Goal: Task Accomplishment & Management: Complete application form

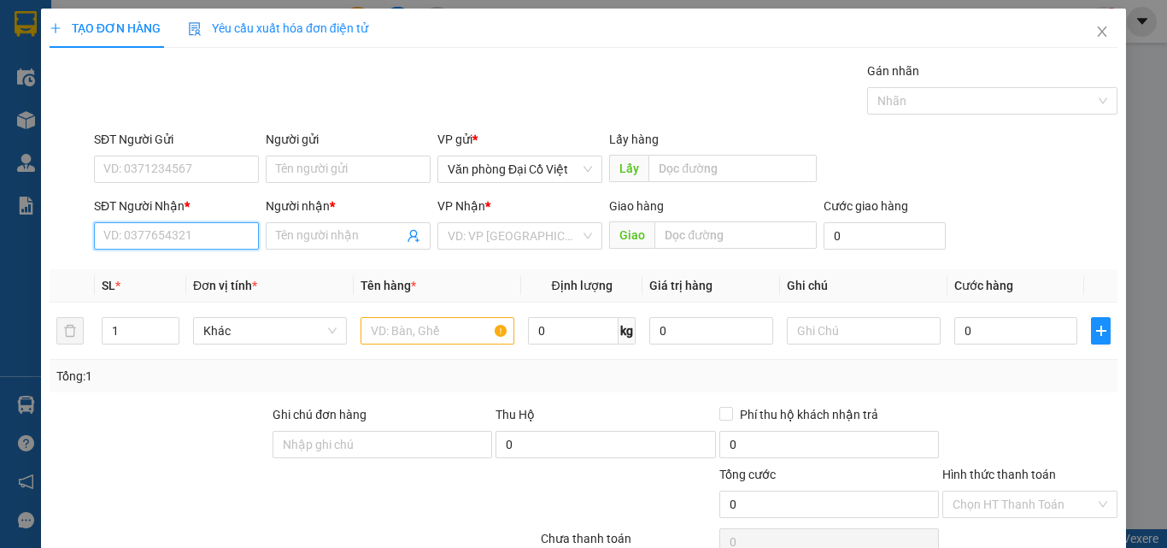
click at [158, 230] on input "SĐT Người Nhận *" at bounding box center [176, 235] width 165 height 27
click at [145, 243] on input "3635" at bounding box center [176, 235] width 165 height 27
click at [145, 242] on input "3635" at bounding box center [176, 235] width 165 height 27
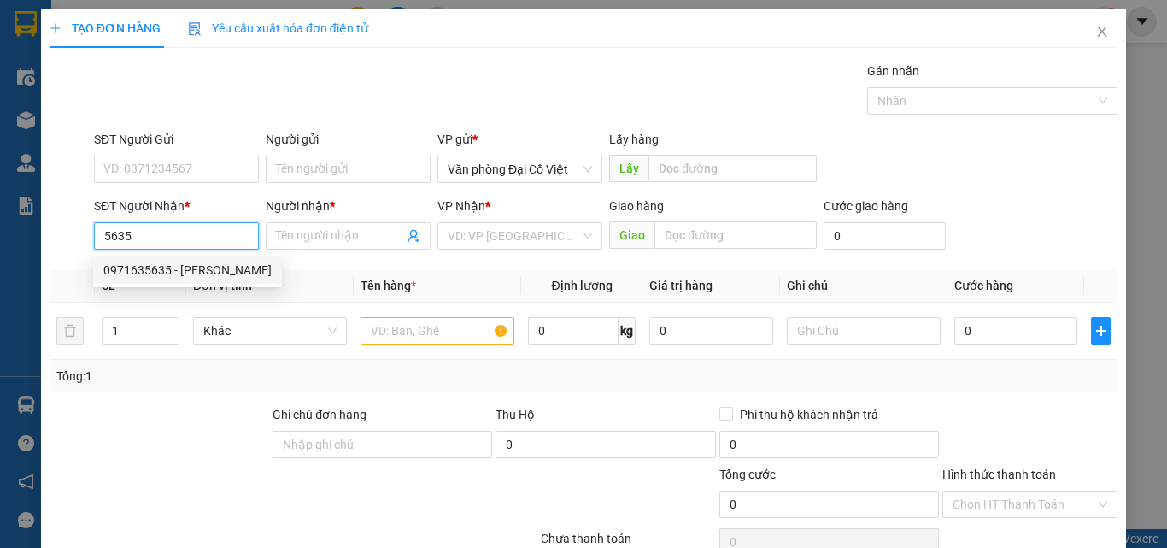
click at [157, 262] on div "0971635635 - [PERSON_NAME]" at bounding box center [187, 270] width 168 height 19
type input "0971635635"
type input "[PERSON_NAME]"
type input "100.000"
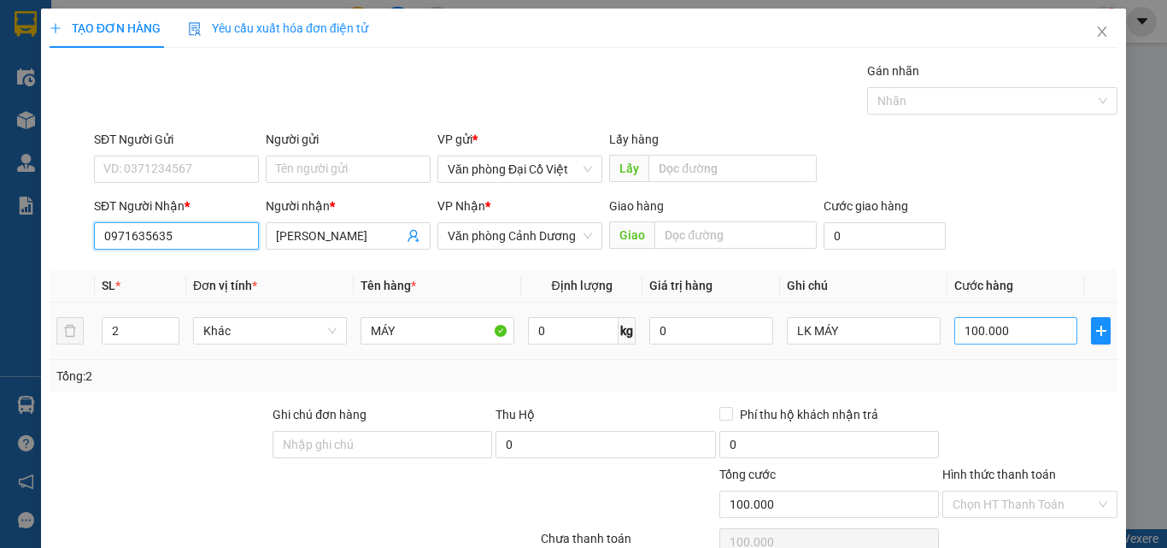
type input "0971635635"
click at [986, 325] on input "100.000" at bounding box center [1015, 330] width 123 height 27
type input "1"
type input "14"
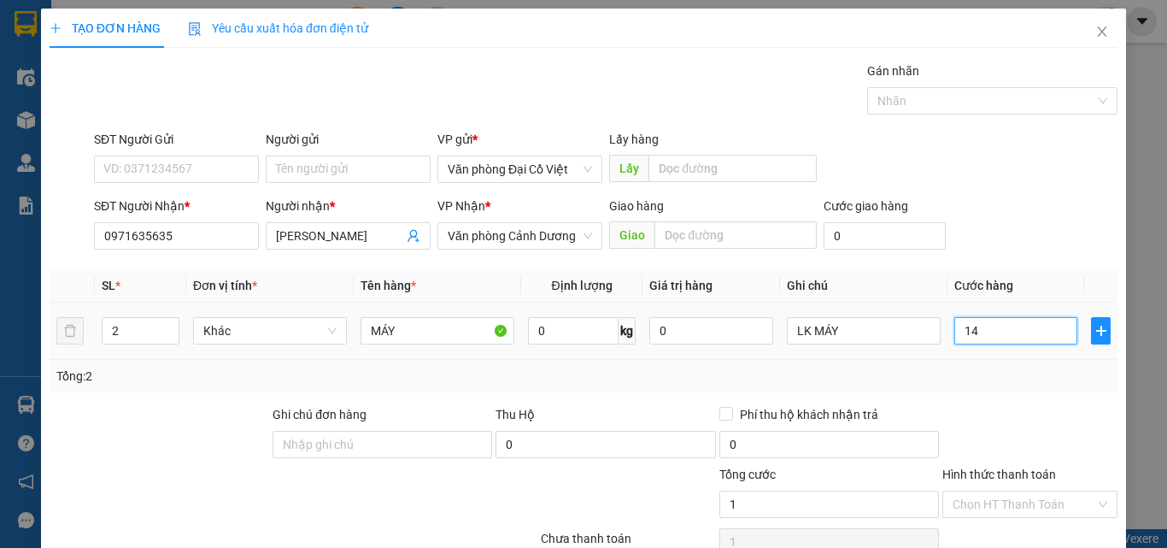
type input "14"
type input "140"
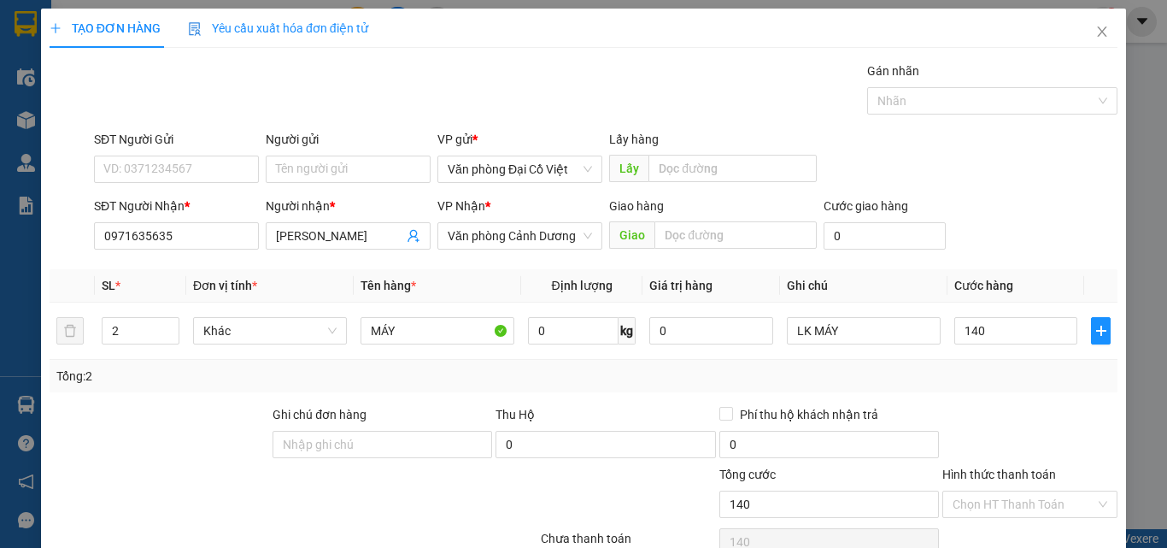
type input "140.000"
click at [997, 384] on div "Tổng: 2" at bounding box center [583, 376] width 1054 height 19
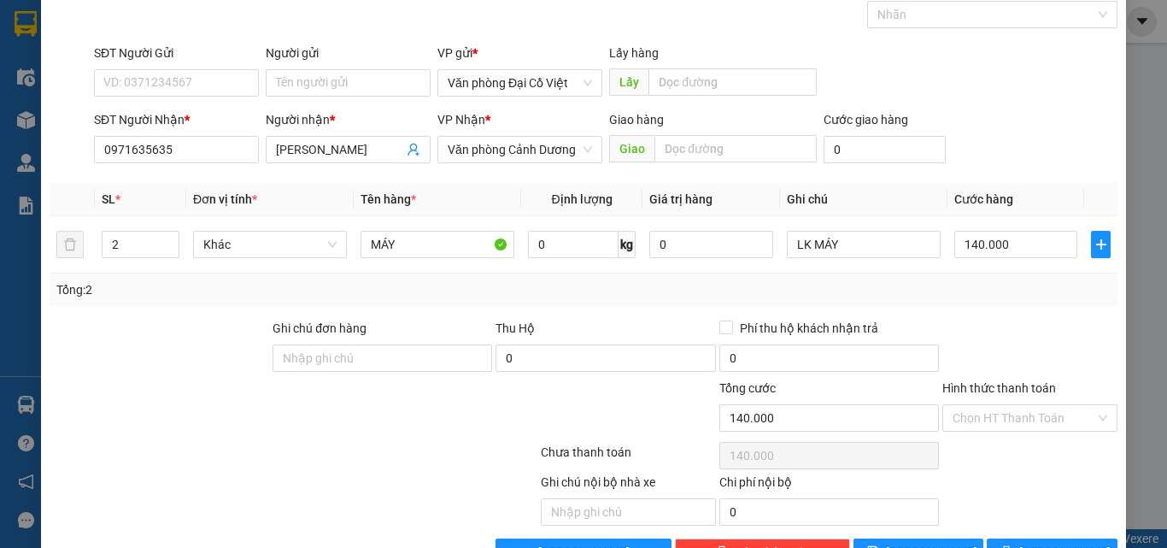
scroll to position [85, 0]
click at [1024, 532] on div "Transit Pickup Surcharge Ids Transit Deliver Surcharge Ids Transit Deliver Surc…" at bounding box center [584, 271] width 1068 height 590
click at [1030, 540] on button "[PERSON_NAME] và In" at bounding box center [1052, 552] width 131 height 27
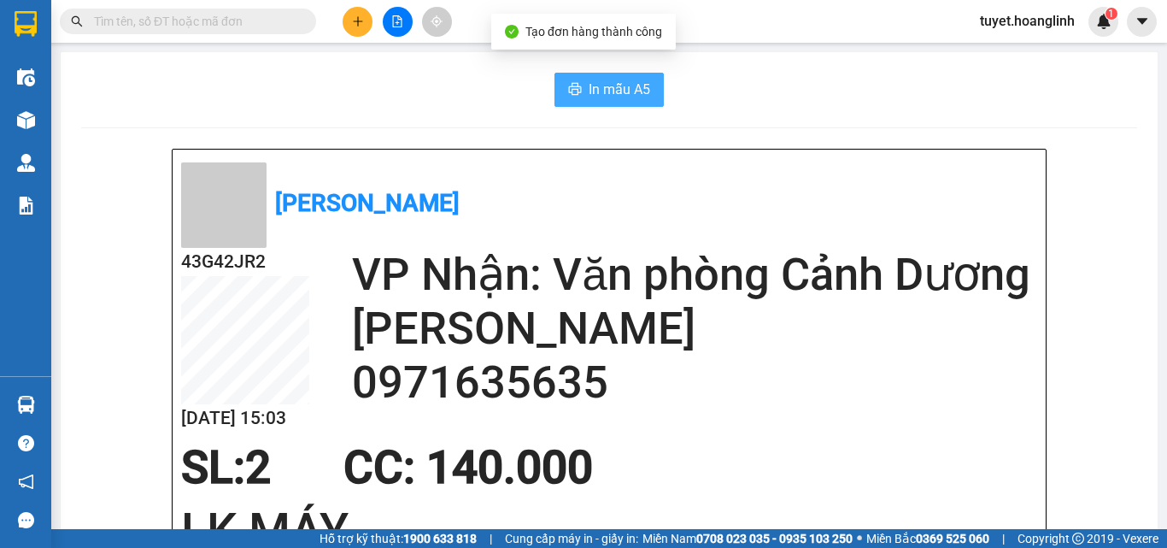
click at [615, 91] on span "In mẫu A5" at bounding box center [620, 89] width 62 height 21
click at [623, 75] on button "In mẫu A5" at bounding box center [608, 90] width 109 height 34
click at [348, 19] on button at bounding box center [358, 22] width 30 height 30
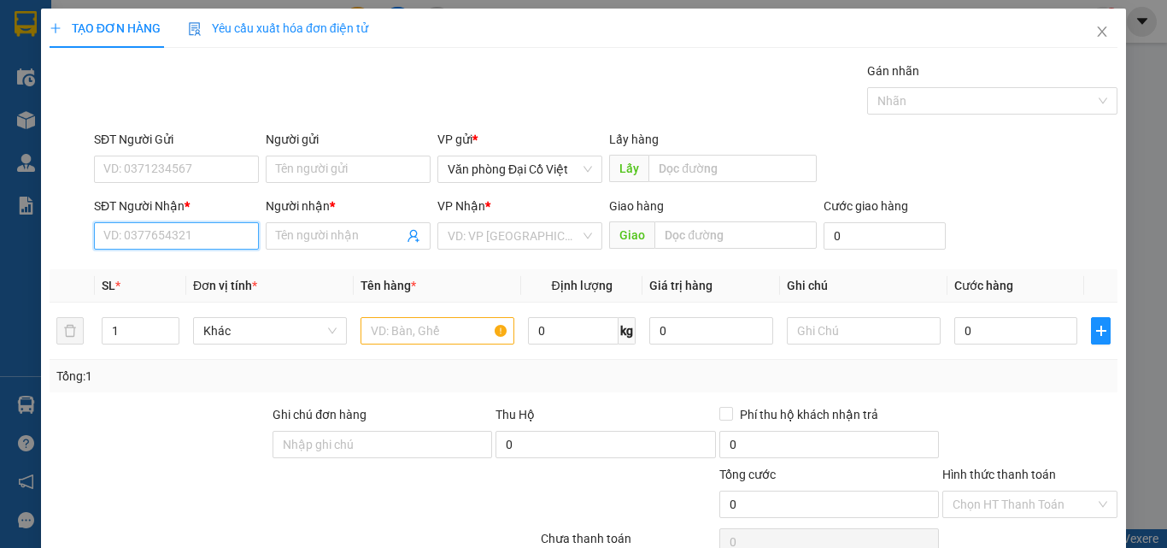
click at [173, 227] on input "SĐT Người Nhận *" at bounding box center [176, 235] width 165 height 27
click at [179, 273] on div "0919593844 - PHÚ" at bounding box center [174, 270] width 143 height 19
type input "0919593844"
type input "PHÚ"
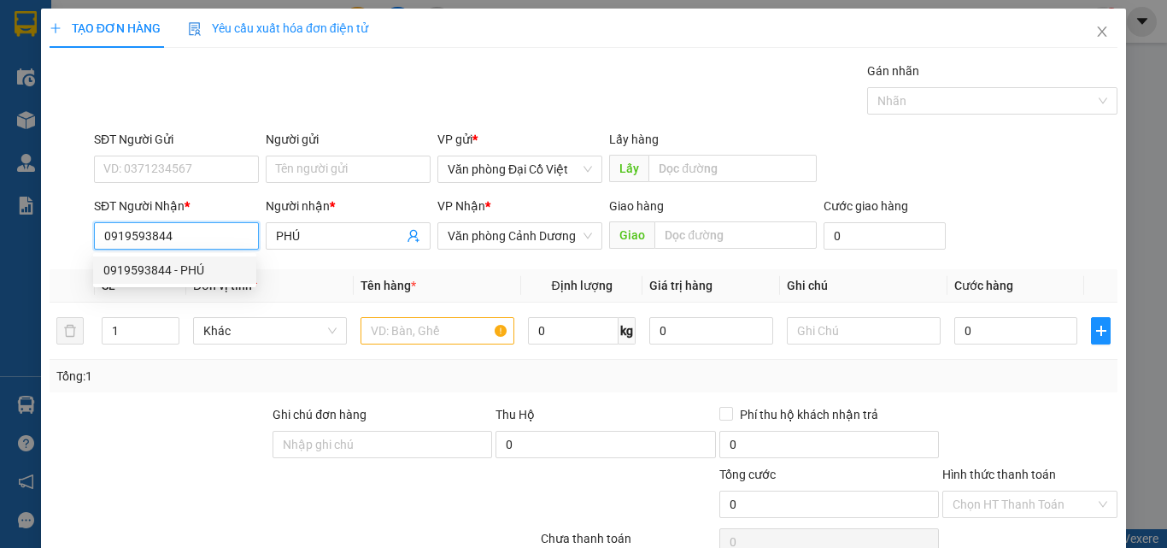
type input "100.000"
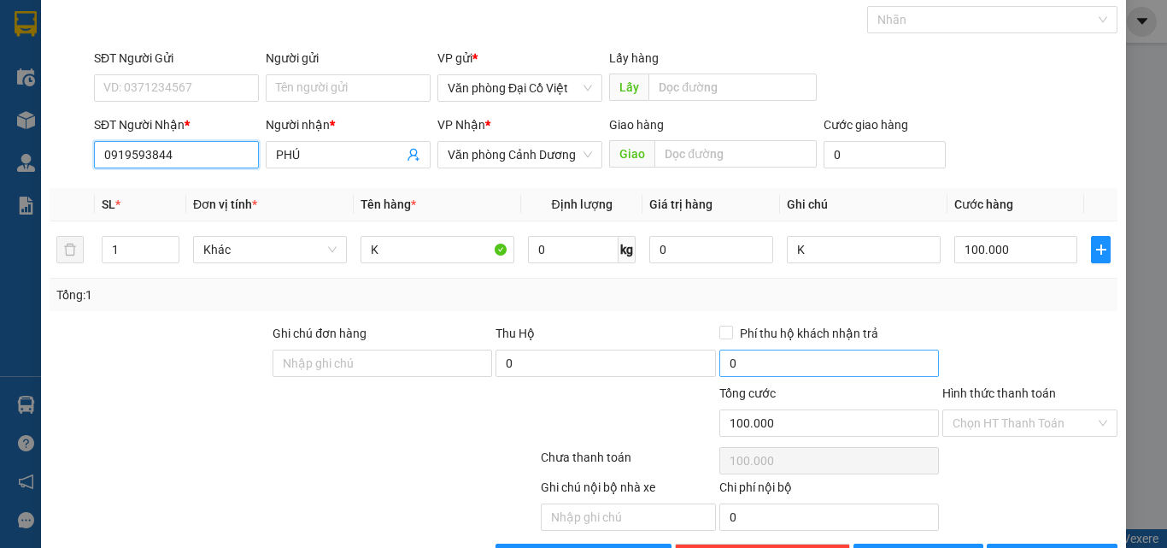
scroll to position [138, 0]
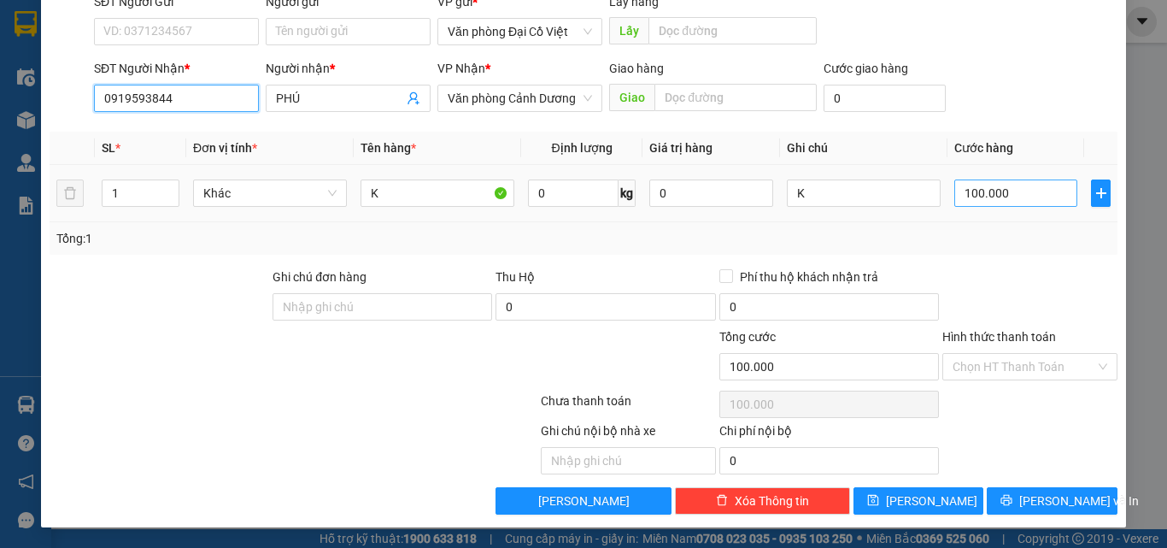
type input "0919593844"
click at [1006, 197] on input "100.000" at bounding box center [1015, 192] width 123 height 27
type input "5"
type input "50"
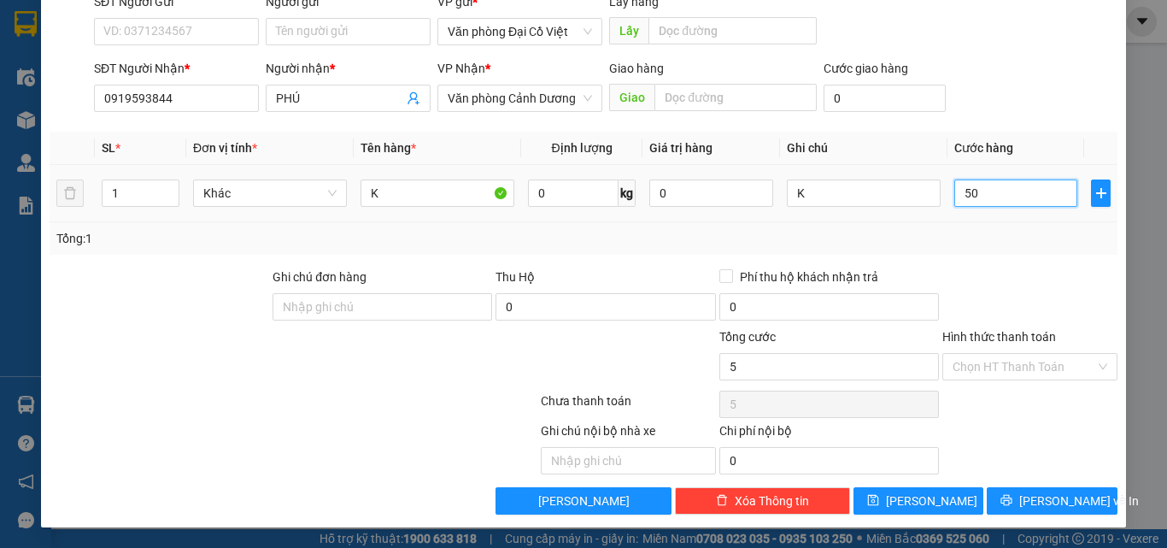
type input "50"
type input "50.000"
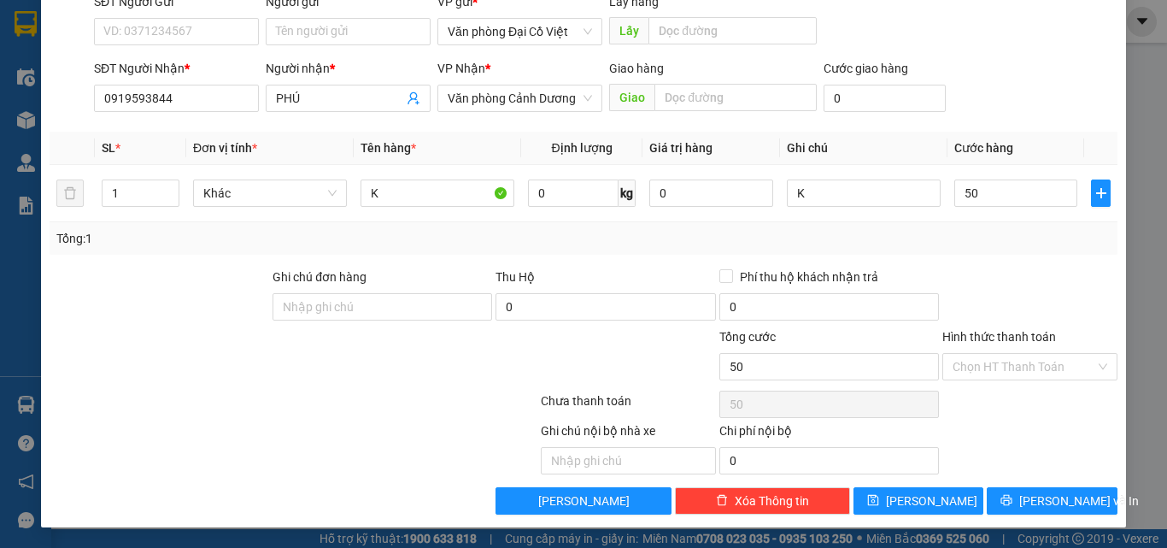
type input "50.000"
click at [1009, 243] on div "Tổng: 1" at bounding box center [583, 238] width 1054 height 19
click at [1030, 506] on span "[PERSON_NAME] và In" at bounding box center [1079, 500] width 120 height 19
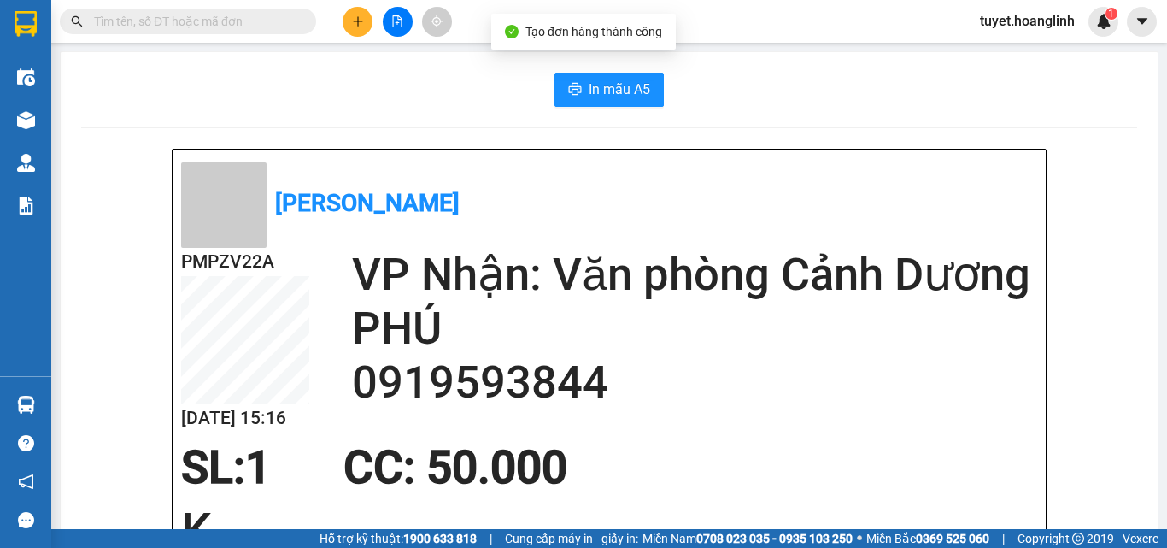
click at [617, 92] on span "In mẫu A5" at bounding box center [620, 89] width 62 height 21
click at [352, 35] on button at bounding box center [358, 22] width 30 height 30
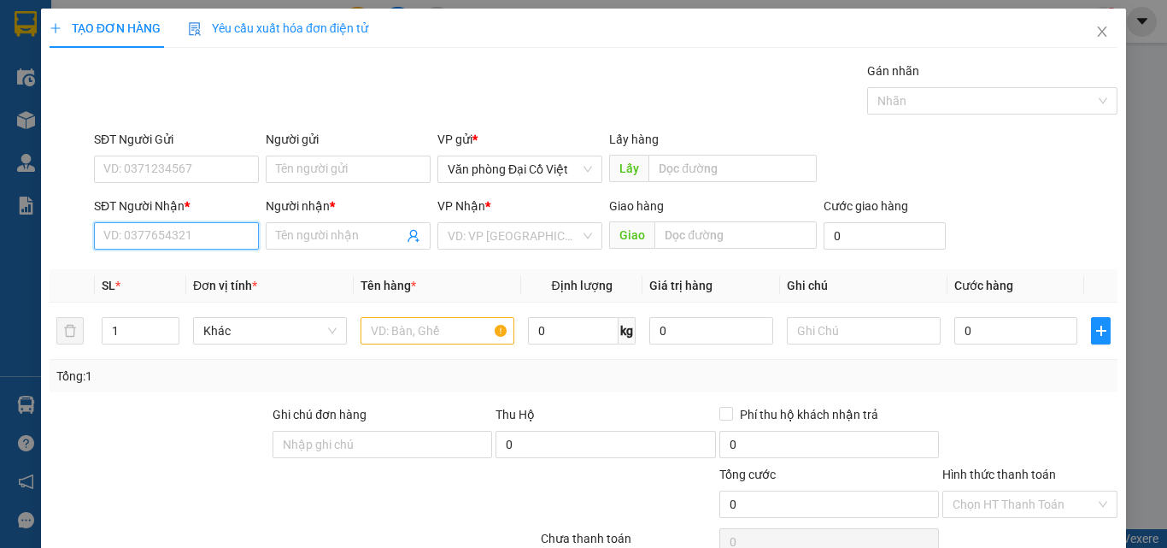
click at [232, 239] on input "SĐT Người Nhận *" at bounding box center [176, 235] width 165 height 27
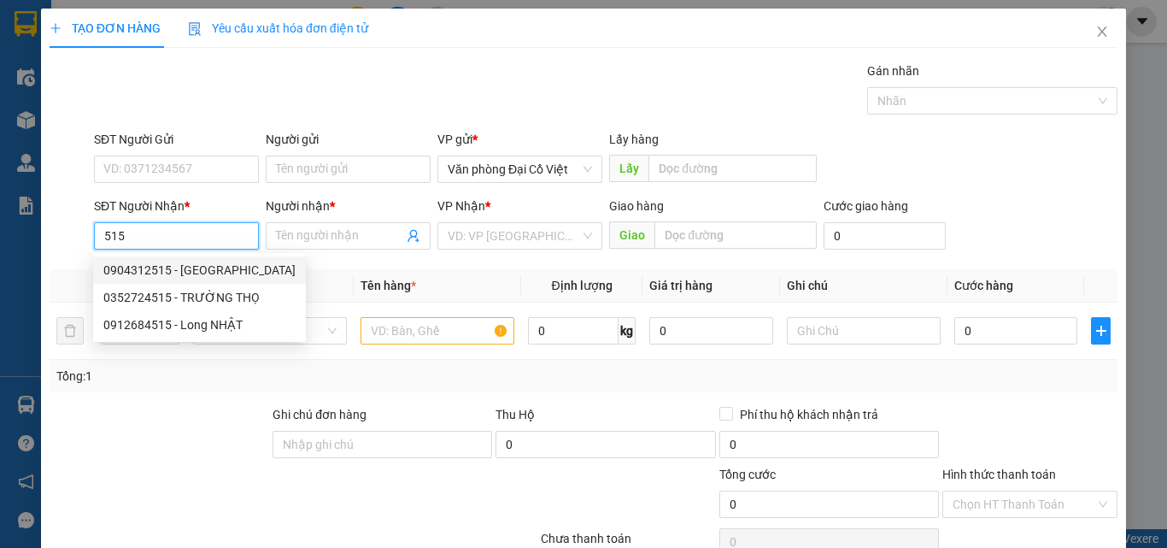
click at [209, 267] on div "0904312515 - BA HUẾ" at bounding box center [199, 270] width 192 height 19
type input "0904312515"
type input "BA HUẾ"
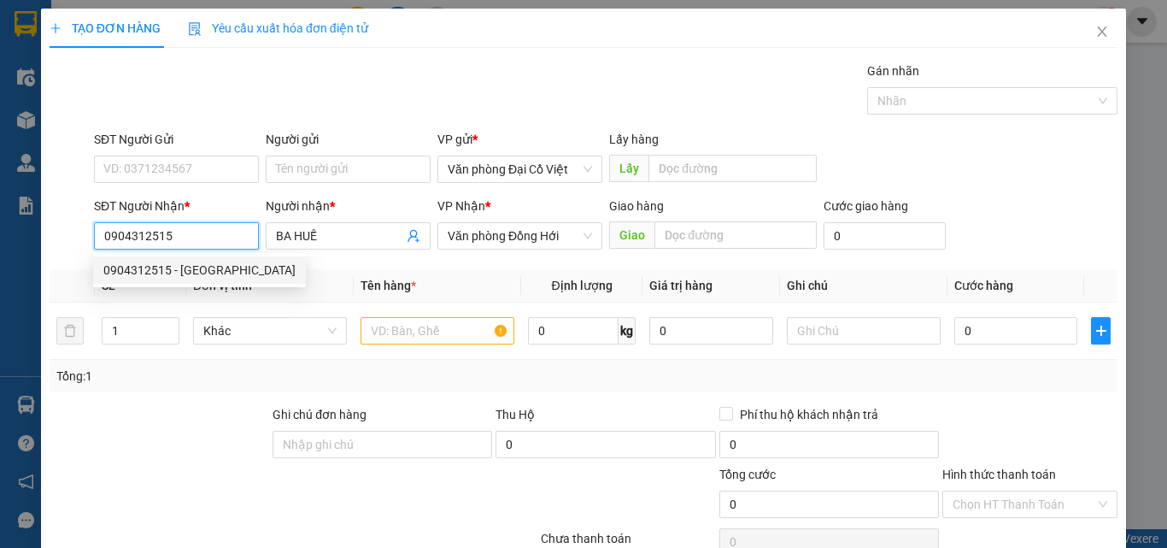
type input "30.000"
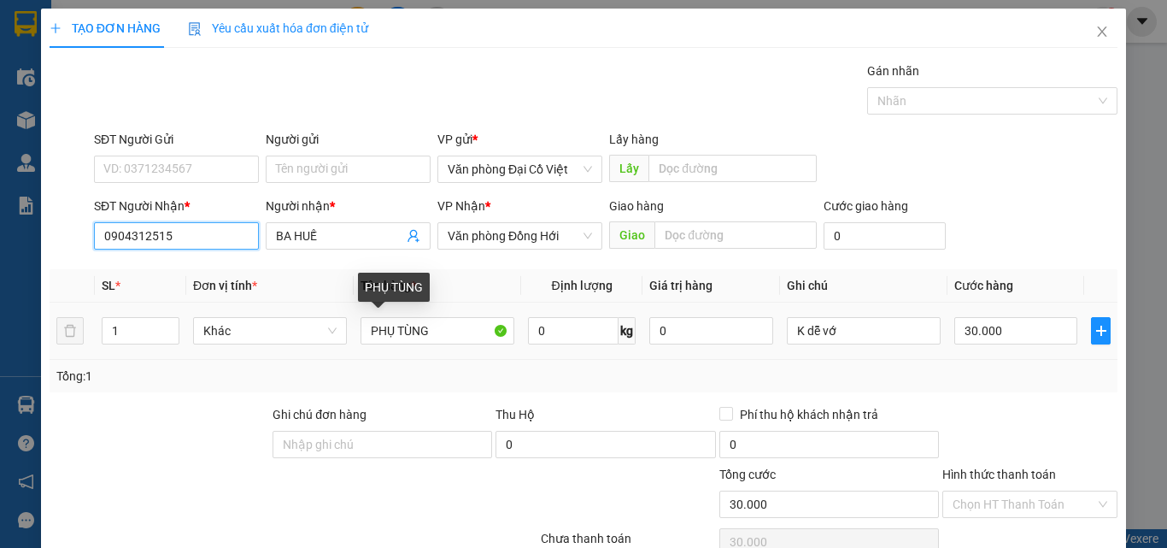
scroll to position [138, 0]
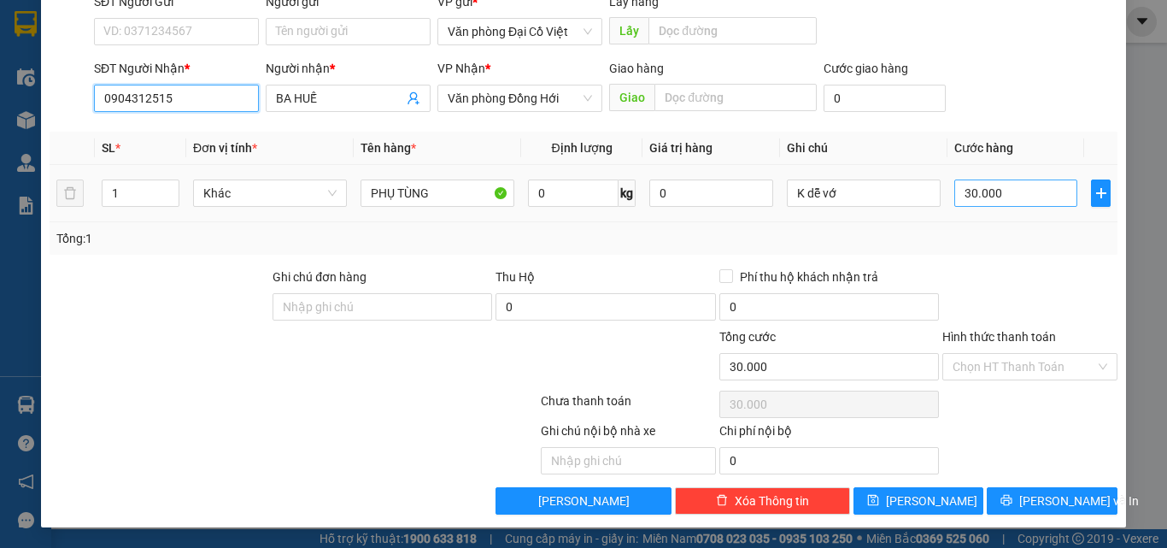
type input "0904312515"
click at [994, 196] on input "30.000" at bounding box center [1015, 192] width 123 height 27
type input "5"
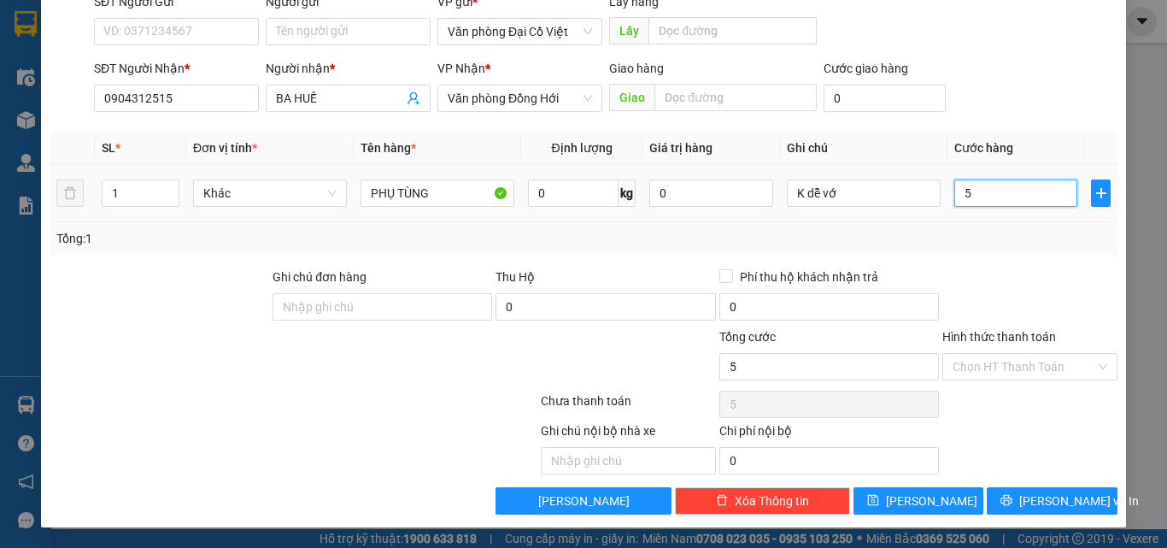
type input "50"
click at [1013, 261] on div "Transit Pickup Surcharge Ids Transit Deliver Surcharge Ids Transit Deliver Surc…" at bounding box center [584, 219] width 1068 height 590
type input "50.000"
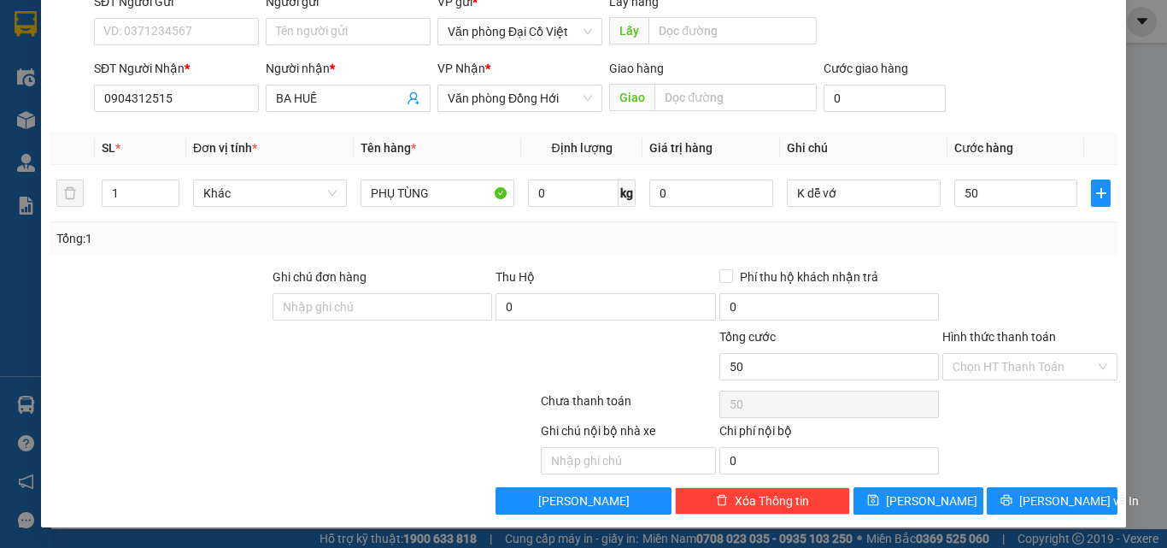
type input "50.000"
click at [1032, 496] on span "[PERSON_NAME] và In" at bounding box center [1079, 500] width 120 height 19
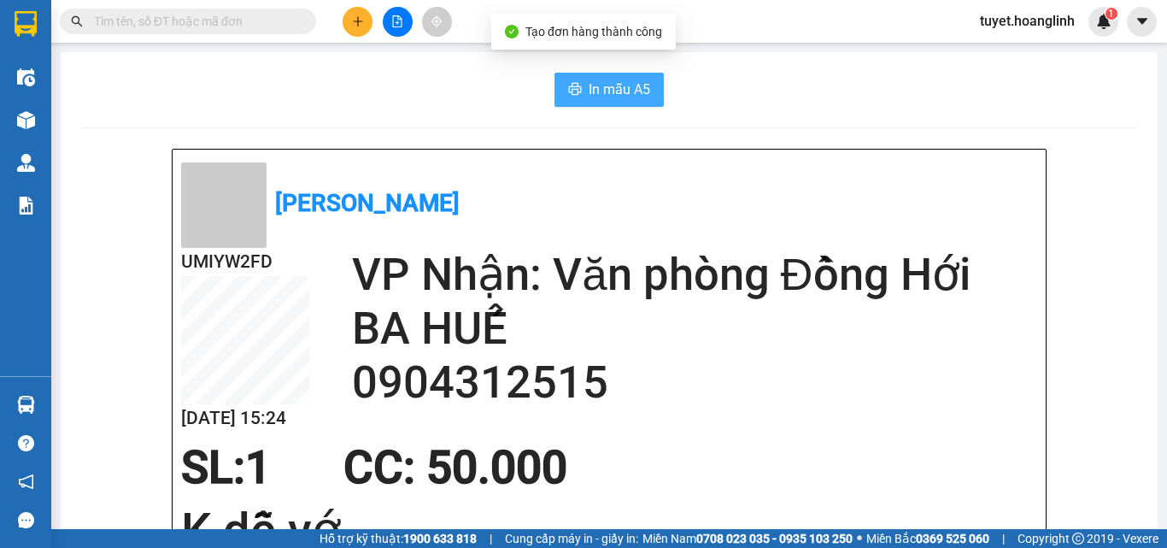
click at [589, 97] on span "In mẫu A5" at bounding box center [620, 89] width 62 height 21
click at [353, 19] on icon "plus" at bounding box center [358, 21] width 12 height 12
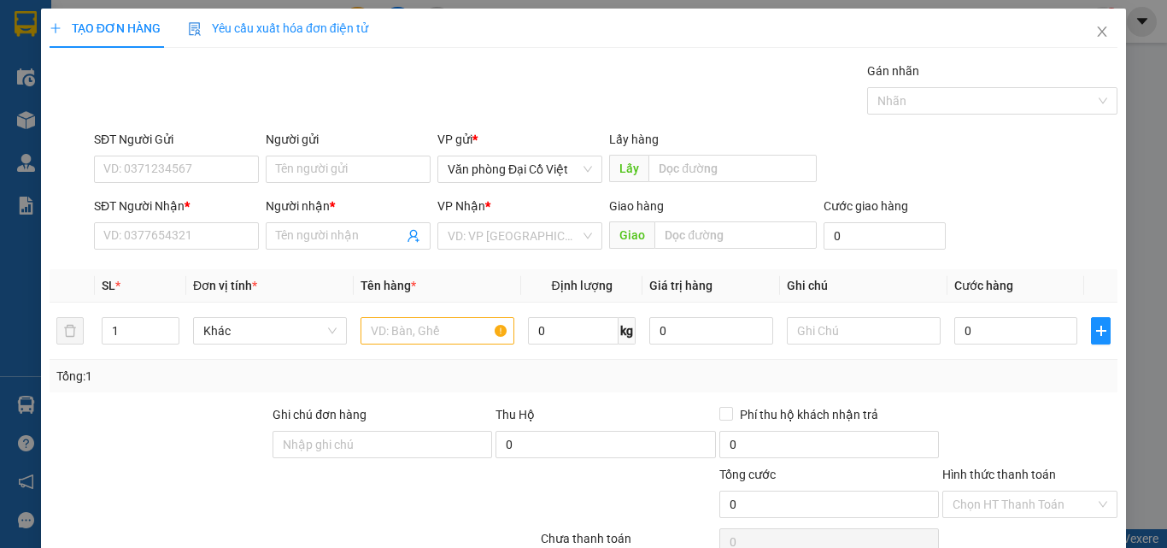
click at [146, 255] on div "SĐT Người Nhận * VD: 0377654321" at bounding box center [176, 227] width 165 height 60
click at [144, 241] on input "SĐT Người Nhận *" at bounding box center [176, 235] width 165 height 27
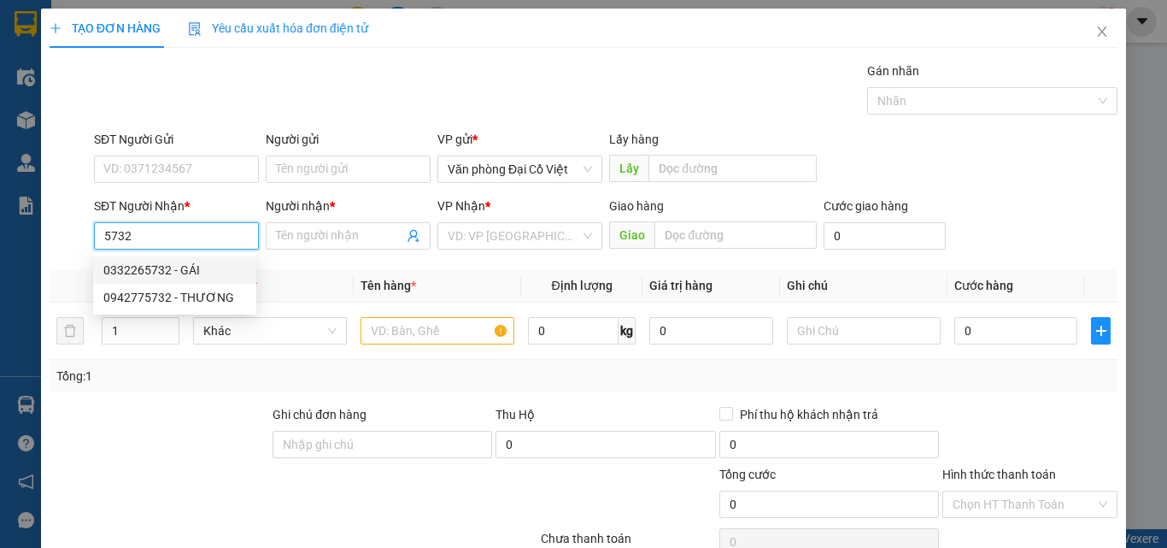
click at [168, 257] on div "0332265732 - GÁI" at bounding box center [174, 269] width 163 height 27
type input "0332265732"
type input "GÁI"
type input "QUÁN HÀU"
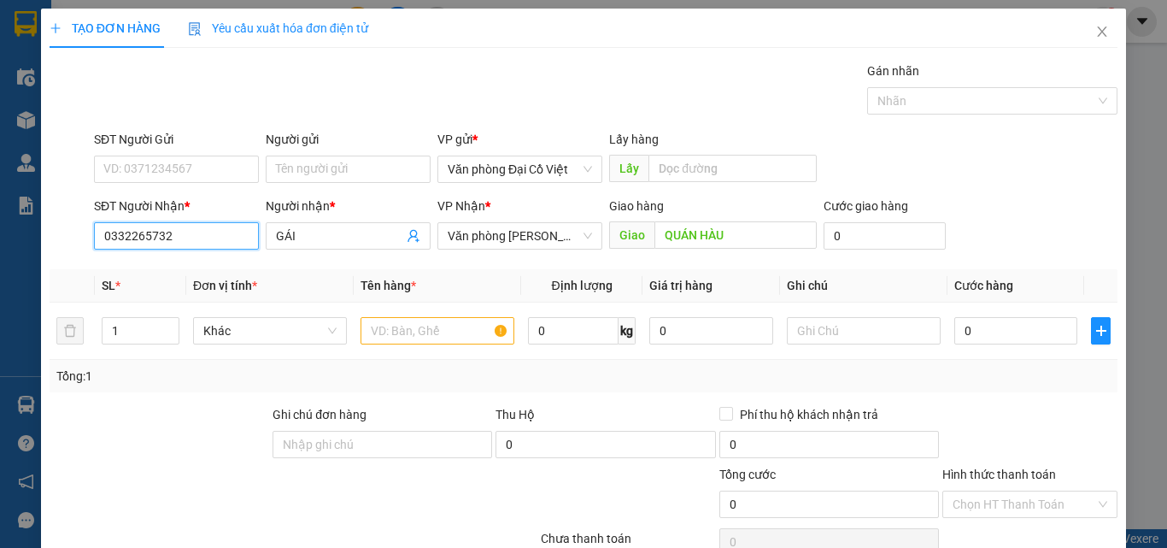
type input "100.000"
type input "0332265732"
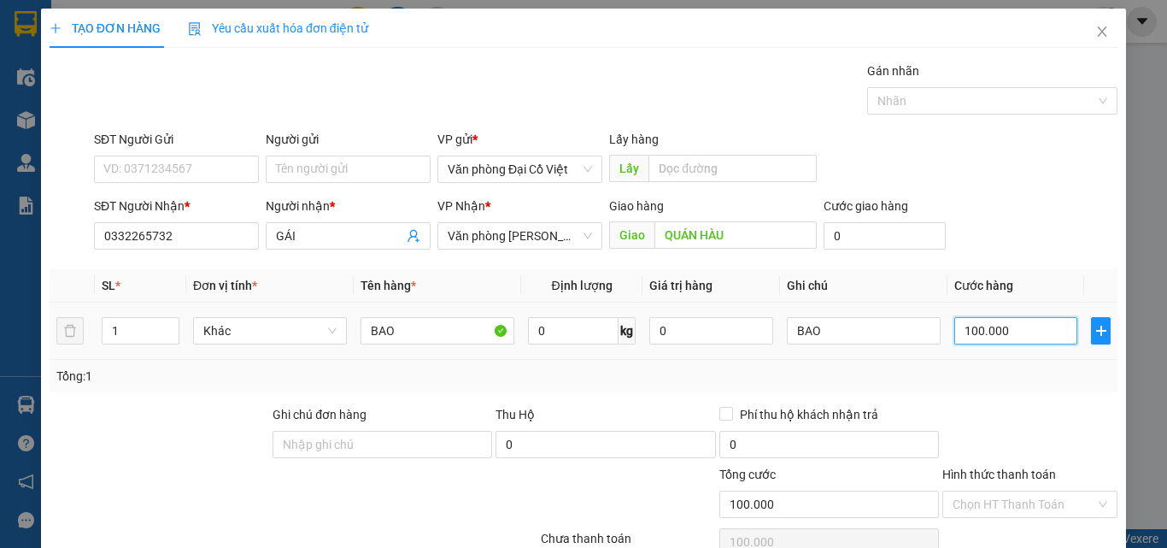
click at [958, 326] on input "100.000" at bounding box center [1015, 330] width 123 height 27
type input "1"
type input "15"
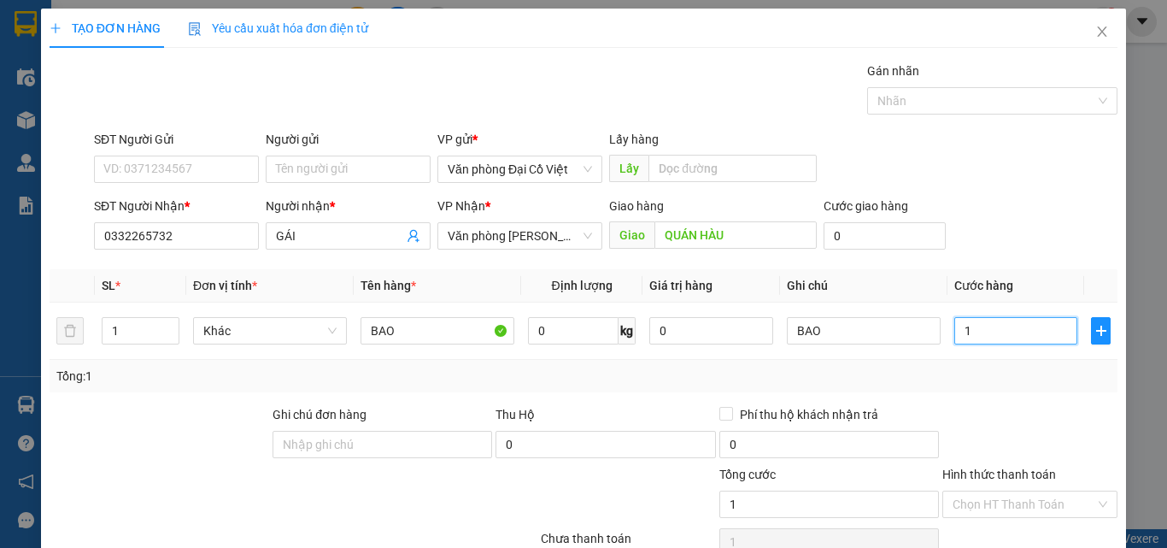
type input "15"
type input "150"
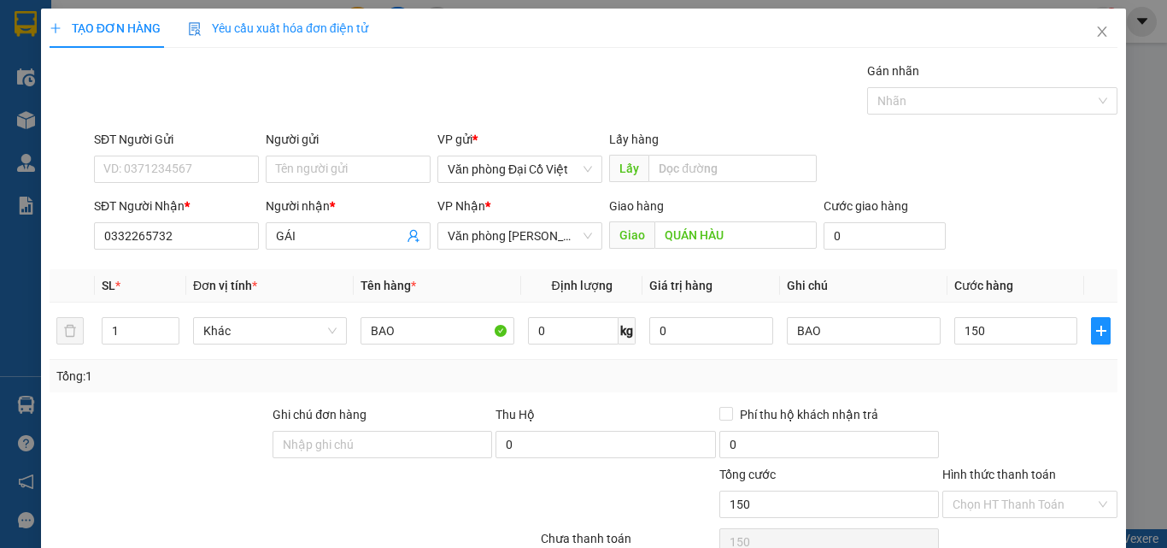
type input "150.000"
click at [1032, 125] on div "Transit Pickup Surcharge Ids Transit Deliver Surcharge Ids Transit Deliver Surc…" at bounding box center [584, 357] width 1068 height 590
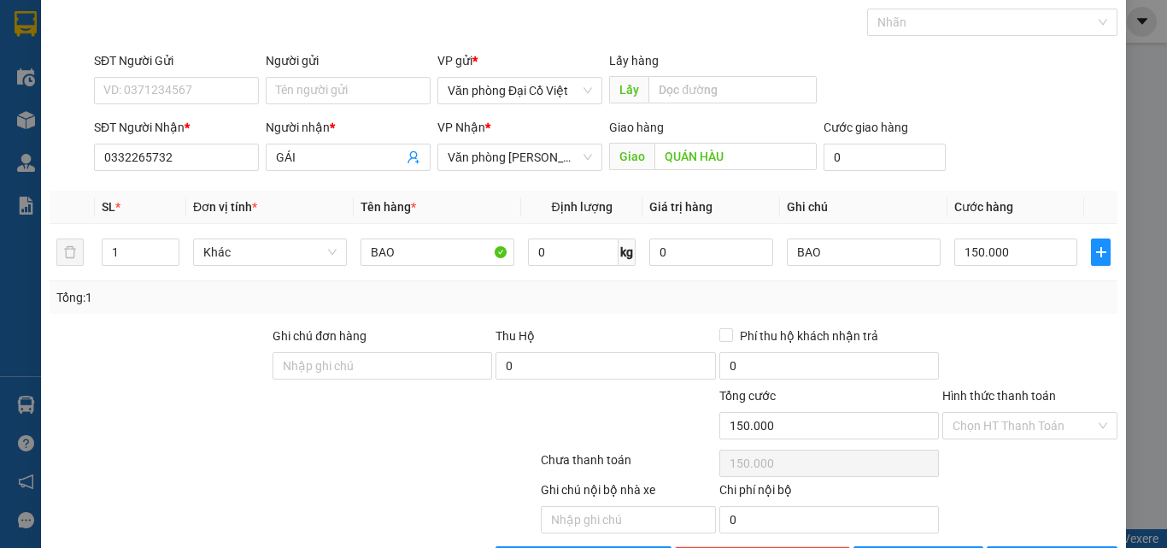
scroll to position [138, 0]
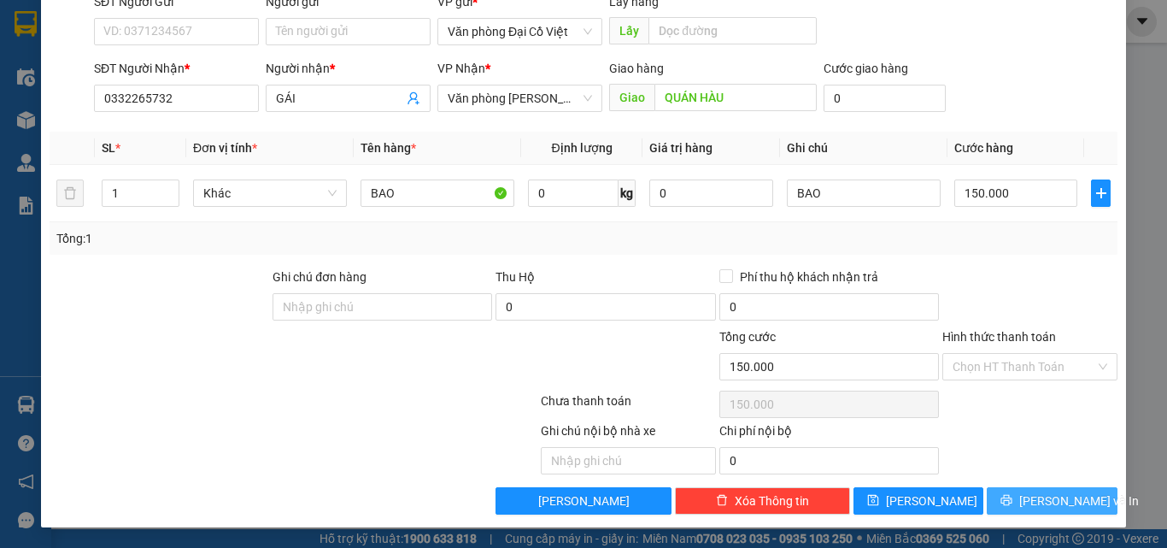
click at [1012, 503] on icon "printer" at bounding box center [1006, 500] width 12 height 12
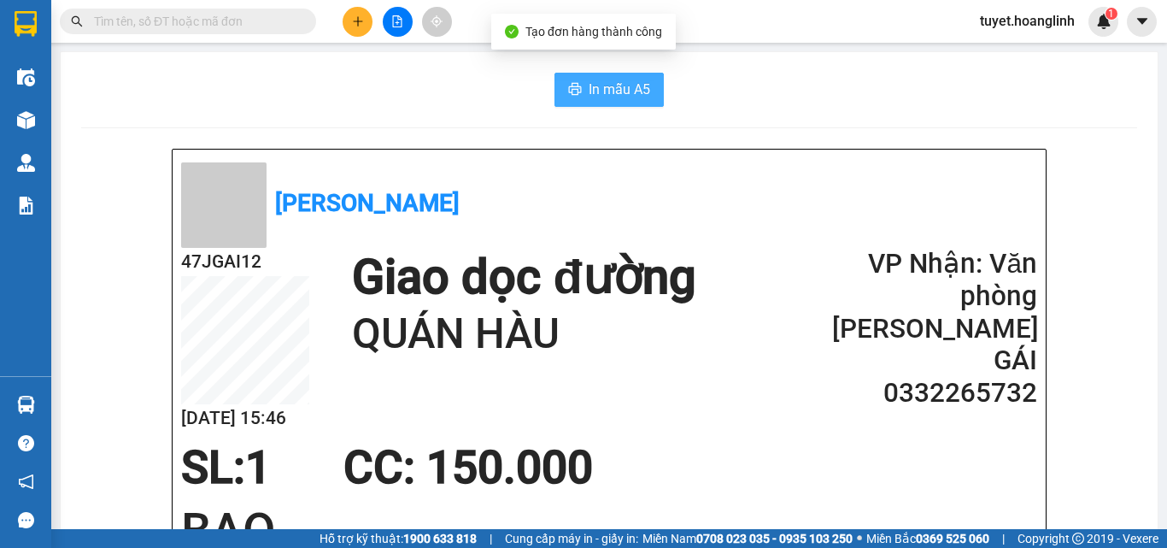
click at [554, 86] on button "In mẫu A5" at bounding box center [608, 90] width 109 height 34
click at [355, 25] on icon "plus" at bounding box center [358, 21] width 12 height 12
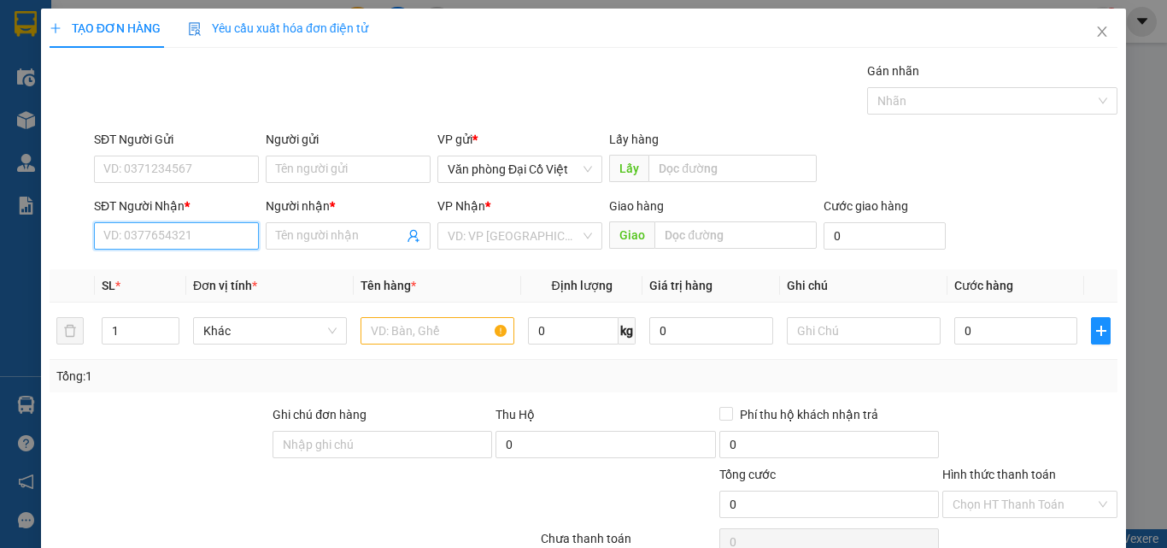
click at [233, 242] on input "SĐT Người Nhận *" at bounding box center [176, 235] width 165 height 27
click at [176, 267] on div "0982132396 - C XOAN" at bounding box center [174, 270] width 143 height 19
type input "0982132396"
type input "C XOAN"
type input "106 NGUYỄN HỮU CẢNH"
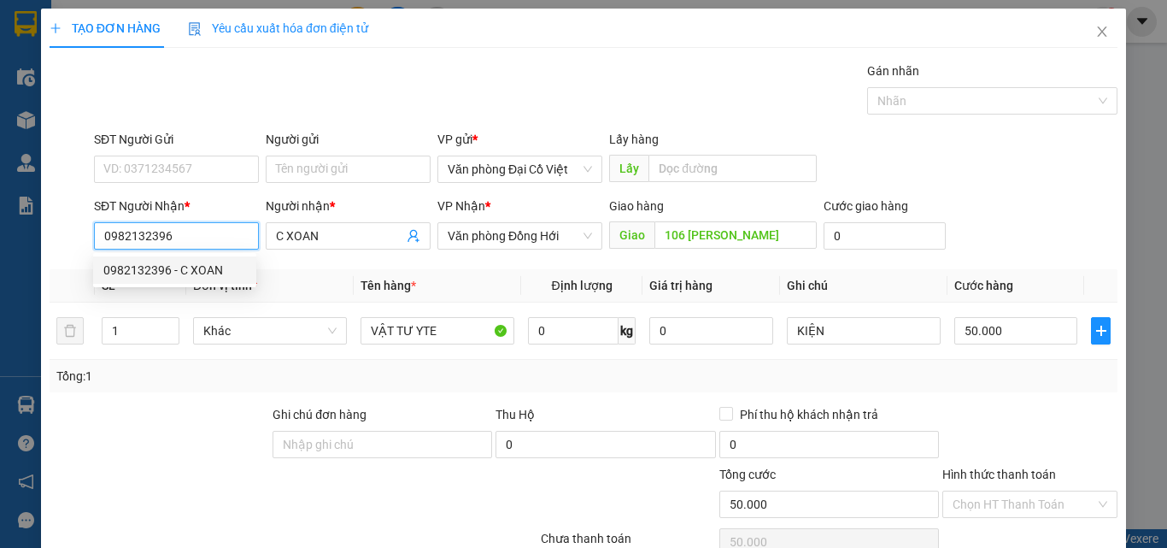
type input "50.000"
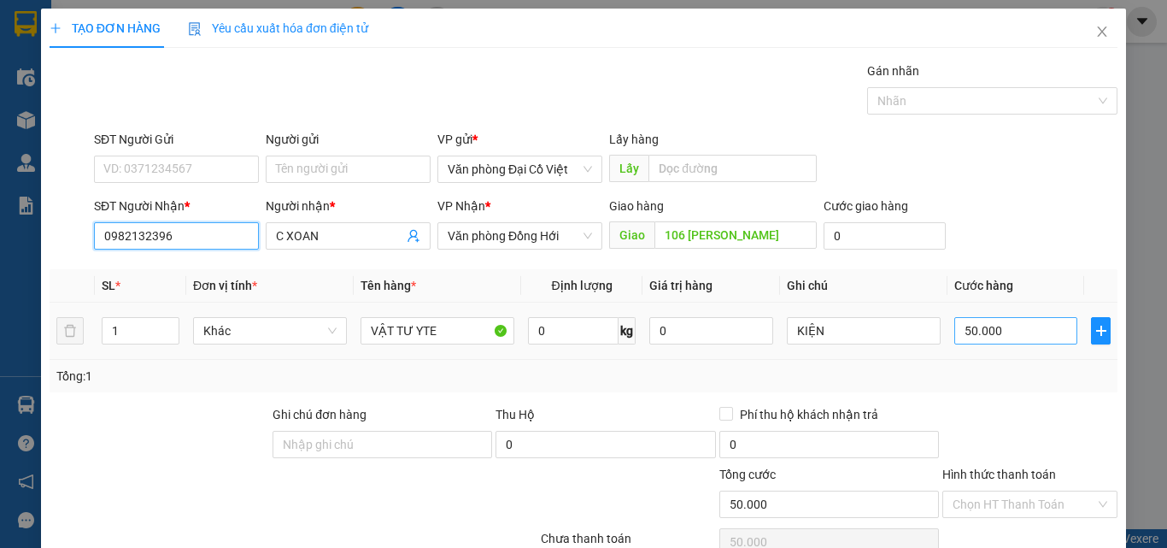
type input "0982132396"
click at [991, 328] on input "50.000" at bounding box center [1015, 330] width 123 height 27
type input "6"
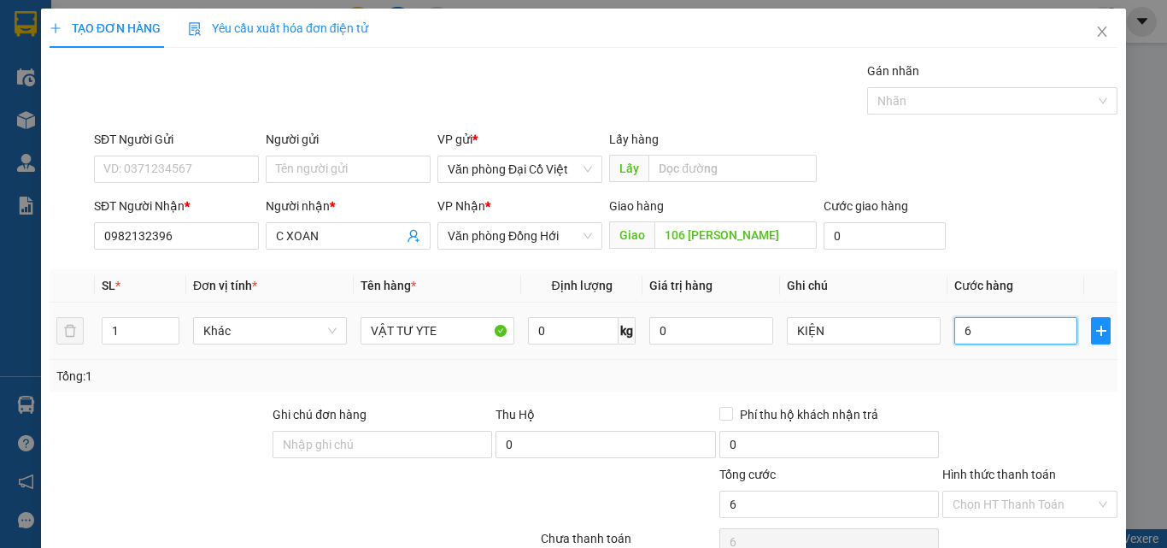
type input "60"
type input "60.000"
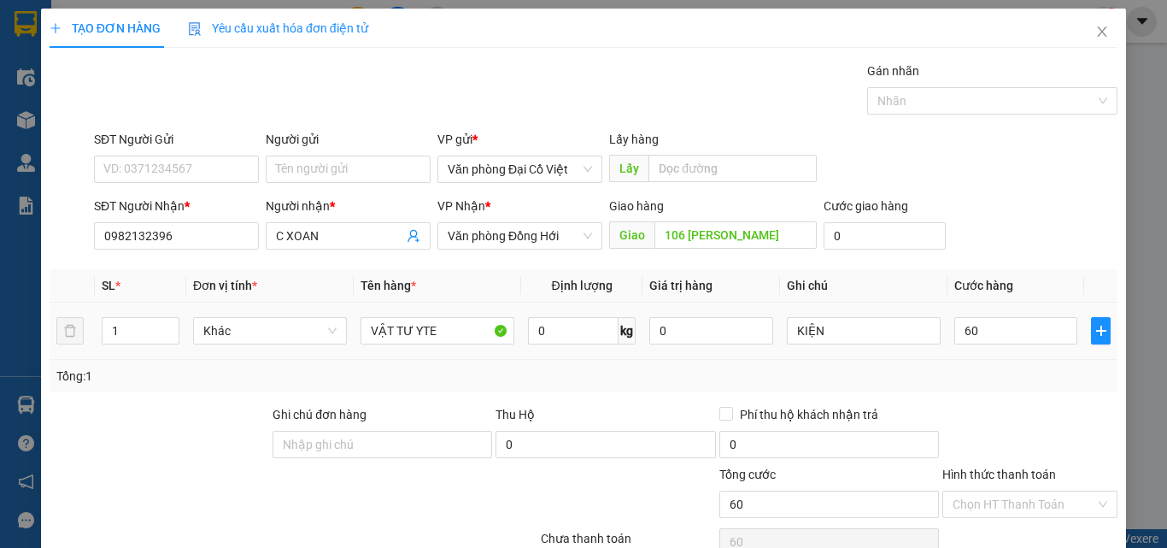
type input "60.000"
click at [987, 378] on div "Tổng: 1" at bounding box center [583, 376] width 1054 height 19
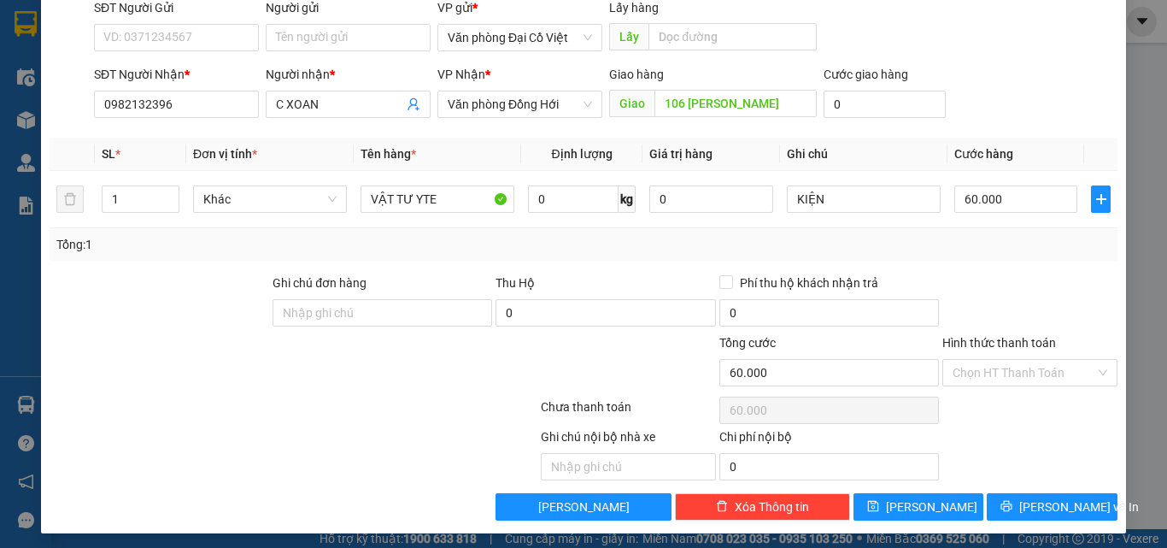
scroll to position [138, 0]
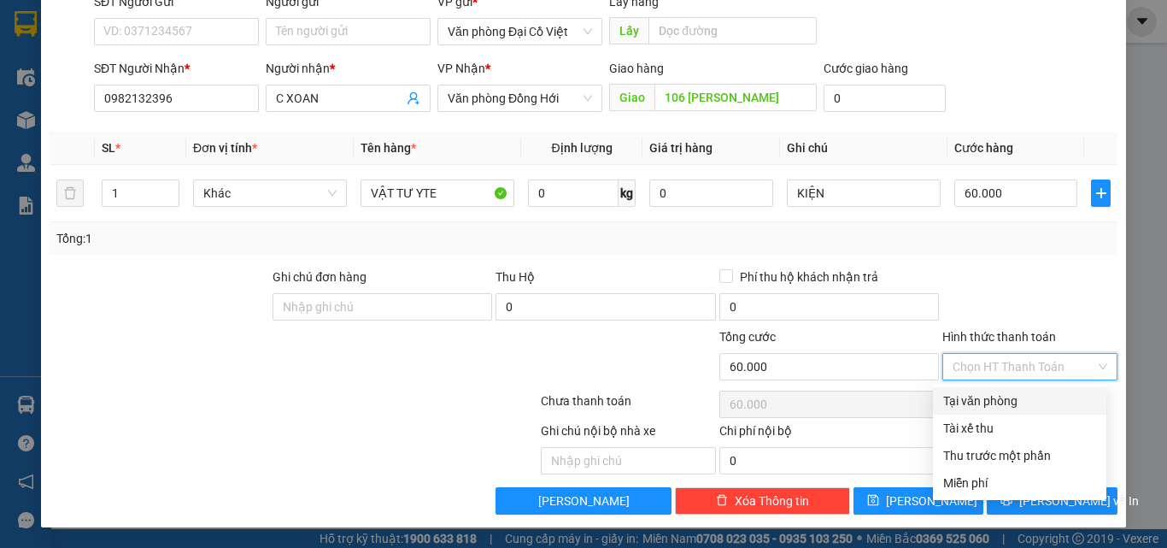
drag, startPoint x: 1025, startPoint y: 363, endPoint x: 991, endPoint y: 390, distance: 43.2
click at [999, 356] on input "Hình thức thanh toán" at bounding box center [1024, 367] width 143 height 26
click at [991, 401] on div "Tại văn phòng" at bounding box center [1019, 400] width 153 height 19
type input "0"
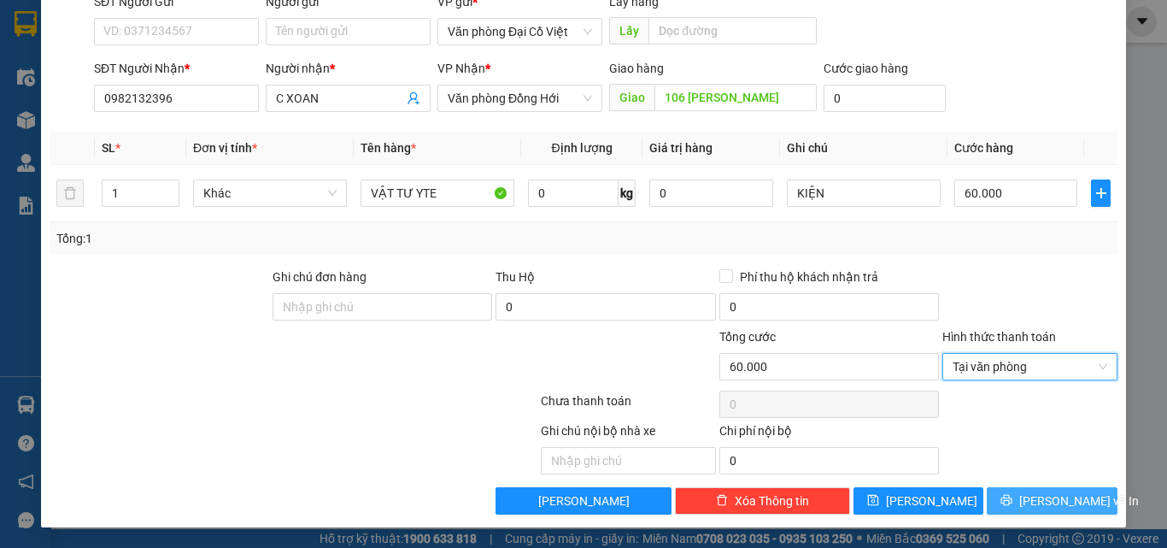
click at [1042, 495] on span "[PERSON_NAME] và In" at bounding box center [1079, 500] width 120 height 19
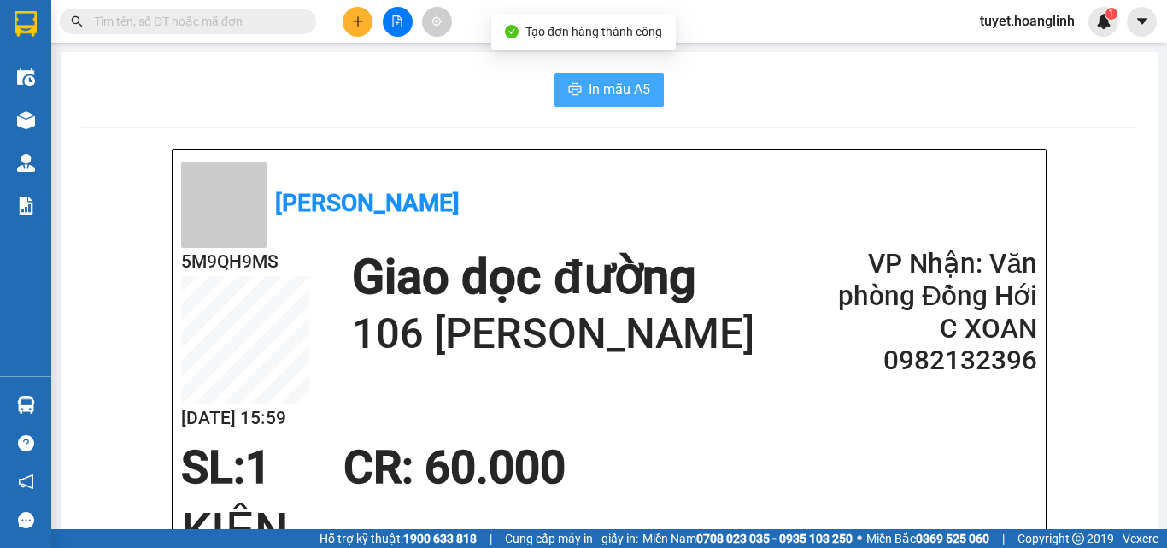
click at [610, 88] on span "In mẫu A5" at bounding box center [620, 89] width 62 height 21
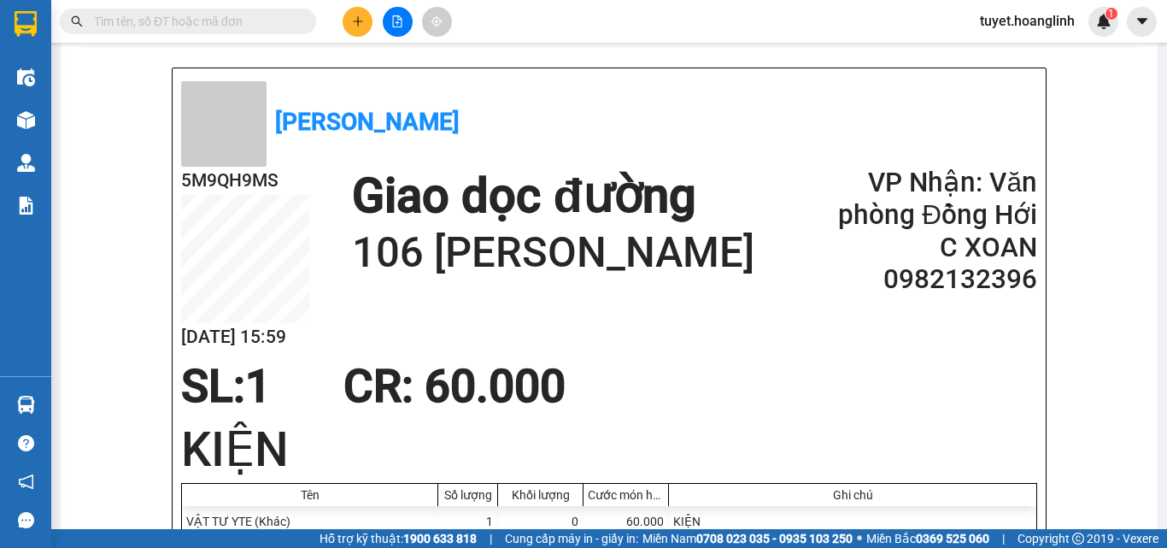
scroll to position [85, 0]
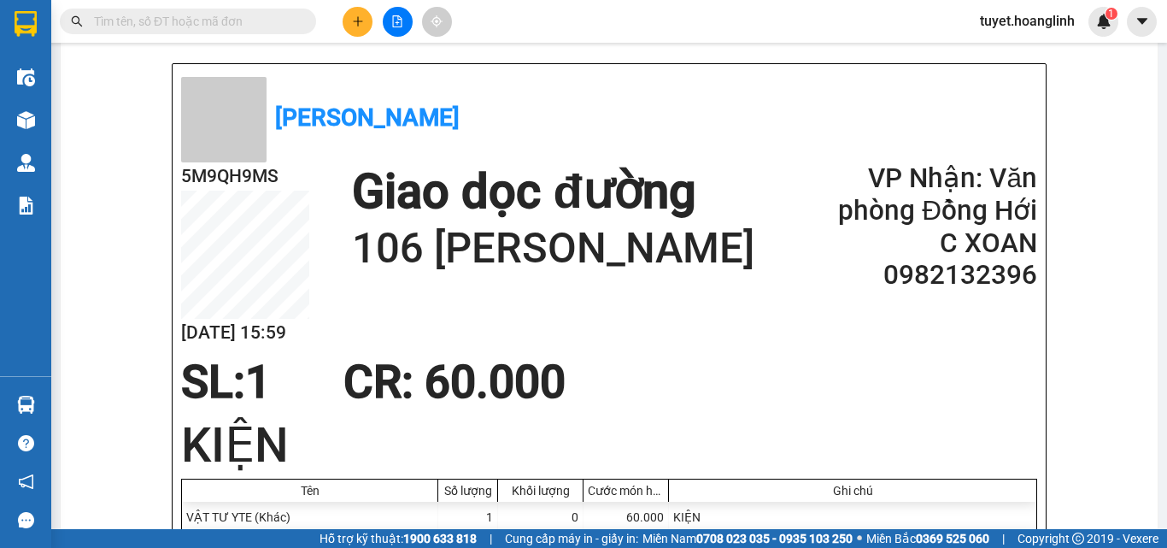
click at [360, 30] on button at bounding box center [358, 22] width 30 height 30
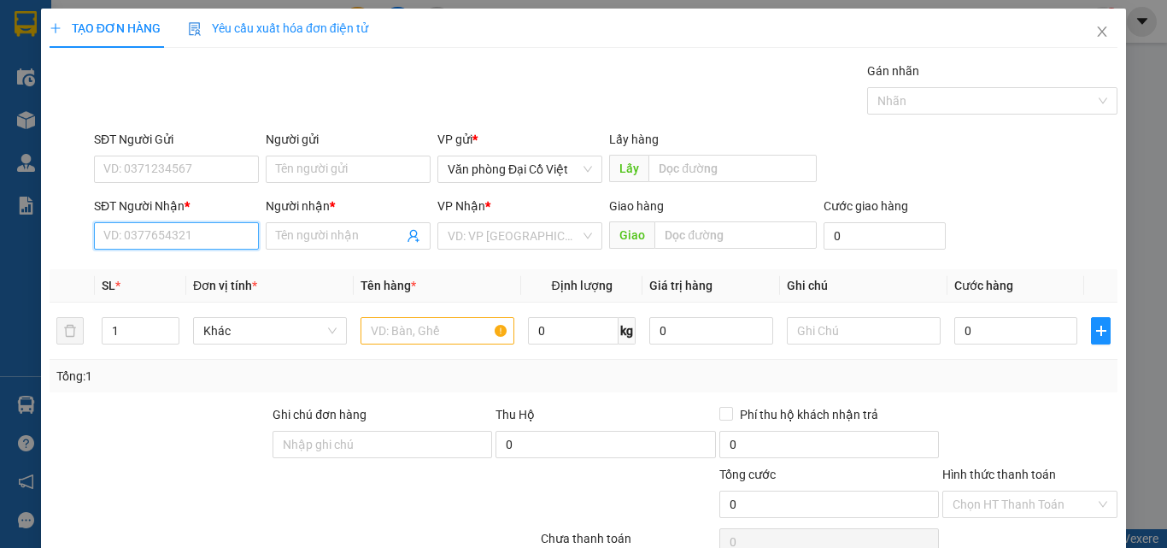
click at [205, 243] on input "SĐT Người Nhận *" at bounding box center [176, 235] width 165 height 27
click at [189, 232] on input "6969" at bounding box center [176, 235] width 165 height 27
click at [199, 234] on input "1368" at bounding box center [176, 235] width 165 height 27
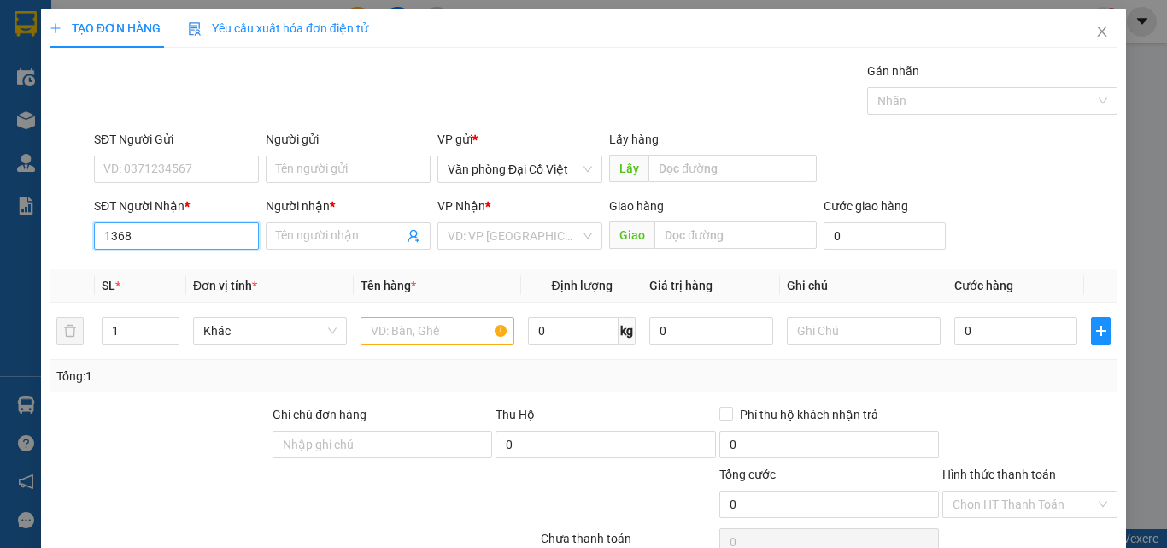
click at [199, 234] on input "1368" at bounding box center [176, 235] width 165 height 27
click at [201, 231] on input "1368" at bounding box center [176, 235] width 165 height 27
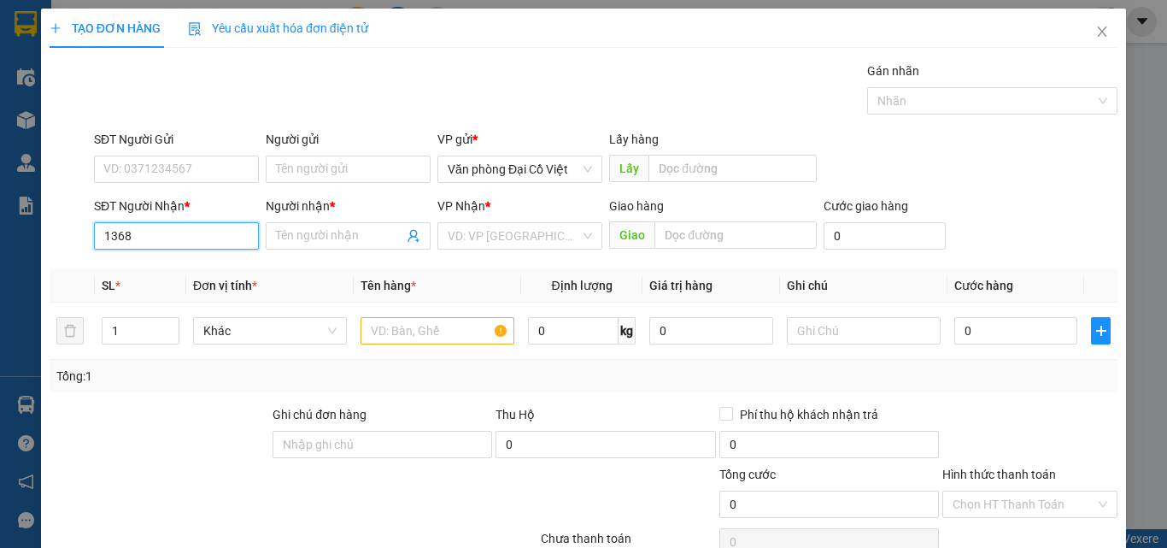
click at [201, 231] on input "1368" at bounding box center [176, 235] width 165 height 27
type input "0916021368"
click at [320, 238] on input "Người nhận *" at bounding box center [339, 235] width 127 height 19
type input "THIÊN LÝ"
click at [135, 243] on input "0916021368" at bounding box center [176, 235] width 165 height 27
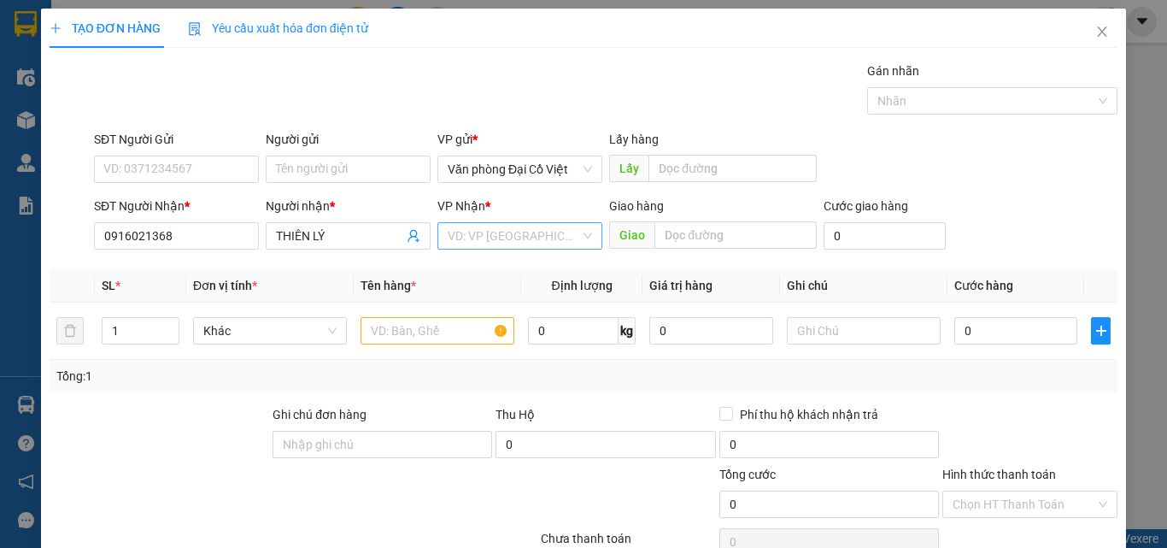
click at [456, 232] on input "search" at bounding box center [514, 236] width 132 height 26
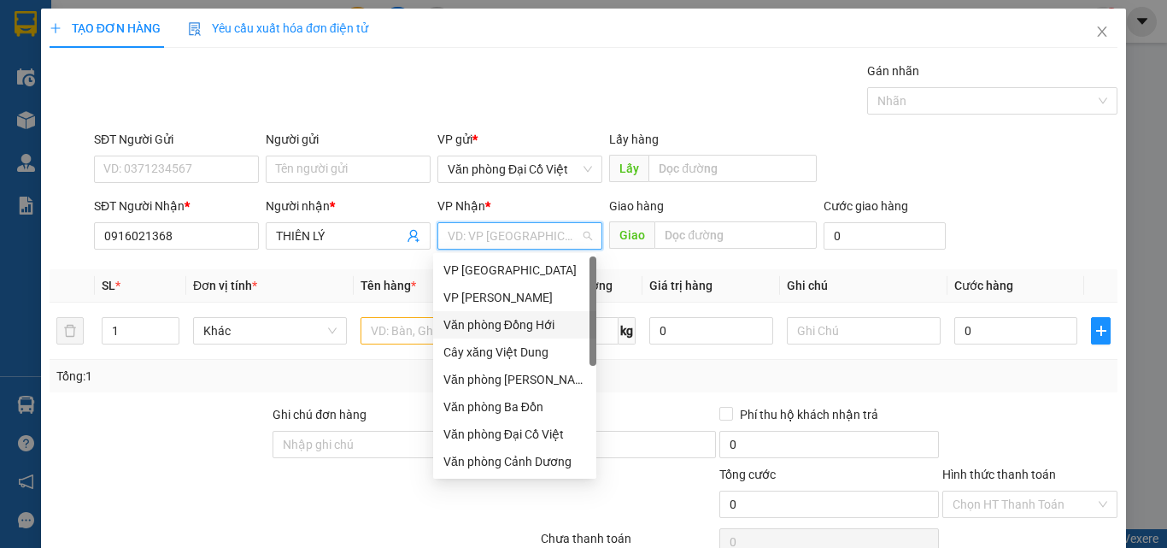
click at [542, 312] on div "Văn phòng Đồng Hới" at bounding box center [514, 324] width 163 height 27
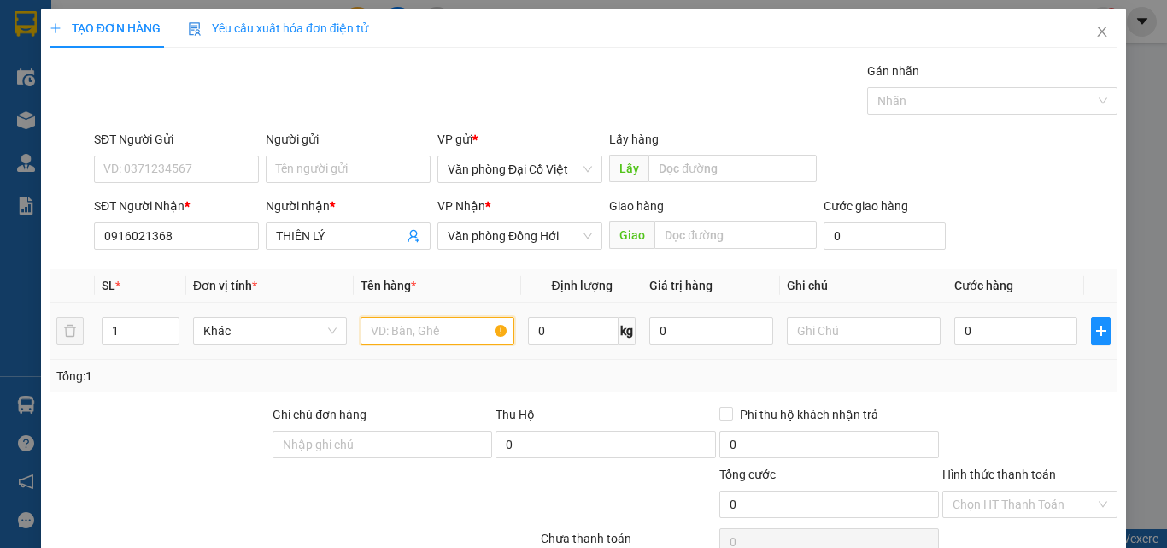
click at [436, 329] on input "text" at bounding box center [438, 330] width 154 height 27
type input "HOA QUẢ"
click at [989, 333] on input "0" at bounding box center [1015, 330] width 123 height 27
type input "5"
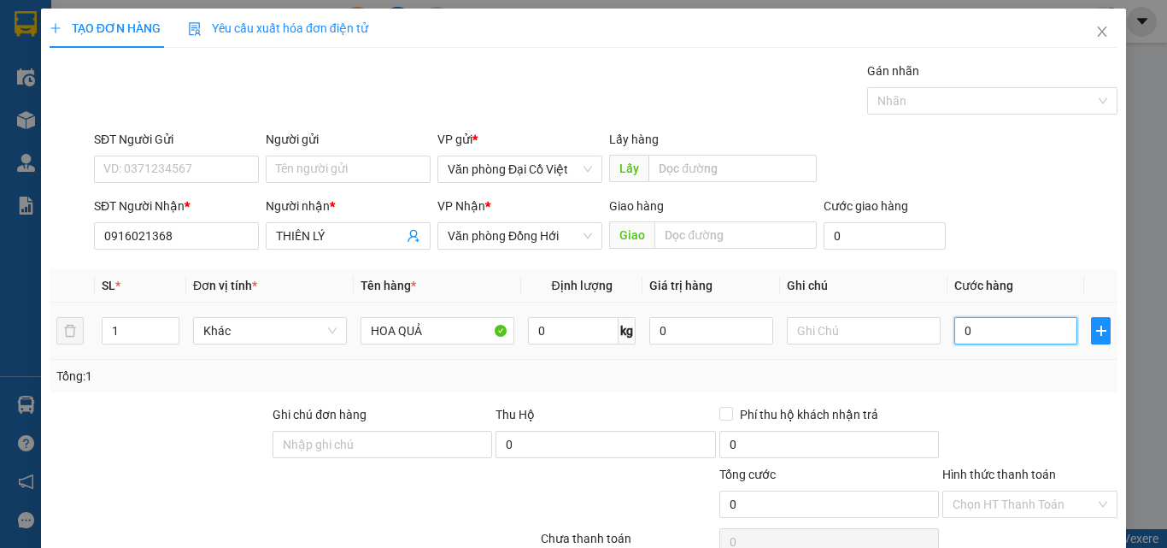
type input "5"
type input "50"
type input "50.000"
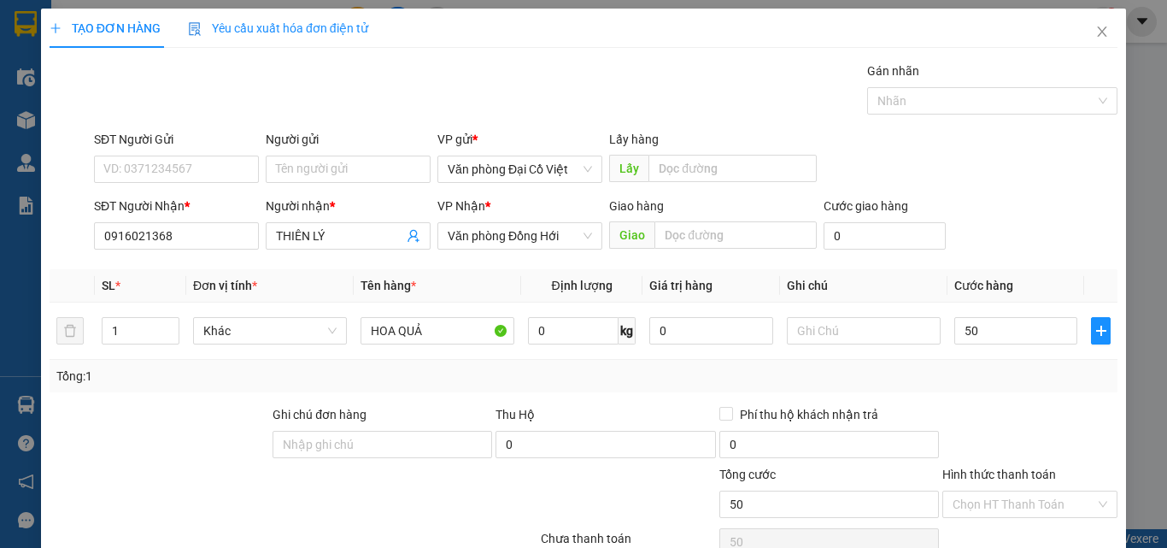
type input "50.000"
click at [972, 374] on div "Tổng: 1" at bounding box center [583, 376] width 1054 height 19
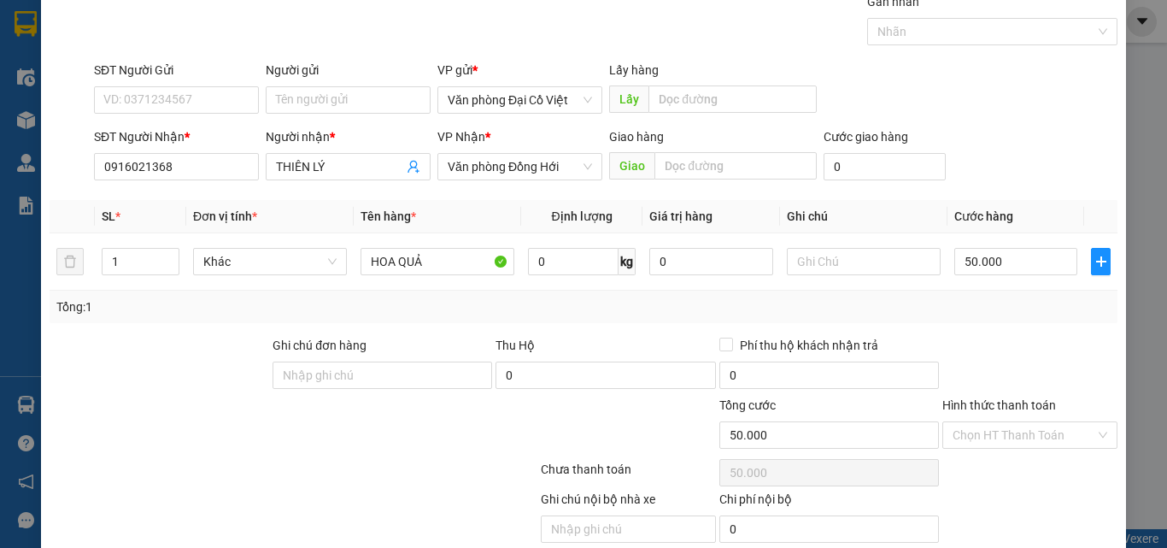
scroll to position [138, 0]
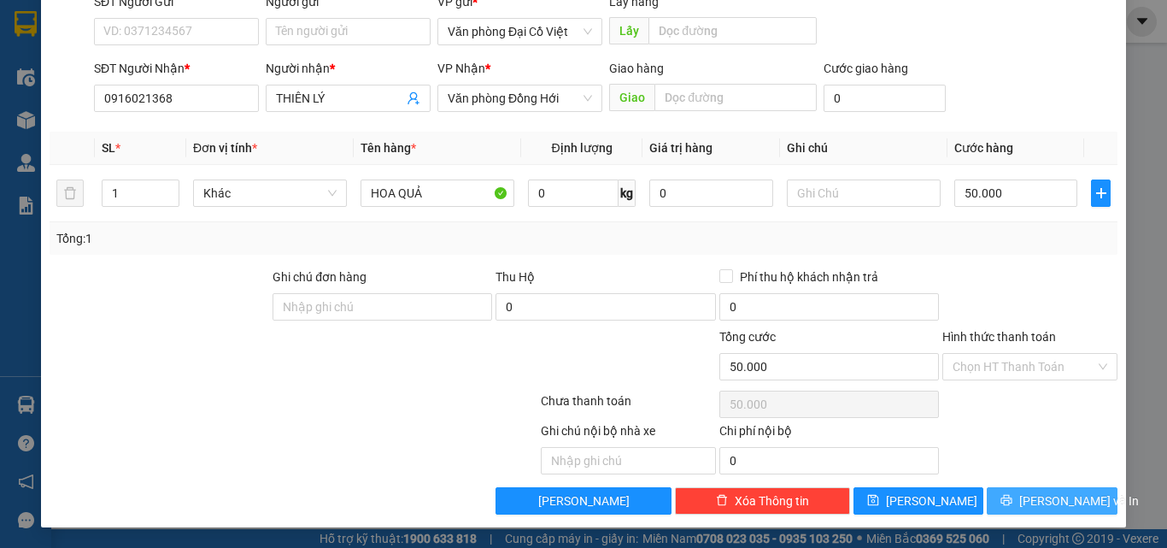
click at [1001, 507] on button "[PERSON_NAME] và In" at bounding box center [1052, 500] width 131 height 27
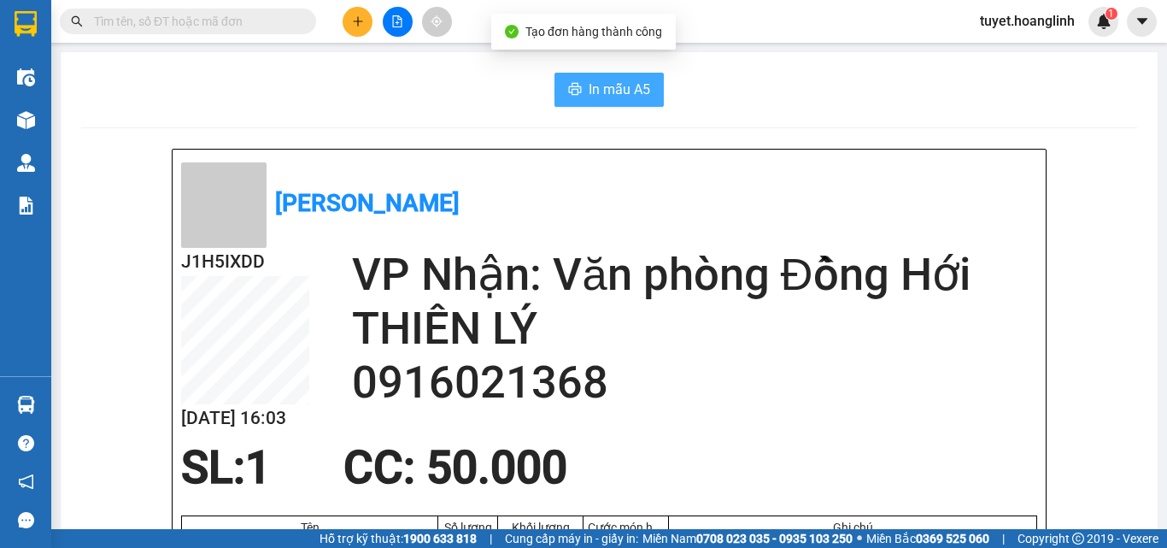
click at [641, 85] on span "In mẫu A5" at bounding box center [620, 89] width 62 height 21
click at [357, 38] on div "Kết quả tìm kiếm ( 0 ) Bộ lọc No Data tuyet.hoanglinh 1" at bounding box center [583, 21] width 1167 height 43
click at [358, 27] on button at bounding box center [358, 22] width 30 height 30
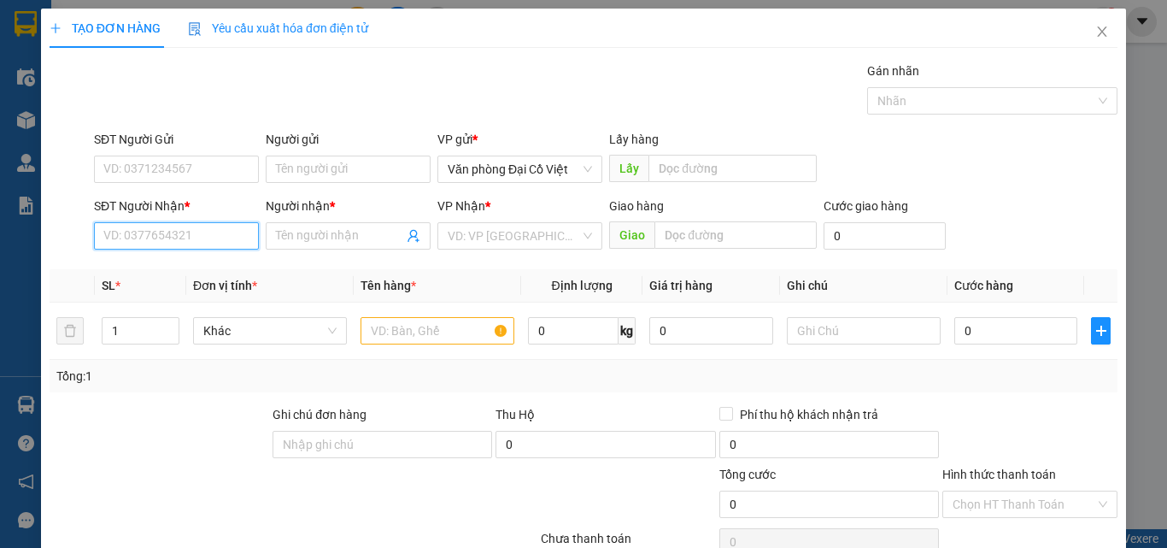
click at [172, 232] on input "SĐT Người Nhận *" at bounding box center [176, 235] width 165 height 27
click at [154, 265] on div "0961596923 - A TÀI ĐỨC" at bounding box center [174, 270] width 143 height 19
type input "0961596923"
type input "A TÀI ĐỨC"
type input "370.000"
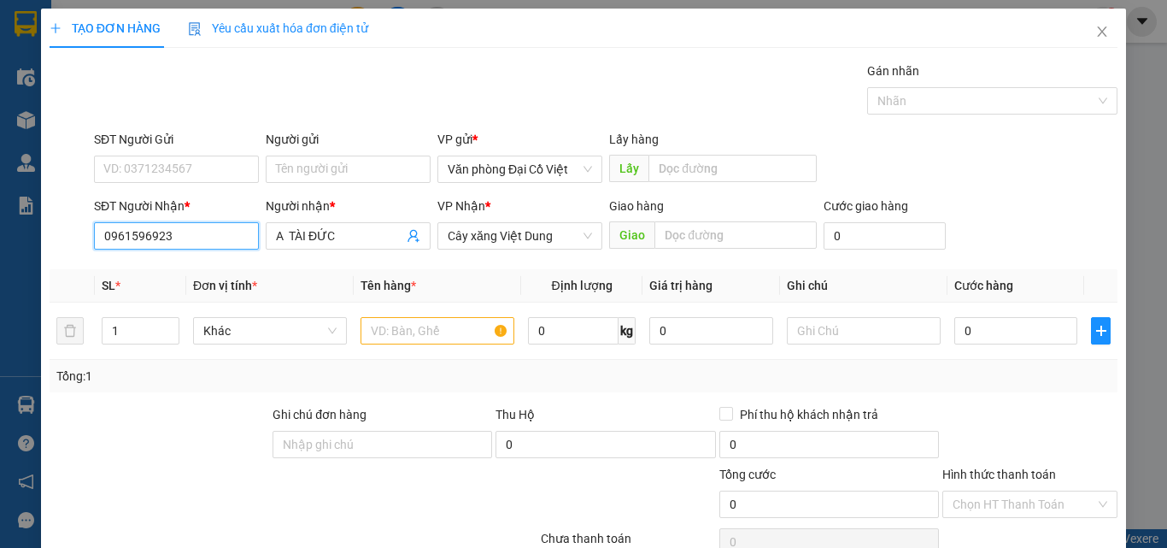
type input "370.000"
type input "0961596923"
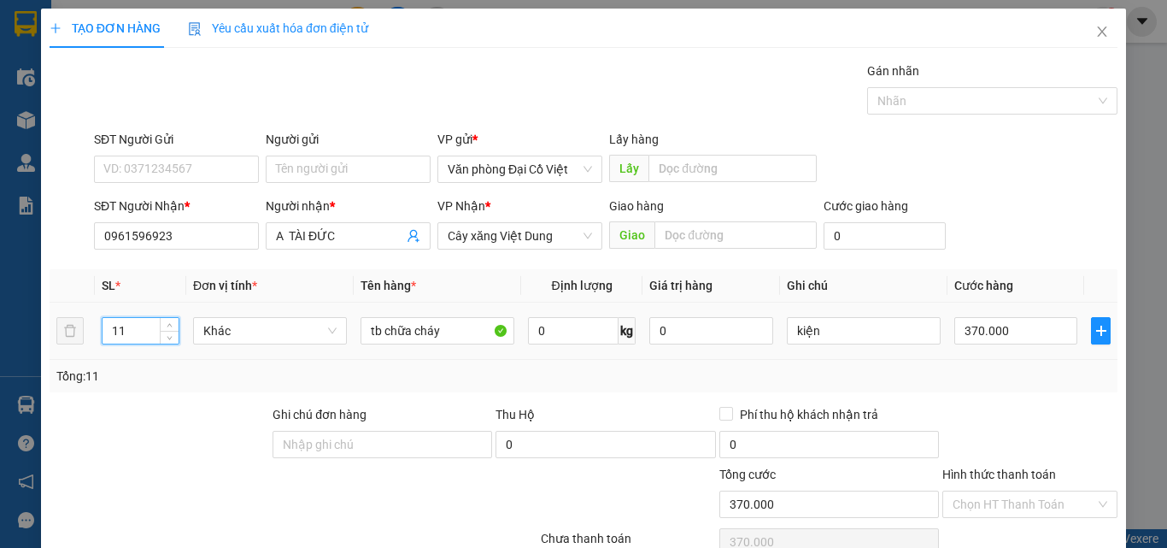
click at [129, 322] on input "11" at bounding box center [141, 331] width 76 height 26
type input "7"
click at [817, 329] on input "kiện" at bounding box center [864, 330] width 154 height 27
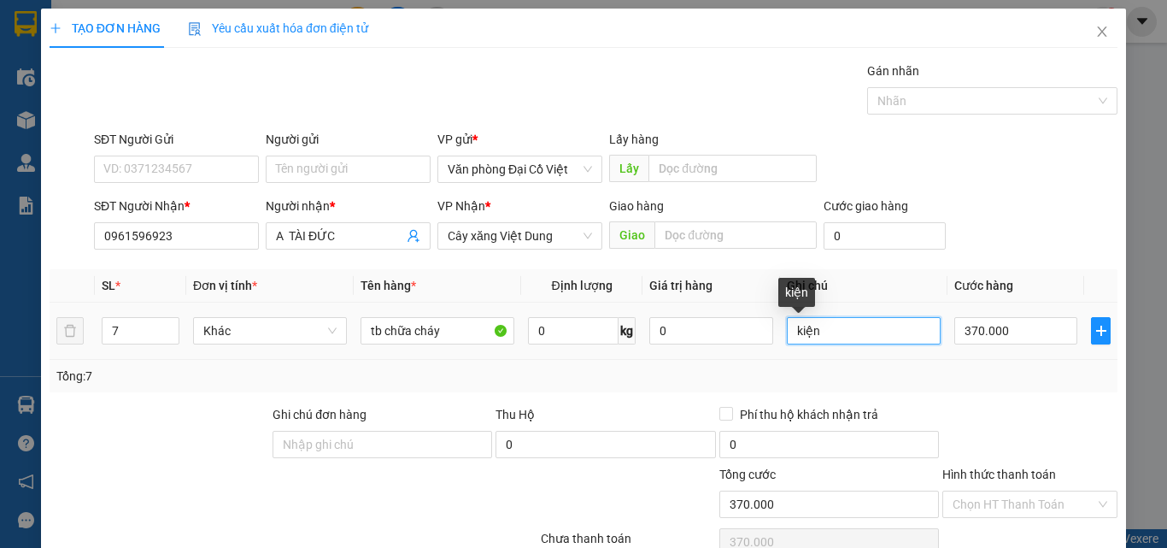
click at [817, 329] on input "kiện" at bounding box center [864, 330] width 154 height 27
type input "7 CUỘN"
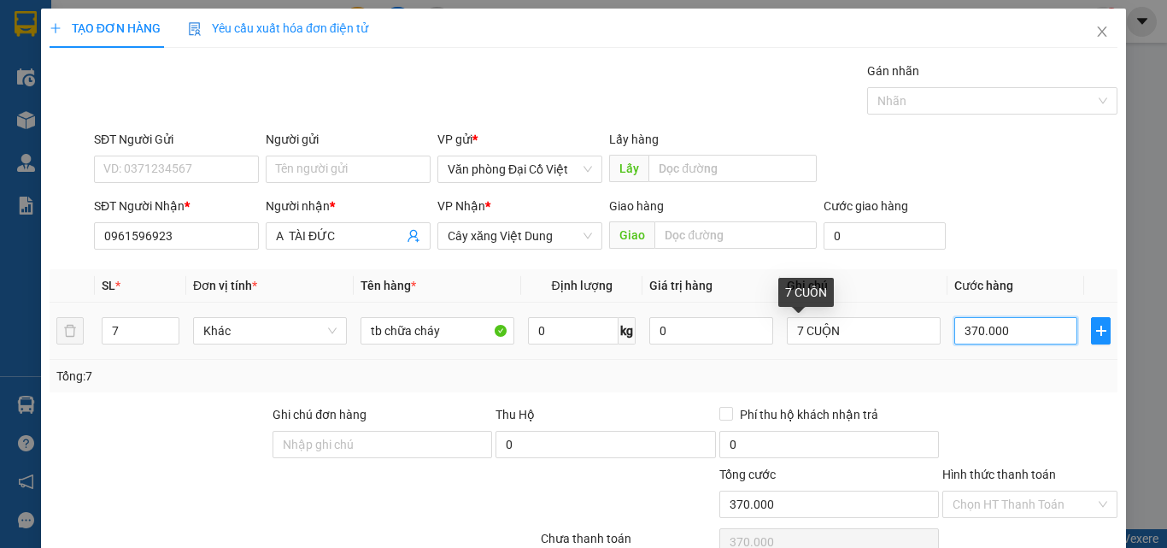
click at [982, 331] on input "370.000" at bounding box center [1015, 330] width 123 height 27
type input "2"
type input "25"
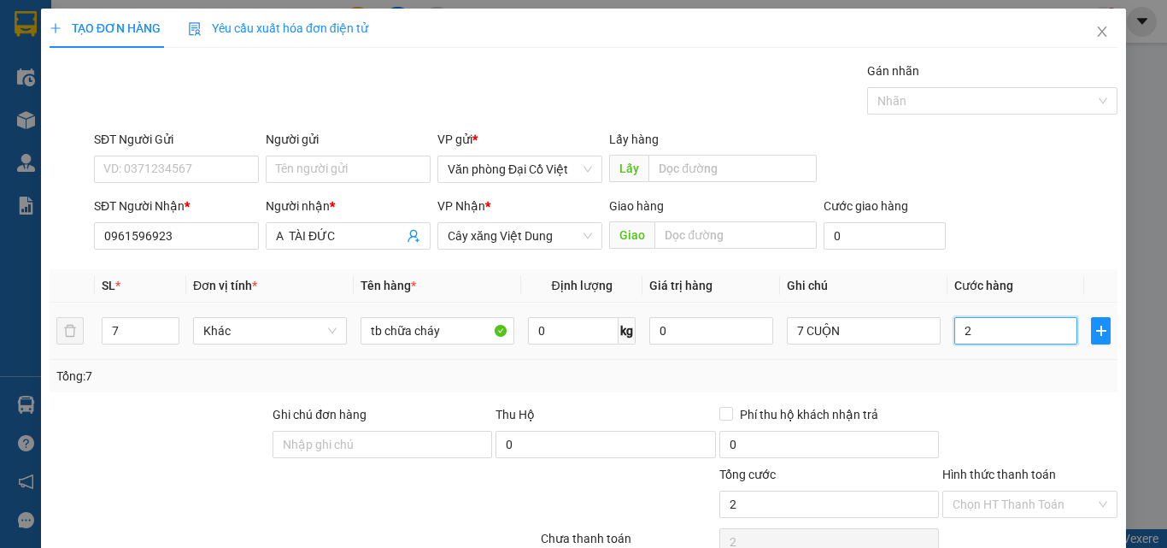
type input "25"
type input "250"
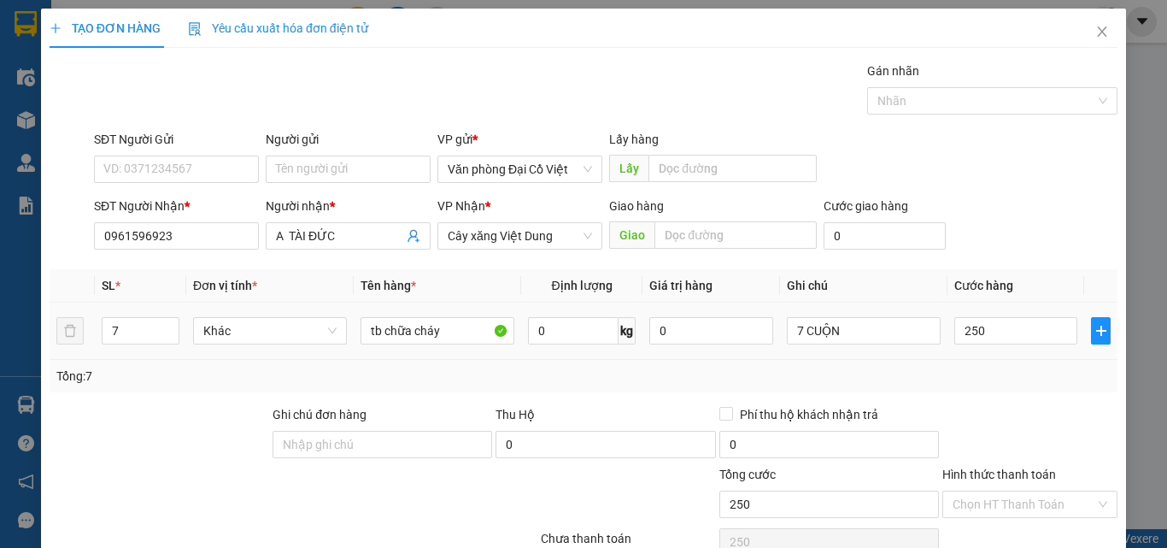
type input "250.000"
click at [970, 377] on div "Tổng: 7" at bounding box center [583, 376] width 1054 height 19
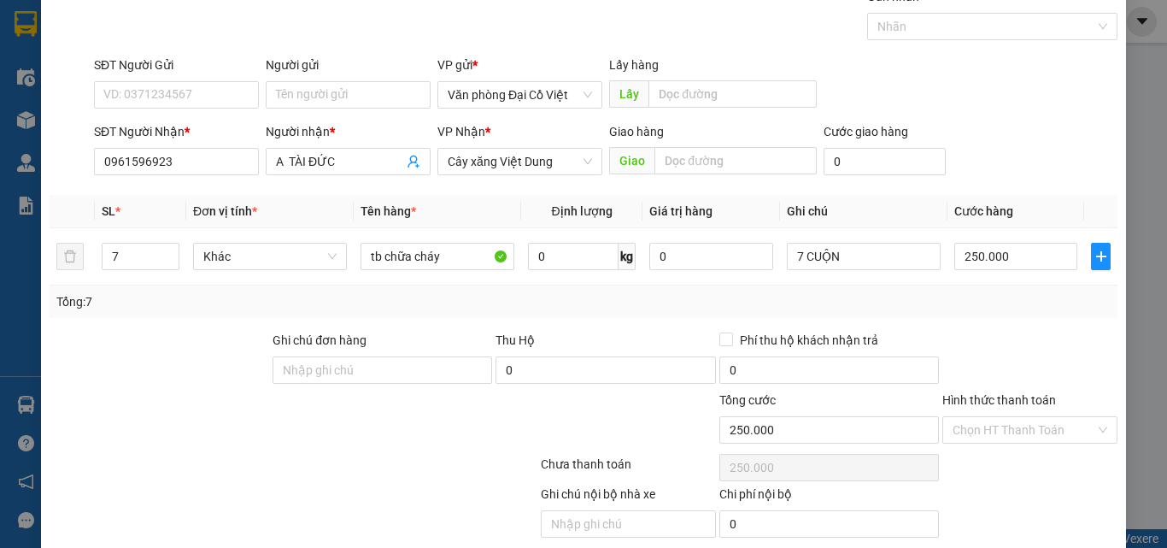
scroll to position [138, 0]
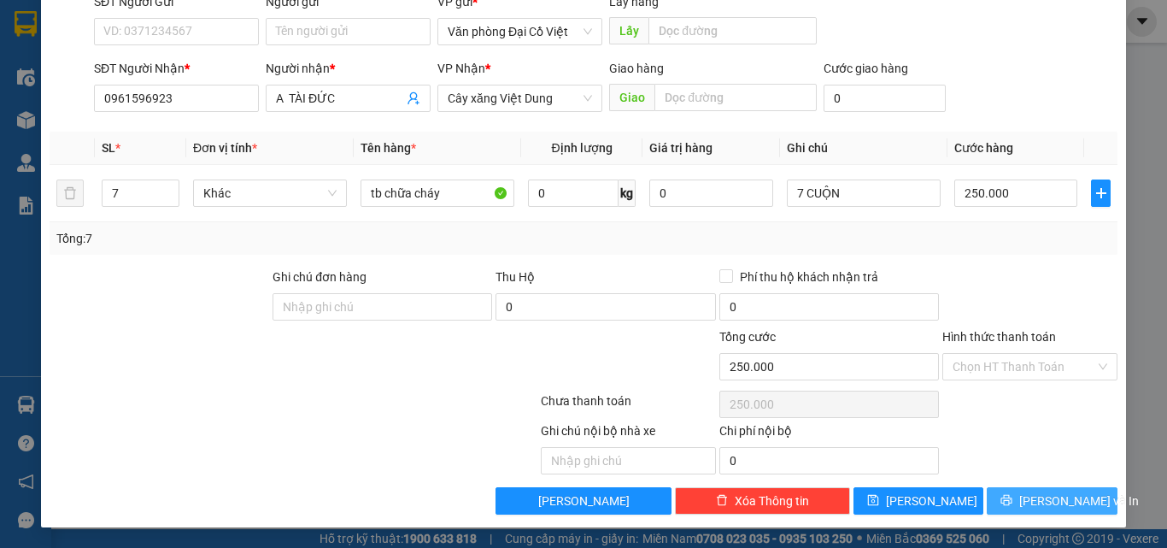
click at [1007, 494] on icon "printer" at bounding box center [1006, 500] width 12 height 12
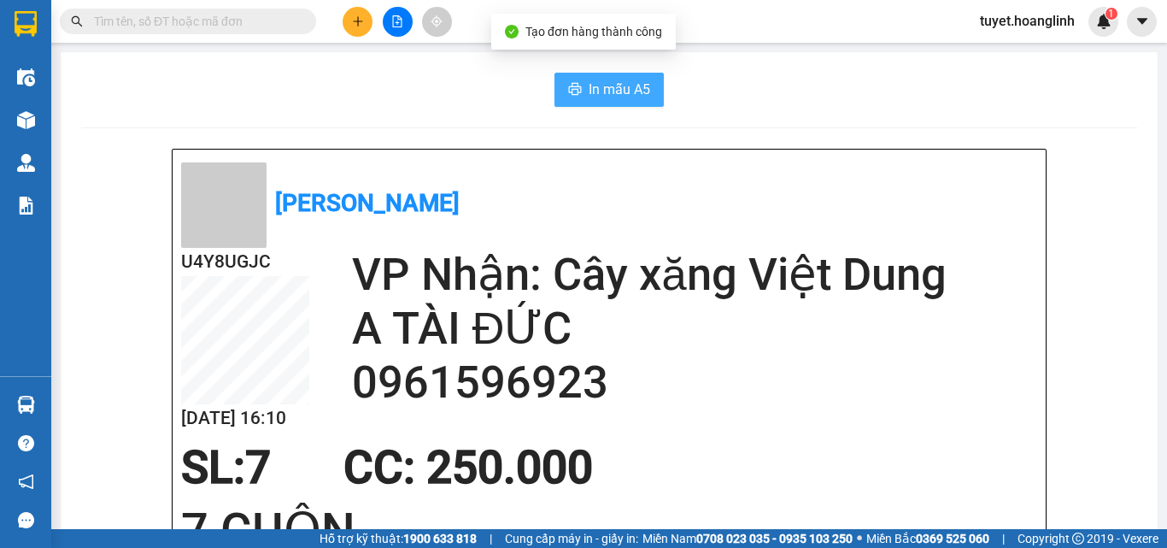
click at [568, 98] on span "printer" at bounding box center [575, 90] width 14 height 16
click at [343, 17] on button at bounding box center [358, 22] width 30 height 30
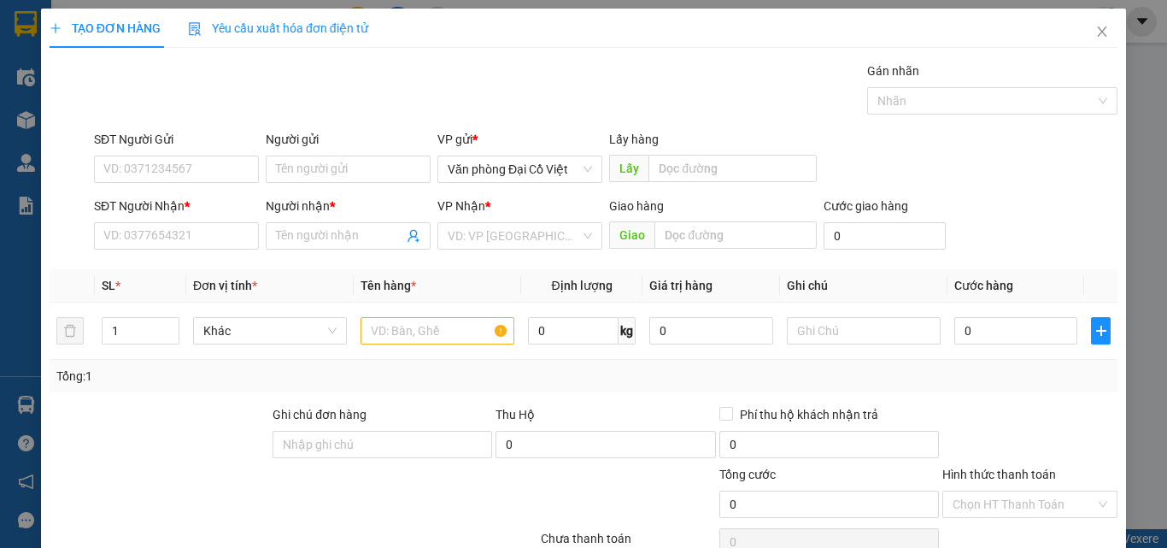
click at [239, 221] on div "SĐT Người Nhận *" at bounding box center [176, 210] width 165 height 26
click at [241, 224] on input "SĐT Người Nhận *" at bounding box center [176, 235] width 165 height 27
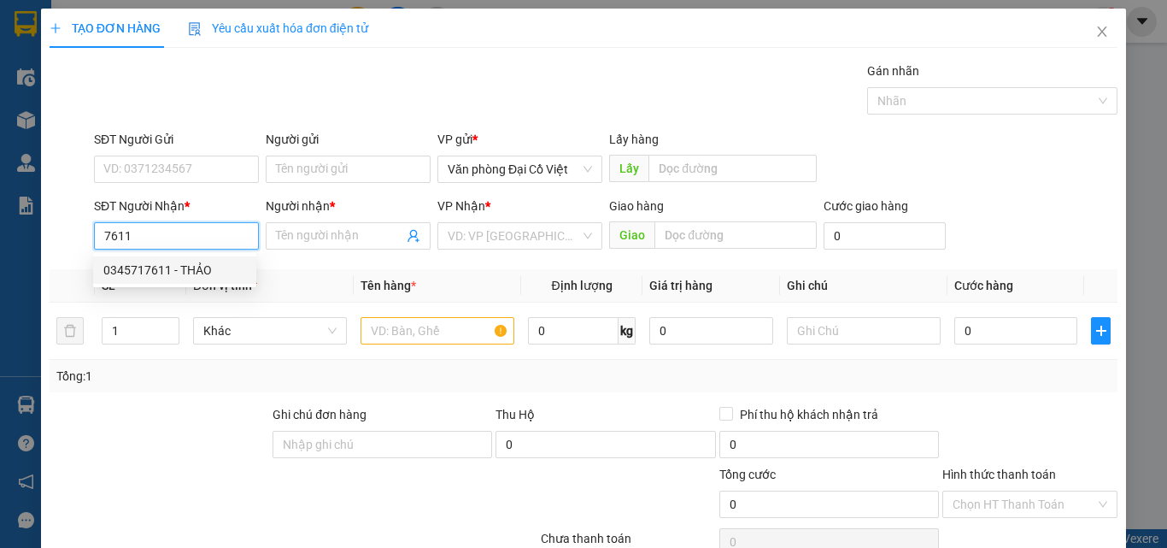
click at [185, 264] on div "0345717611 - THẢO" at bounding box center [174, 270] width 143 height 19
type input "0345717611"
type input "THẢO"
type input "[PERSON_NAME]"
type input "50.000"
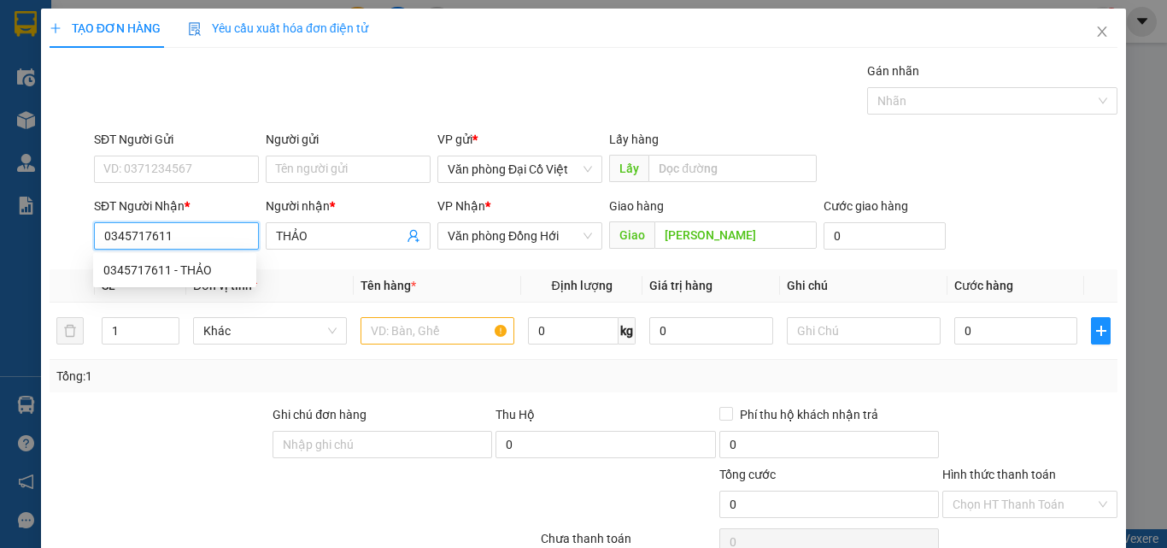
type input "50.000"
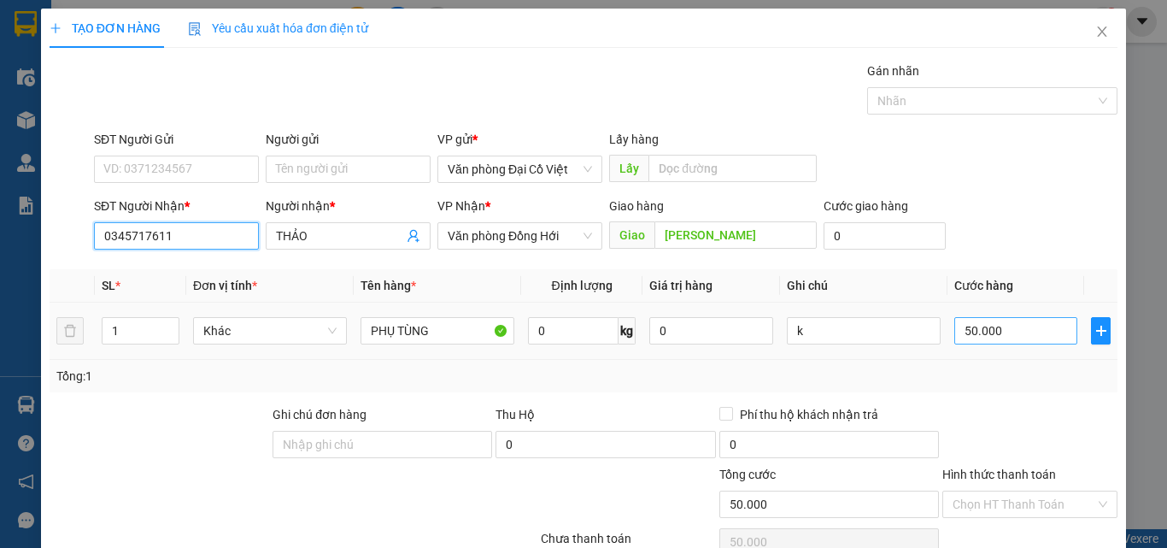
type input "0345717611"
click at [988, 332] on input "50.000" at bounding box center [1015, 330] width 123 height 27
type input "0"
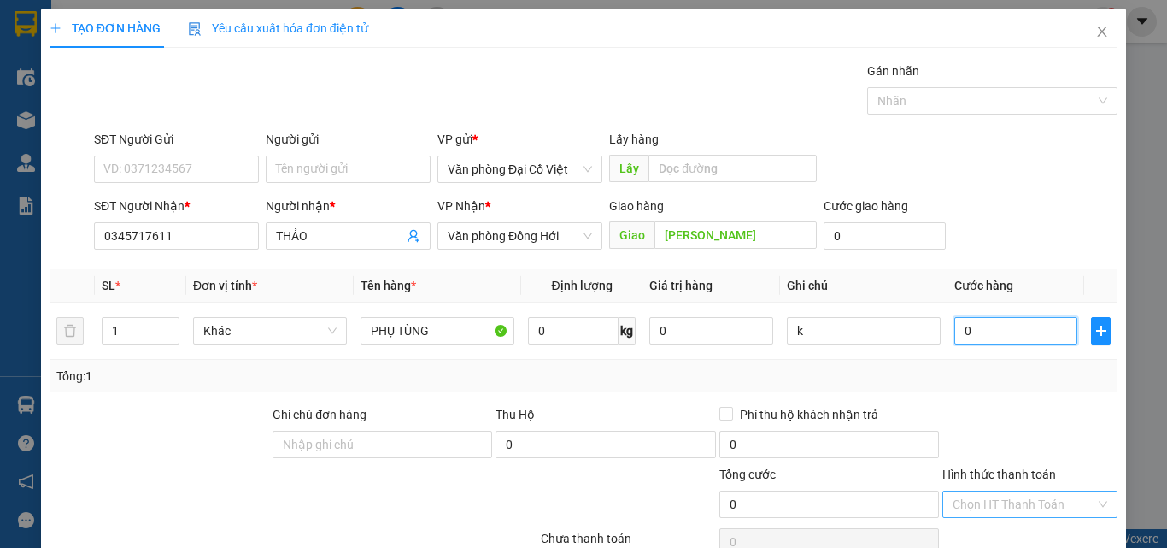
type input "0"
click at [1013, 495] on input "Hình thức thanh toán" at bounding box center [1024, 504] width 143 height 26
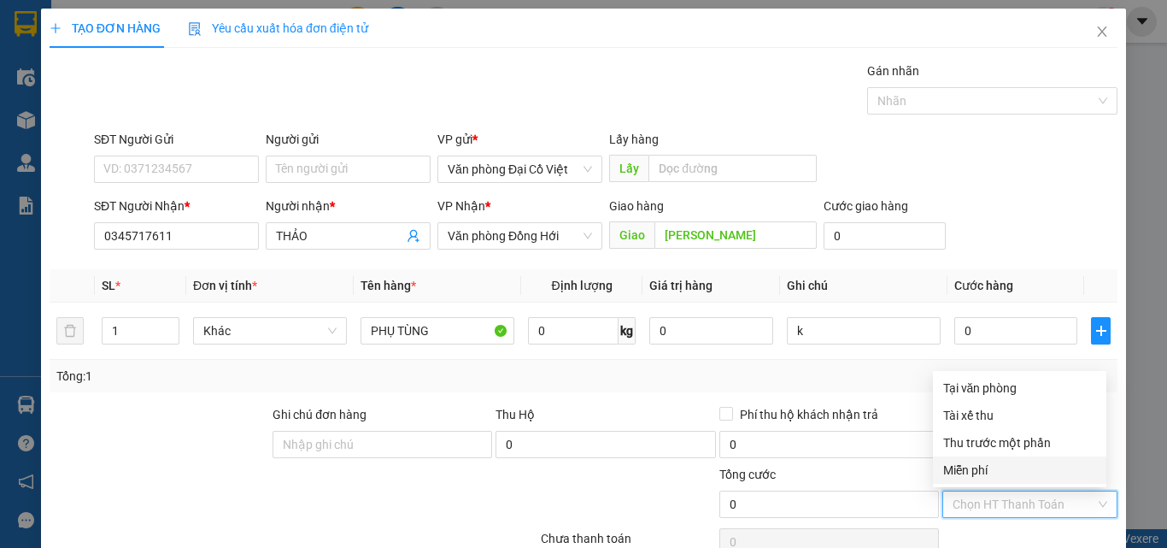
click at [995, 462] on div "Miễn phí" at bounding box center [1019, 469] width 153 height 19
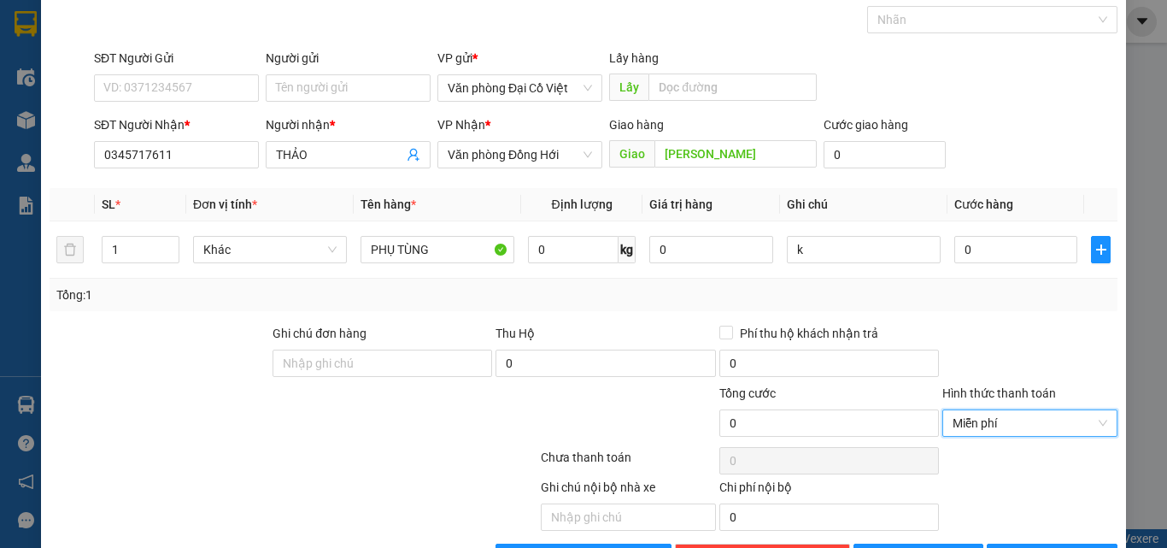
scroll to position [138, 0]
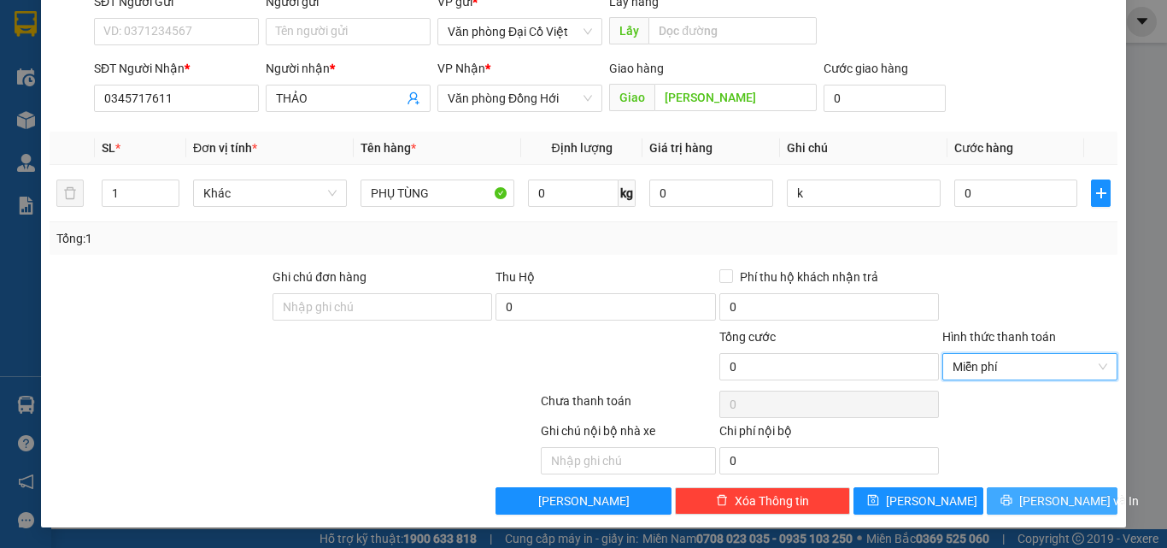
click at [1016, 510] on button "[PERSON_NAME] và In" at bounding box center [1052, 500] width 131 height 27
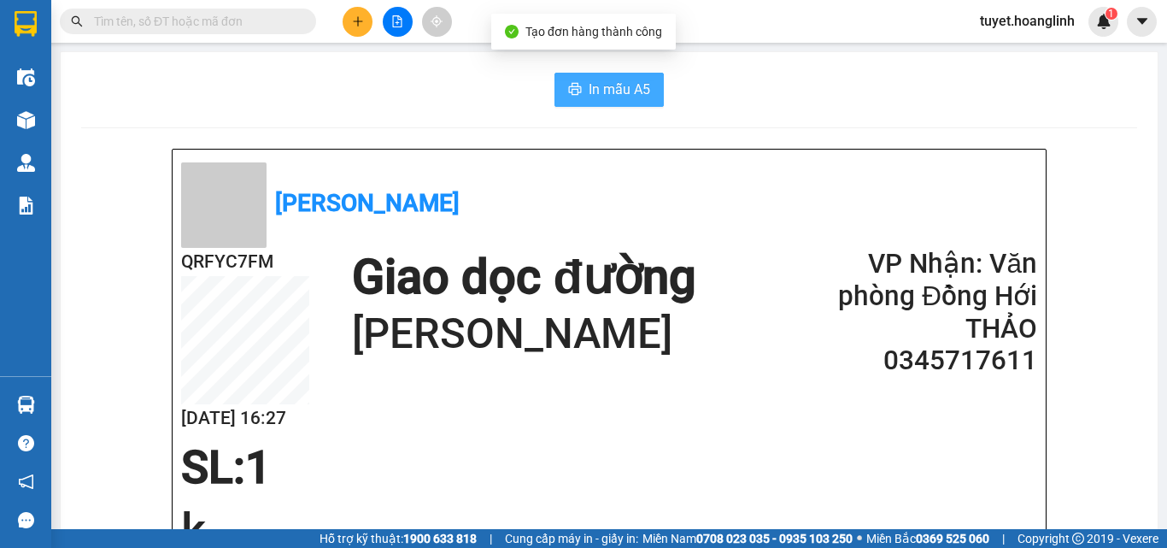
click at [649, 102] on button "In mẫu A5" at bounding box center [608, 90] width 109 height 34
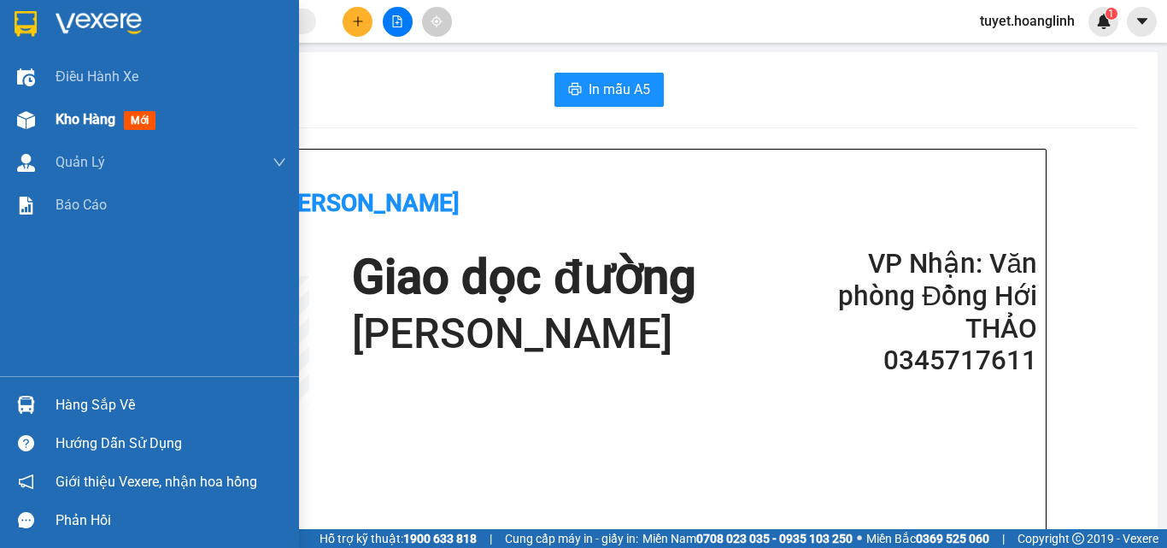
click at [11, 118] on div at bounding box center [26, 120] width 30 height 30
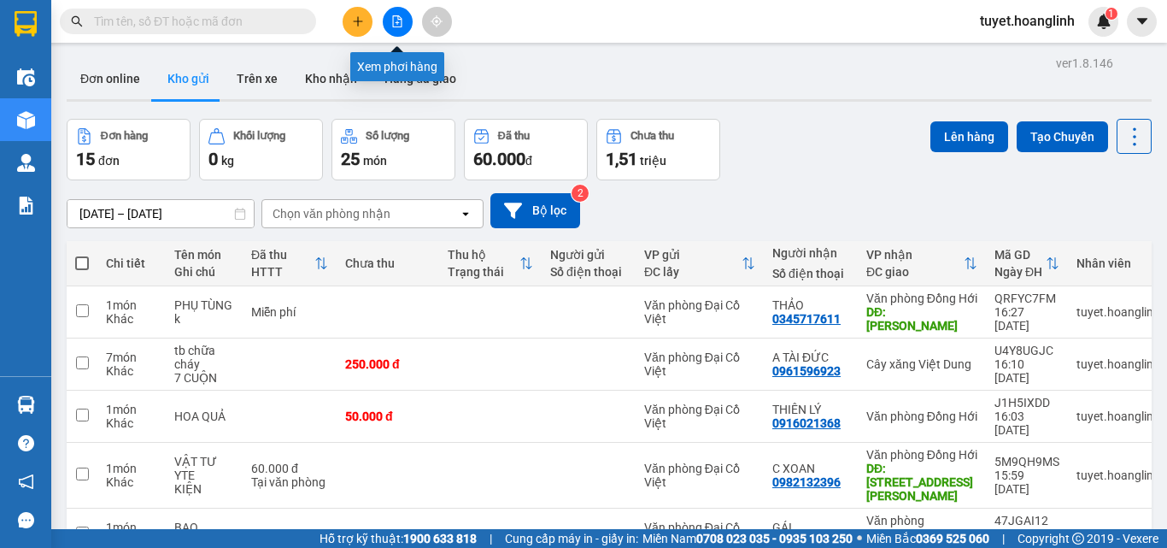
click at [361, 22] on icon "plus" at bounding box center [358, 21] width 12 height 12
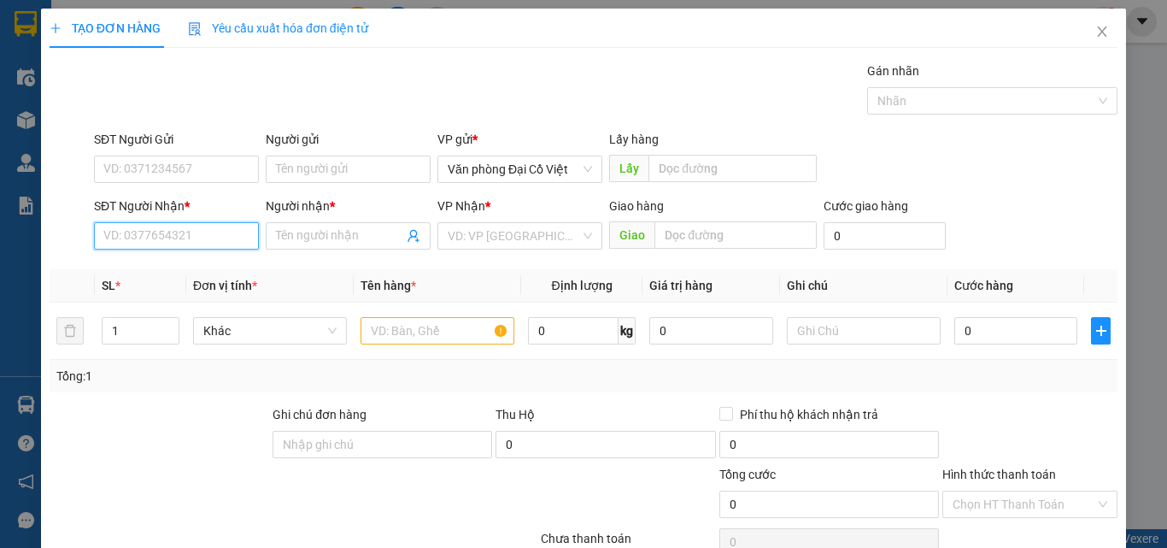
click at [206, 237] on input "SĐT Người Nhận *" at bounding box center [176, 235] width 165 height 27
click at [177, 262] on div "0889447883 - NAM" at bounding box center [174, 270] width 143 height 19
type input "0889447883"
type input "NAM"
type input "50.000"
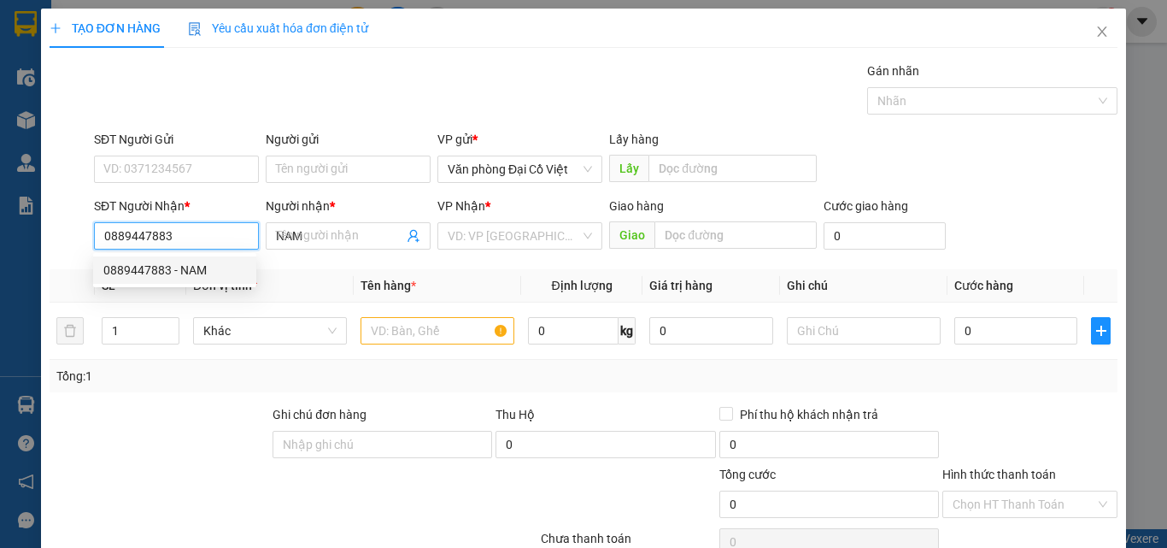
type input "50.000"
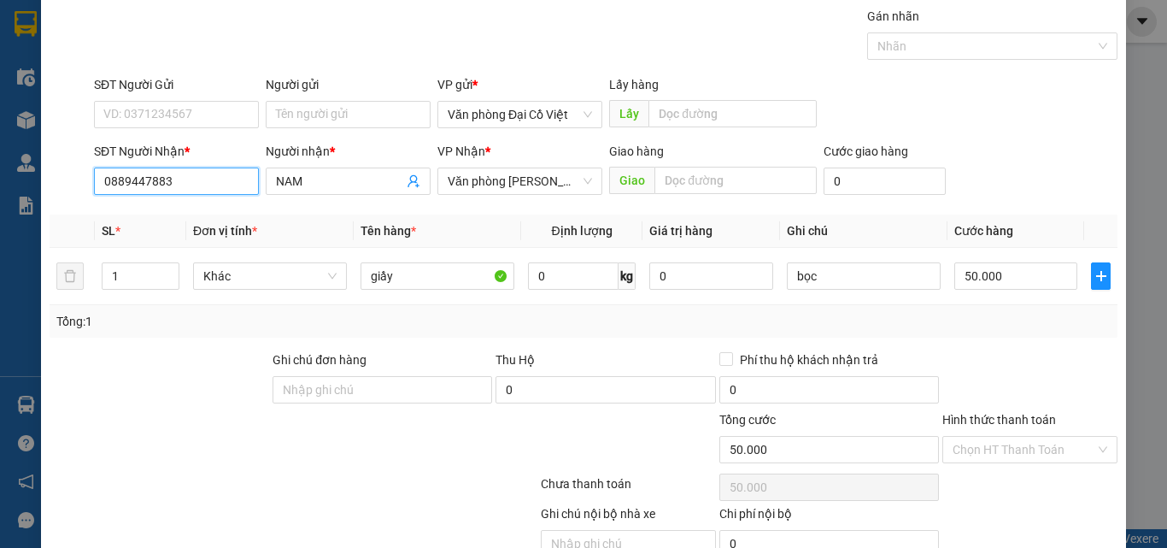
scroll to position [85, 0]
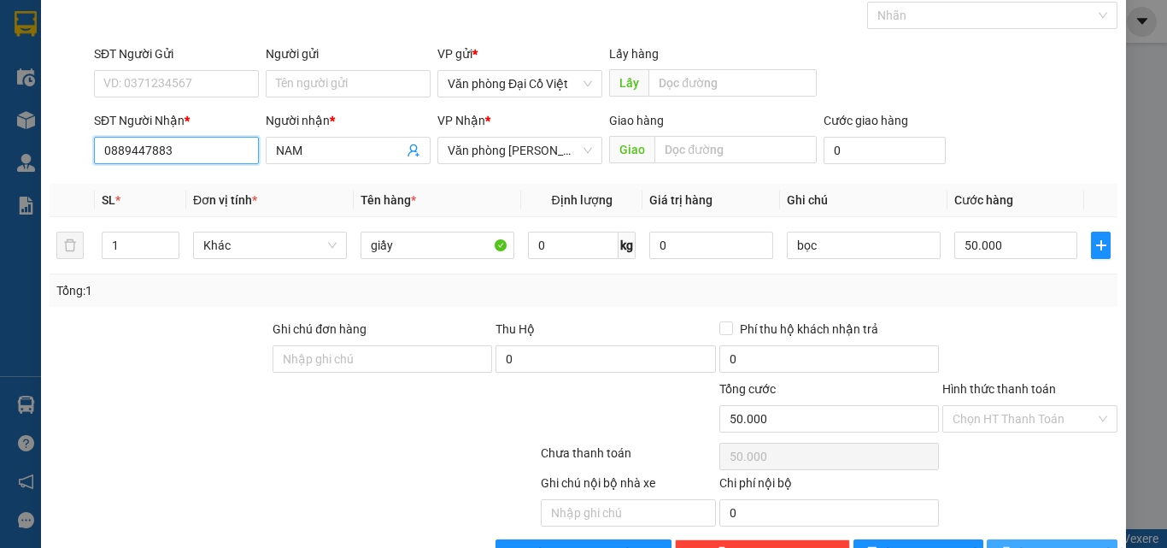
type input "0889447883"
click at [1025, 543] on button "[PERSON_NAME] và In" at bounding box center [1052, 552] width 131 height 27
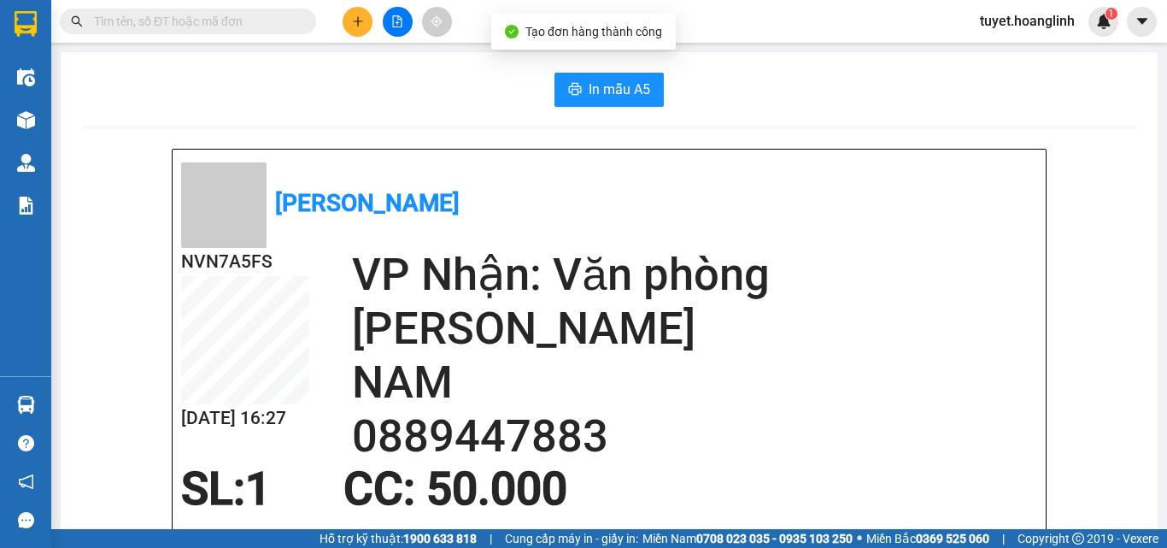
click at [589, 97] on span "In mẫu A5" at bounding box center [620, 89] width 62 height 21
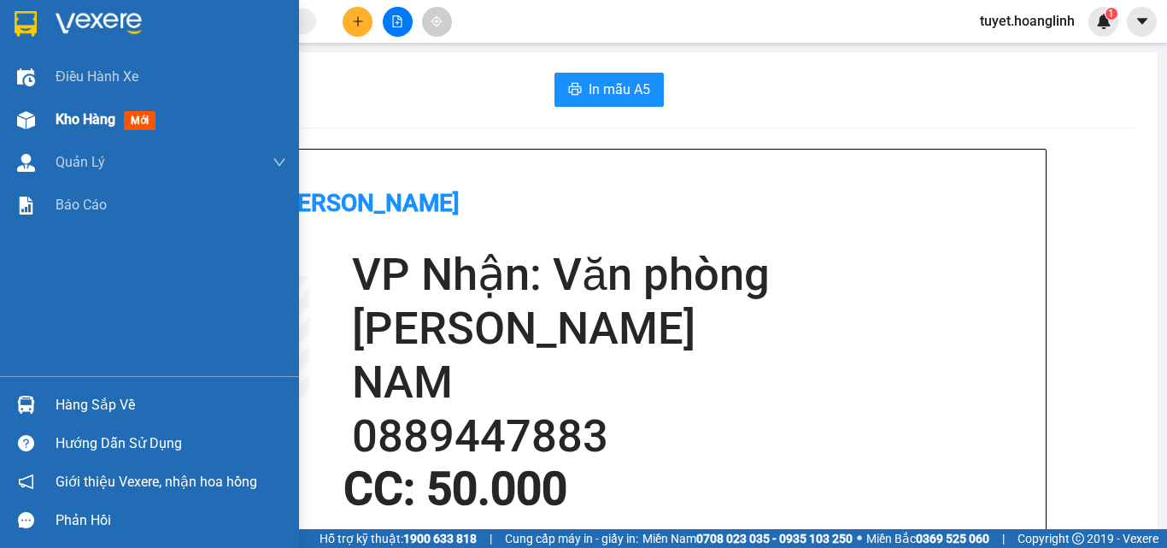
click at [31, 107] on div at bounding box center [26, 120] width 30 height 30
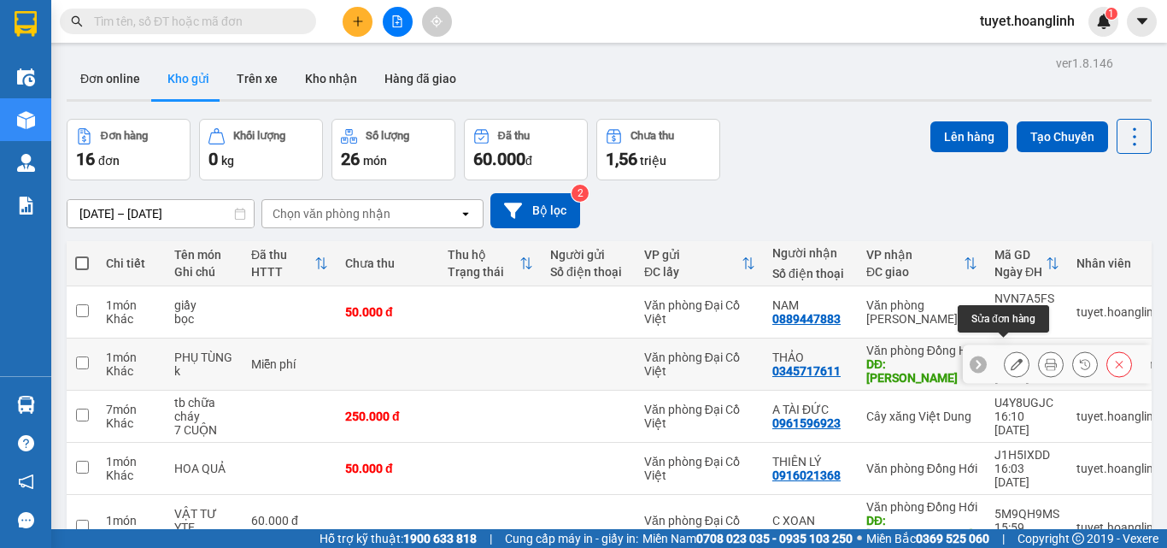
click at [1011, 358] on icon at bounding box center [1017, 364] width 12 height 12
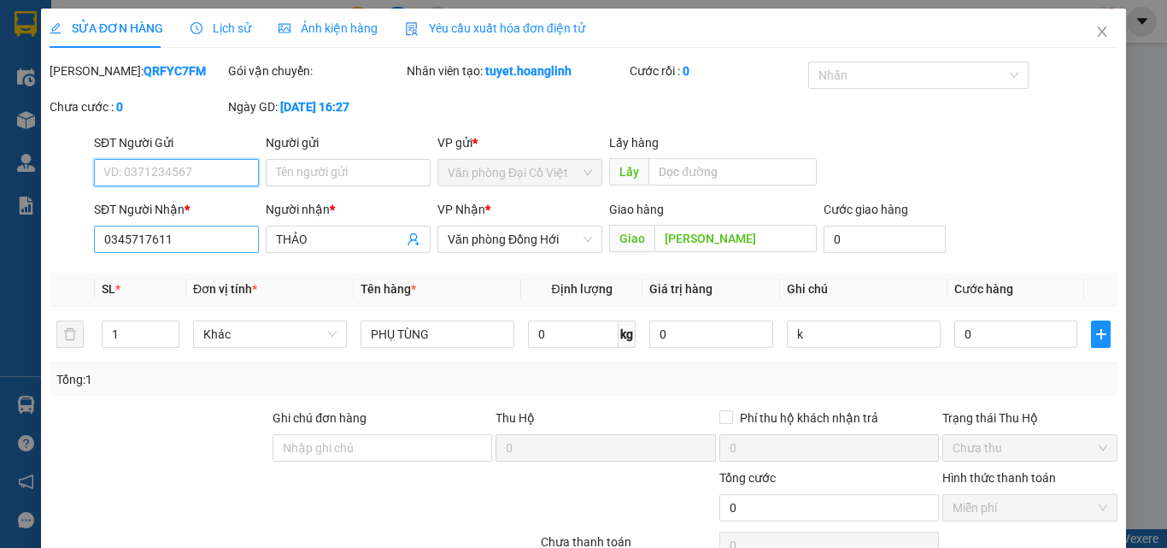
type input "0345717611"
type input "THẢO"
type input "[PERSON_NAME]"
type input "0"
click at [194, 238] on input "0345717611" at bounding box center [176, 239] width 165 height 27
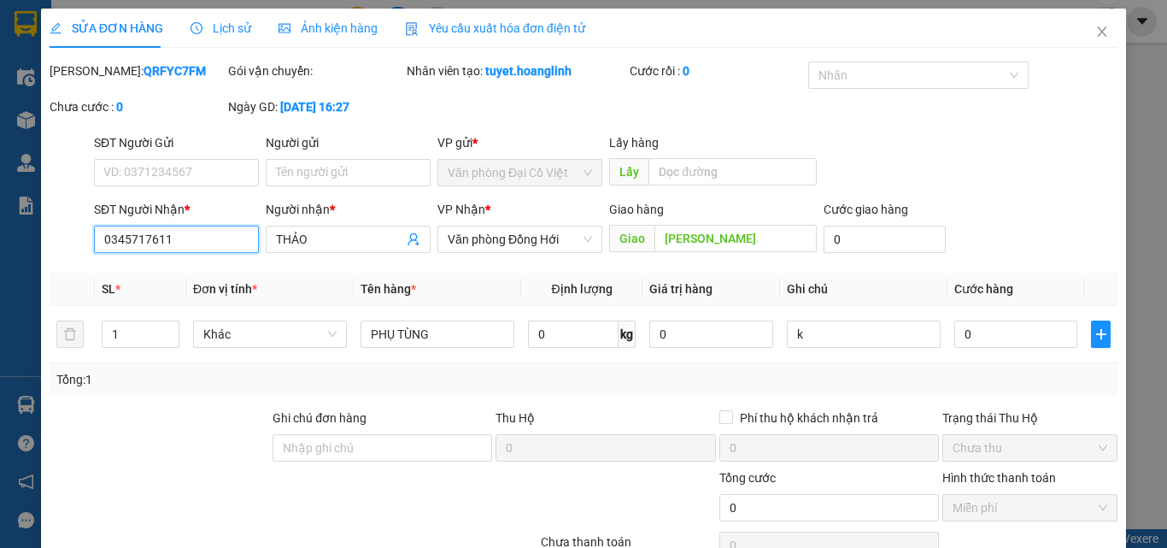
click at [194, 238] on input "0345717611" at bounding box center [176, 239] width 165 height 27
type input "0388135157"
click at [361, 237] on input "THẢO" at bounding box center [339, 239] width 127 height 19
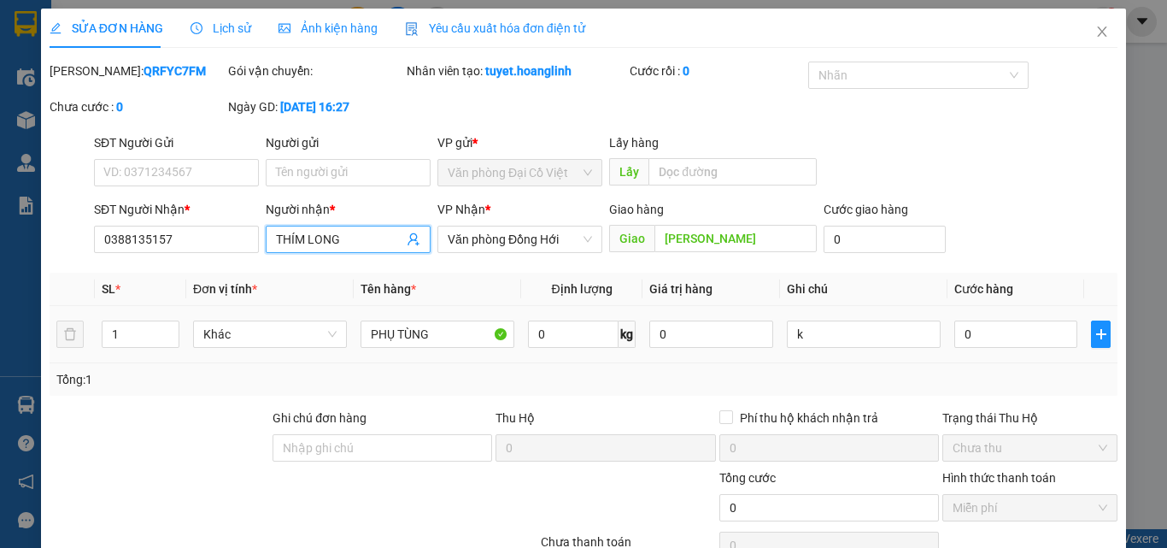
scroll to position [141, 0]
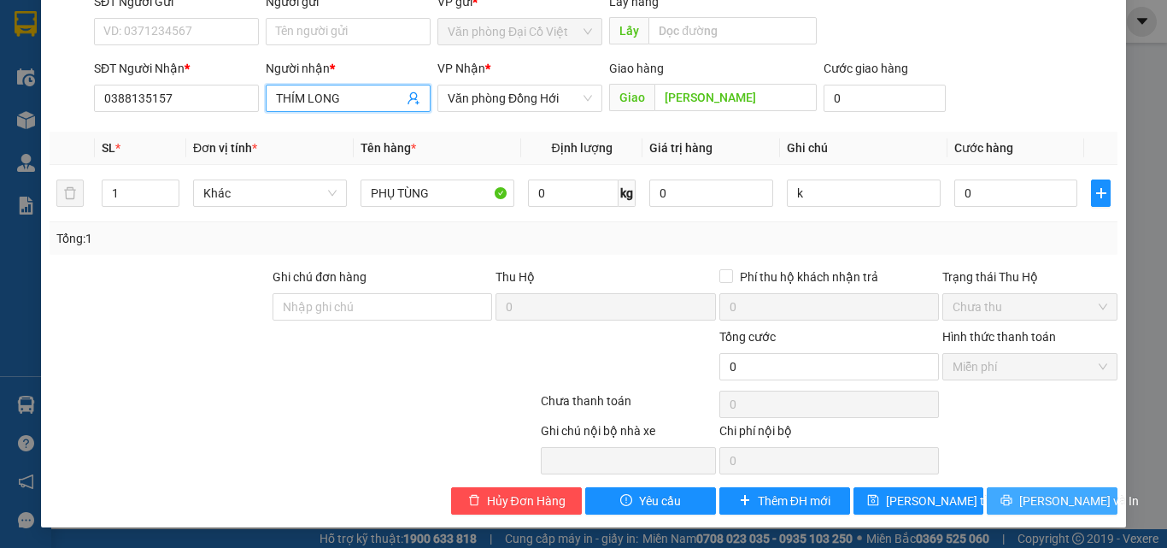
type input "THÍM LONG"
click at [1006, 495] on button "[PERSON_NAME] và In" at bounding box center [1052, 500] width 131 height 27
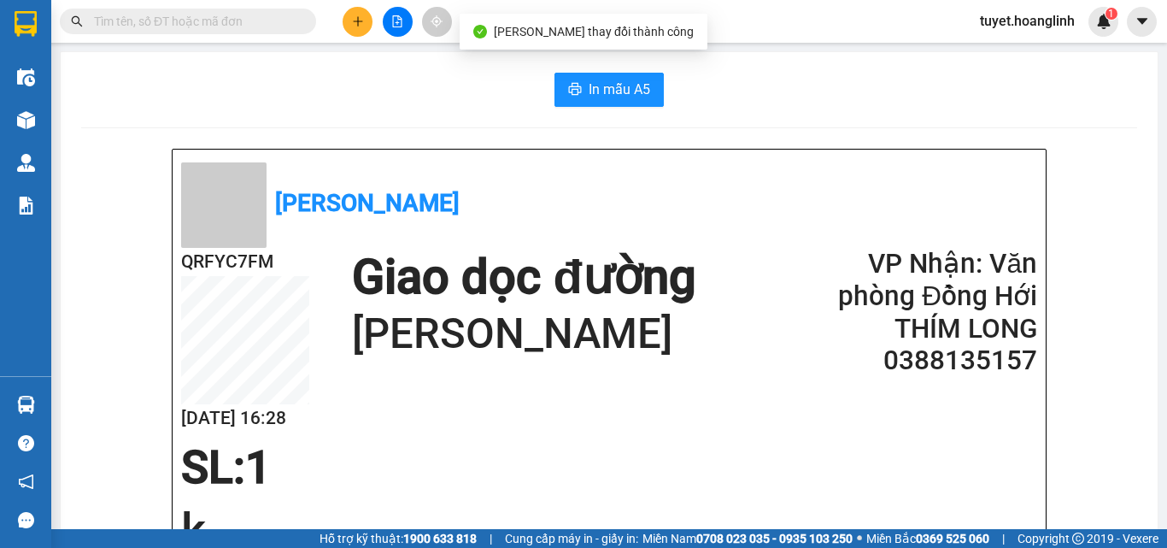
click at [618, 81] on span "In mẫu A5" at bounding box center [620, 89] width 62 height 21
click at [694, 294] on h1 "Giao dọc đường" at bounding box center [523, 277] width 343 height 59
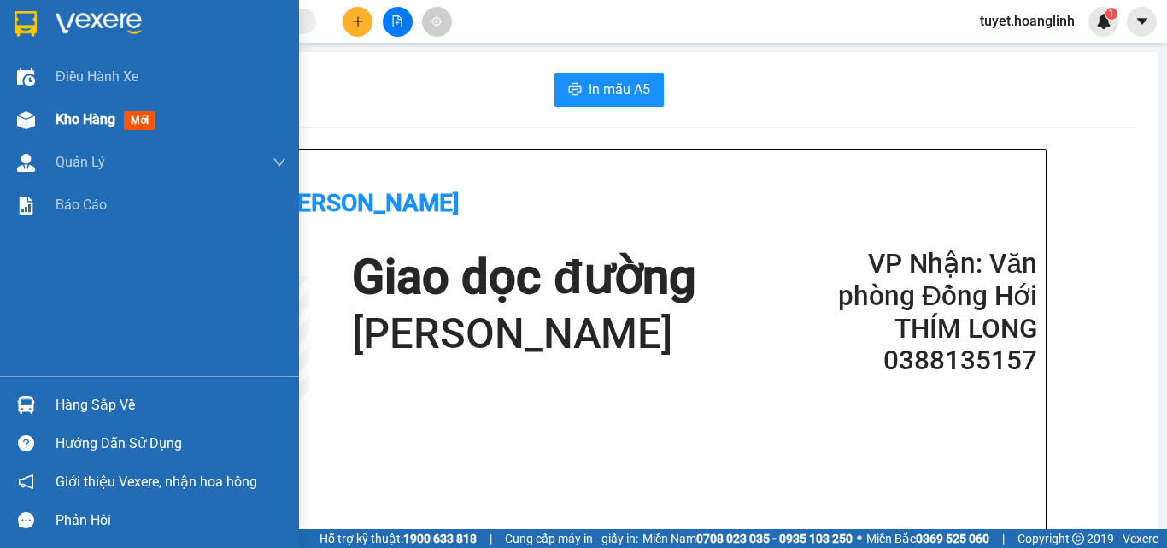
click at [21, 111] on img at bounding box center [26, 120] width 18 height 18
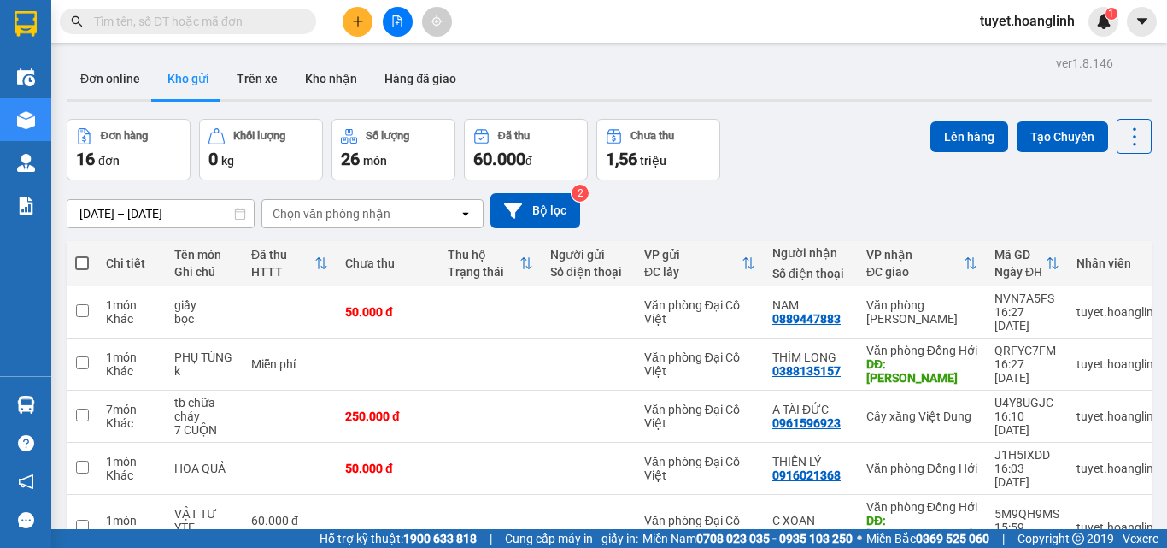
click at [361, 27] on button at bounding box center [358, 22] width 30 height 30
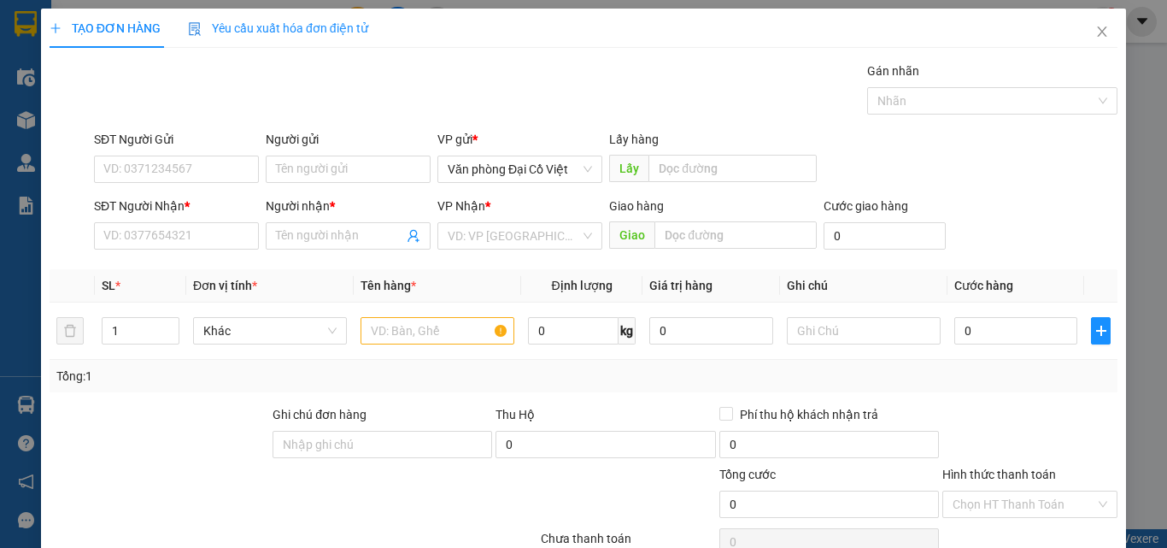
click at [208, 250] on div "SĐT Người Nhận * VD: 0377654321" at bounding box center [176, 227] width 165 height 60
click at [208, 234] on input "SĐT Người Nhận *" at bounding box center [176, 235] width 165 height 27
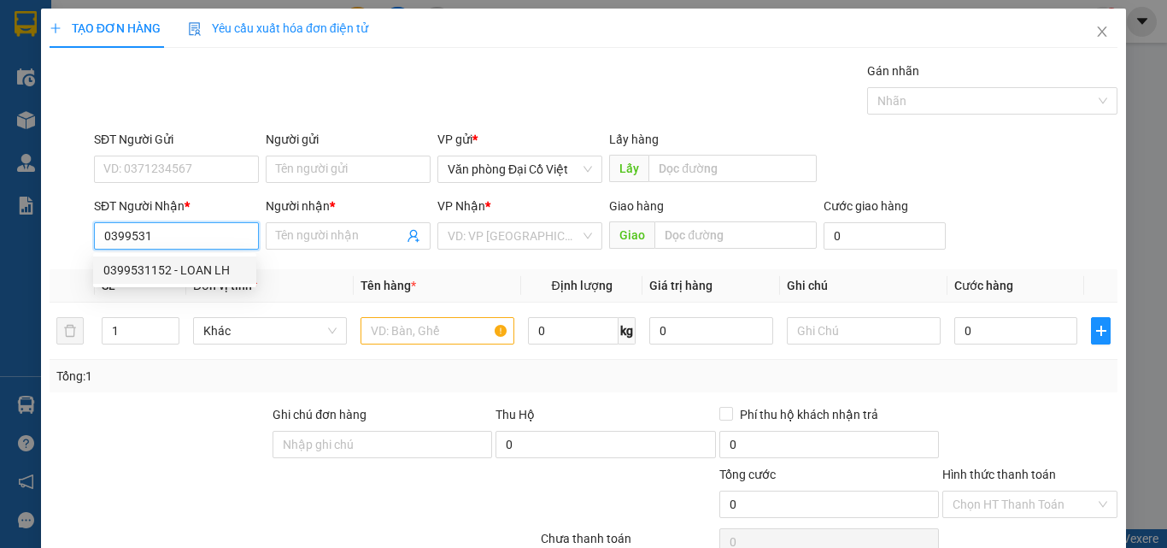
click at [215, 263] on div "0399531152 - LOAN LH" at bounding box center [174, 270] width 143 height 19
type input "0399531152"
type input "LOAN LH"
type input "50.000"
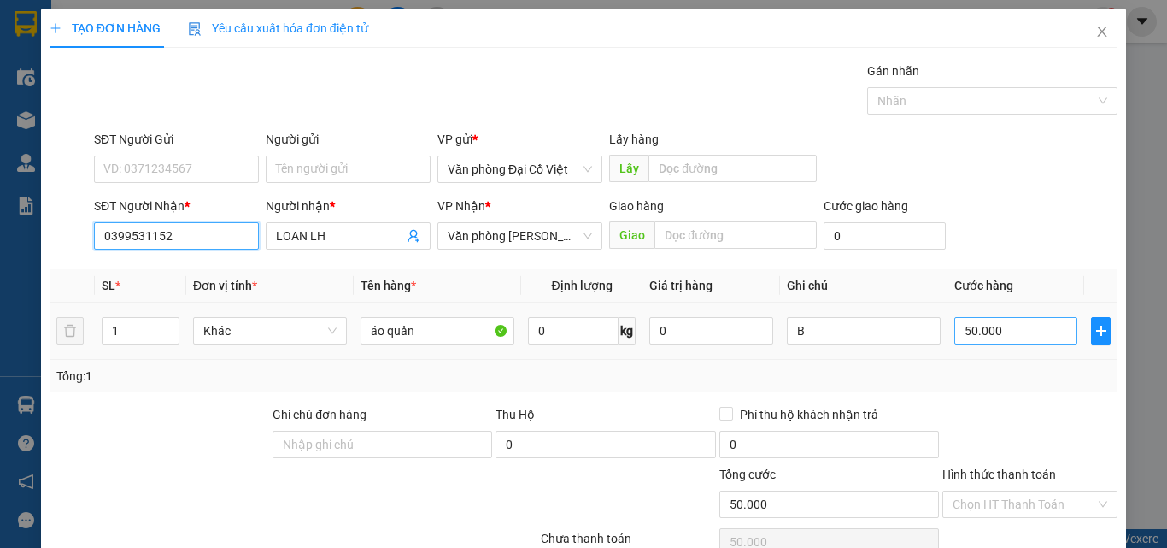
type input "0399531152"
click at [974, 328] on input "50.000" at bounding box center [1015, 330] width 123 height 27
type input "6"
type input "60"
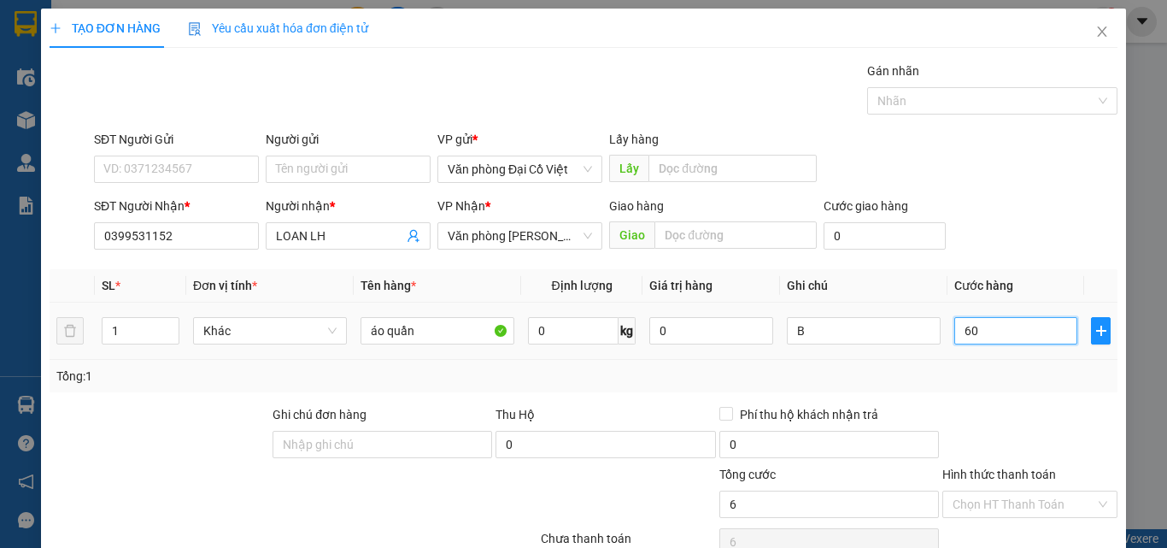
type input "60"
type input "60.000"
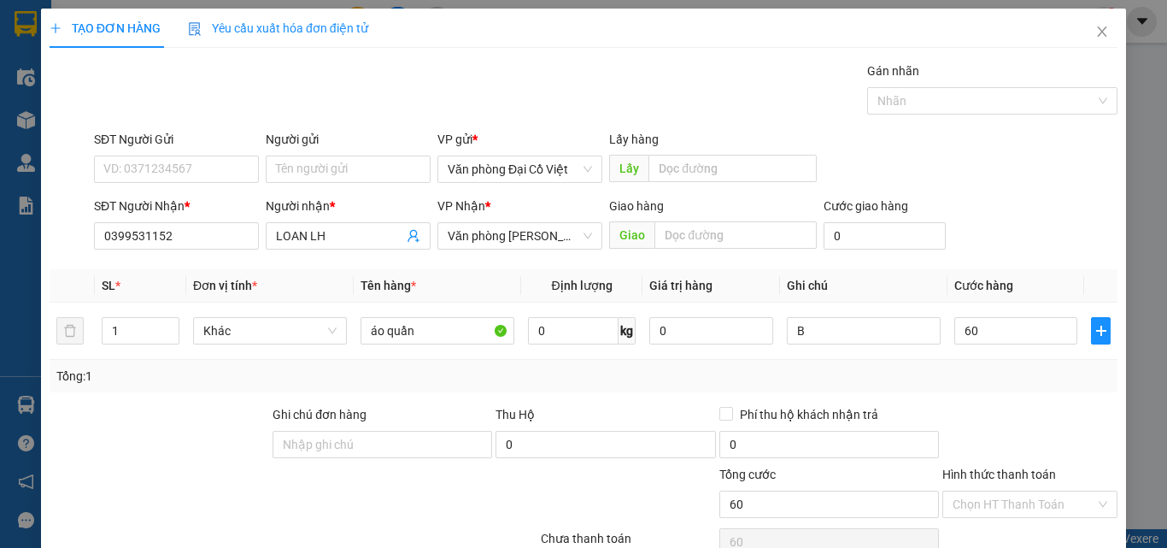
type input "60.000"
click at [969, 400] on div "Transit Pickup Surcharge Ids Transit Deliver Surcharge Ids Transit Deliver Surc…" at bounding box center [584, 357] width 1068 height 590
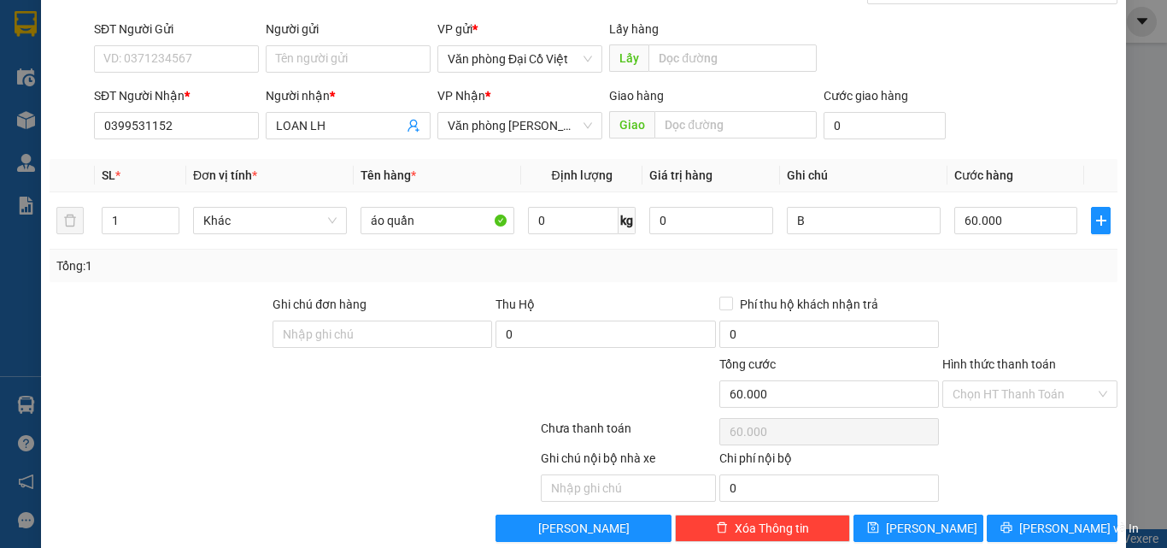
scroll to position [138, 0]
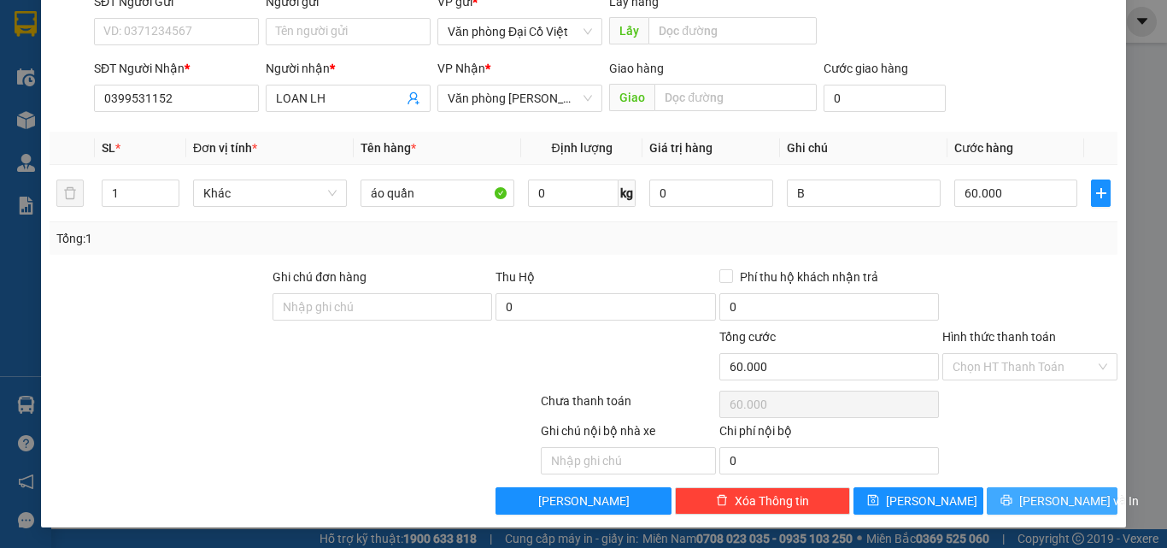
click at [1030, 491] on span "[PERSON_NAME] và In" at bounding box center [1079, 500] width 120 height 19
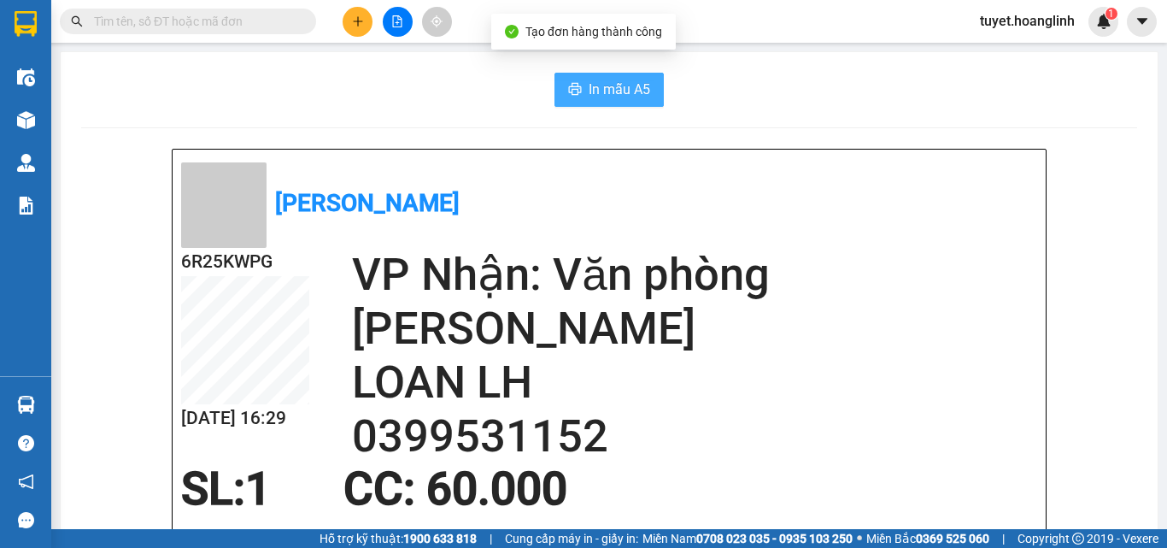
click at [569, 94] on icon "printer" at bounding box center [575, 89] width 13 height 12
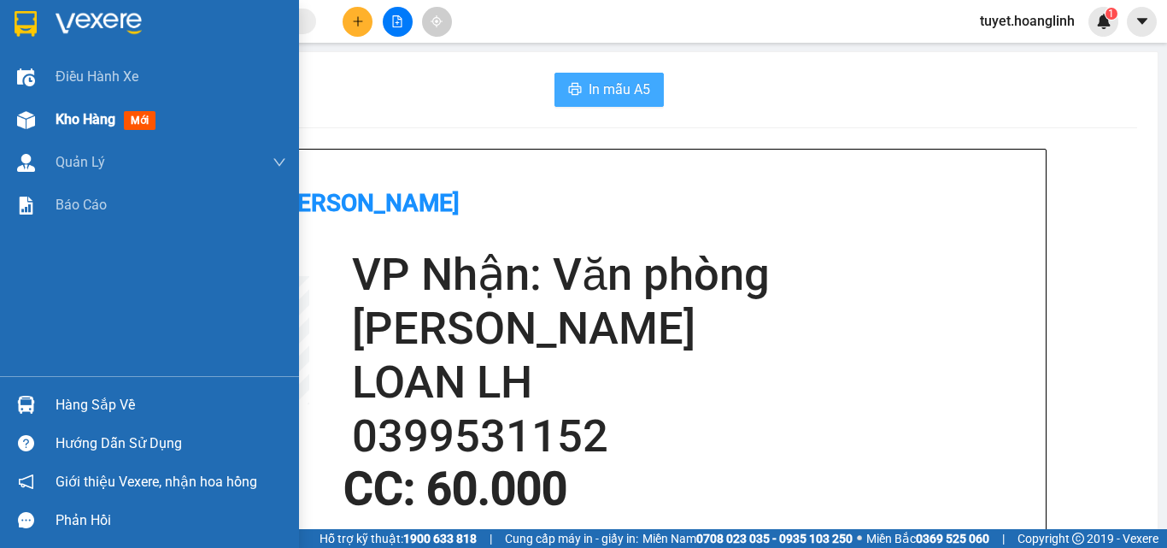
click at [58, 117] on span "Kho hàng" at bounding box center [86, 119] width 60 height 16
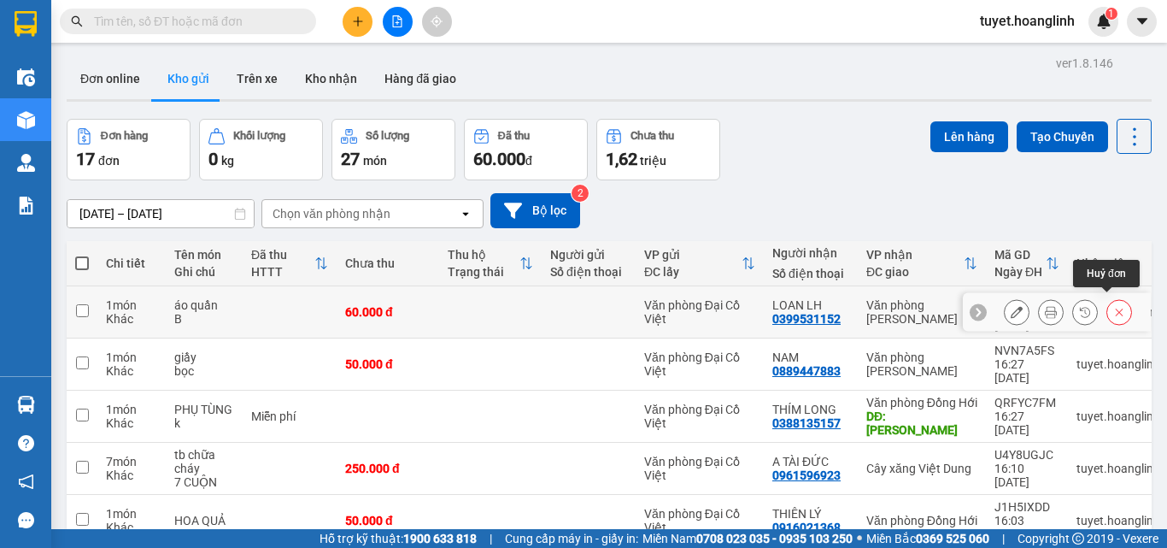
click at [1113, 306] on icon at bounding box center [1119, 312] width 12 height 12
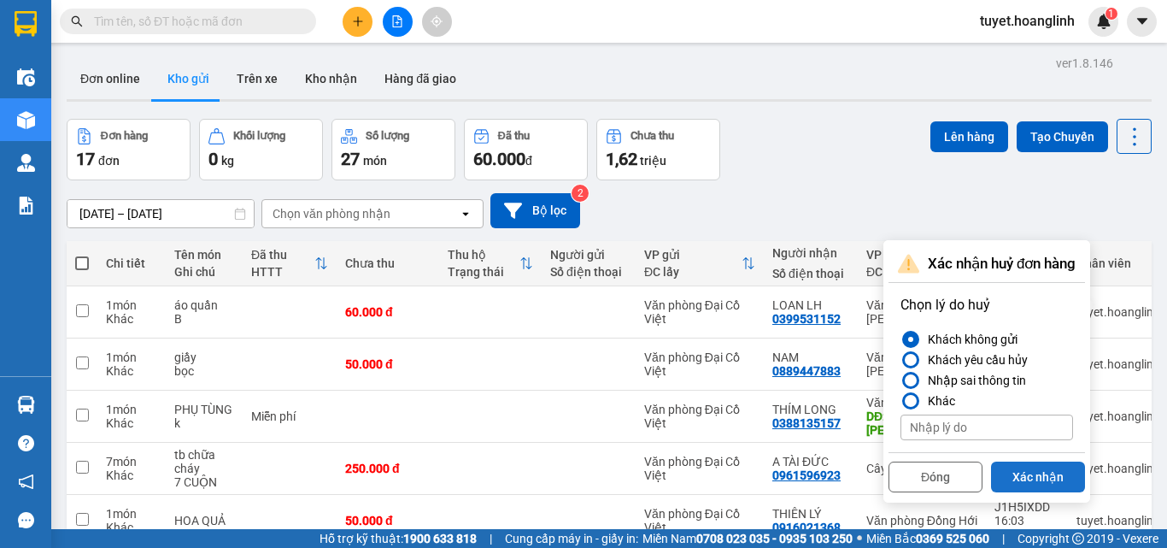
click at [1057, 472] on button "Xác nhận" at bounding box center [1038, 476] width 94 height 31
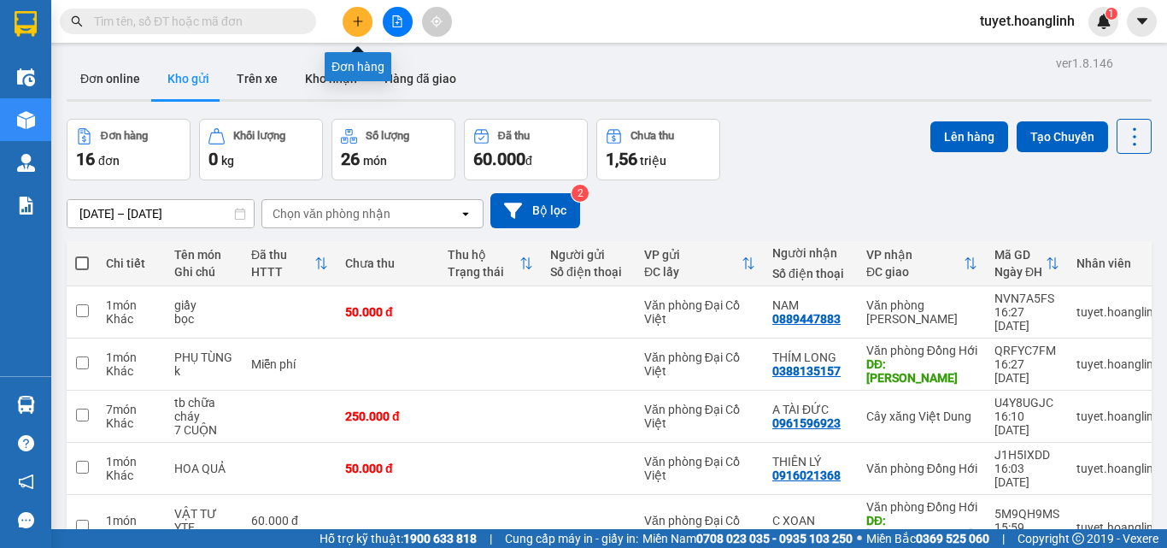
drag, startPoint x: 356, startPoint y: 22, endPoint x: 242, endPoint y: 157, distance: 177.0
click at [256, 148] on section "Kết quả tìm kiếm ( 0 ) Bộ lọc No Data tuyet.hoanglinh 1 Điều hành xe Kho hàng m…" at bounding box center [583, 274] width 1167 height 548
click at [360, 47] on main "ver 1.8.146 Đơn online Kho gửi Trên xe Kho nhận Hàng đã giao Đơn hàng 16 đơn Kh…" at bounding box center [583, 264] width 1167 height 529
click at [356, 31] on button at bounding box center [358, 22] width 30 height 30
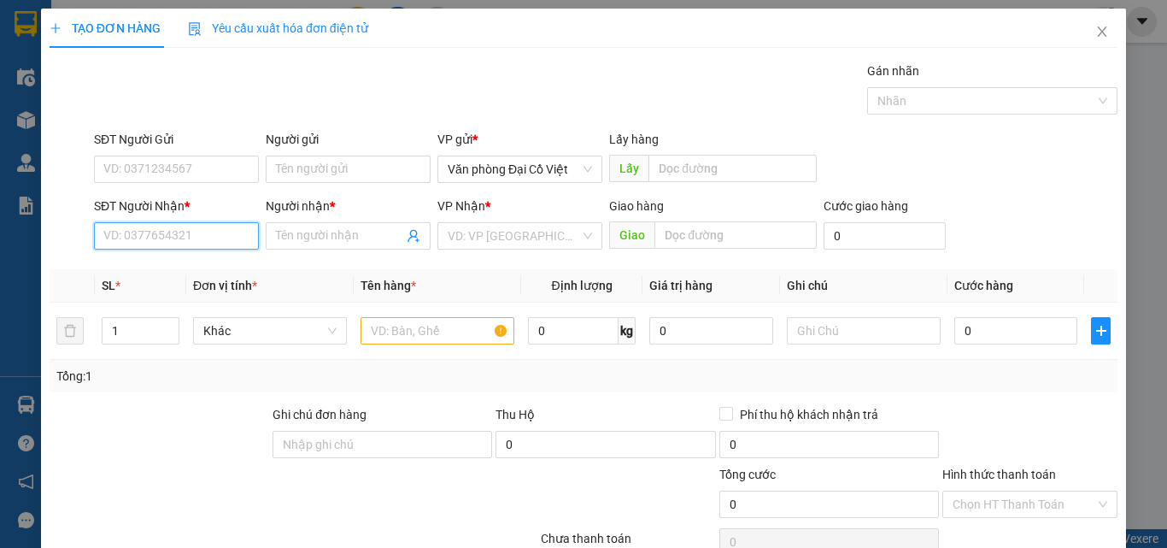
click at [204, 237] on input "SĐT Người Nhận *" at bounding box center [176, 235] width 165 height 27
click at [192, 270] on div "0914699544 - VĂN" at bounding box center [174, 270] width 143 height 19
type input "0914699544"
type input "VĂN"
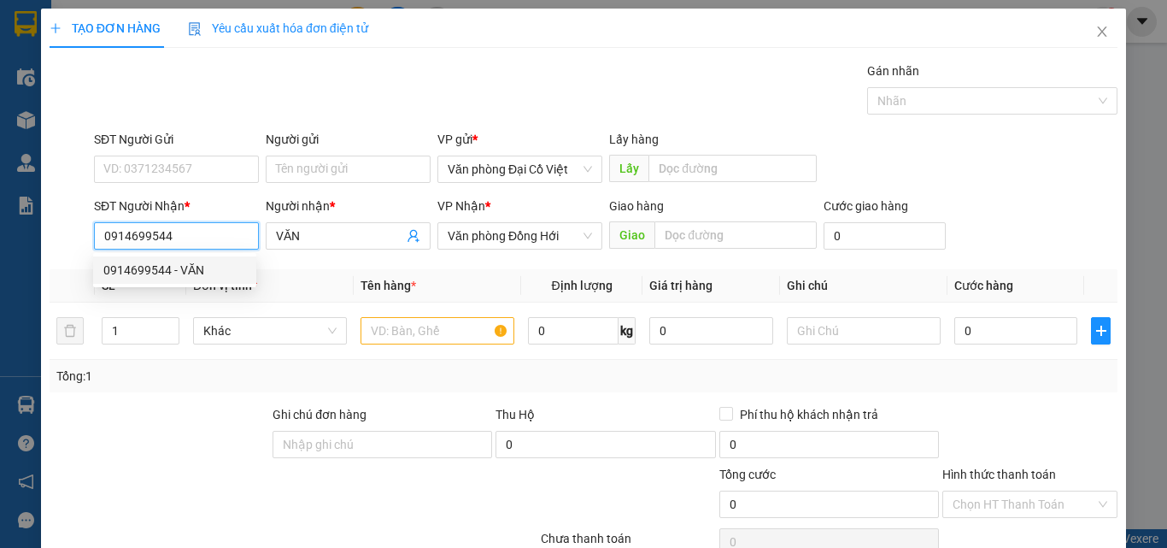
type input "50.000"
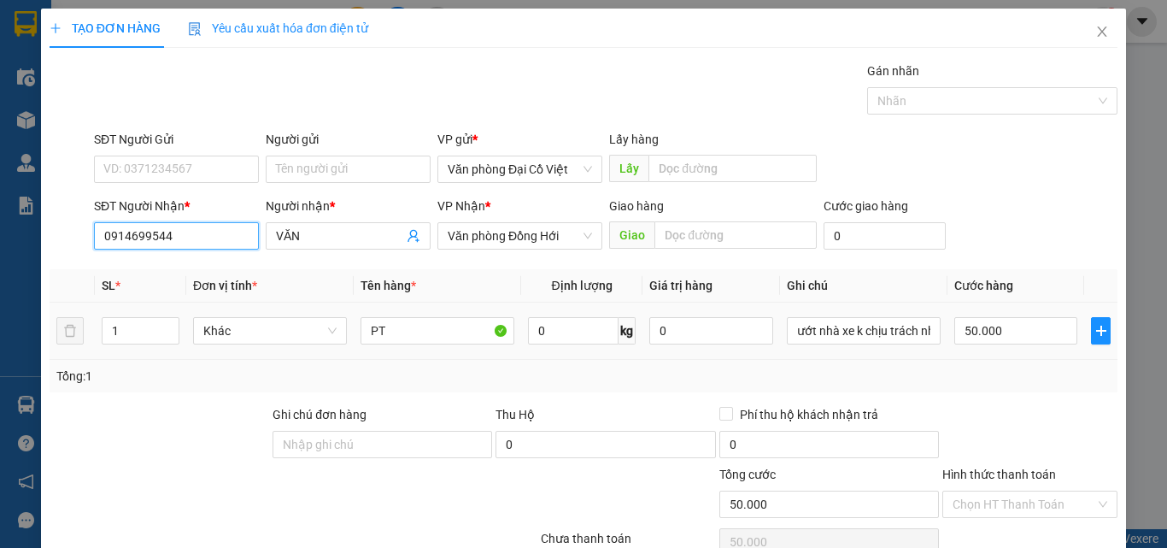
type input "0914699544"
click at [932, 322] on td "ướt nhà xe k chịu trách nhiệm" at bounding box center [863, 330] width 167 height 57
click at [1001, 335] on input "50.000" at bounding box center [1015, 330] width 123 height 27
type input "7"
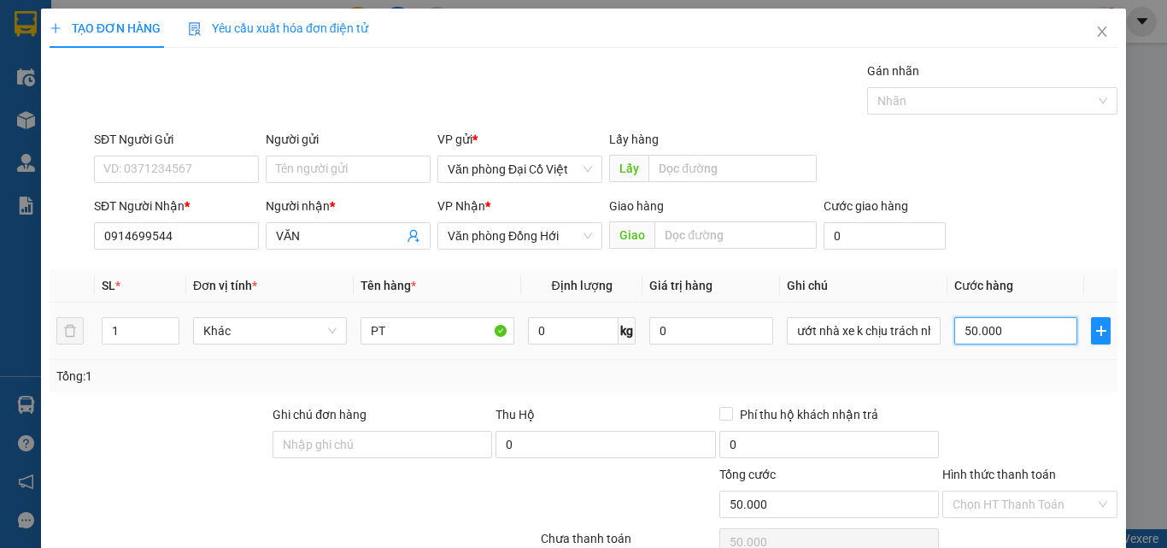
type input "7"
type input "70"
type input "70.000"
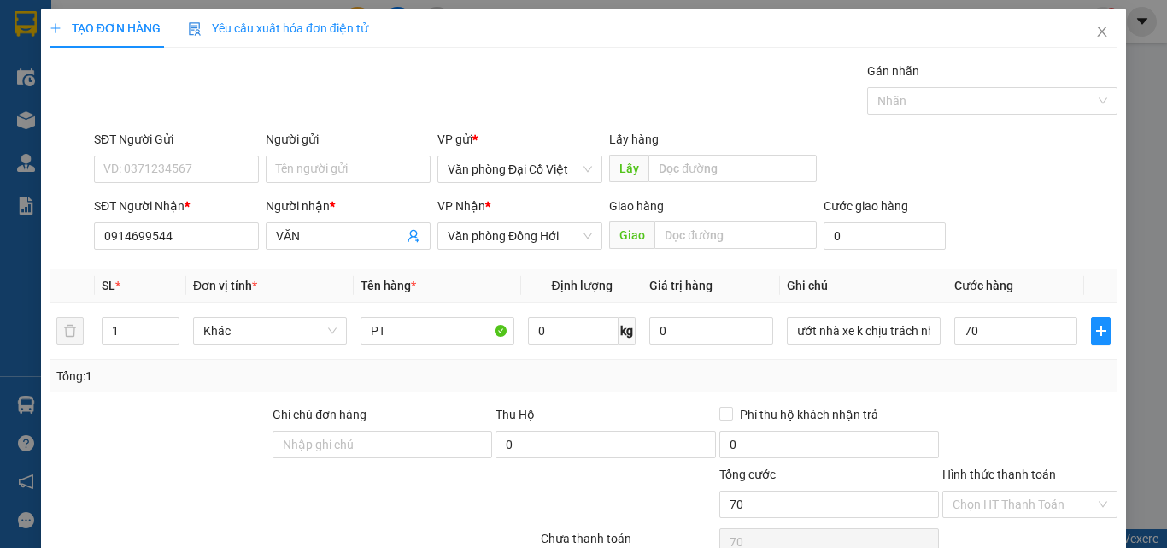
type input "70.000"
click at [980, 378] on div "Tổng: 1" at bounding box center [583, 376] width 1054 height 19
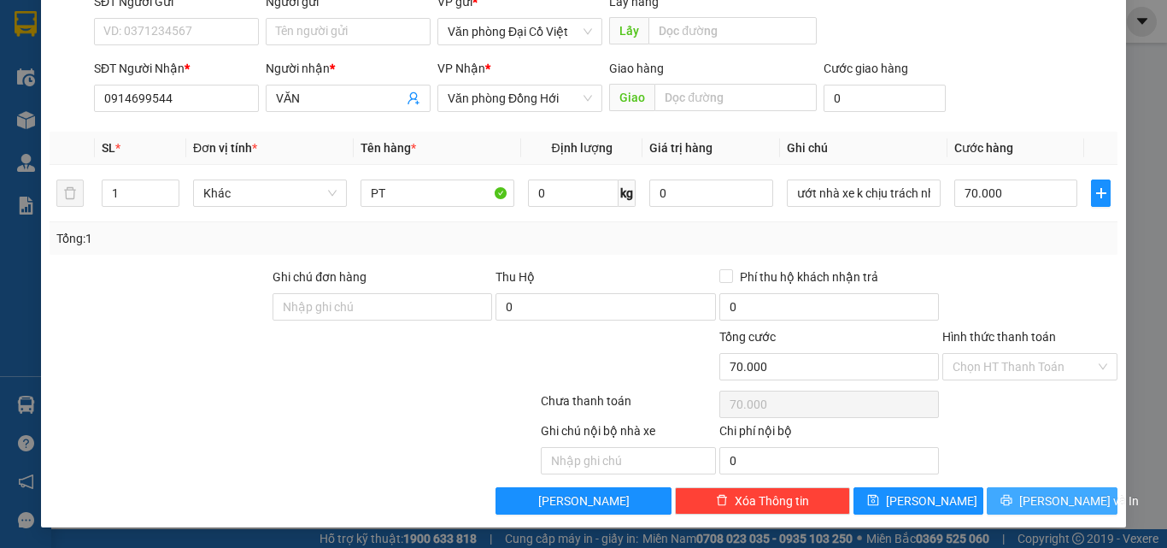
click at [1030, 500] on span "[PERSON_NAME] và In" at bounding box center [1079, 500] width 120 height 19
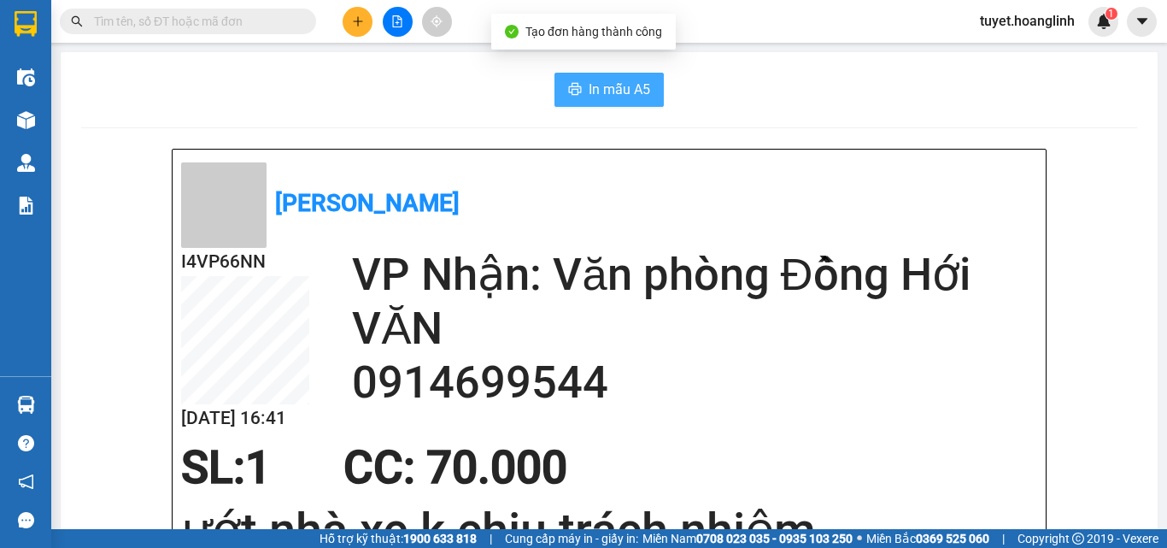
click at [593, 85] on span "In mẫu A5" at bounding box center [620, 89] width 62 height 21
click at [355, 32] on button at bounding box center [358, 22] width 30 height 30
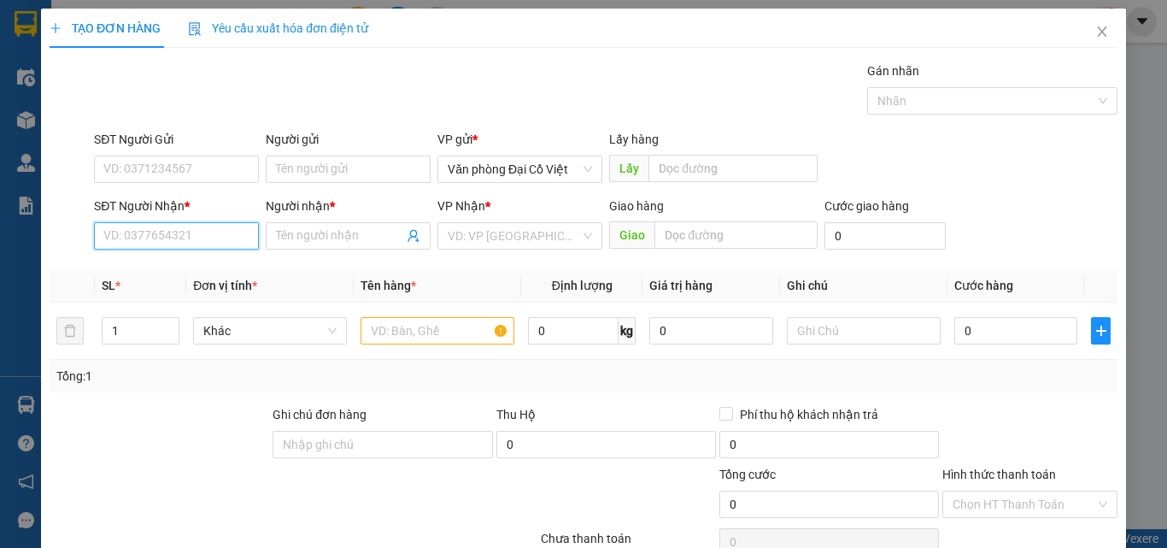
click at [181, 247] on input "SĐT Người Nhận *" at bounding box center [176, 235] width 165 height 27
click at [186, 233] on input "SĐT Người Nhận *" at bounding box center [176, 235] width 165 height 27
click at [175, 272] on div "0985835396 - HOÀNG" at bounding box center [174, 270] width 143 height 19
type input "0985835396"
type input "HOÀNG"
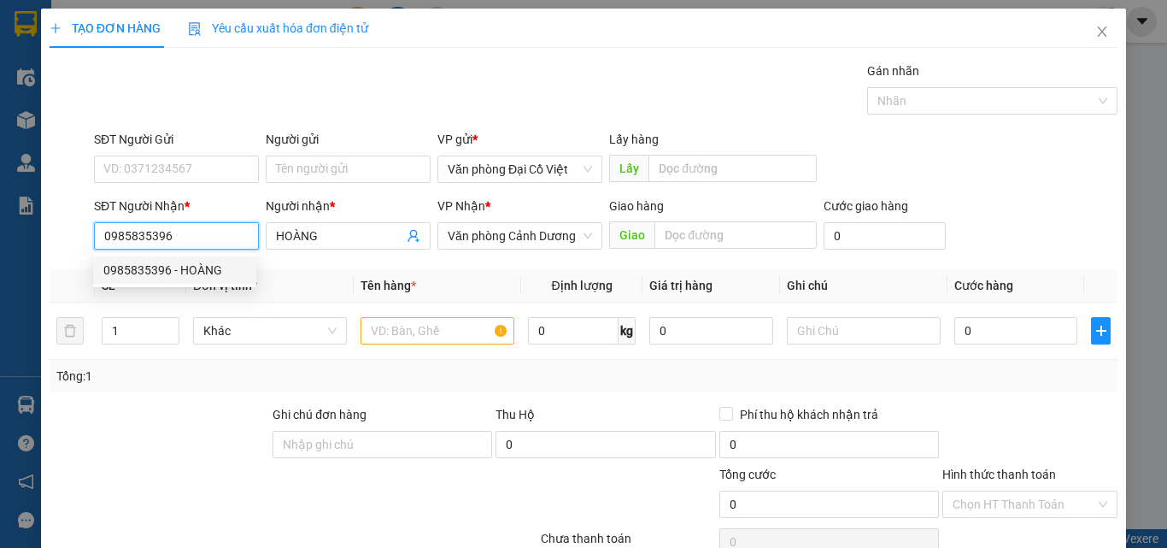
type input "50.000"
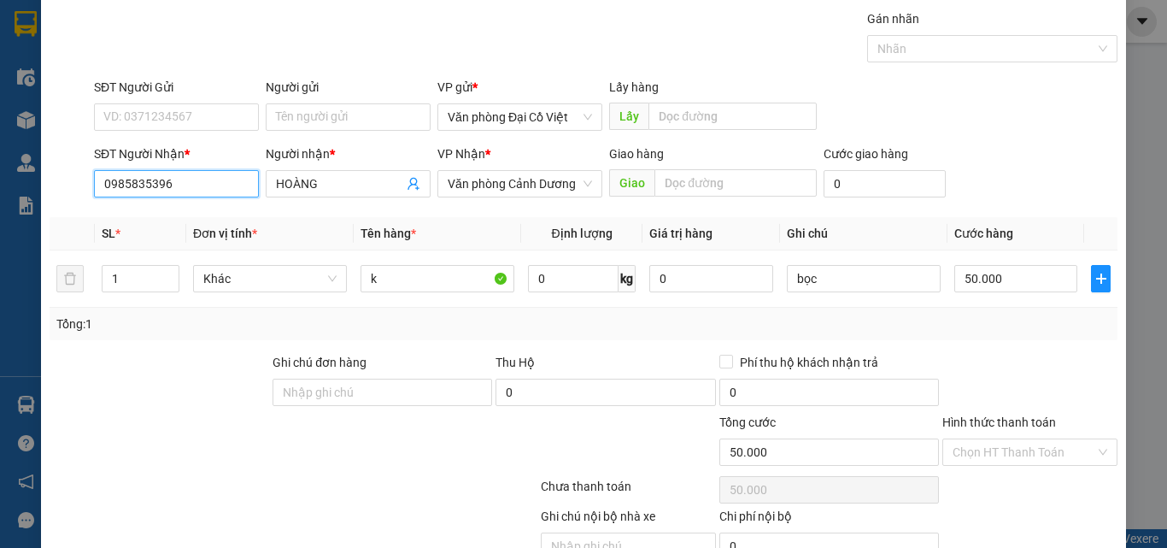
scroll to position [138, 0]
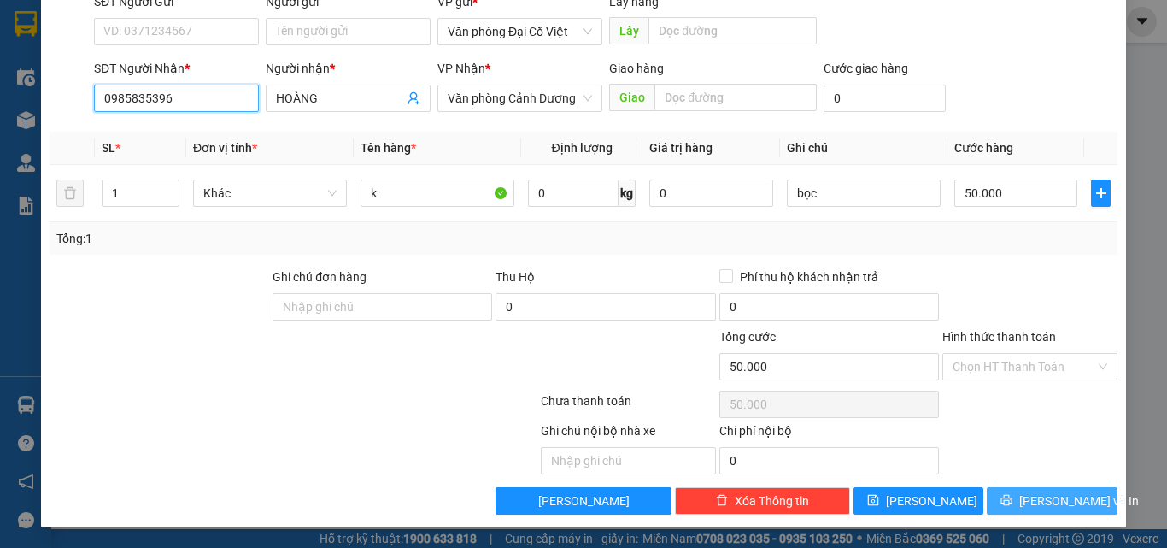
type input "0985835396"
click at [1012, 500] on icon "printer" at bounding box center [1006, 500] width 11 height 11
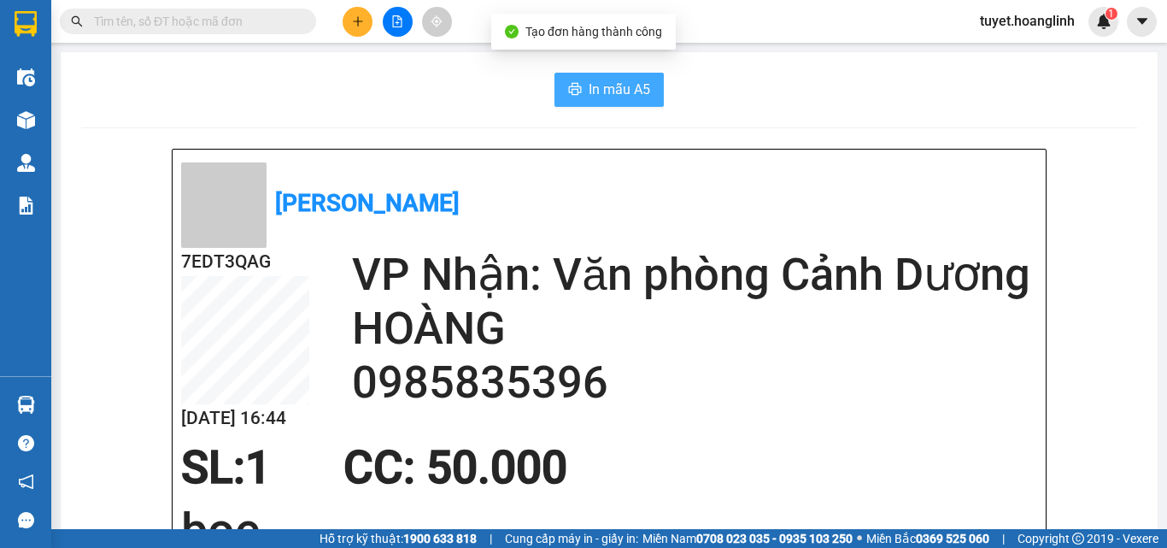
click at [619, 98] on span "In mẫu A5" at bounding box center [620, 89] width 62 height 21
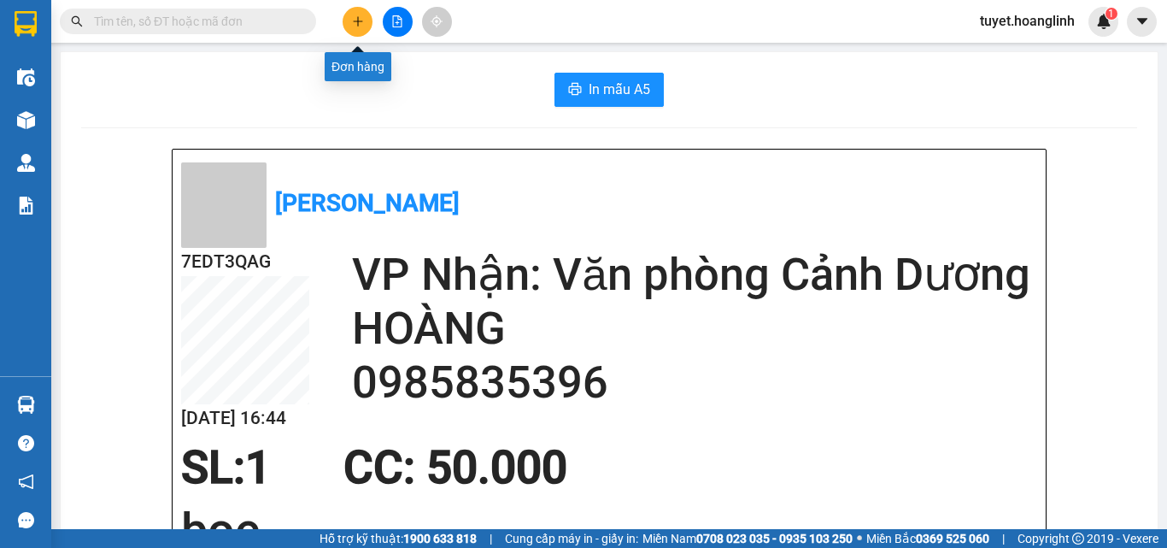
click at [352, 26] on icon "plus" at bounding box center [358, 21] width 12 height 12
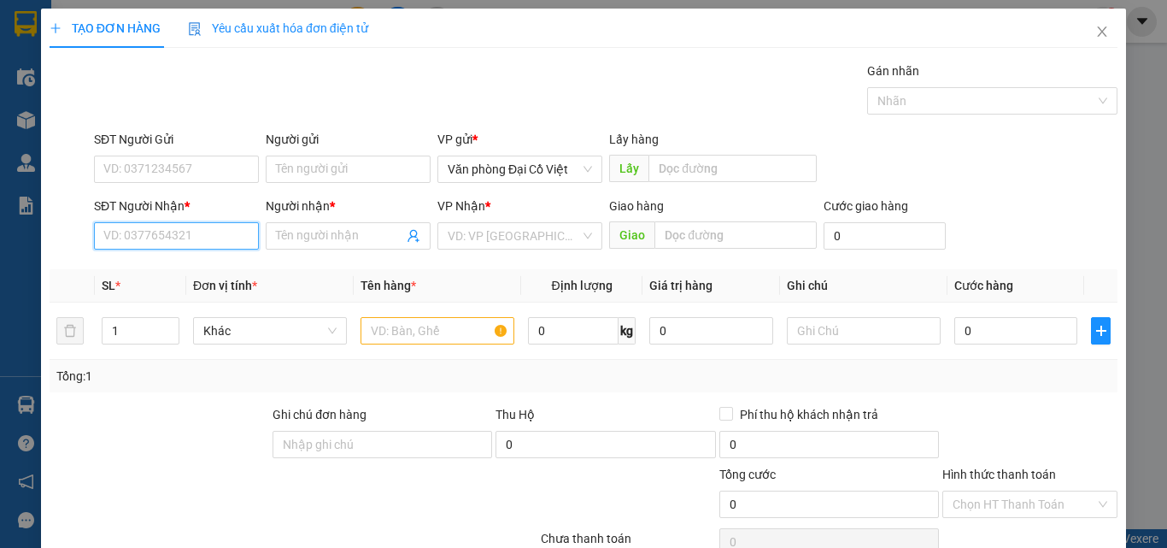
click at [168, 233] on input "SĐT Người Nhận *" at bounding box center [176, 235] width 165 height 27
click at [128, 266] on div "0832433555 - A TÂM" at bounding box center [174, 270] width 143 height 19
type input "0832433555"
type input "A TÂM"
type input "CÙ LẠC"
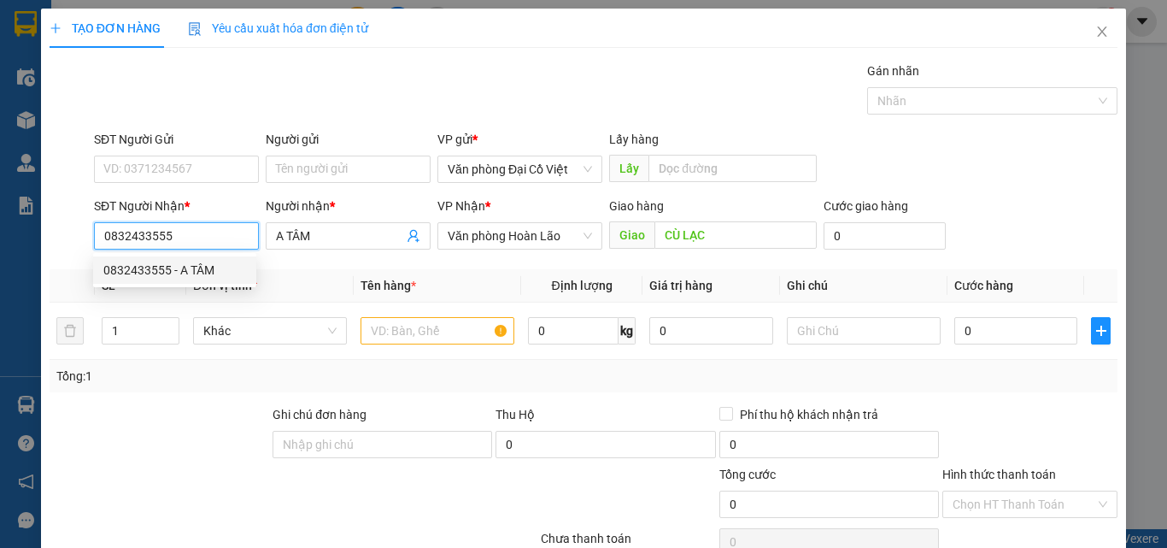
type input "50.000"
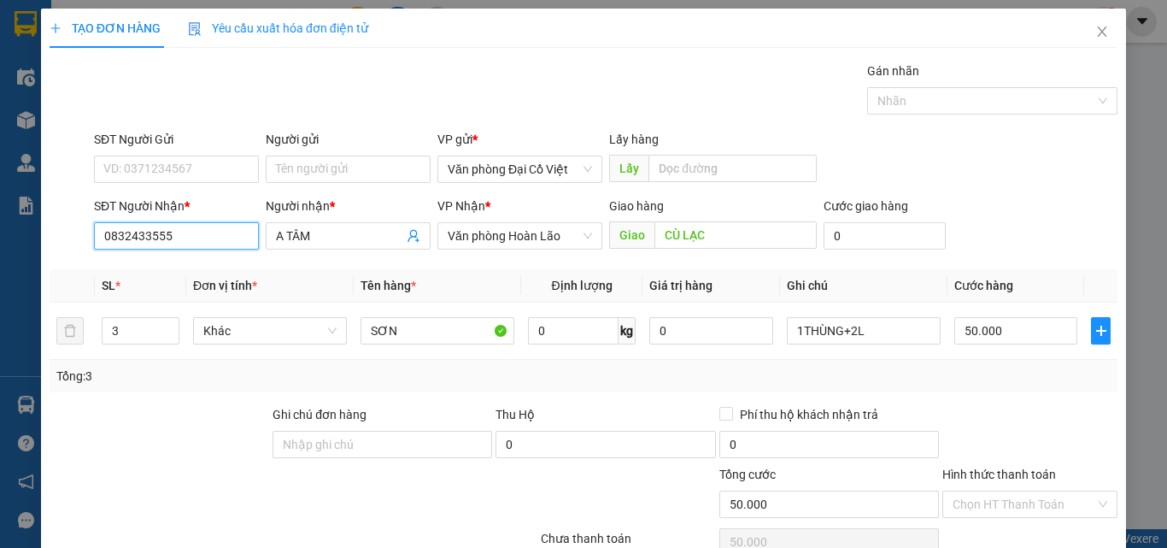
click at [214, 232] on input "0832433555" at bounding box center [176, 235] width 165 height 27
click at [194, 226] on input "0855173555" at bounding box center [176, 235] width 165 height 27
click at [196, 225] on input "0855173555" at bounding box center [176, 235] width 165 height 27
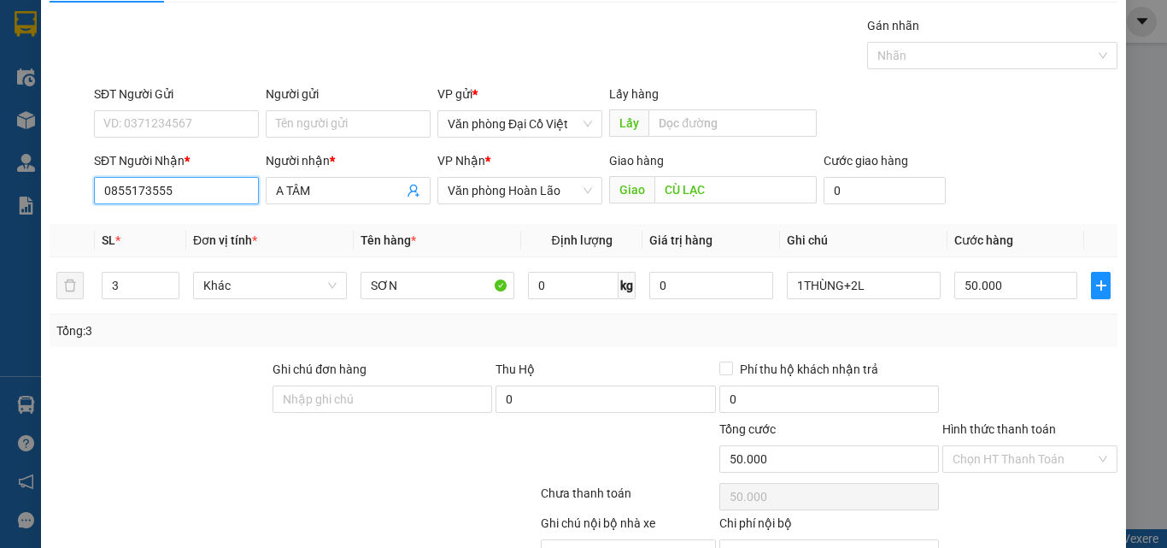
scroll to position [138, 0]
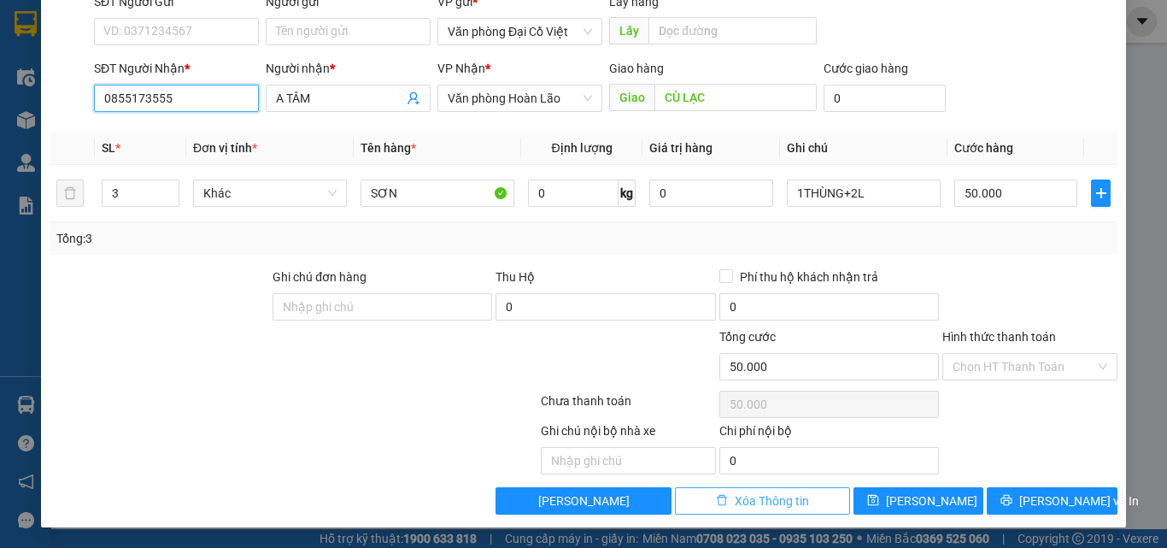
type input "0855173555"
click at [724, 496] on button "Xóa Thông tin" at bounding box center [762, 500] width 175 height 27
type input "0"
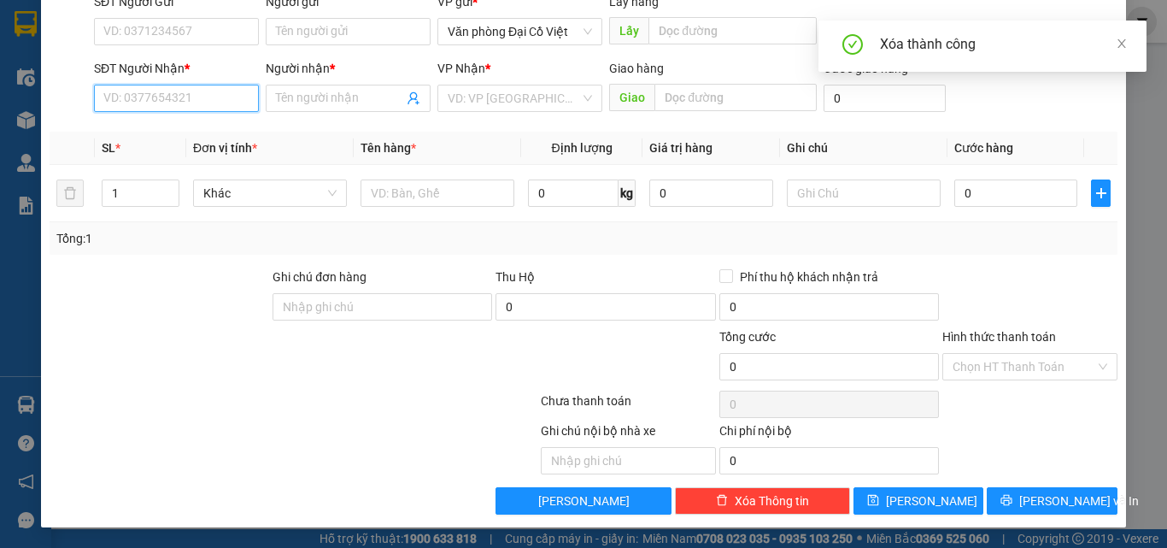
click at [171, 96] on input "SĐT Người Nhận *" at bounding box center [176, 98] width 165 height 27
paste input "0855173555"
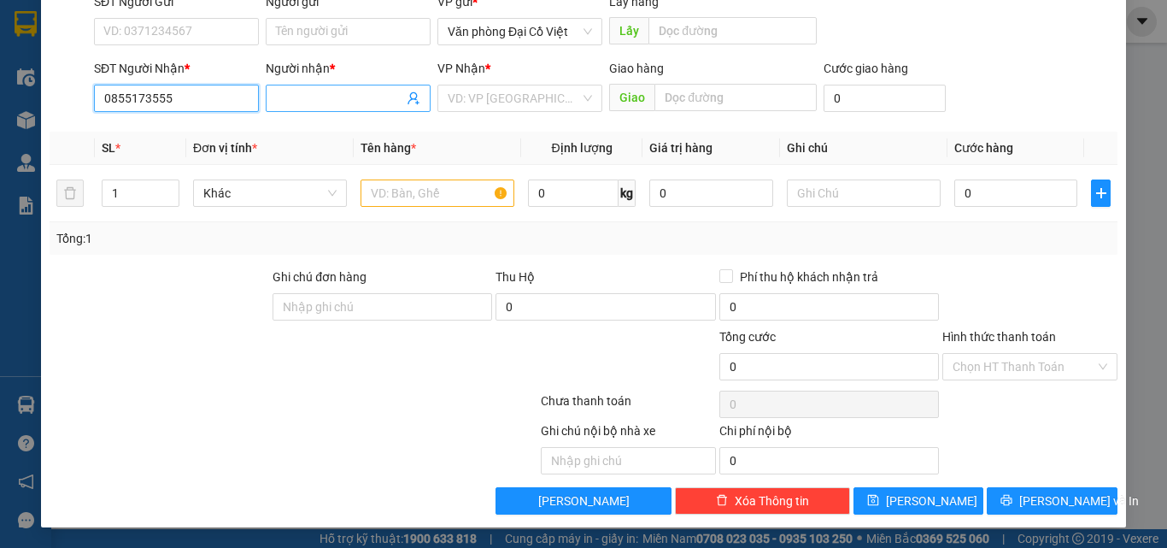
type input "0855173555"
click at [337, 85] on span at bounding box center [348, 98] width 165 height 27
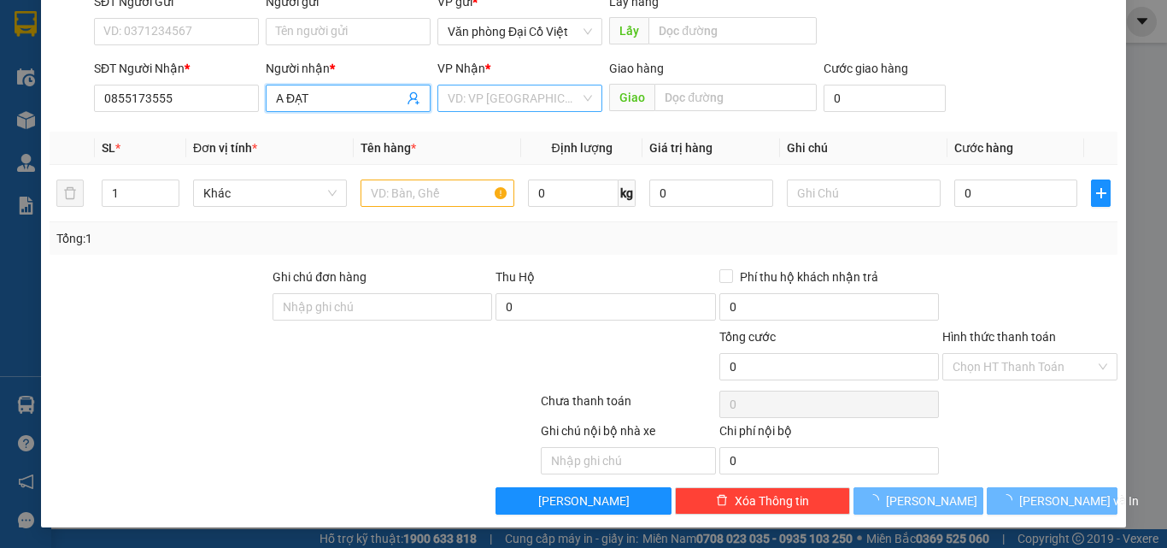
type input "A ĐẠT"
click at [496, 87] on input "search" at bounding box center [514, 98] width 132 height 26
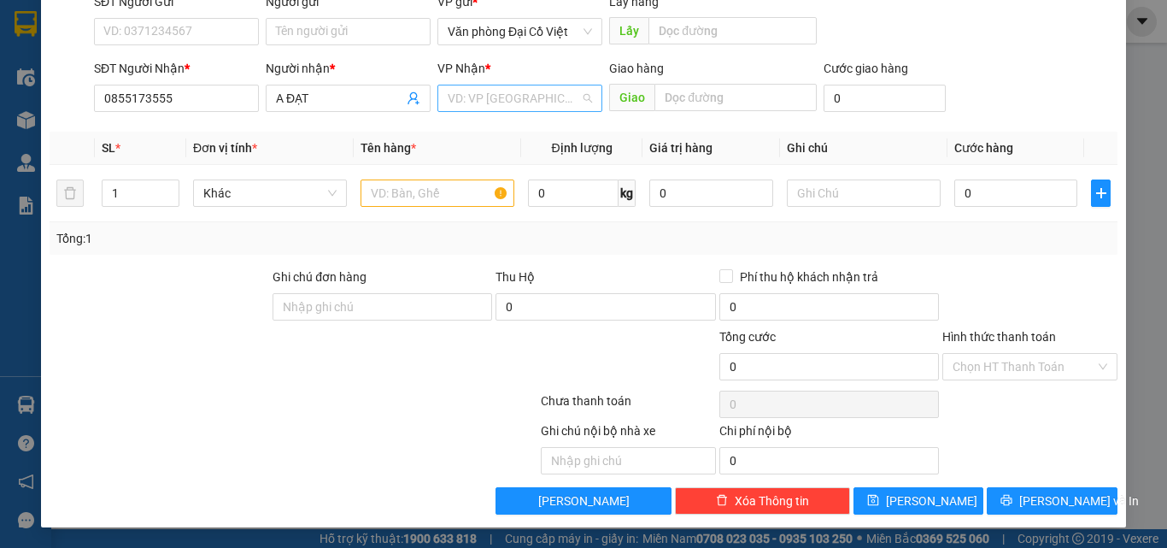
click at [494, 90] on input "search" at bounding box center [514, 98] width 132 height 26
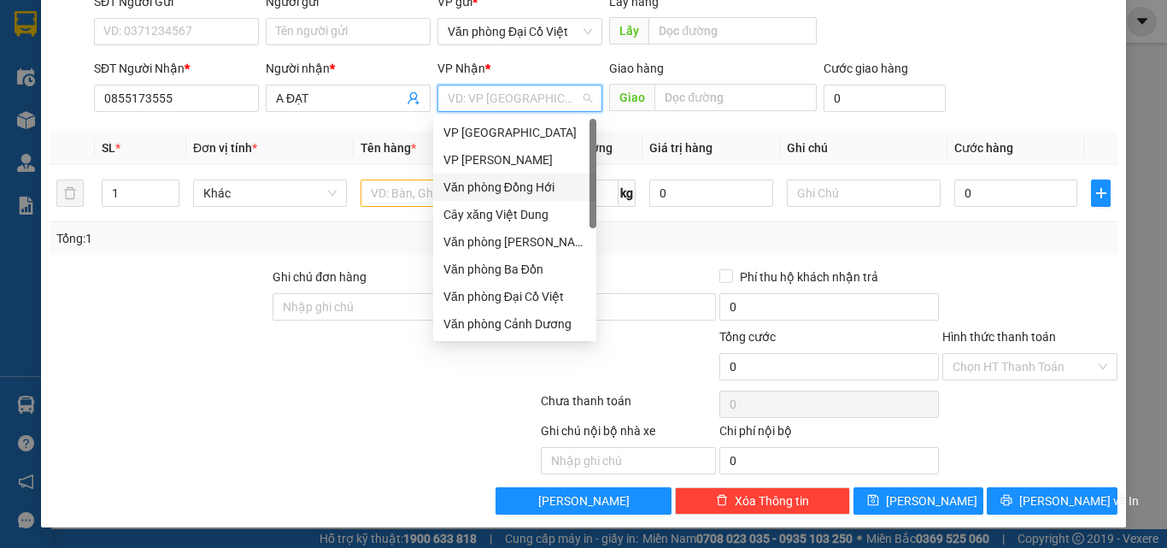
click at [513, 181] on div "Văn phòng Đồng Hới" at bounding box center [514, 187] width 143 height 19
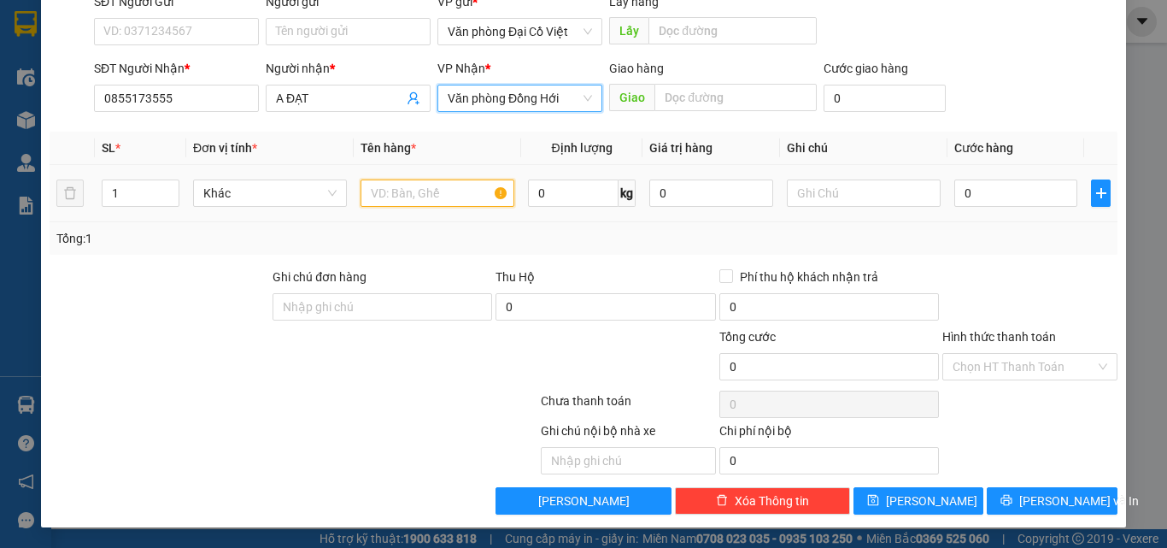
click at [464, 184] on input "text" at bounding box center [438, 192] width 154 height 27
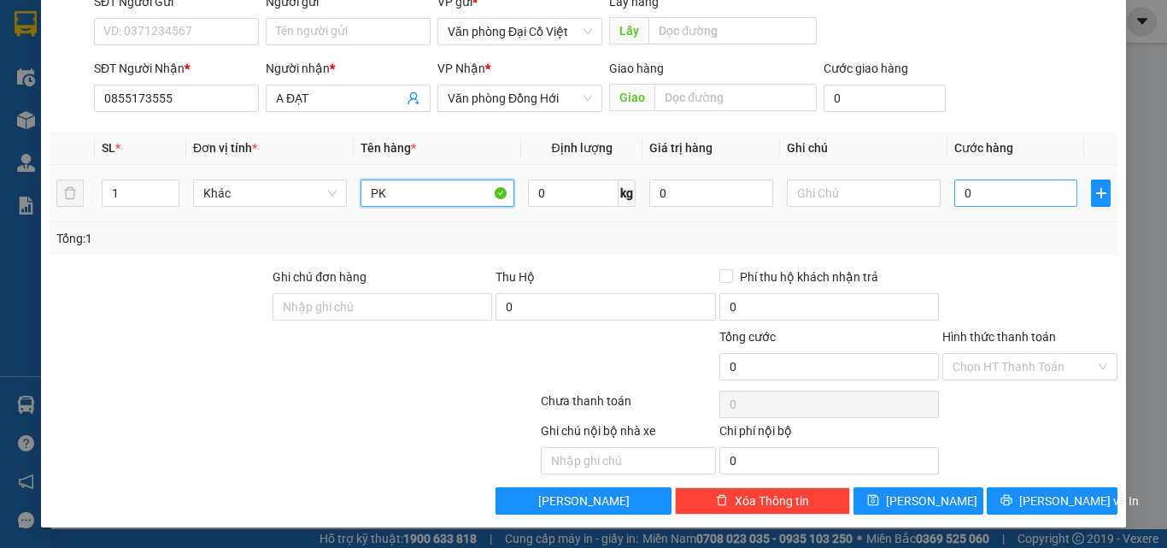
type input "PK"
click at [985, 191] on input "0" at bounding box center [1015, 192] width 123 height 27
type input "5"
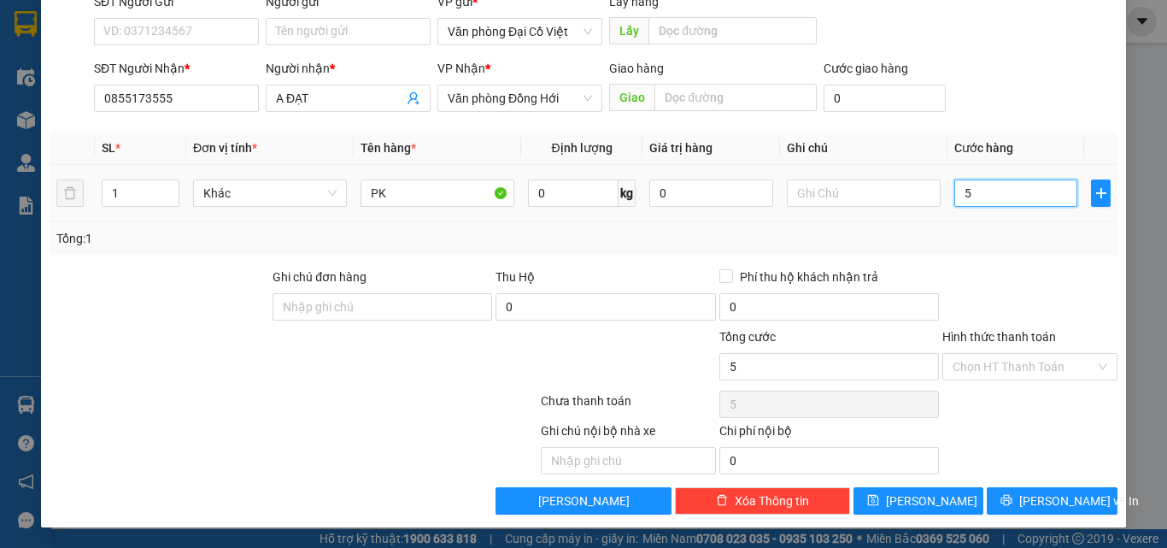
type input "50"
type input "50.000"
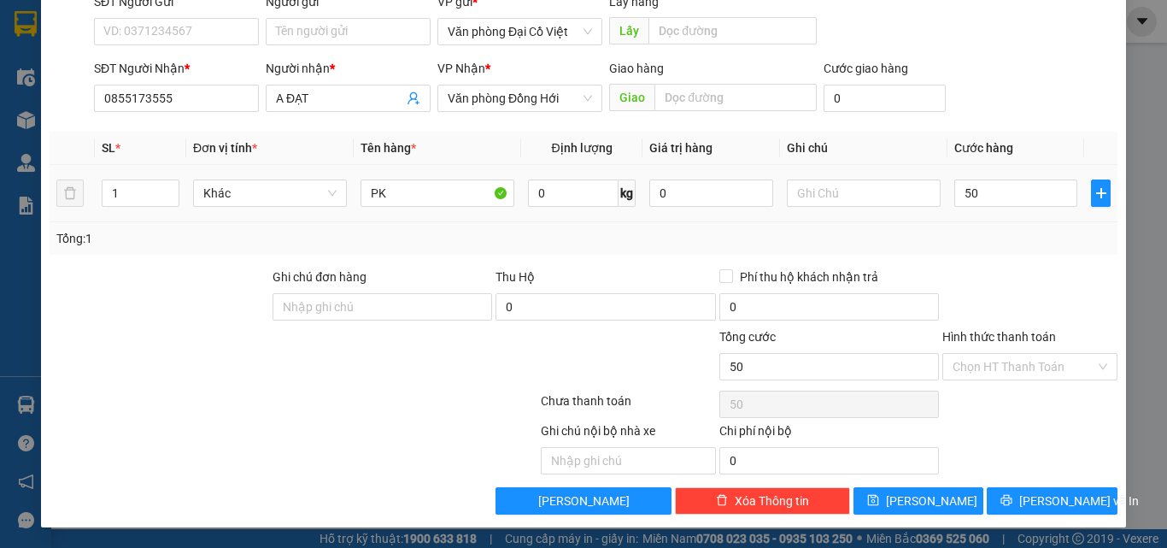
type input "50.000"
click at [967, 226] on div "Tổng: 1" at bounding box center [584, 238] width 1068 height 32
click at [1036, 498] on span "[PERSON_NAME] và In" at bounding box center [1079, 500] width 120 height 19
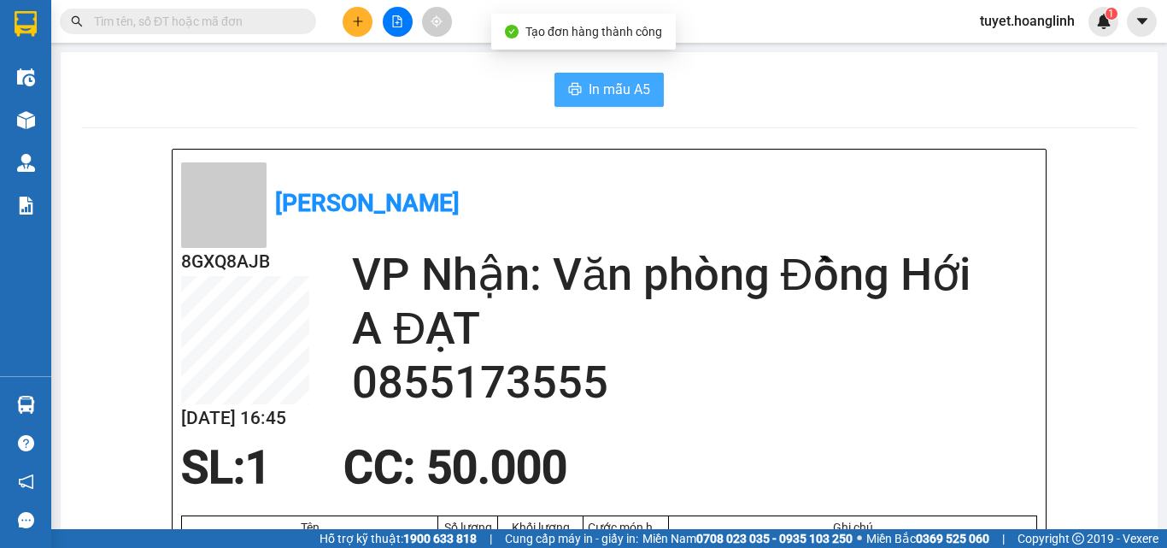
click at [602, 85] on span "In mẫu A5" at bounding box center [620, 89] width 62 height 21
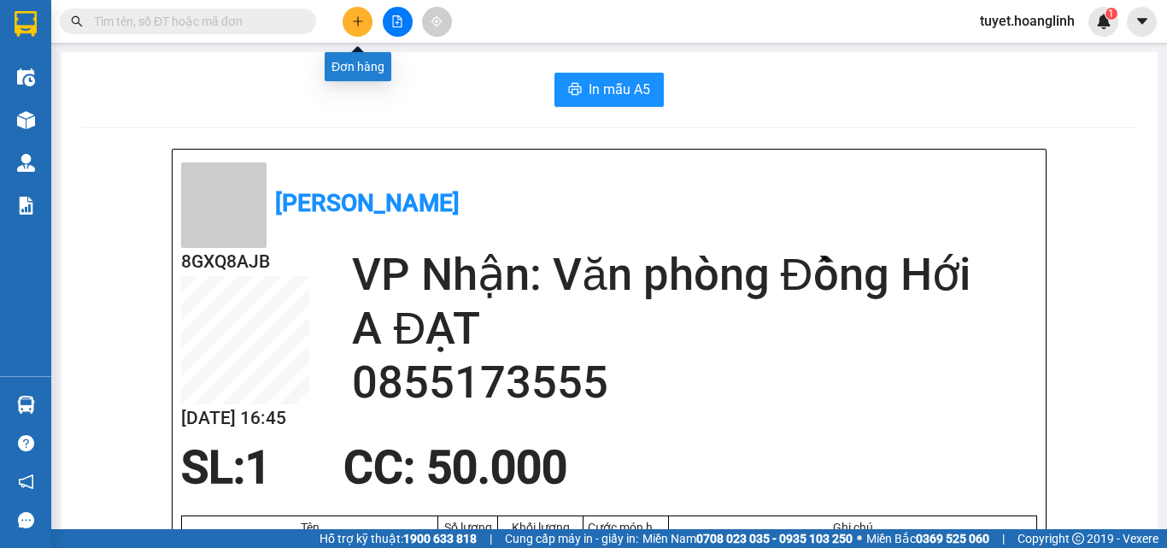
click at [359, 28] on button at bounding box center [358, 22] width 30 height 30
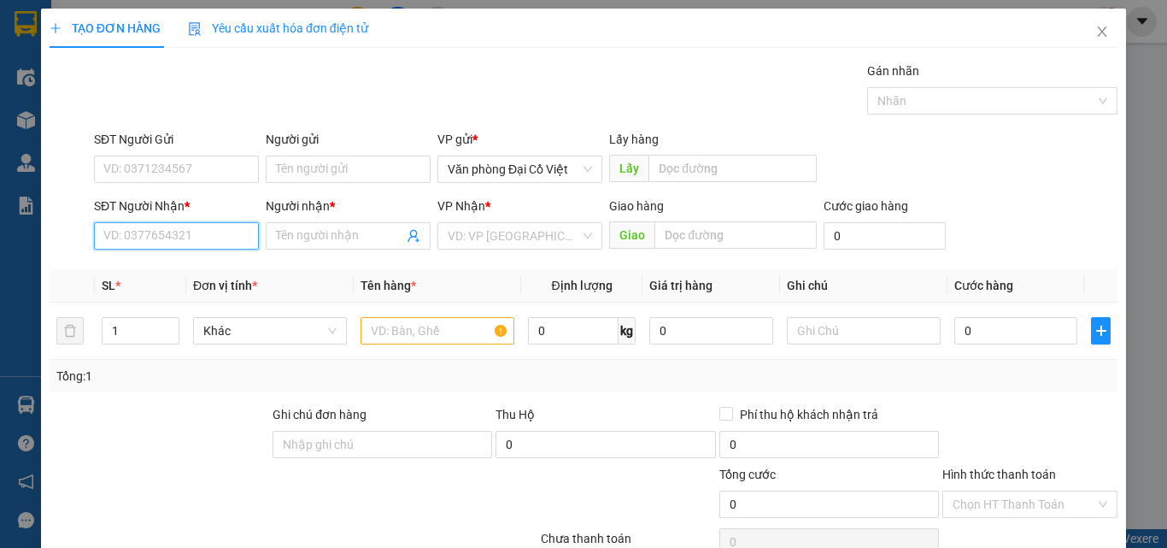
click at [191, 236] on input "SĐT Người Nhận *" at bounding box center [176, 235] width 165 height 27
click at [211, 275] on div "0964500008 - phương anh" at bounding box center [187, 270] width 168 height 19
type input "0964500008"
type input "phương anh"
type input "106 HỮU NGHỊ"
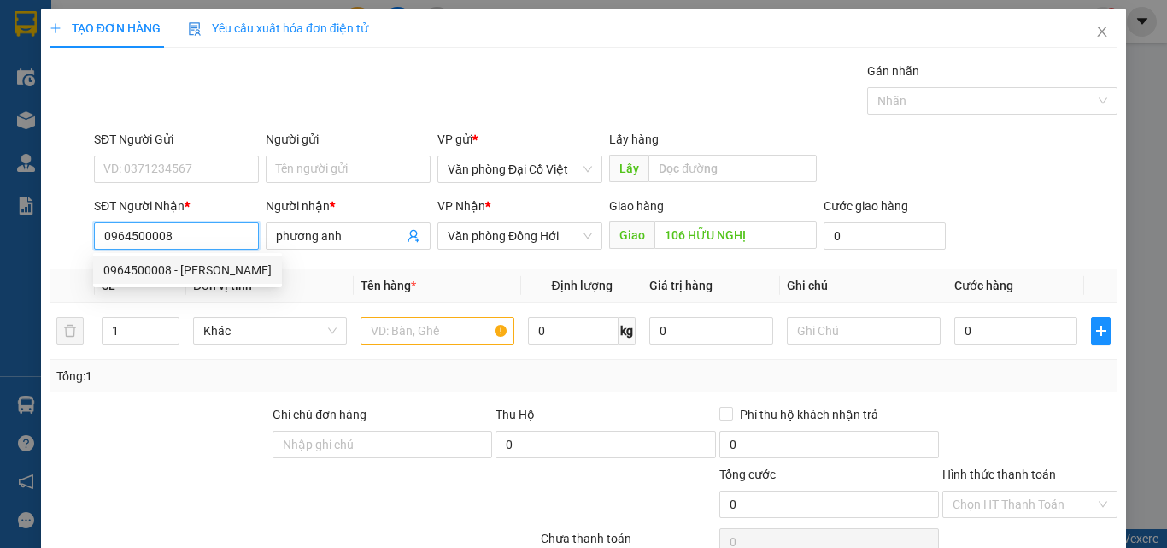
type input "60.000"
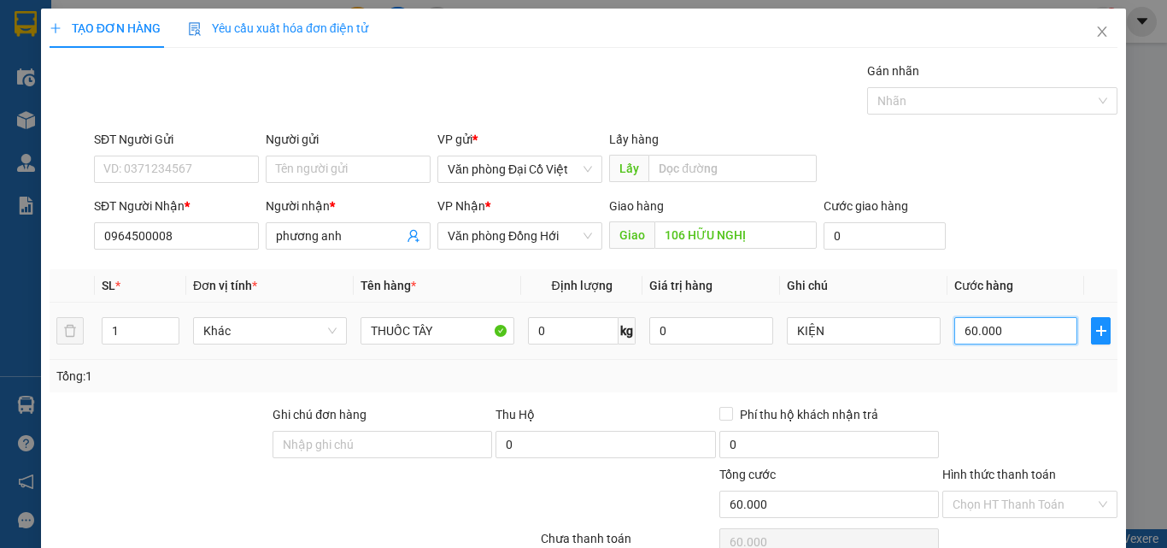
click at [986, 326] on input "60.000" at bounding box center [1015, 330] width 123 height 27
click at [1007, 406] on div at bounding box center [1030, 435] width 179 height 60
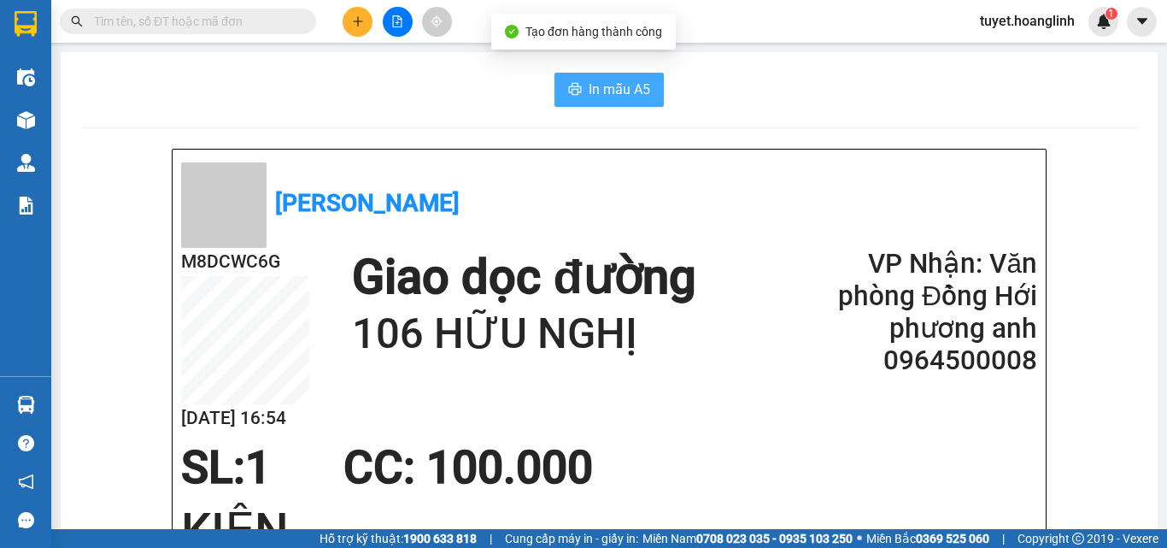
click at [631, 84] on span "In mẫu A5" at bounding box center [620, 89] width 62 height 21
click at [357, 26] on icon "plus" at bounding box center [358, 21] width 12 height 12
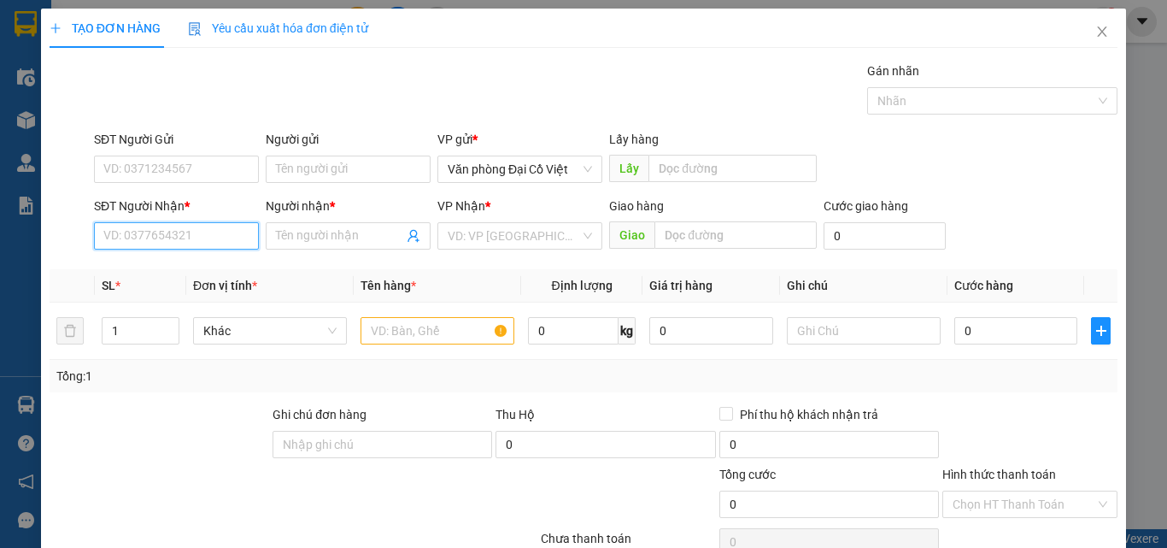
click at [223, 233] on input "SĐT Người Nhận *" at bounding box center [176, 235] width 165 height 27
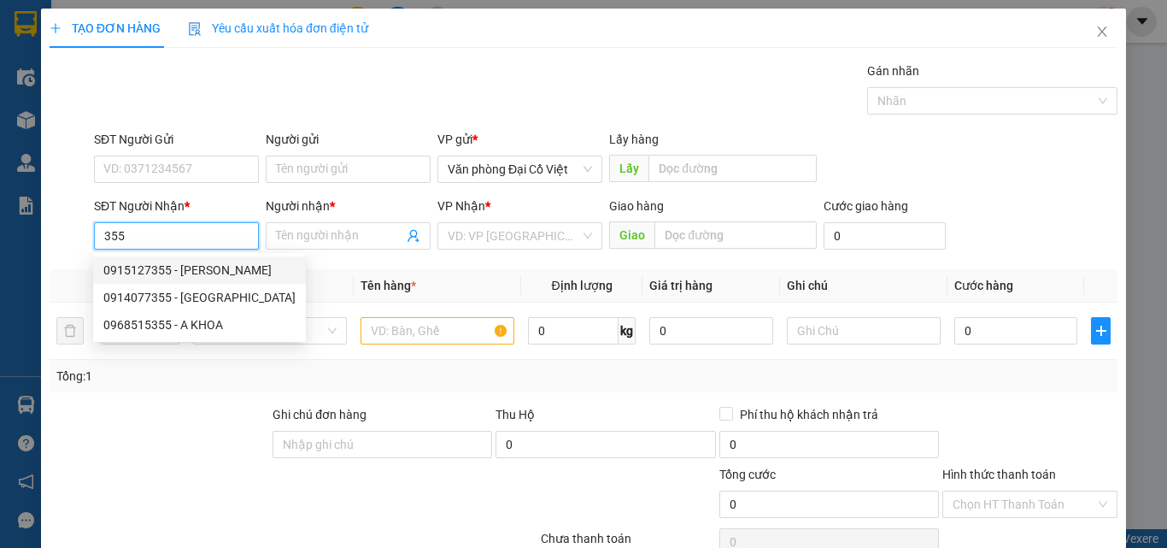
click at [221, 267] on div "0915127355 - GR VĂN THỊNH" at bounding box center [199, 270] width 192 height 19
type input "0915127355"
type input "[PERSON_NAME]"
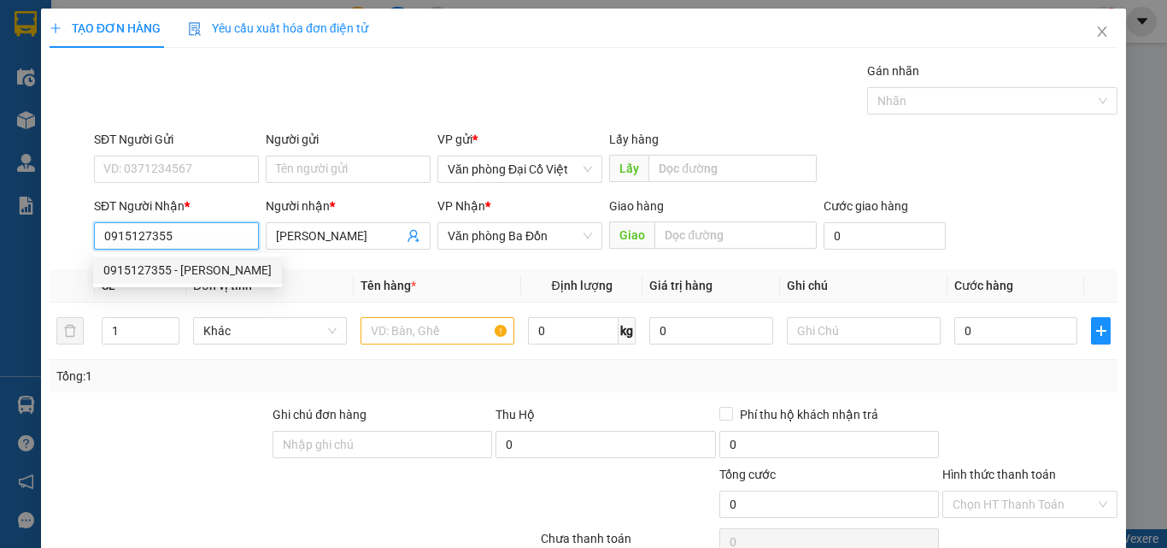
type input "50.000"
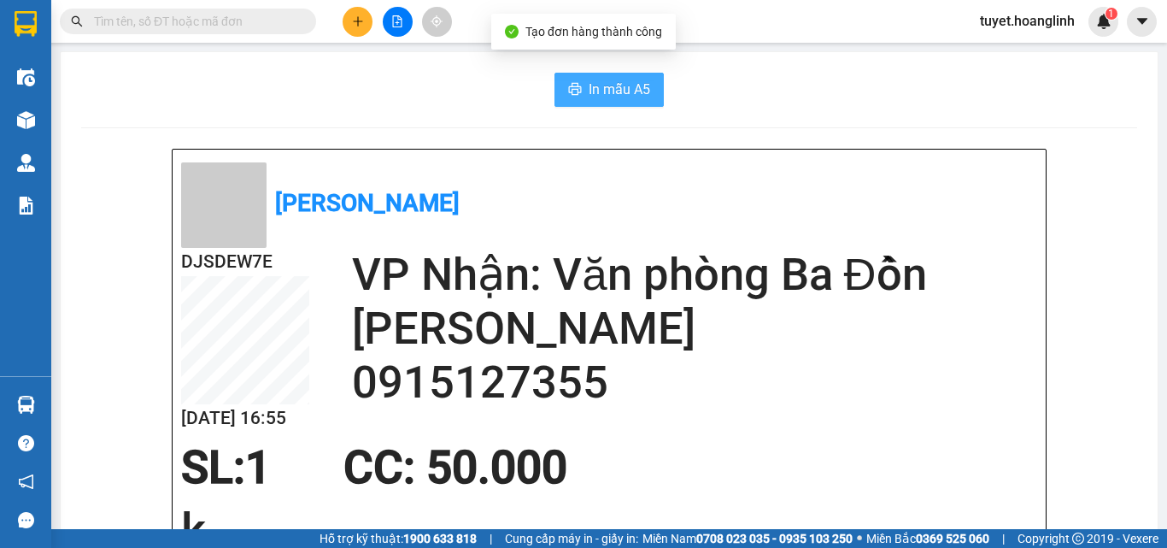
click at [605, 86] on span "In mẫu A5" at bounding box center [620, 89] width 62 height 21
click at [349, 25] on button at bounding box center [358, 22] width 30 height 30
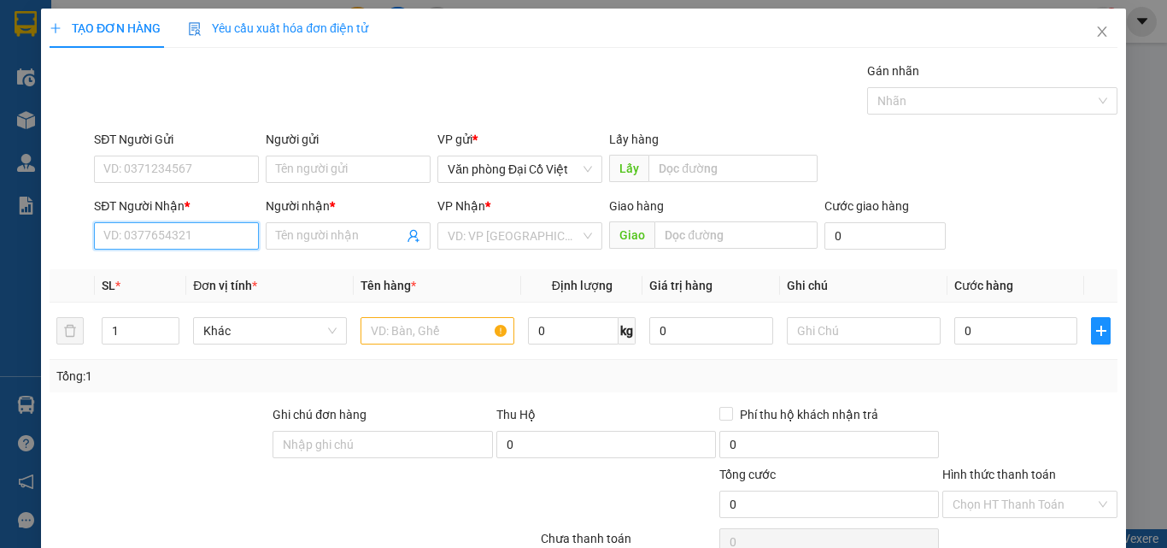
click at [208, 237] on input "SĐT Người Nhận *" at bounding box center [176, 235] width 165 height 27
click at [227, 235] on input "SĐT Người Nhận *" at bounding box center [176, 235] width 165 height 27
click at [220, 264] on div "0388612367 - a hùng" at bounding box center [174, 270] width 143 height 19
type input "0388612367"
type input "a hùng"
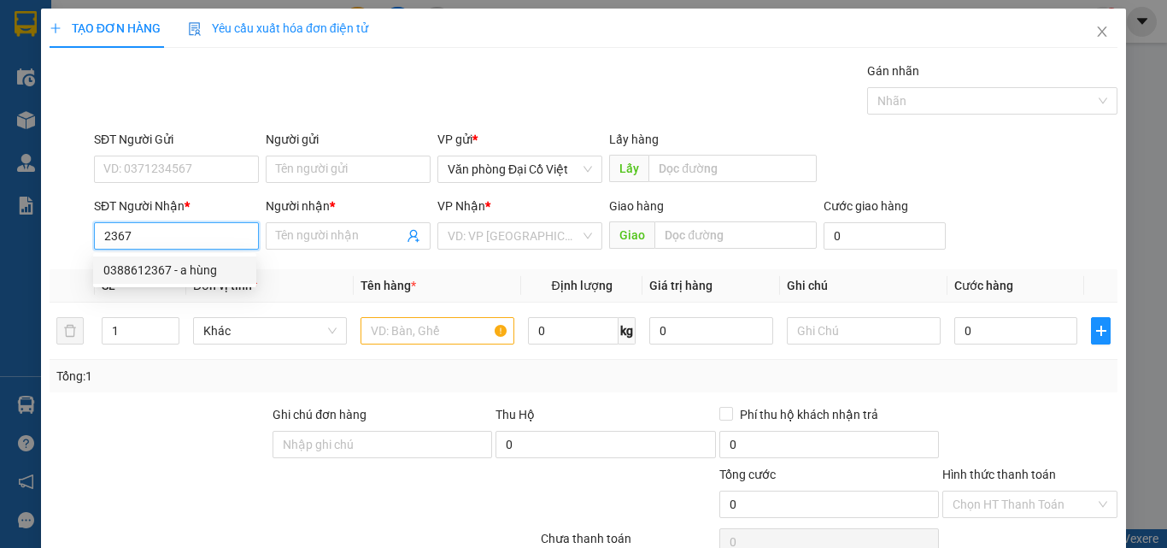
type input "ĐỒNG LÊ"
type input "60.000"
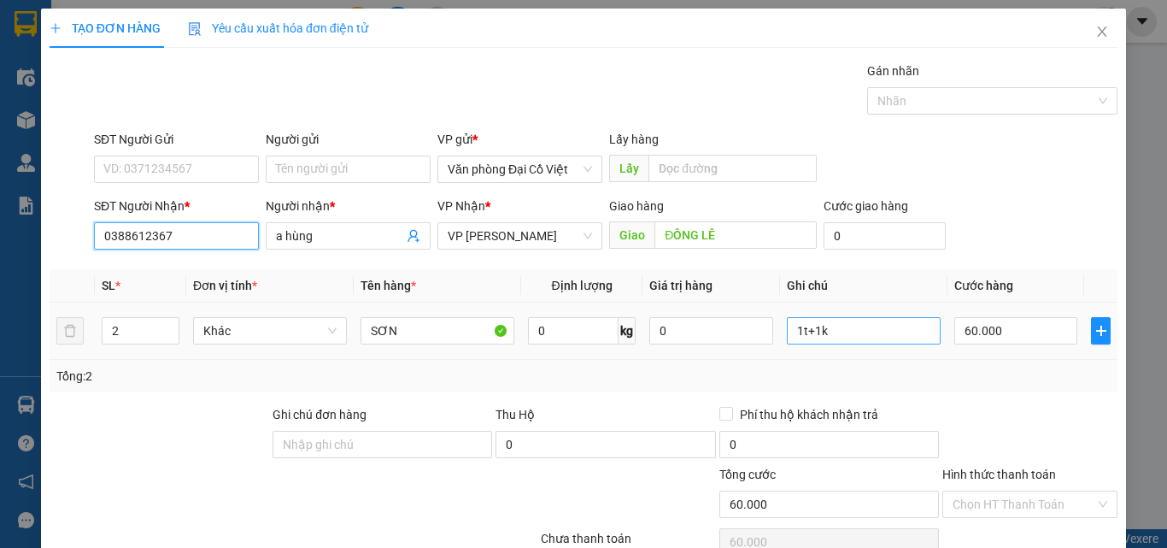
type input "0388612367"
click at [891, 330] on input "1t+1k" at bounding box center [864, 330] width 154 height 27
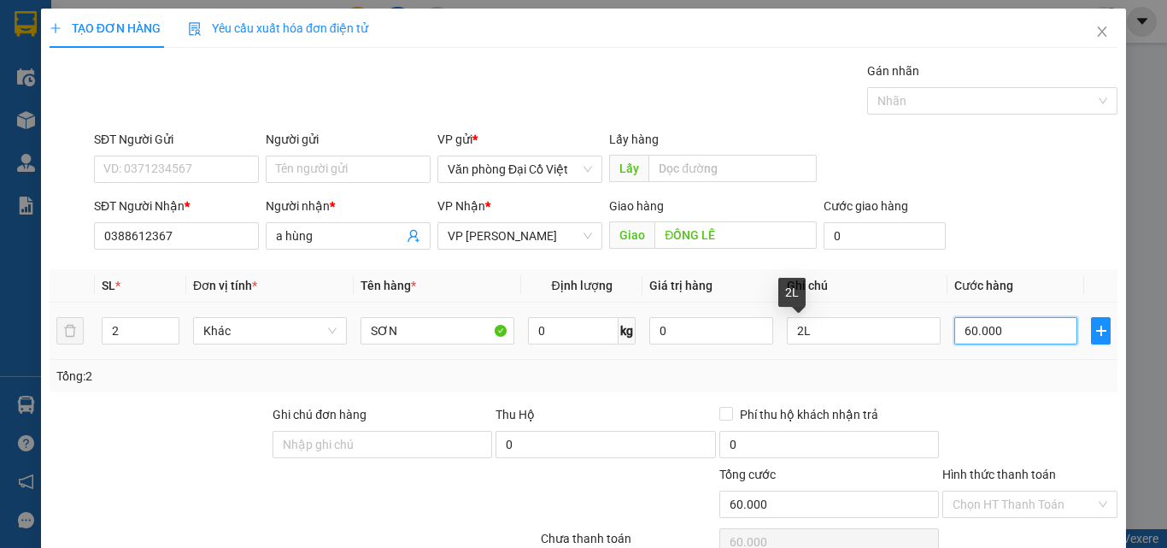
click at [959, 337] on input "60.000" at bounding box center [1015, 330] width 123 height 27
click at [985, 393] on div "Transit Pickup Surcharge Ids Transit Deliver Surcharge Ids Transit Deliver Surc…" at bounding box center [584, 357] width 1068 height 590
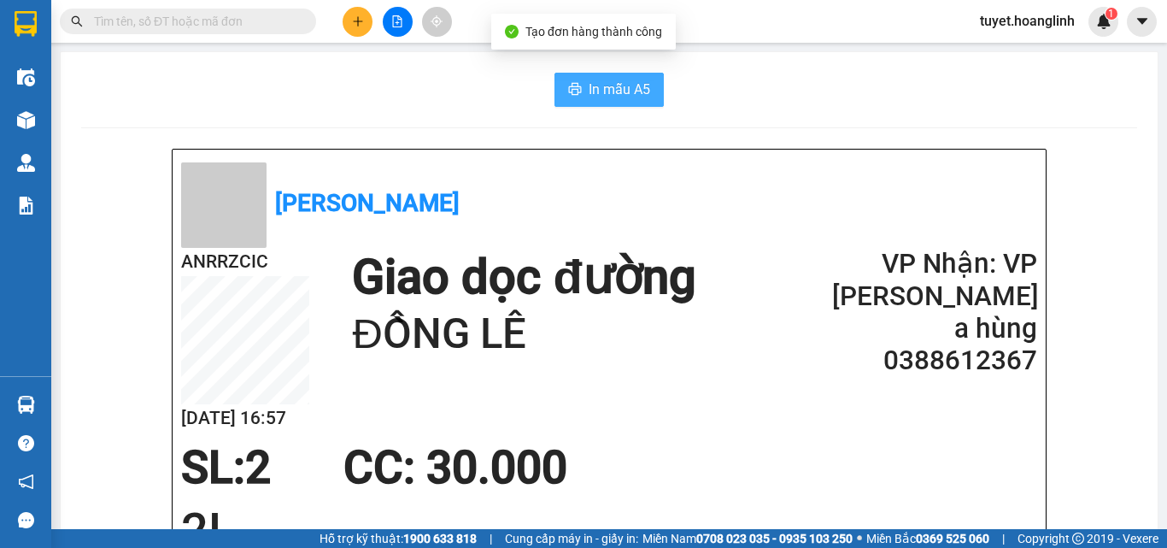
click at [622, 85] on span "In mẫu A5" at bounding box center [620, 89] width 62 height 21
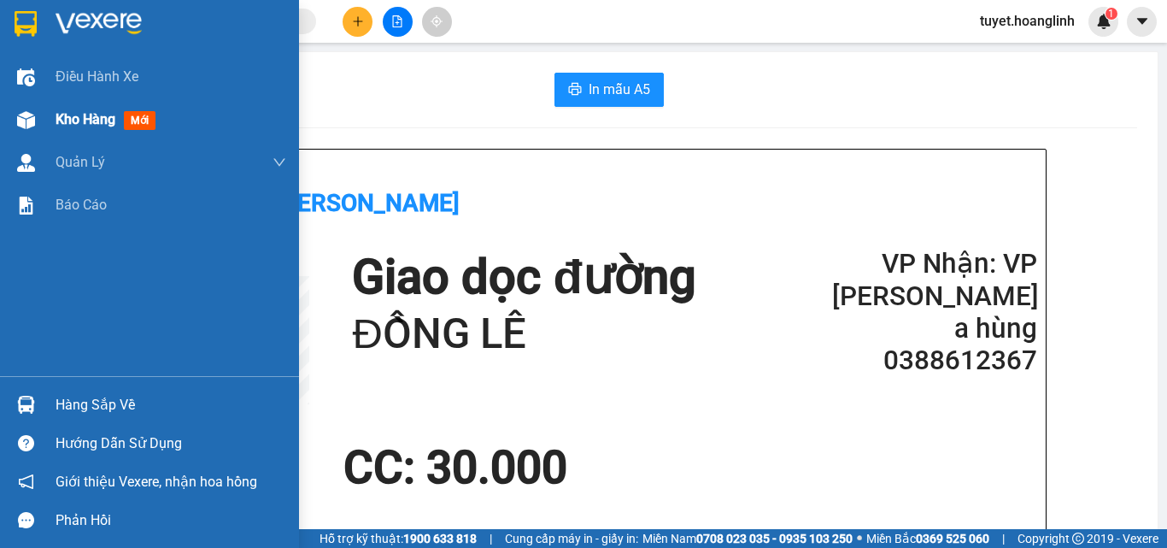
click at [18, 114] on img at bounding box center [26, 120] width 18 height 18
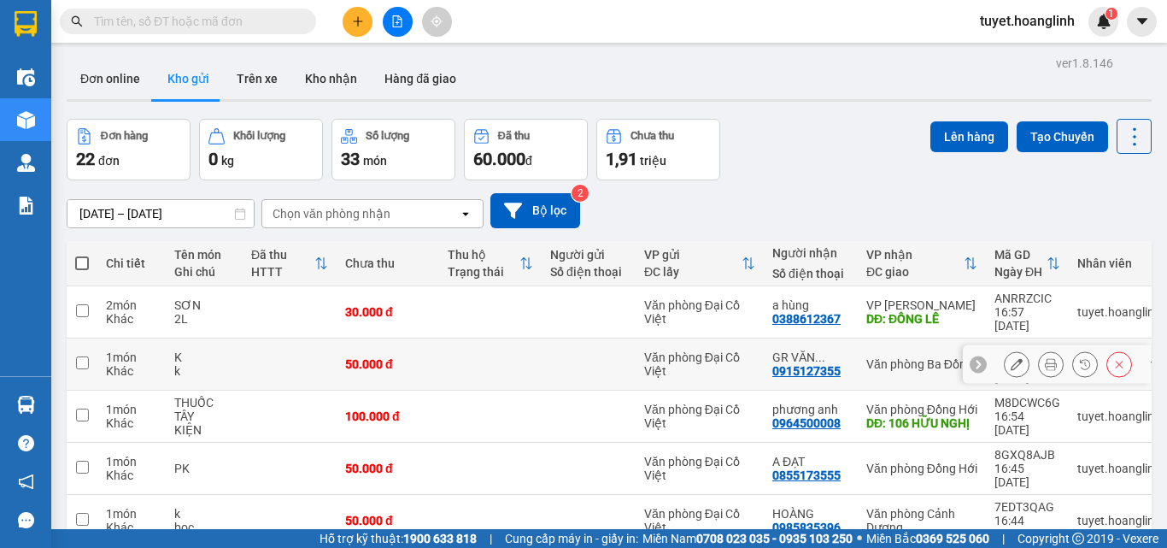
click at [1011, 358] on icon at bounding box center [1017, 364] width 12 height 12
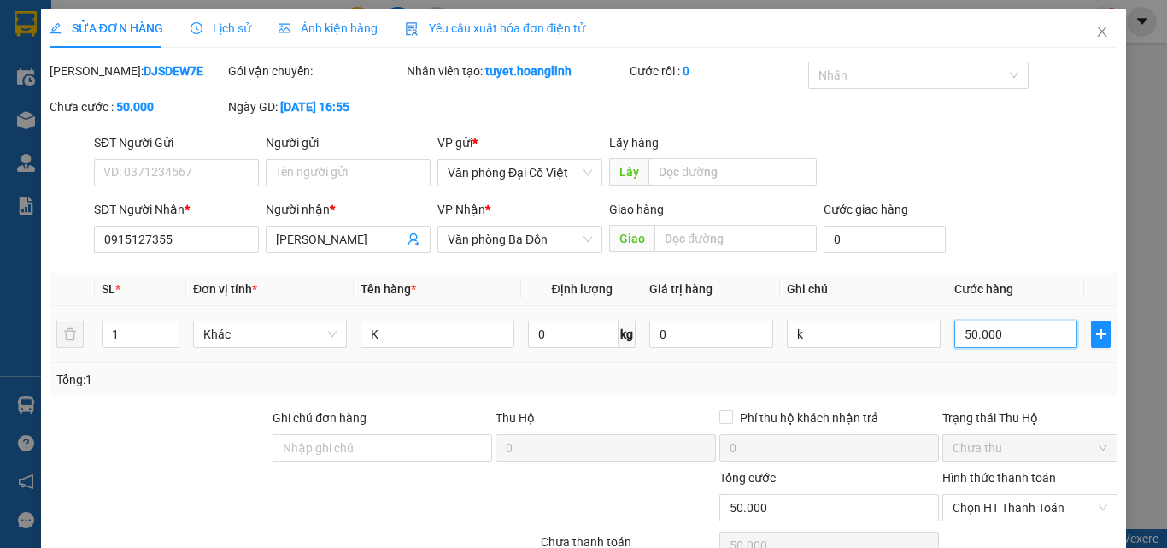
click at [975, 337] on input "50.000" at bounding box center [1015, 333] width 123 height 27
click at [978, 355] on td "70.000" at bounding box center [1015, 334] width 137 height 57
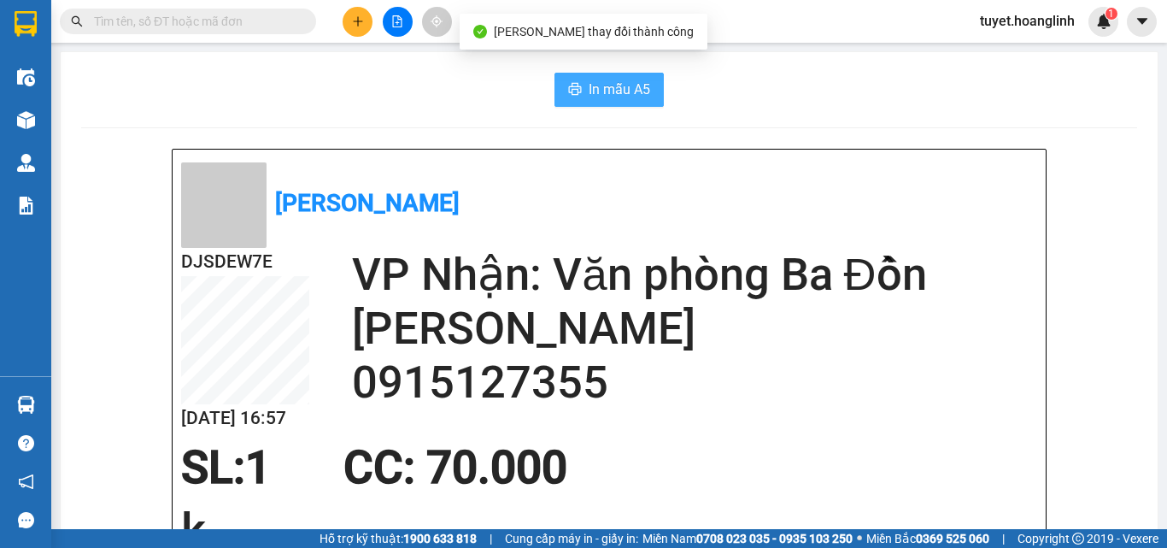
click at [575, 91] on icon "printer" at bounding box center [575, 89] width 13 height 12
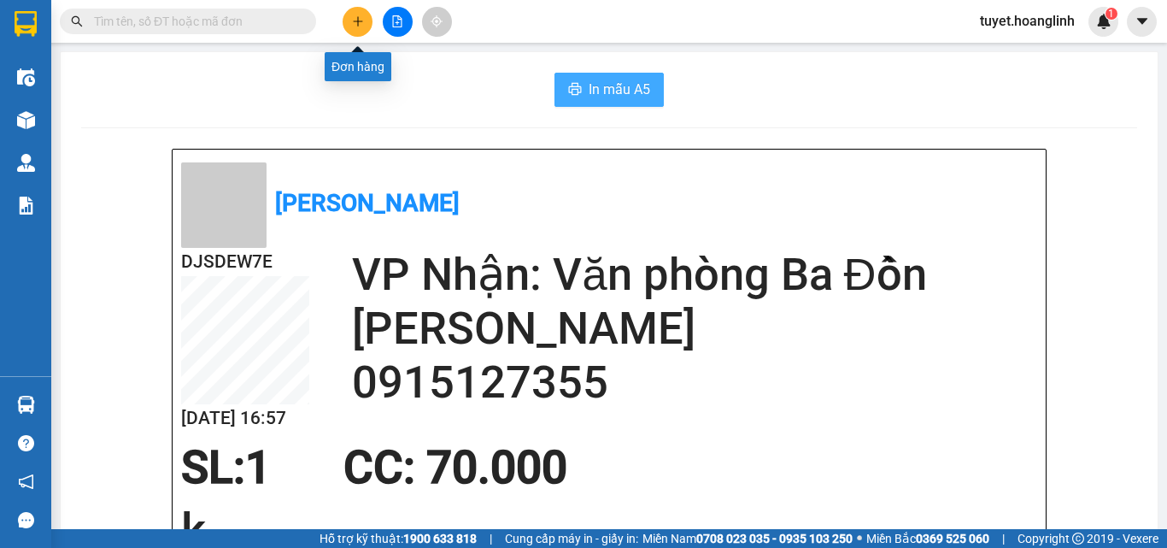
click at [361, 14] on button at bounding box center [358, 22] width 30 height 30
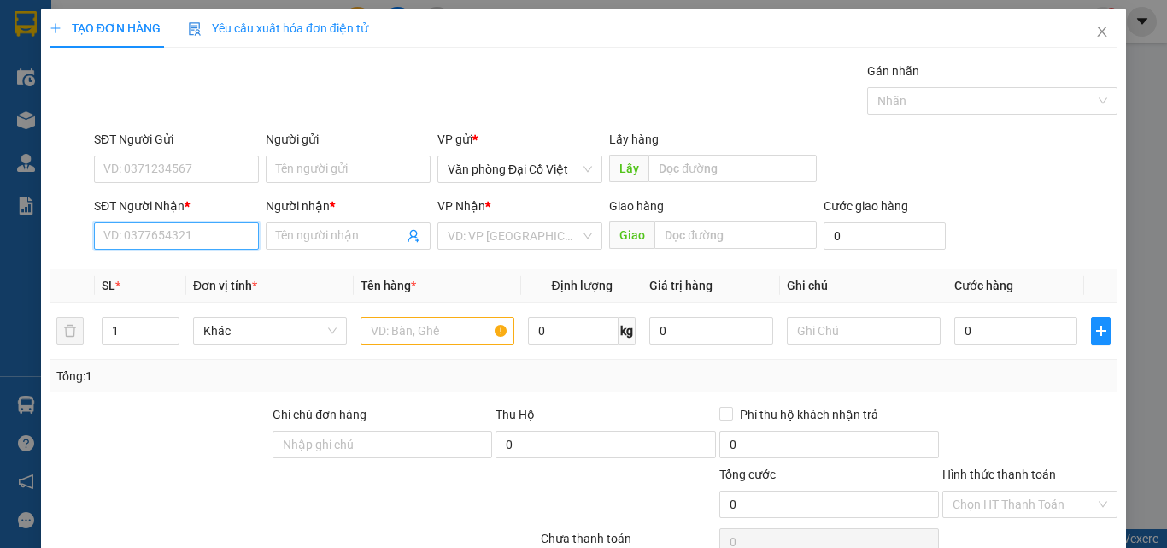
click at [221, 234] on input "SĐT Người Nhận *" at bounding box center [176, 235] width 165 height 27
click at [202, 270] on div "0379763442 - A ·SỸ ·" at bounding box center [174, 270] width 143 height 19
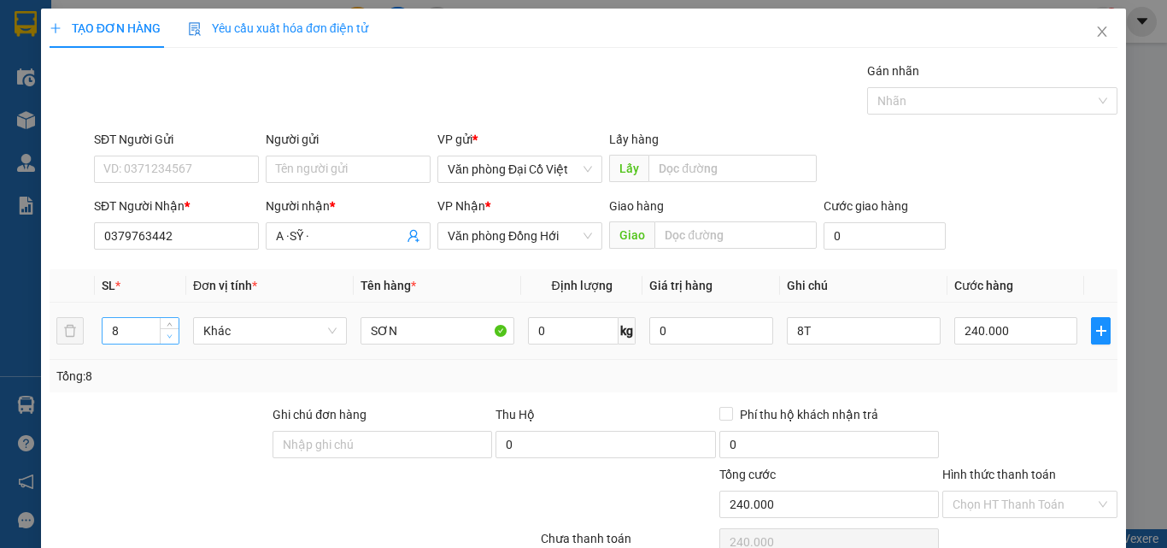
click at [163, 338] on span "Decrease Value" at bounding box center [169, 335] width 19 height 15
click at [165, 338] on span "down" at bounding box center [170, 336] width 10 height 10
click at [871, 326] on input "8T" at bounding box center [864, 330] width 154 height 27
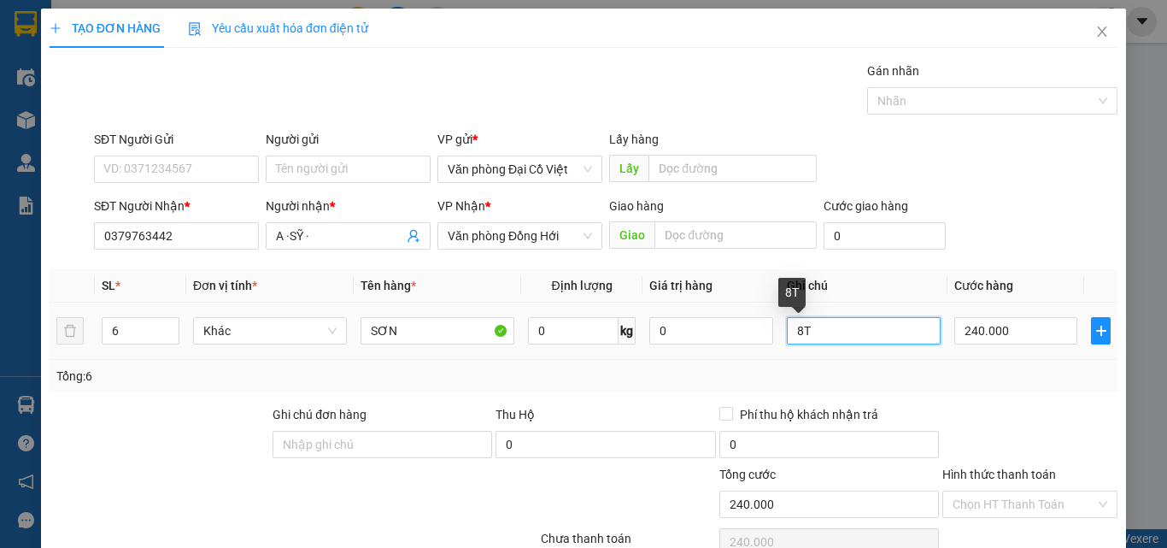
click at [871, 326] on input "8T" at bounding box center [864, 330] width 154 height 27
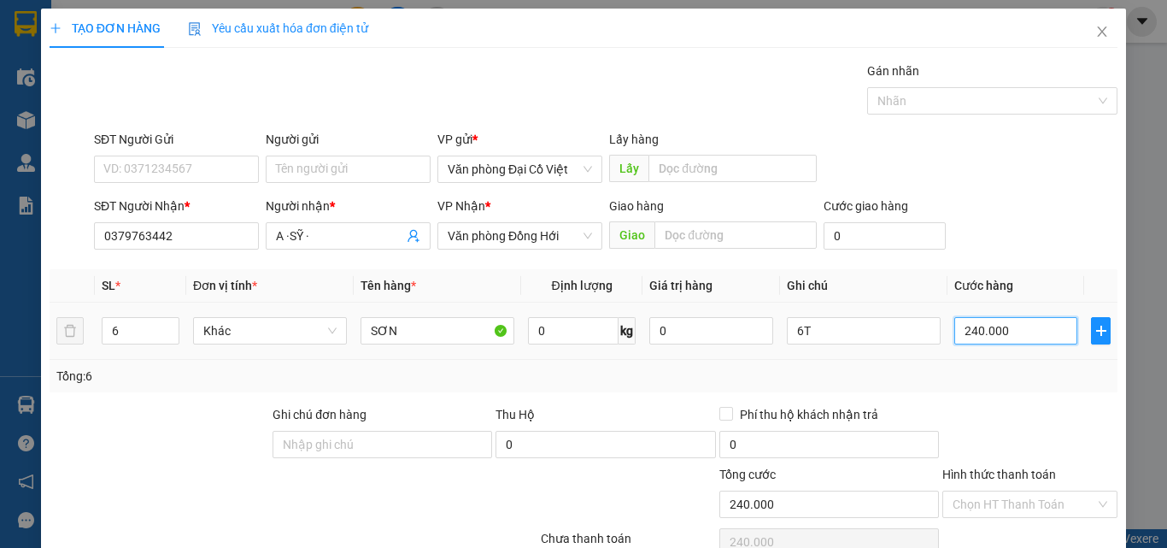
click at [973, 317] on input "240.000" at bounding box center [1015, 330] width 123 height 27
click at [957, 388] on div "Tổng: 6" at bounding box center [584, 376] width 1068 height 32
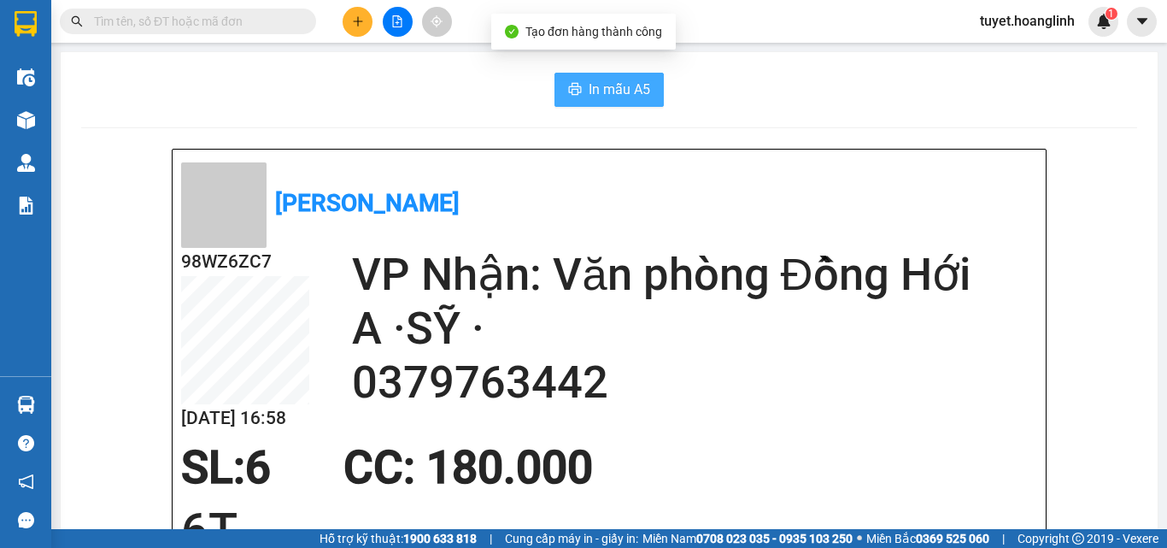
click at [625, 78] on button "In mẫu A5" at bounding box center [608, 90] width 109 height 34
click at [361, 17] on icon "plus" at bounding box center [358, 21] width 12 height 12
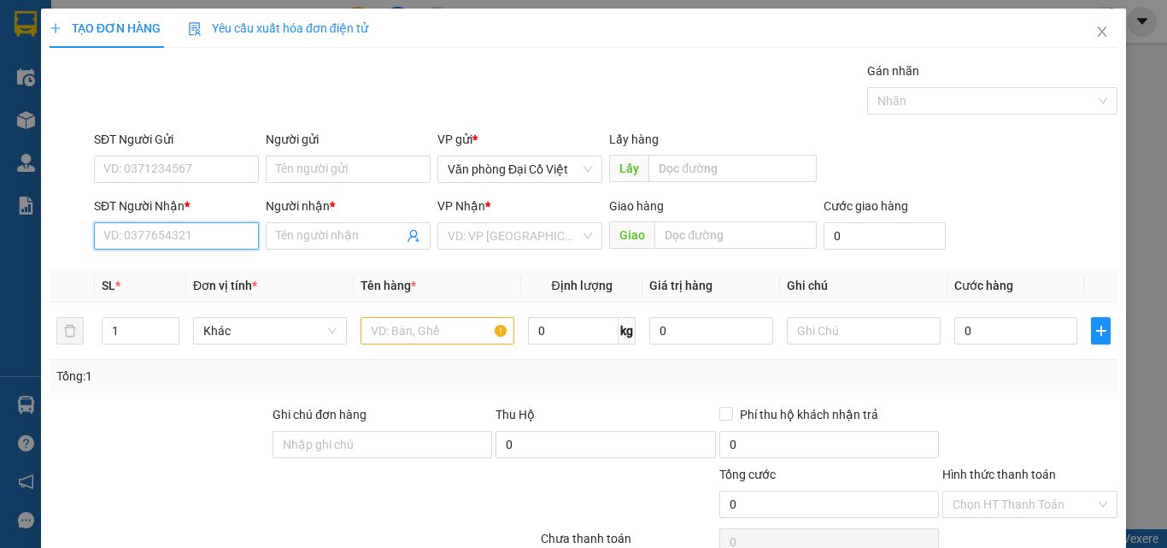
click at [193, 225] on input "SĐT Người Nhận *" at bounding box center [176, 235] width 165 height 27
click at [192, 231] on input "SĐT Người Nhận *" at bounding box center [176, 235] width 165 height 27
click at [182, 269] on div "0984509769 - BẰNG CAM" at bounding box center [174, 270] width 143 height 19
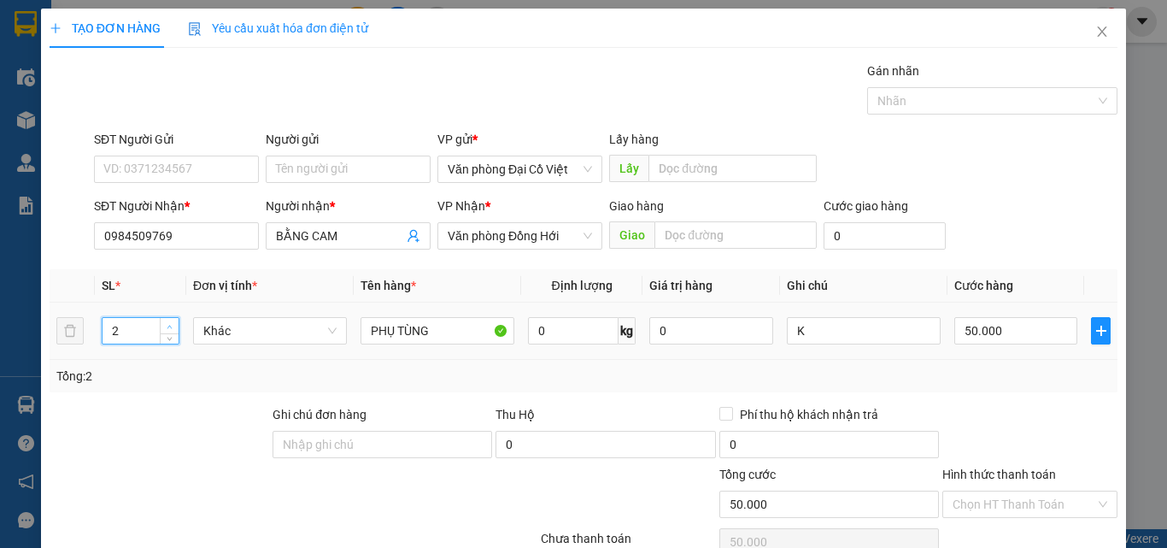
click at [167, 325] on icon "up" at bounding box center [170, 327] width 6 height 6
click at [823, 336] on input "K" at bounding box center [864, 330] width 154 height 27
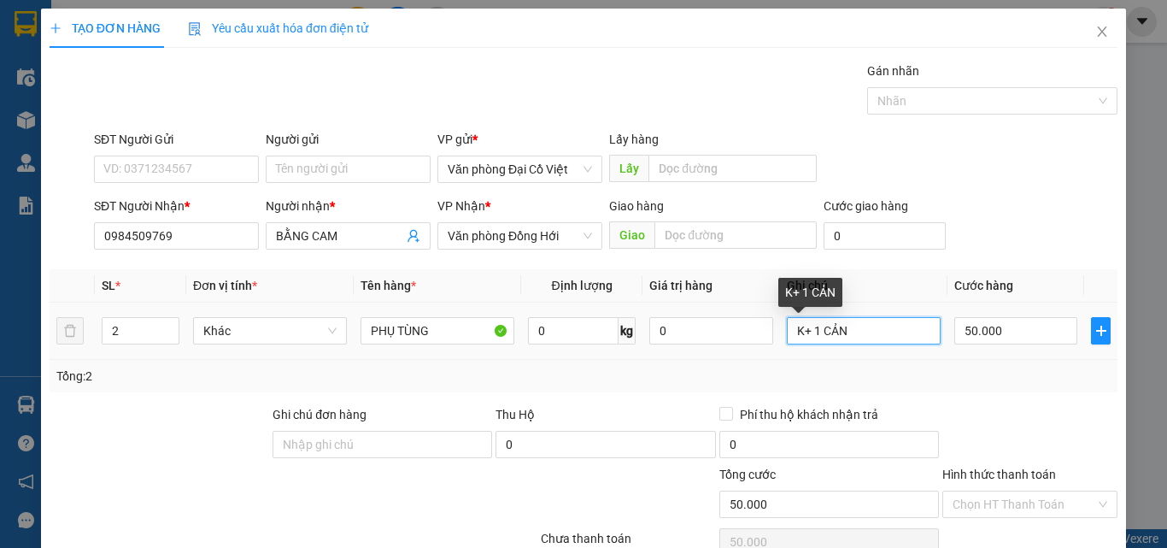
click at [795, 331] on input "K+ 1 CẢN" at bounding box center [864, 330] width 154 height 27
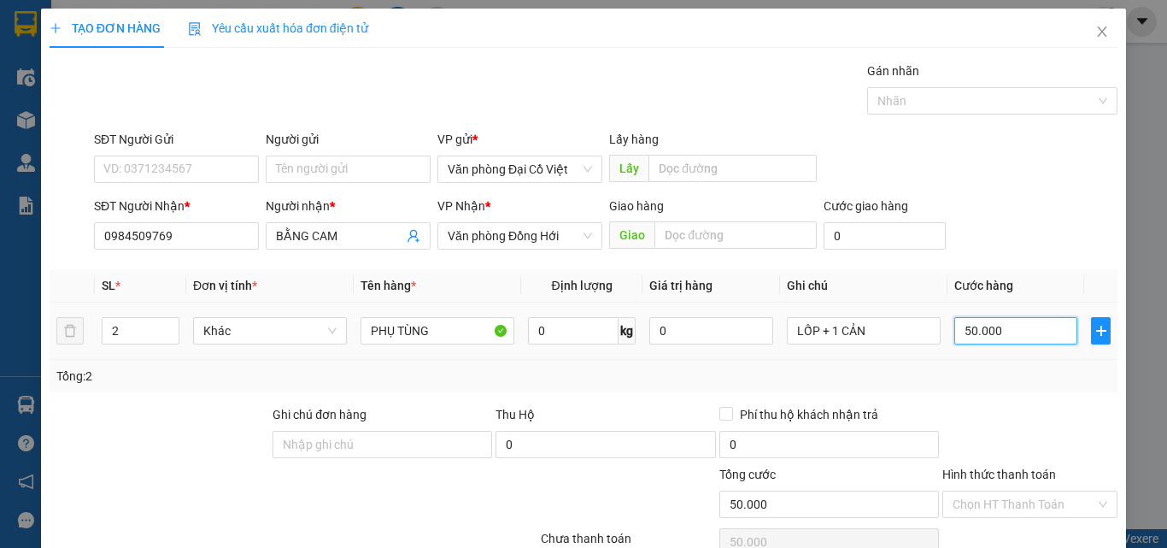
click at [983, 320] on input "50.000" at bounding box center [1015, 330] width 123 height 27
click at [983, 320] on input "320" at bounding box center [1015, 330] width 123 height 27
click at [1003, 363] on div "Tổng: 2" at bounding box center [584, 376] width 1068 height 32
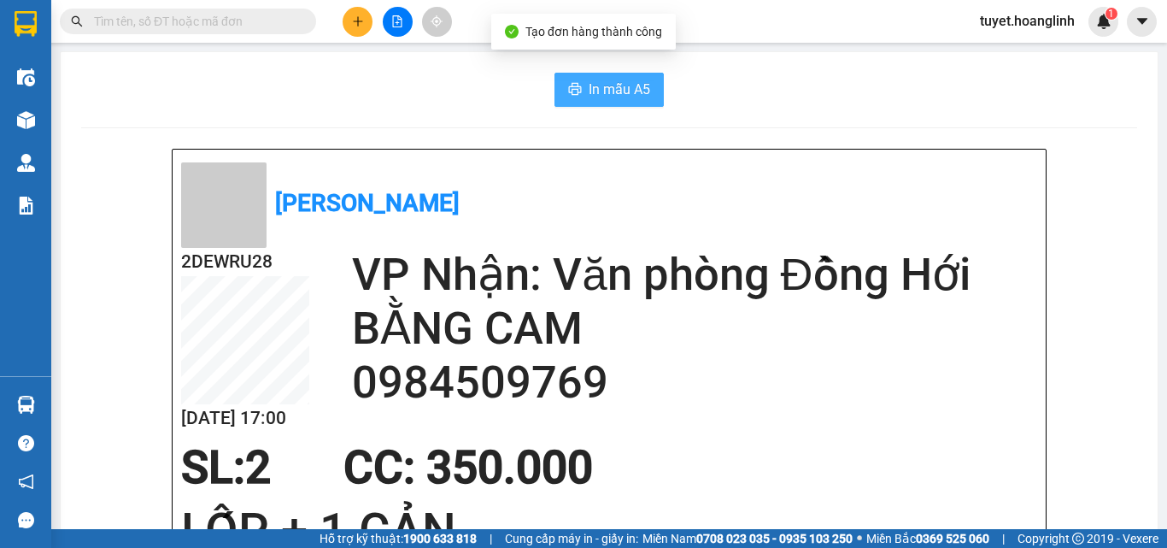
click at [639, 80] on span "In mẫu A5" at bounding box center [620, 89] width 62 height 21
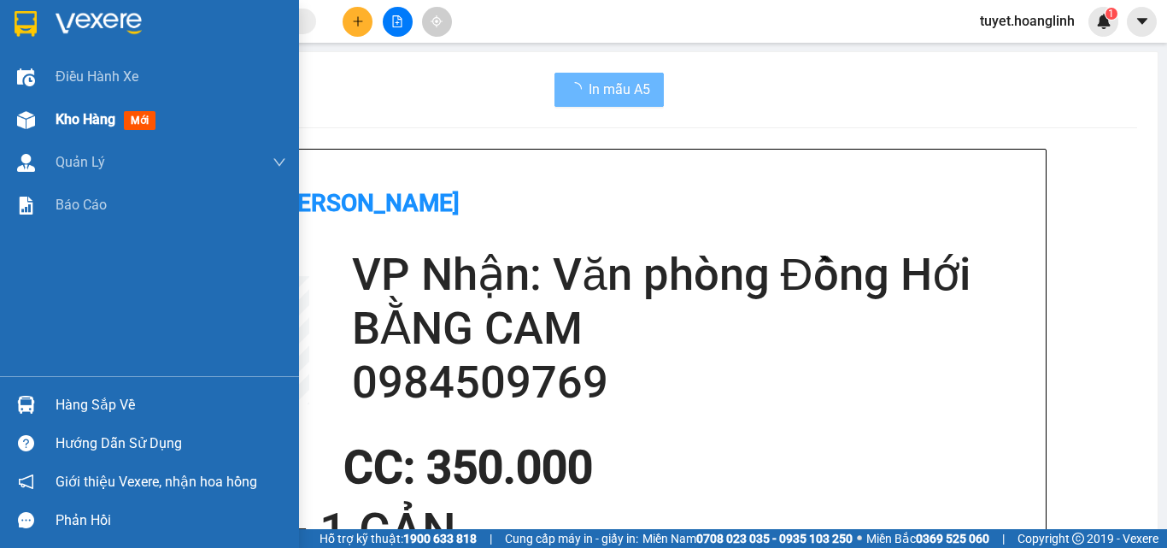
click at [32, 126] on img at bounding box center [26, 120] width 18 height 18
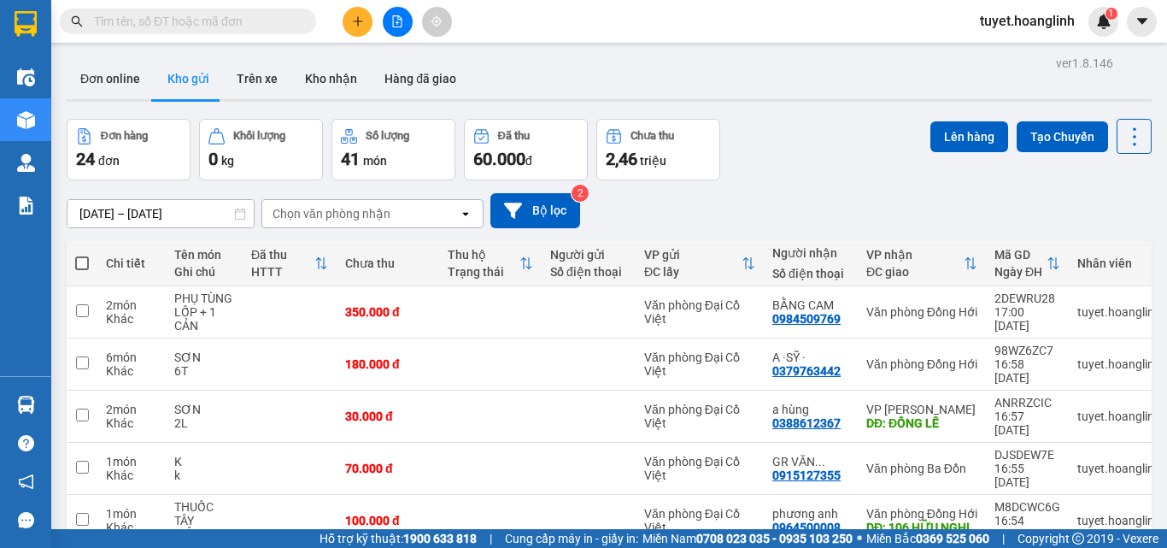
click at [367, 15] on button at bounding box center [358, 22] width 30 height 30
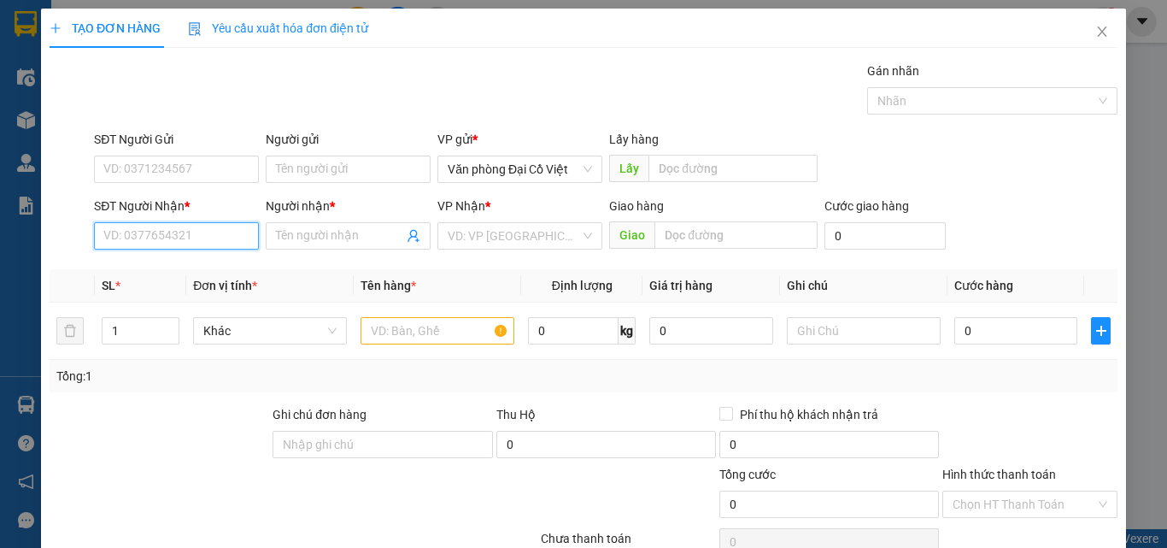
click at [195, 235] on input "SĐT Người Nhận *" at bounding box center [176, 235] width 165 height 27
click at [197, 267] on div "0941158189 - QUYẾT" at bounding box center [174, 270] width 143 height 19
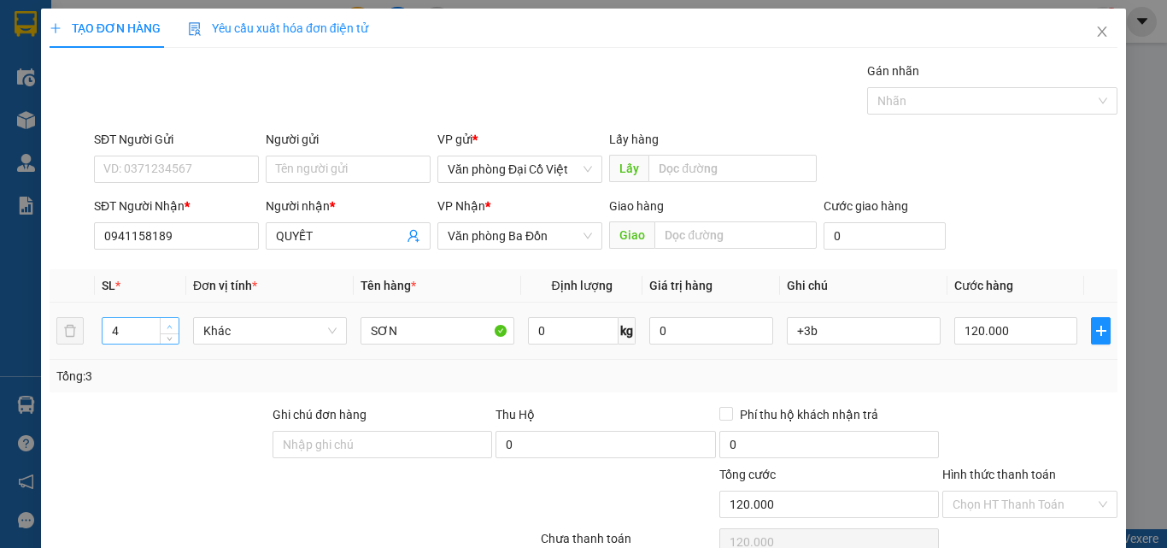
click at [162, 325] on span "Increase Value" at bounding box center [169, 325] width 19 height 15
click at [826, 323] on input "+3b" at bounding box center [864, 330] width 154 height 27
click at [993, 336] on input "120.000" at bounding box center [1015, 330] width 123 height 27
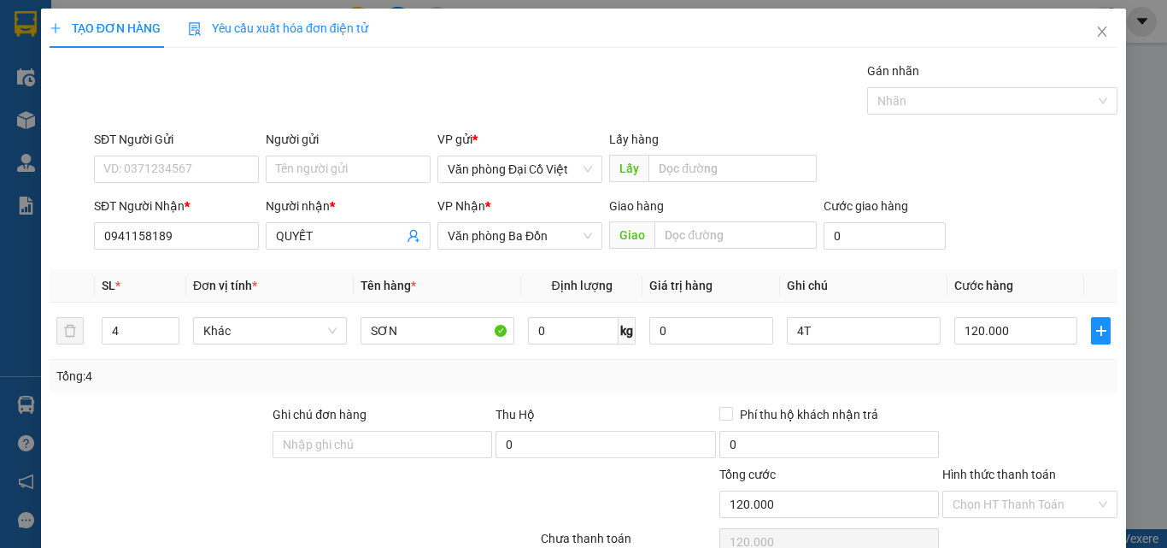
drag, startPoint x: 971, startPoint y: 394, endPoint x: 252, endPoint y: -65, distance: 852.5
click at [252, 0] on html "Kết quả tìm kiếm ( 0 ) Bộ lọc No Data tuyet.hoanglinh 1 Điều hành xe Kho hàng m…" at bounding box center [583, 274] width 1167 height 548
click at [977, 360] on div "Tổng: 4" at bounding box center [584, 376] width 1068 height 32
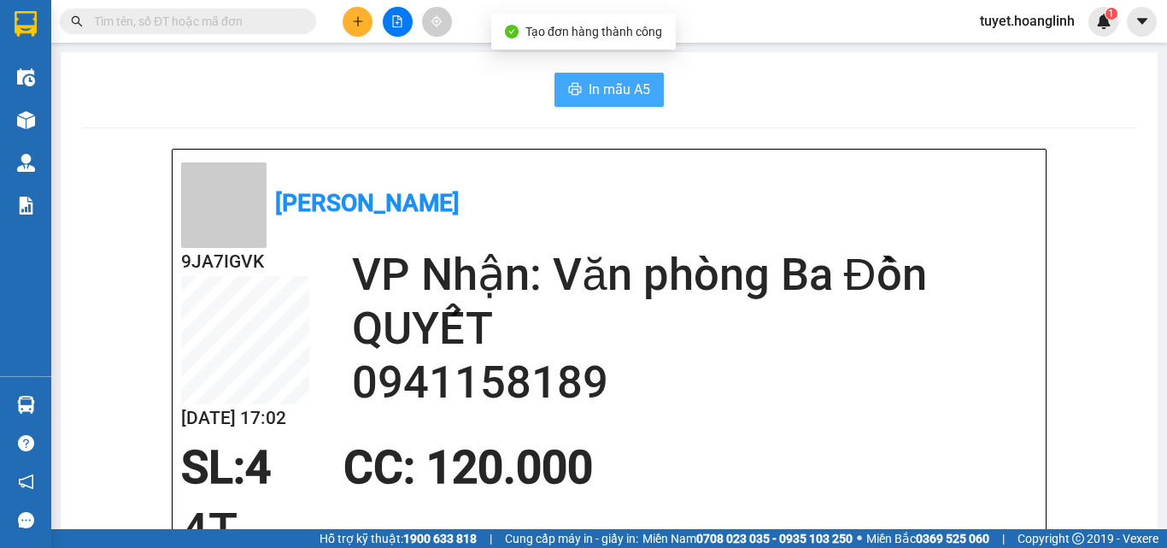
click at [636, 99] on span "In mẫu A5" at bounding box center [620, 89] width 62 height 21
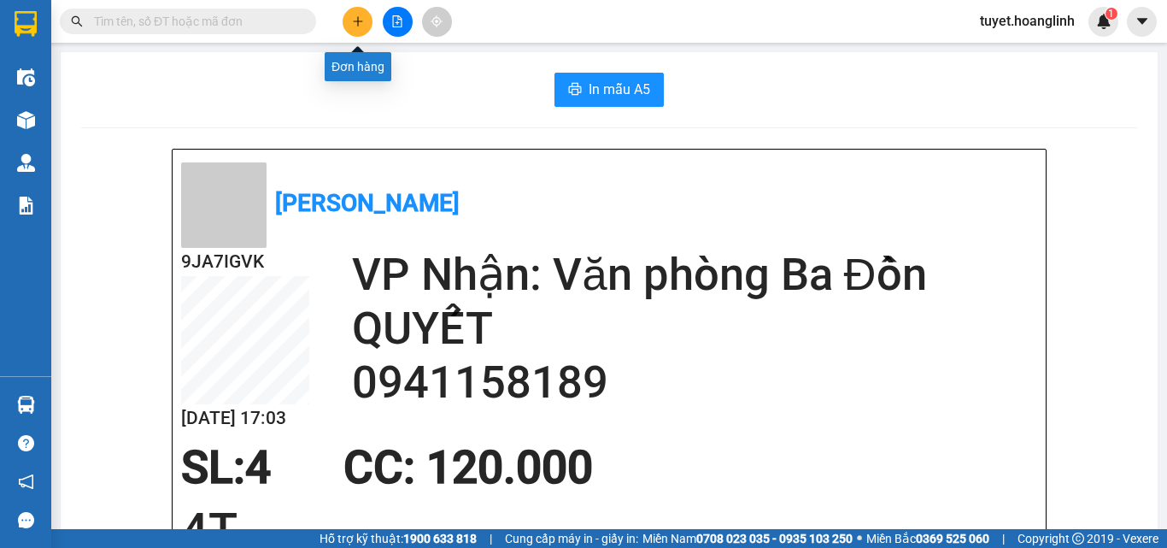
click at [364, 8] on button at bounding box center [358, 22] width 30 height 30
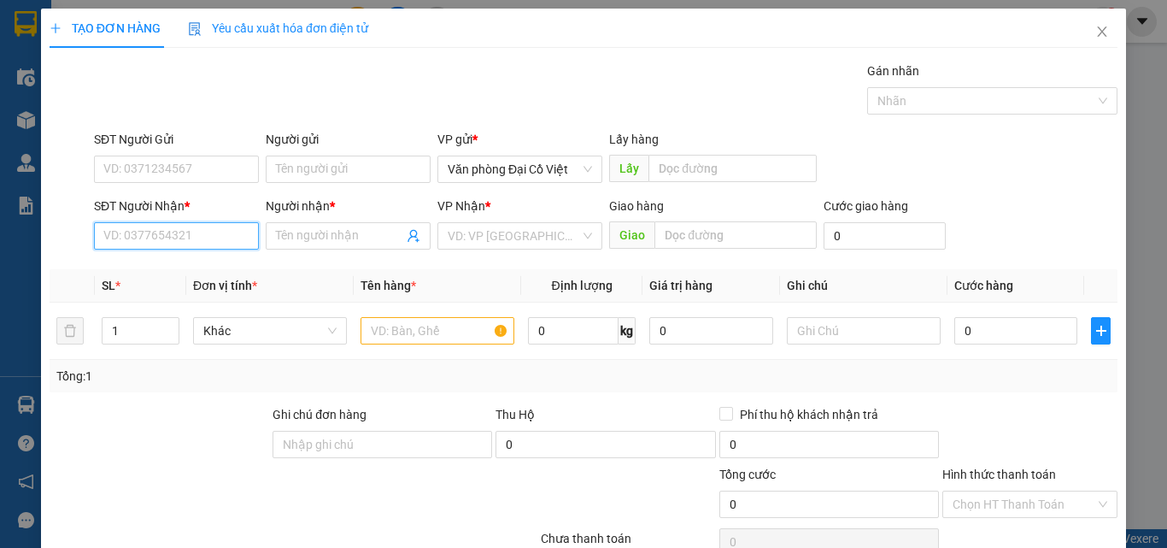
click at [202, 238] on input "SĐT Người Nhận *" at bounding box center [176, 235] width 165 height 27
click at [199, 277] on div "0826272594 - A PHUOC" at bounding box center [174, 270] width 143 height 19
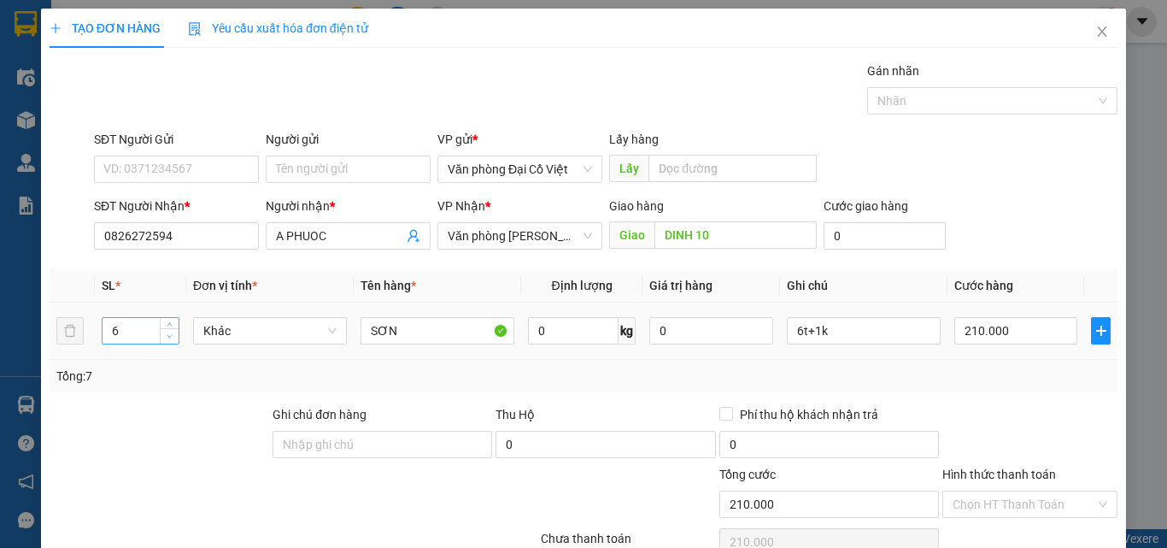
click at [164, 342] on span "Decrease Value" at bounding box center [169, 335] width 19 height 15
click at [163, 341] on span "Decrease Value" at bounding box center [169, 335] width 19 height 15
click at [164, 318] on span "Increase Value" at bounding box center [169, 325] width 19 height 15
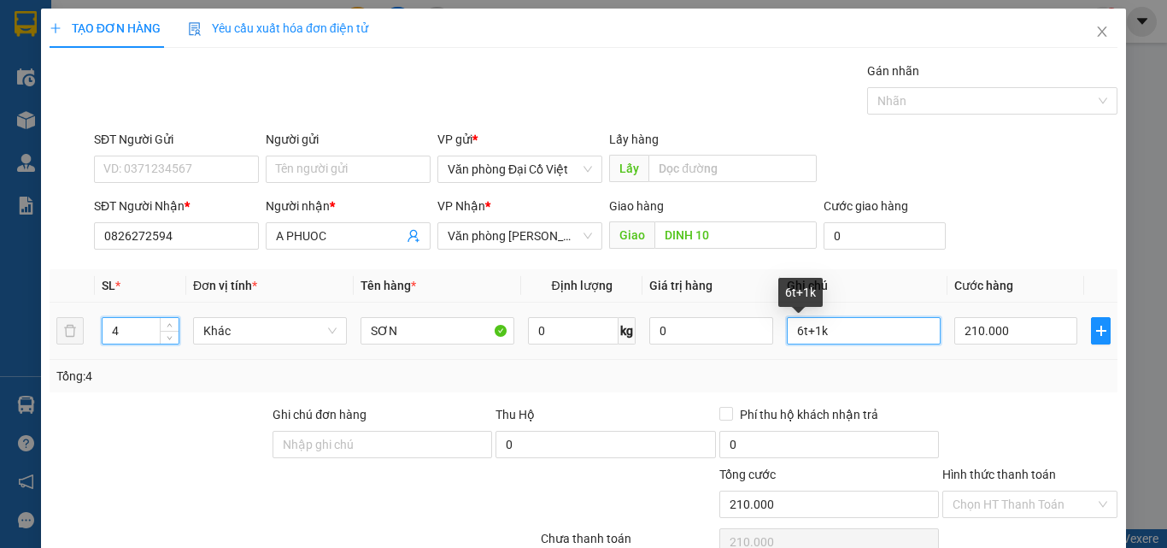
click at [836, 337] on input "6t+1k" at bounding box center [864, 330] width 154 height 27
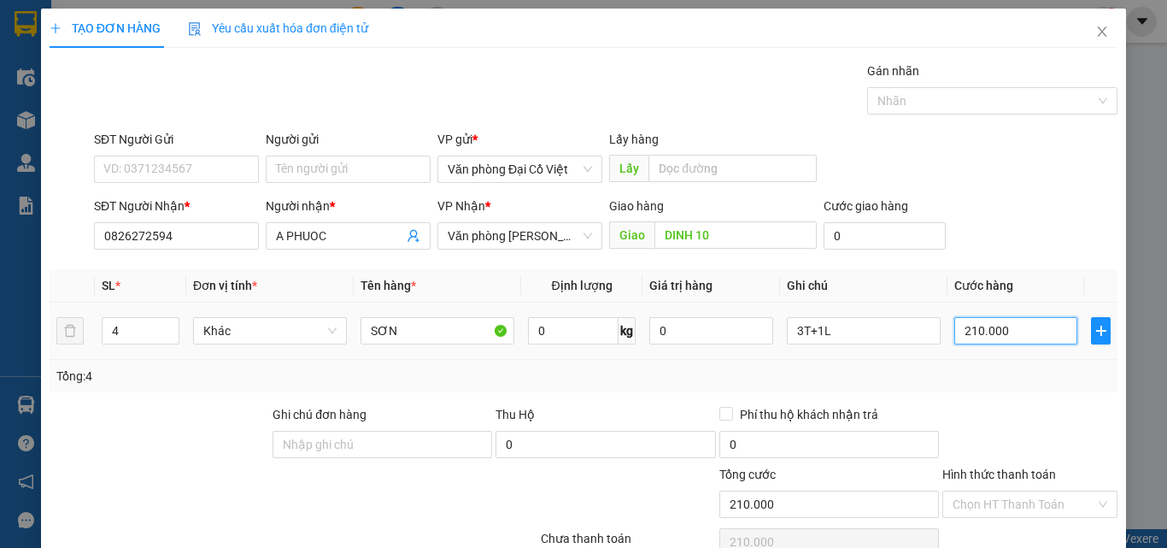
click at [963, 326] on input "210.000" at bounding box center [1015, 330] width 123 height 27
click at [970, 389] on div "Tổng: 4" at bounding box center [584, 376] width 1068 height 32
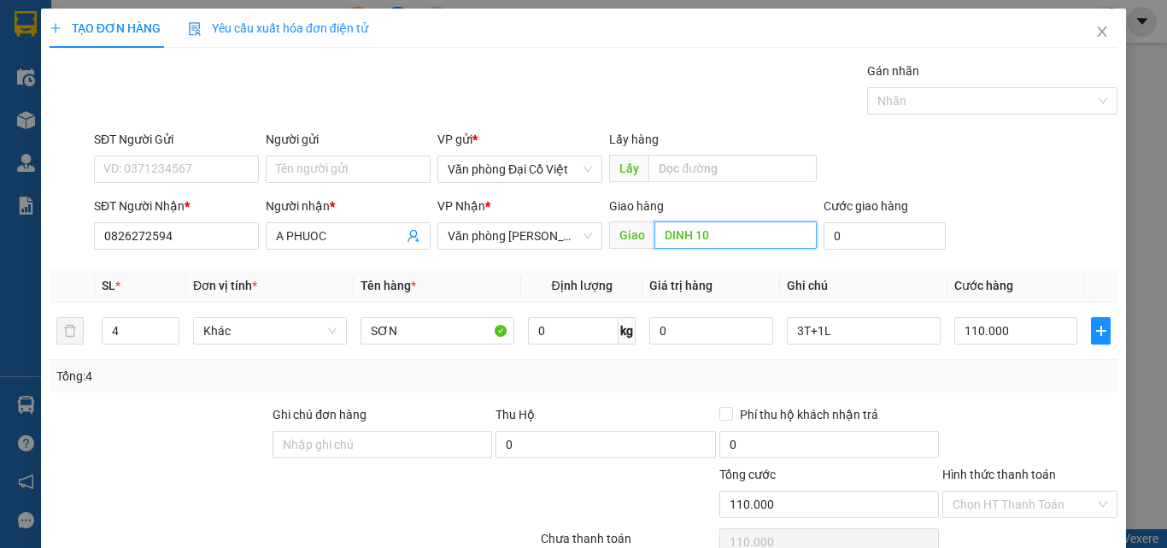
click at [683, 221] on input "DINH 10" at bounding box center [735, 234] width 162 height 27
click at [1031, 486] on div "Transit Pickup Surcharge Ids Transit Deliver Surcharge Ids Transit Deliver Surc…" at bounding box center [584, 357] width 1068 height 590
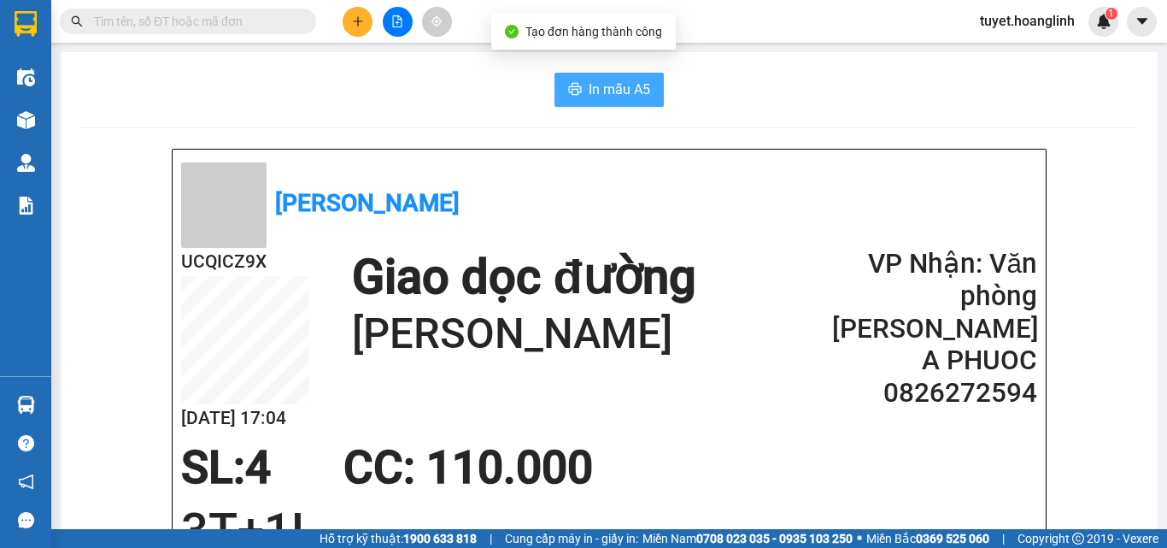
click at [589, 85] on span "In mẫu A5" at bounding box center [620, 89] width 62 height 21
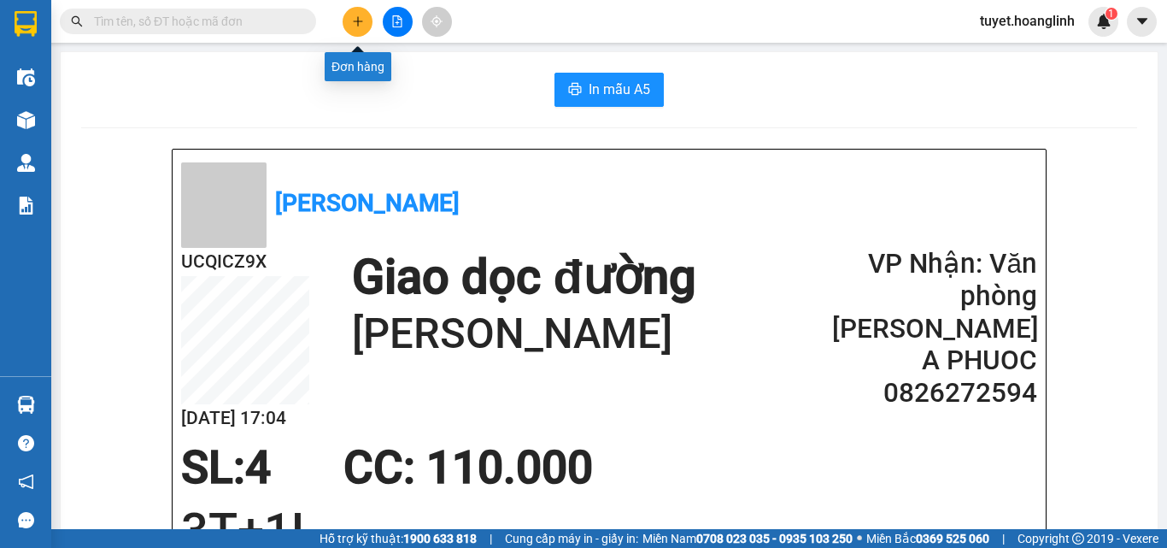
click at [368, 25] on button at bounding box center [358, 22] width 30 height 30
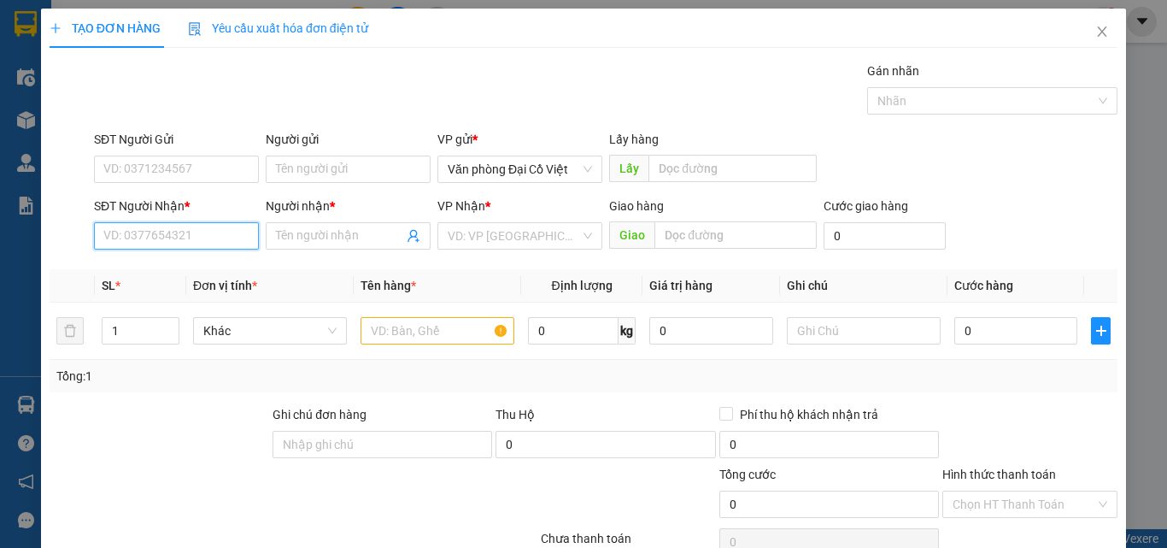
click at [161, 245] on input "SĐT Người Nhận *" at bounding box center [176, 235] width 165 height 27
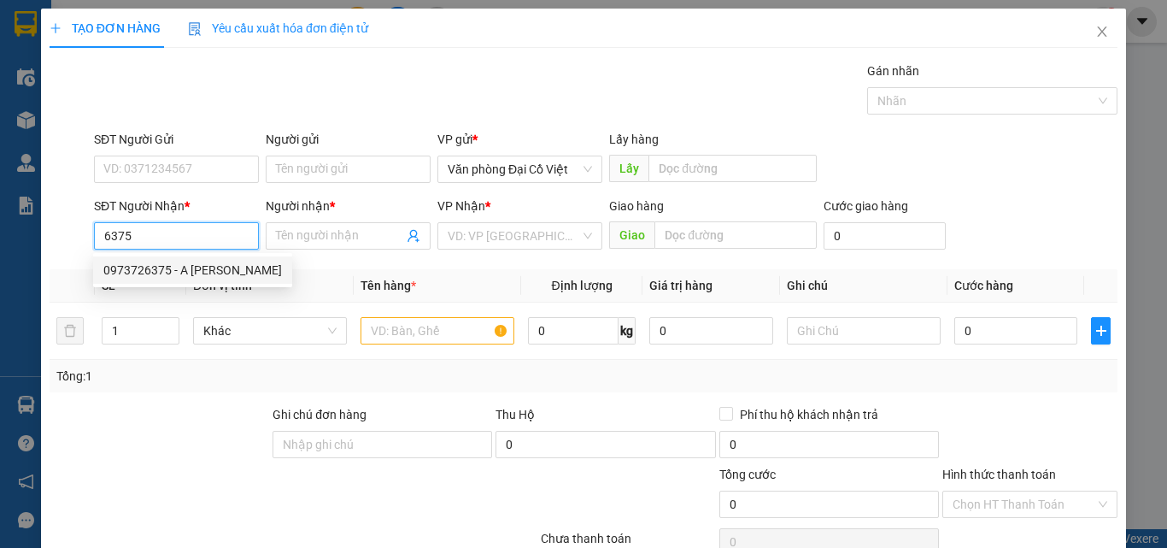
click at [199, 278] on div "0973726375 - A BẢO LINH" at bounding box center [192, 270] width 179 height 19
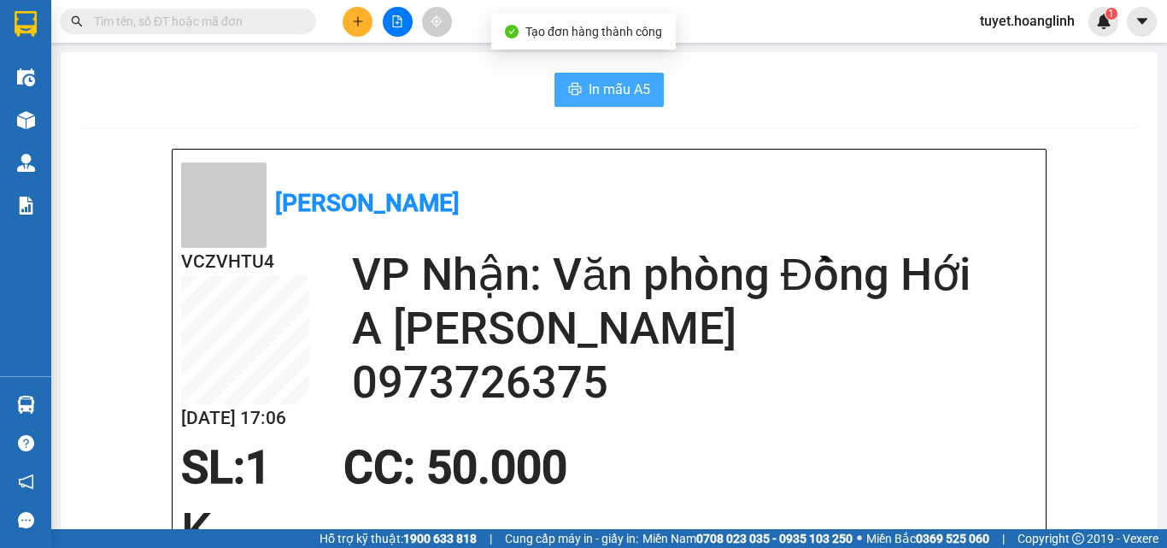
click at [631, 89] on span "In mẫu A5" at bounding box center [620, 89] width 62 height 21
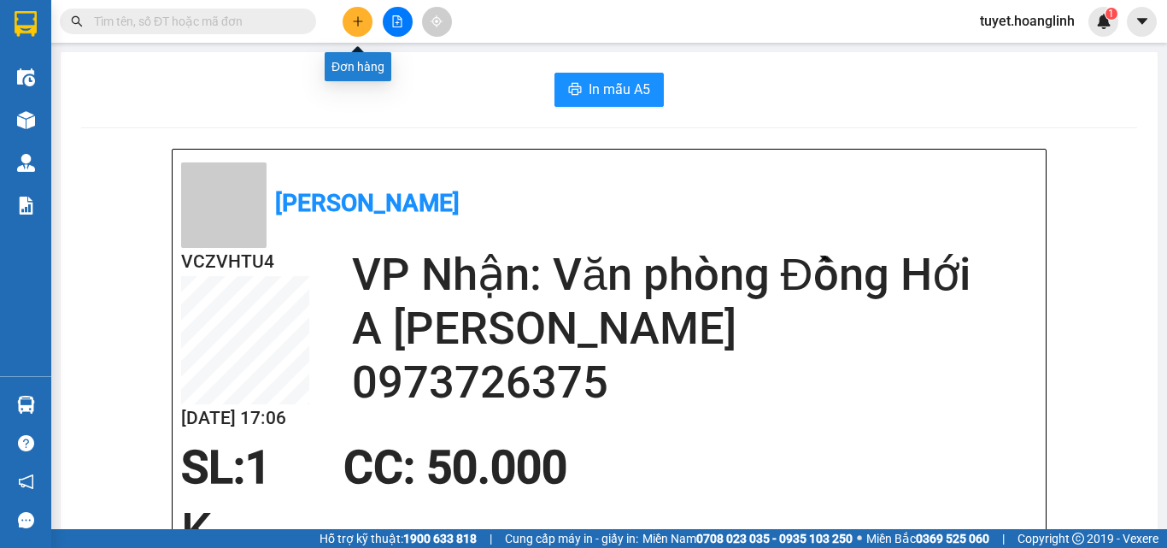
click at [344, 16] on button at bounding box center [358, 22] width 30 height 30
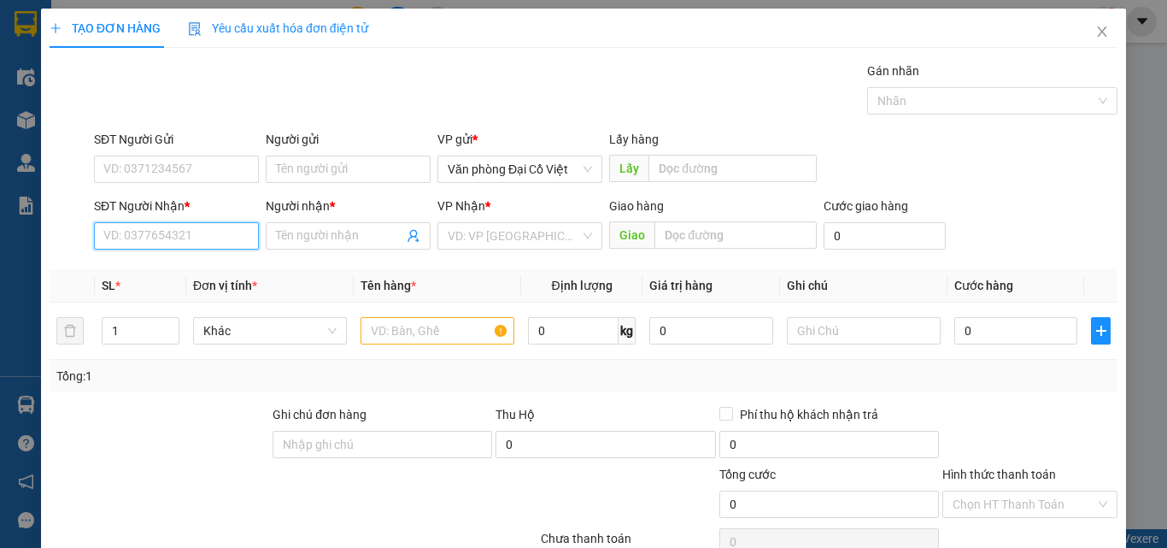
click at [180, 249] on input "SĐT Người Nhận *" at bounding box center [176, 235] width 165 height 27
click at [197, 267] on div "0386003589 - A QUẢ" at bounding box center [174, 270] width 143 height 19
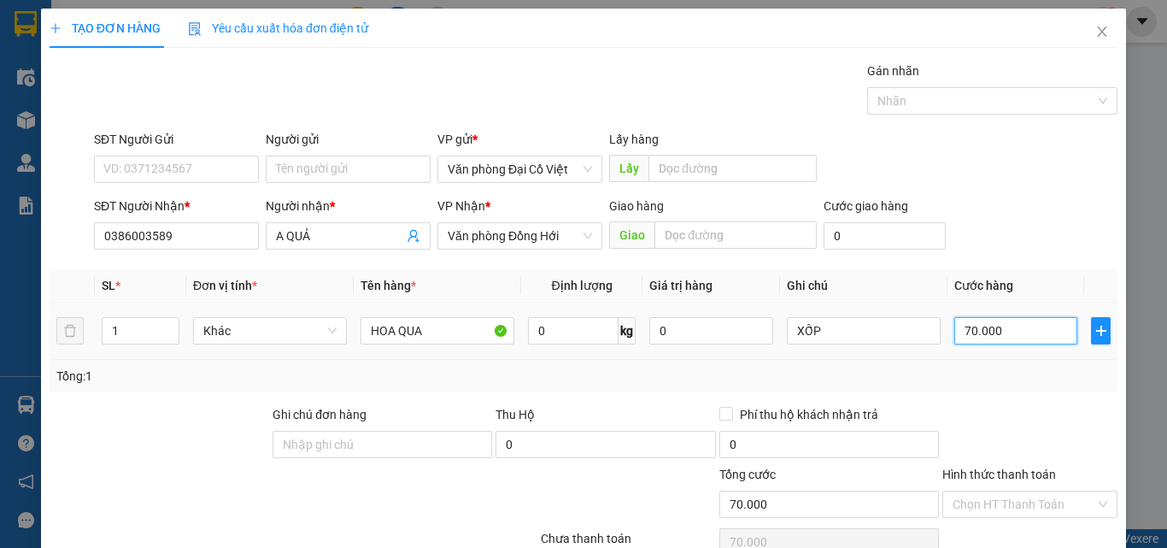
click at [983, 337] on input "70.000" at bounding box center [1015, 330] width 123 height 27
click at [1001, 375] on div "Tổng: 1" at bounding box center [583, 376] width 1054 height 19
click at [1033, 485] on div "Transit Pickup Surcharge Ids Transit Deliver Surcharge Ids Transit Deliver Surc…" at bounding box center [584, 357] width 1068 height 590
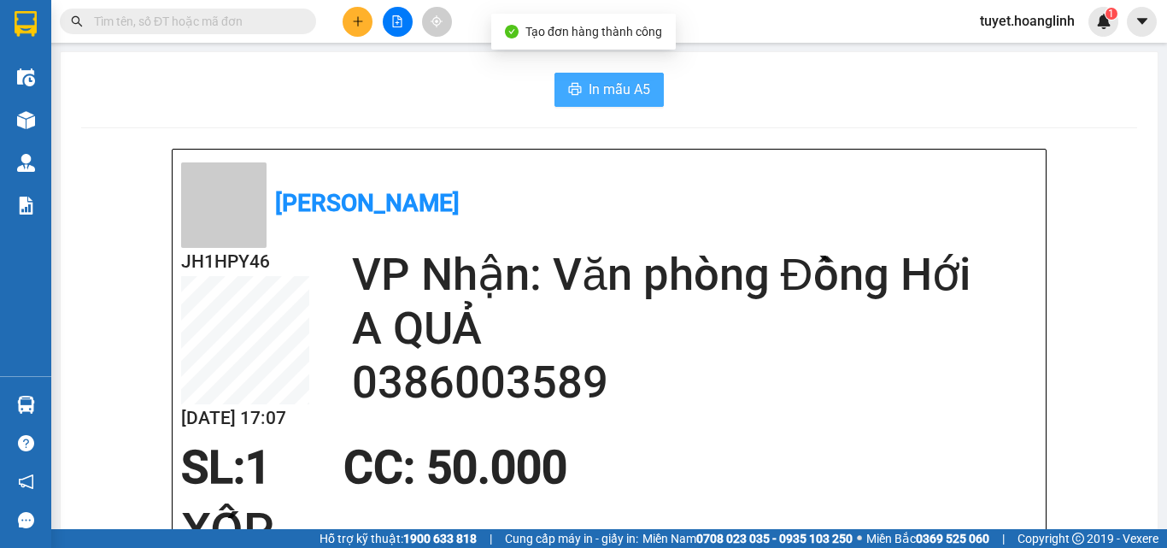
drag, startPoint x: 656, startPoint y: 85, endPoint x: 604, endPoint y: 106, distance: 56.3
click at [623, 102] on button "In mẫu A5" at bounding box center [608, 90] width 109 height 34
click at [604, 106] on button "In mẫu A5" at bounding box center [608, 90] width 109 height 34
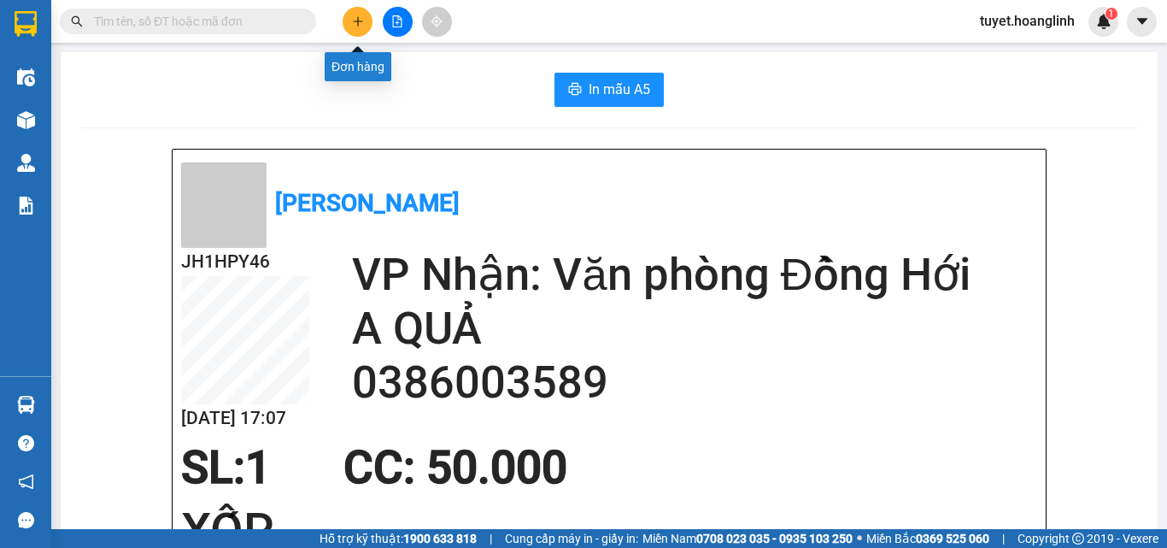
click at [359, 25] on icon "plus" at bounding box center [358, 21] width 12 height 12
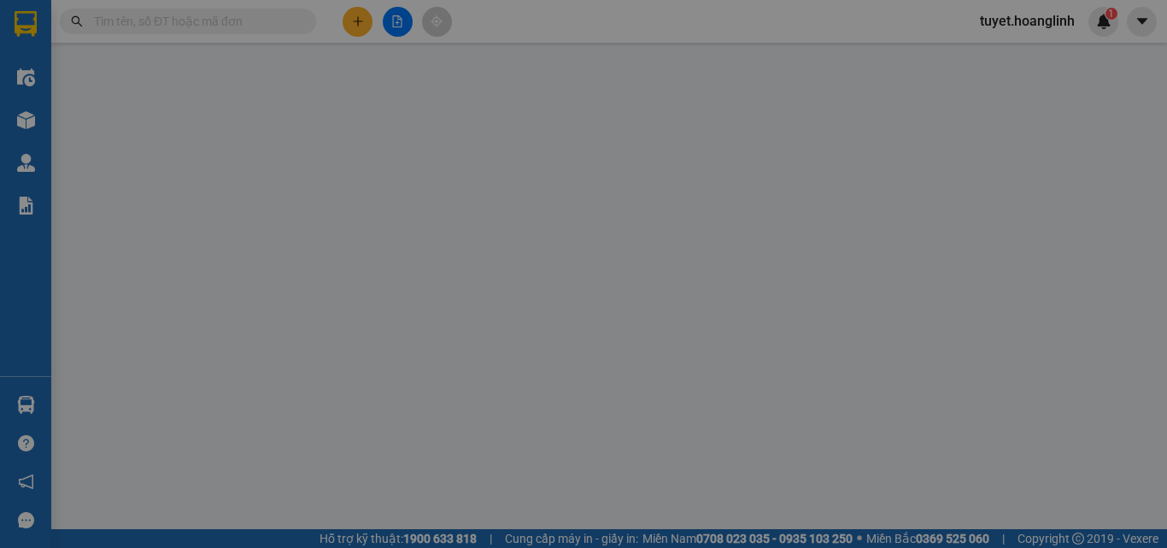
click at [177, 233] on input "SĐT Người Nhận *" at bounding box center [176, 235] width 165 height 27
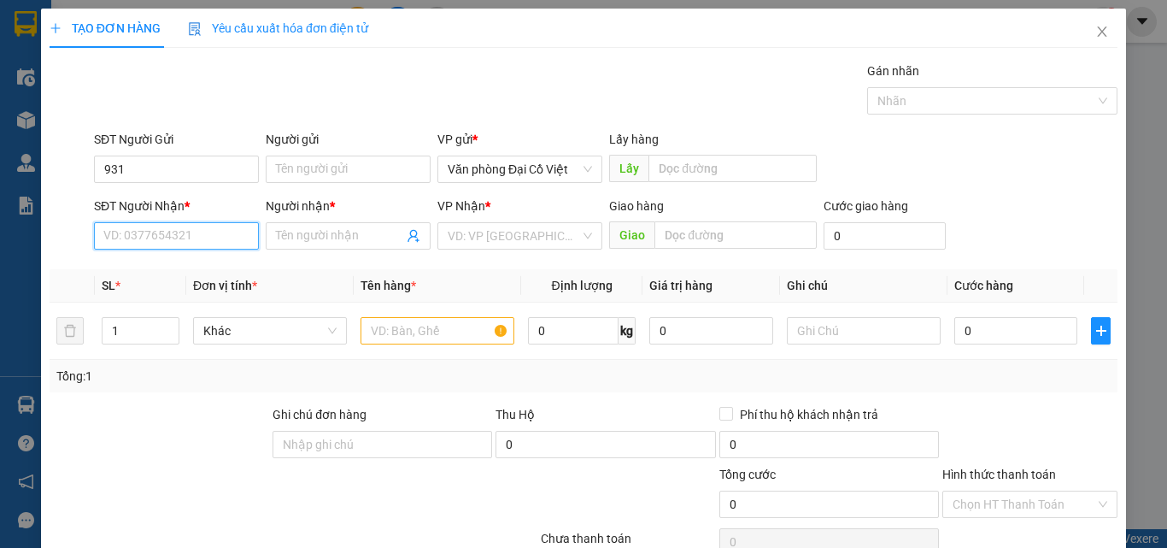
click at [177, 233] on input "SĐT Người Nhận *" at bounding box center [176, 235] width 165 height 27
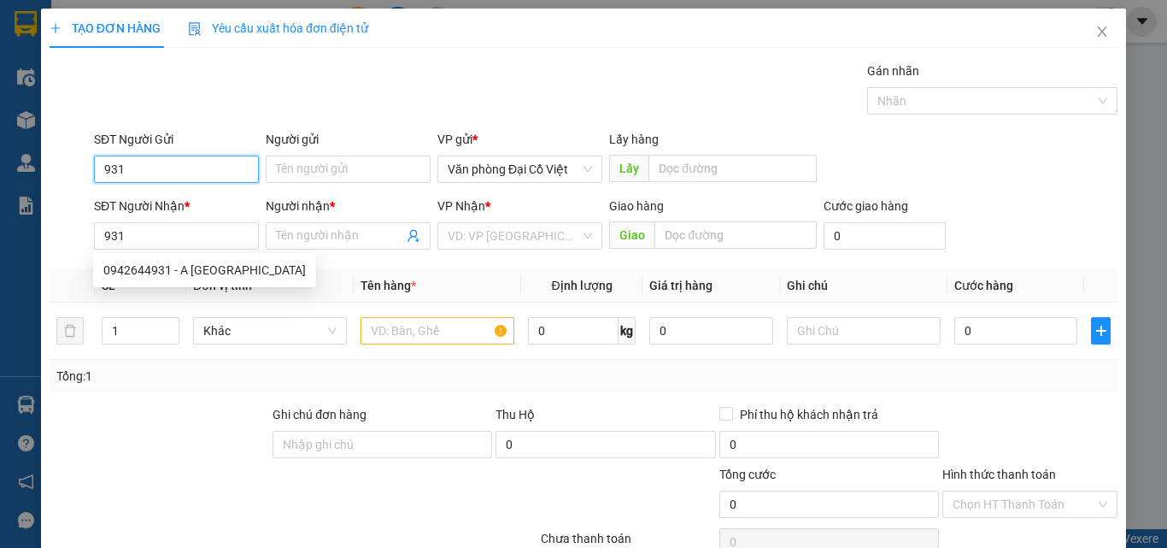
click at [196, 171] on input "931" at bounding box center [176, 168] width 165 height 27
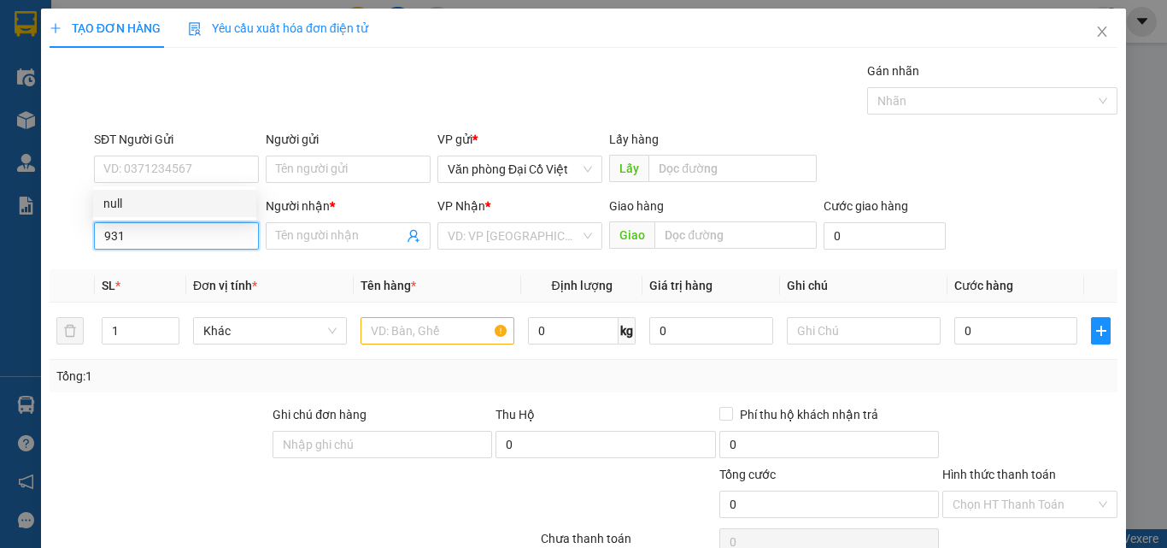
click at [202, 240] on input "931" at bounding box center [176, 235] width 165 height 27
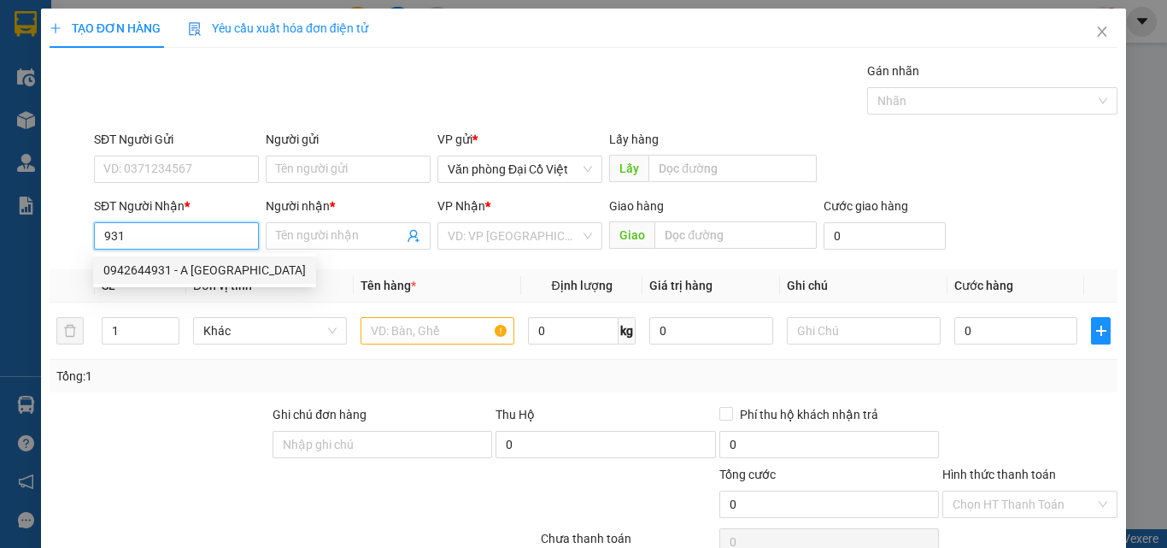
click at [216, 279] on div "0942644931 - A VIỆT THÀNH" at bounding box center [204, 270] width 202 height 19
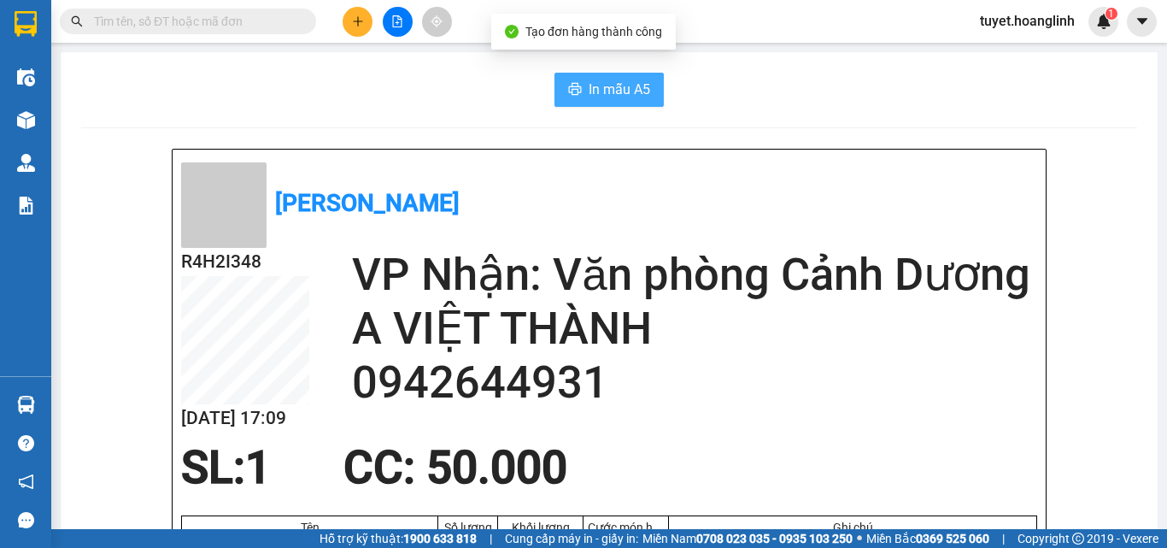
click at [570, 77] on button "In mẫu A5" at bounding box center [608, 90] width 109 height 34
click at [347, 25] on button at bounding box center [358, 22] width 30 height 30
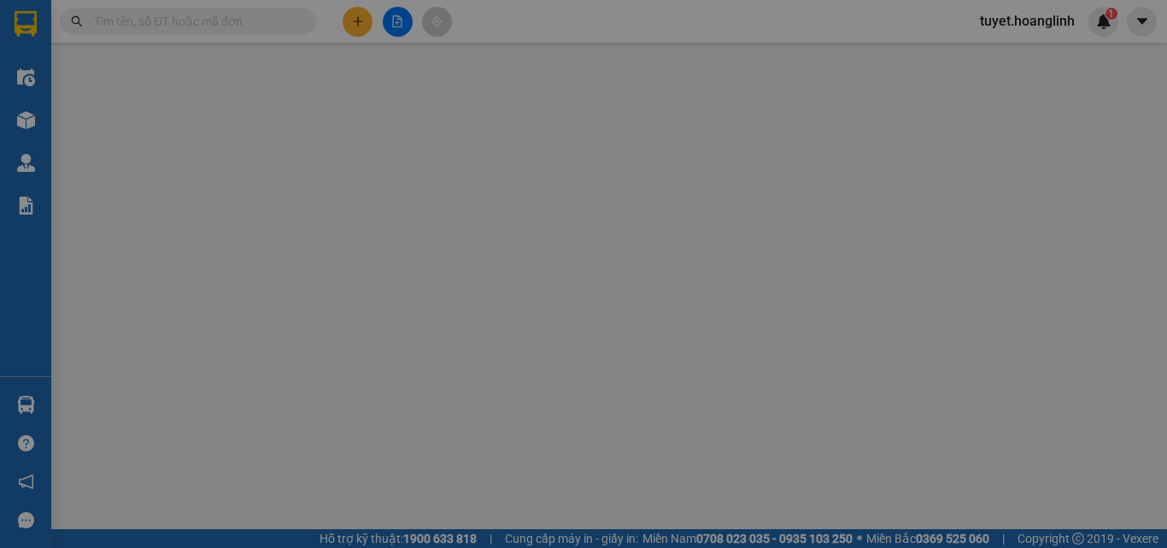
click at [170, 242] on input "SĐT Người Nhận *" at bounding box center [176, 235] width 165 height 27
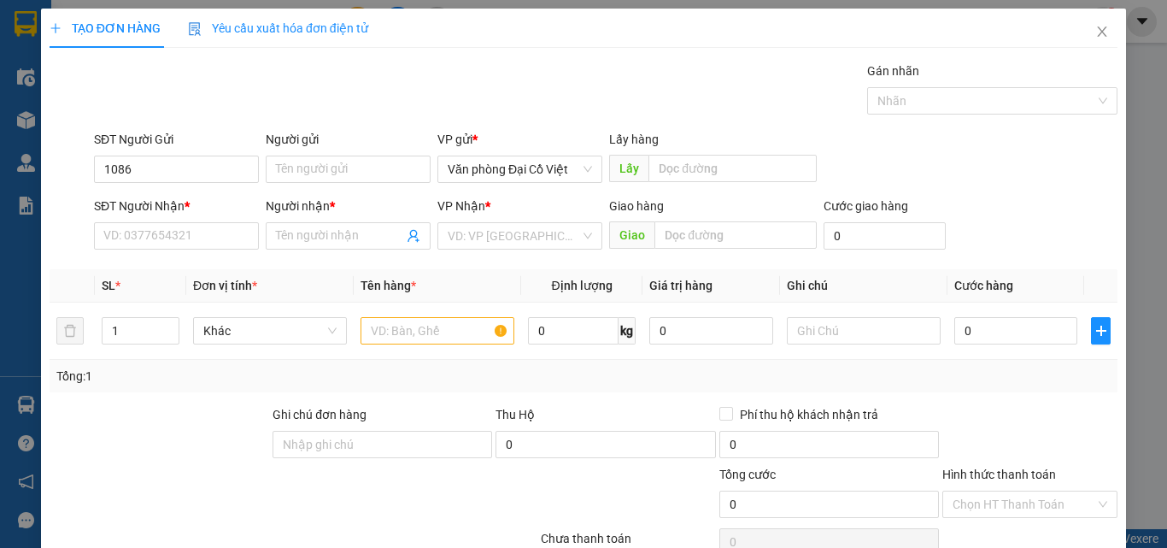
click at [153, 252] on div "SĐT Người Nhận * VD: 0377654321" at bounding box center [176, 227] width 165 height 60
click at [161, 243] on input "SĐT Người Nhận *" at bounding box center [176, 235] width 165 height 27
click at [207, 174] on input "1086" at bounding box center [176, 168] width 165 height 27
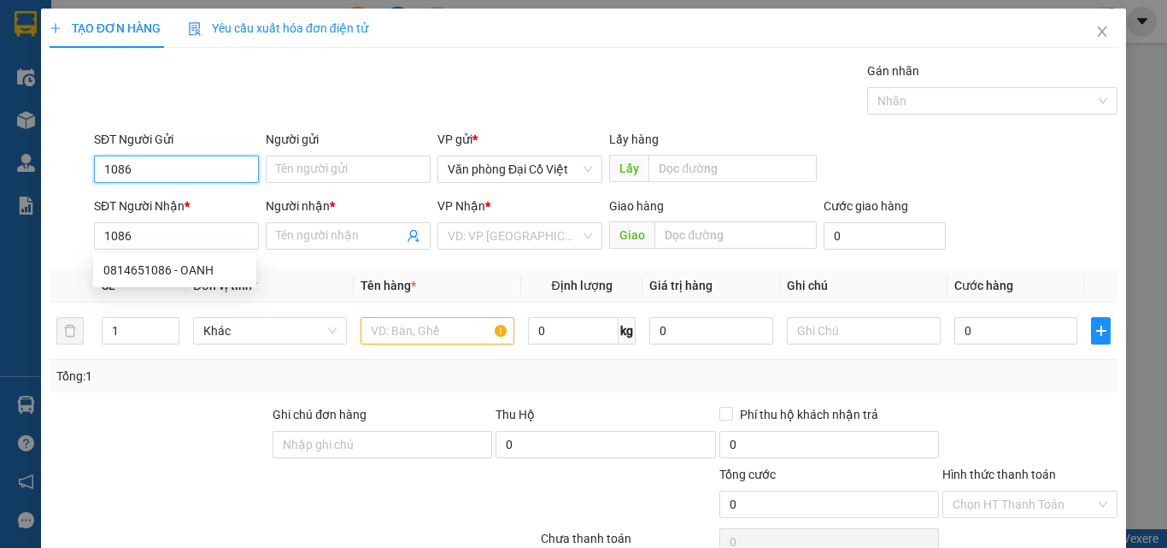
click at [207, 174] on input "1086" at bounding box center [176, 168] width 165 height 27
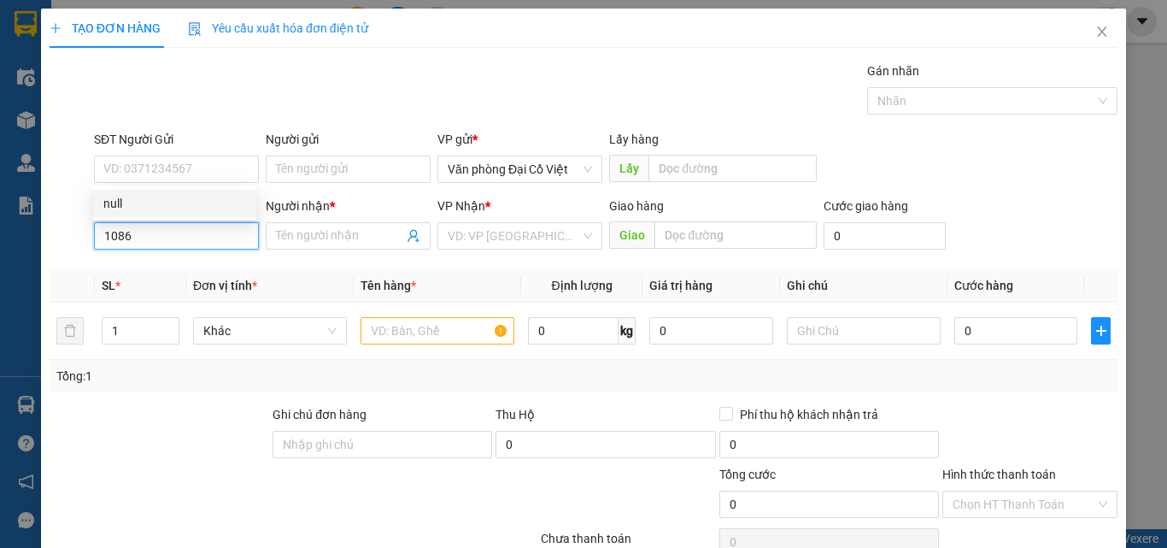
click at [205, 238] on input "1086" at bounding box center [176, 235] width 165 height 27
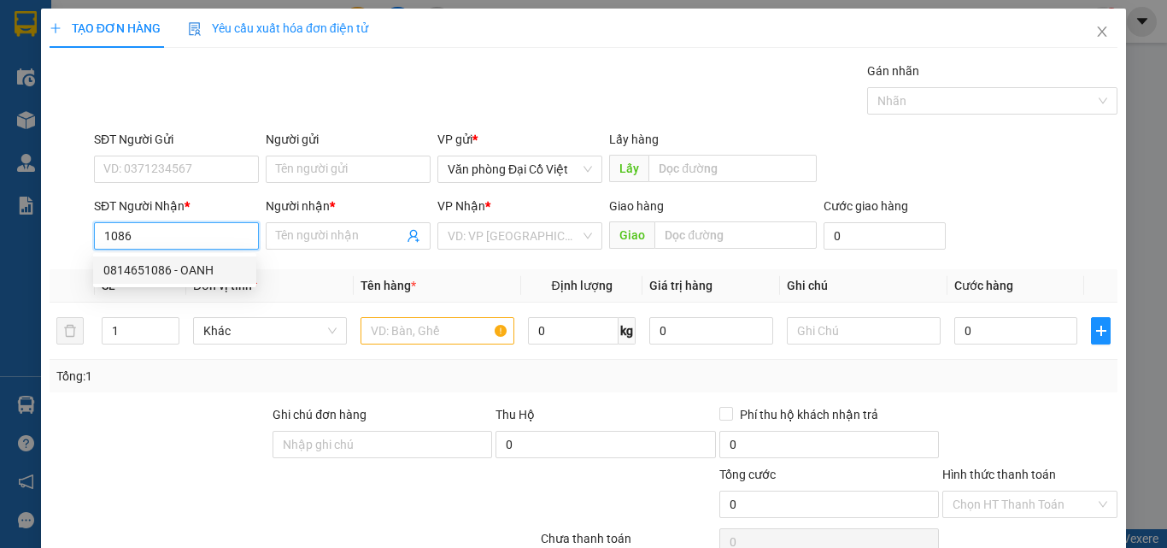
click at [195, 269] on div "0814651086 - OANH" at bounding box center [174, 270] width 143 height 19
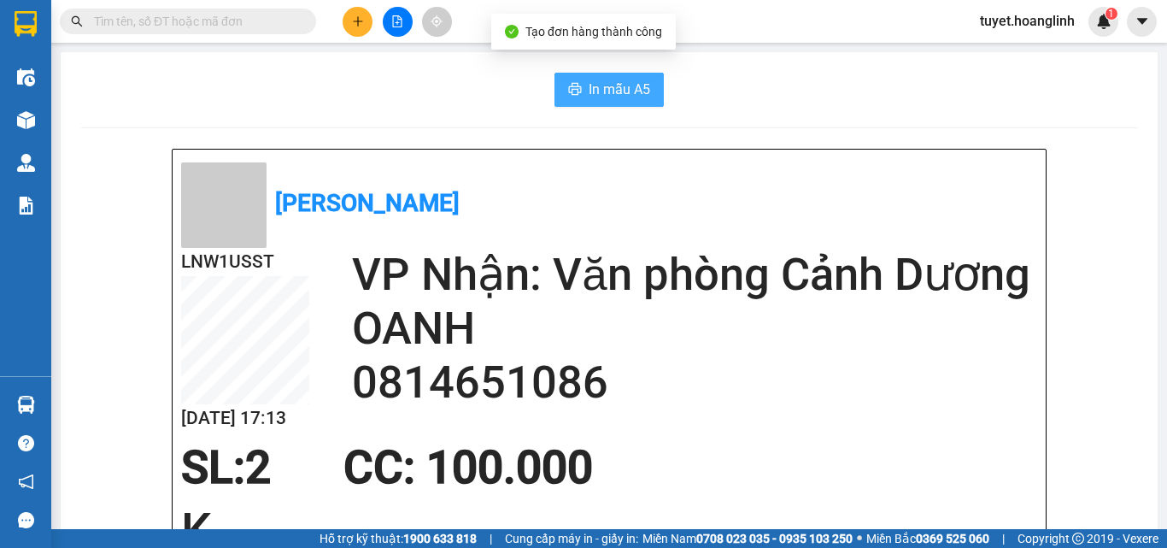
click at [605, 98] on span "In mẫu A5" at bounding box center [620, 89] width 62 height 21
click at [343, 20] on button at bounding box center [358, 22] width 30 height 30
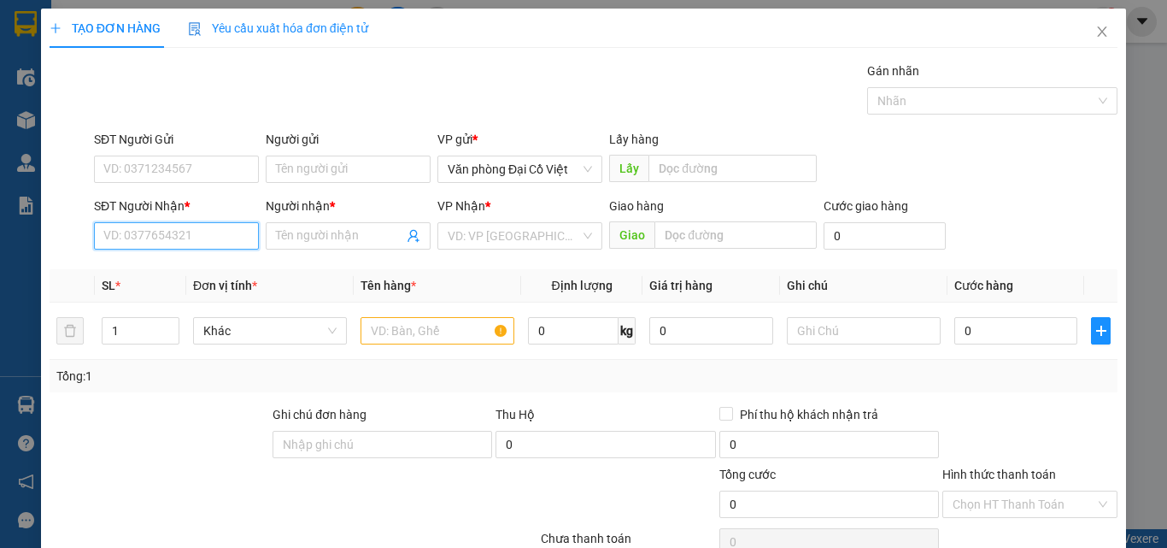
click at [222, 231] on input "SĐT Người Nhận *" at bounding box center [176, 235] width 165 height 27
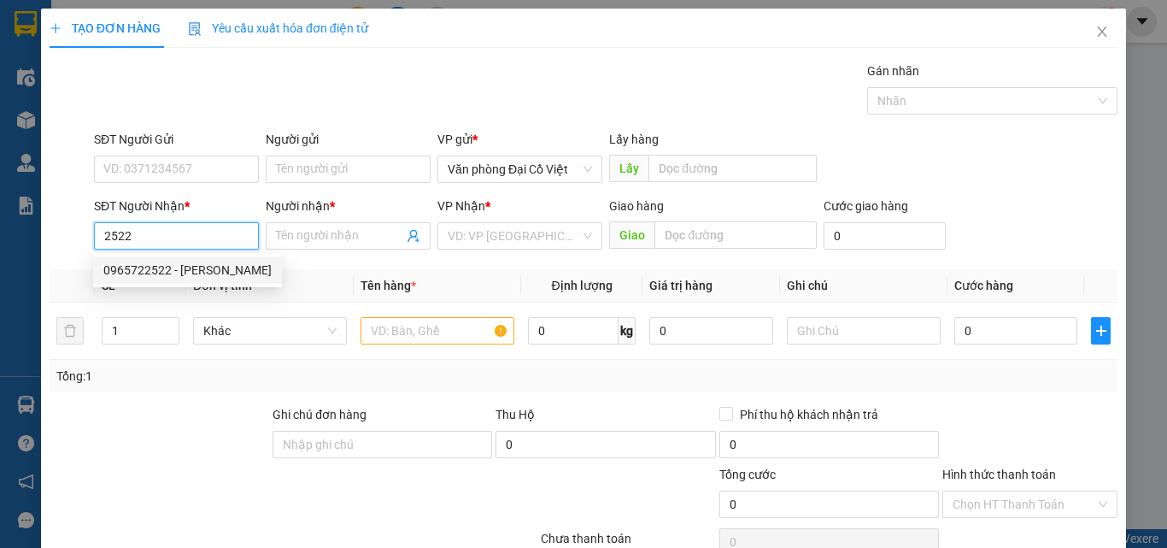
click at [208, 263] on div "0965722522 - HUY HOÀNG" at bounding box center [187, 270] width 168 height 19
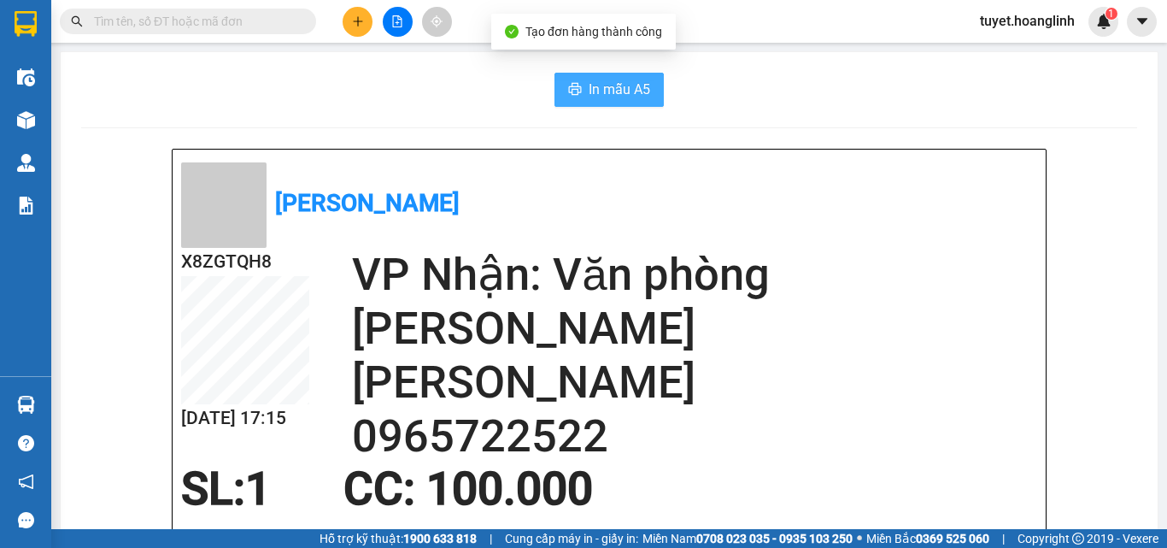
click at [615, 102] on button "In mẫu A5" at bounding box center [608, 90] width 109 height 34
click at [352, 18] on icon "plus" at bounding box center [358, 21] width 12 height 12
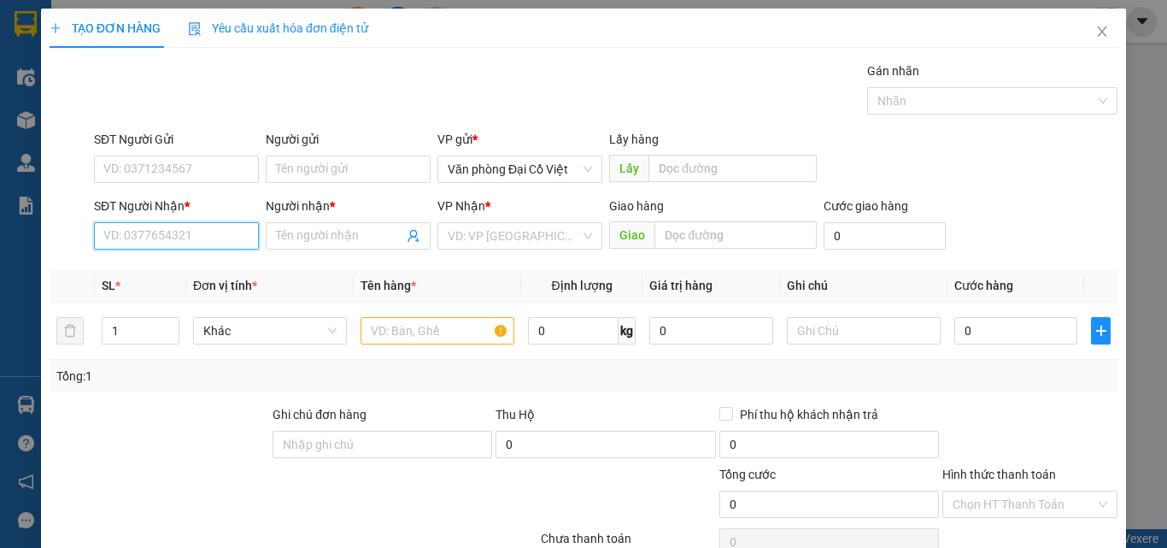
click at [182, 244] on input "SĐT Người Nhận *" at bounding box center [176, 235] width 165 height 27
click at [190, 273] on div "0984509769 - BẰNG CAM" at bounding box center [174, 270] width 143 height 19
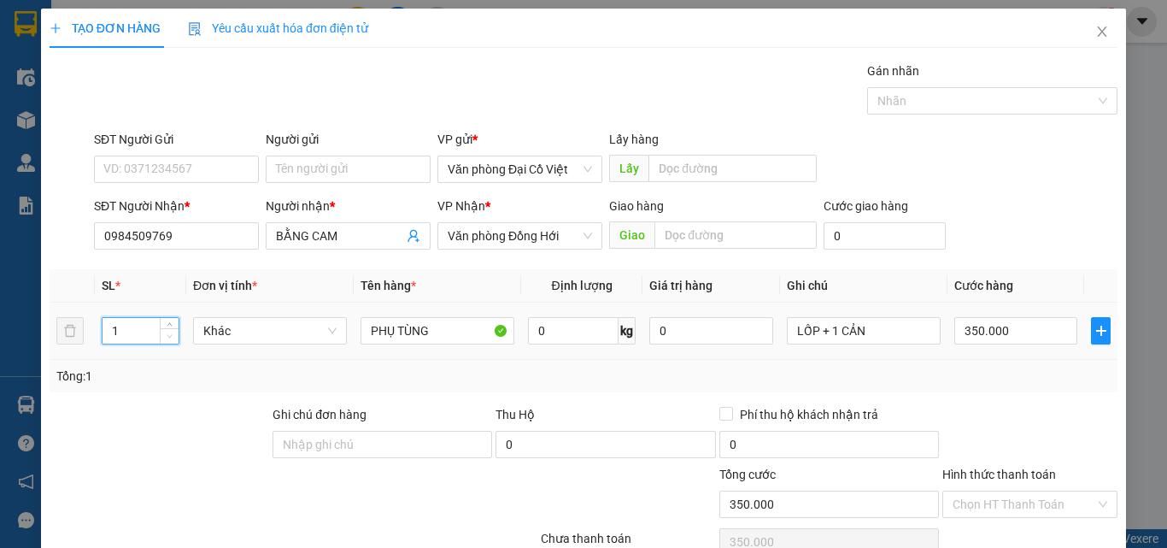
click at [165, 336] on span "down" at bounding box center [170, 336] width 10 height 10
click at [904, 322] on input "LỐP + 1 CẢN" at bounding box center [864, 330] width 154 height 27
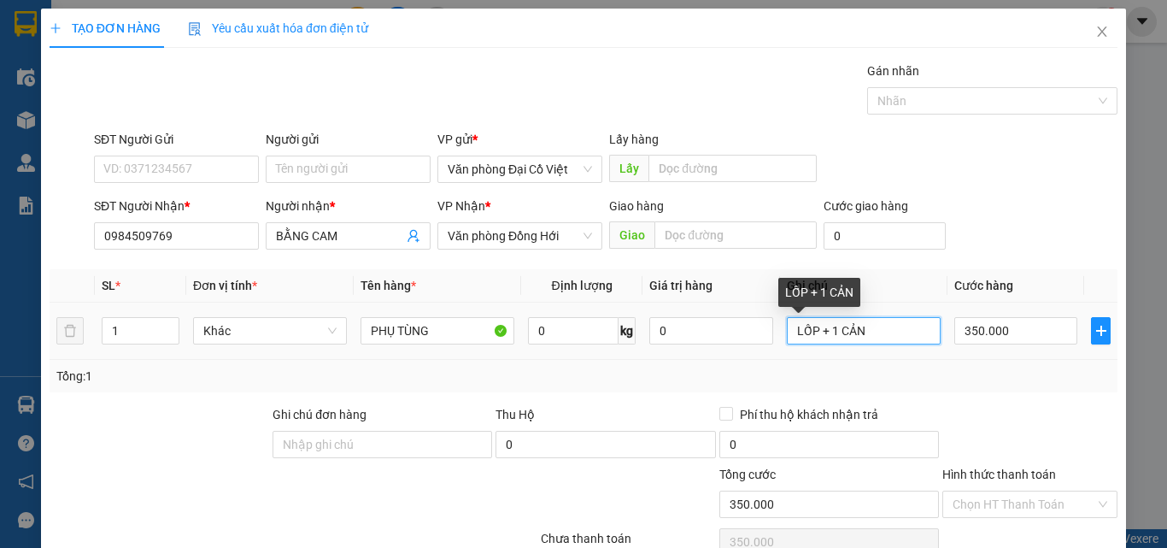
click at [904, 322] on input "LỐP + 1 CẢN" at bounding box center [864, 330] width 154 height 27
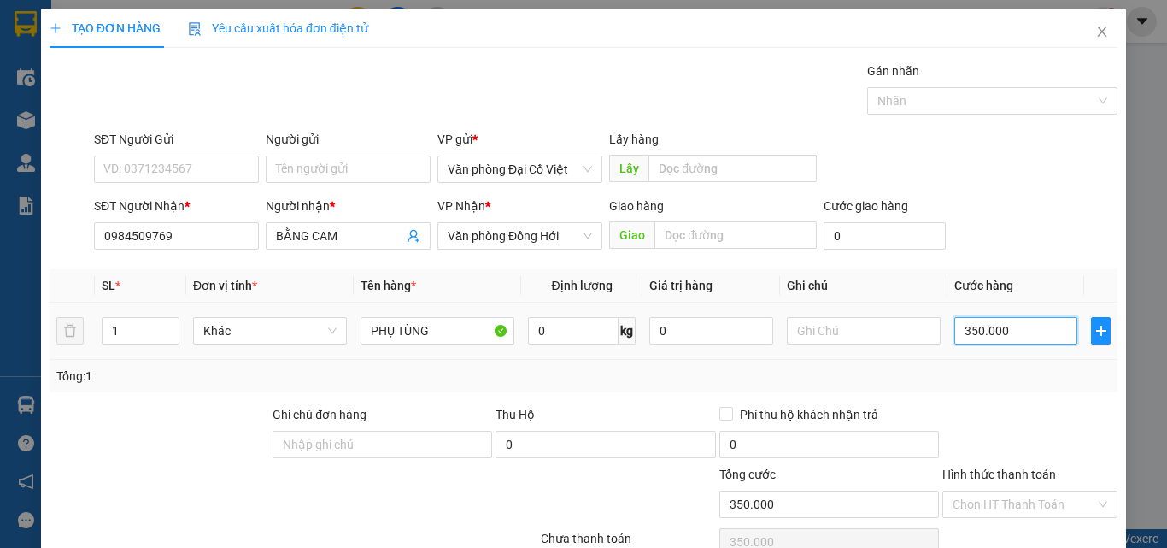
click at [966, 317] on input "350.000" at bounding box center [1015, 330] width 123 height 27
click at [945, 369] on div "Tổng: 1" at bounding box center [583, 376] width 1054 height 19
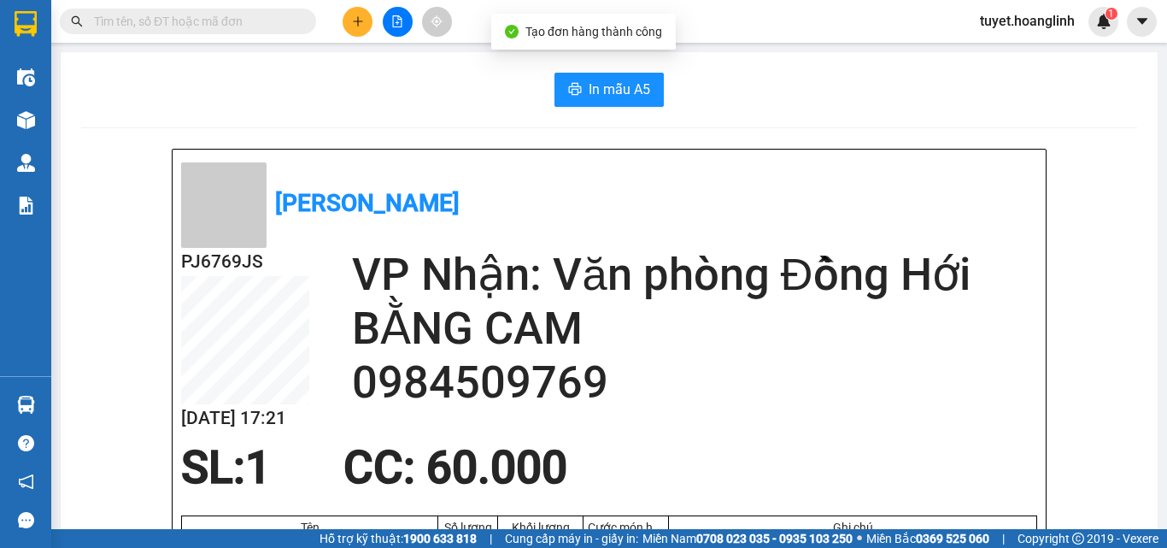
click at [634, 96] on span "In mẫu A5" at bounding box center [620, 89] width 62 height 21
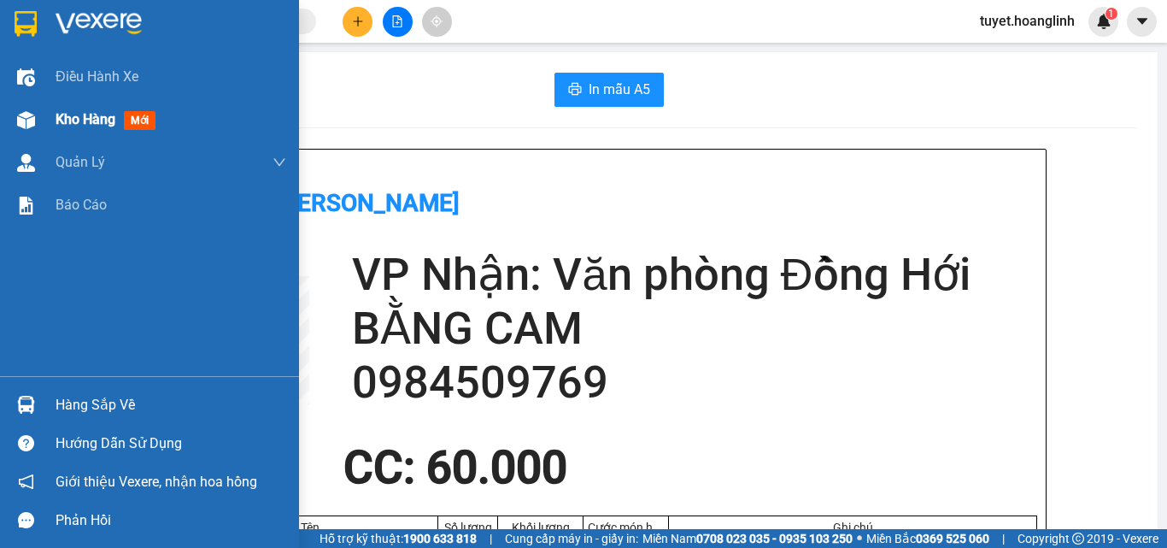
click at [36, 120] on div at bounding box center [26, 120] width 30 height 30
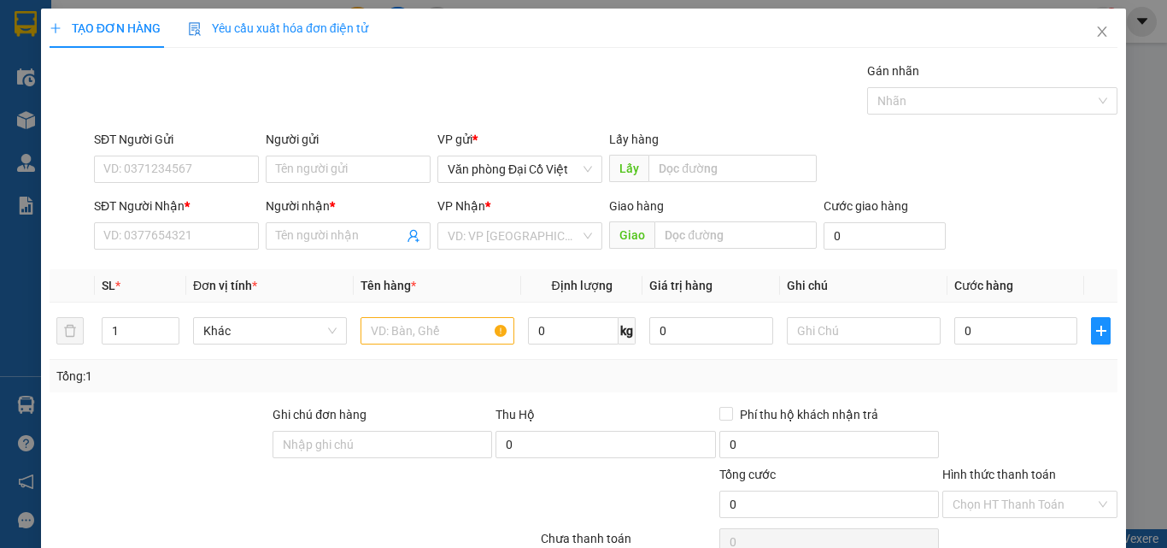
click at [199, 249] on div "SĐT Người Nhận * VD: 0377654321" at bounding box center [176, 227] width 165 height 60
click at [204, 238] on input "SĐT Người Nhận *" at bounding box center [176, 235] width 165 height 27
click at [106, 235] on input "5083" at bounding box center [176, 235] width 165 height 27
click at [177, 237] on input "44205083" at bounding box center [176, 235] width 165 height 27
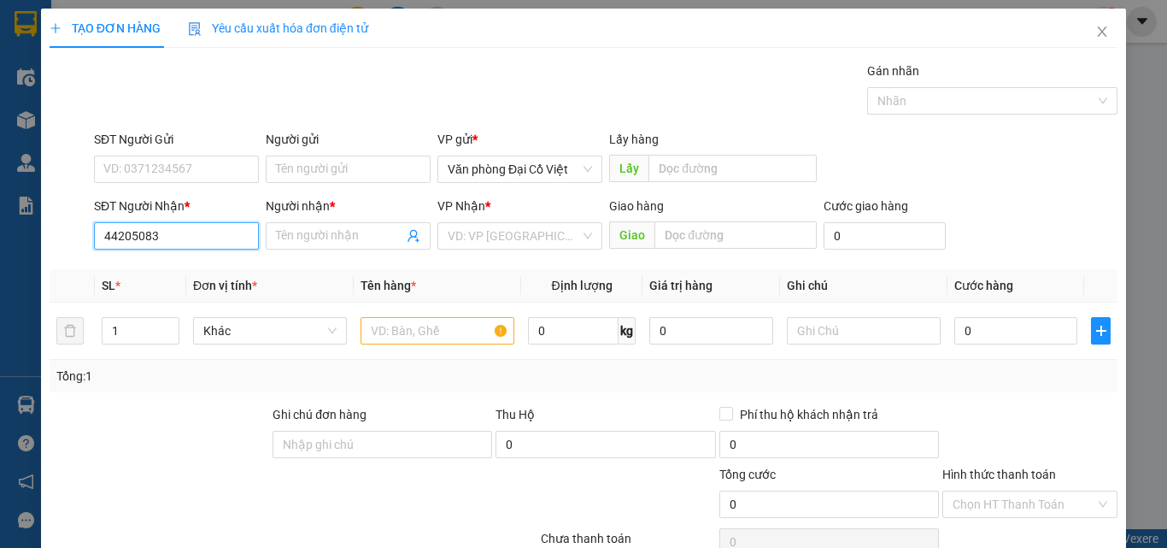
click at [177, 237] on input "44205083" at bounding box center [176, 235] width 165 height 27
click at [203, 267] on div "0939574420 - THÀNH TRUNG" at bounding box center [182, 270] width 159 height 19
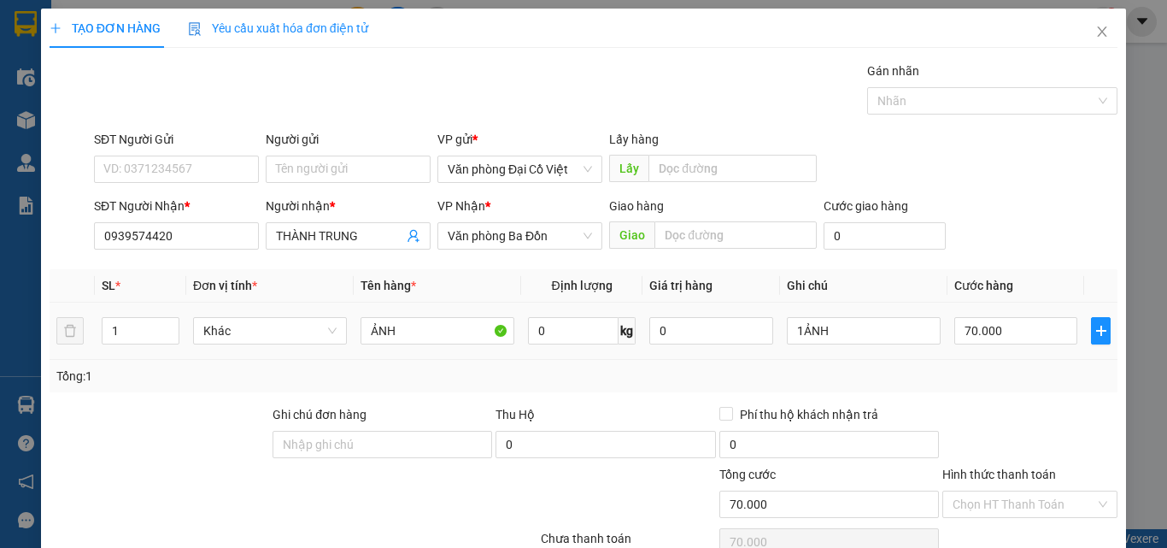
click at [1020, 314] on div "70.000" at bounding box center [1015, 331] width 123 height 34
click at [1024, 317] on input "70.000" at bounding box center [1015, 330] width 123 height 27
click at [1026, 367] on div "Tổng: 1" at bounding box center [583, 376] width 1054 height 19
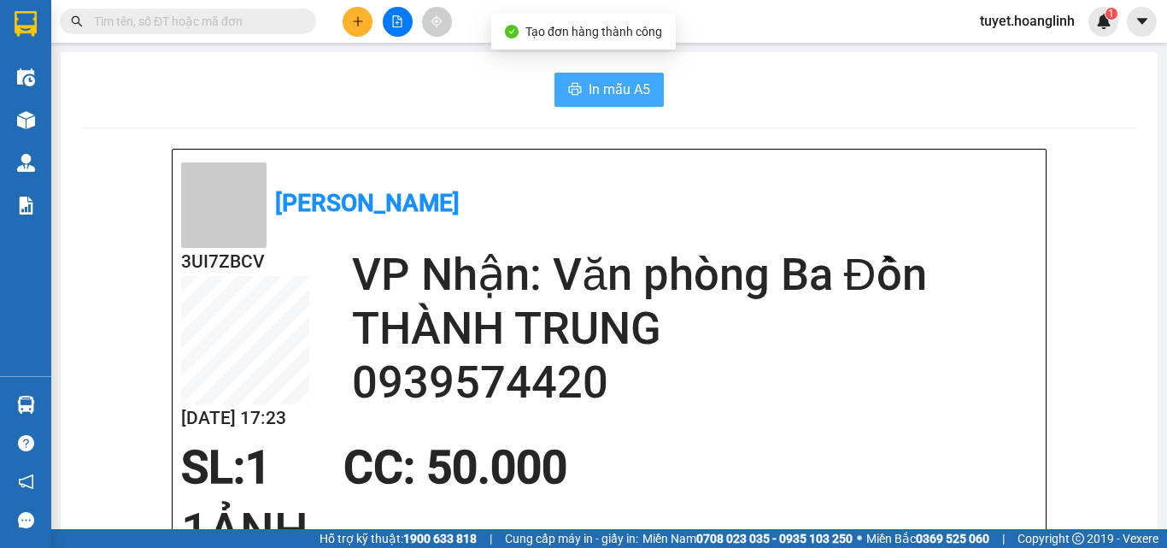
click at [581, 74] on button "In mẫu A5" at bounding box center [608, 90] width 109 height 34
click at [356, 12] on button at bounding box center [358, 22] width 30 height 30
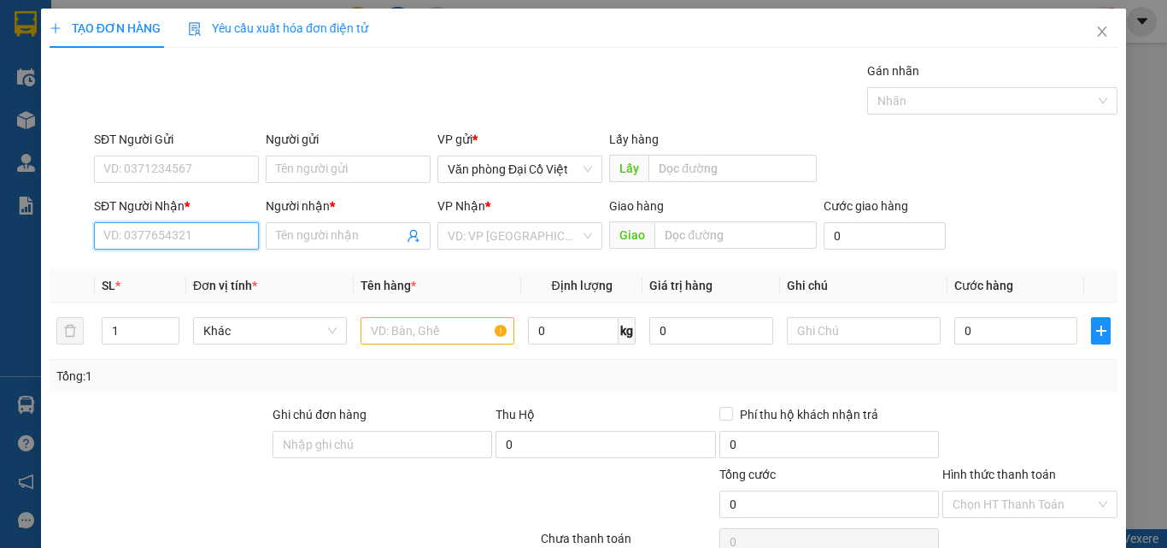
click at [212, 233] on input "SĐT Người Nhận *" at bounding box center [176, 235] width 165 height 27
click at [339, 223] on span at bounding box center [348, 235] width 165 height 27
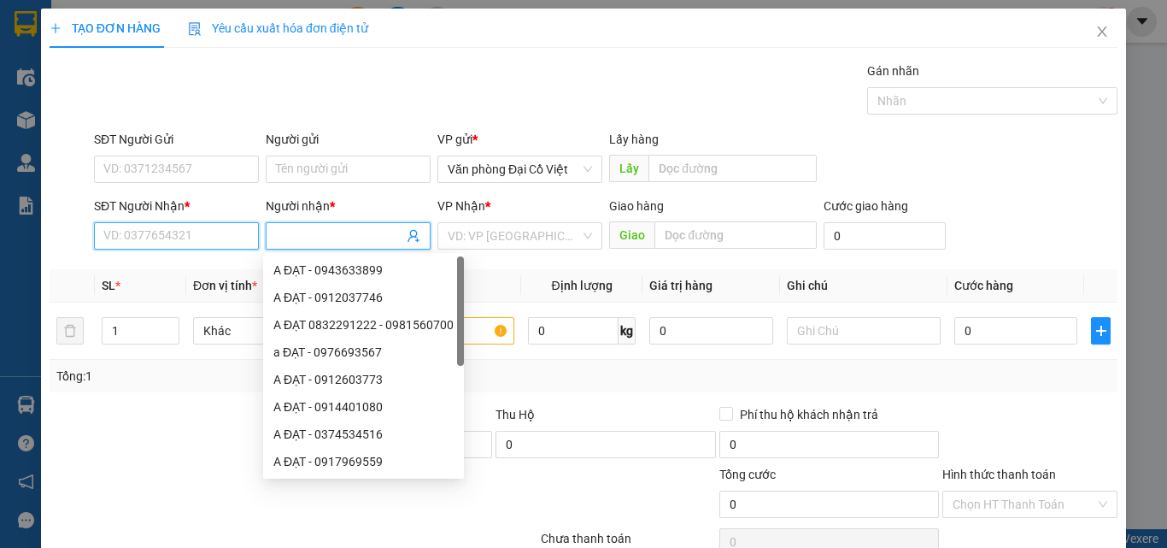
click at [204, 238] on input "SĐT Người Nhận *" at bounding box center [176, 235] width 165 height 27
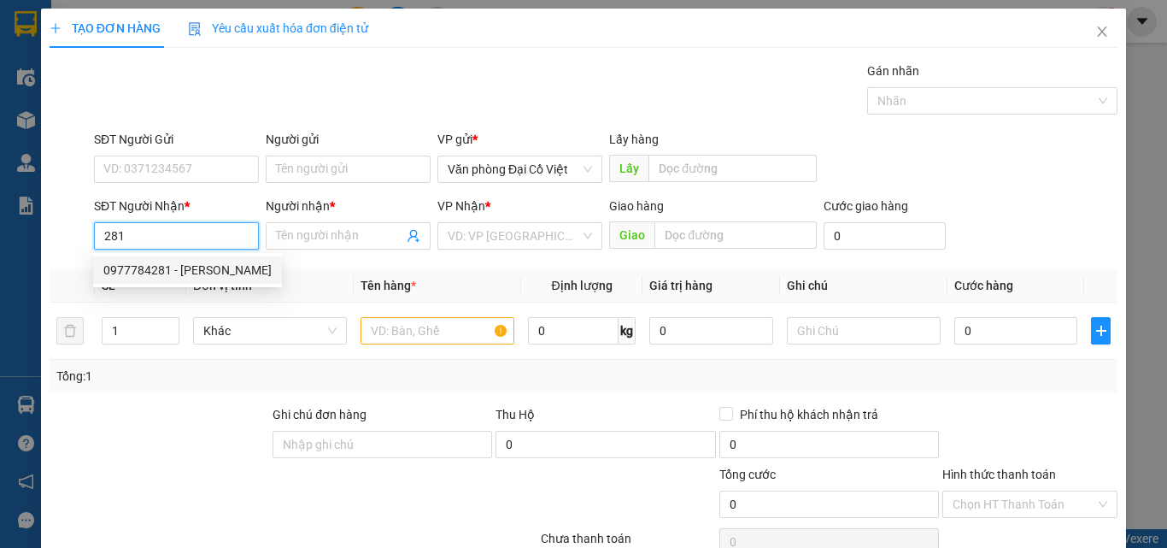
click at [209, 232] on input "281" at bounding box center [176, 235] width 165 height 27
click at [283, 228] on input "Người nhận *" at bounding box center [339, 235] width 127 height 19
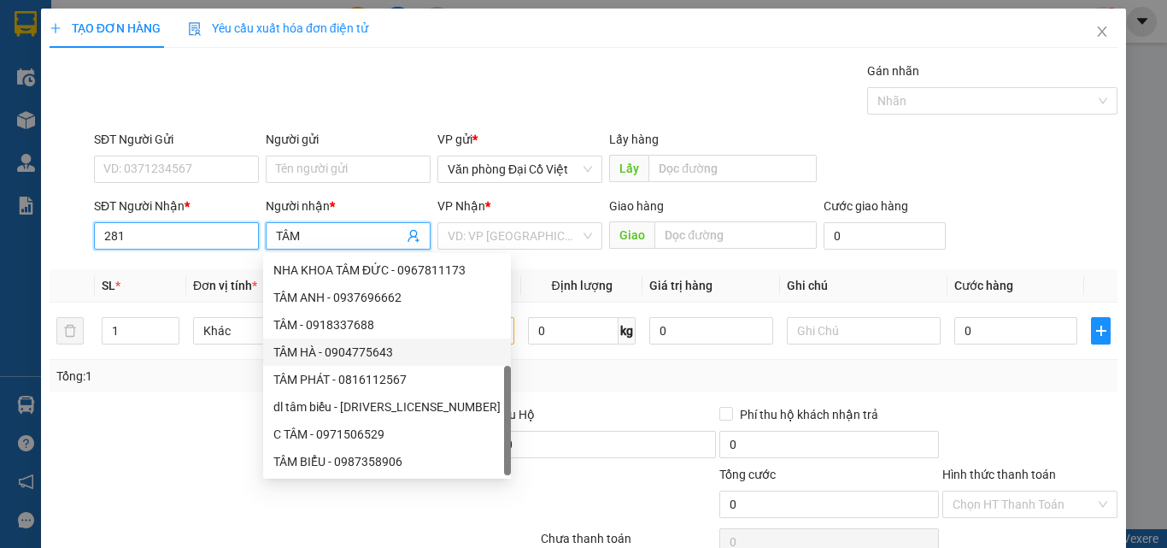
click at [175, 227] on input "281" at bounding box center [176, 235] width 165 height 27
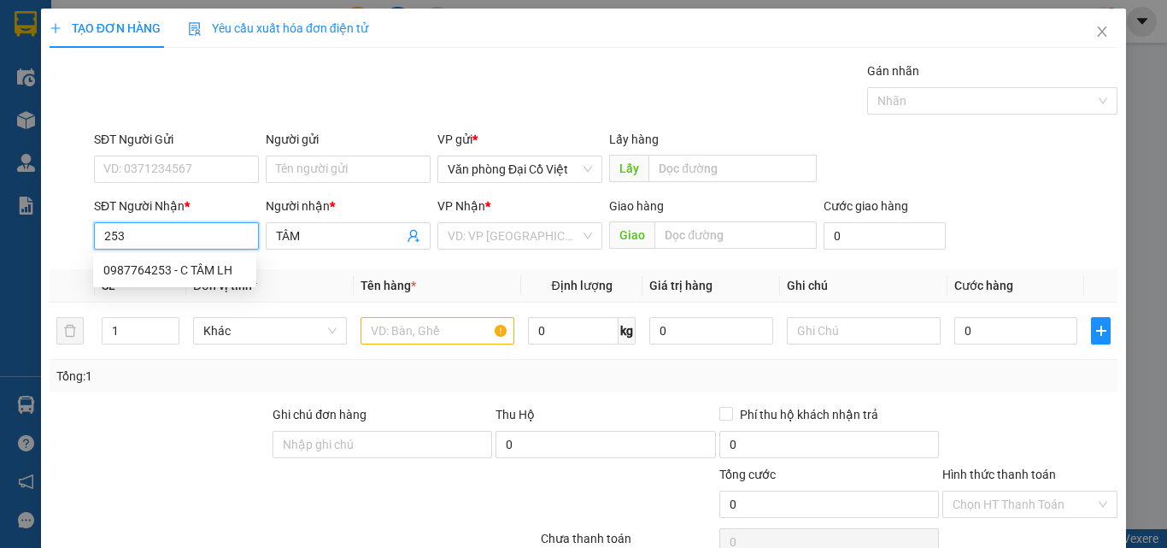
click at [187, 267] on div "0987764253 - C TÂM LH" at bounding box center [174, 270] width 143 height 19
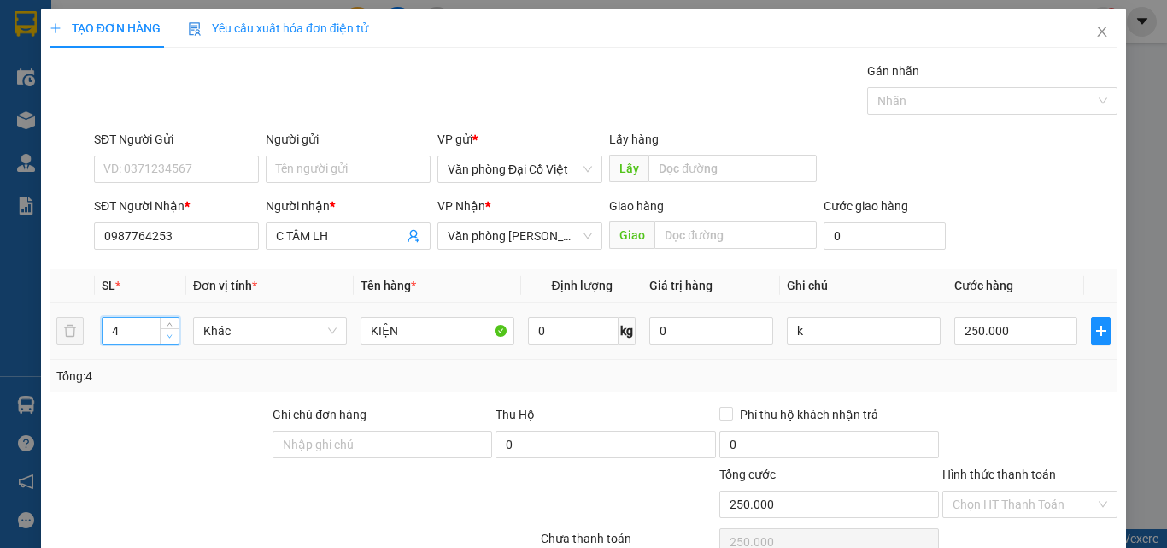
click at [160, 336] on span "Decrease Value" at bounding box center [169, 335] width 19 height 15
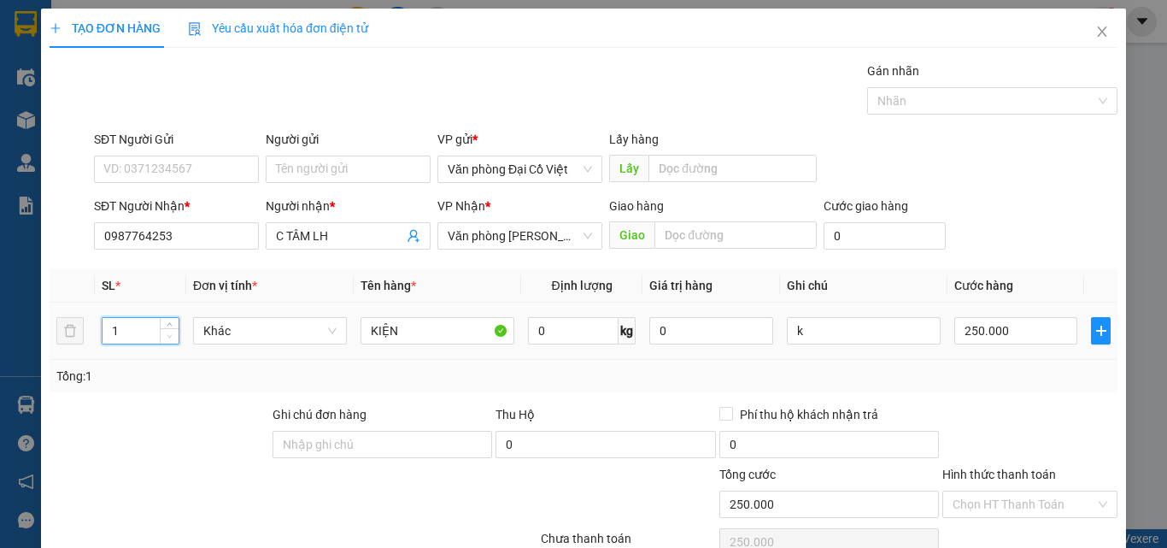
click at [160, 336] on span "Decrease Value" at bounding box center [169, 335] width 19 height 15
click at [973, 330] on input "250.000" at bounding box center [1015, 330] width 123 height 27
click at [1005, 352] on td "50.000" at bounding box center [1015, 330] width 137 height 57
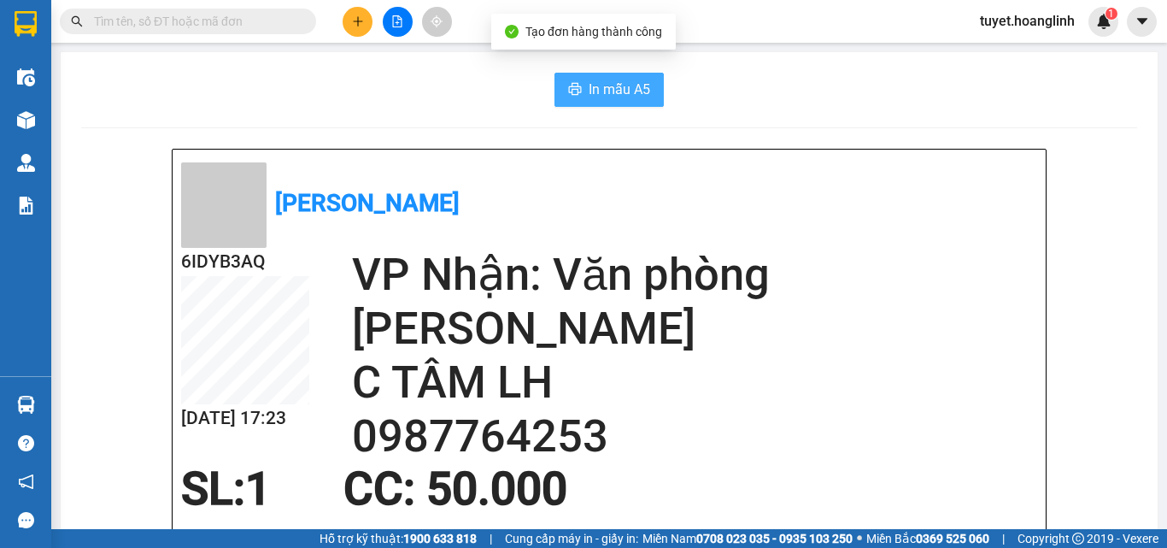
click at [574, 79] on button "In mẫu A5" at bounding box center [608, 90] width 109 height 34
click at [350, 28] on button at bounding box center [358, 22] width 30 height 30
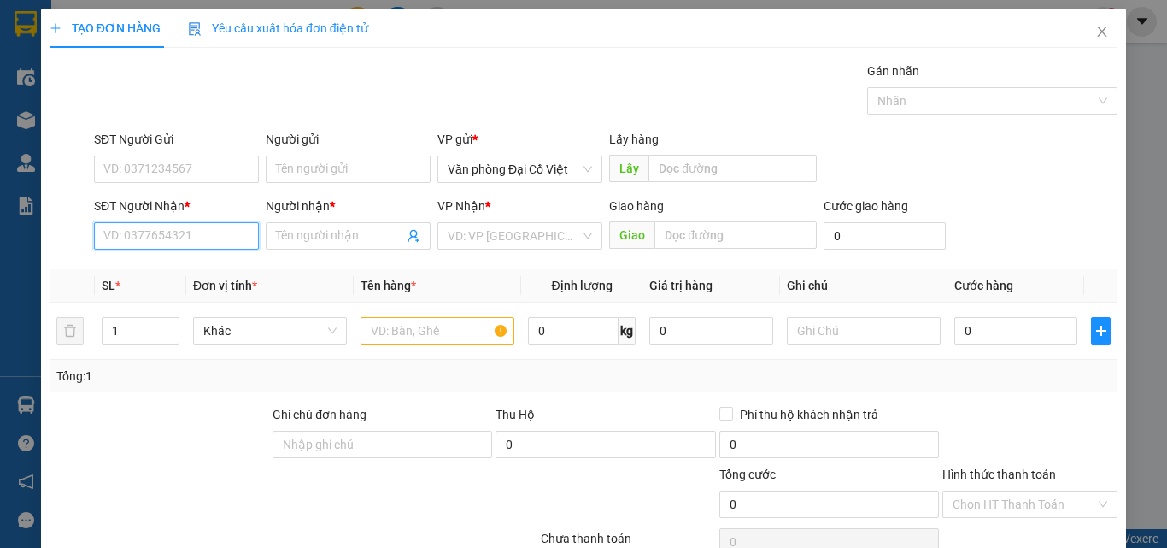
click at [142, 244] on input "SĐT Người Nhận *" at bounding box center [176, 235] width 165 height 27
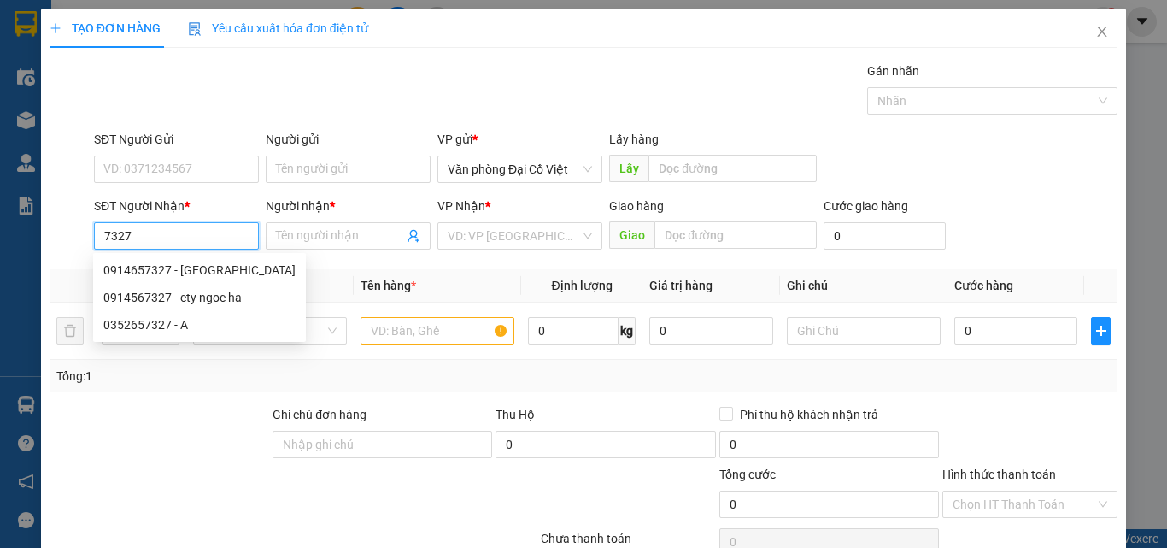
click at [105, 236] on input "7327" at bounding box center [176, 235] width 165 height 27
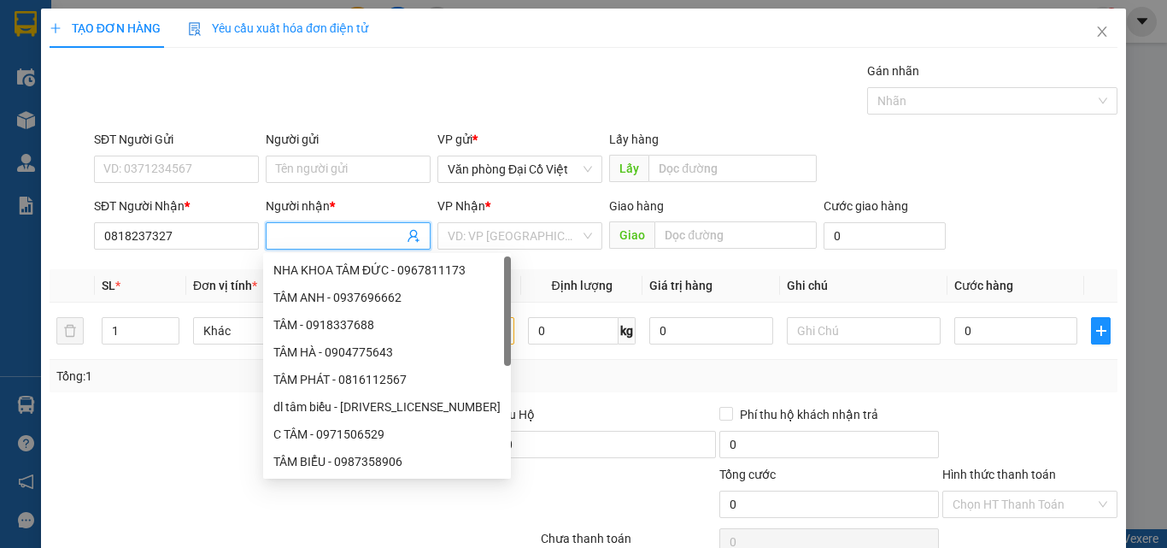
click at [352, 231] on input "Người nhận *" at bounding box center [339, 235] width 127 height 19
click at [521, 219] on div "VP Nhận *" at bounding box center [519, 210] width 165 height 26
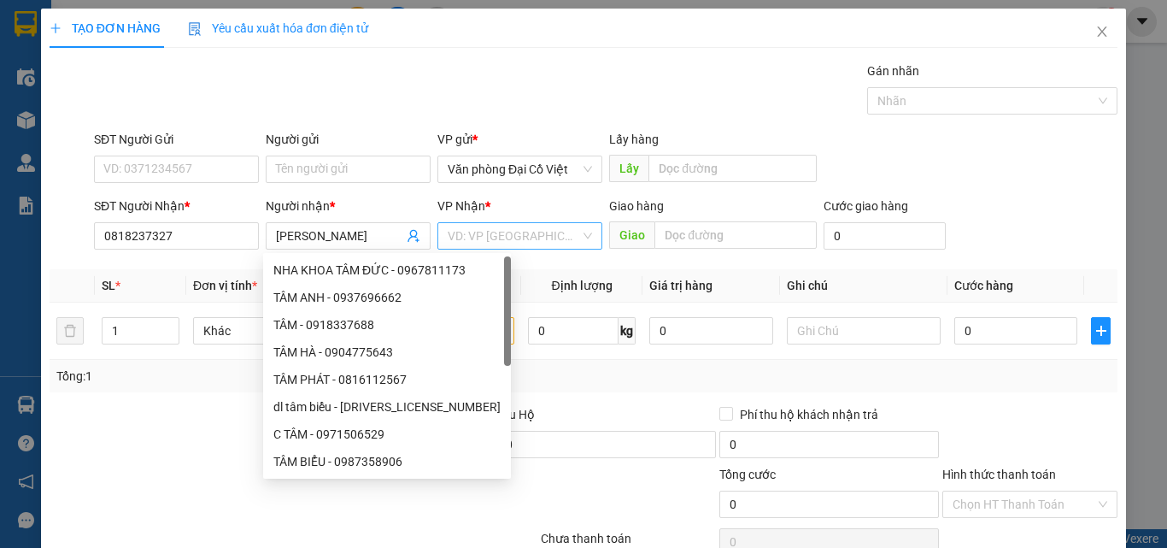
click at [523, 236] on input "search" at bounding box center [514, 236] width 132 height 26
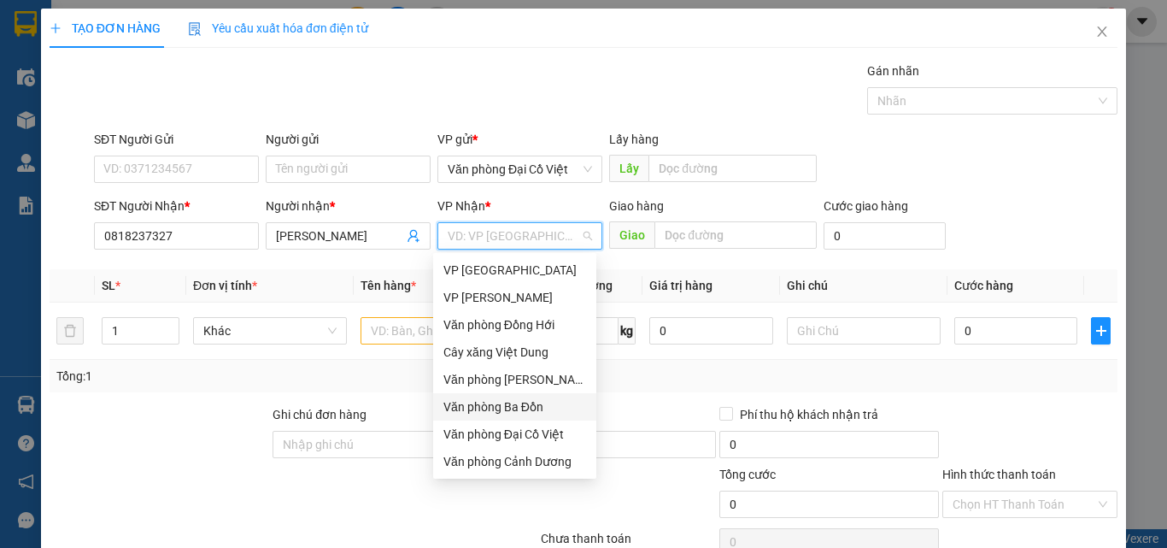
click at [516, 402] on div "Văn phòng Ba Đồn" at bounding box center [514, 406] width 143 height 19
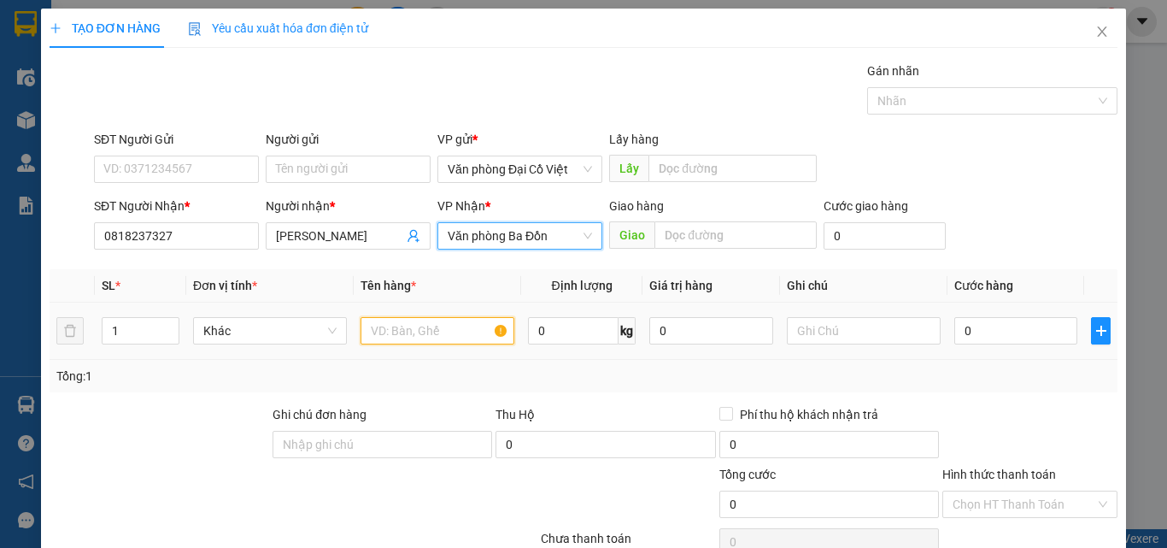
click at [435, 331] on input "text" at bounding box center [438, 330] width 154 height 27
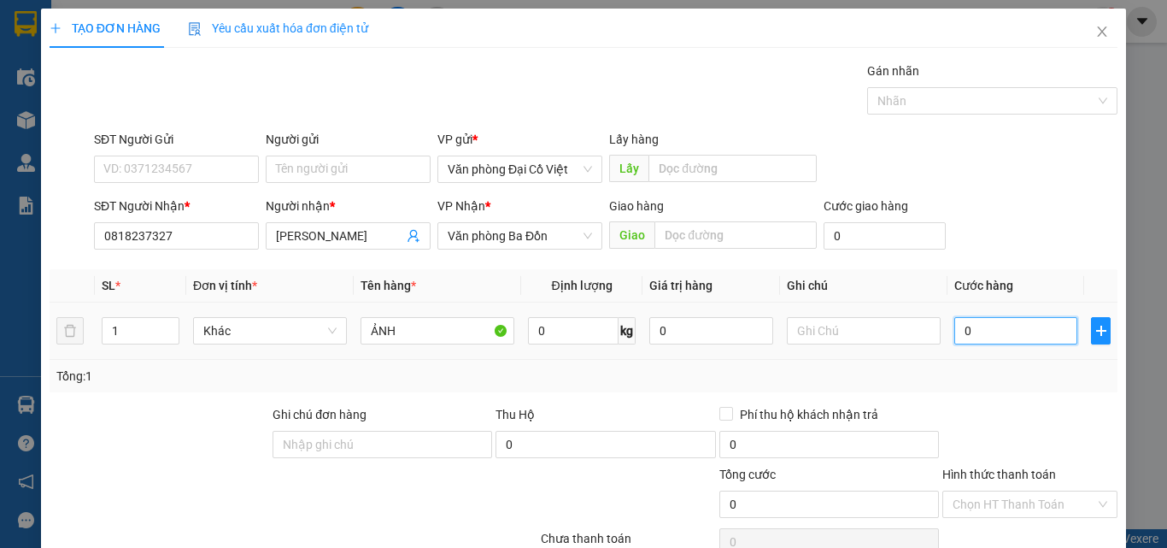
click at [993, 318] on input "0" at bounding box center [1015, 330] width 123 height 27
click at [1000, 406] on div at bounding box center [1030, 435] width 179 height 60
click at [999, 328] on input "51.000" at bounding box center [1015, 330] width 123 height 27
click at [1013, 375] on div "Tổng: 1" at bounding box center [583, 376] width 1054 height 19
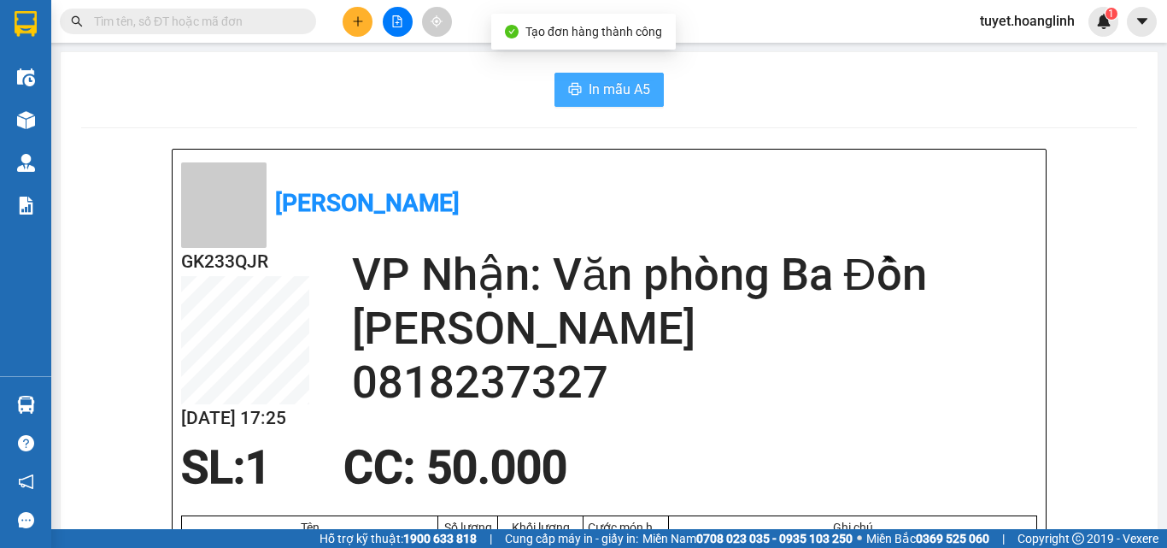
click at [589, 93] on span "In mẫu A5" at bounding box center [620, 89] width 62 height 21
click at [361, 23] on icon "plus" at bounding box center [358, 21] width 12 height 12
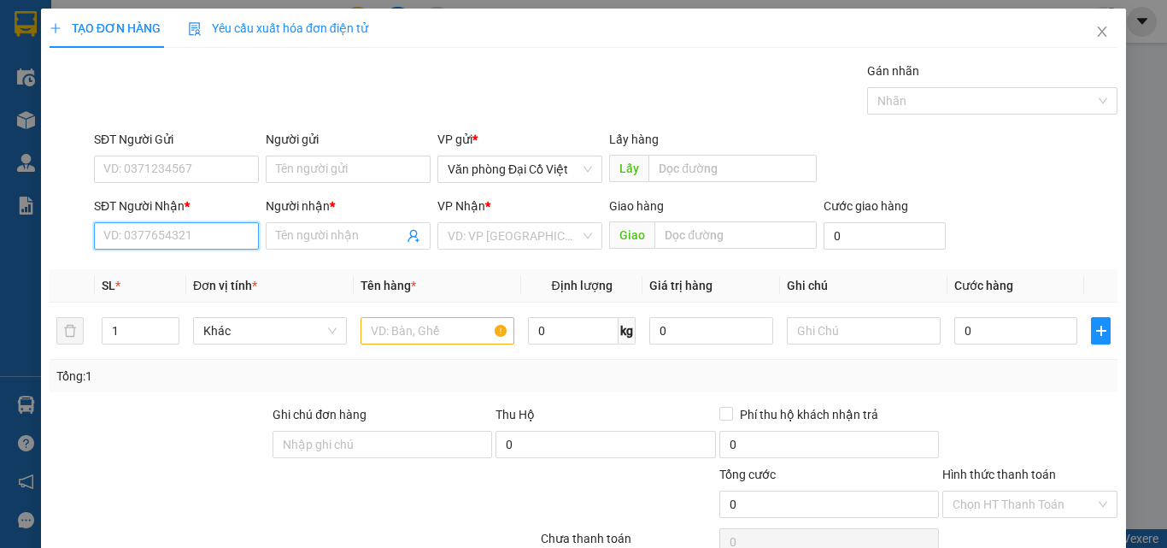
click at [162, 233] on input "SĐT Người Nhận *" at bounding box center [176, 235] width 165 height 27
click at [180, 270] on div "0983122555 - NHẬT LỆ" at bounding box center [174, 270] width 143 height 19
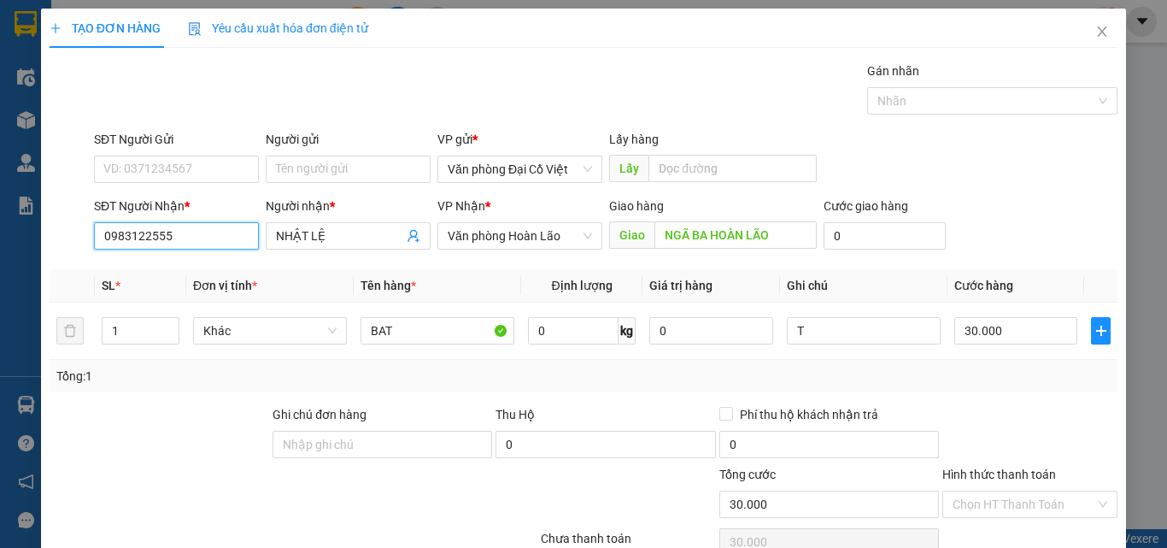
click at [206, 232] on input "0983122555" at bounding box center [176, 235] width 165 height 27
click at [216, 265] on div "0899732555 - TUẤN TRANG" at bounding box center [187, 270] width 168 height 19
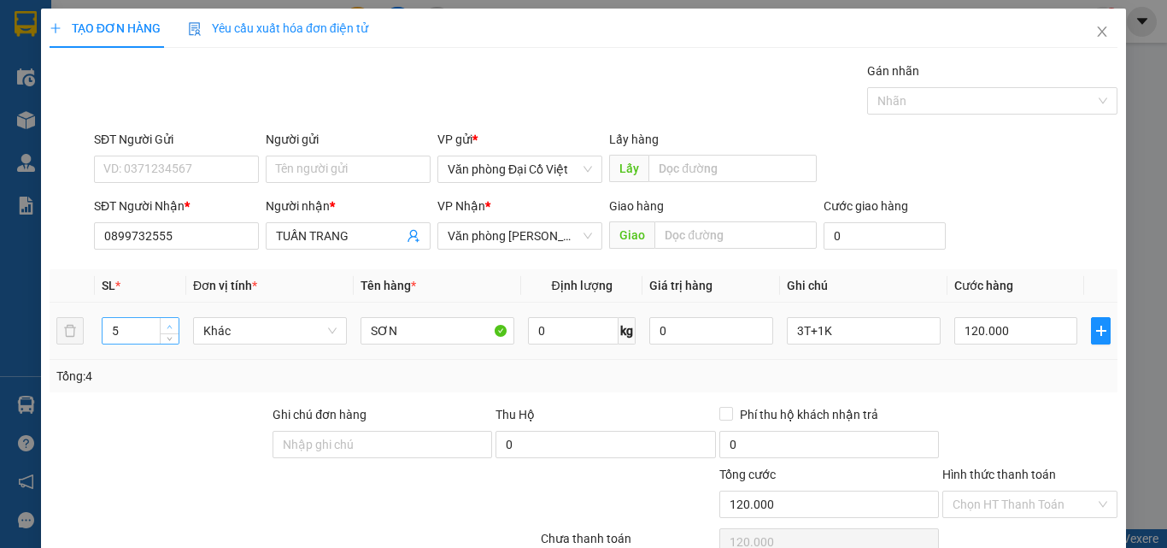
click at [167, 322] on span "up" at bounding box center [170, 326] width 10 height 10
click at [824, 328] on input "3T+1K" at bounding box center [864, 330] width 154 height 27
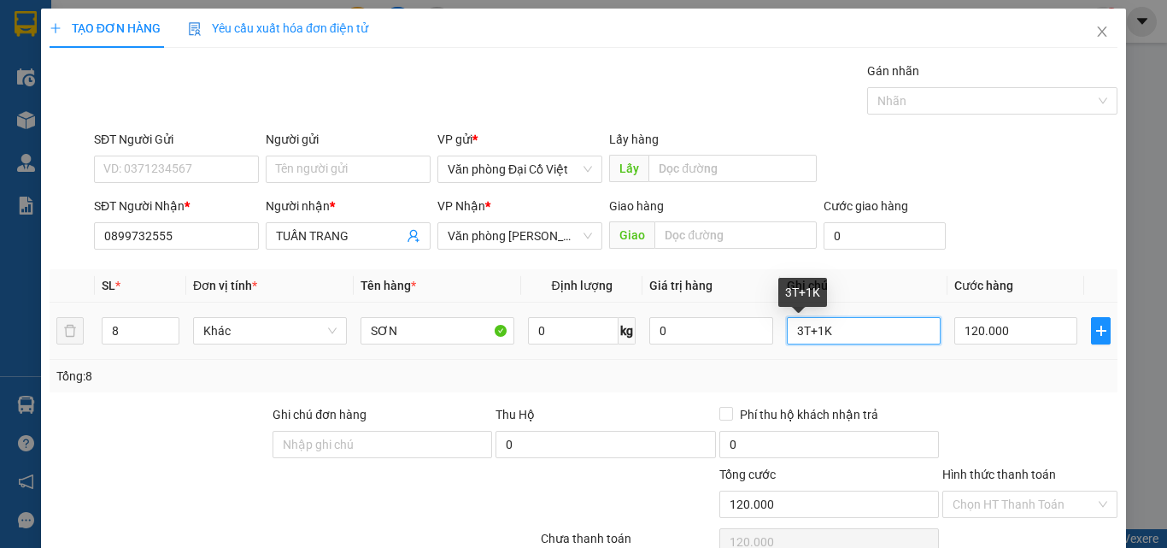
click at [824, 328] on input "3T+1K" at bounding box center [864, 330] width 154 height 27
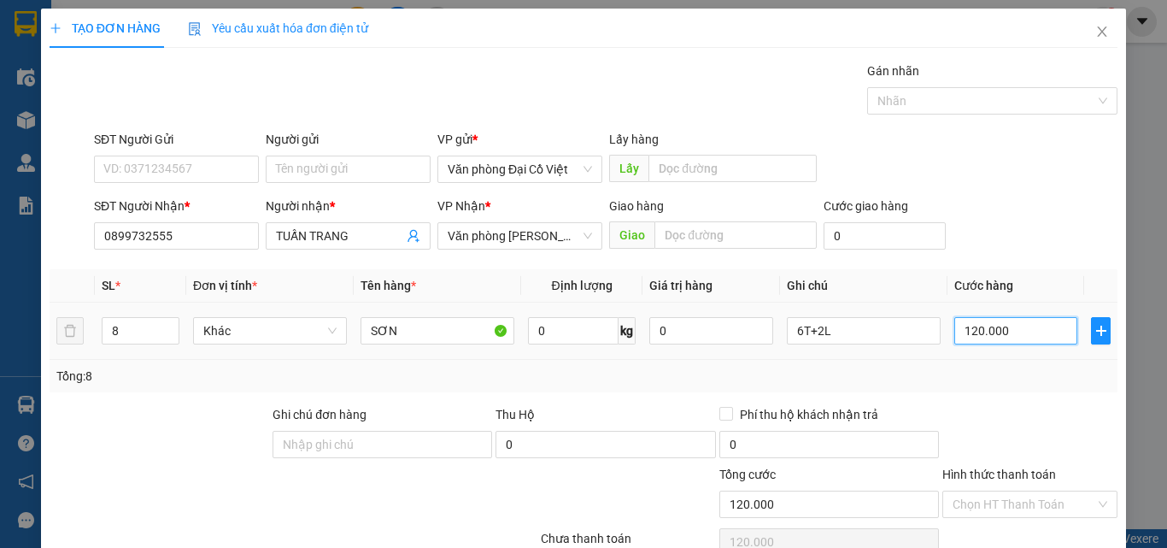
click at [1048, 320] on input "120.000" at bounding box center [1015, 330] width 123 height 27
click at [1035, 373] on div "Tổng: 8" at bounding box center [583, 376] width 1054 height 19
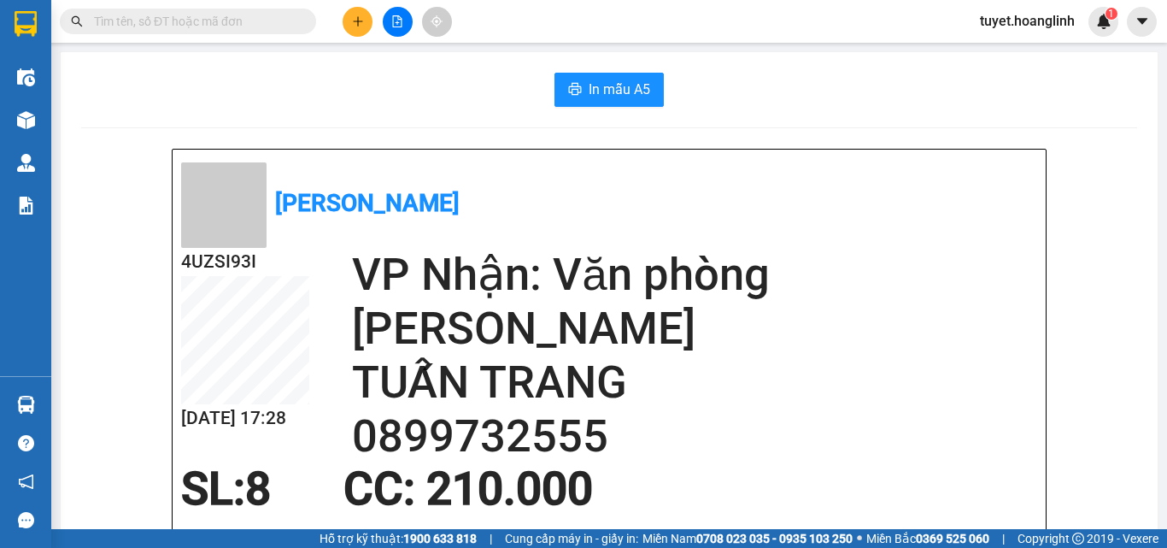
click at [361, 19] on icon "plus" at bounding box center [358, 21] width 12 height 12
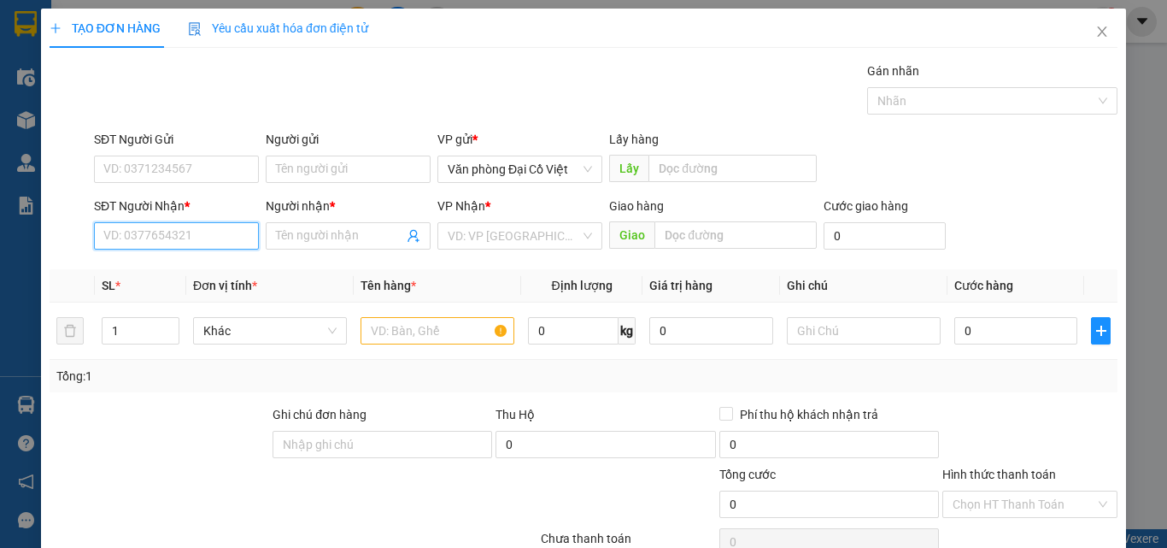
click at [202, 226] on input "SĐT Người Nhận *" at bounding box center [176, 235] width 165 height 27
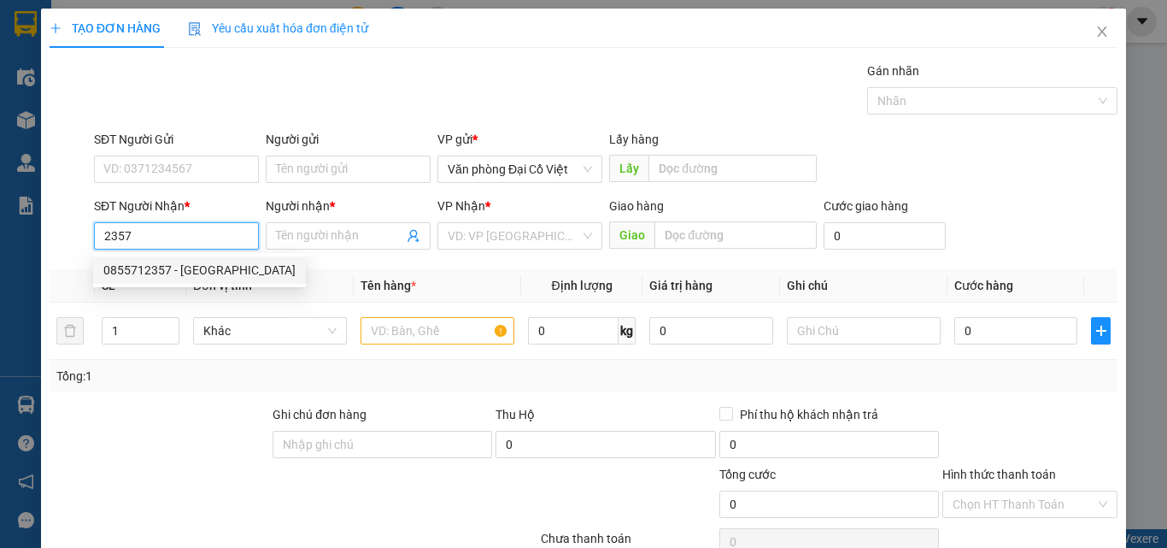
click at [194, 265] on div "0855712357 - THIÊN PHÚ" at bounding box center [199, 270] width 192 height 19
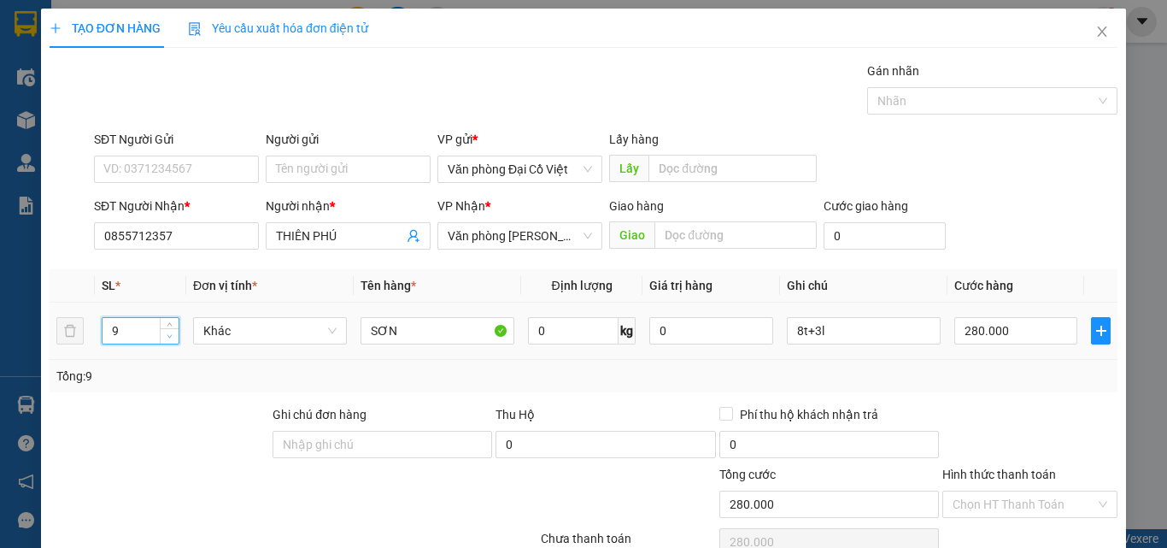
click at [165, 333] on span "down" at bounding box center [170, 336] width 10 height 10
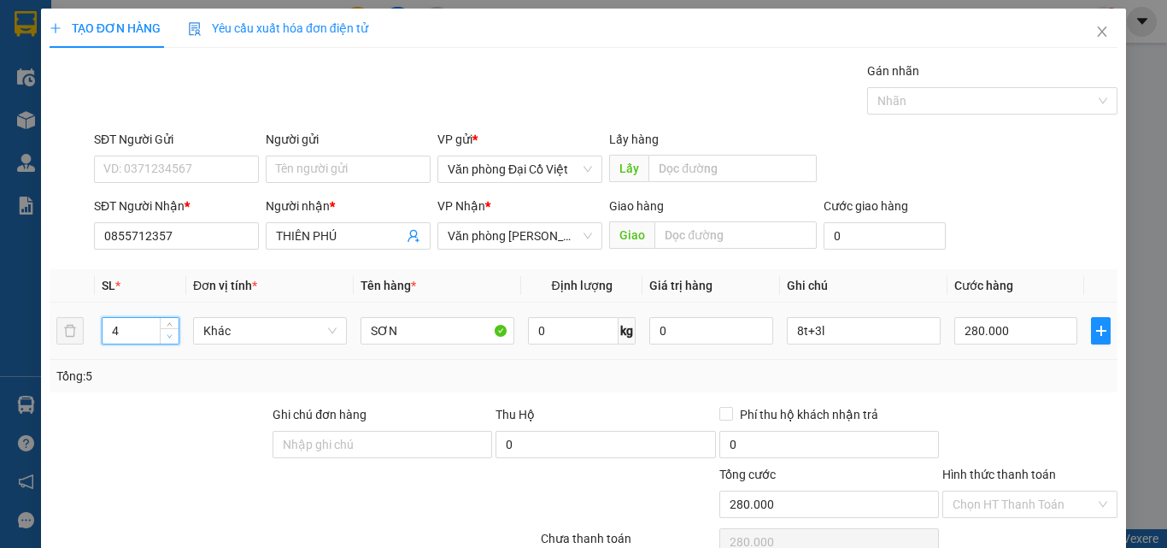
click at [165, 333] on span "down" at bounding box center [170, 336] width 10 height 10
click at [861, 344] on div "8t+3l" at bounding box center [864, 331] width 154 height 34
click at [862, 337] on input "8t+3l" at bounding box center [864, 330] width 154 height 27
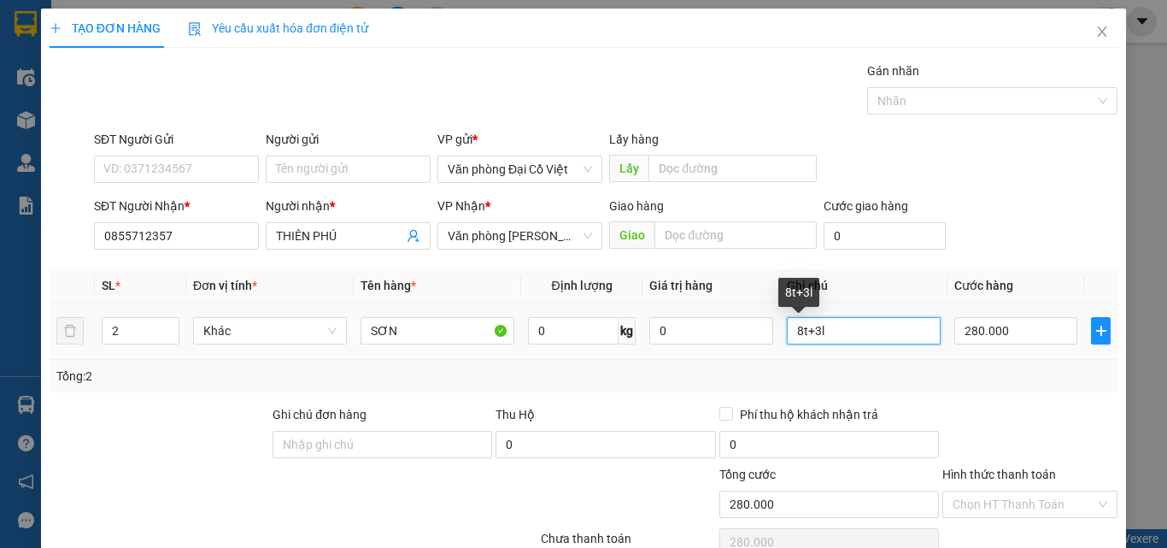
click at [862, 337] on input "8t+3l" at bounding box center [864, 330] width 154 height 27
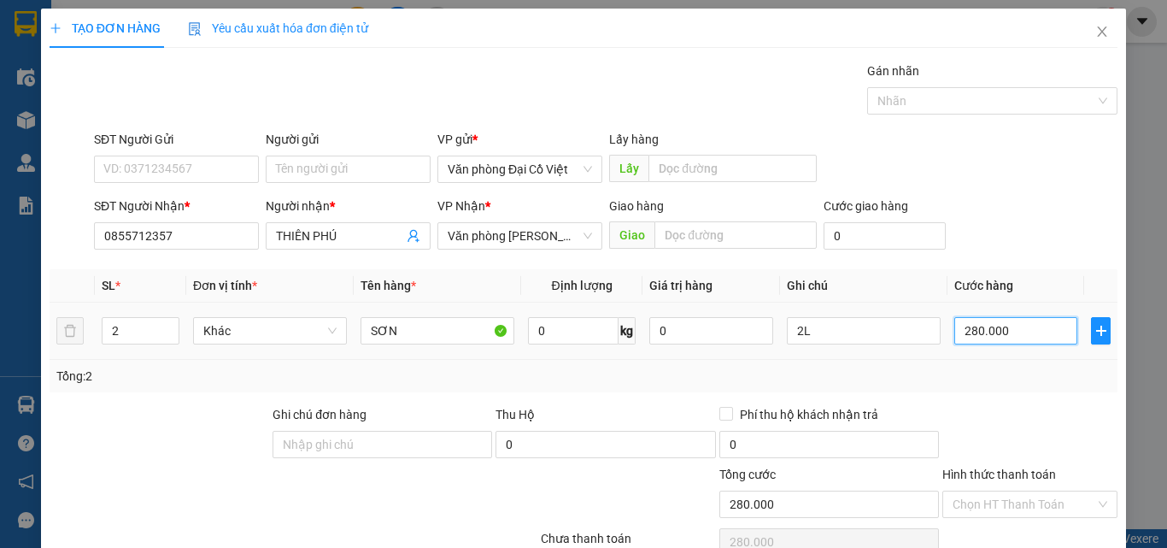
click at [967, 334] on input "280.000" at bounding box center [1015, 330] width 123 height 27
click at [977, 422] on div at bounding box center [1030, 435] width 179 height 60
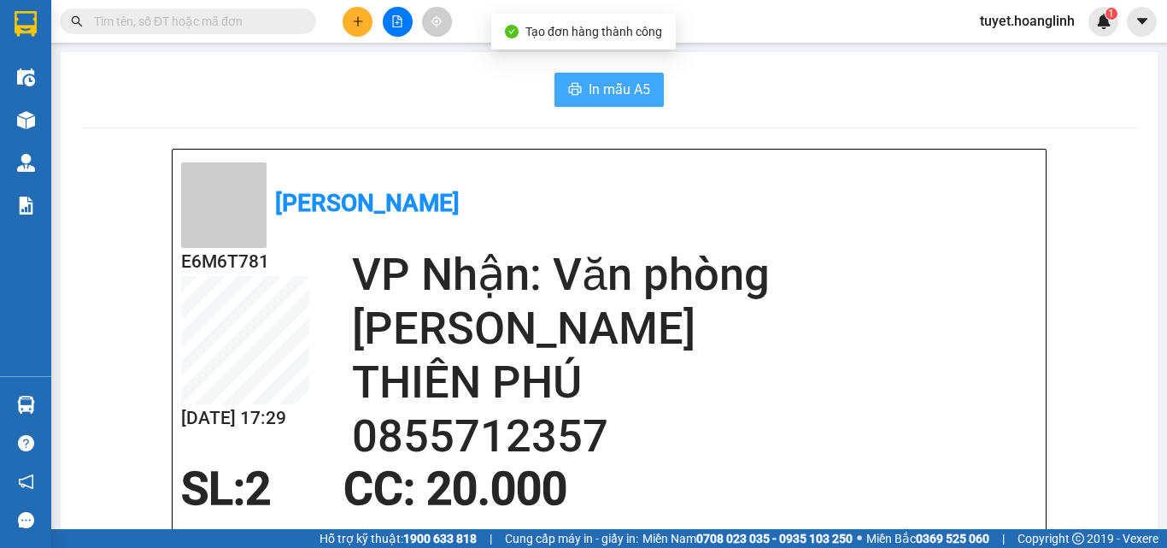
click at [635, 90] on span "In mẫu A5" at bounding box center [620, 89] width 62 height 21
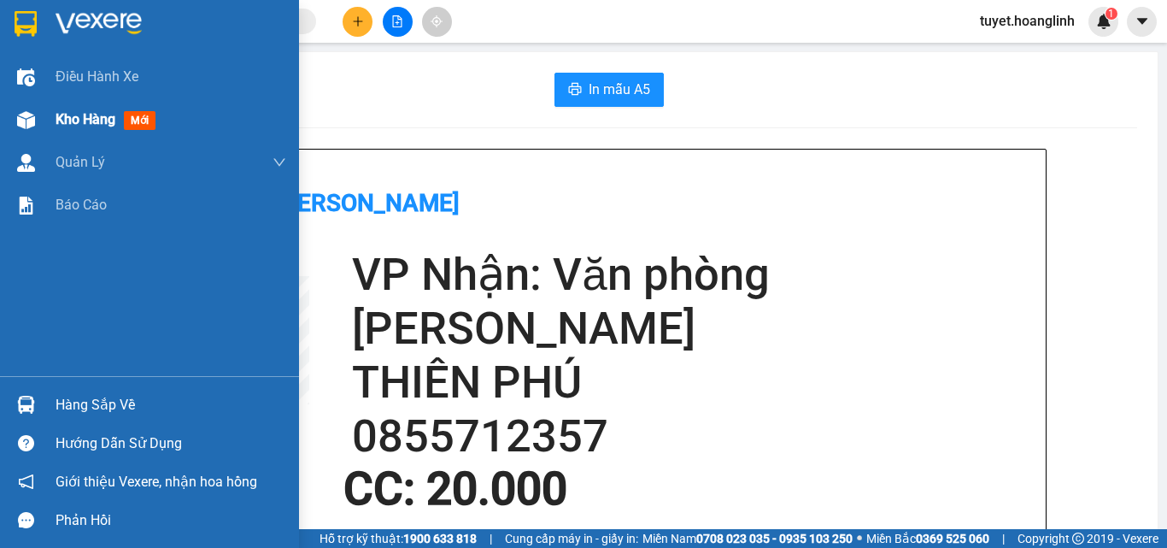
click at [32, 115] on img at bounding box center [26, 120] width 18 height 18
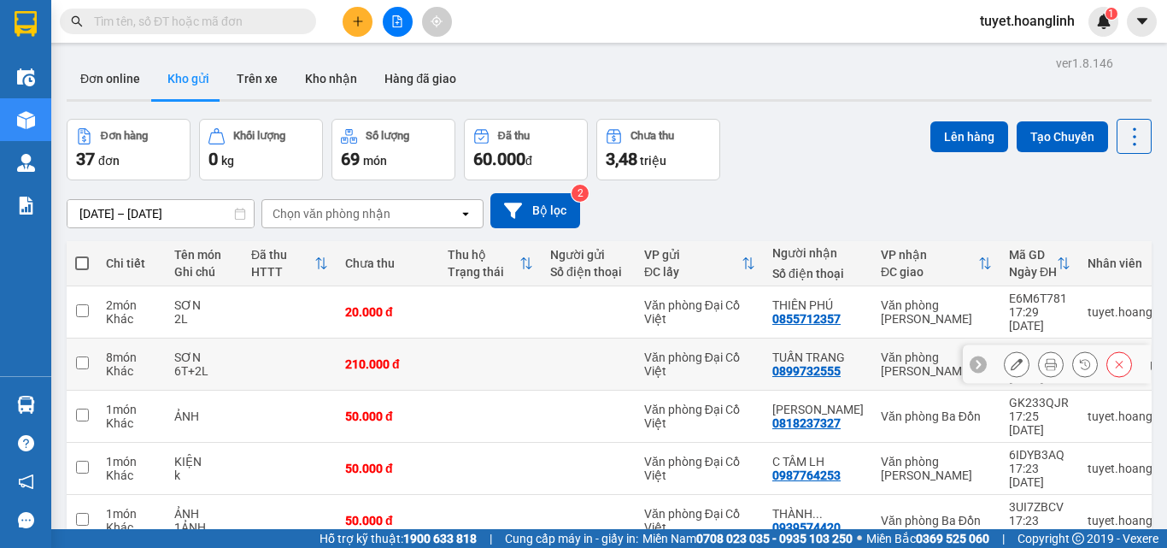
click at [1039, 349] on button at bounding box center [1051, 364] width 24 height 30
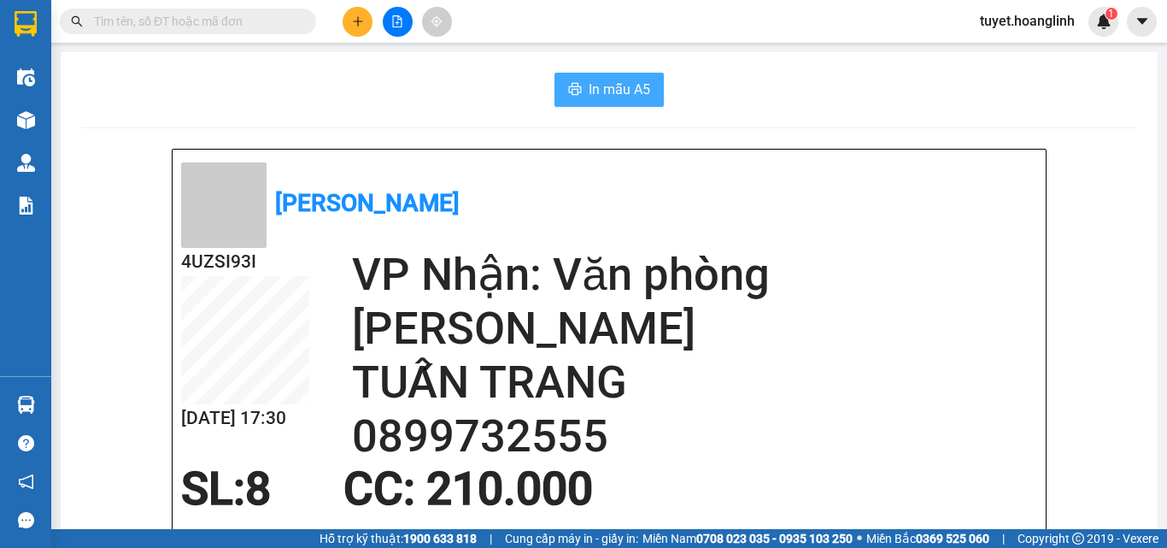
click at [638, 82] on span "In mẫu A5" at bounding box center [620, 89] width 62 height 21
click at [572, 81] on button "In mẫu A5" at bounding box center [608, 90] width 109 height 34
click at [349, 20] on button at bounding box center [358, 22] width 30 height 30
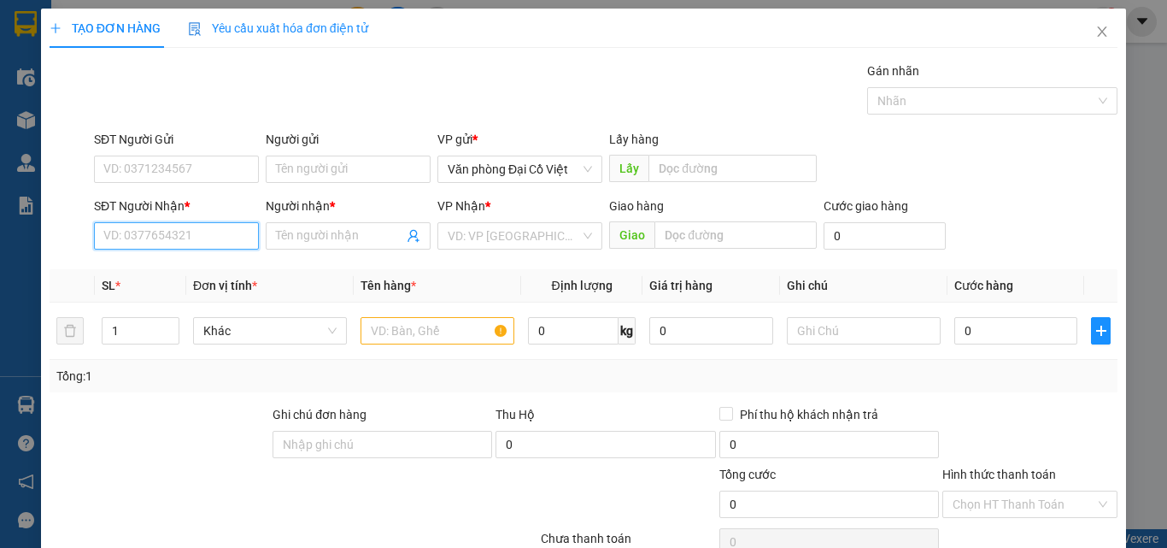
click at [172, 226] on input "SĐT Người Nhận *" at bounding box center [176, 235] width 165 height 27
click at [170, 274] on div "0915203223 - MÍT SU" at bounding box center [174, 270] width 143 height 19
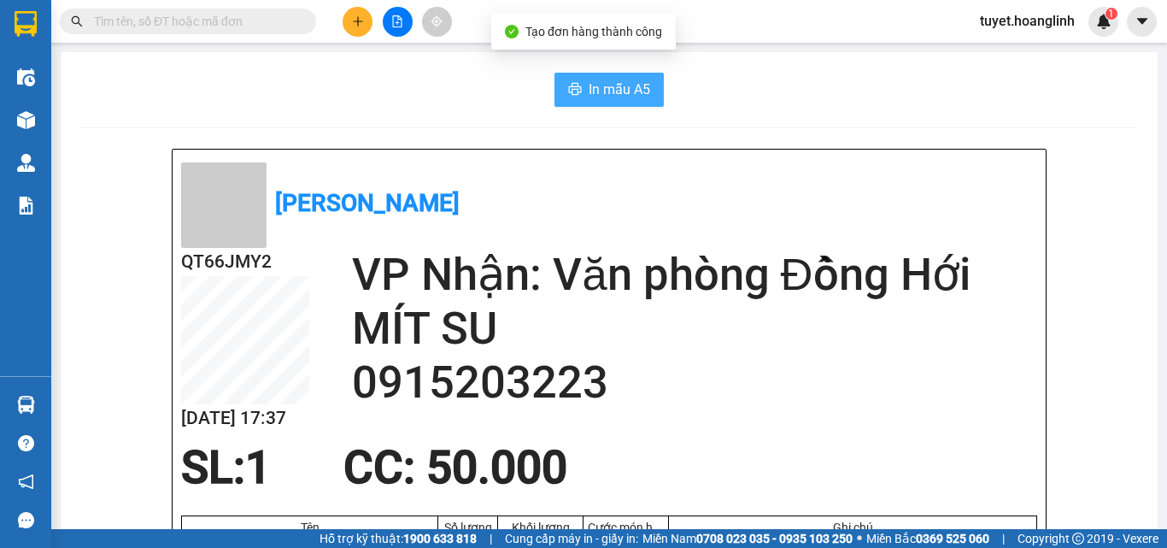
click at [602, 98] on span "In mẫu A5" at bounding box center [620, 89] width 62 height 21
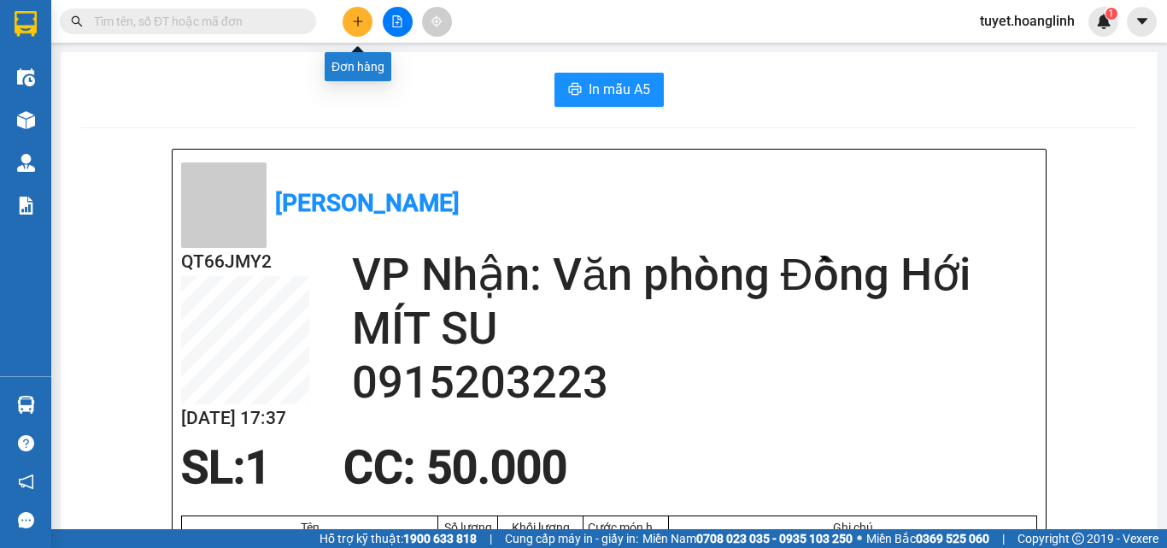
click at [352, 22] on icon "plus" at bounding box center [358, 21] width 12 height 12
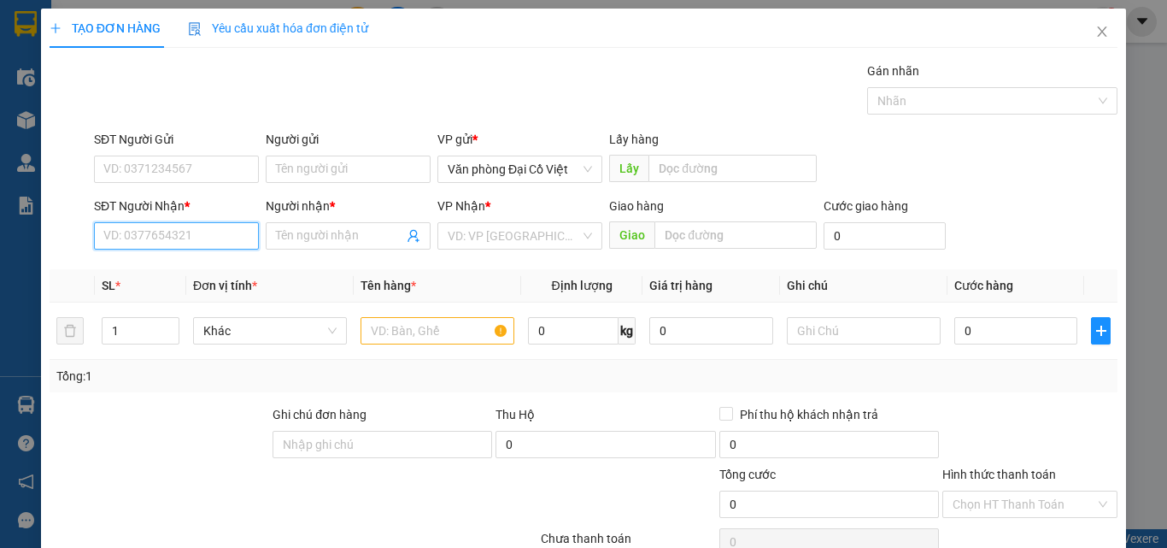
click at [157, 230] on input "SĐT Người Nhận *" at bounding box center [176, 235] width 165 height 27
click at [157, 268] on div "0986130513 - OANH" at bounding box center [174, 270] width 143 height 19
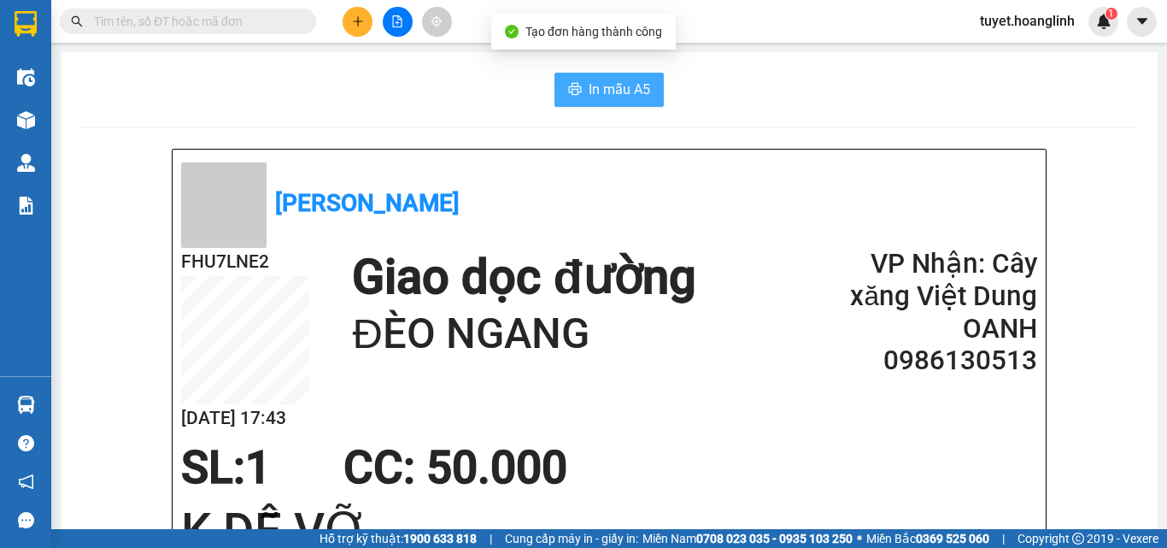
click at [624, 95] on span "In mẫu A5" at bounding box center [620, 89] width 62 height 21
click at [358, 27] on button at bounding box center [358, 22] width 30 height 30
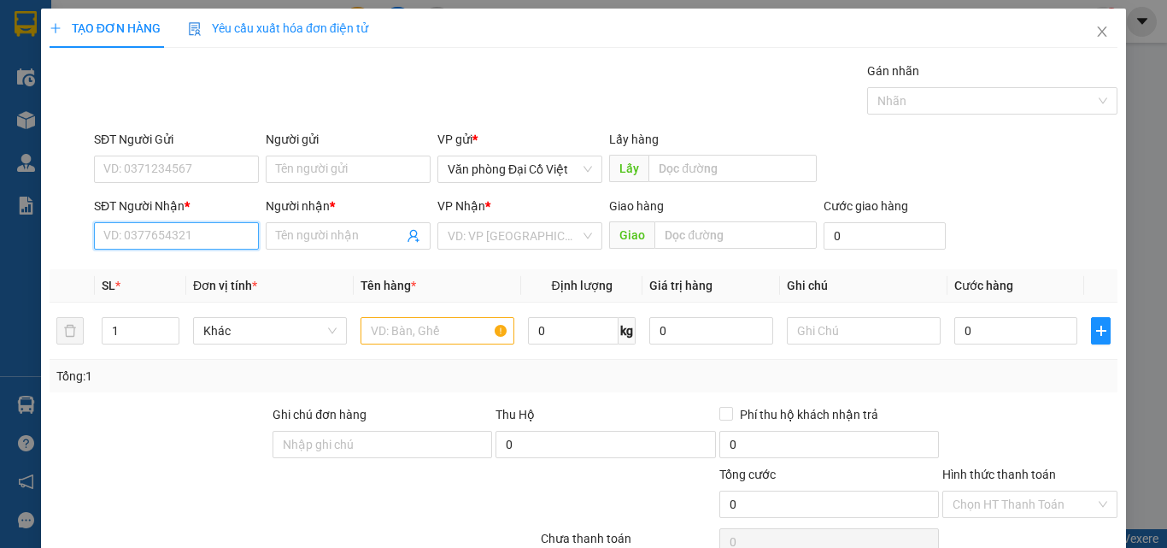
click at [215, 231] on input "SĐT Người Nhận *" at bounding box center [176, 235] width 165 height 27
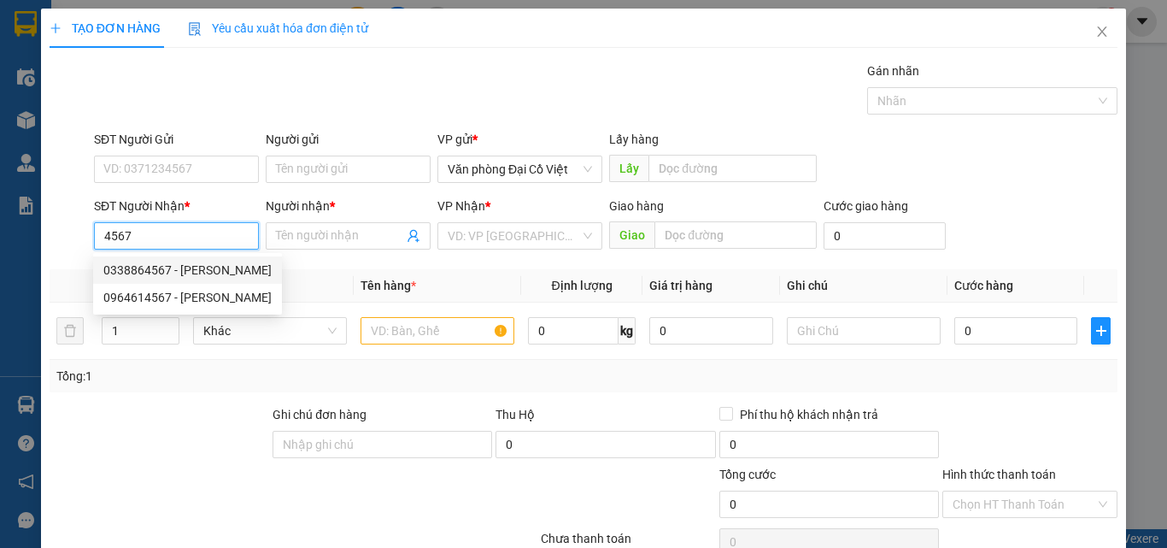
click at [224, 267] on div "0338864567 - NGỌC HUYỀN" at bounding box center [187, 270] width 168 height 19
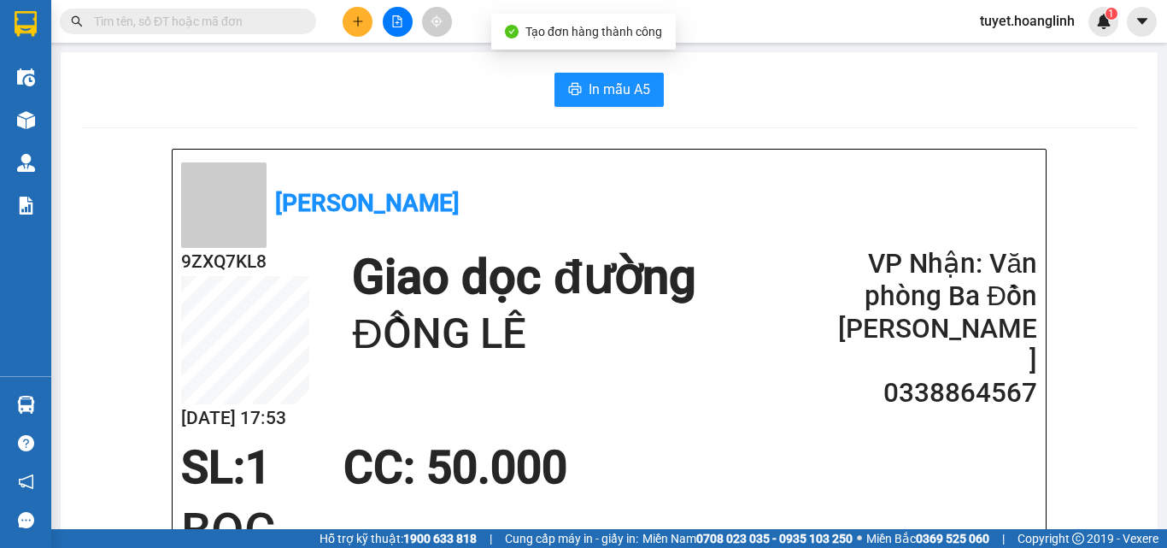
click at [631, 84] on span "In mẫu A5" at bounding box center [620, 89] width 62 height 21
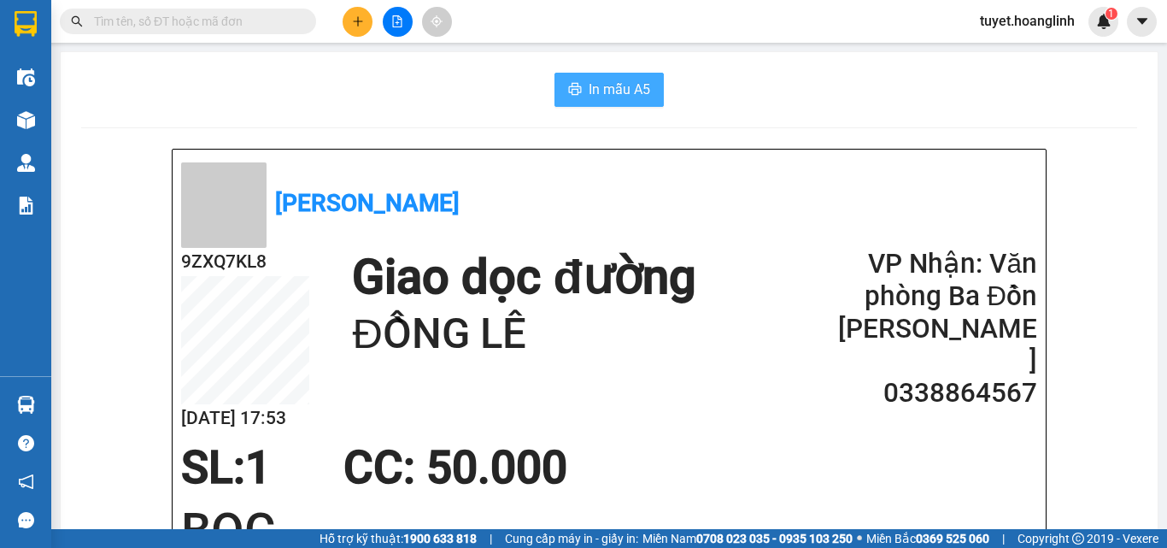
click at [595, 94] on span "In mẫu A5" at bounding box center [620, 89] width 62 height 21
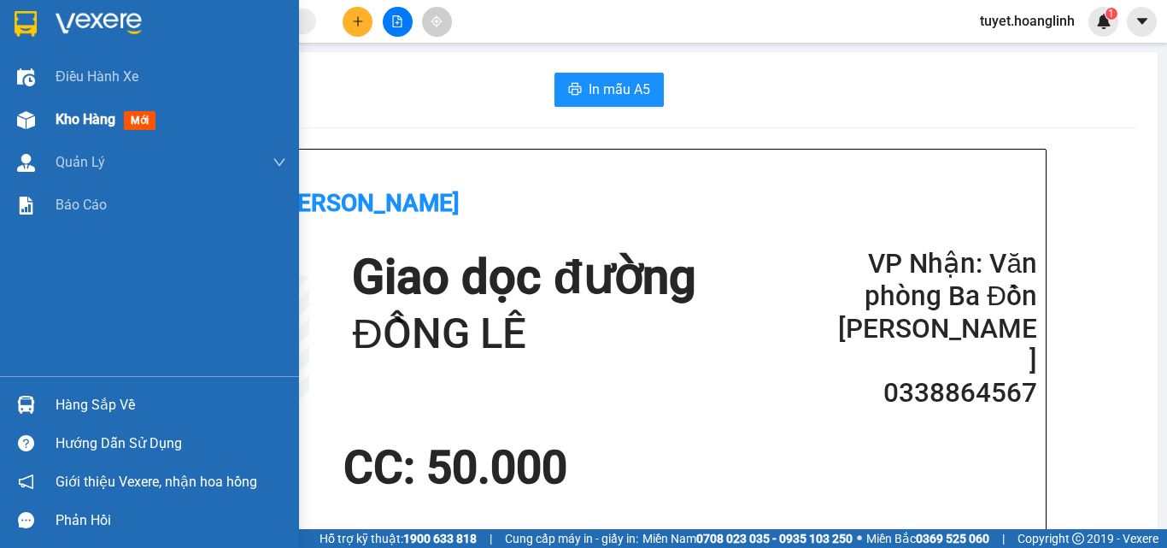
click at [28, 121] on img at bounding box center [26, 120] width 18 height 18
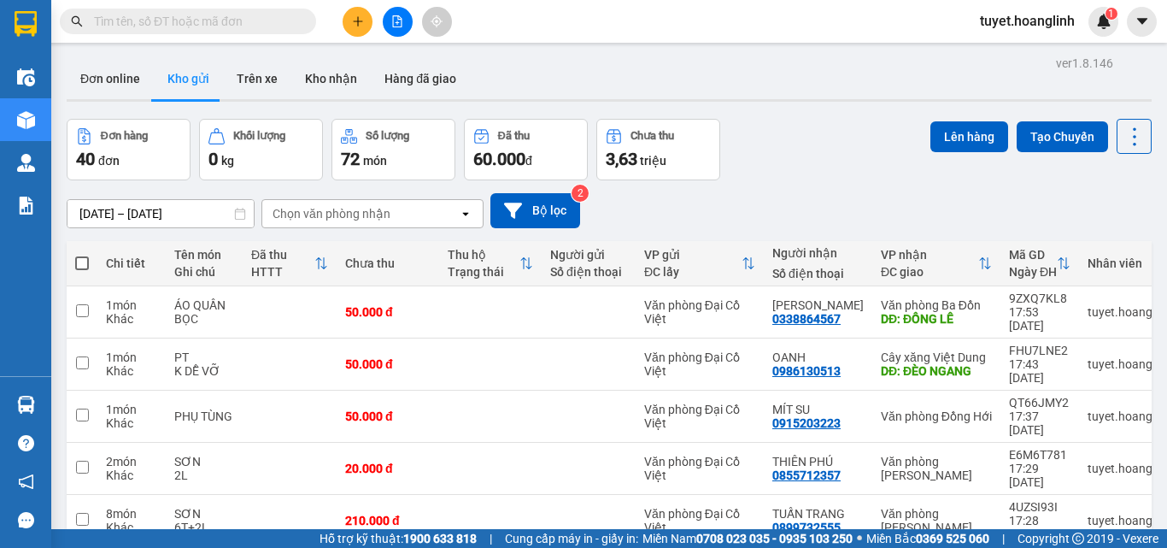
click at [355, 31] on button at bounding box center [358, 22] width 30 height 30
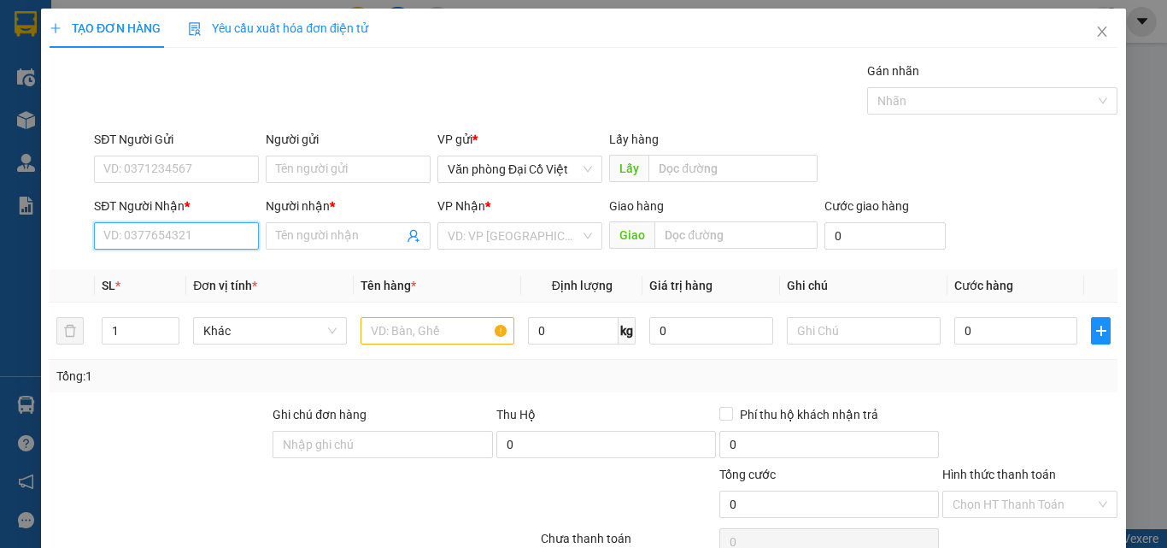
click at [217, 234] on input "SĐT Người Nhận *" at bounding box center [176, 235] width 165 height 27
click at [215, 275] on div "0852082181 - A SƠN" at bounding box center [174, 270] width 143 height 19
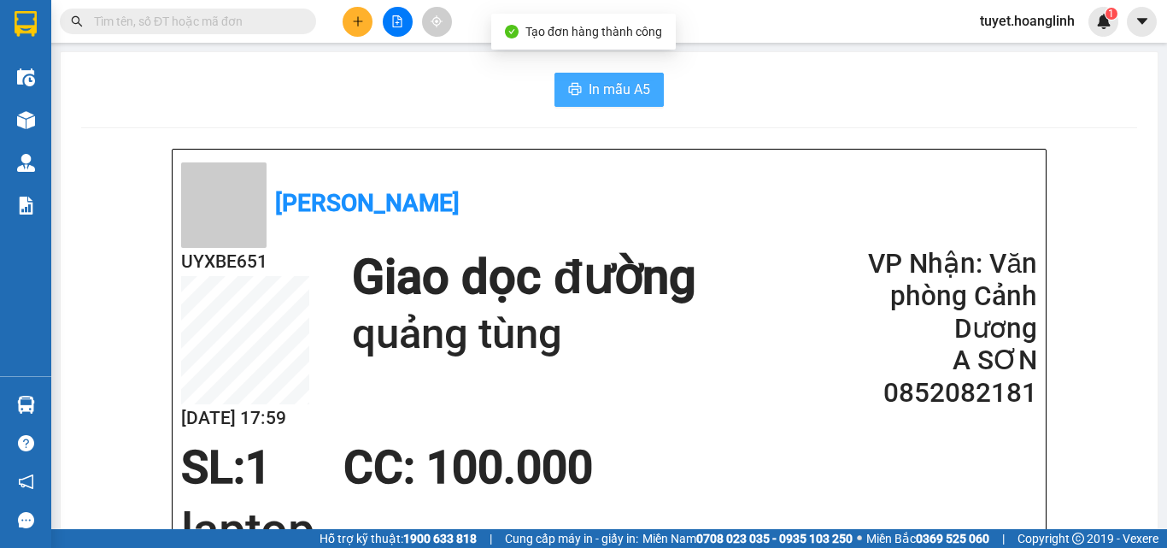
click at [615, 94] on span "In mẫu A5" at bounding box center [620, 89] width 62 height 21
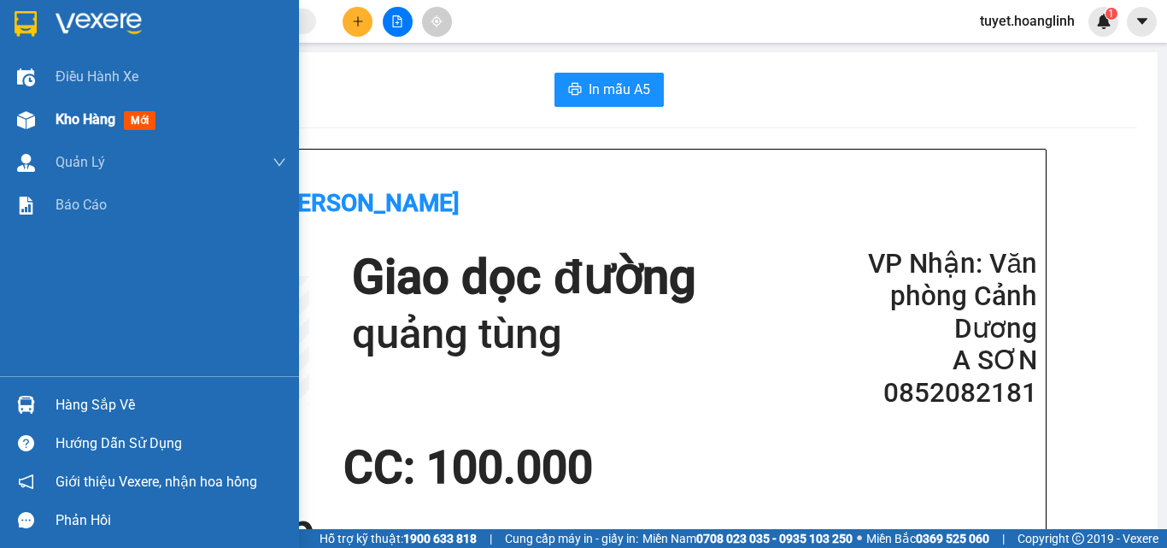
click at [15, 115] on div at bounding box center [26, 120] width 30 height 30
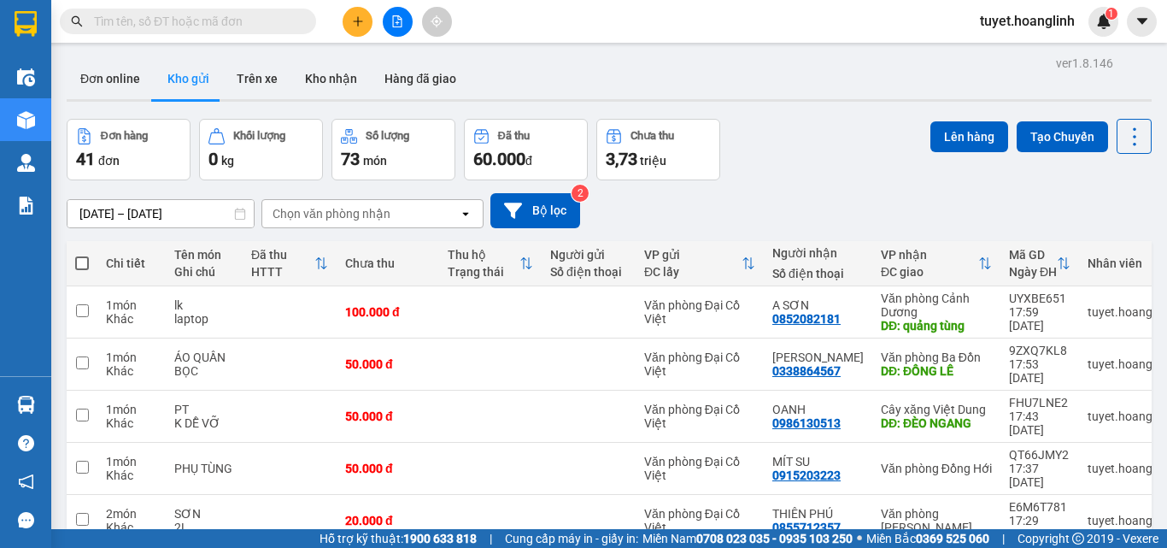
click at [435, 214] on div "Chọn văn phòng nhận" at bounding box center [360, 213] width 197 height 27
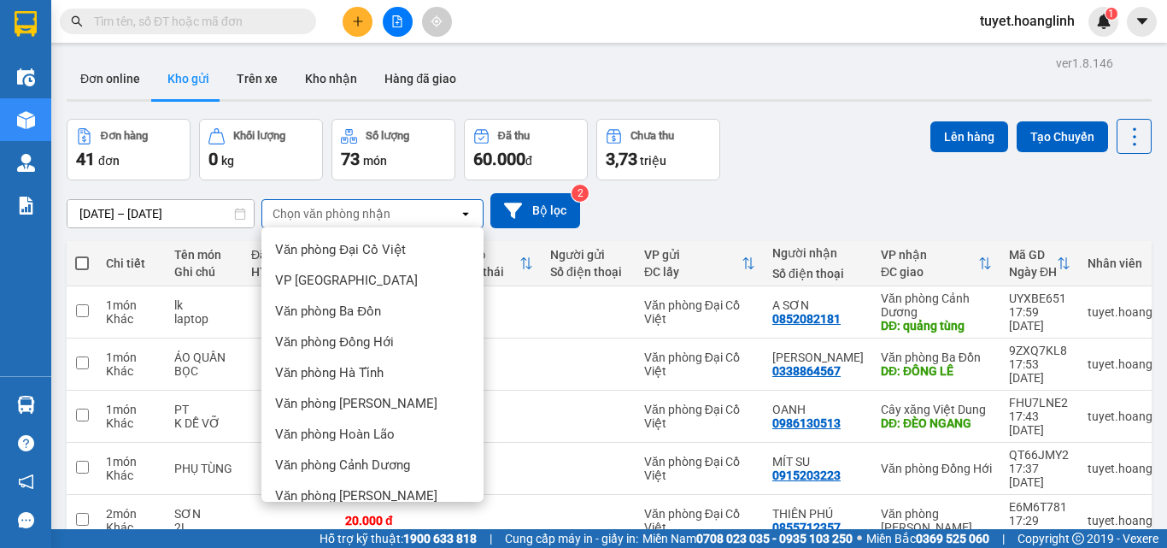
click at [357, 542] on div "VP [PERSON_NAME]" at bounding box center [372, 557] width 222 height 31
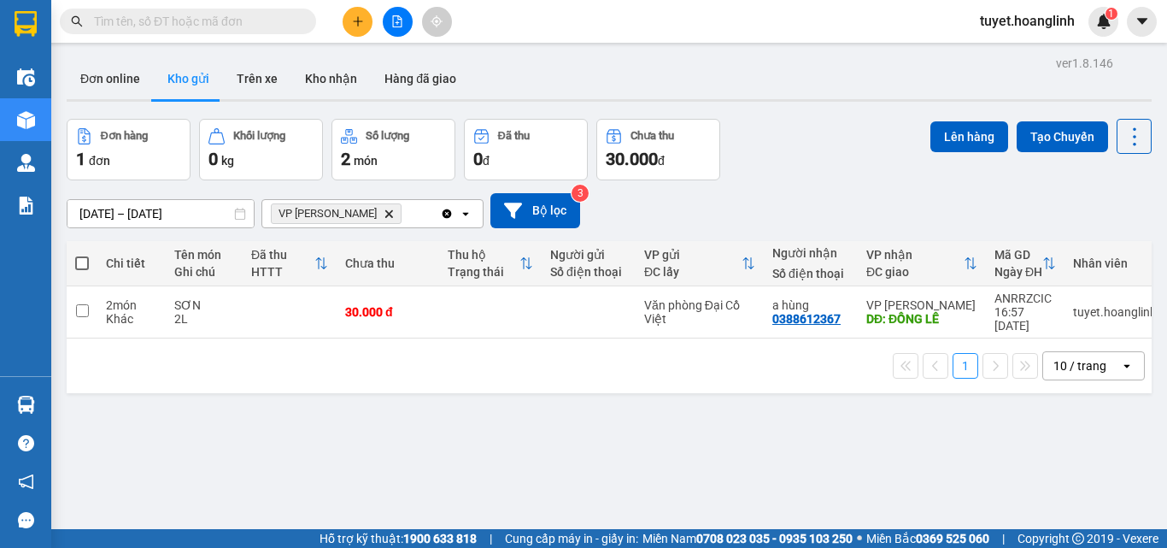
click at [408, 220] on div "VP [PERSON_NAME]" at bounding box center [351, 213] width 178 height 27
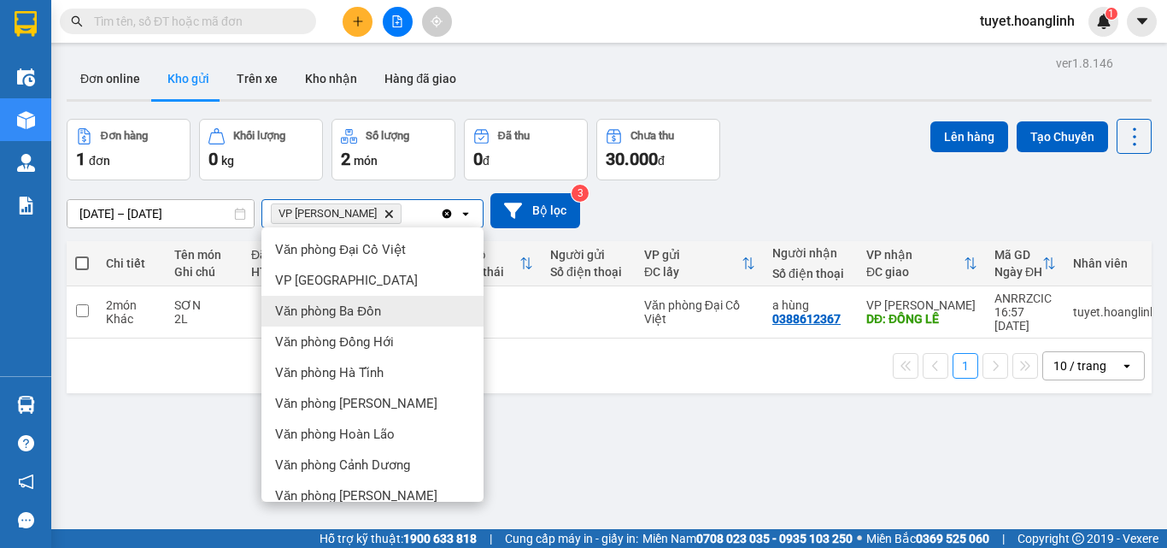
click at [416, 296] on div "Văn phòng Ba Đồn" at bounding box center [372, 311] width 222 height 31
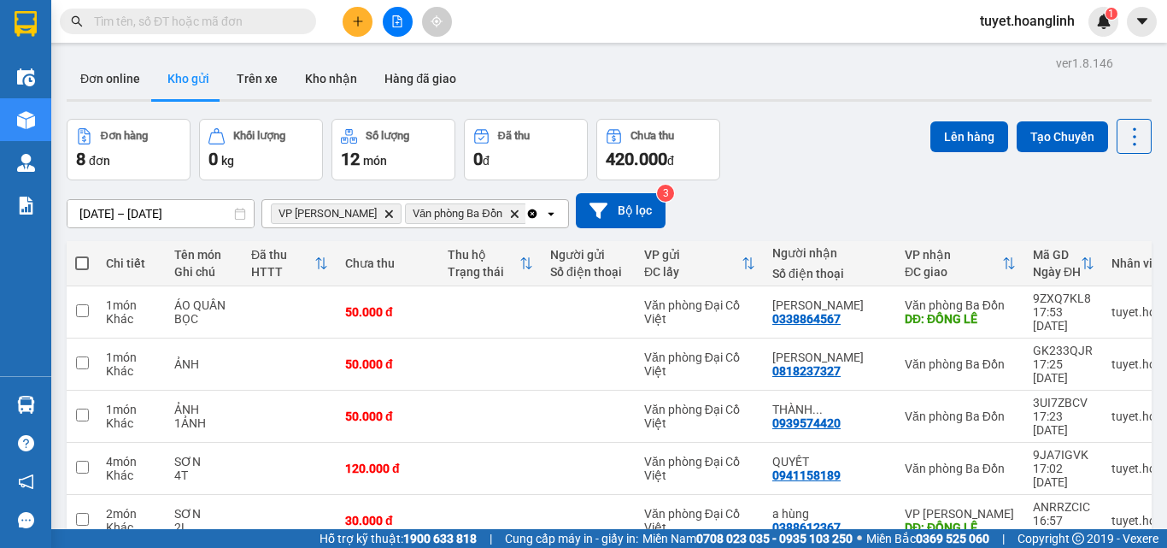
click at [525, 207] on icon "Clear all" at bounding box center [532, 214] width 14 height 14
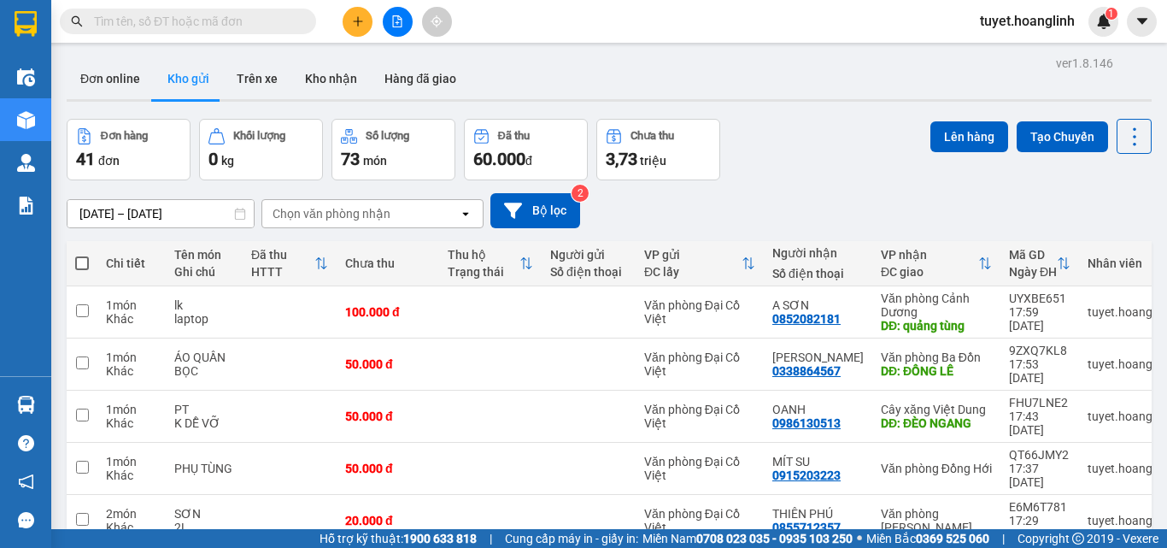
click at [352, 24] on icon "plus" at bounding box center [358, 21] width 12 height 12
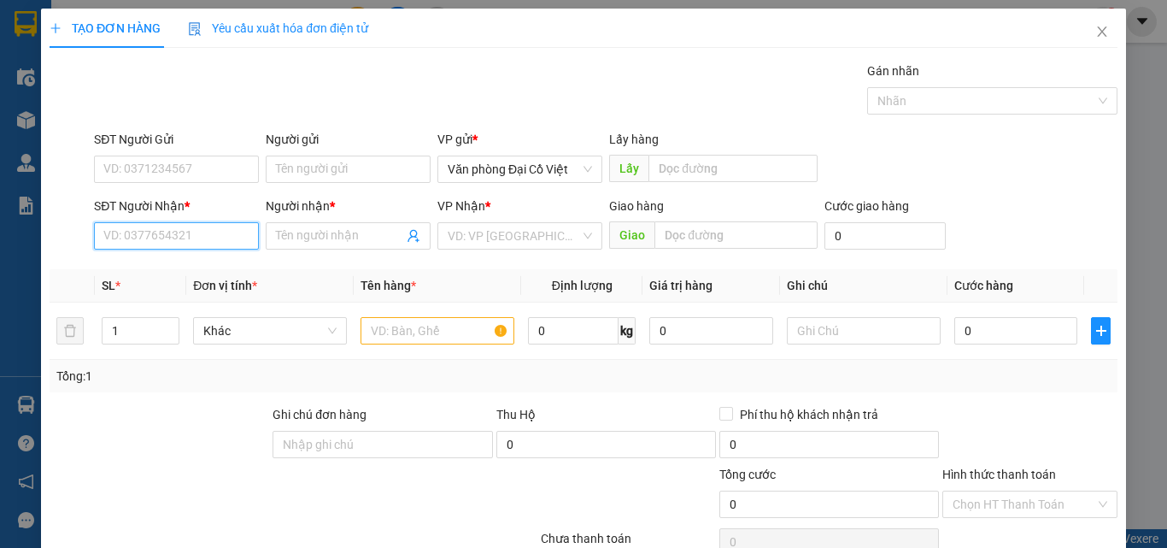
click at [214, 248] on input "SĐT Người Nhận *" at bounding box center [176, 235] width 165 height 27
click at [219, 226] on input "SĐT Người Nhận *" at bounding box center [176, 235] width 165 height 27
click at [226, 227] on input "SĐT Người Nhận *" at bounding box center [176, 235] width 165 height 27
click at [123, 238] on input "95.33" at bounding box center [176, 235] width 165 height 27
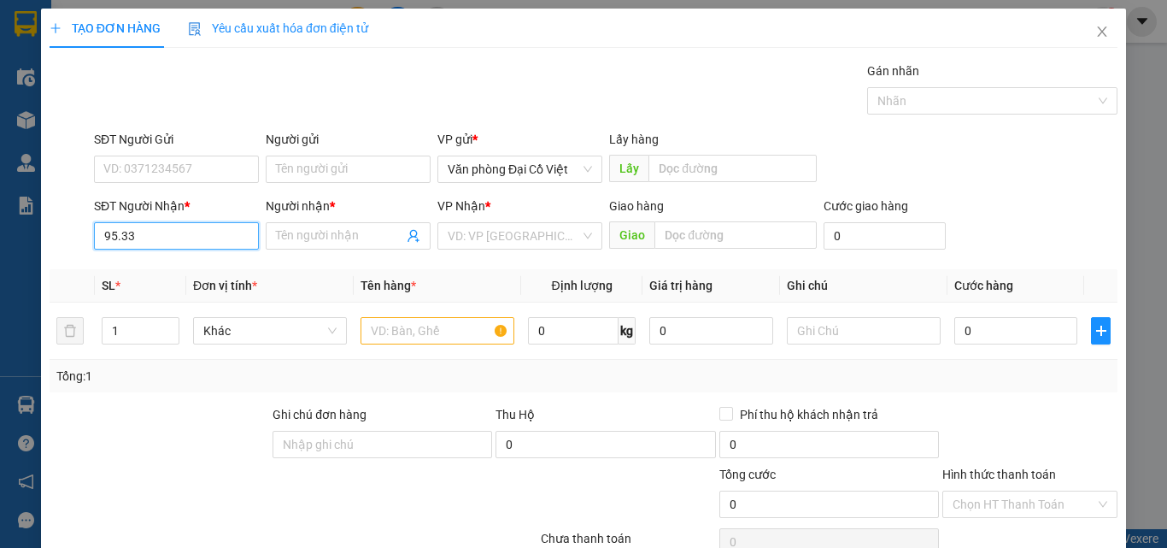
click at [119, 234] on input "95.33" at bounding box center [176, 235] width 165 height 27
click at [163, 231] on input "9533" at bounding box center [176, 235] width 165 height 27
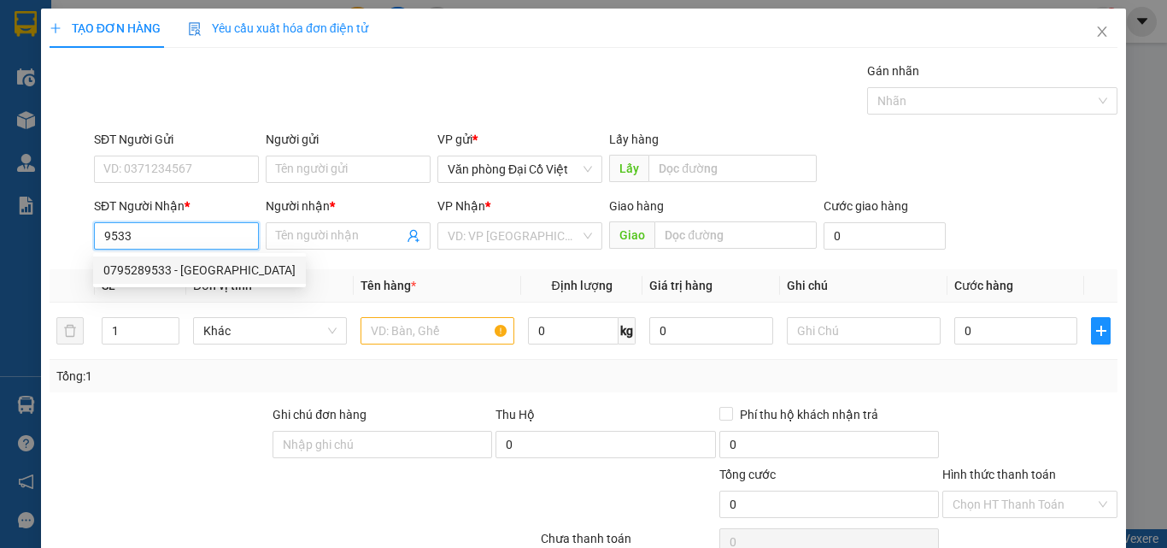
click at [173, 278] on div "0795289533 - HOÀ ĐÀ NẴNG" at bounding box center [199, 270] width 192 height 19
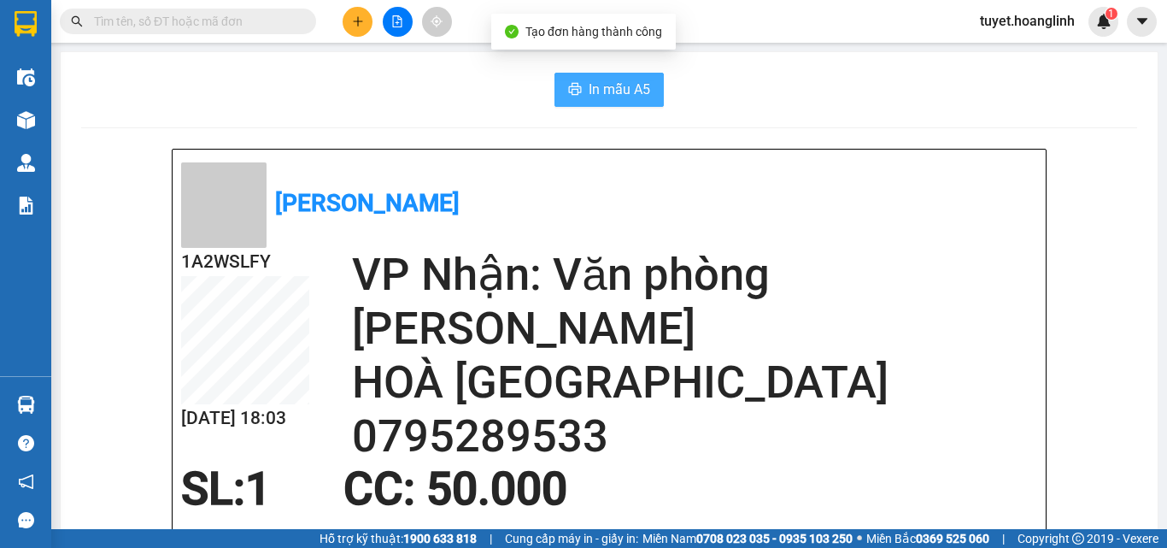
click at [581, 83] on button "In mẫu A5" at bounding box center [608, 90] width 109 height 34
click at [355, 30] on button at bounding box center [358, 22] width 30 height 30
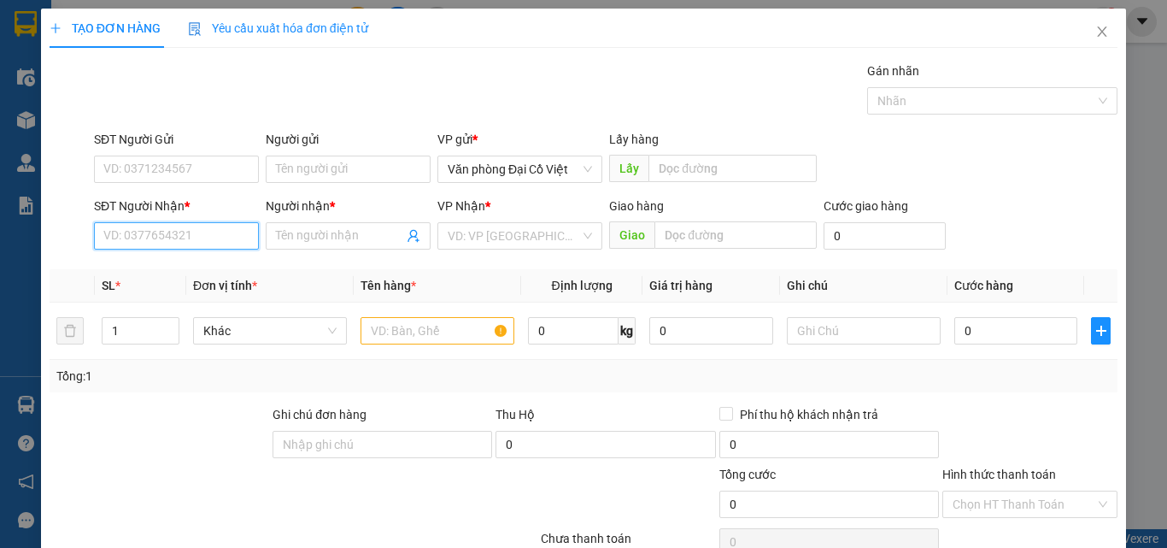
click at [141, 231] on input "SĐT Người Nhận *" at bounding box center [176, 235] width 165 height 27
click at [126, 232] on input "56585" at bounding box center [176, 235] width 165 height 27
click at [129, 234] on input "56585" at bounding box center [176, 235] width 165 height 27
click at [167, 241] on input "5655" at bounding box center [176, 235] width 165 height 27
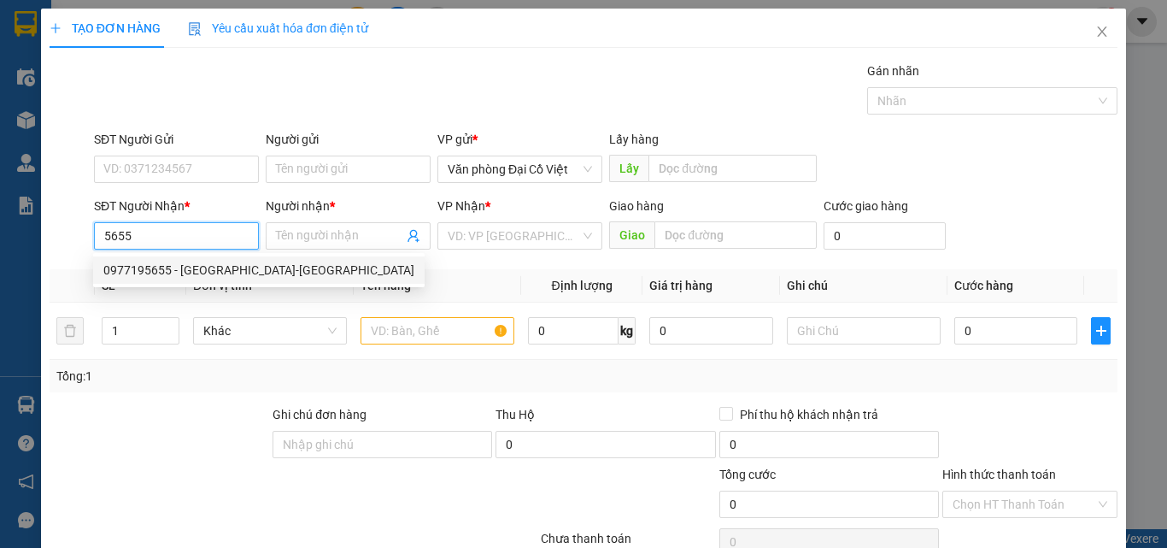
click at [181, 266] on div "0977195655 - NHẬT ANH-hương giang" at bounding box center [258, 270] width 311 height 19
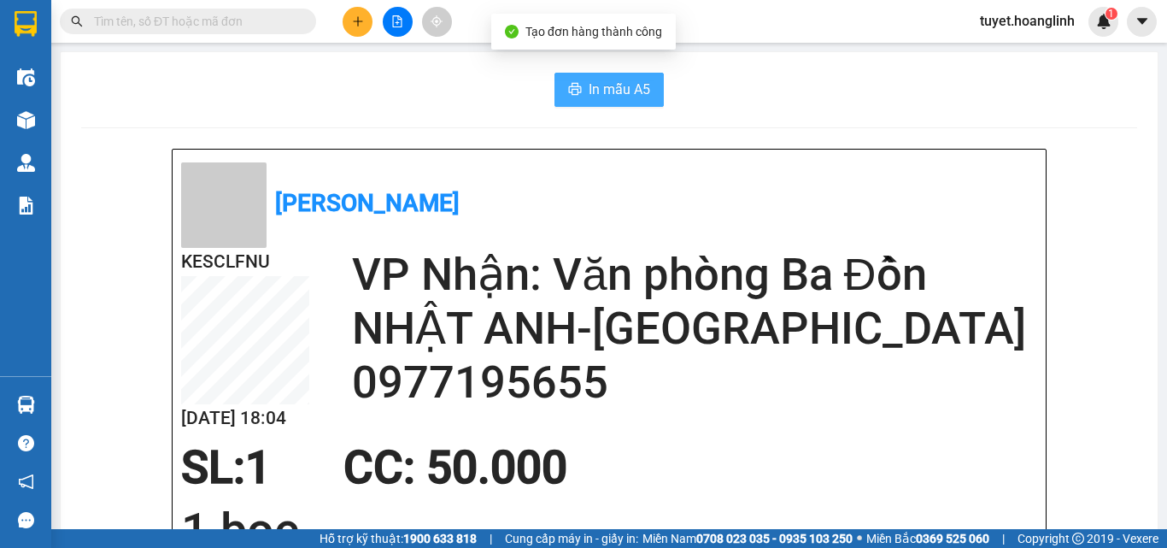
click at [590, 73] on button "In mẫu A5" at bounding box center [608, 90] width 109 height 34
click at [598, 93] on span "In mẫu A5" at bounding box center [620, 89] width 62 height 21
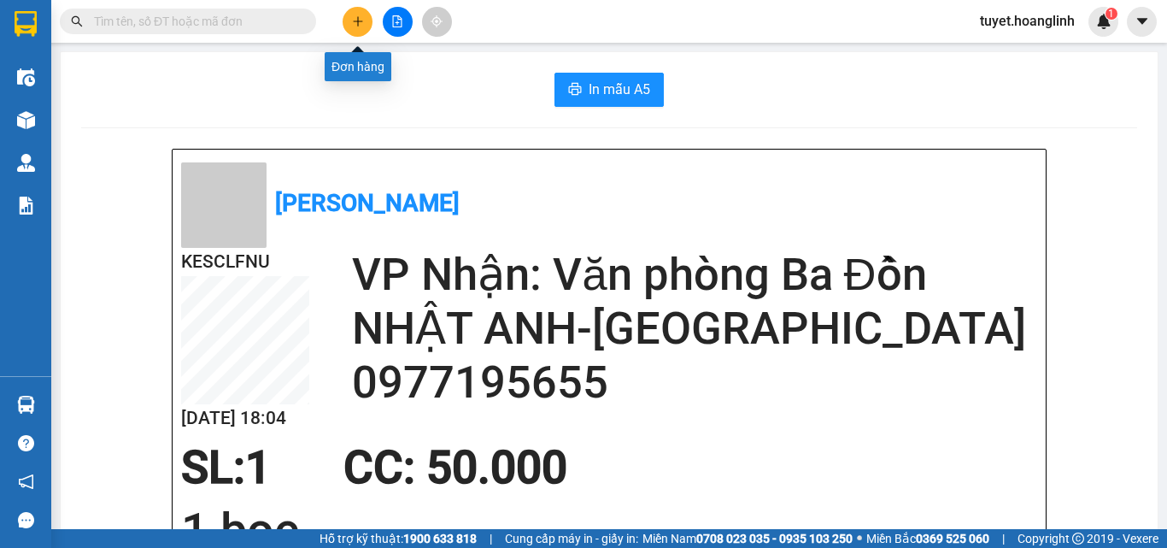
click at [352, 26] on icon "plus" at bounding box center [358, 21] width 12 height 12
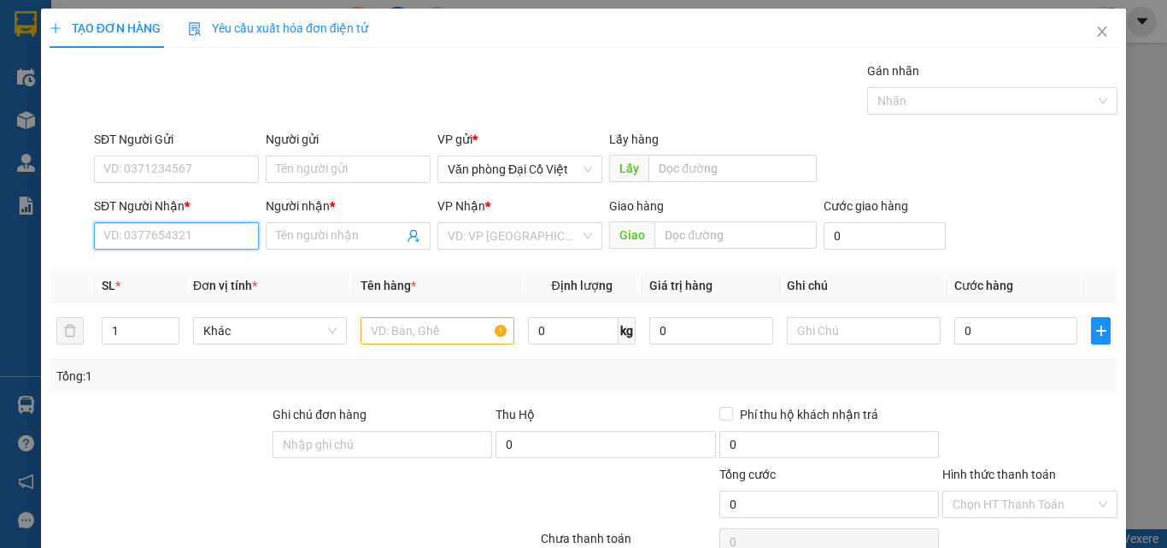
click at [228, 234] on input "SĐT Người Nhận *" at bounding box center [176, 235] width 165 height 27
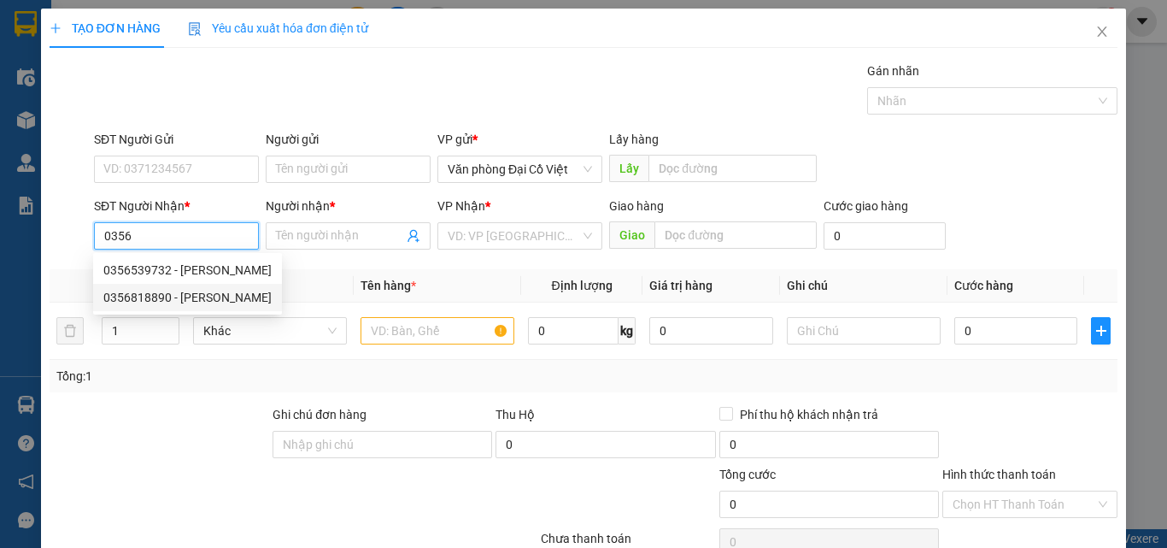
drag, startPoint x: 202, startPoint y: 268, endPoint x: 191, endPoint y: 258, distance: 15.1
click at [200, 289] on div "0356539732 - C HƯƠNG 0356818890 - HUU" at bounding box center [187, 283] width 189 height 55
click at [186, 228] on input "0356" at bounding box center [176, 235] width 165 height 27
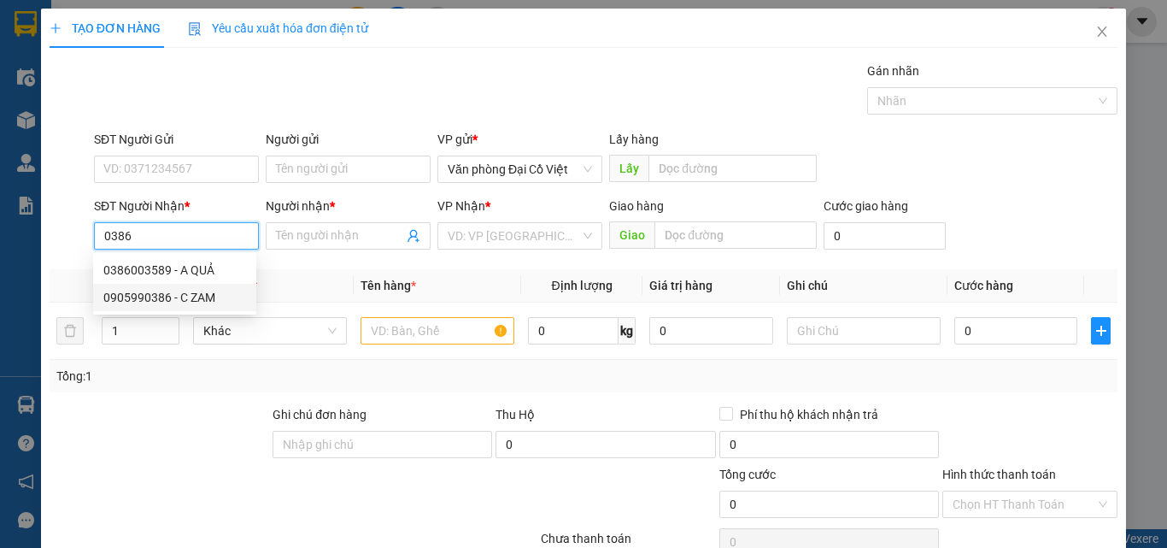
drag, startPoint x: 187, startPoint y: 268, endPoint x: 191, endPoint y: 301, distance: 32.7
click at [191, 301] on div "0386003589 - A QUẢ 0905990386 - C ZAM" at bounding box center [174, 283] width 163 height 55
click at [191, 301] on div "0905990386 - C ZAM" at bounding box center [174, 297] width 143 height 19
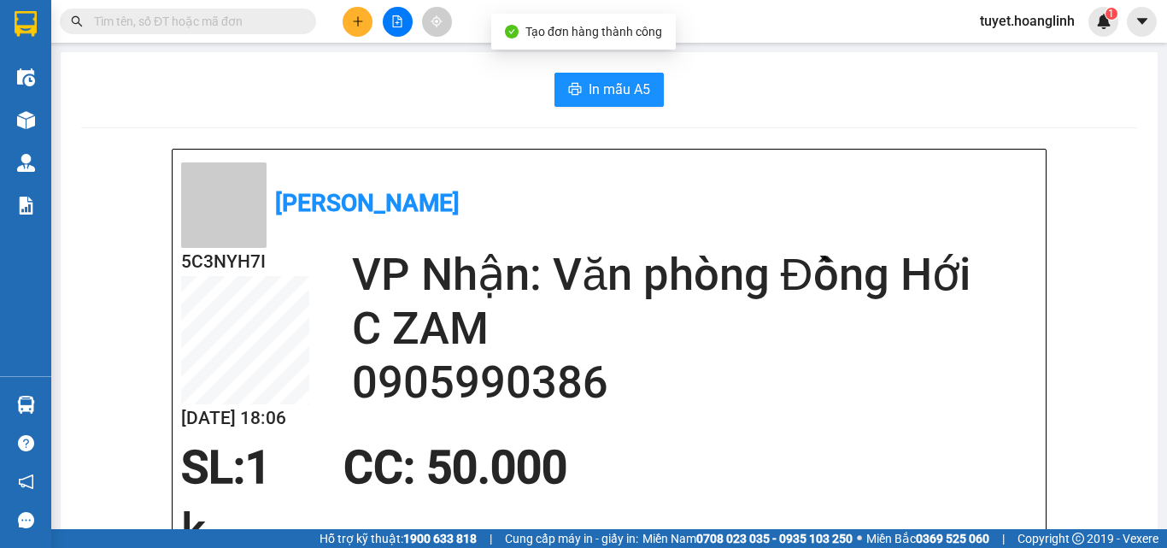
click at [604, 82] on span "In mẫu A5" at bounding box center [620, 89] width 62 height 21
click at [359, 36] on button at bounding box center [358, 22] width 30 height 30
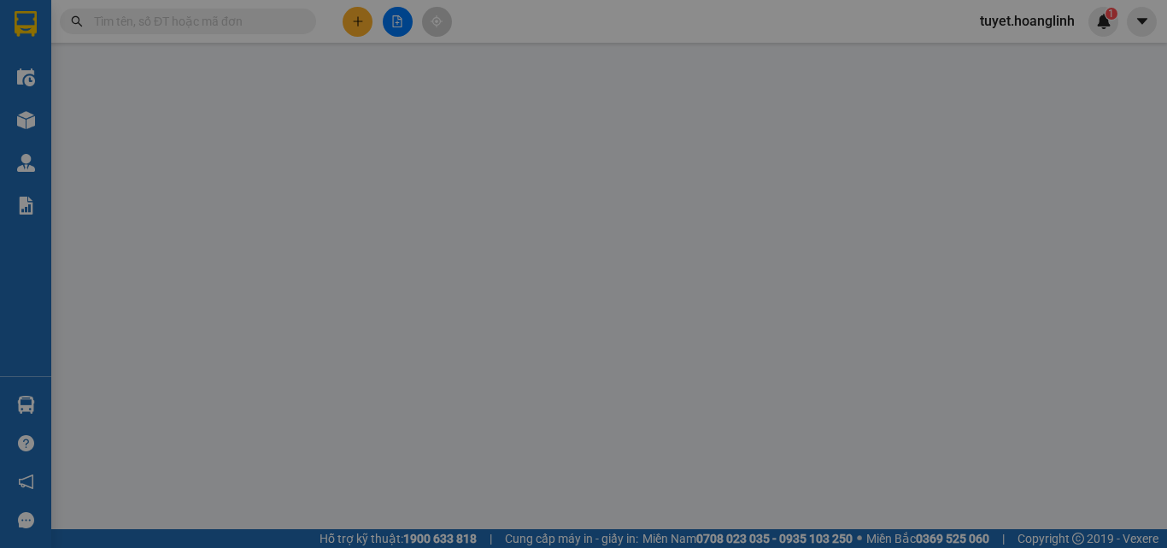
click at [359, 22] on span "Yêu cầu xuất hóa đơn điện tử" at bounding box center [278, 28] width 180 height 14
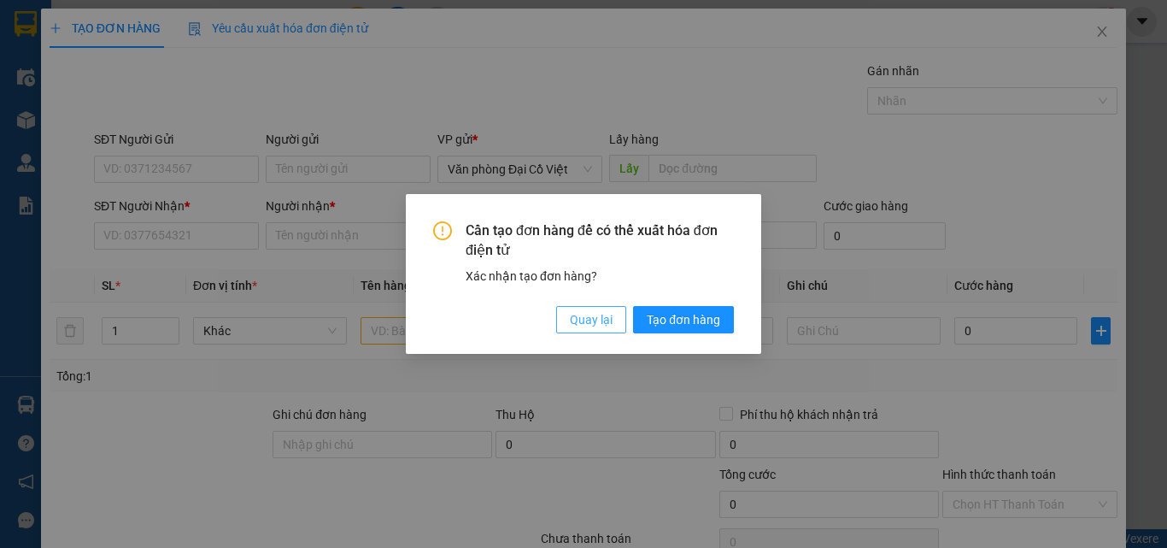
click at [561, 318] on button "Quay lại" at bounding box center [591, 319] width 70 height 27
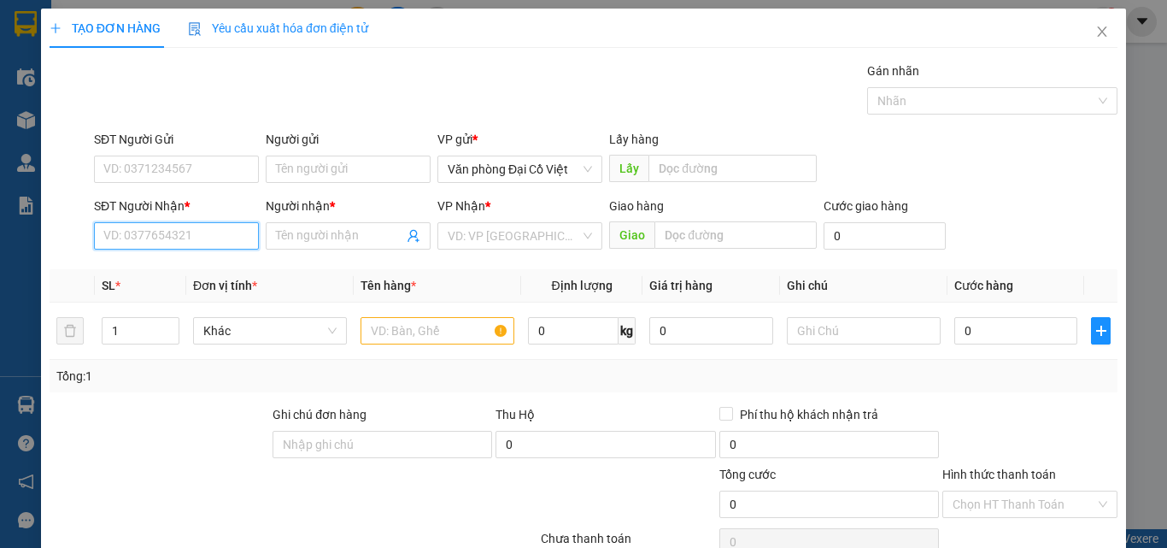
click at [120, 238] on input "SĐT Người Nhận *" at bounding box center [176, 235] width 165 height 27
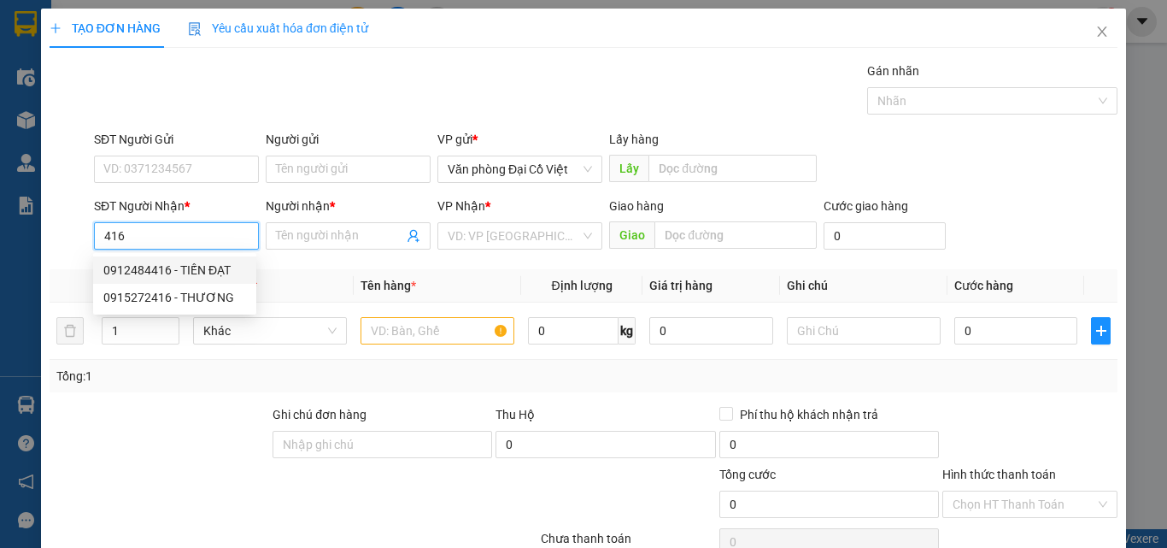
click at [173, 278] on div "0912484416 - TIẾN ĐẠT" at bounding box center [174, 270] width 143 height 19
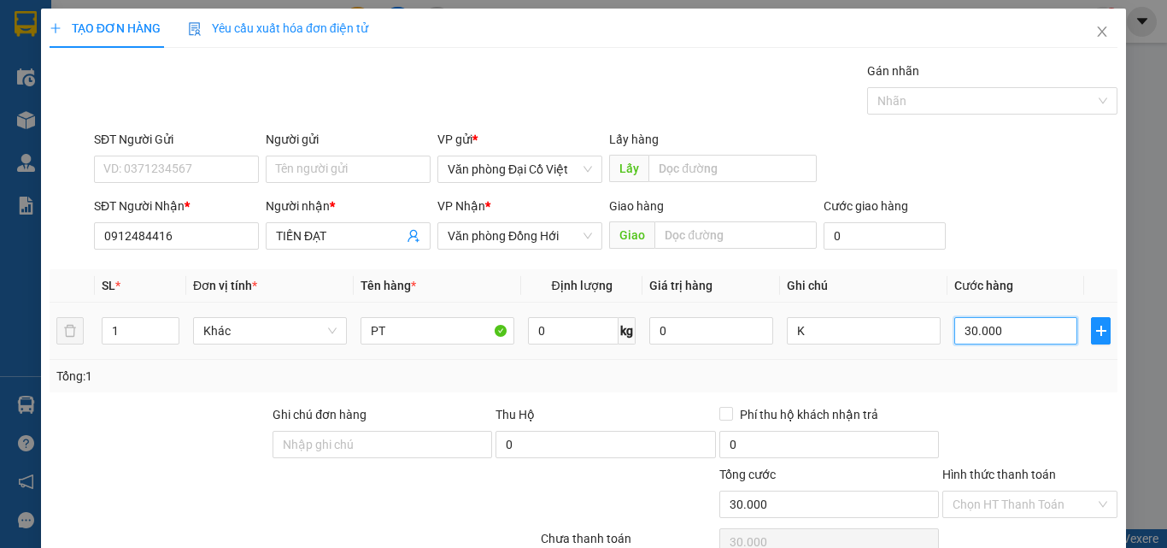
click at [996, 317] on input "30.000" at bounding box center [1015, 330] width 123 height 27
click at [1007, 263] on div "Transit Pickup Surcharge Ids Transit Deliver Surcharge Ids Transit Deliver Surc…" at bounding box center [584, 357] width 1068 height 590
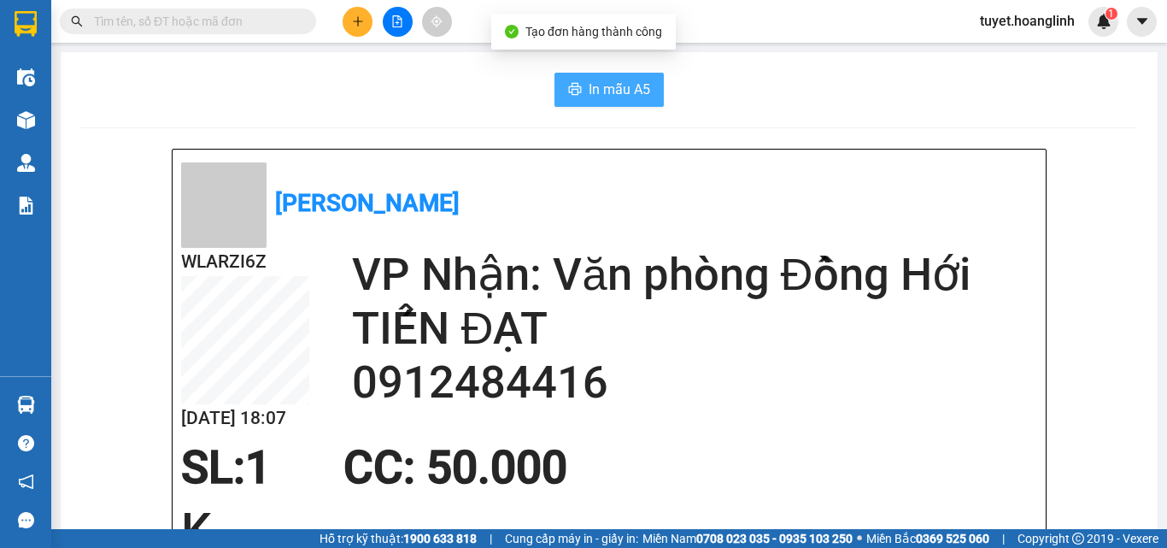
click at [572, 73] on button "In mẫu A5" at bounding box center [608, 90] width 109 height 34
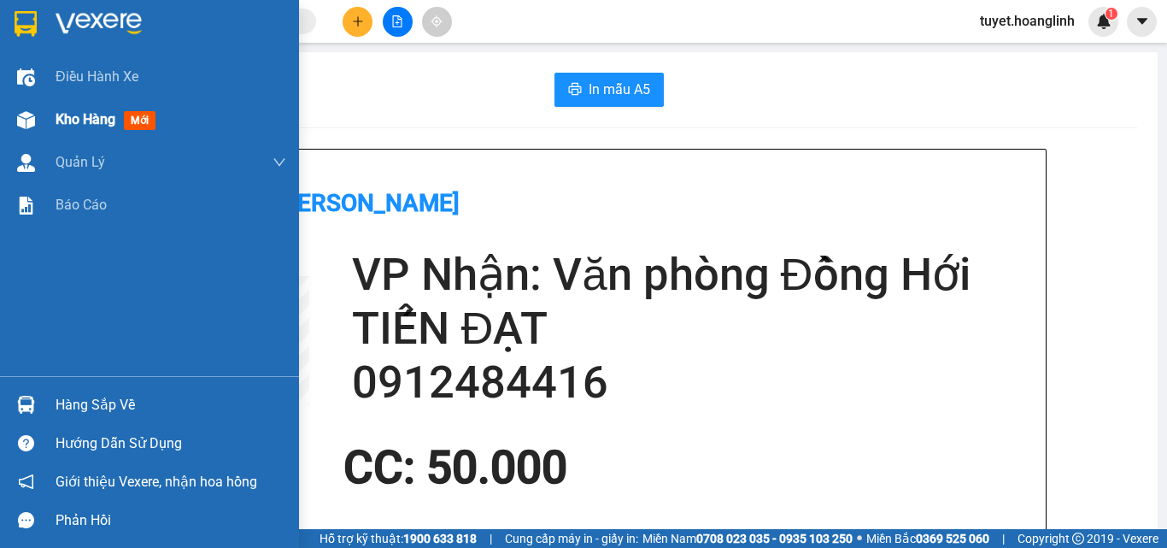
click at [38, 118] on div at bounding box center [26, 120] width 30 height 30
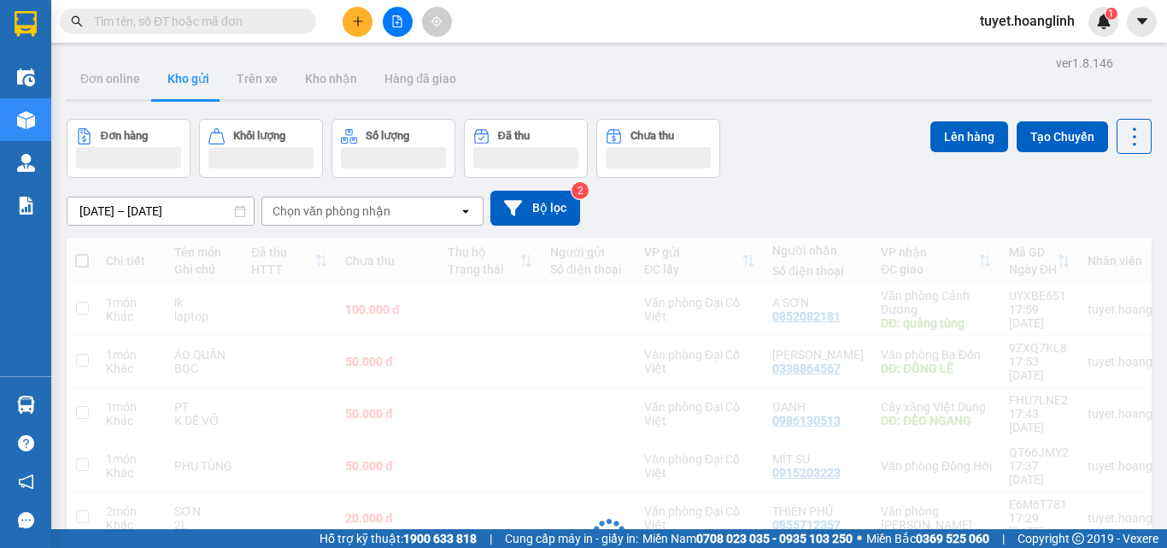
click at [408, 210] on div "Chọn văn phòng nhận" at bounding box center [360, 210] width 197 height 27
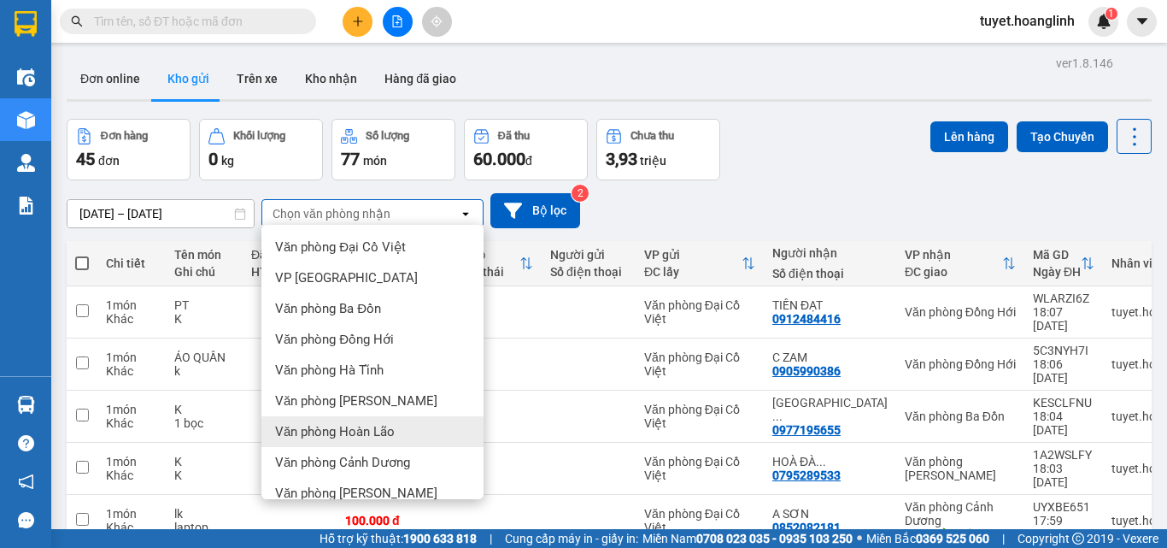
click at [388, 434] on span "Văn phòng Hoàn Lão" at bounding box center [335, 431] width 120 height 17
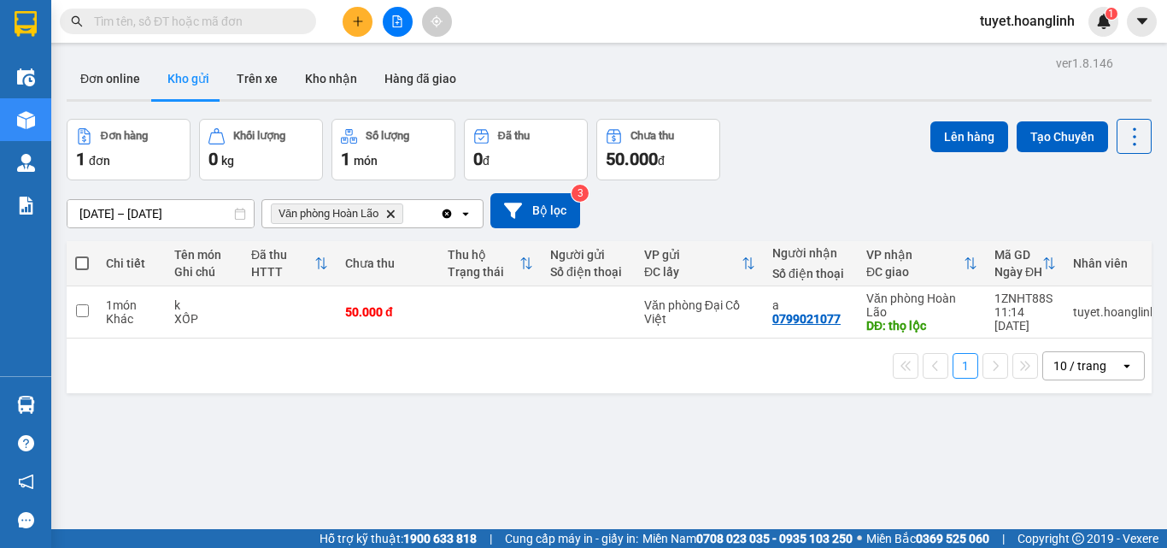
click at [395, 211] on icon "Văn phòng Hoàn Lão, close by backspace" at bounding box center [391, 213] width 8 height 8
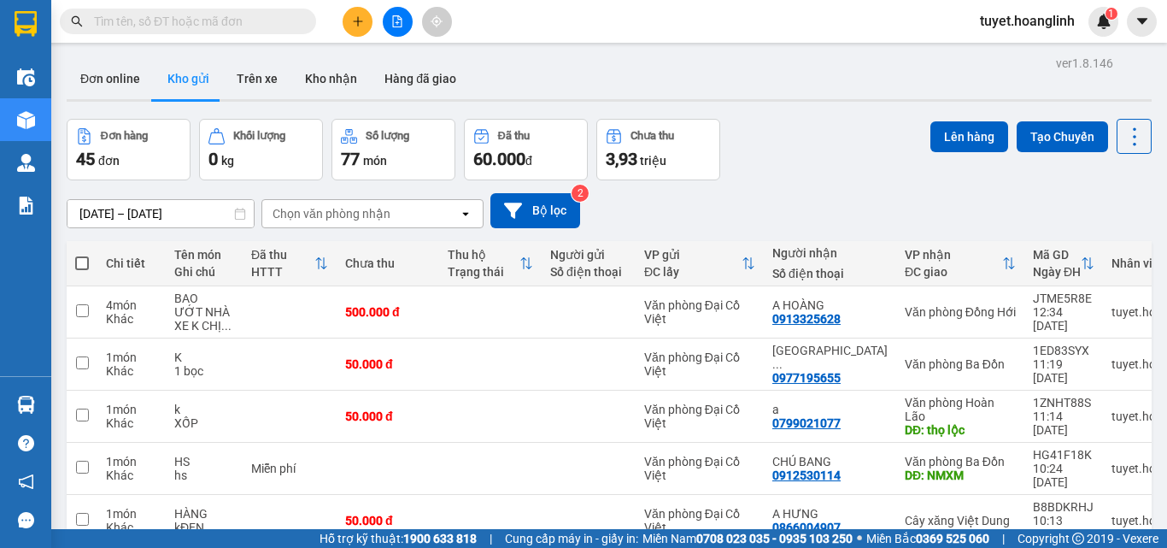
click at [350, 21] on button at bounding box center [358, 22] width 30 height 30
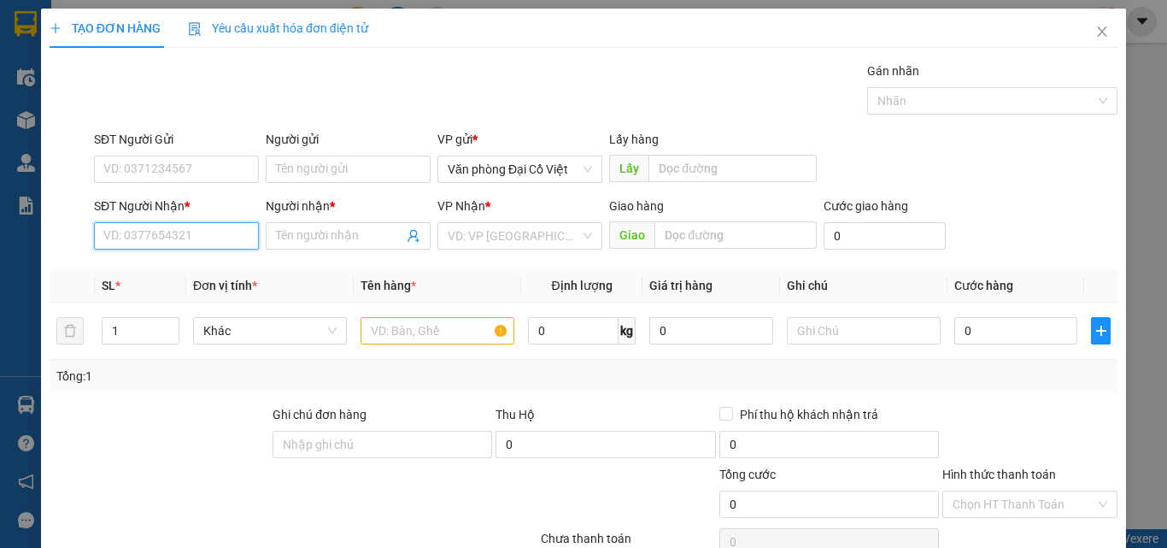
click at [201, 226] on input "SĐT Người Nhận *" at bounding box center [176, 235] width 165 height 27
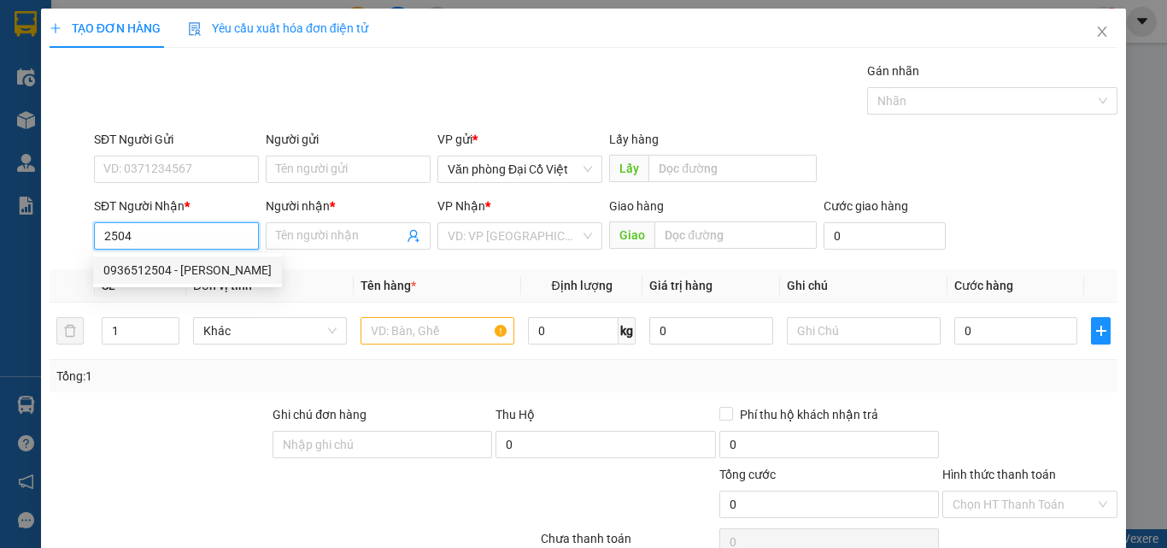
click at [209, 270] on div "0936512504 - TUNG" at bounding box center [187, 270] width 168 height 19
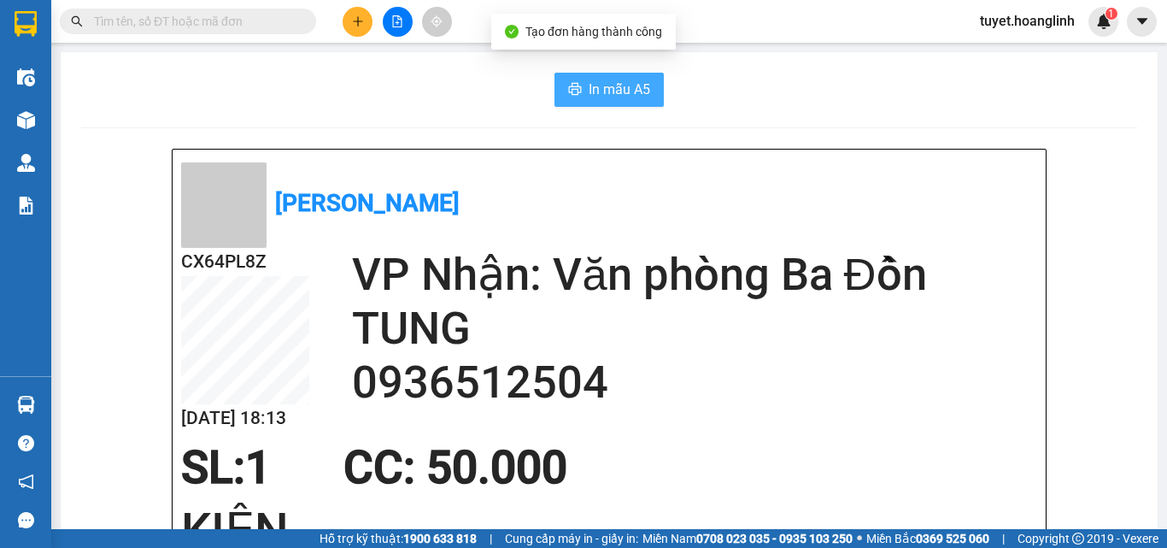
click at [567, 77] on button "In mẫu A5" at bounding box center [608, 90] width 109 height 34
click at [627, 74] on button "In mẫu A5" at bounding box center [608, 90] width 109 height 34
click at [359, 28] on button at bounding box center [358, 22] width 30 height 30
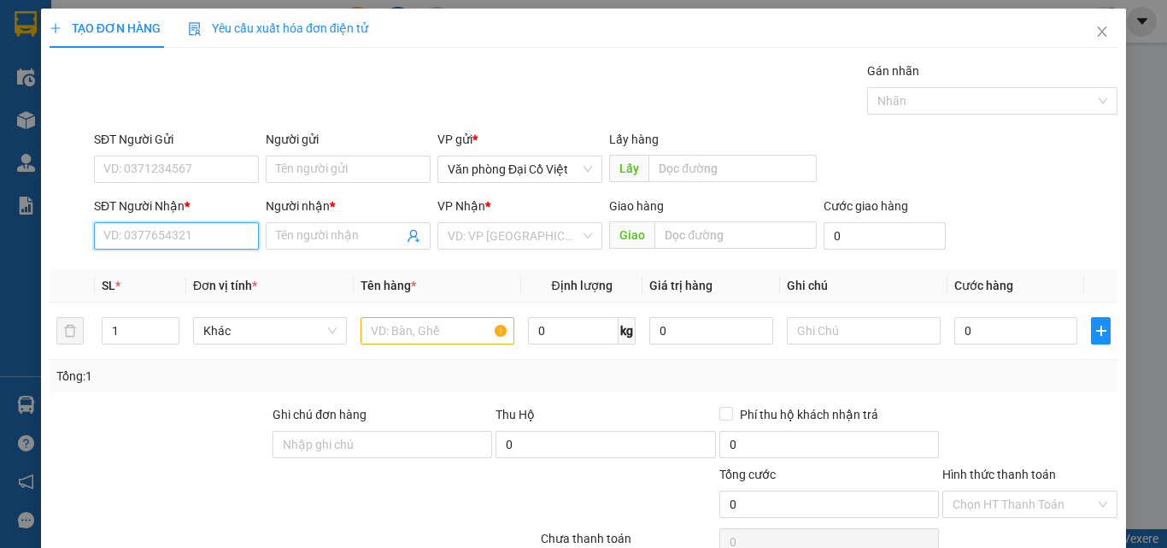
click at [161, 243] on input "SĐT Người Nhận *" at bounding box center [176, 235] width 165 height 27
click at [199, 270] on div "0918898092 - LỆ" at bounding box center [174, 270] width 143 height 19
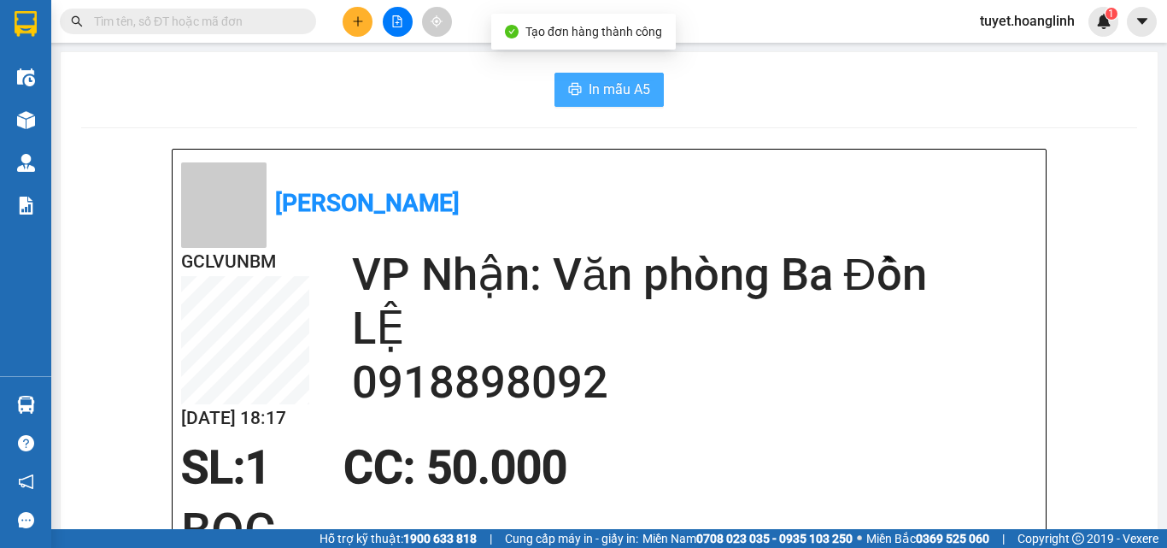
click at [623, 91] on span "In mẫu A5" at bounding box center [620, 89] width 62 height 21
click at [348, 21] on button at bounding box center [358, 22] width 30 height 30
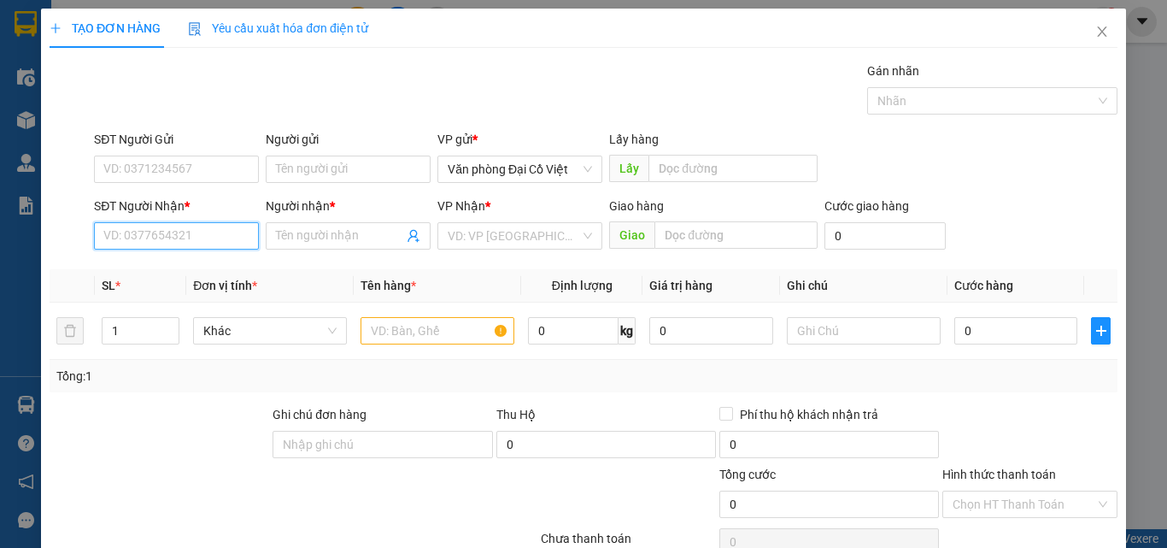
click at [205, 238] on input "SĐT Người Nhận *" at bounding box center [176, 235] width 165 height 27
click at [150, 233] on input "7936" at bounding box center [176, 235] width 165 height 27
click at [141, 277] on div "0386003589 - A QUẢ" at bounding box center [174, 270] width 143 height 19
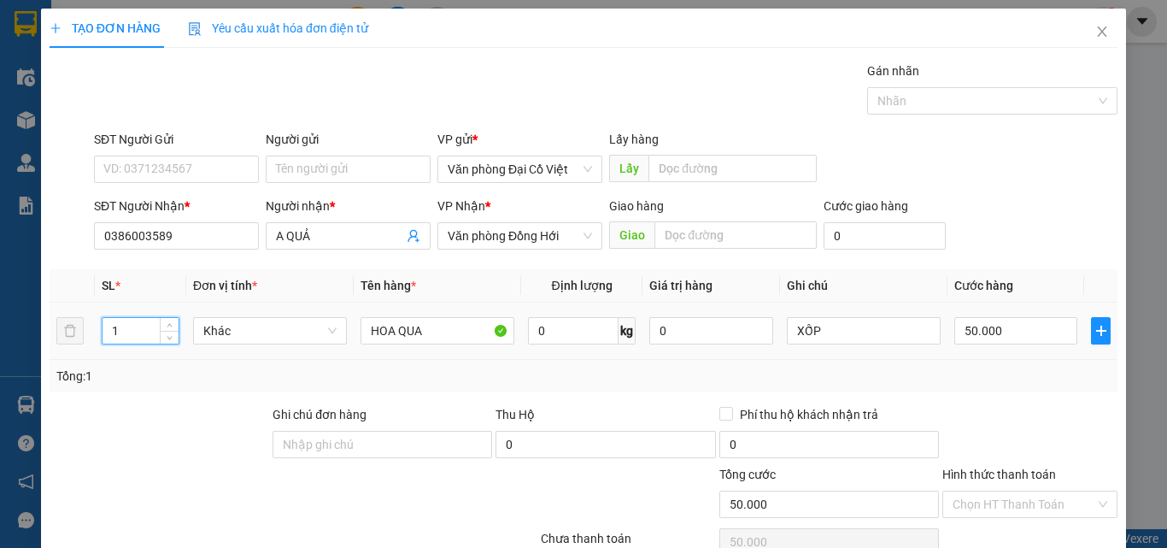
click at [155, 328] on input "1" at bounding box center [141, 331] width 76 height 26
click at [998, 338] on input "50.000" at bounding box center [1015, 330] width 123 height 27
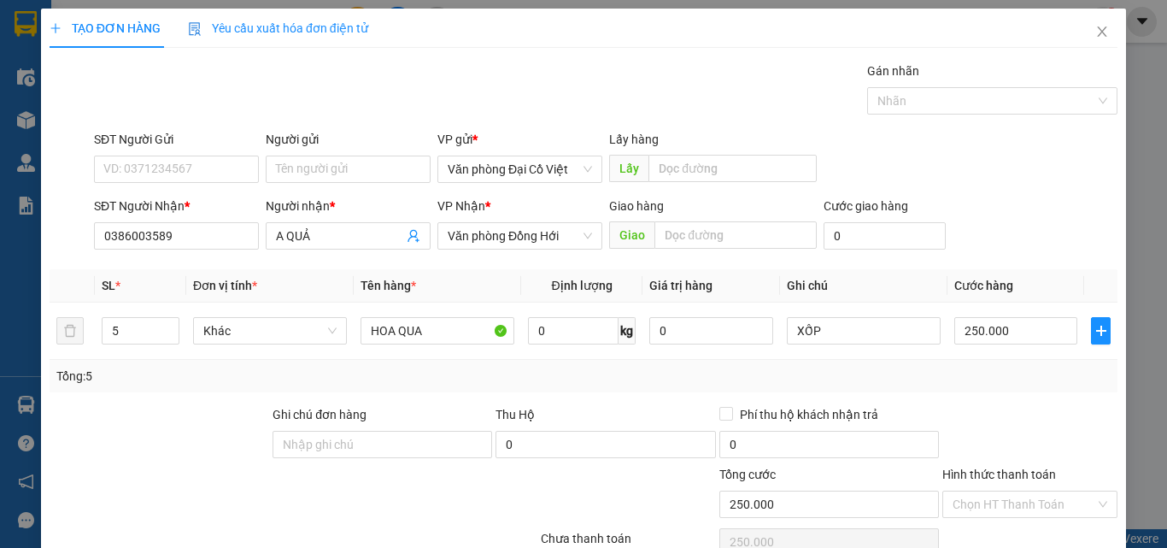
click at [1006, 379] on div "Tổng: 5" at bounding box center [583, 376] width 1054 height 19
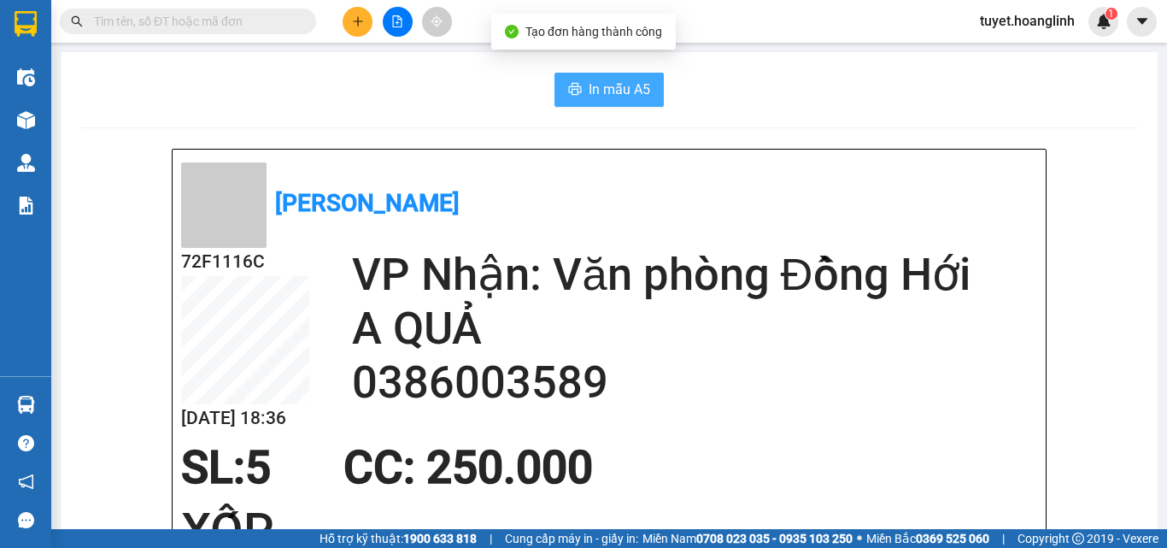
click at [646, 94] on button "In mẫu A5" at bounding box center [608, 90] width 109 height 34
click at [355, 21] on icon "plus" at bounding box center [357, 21] width 9 height 1
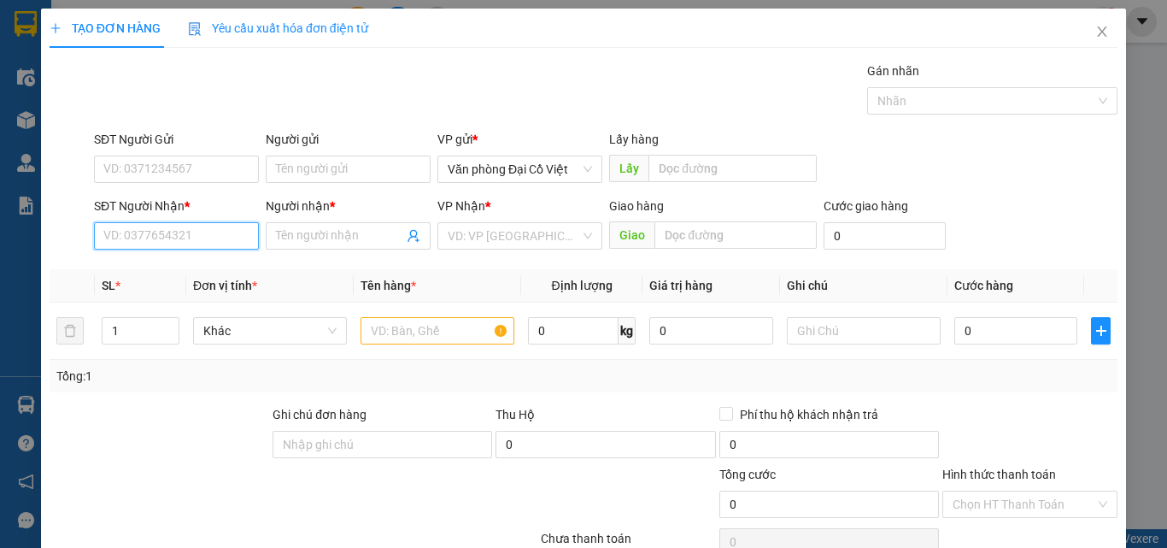
click at [214, 234] on input "SĐT Người Nhận *" at bounding box center [176, 235] width 165 height 27
click at [366, 234] on input "Người nhận *" at bounding box center [339, 235] width 127 height 19
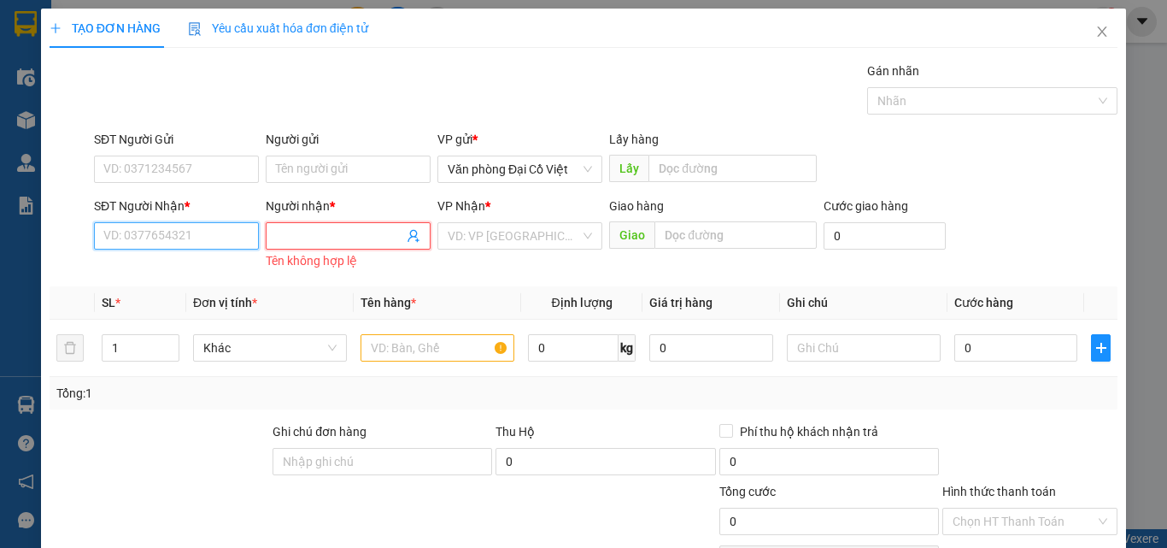
click at [150, 232] on input "SĐT Người Nhận *" at bounding box center [176, 235] width 165 height 27
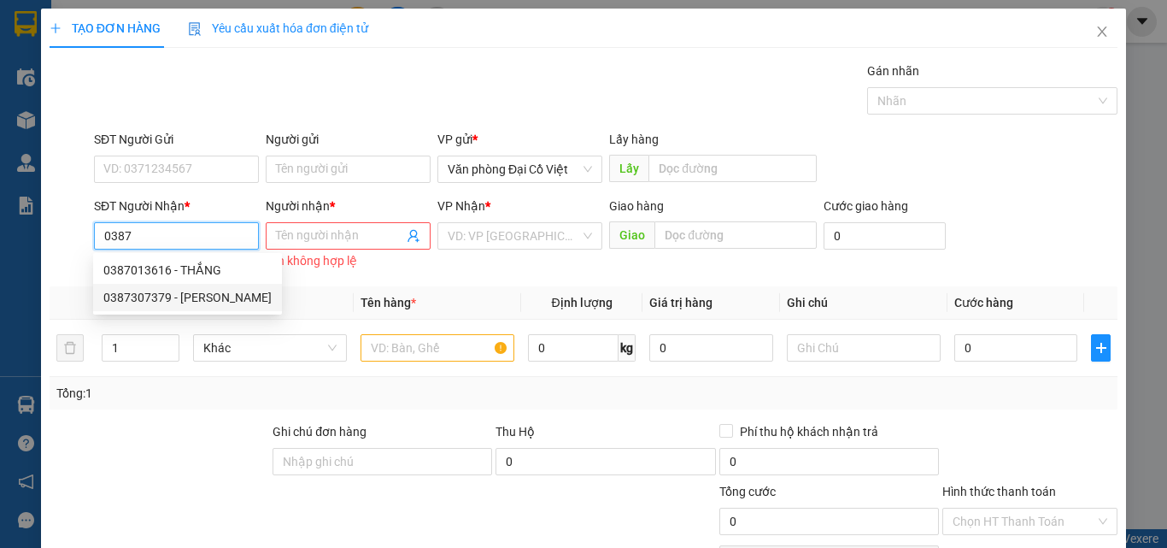
click at [169, 298] on div "0387307379 - NGUYEN LAI" at bounding box center [187, 297] width 168 height 19
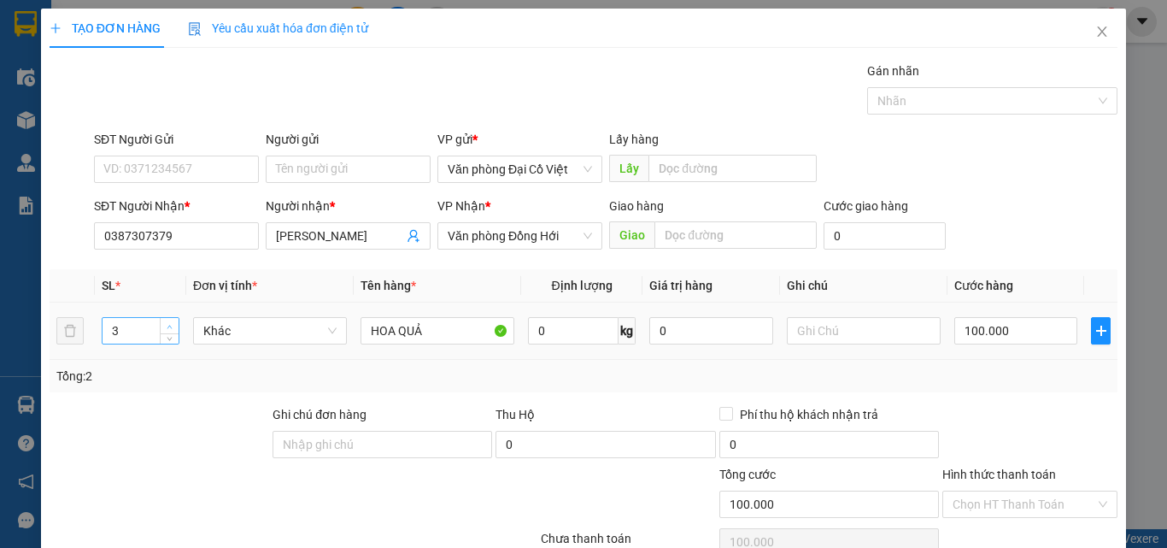
click at [168, 322] on span "up" at bounding box center [170, 326] width 10 height 10
click at [1019, 335] on input "100.000" at bounding box center [1015, 330] width 123 height 27
click at [1001, 388] on div "Tổng: 3" at bounding box center [584, 376] width 1068 height 32
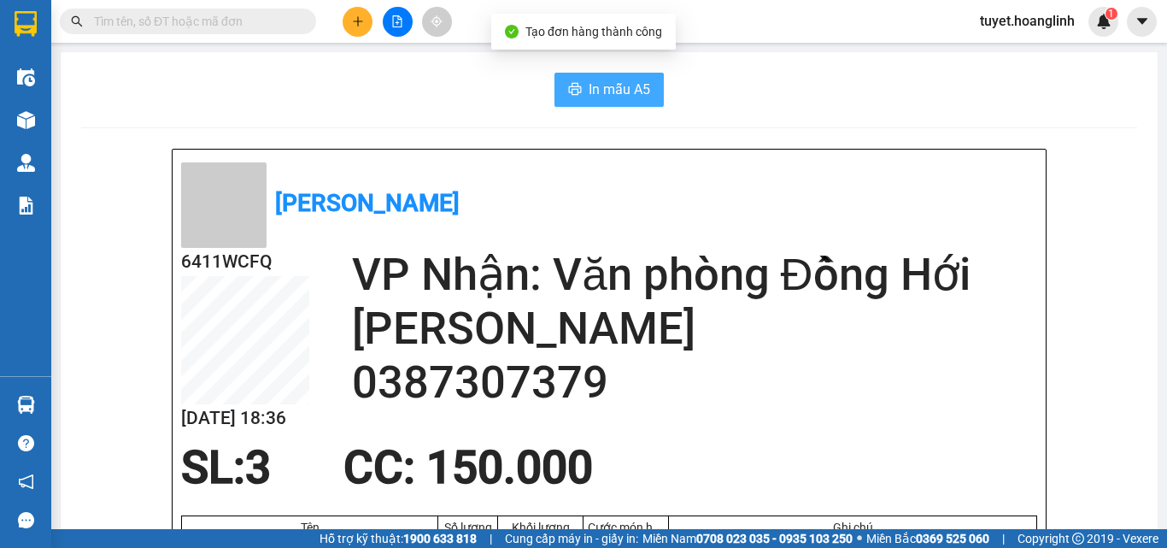
click at [613, 88] on span "In mẫu A5" at bounding box center [620, 89] width 62 height 21
click at [331, 27] on div at bounding box center [166, 22] width 333 height 26
click at [348, 16] on button at bounding box center [358, 22] width 30 height 30
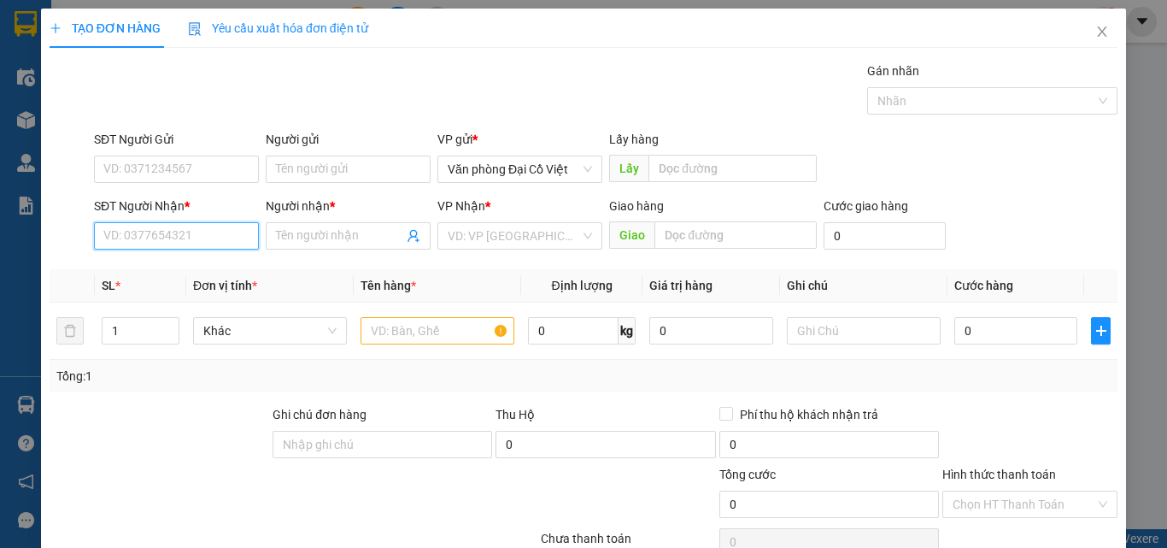
click at [164, 234] on input "SĐT Người Nhận *" at bounding box center [176, 235] width 165 height 27
click at [170, 272] on div "0977784281 - VÂN" at bounding box center [187, 270] width 168 height 19
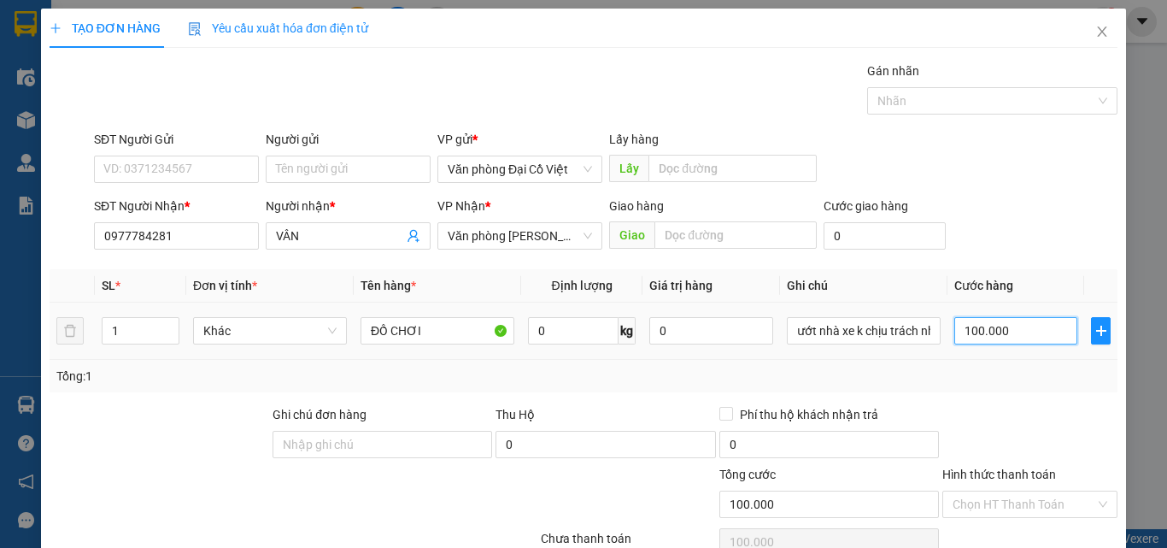
click at [982, 324] on input "100.000" at bounding box center [1015, 330] width 123 height 27
click at [1007, 363] on div "Tổng: 1" at bounding box center [584, 376] width 1068 height 32
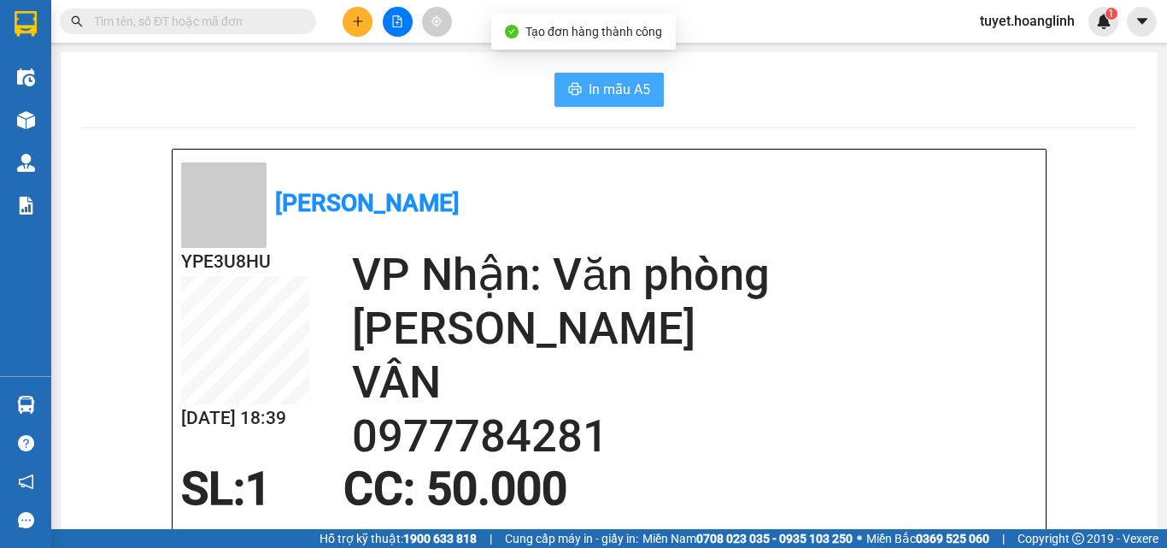
click at [623, 91] on span "In mẫu A5" at bounding box center [620, 89] width 62 height 21
click at [359, 31] on button at bounding box center [358, 22] width 30 height 30
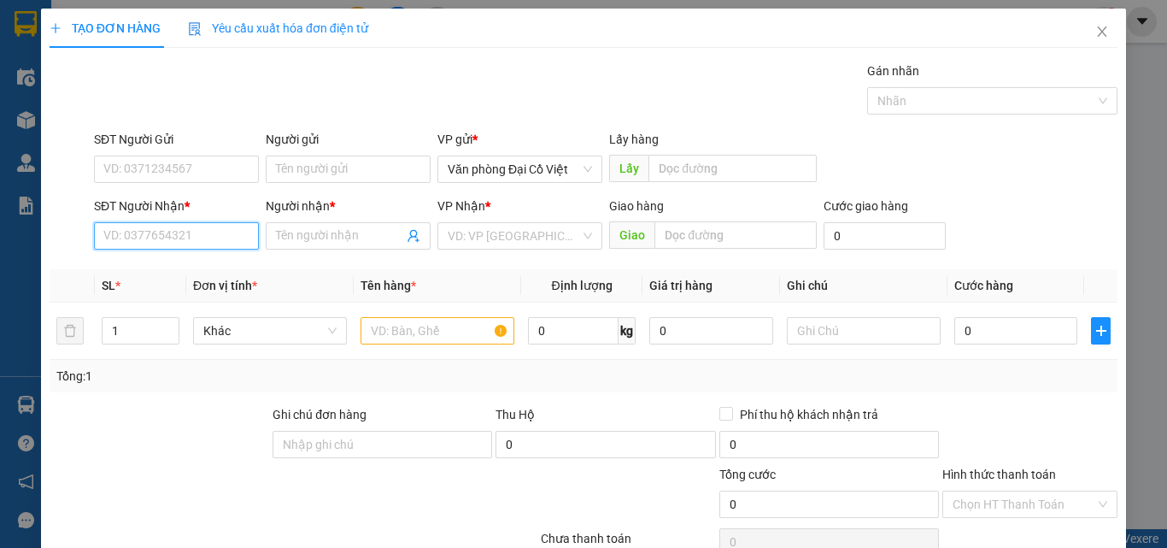
click at [197, 240] on input "SĐT Người Nhận *" at bounding box center [176, 235] width 165 height 27
click at [192, 239] on input "0376770991" at bounding box center [176, 235] width 165 height 27
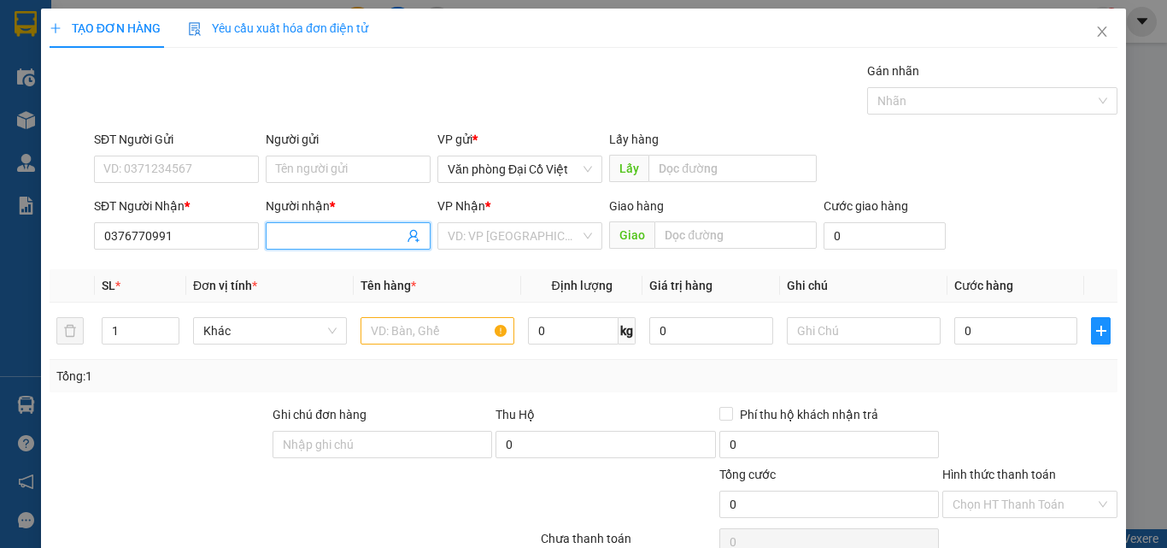
click at [285, 236] on input "Người nhận *" at bounding box center [339, 235] width 127 height 19
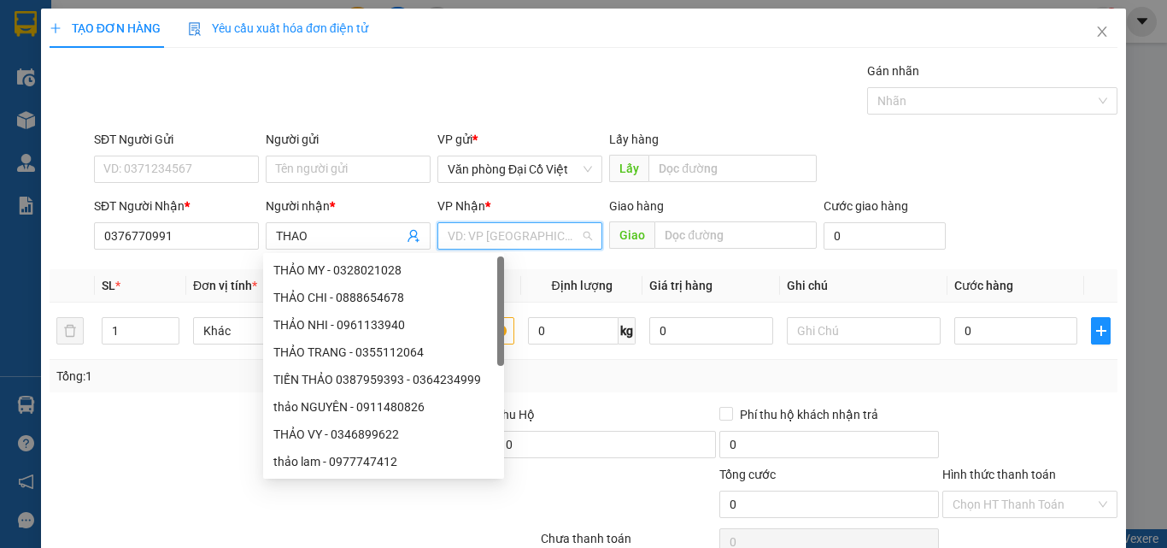
click at [506, 233] on input "search" at bounding box center [514, 236] width 132 height 26
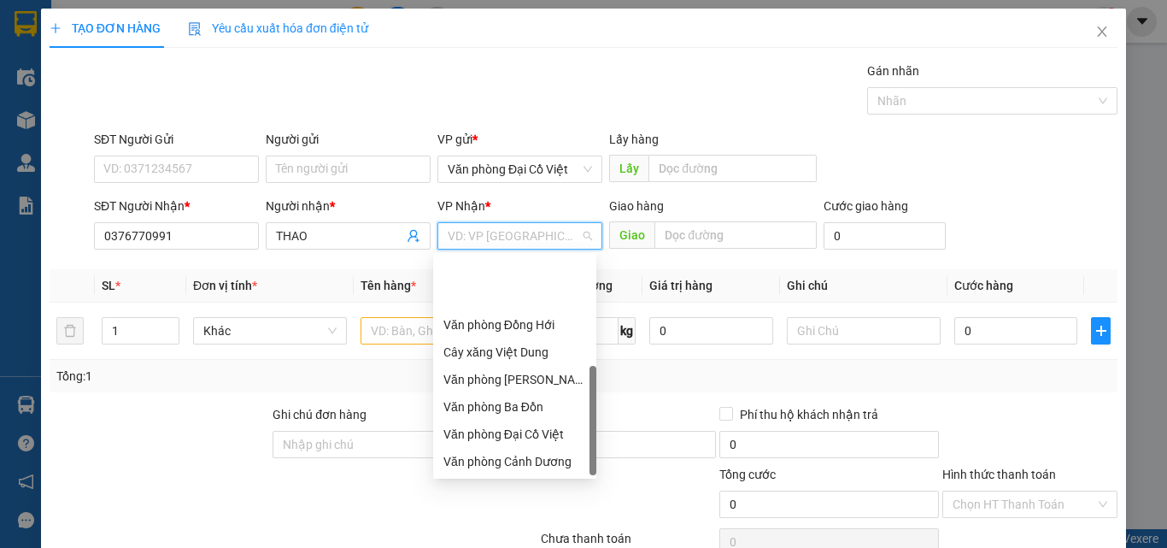
click at [547, 507] on div "Văn phòng Hoàn Lão" at bounding box center [514, 516] width 143 height 19
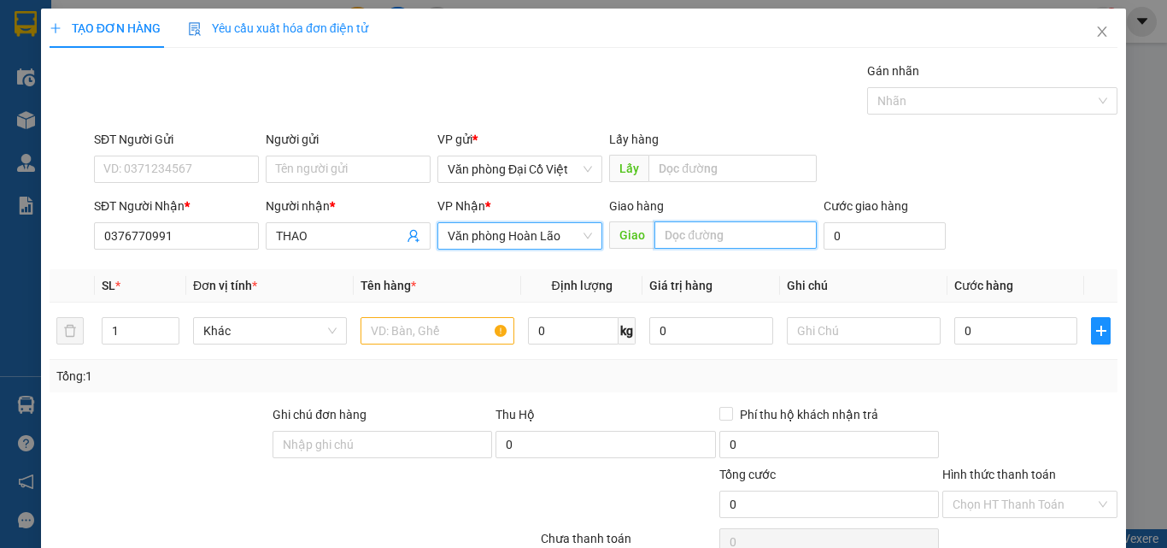
click at [684, 243] on input "text" at bounding box center [735, 234] width 162 height 27
click at [167, 328] on span "Decrease Value" at bounding box center [169, 335] width 19 height 15
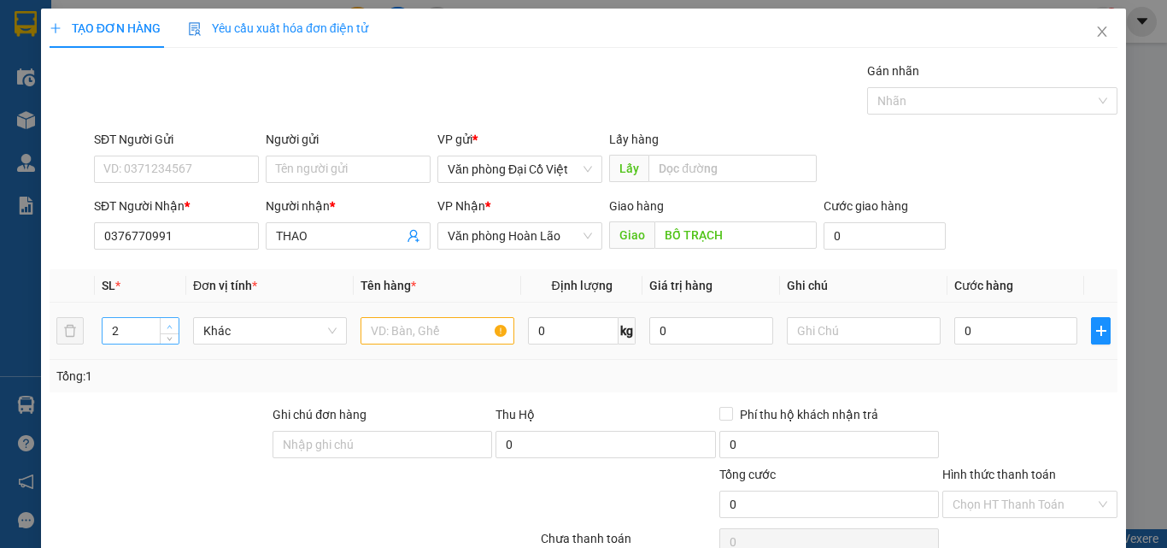
click at [161, 321] on span "Increase Value" at bounding box center [169, 325] width 19 height 15
click at [165, 325] on span "up" at bounding box center [170, 326] width 10 height 10
click at [830, 331] on input "text" at bounding box center [864, 330] width 154 height 27
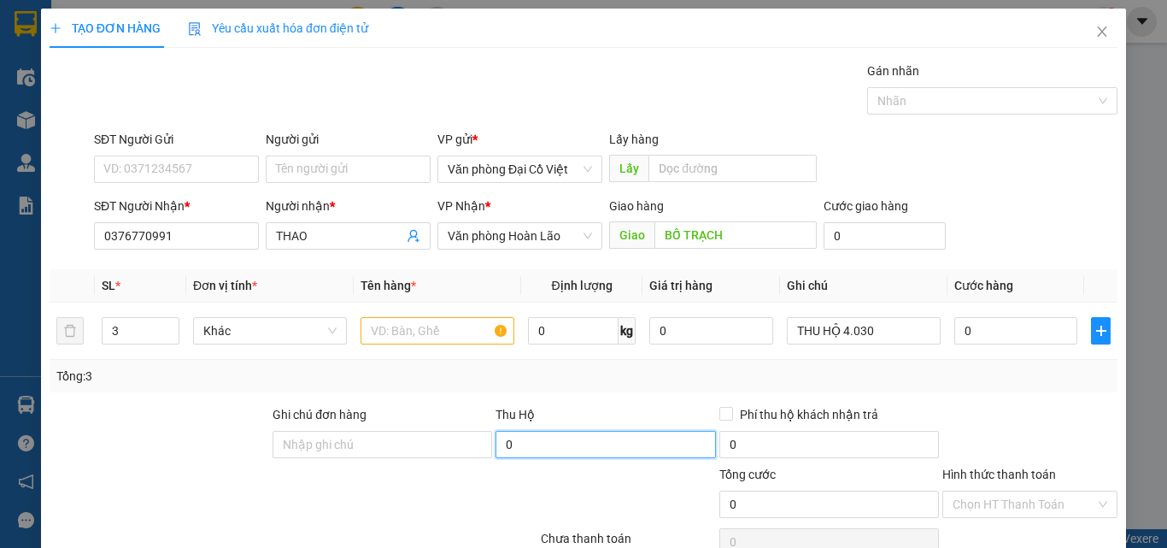
click at [535, 451] on input "0" at bounding box center [606, 444] width 220 height 27
click at [616, 402] on div "Transit Pickup Surcharge Ids Transit Deliver Surcharge Ids Transit Deliver Surc…" at bounding box center [584, 357] width 1068 height 590
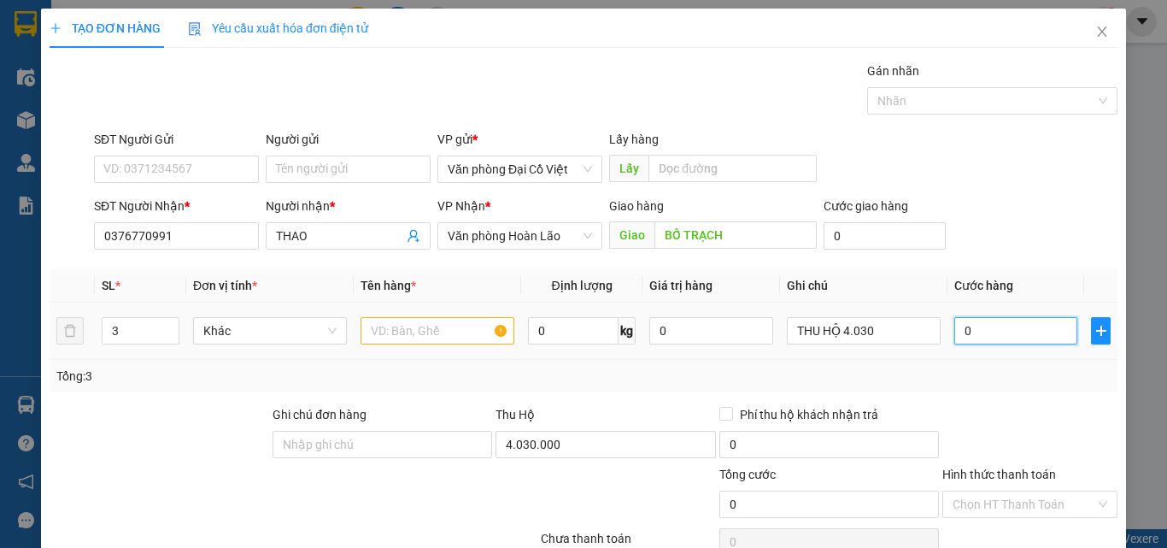
click at [1006, 332] on input "0" at bounding box center [1015, 330] width 123 height 27
click at [980, 380] on div "Tổng: 3" at bounding box center [583, 376] width 1054 height 19
click at [377, 317] on input "text" at bounding box center [438, 330] width 154 height 27
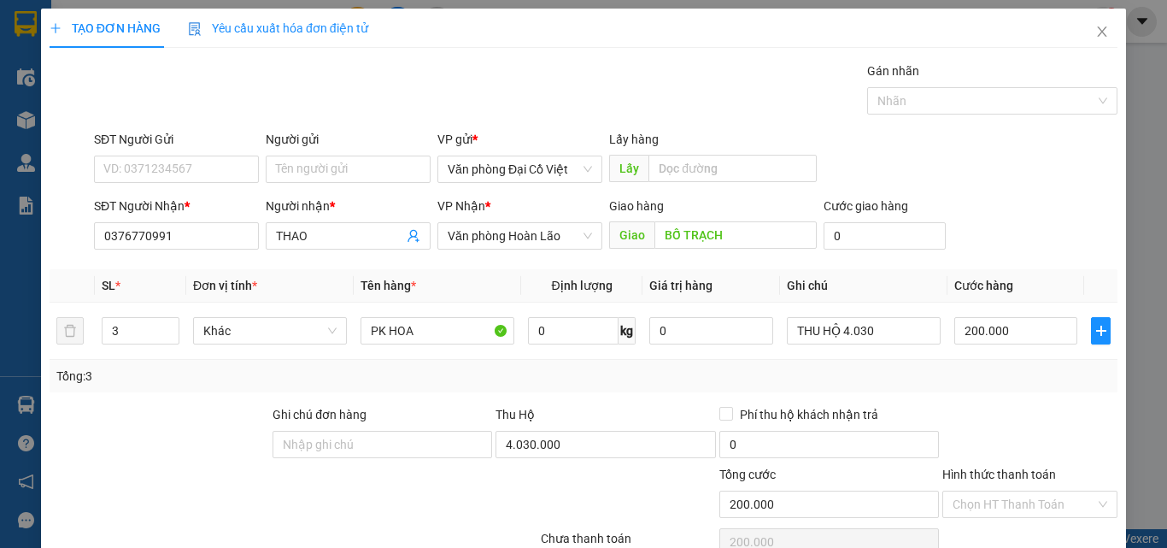
click at [970, 262] on div "Transit Pickup Surcharge Ids Transit Deliver Surcharge Ids Transit Deliver Surc…" at bounding box center [584, 357] width 1068 height 590
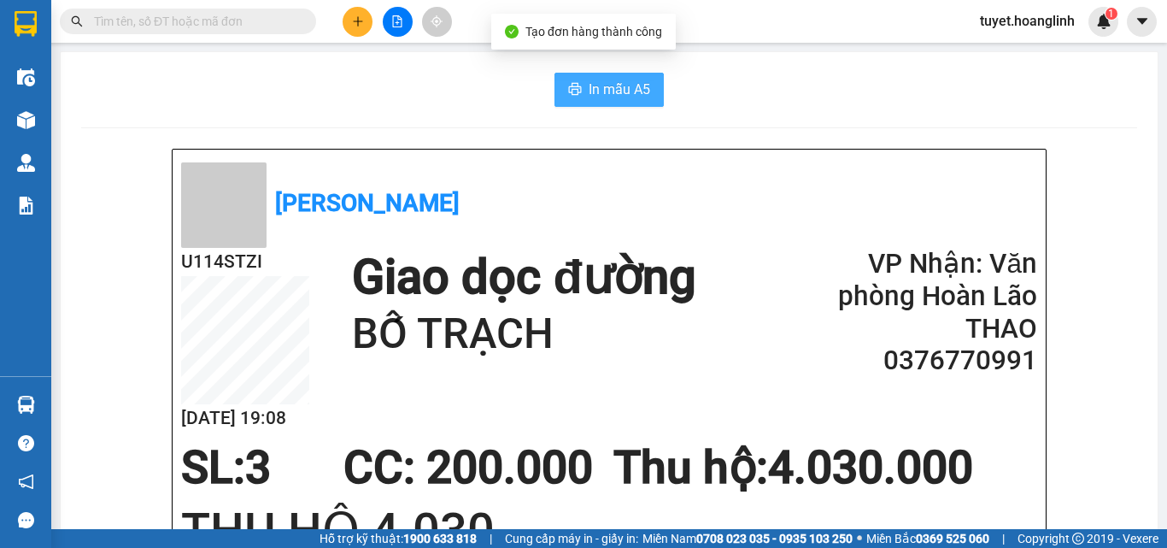
click at [587, 78] on button "In mẫu A5" at bounding box center [608, 90] width 109 height 34
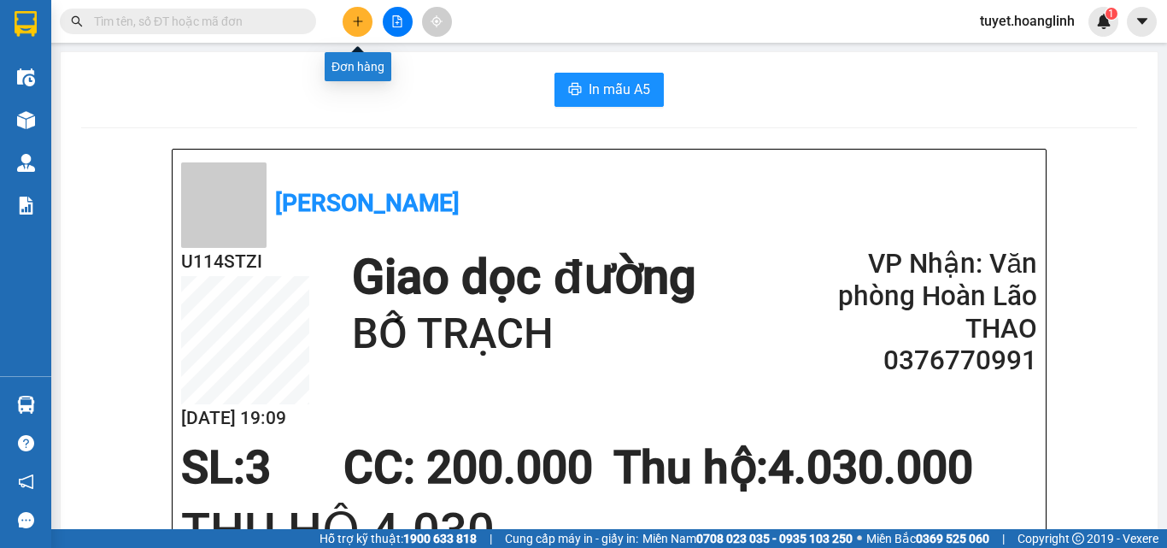
click at [361, 22] on icon "plus" at bounding box center [358, 21] width 12 height 12
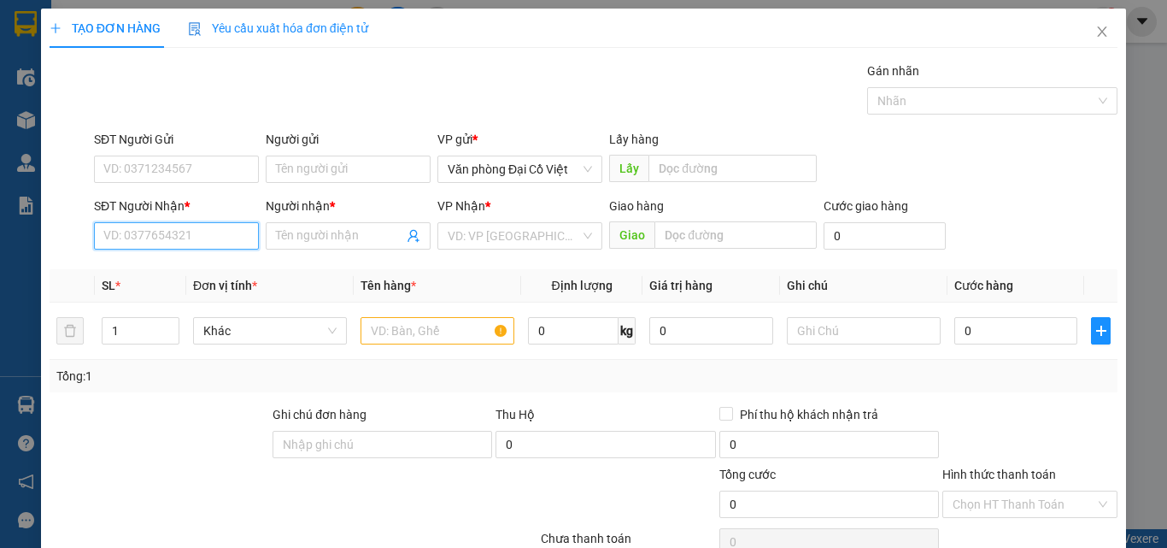
click at [193, 241] on input "SĐT Người Nhận *" at bounding box center [176, 235] width 165 height 27
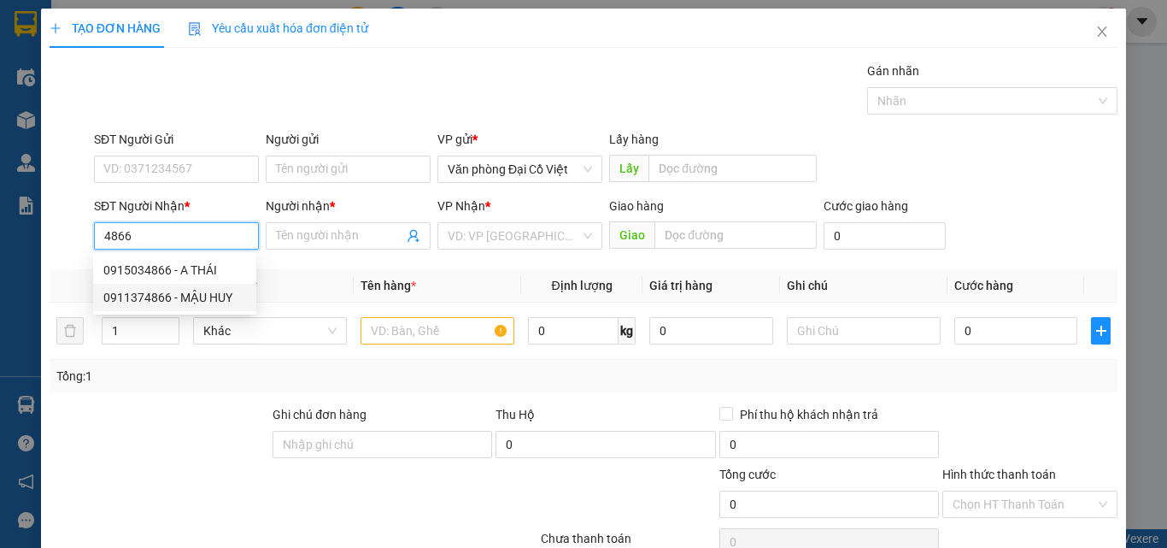
click at [164, 299] on div "0911374866 - MẬU HUY" at bounding box center [174, 297] width 143 height 19
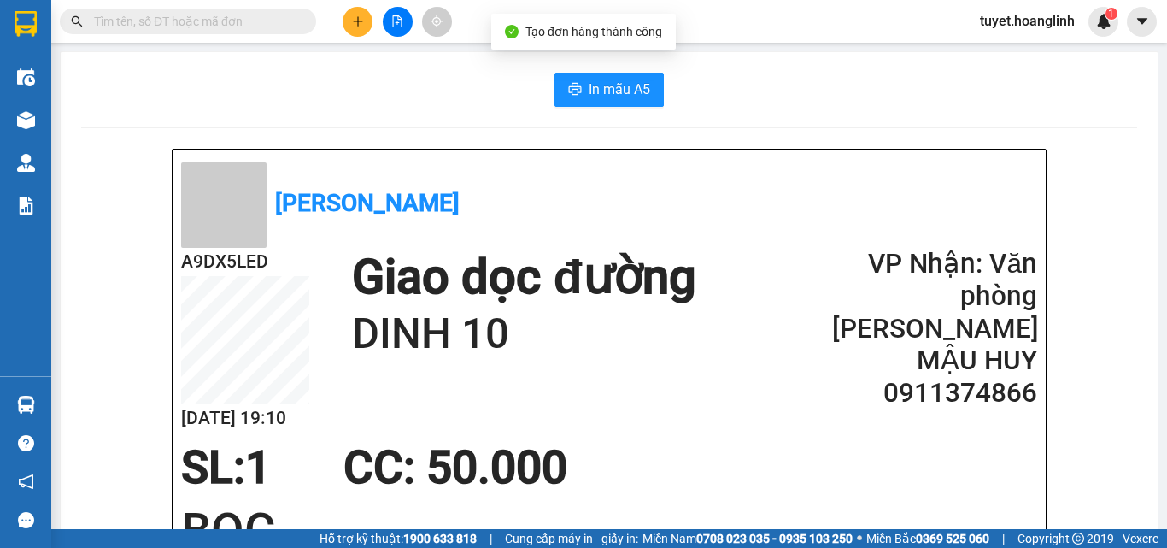
drag, startPoint x: 655, startPoint y: 122, endPoint x: 621, endPoint y: 85, distance: 50.8
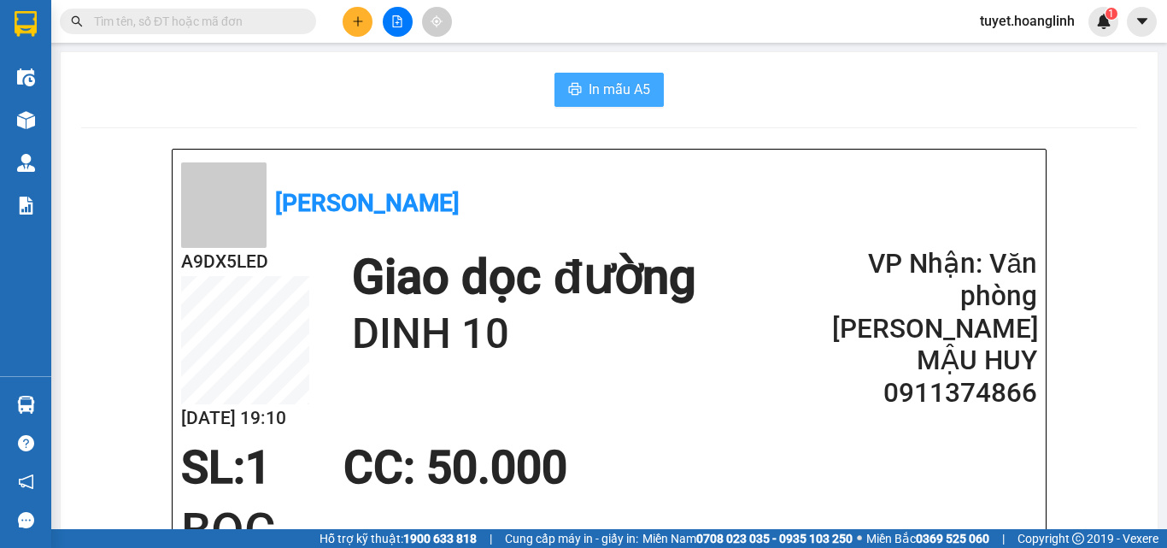
click at [613, 85] on span "In mẫu A5" at bounding box center [620, 89] width 62 height 21
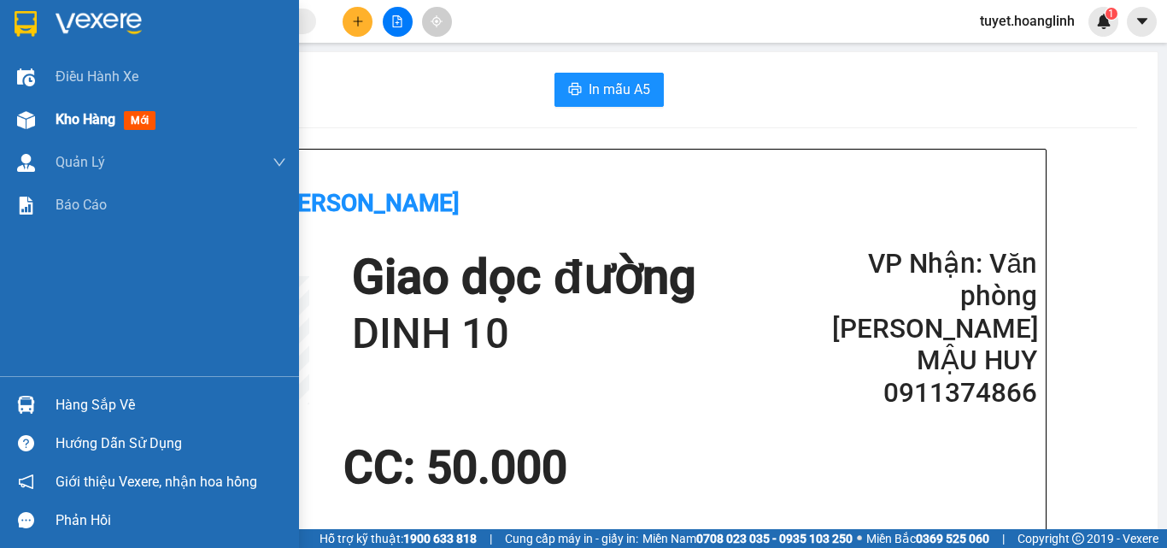
click at [21, 124] on img at bounding box center [26, 120] width 18 height 18
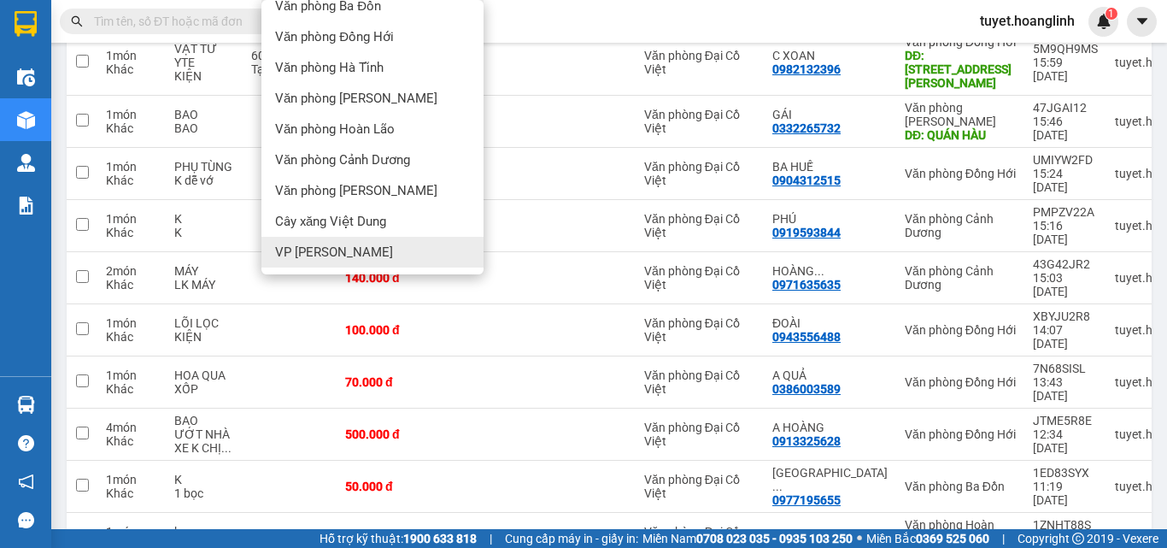
click at [375, 257] on div "VP [PERSON_NAME]" at bounding box center [372, 252] width 222 height 31
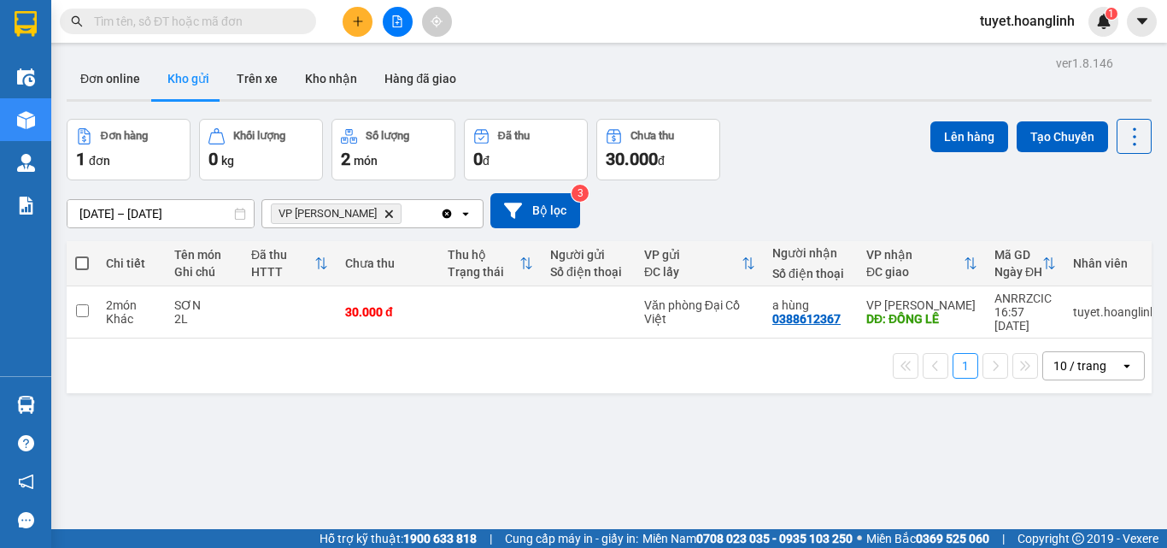
click at [397, 214] on div "VP [PERSON_NAME]" at bounding box center [351, 213] width 178 height 27
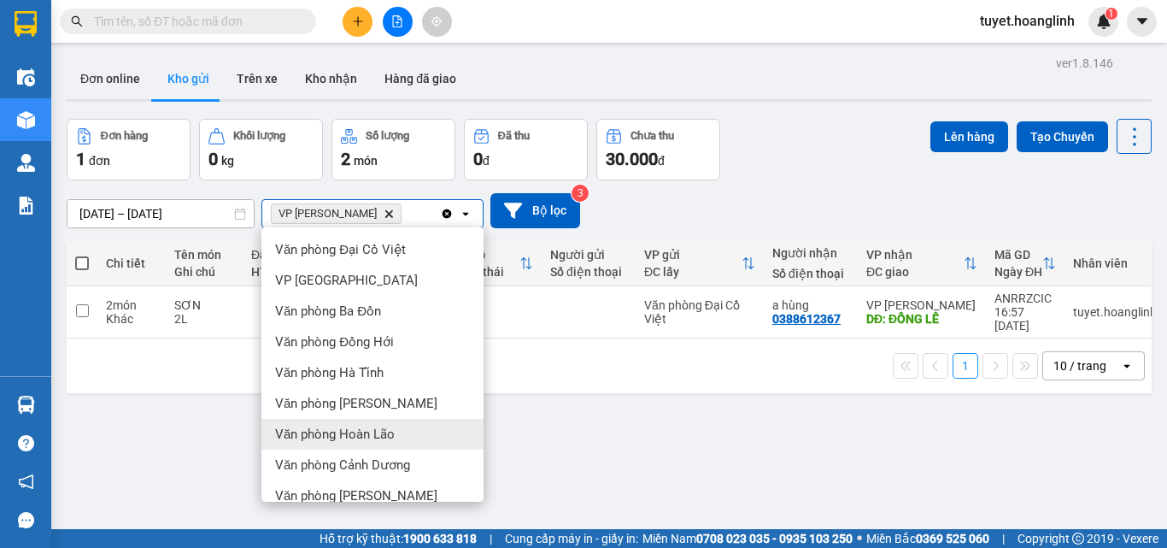
scroll to position [78, 0]
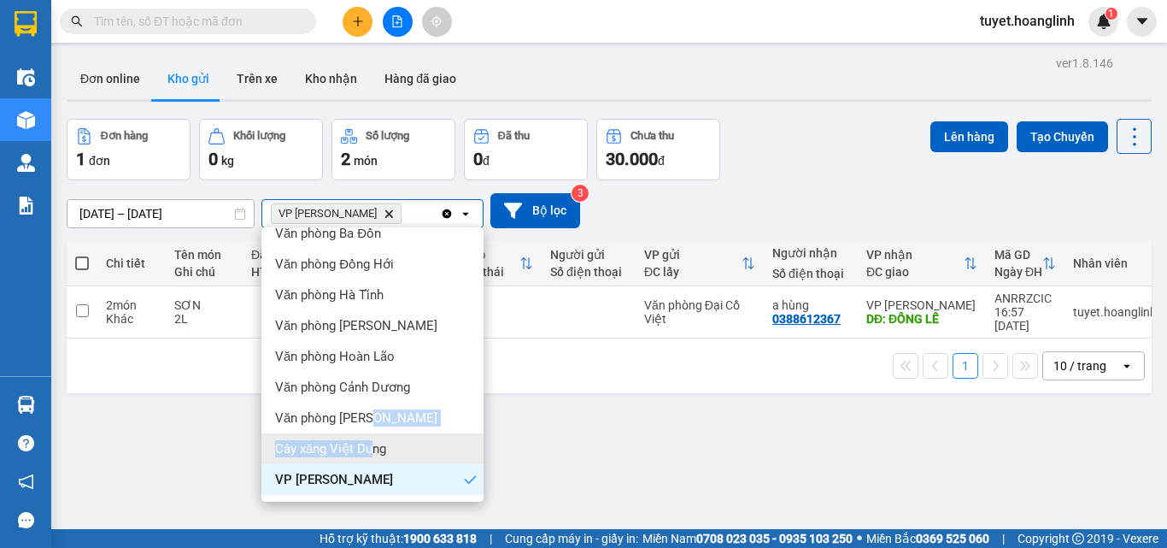
drag, startPoint x: 370, startPoint y: 431, endPoint x: 370, endPoint y: 441, distance: 9.4
click at [370, 441] on ul "Văn phòng Đại Cồ Việt VP Mỹ Đình Văn phòng Ba Đồn Văn phòng Đồng Hới Văn phòng …" at bounding box center [372, 364] width 222 height 274
click at [370, 441] on span "Cây xăng Việt Dung" at bounding box center [330, 448] width 111 height 17
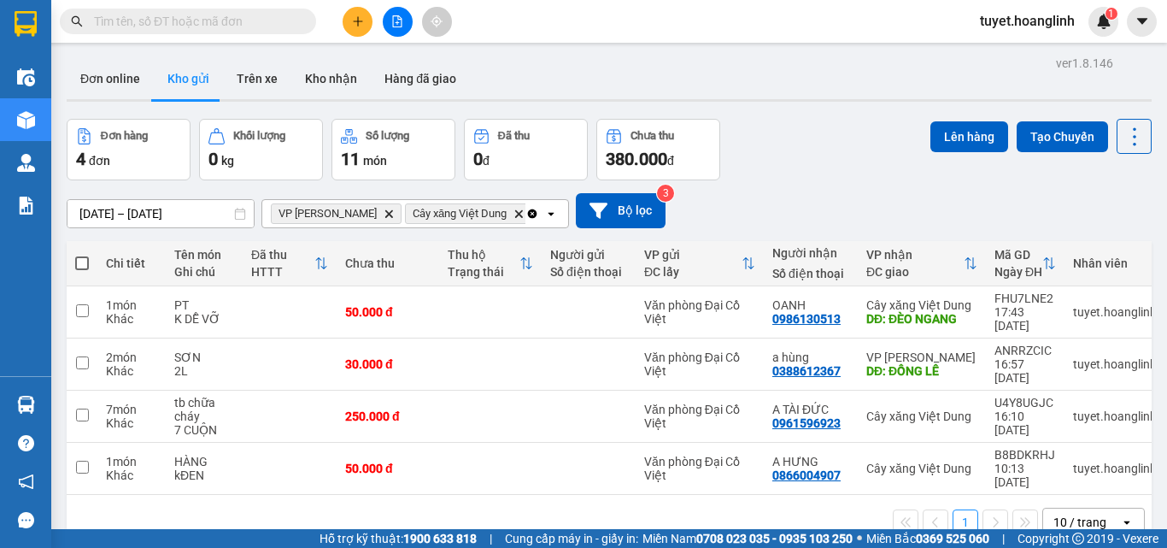
click at [544, 216] on icon "open" at bounding box center [551, 214] width 14 height 14
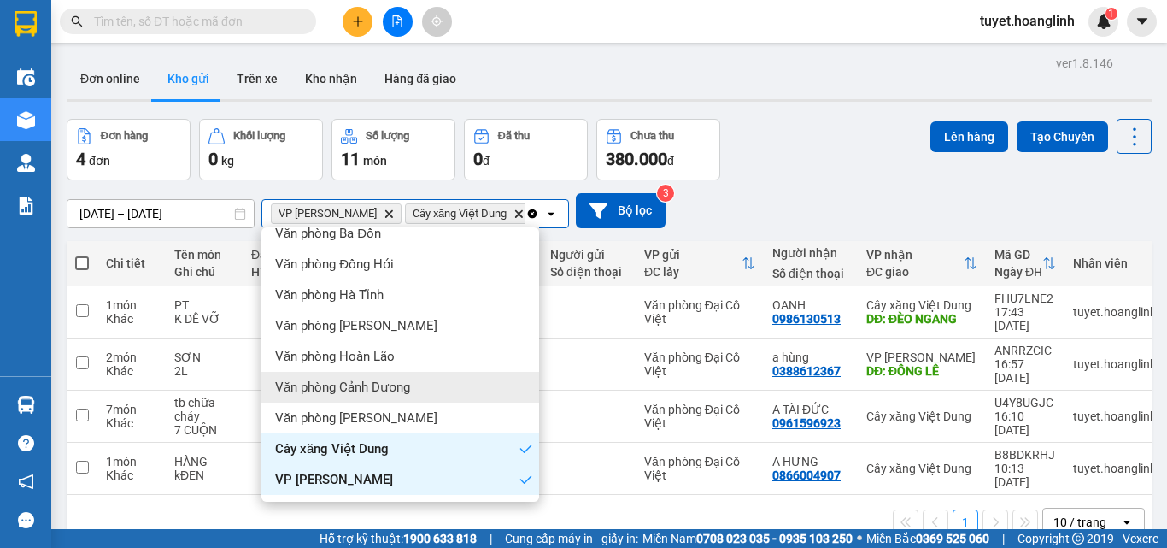
click at [439, 394] on div "Văn phòng Cảnh Dương" at bounding box center [400, 387] width 278 height 31
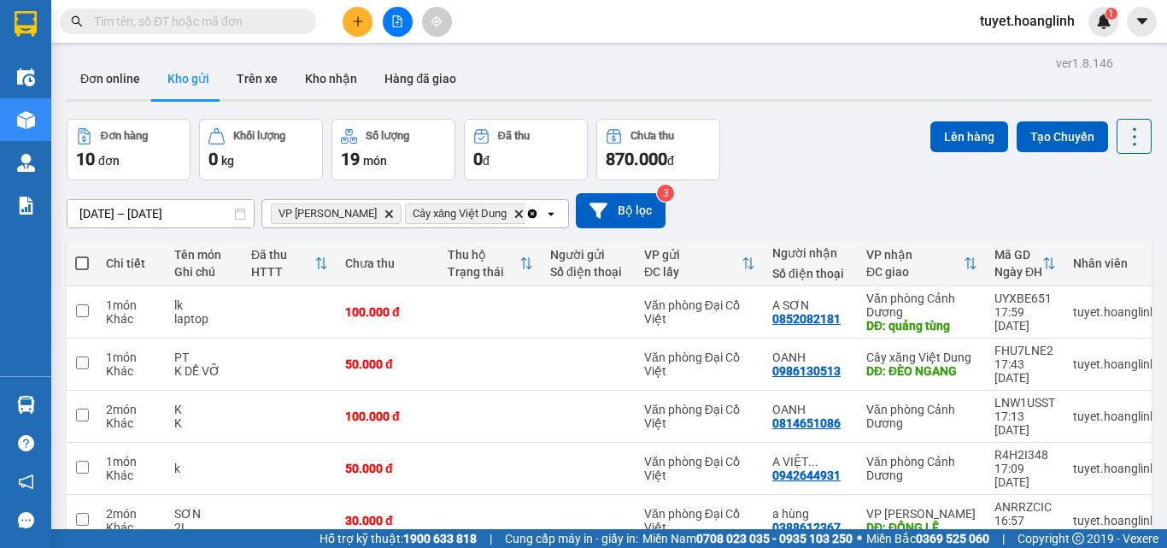
click at [550, 209] on icon "open" at bounding box center [551, 214] width 14 height 14
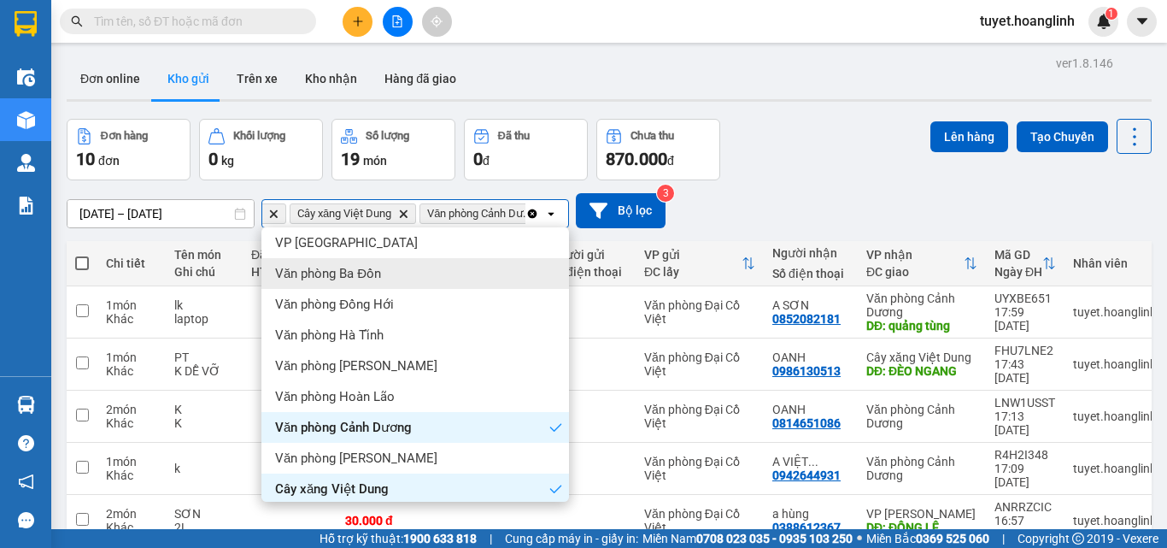
scroll to position [0, 0]
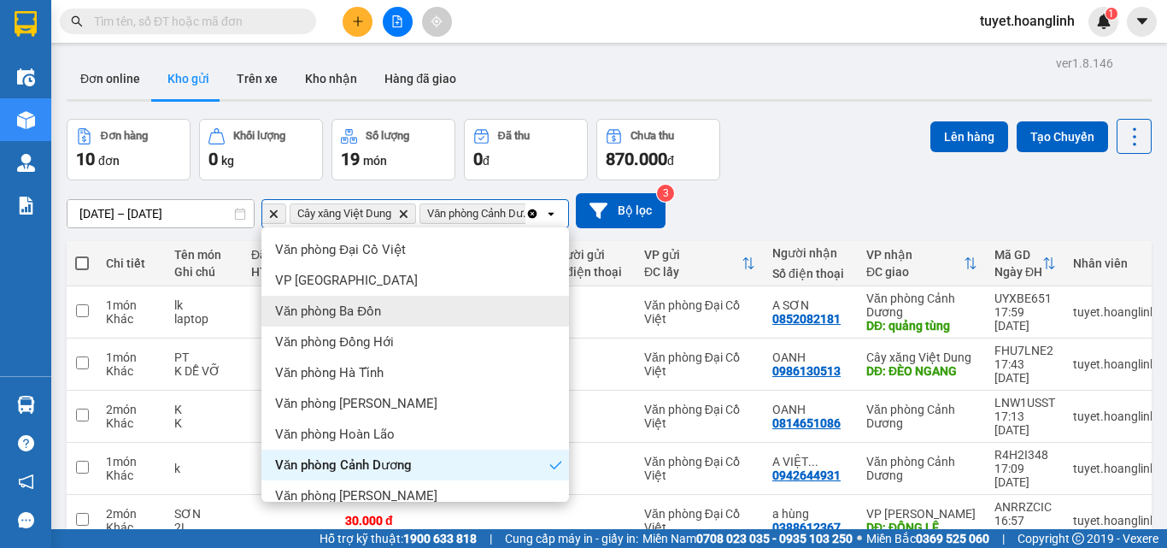
click at [455, 309] on div "Văn phòng Ba Đồn" at bounding box center [415, 311] width 308 height 31
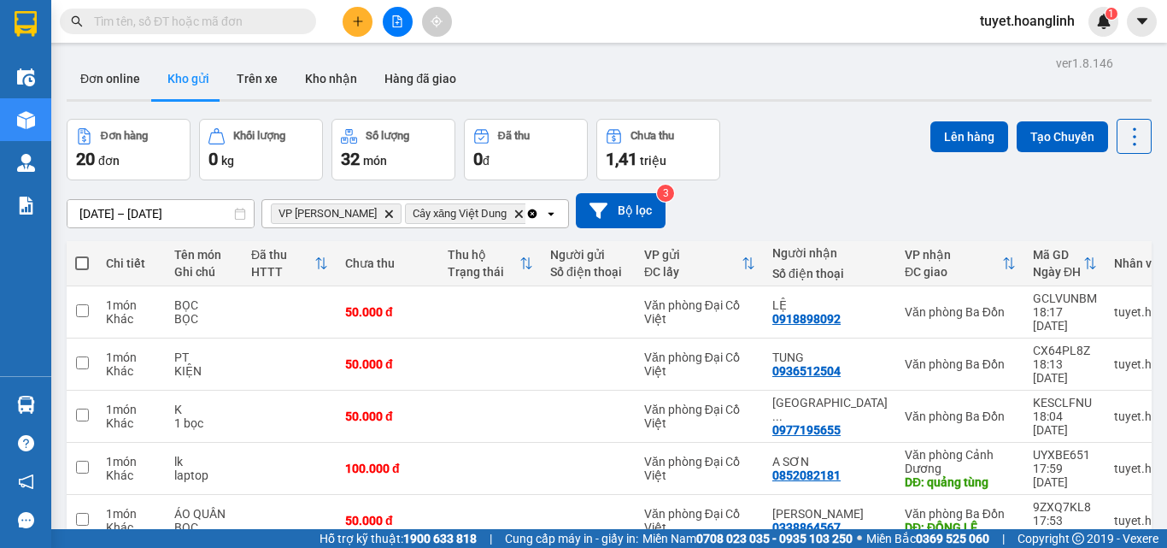
click at [73, 260] on th at bounding box center [82, 263] width 31 height 45
click at [78, 261] on span at bounding box center [82, 263] width 14 height 14
click at [82, 255] on input "checkbox" at bounding box center [82, 255] width 0 height 0
checkbox input "true"
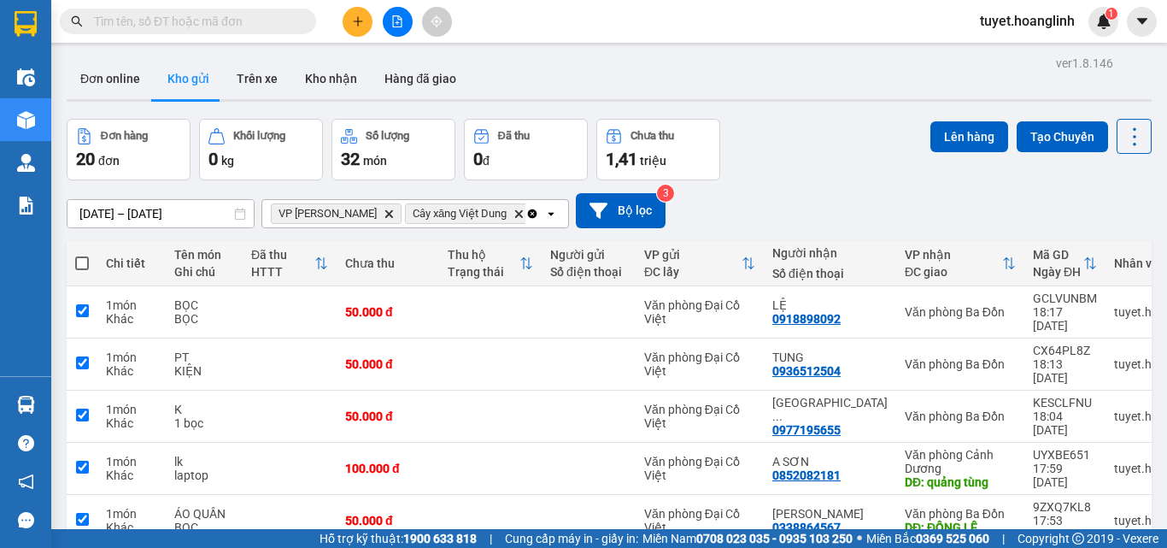
checkbox input "true"
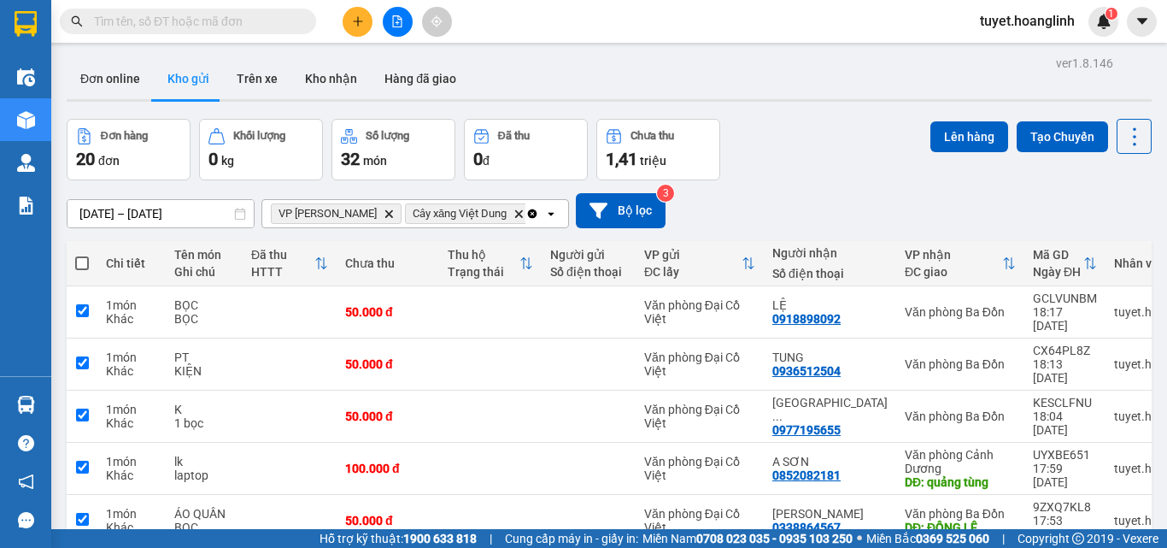
checkbox input "true"
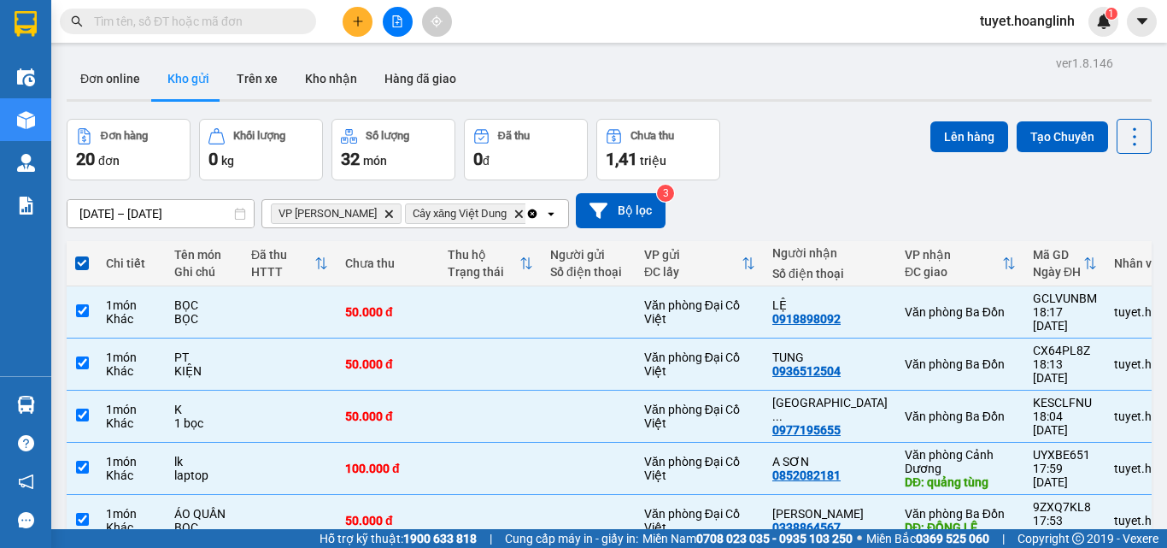
drag, startPoint x: 952, startPoint y: 132, endPoint x: 443, endPoint y: 56, distance: 514.0
click at [467, 53] on div "ver 1.8.146 Đơn online Kho gửi Trên xe Kho nhận Hàng đã giao Đơn hàng 20 đơn Kh…" at bounding box center [609, 460] width 1099 height 818
click at [979, 138] on button "Lên hàng" at bounding box center [969, 136] width 78 height 31
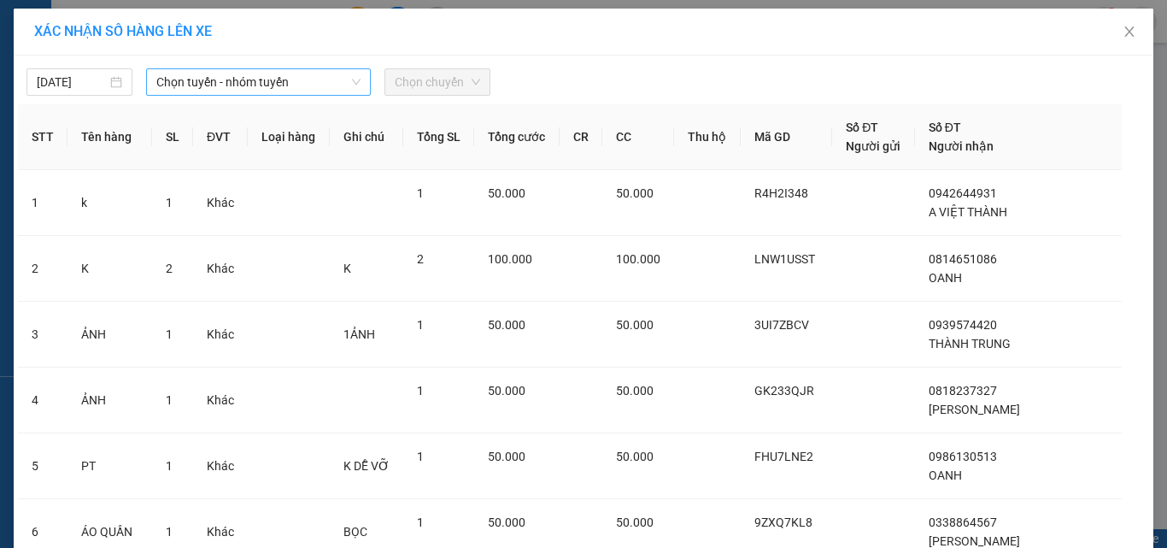
click at [208, 92] on span "Chọn tuyến - nhóm tuyến" at bounding box center [258, 82] width 204 height 26
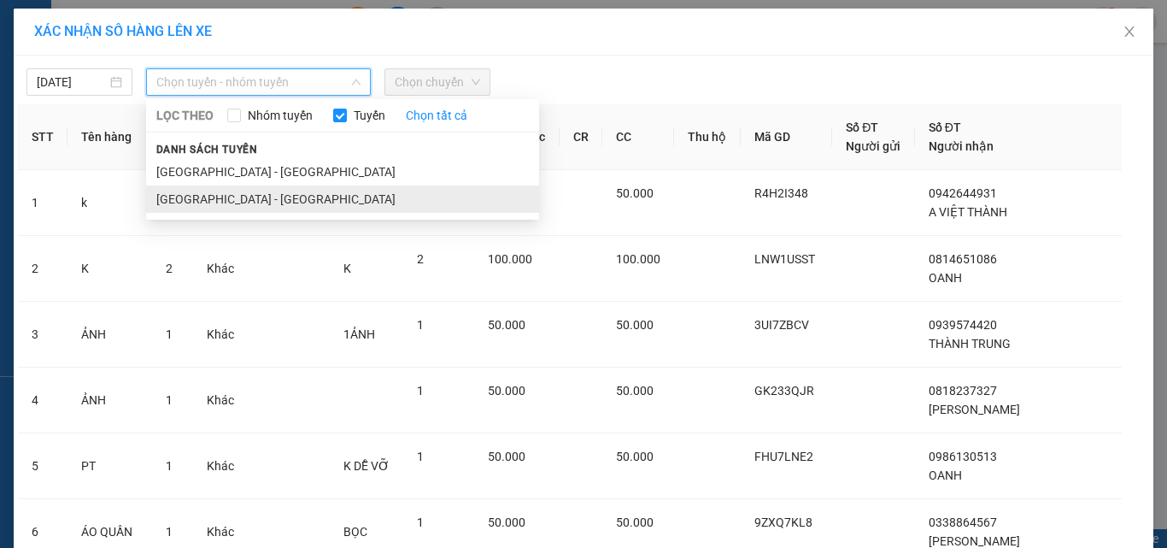
click at [188, 197] on li "[GEOGRAPHIC_DATA] - [GEOGRAPHIC_DATA]" at bounding box center [342, 198] width 393 height 27
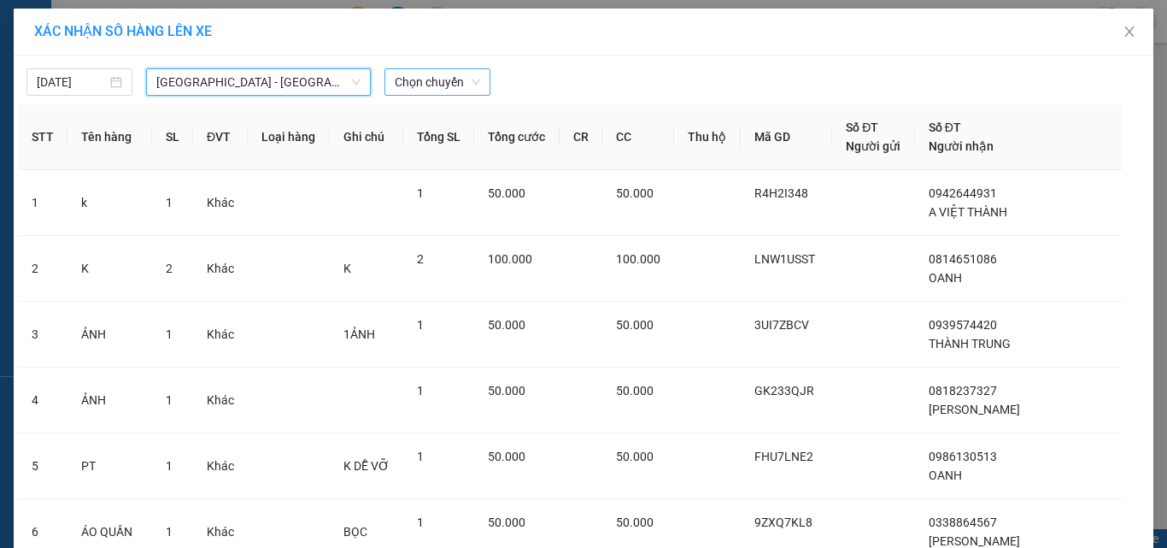
click at [419, 77] on span "Chọn chuyến" at bounding box center [437, 82] width 85 height 26
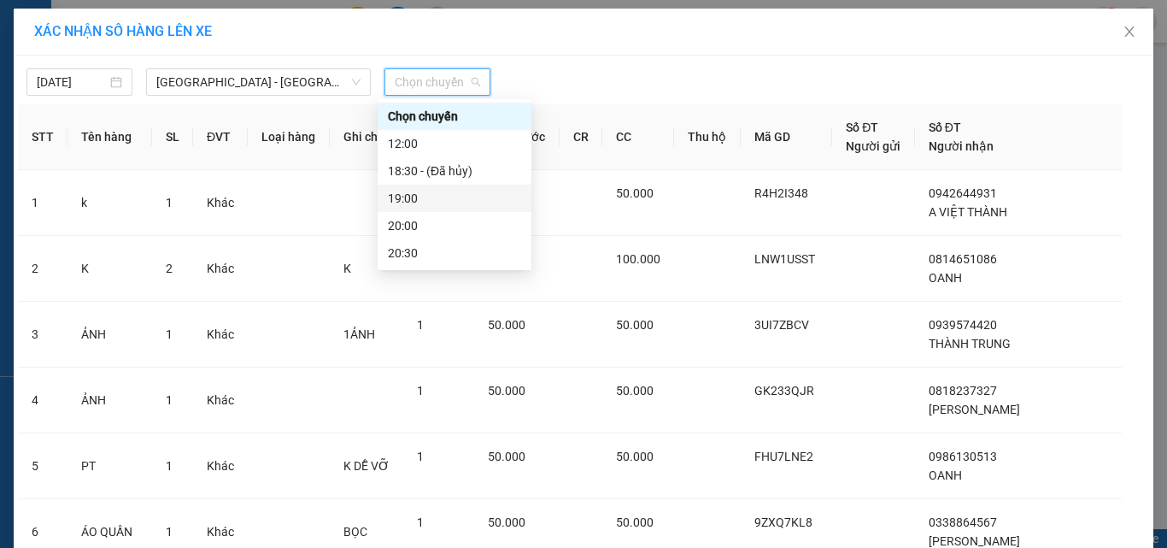
click at [418, 197] on div "19:00" at bounding box center [454, 198] width 133 height 19
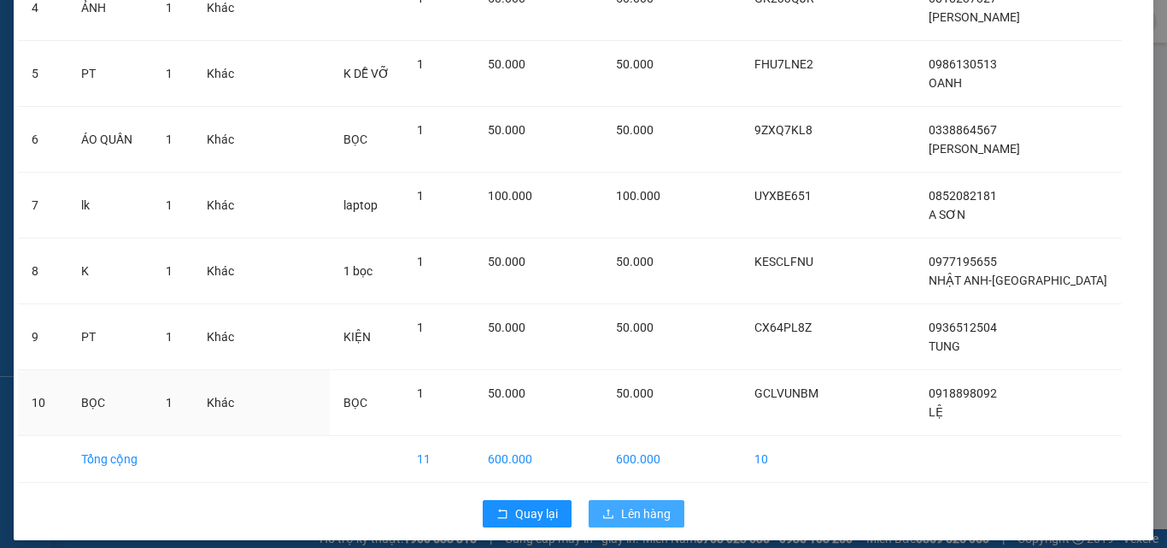
scroll to position [415, 0]
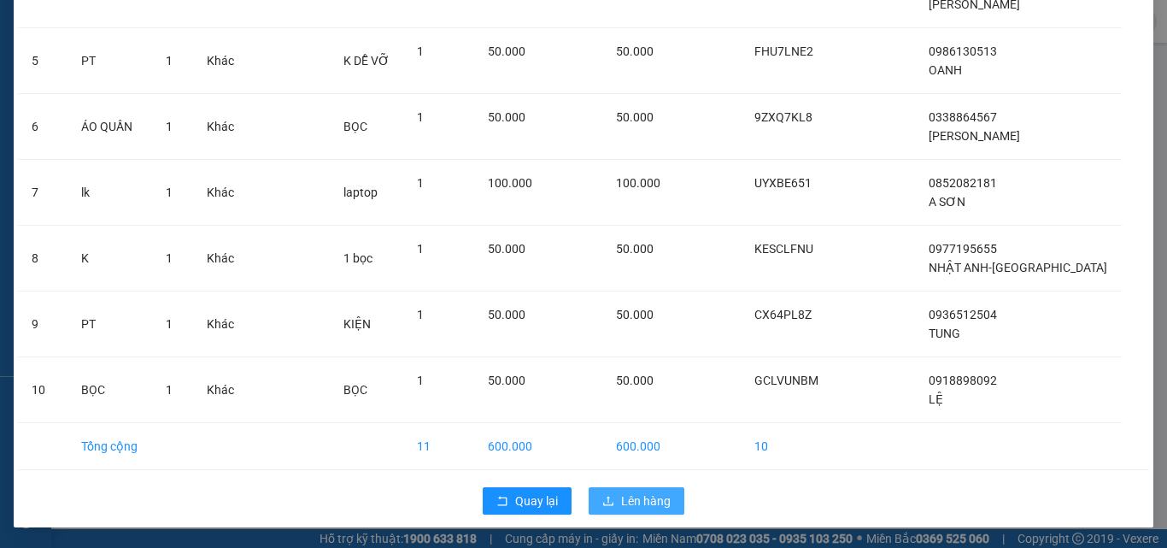
click at [621, 504] on span "Lên hàng" at bounding box center [646, 500] width 50 height 19
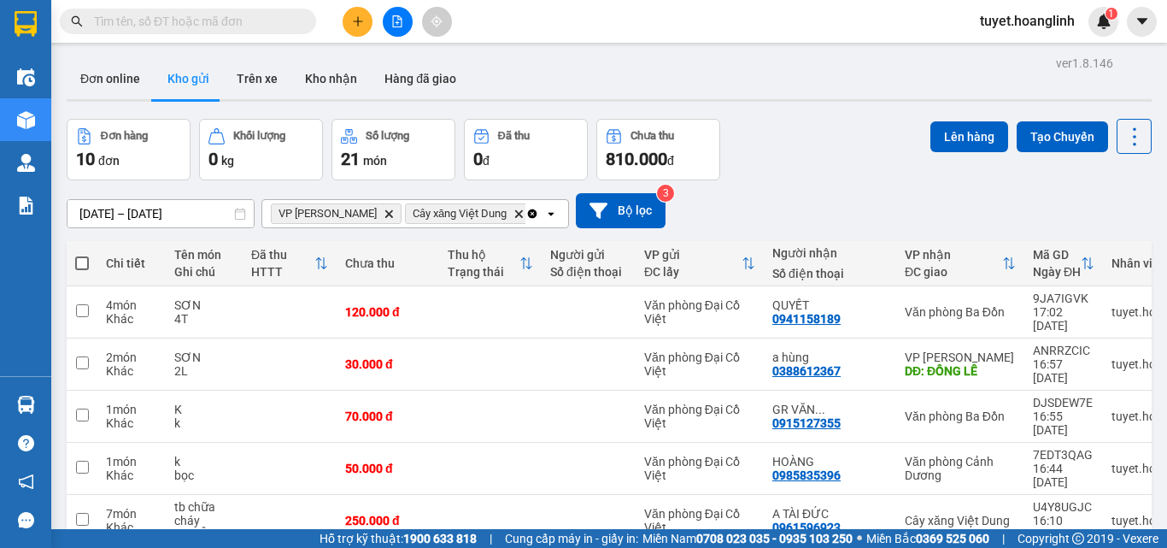
click at [81, 264] on span at bounding box center [82, 263] width 14 height 14
click at [82, 255] on input "checkbox" at bounding box center [82, 255] width 0 height 0
checkbox input "true"
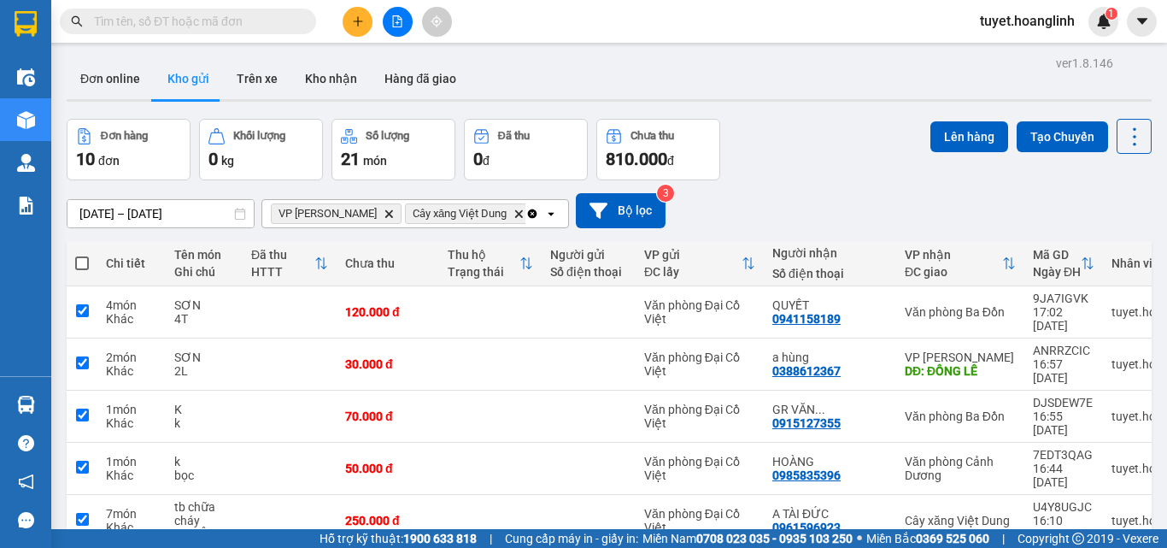
checkbox input "true"
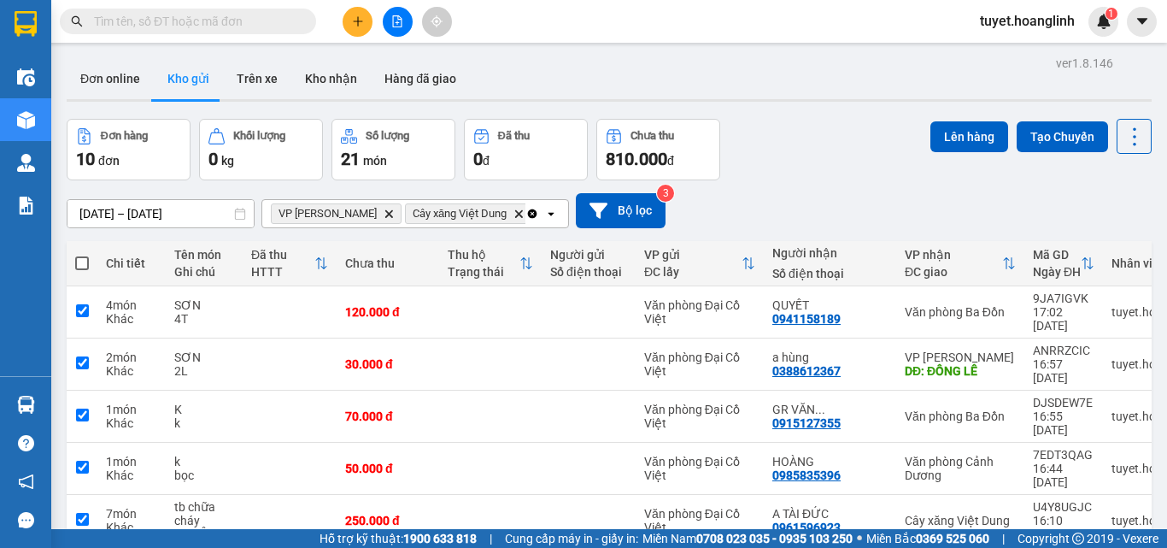
checkbox input "true"
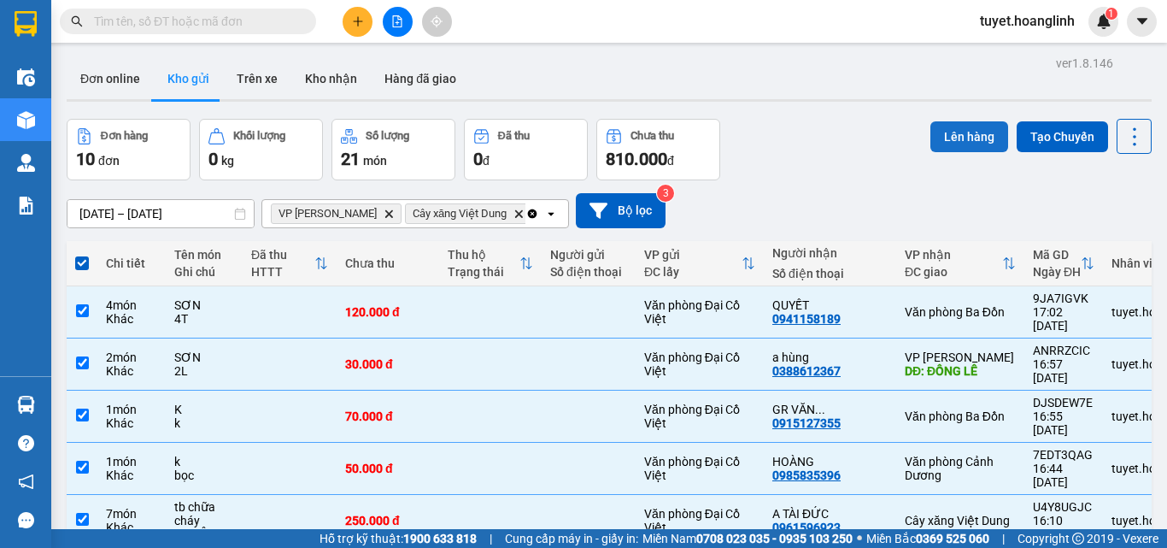
click at [946, 143] on button "Lên hàng" at bounding box center [969, 136] width 78 height 31
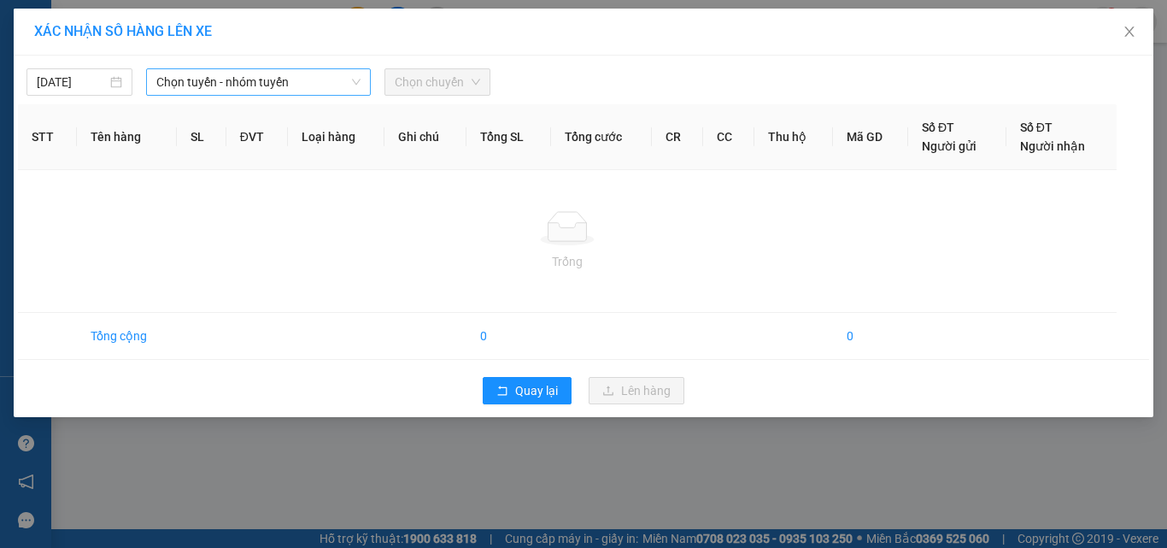
click at [245, 83] on span "Chọn tuyến - nhóm tuyến" at bounding box center [258, 82] width 204 height 26
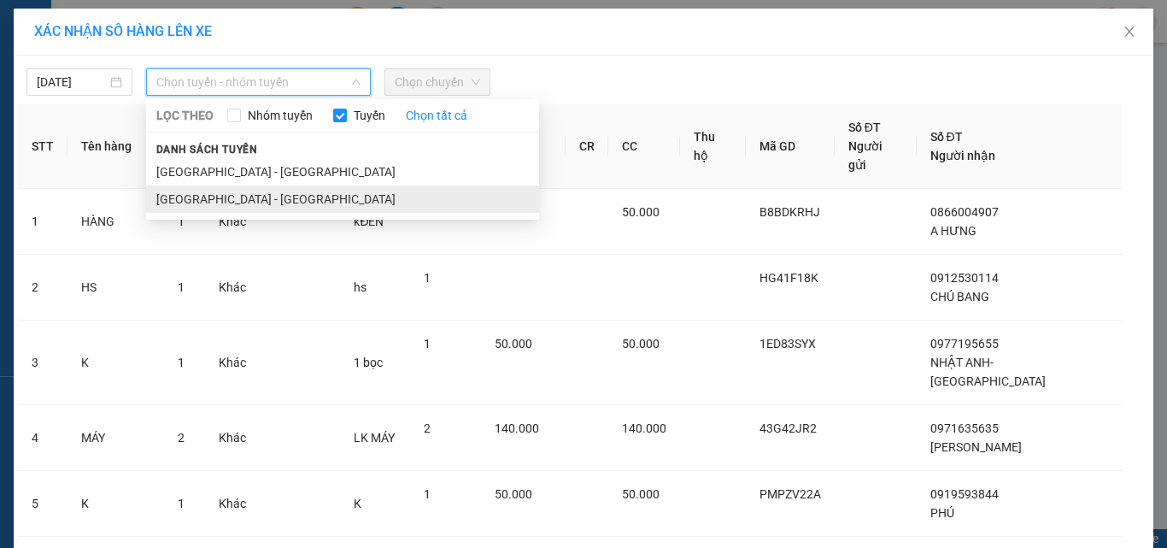
click at [210, 196] on li "[GEOGRAPHIC_DATA] - [GEOGRAPHIC_DATA]" at bounding box center [342, 198] width 393 height 27
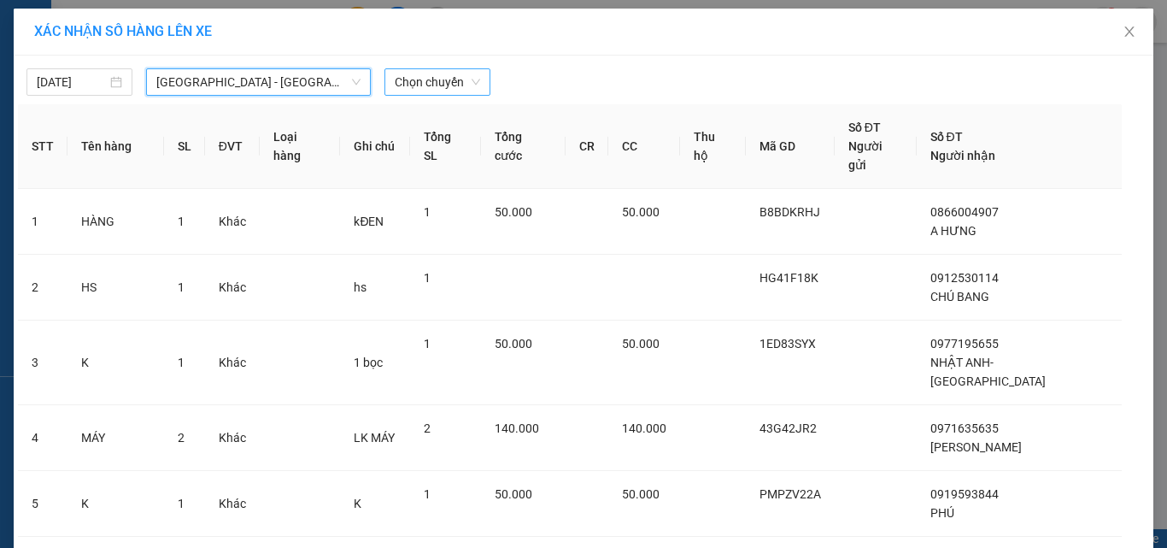
click at [437, 71] on span "Chọn chuyến" at bounding box center [437, 82] width 85 height 26
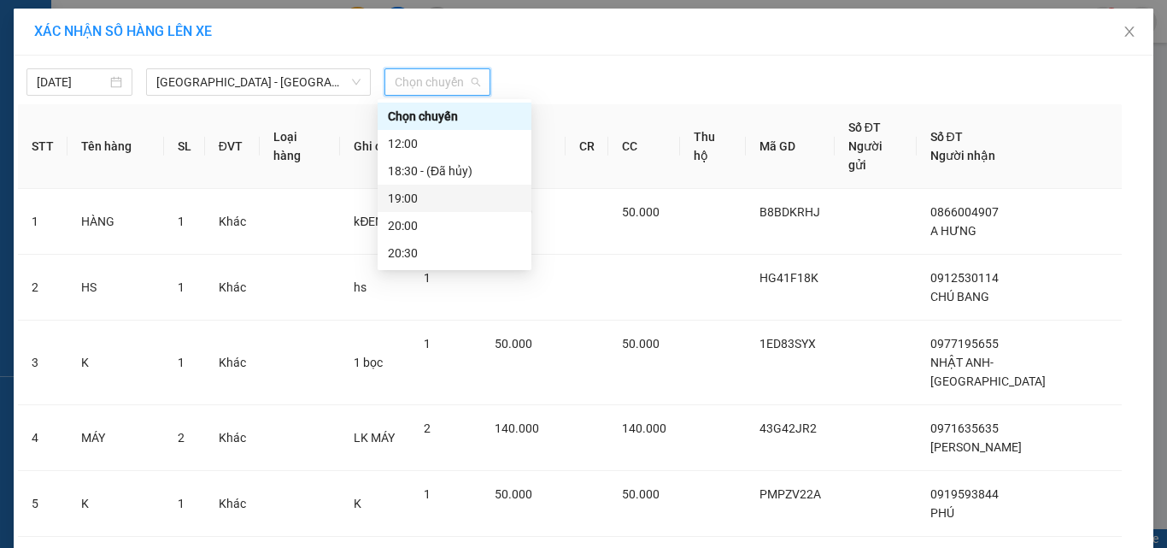
click at [419, 197] on div "19:00" at bounding box center [454, 198] width 133 height 19
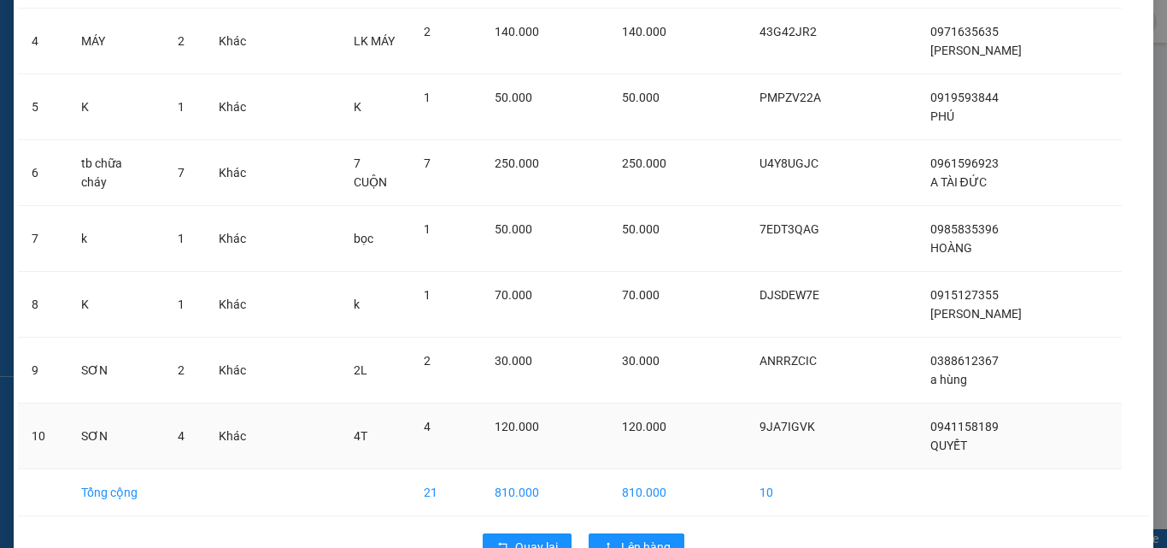
scroll to position [415, 0]
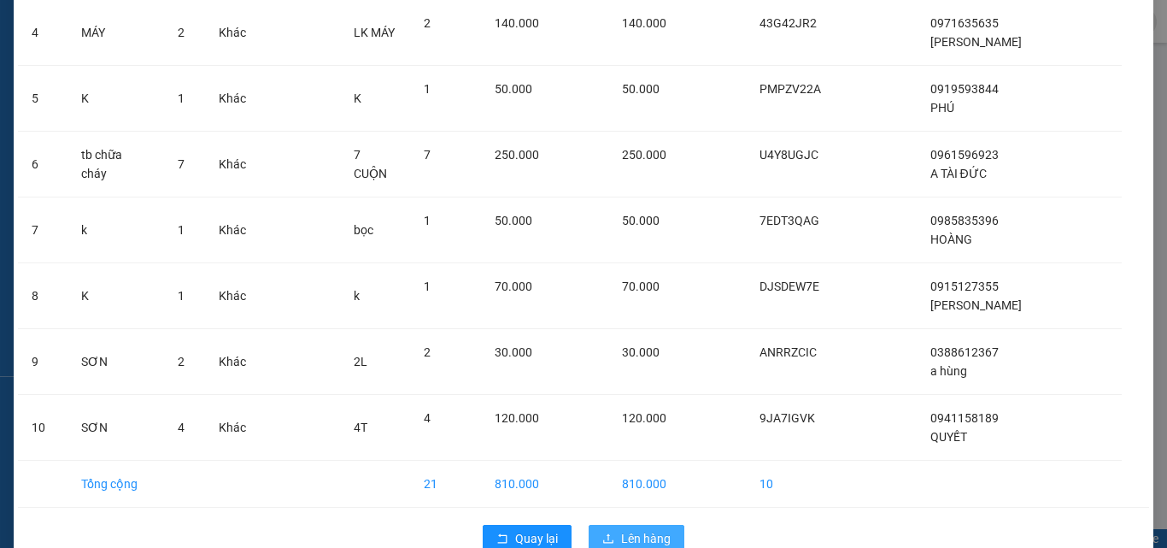
click at [656, 525] on button "Lên hàng" at bounding box center [637, 538] width 96 height 27
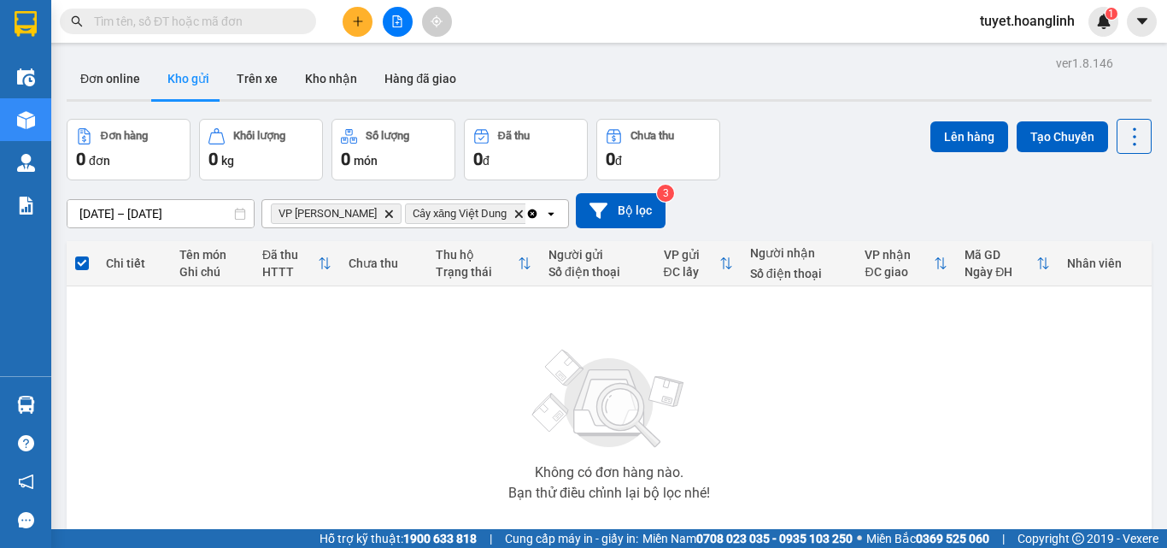
click at [531, 213] on icon "Clear all" at bounding box center [532, 214] width 14 height 14
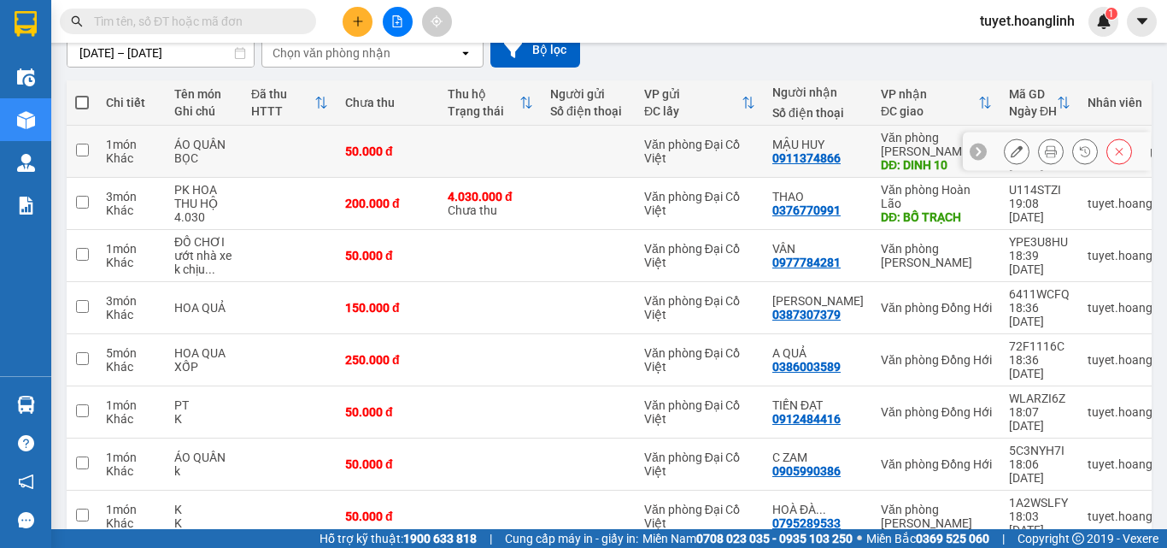
scroll to position [246, 0]
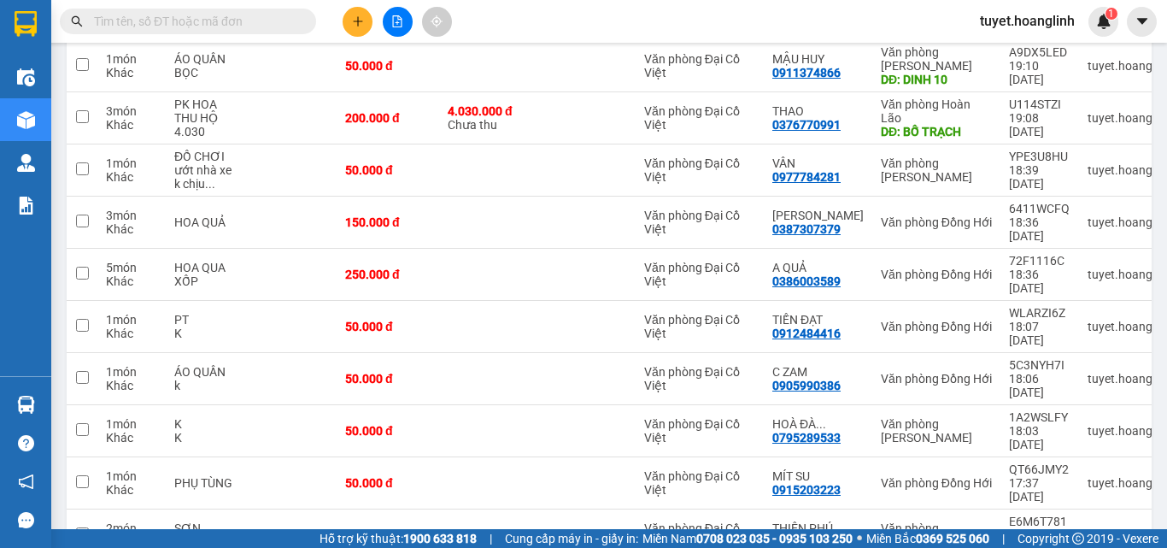
click at [379, 19] on div at bounding box center [397, 22] width 128 height 30
click at [377, 21] on div at bounding box center [397, 22] width 128 height 30
click at [396, 25] on icon "file-add" at bounding box center [397, 21] width 12 height 12
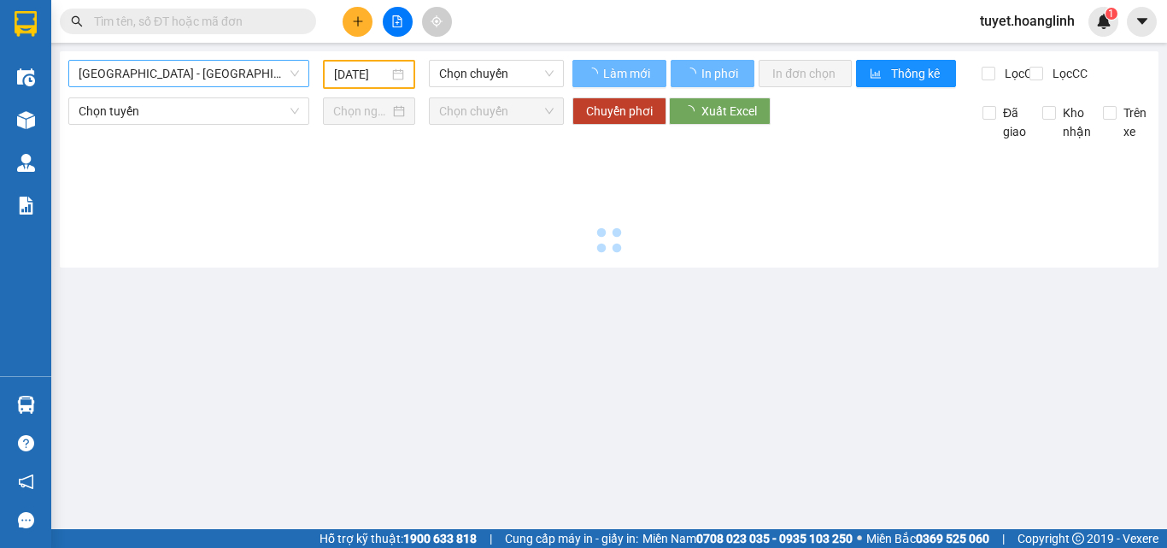
type input "[DATE]"
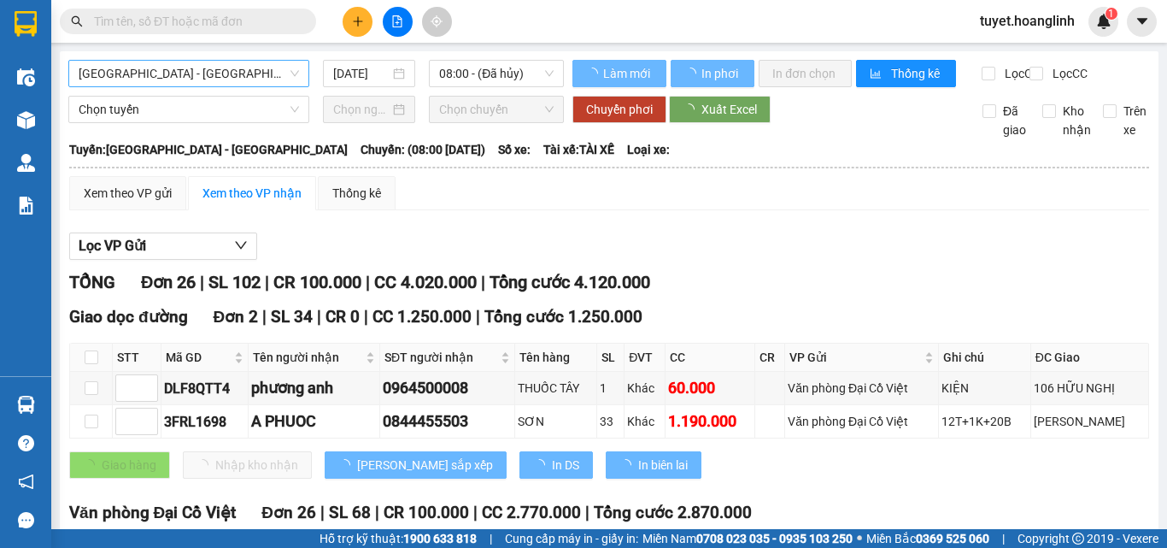
click at [272, 74] on span "[GEOGRAPHIC_DATA] - [GEOGRAPHIC_DATA]" at bounding box center [189, 74] width 220 height 26
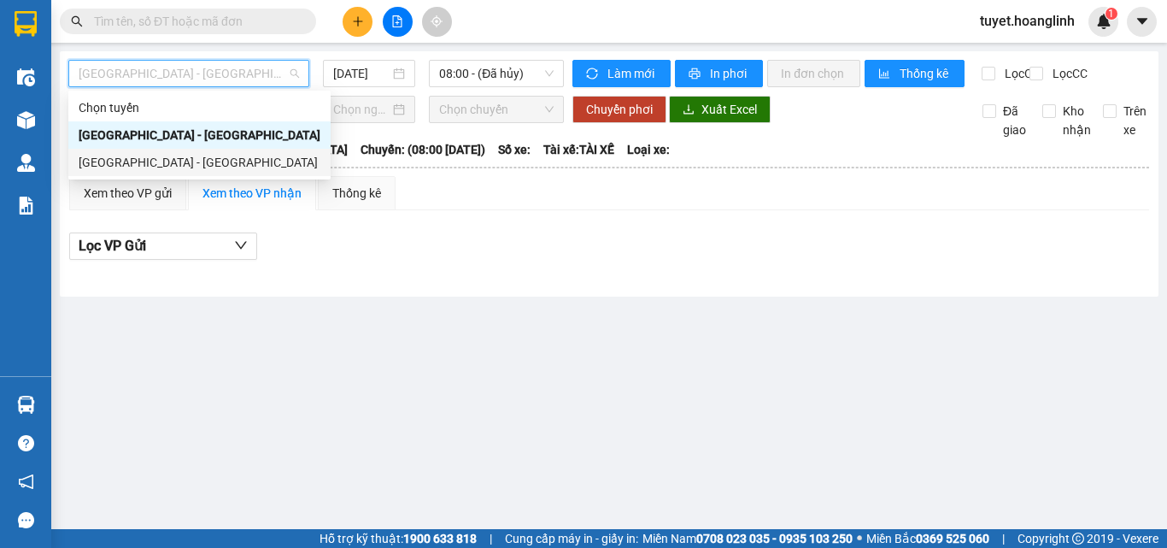
click at [234, 155] on div "[GEOGRAPHIC_DATA] - [GEOGRAPHIC_DATA]" at bounding box center [200, 162] width 242 height 19
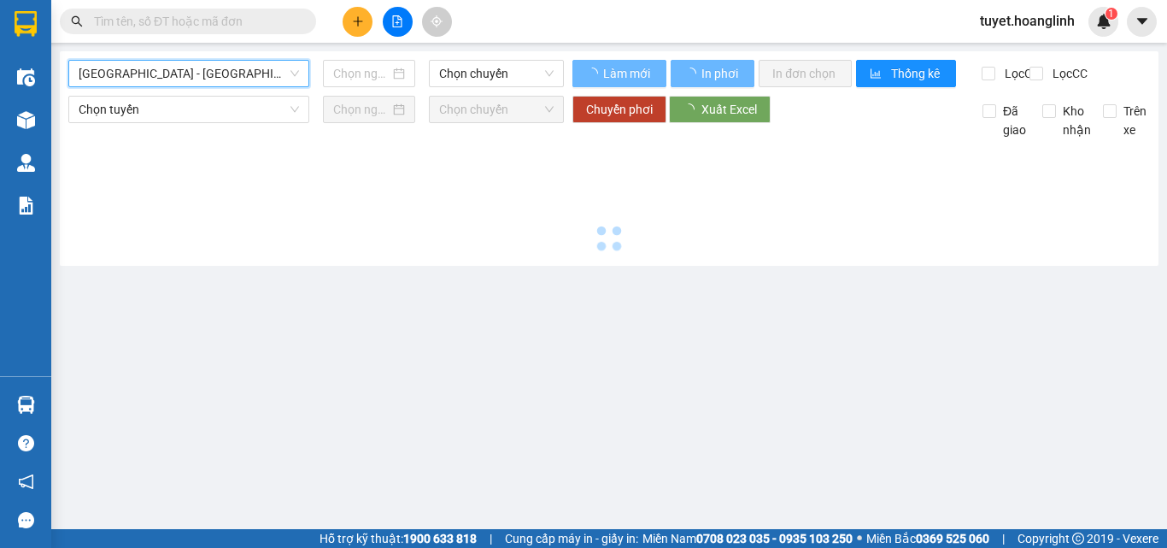
type input "[DATE]"
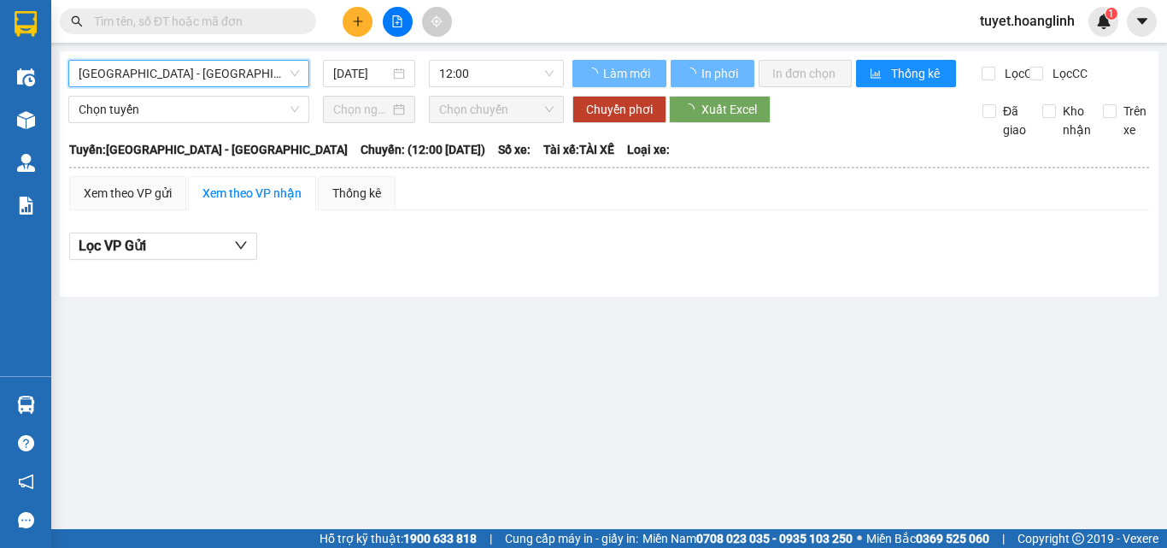
click at [490, 73] on span "12:00" at bounding box center [496, 74] width 114 height 26
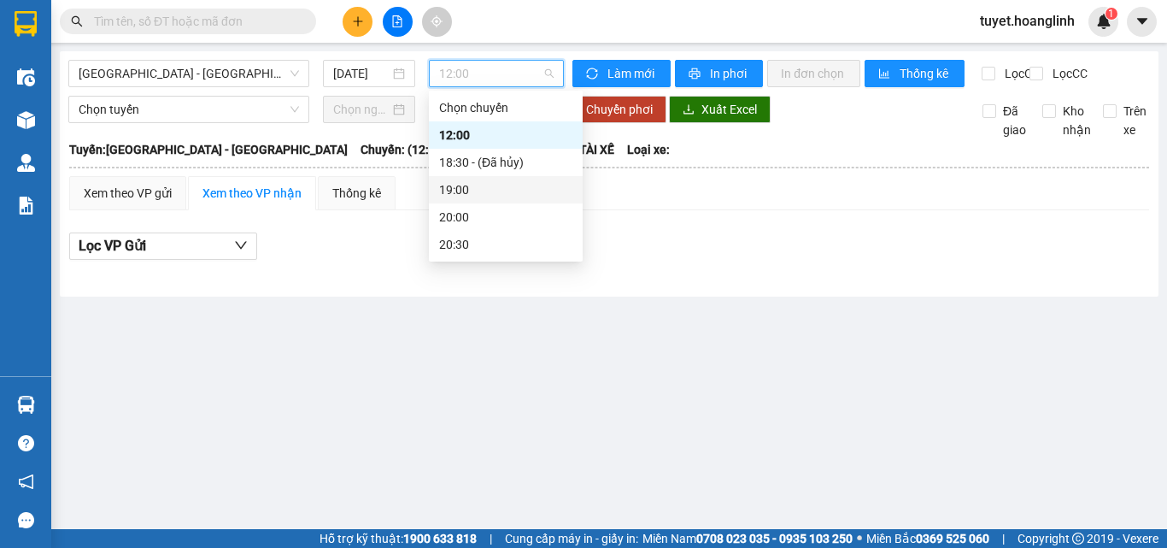
click at [461, 188] on div "19:00" at bounding box center [505, 189] width 133 height 19
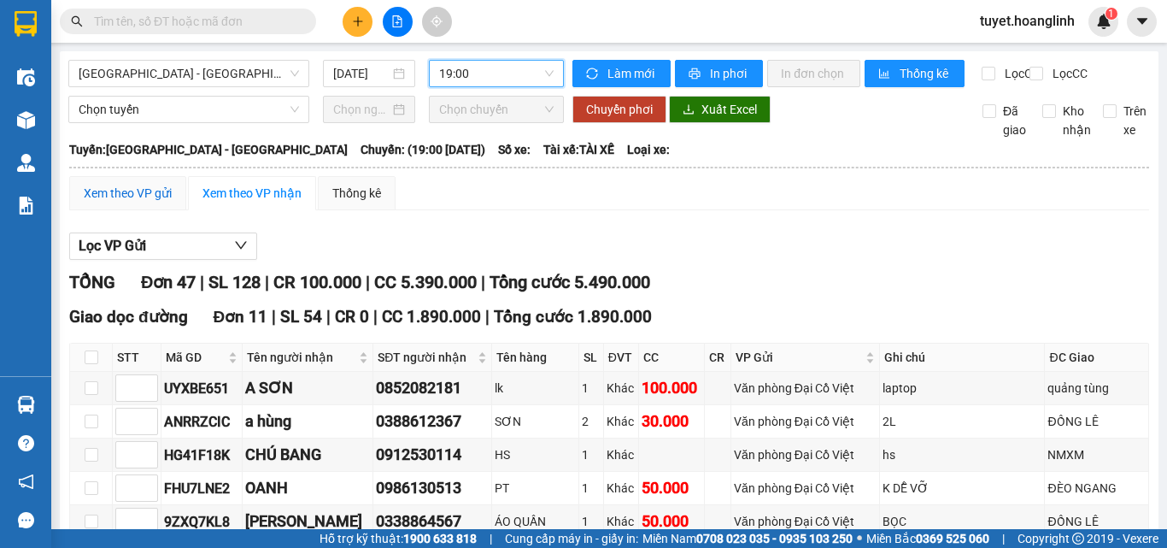
click at [148, 202] on div "Xem theo VP gửi" at bounding box center [128, 193] width 88 height 19
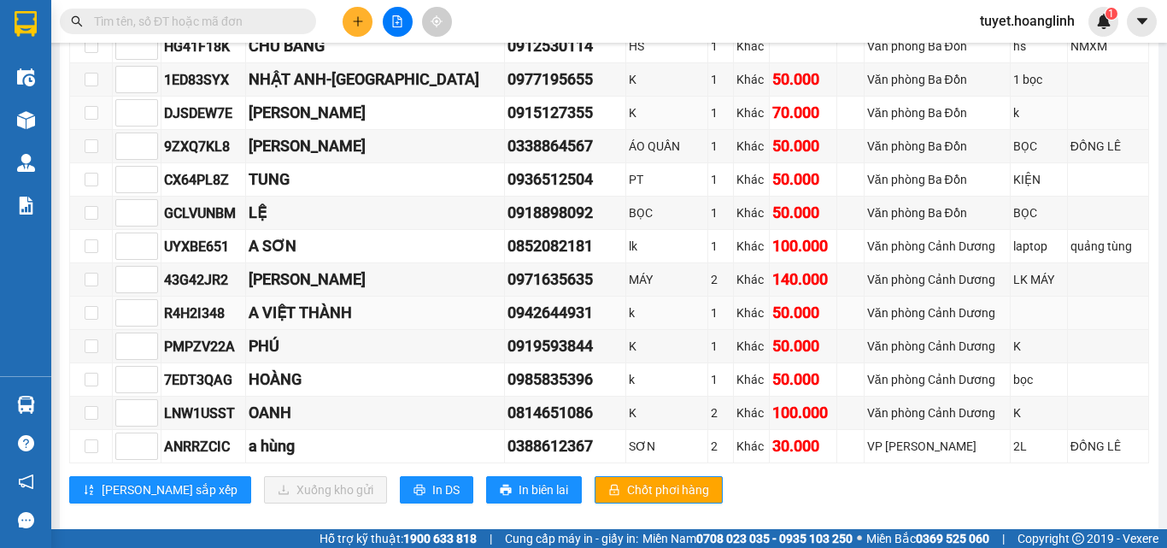
scroll to position [1640, 0]
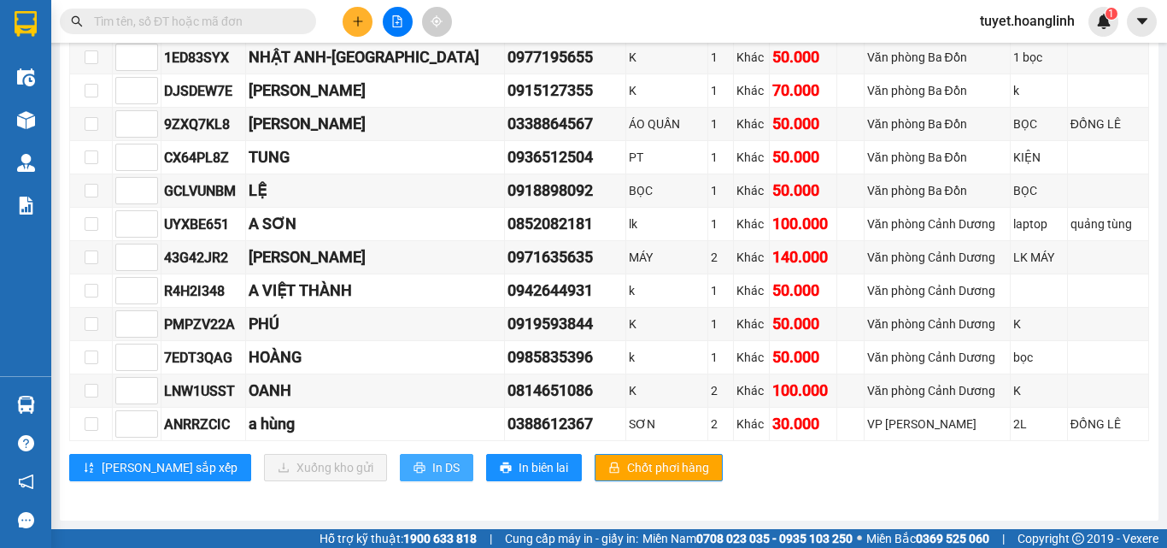
click at [400, 474] on button "In DS" at bounding box center [436, 467] width 73 height 27
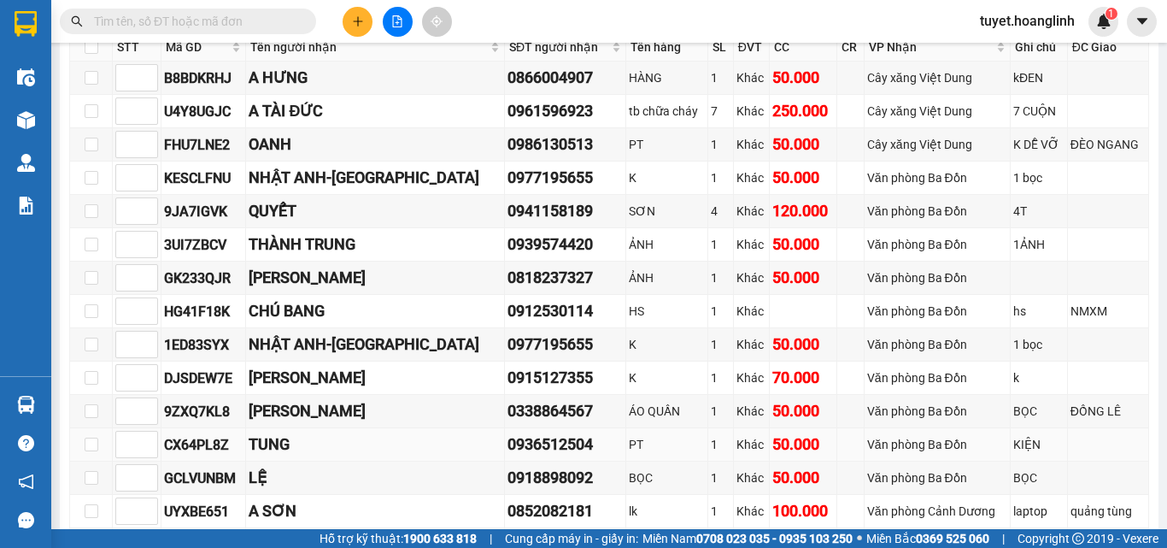
scroll to position [1299, 0]
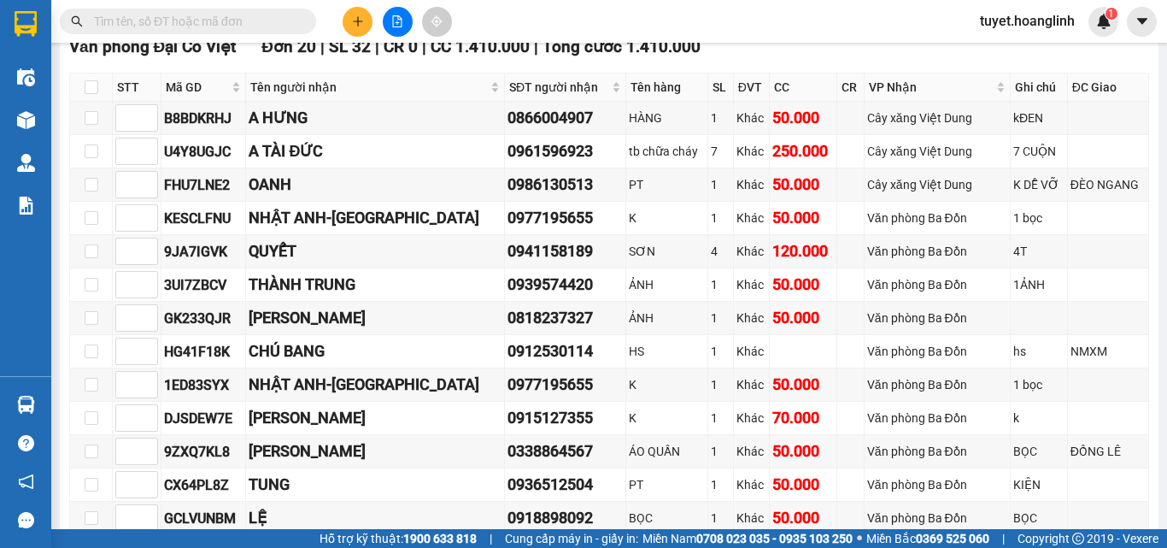
click at [349, 26] on button at bounding box center [358, 22] width 30 height 30
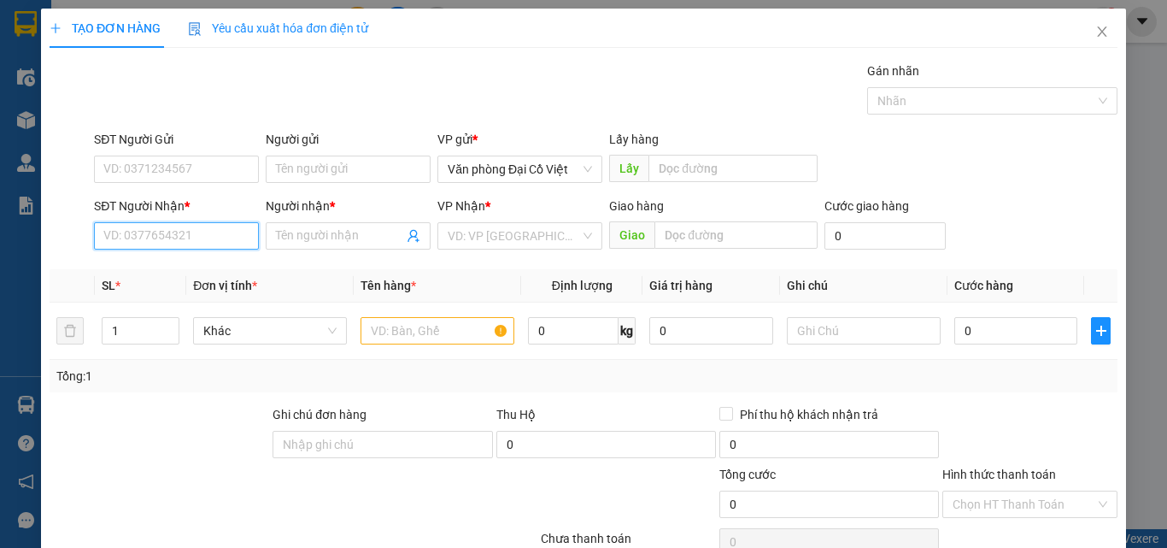
click at [194, 238] on input "SĐT Người Nhận *" at bounding box center [176, 235] width 165 height 27
click at [208, 268] on div "0946923439 - lài lh" at bounding box center [174, 270] width 143 height 19
type input "0946923439"
type input "lài lh"
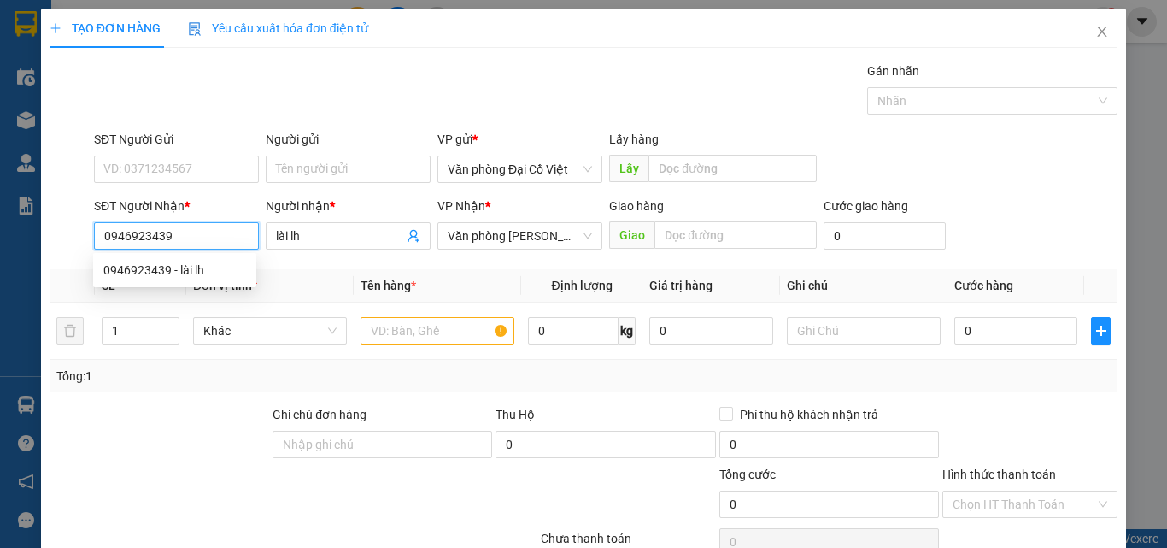
type input "50.000"
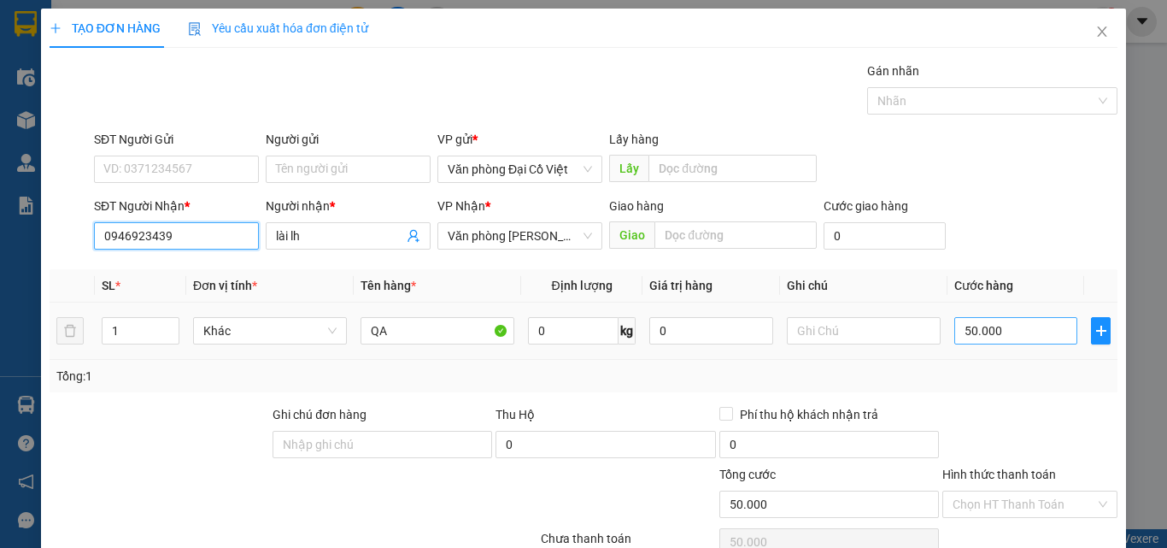
type input "0946923439"
click at [961, 330] on input "50.000" at bounding box center [1015, 330] width 123 height 27
type input "1"
type input "10"
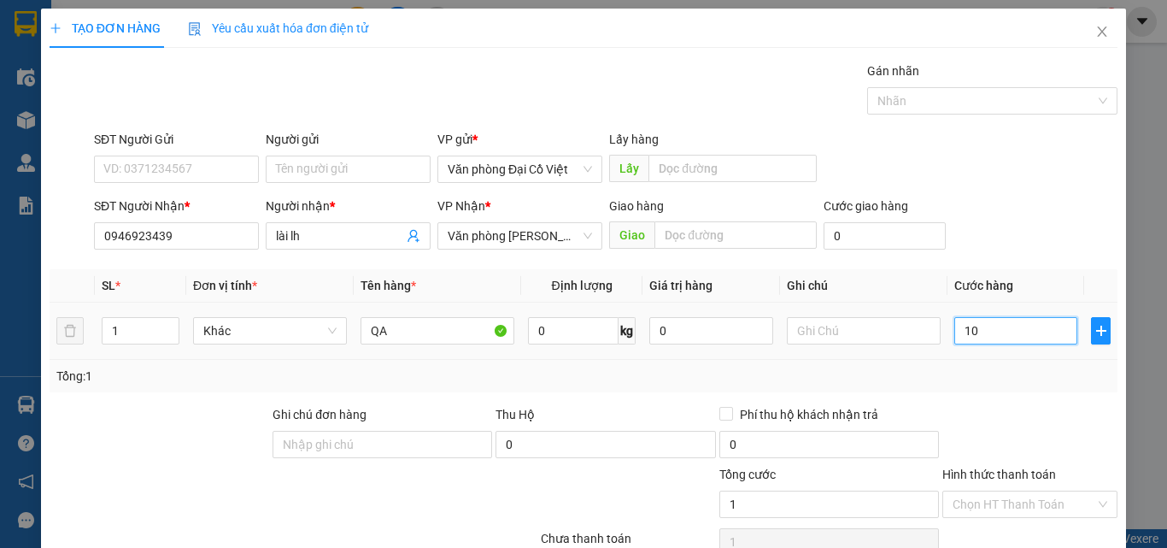
type input "10"
type input "100"
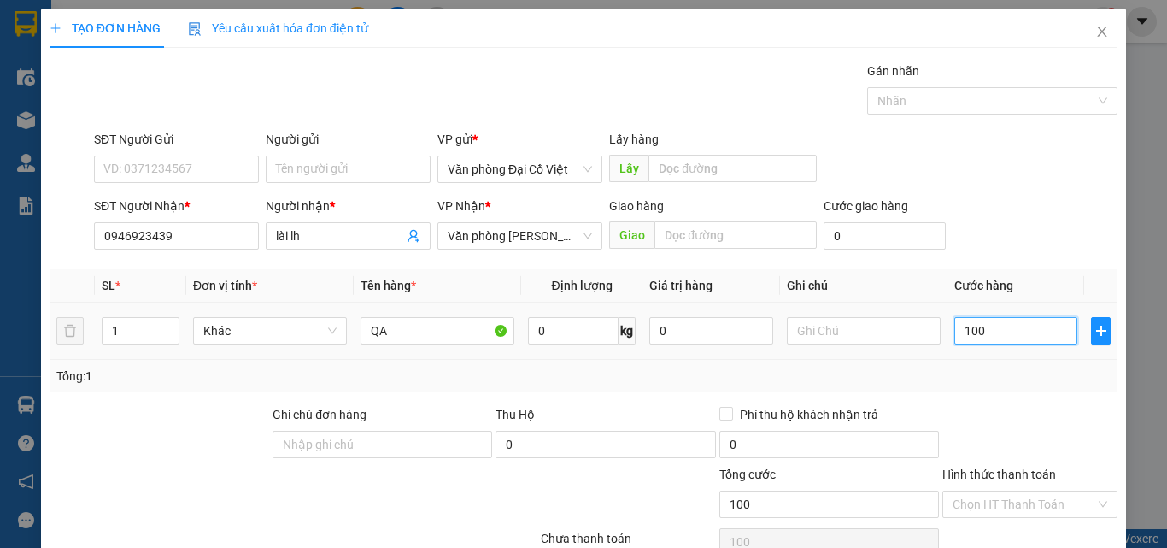
type input "100"
type input "100.000"
click at [971, 371] on div "Tổng: 1" at bounding box center [583, 376] width 1054 height 19
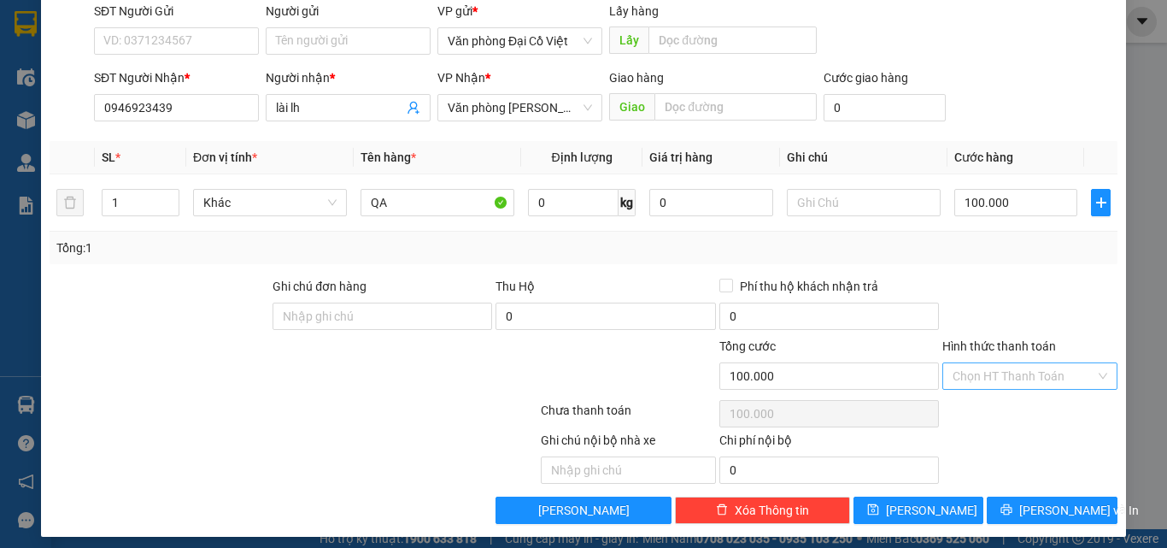
scroll to position [138, 0]
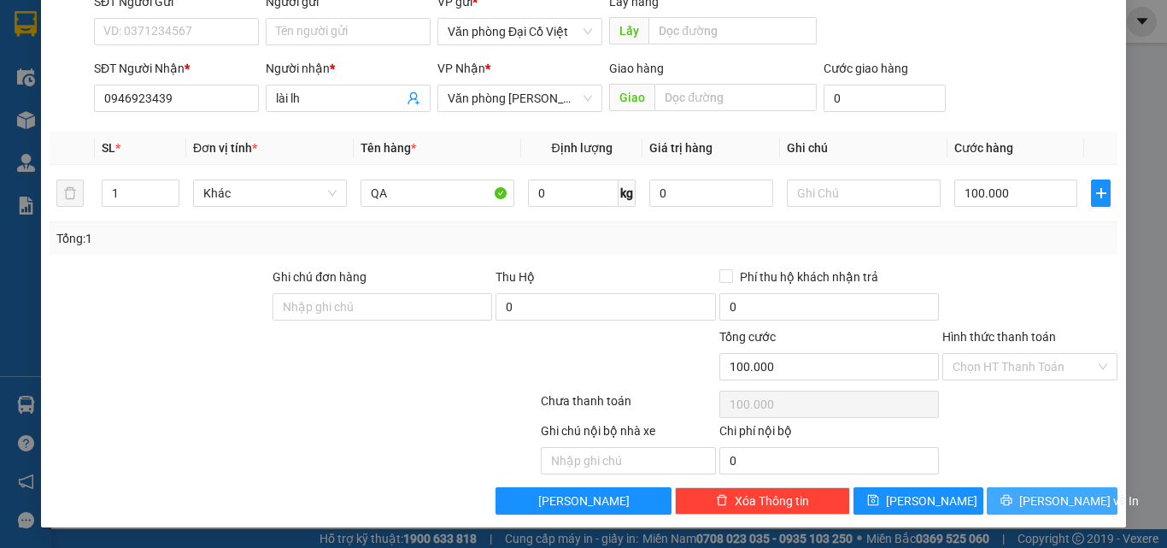
click at [1004, 504] on button "[PERSON_NAME] và In" at bounding box center [1052, 500] width 131 height 27
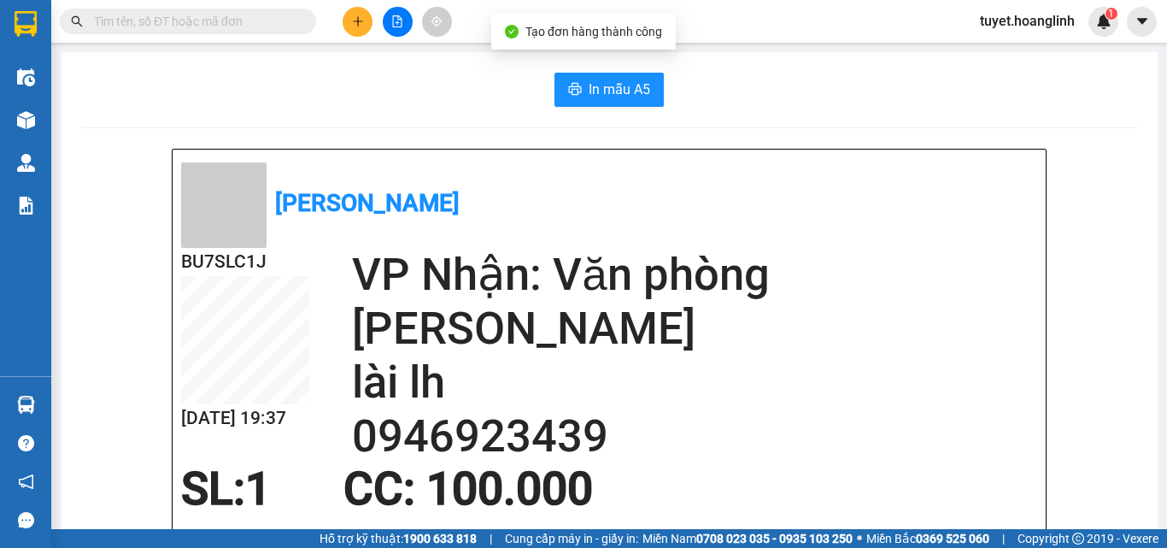
click at [598, 83] on span "In mẫu A5" at bounding box center [620, 89] width 62 height 21
click at [349, 25] on button at bounding box center [358, 22] width 30 height 30
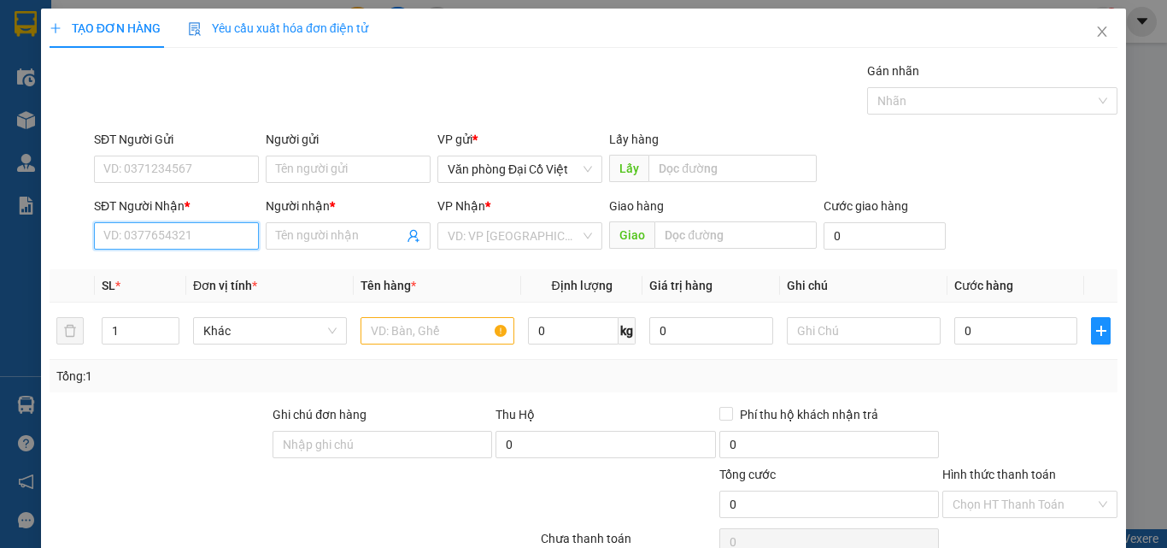
click at [220, 241] on input "SĐT Người Nhận *" at bounding box center [176, 235] width 165 height 27
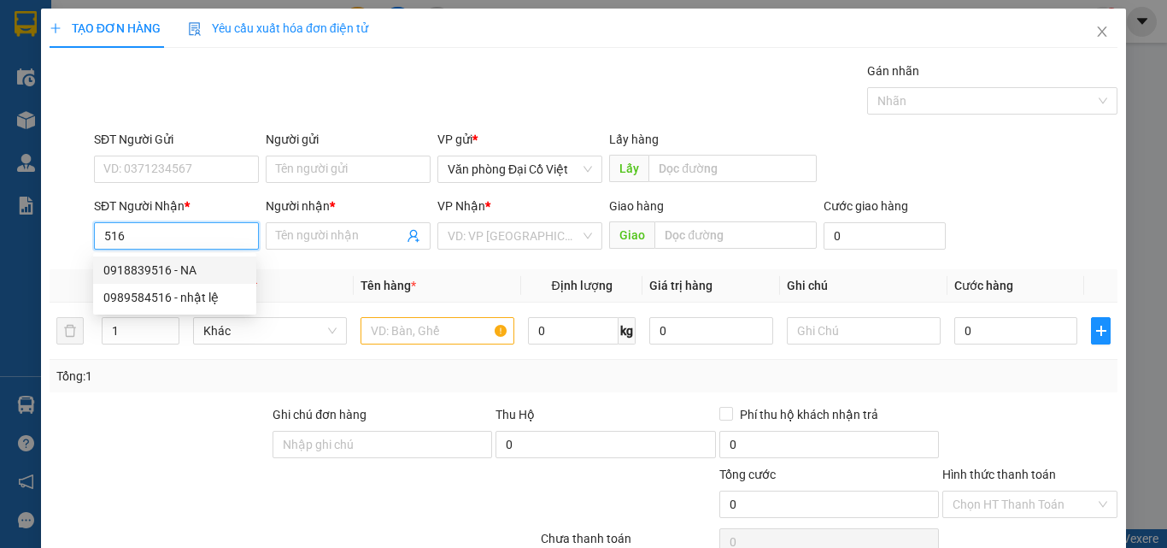
click at [216, 271] on div "0918839516 - NA" at bounding box center [174, 270] width 143 height 19
type input "0918839516"
type input "NA"
type input "50.000"
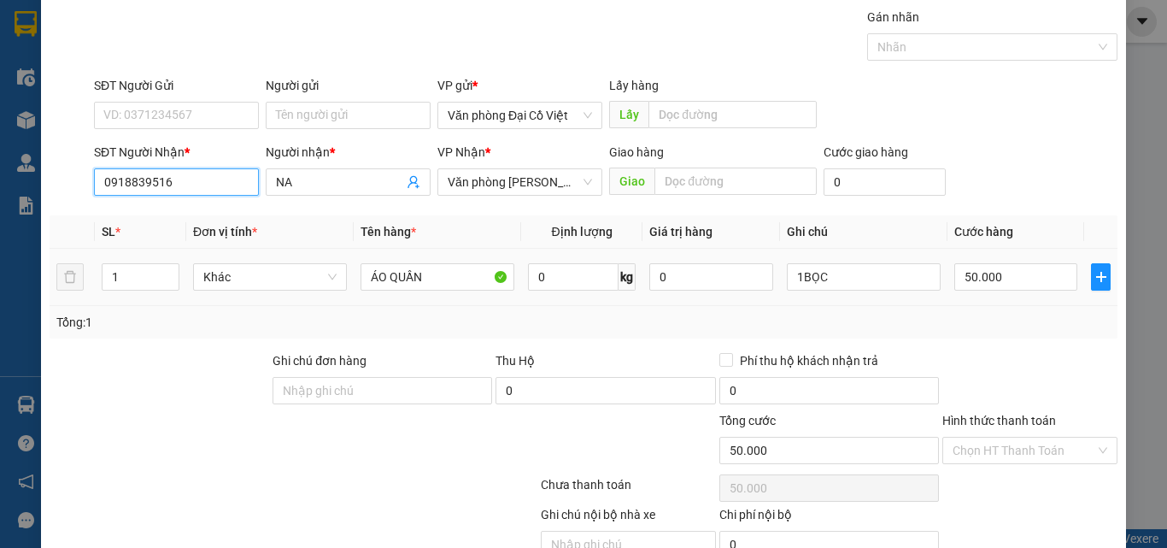
scroll to position [138, 0]
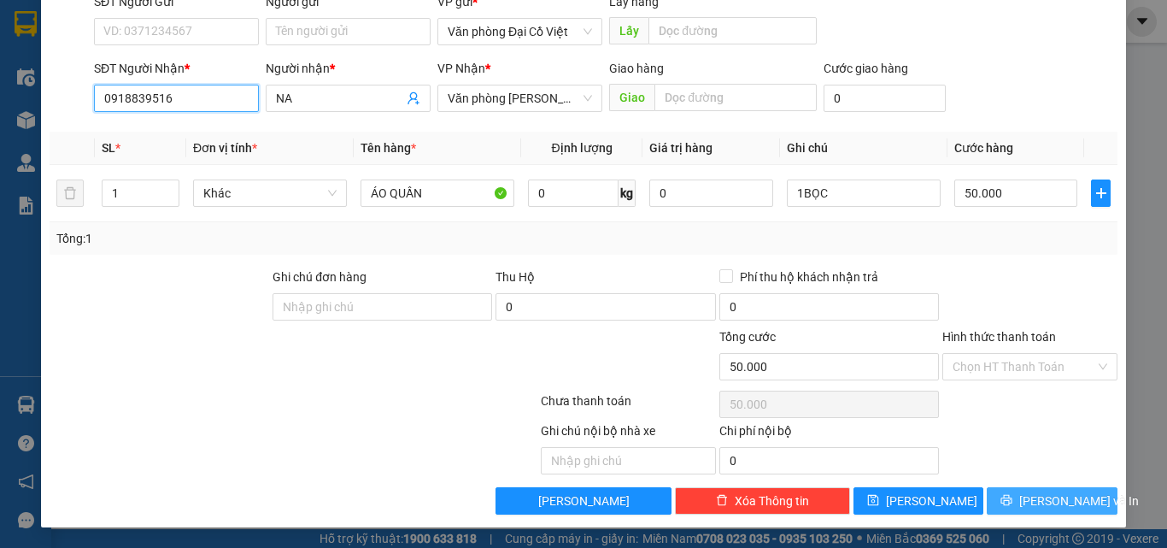
type input "0918839516"
click at [1003, 509] on button "[PERSON_NAME] và In" at bounding box center [1052, 500] width 131 height 27
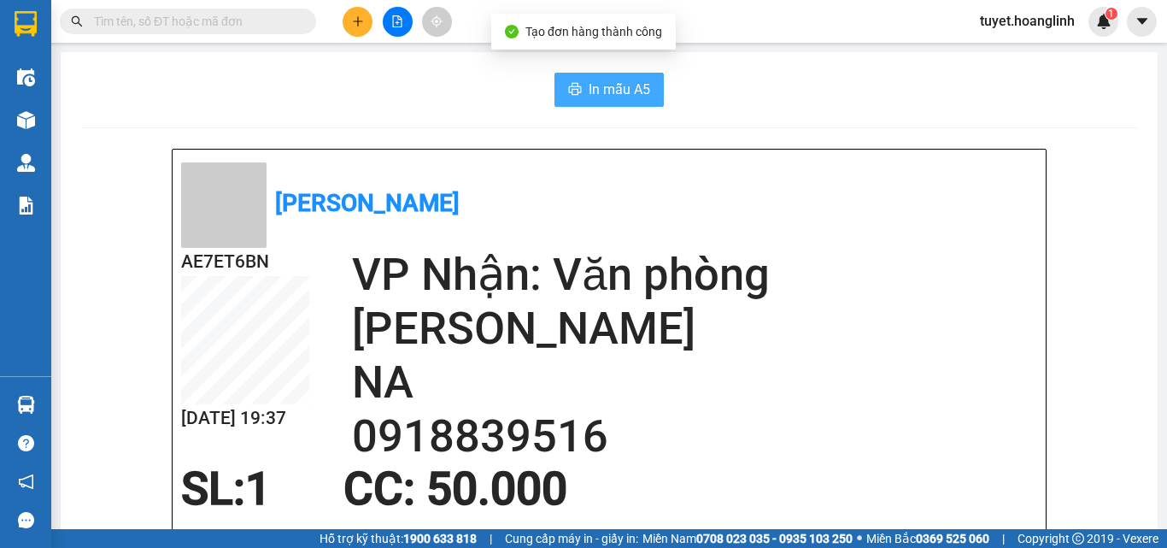
click at [601, 97] on span "In mẫu A5" at bounding box center [620, 89] width 62 height 21
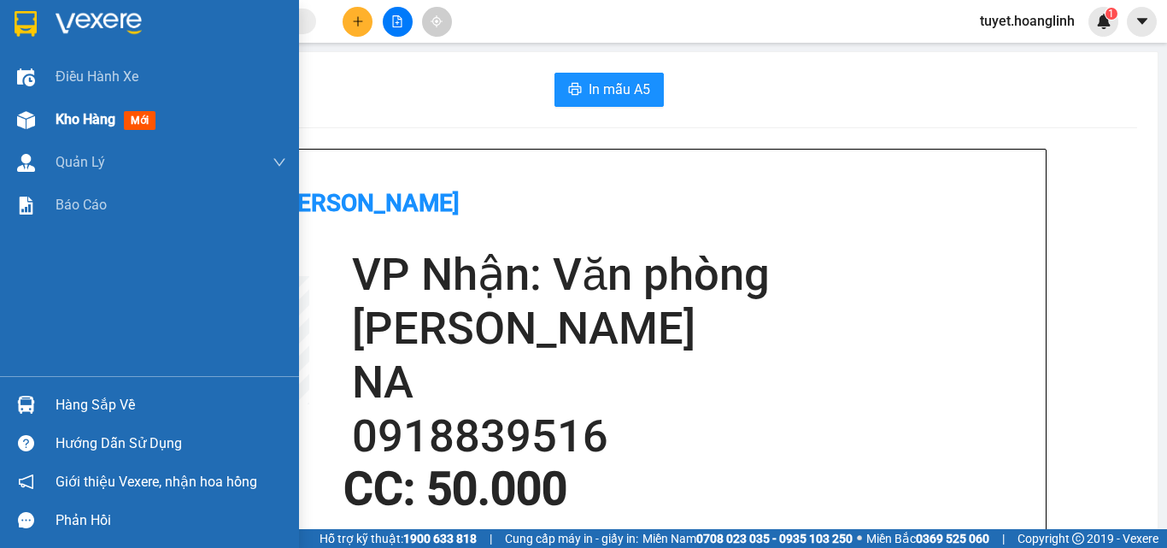
click at [30, 131] on div at bounding box center [26, 120] width 30 height 30
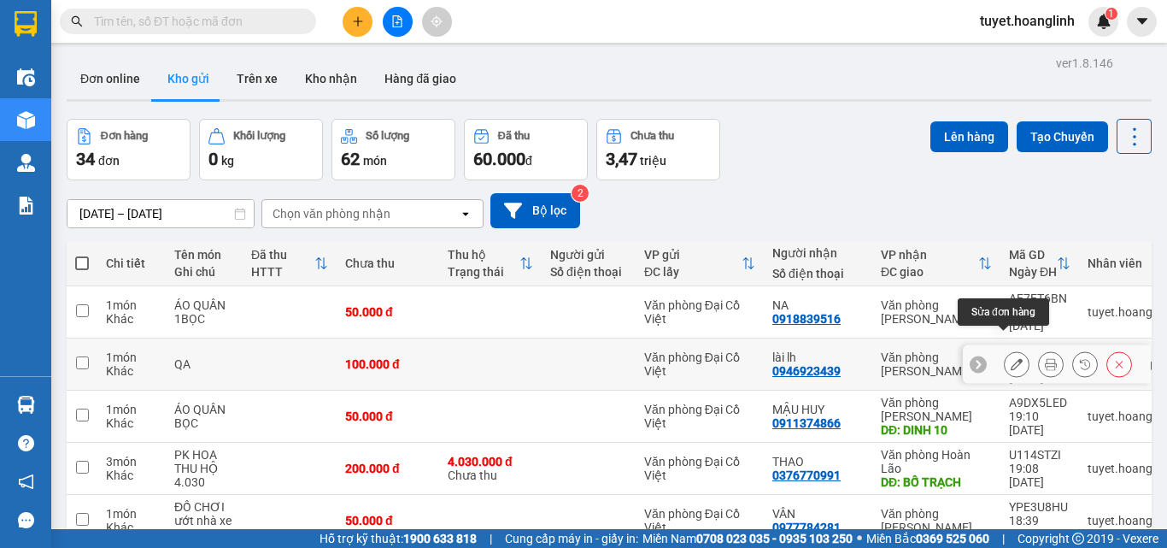
click at [1011, 358] on icon at bounding box center [1017, 364] width 12 height 12
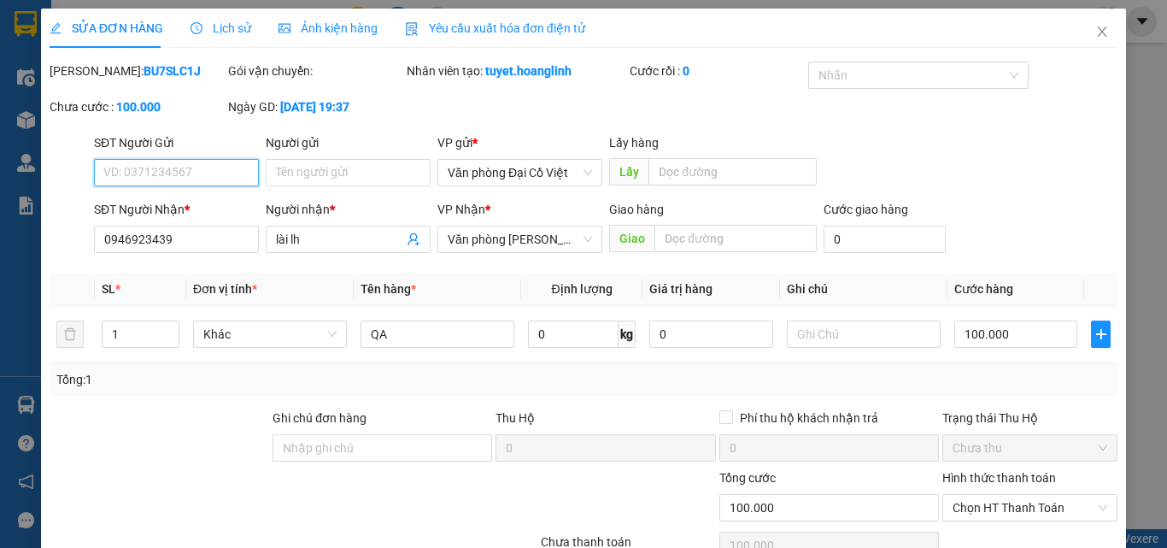
type input "0946923439"
type input "lài lh"
type input "0"
type input "100.000"
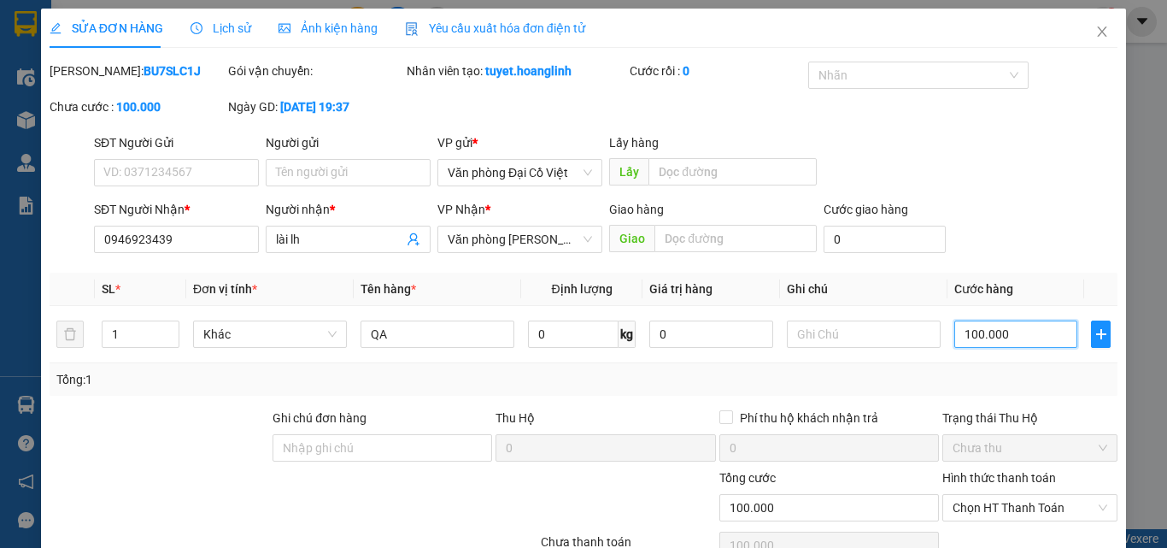
click at [985, 340] on input "100.000" at bounding box center [1015, 333] width 123 height 27
type input "1"
type input "15"
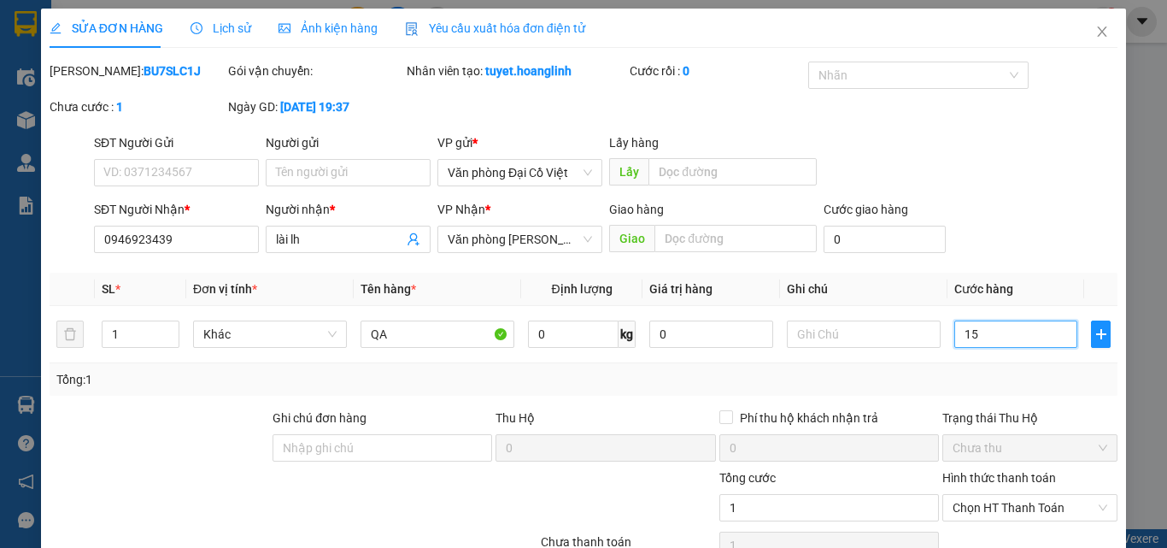
type input "15"
type input "150"
type input "150.000"
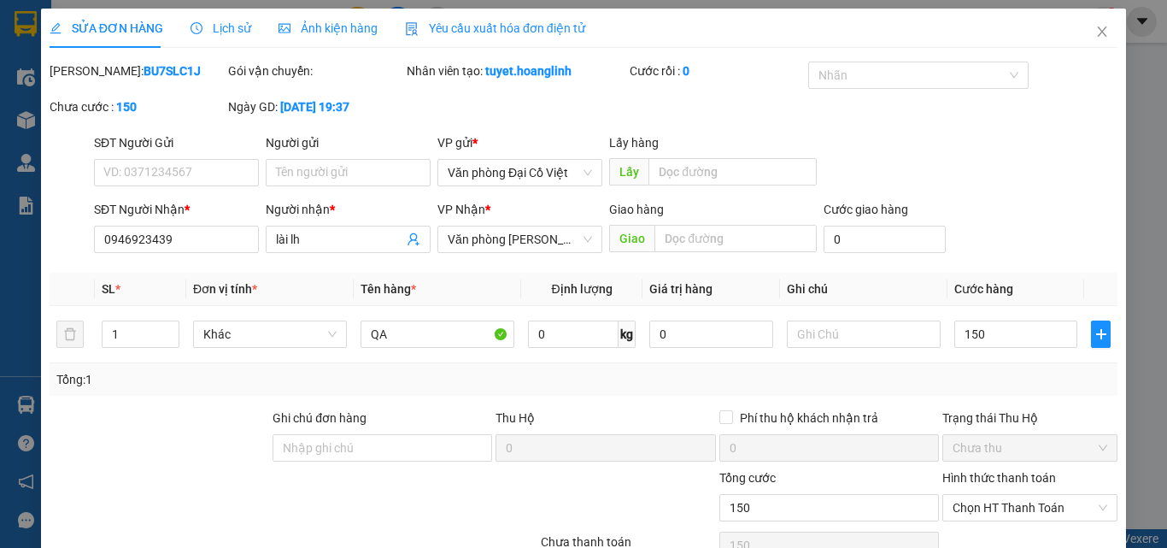
type input "150.000"
click at [1006, 378] on div "Tổng: 1" at bounding box center [583, 379] width 1054 height 19
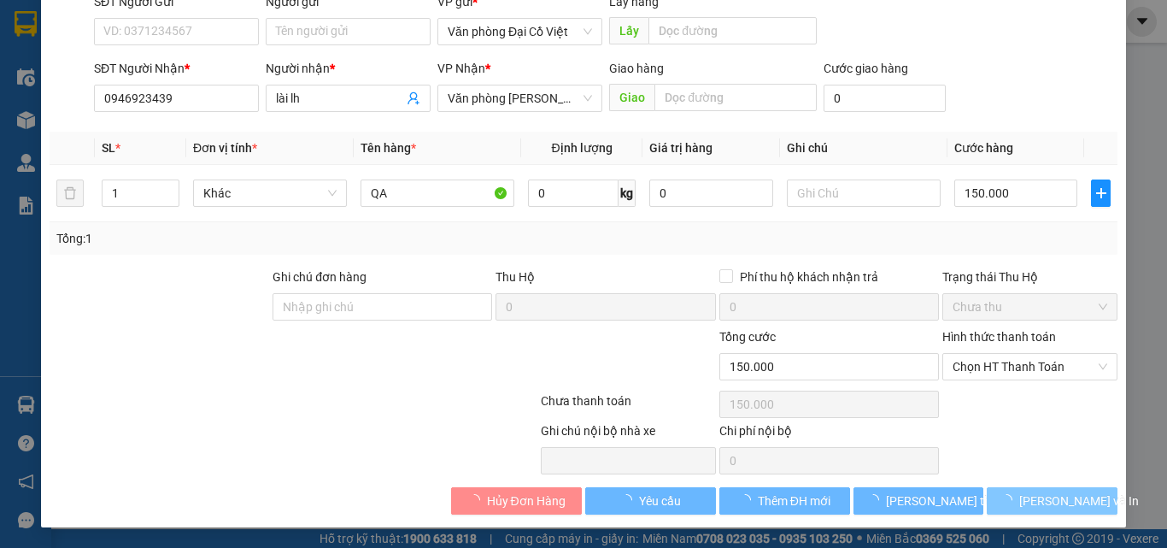
click at [1028, 505] on span "[PERSON_NAME] và In" at bounding box center [1079, 500] width 120 height 19
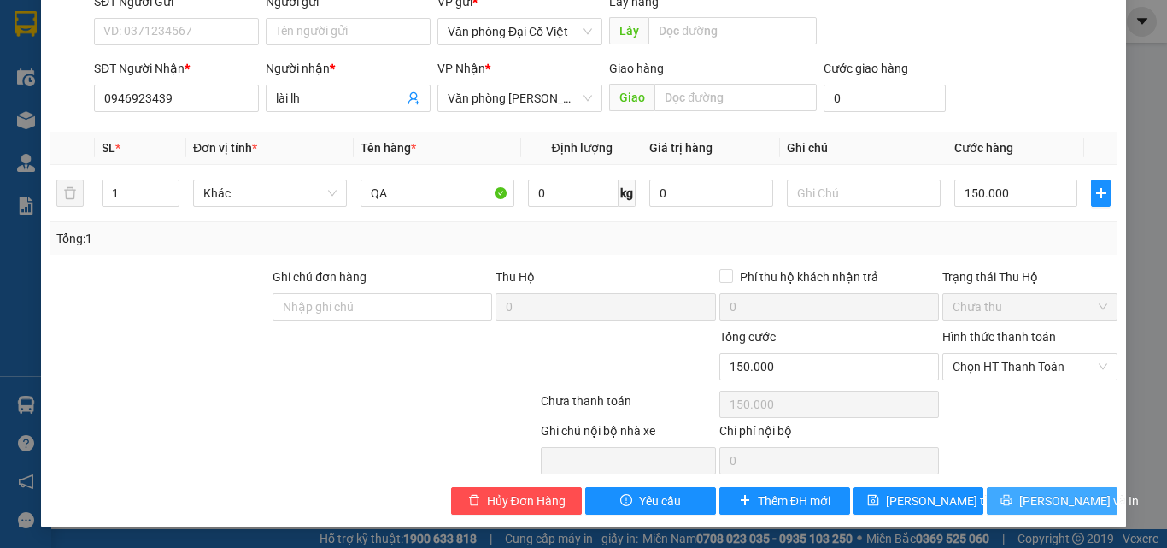
click at [1028, 505] on span "[PERSON_NAME] và In" at bounding box center [1079, 500] width 120 height 19
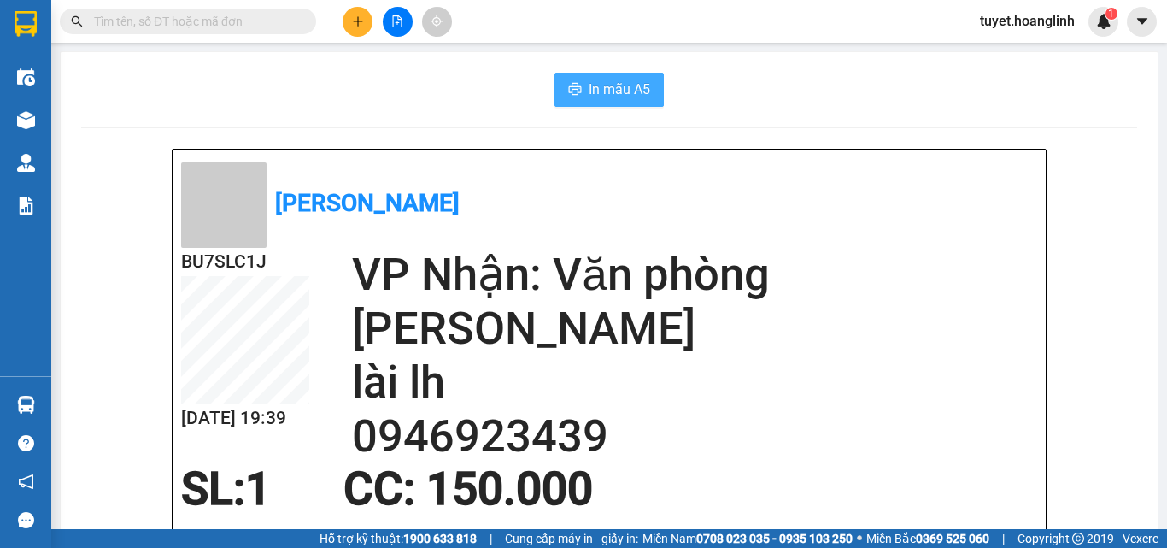
click at [609, 77] on button "In mẫu A5" at bounding box center [608, 90] width 109 height 34
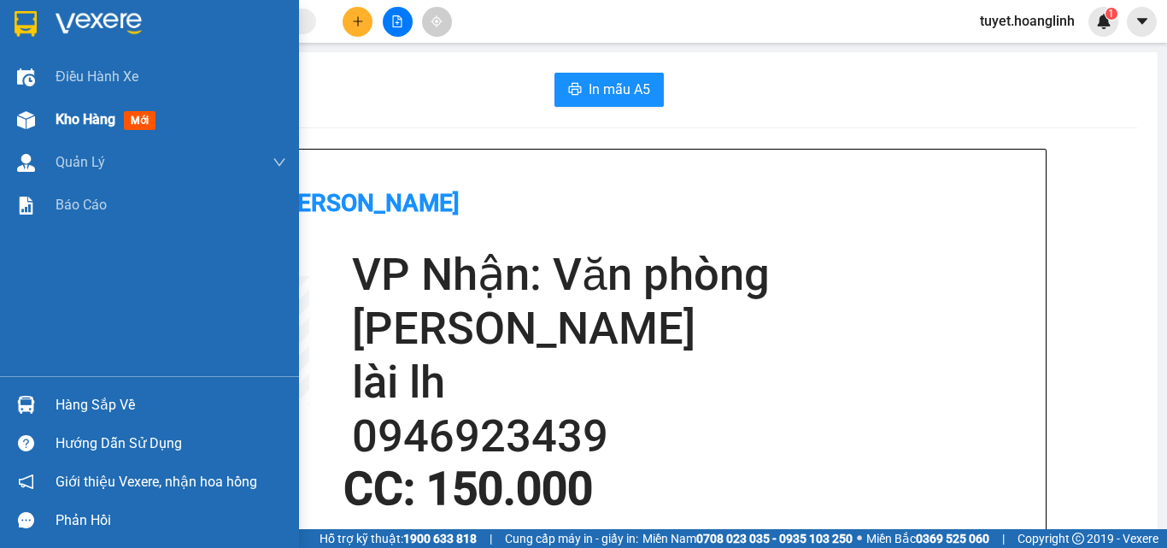
click at [85, 117] on span "Kho hàng" at bounding box center [86, 119] width 60 height 16
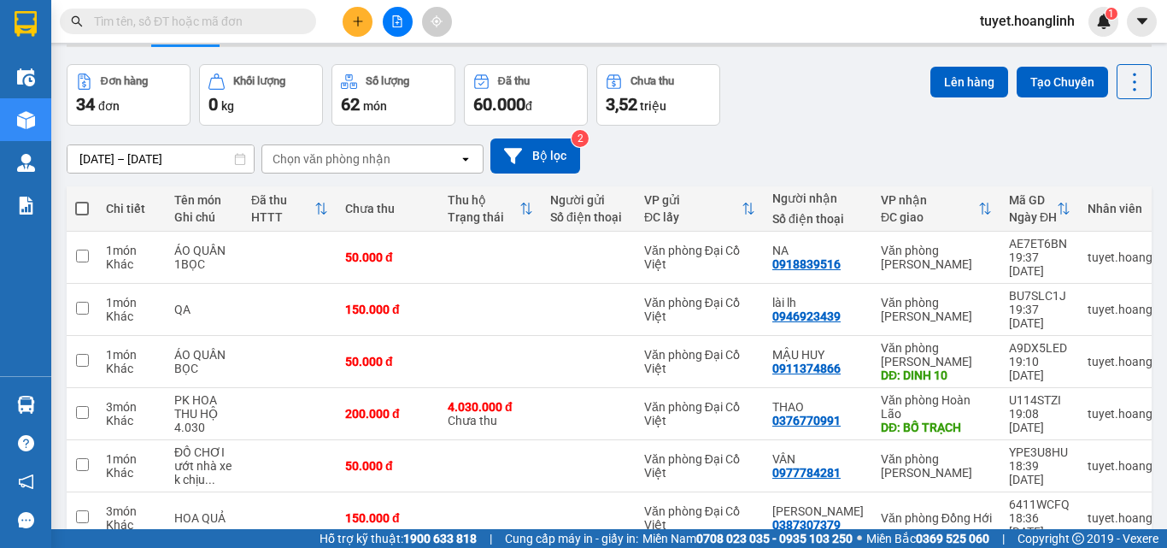
scroll to position [171, 0]
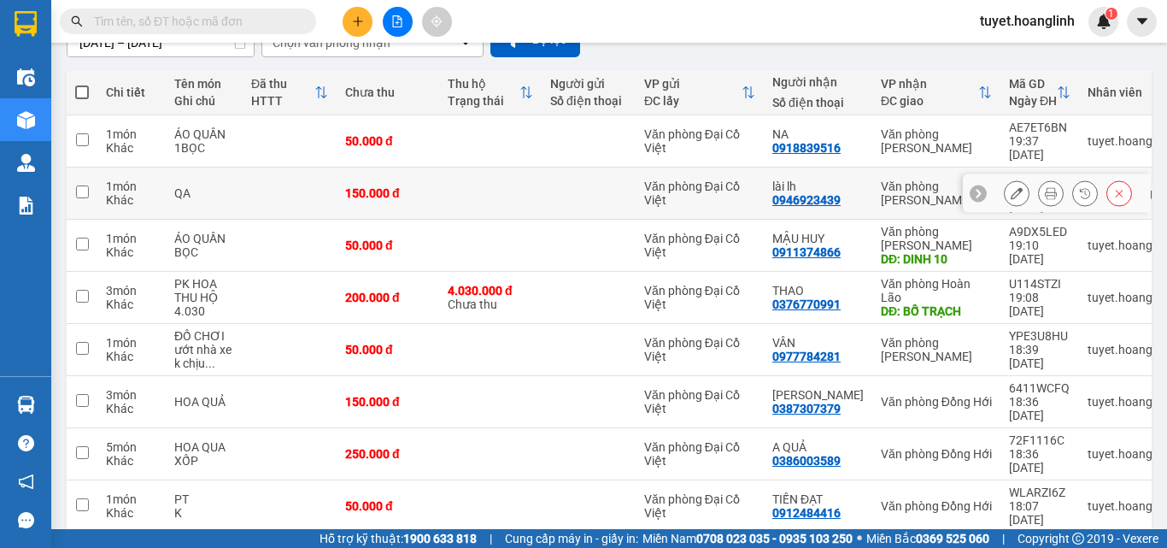
click at [1011, 187] on icon at bounding box center [1017, 193] width 12 height 12
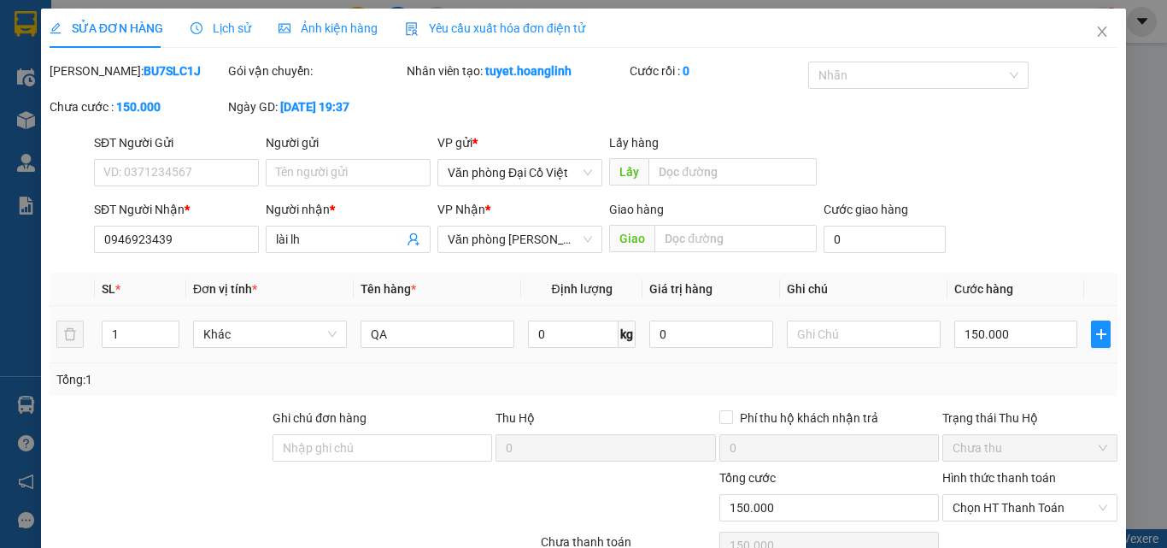
type input "0946923439"
type input "lài lh"
type input "0"
type input "150.000"
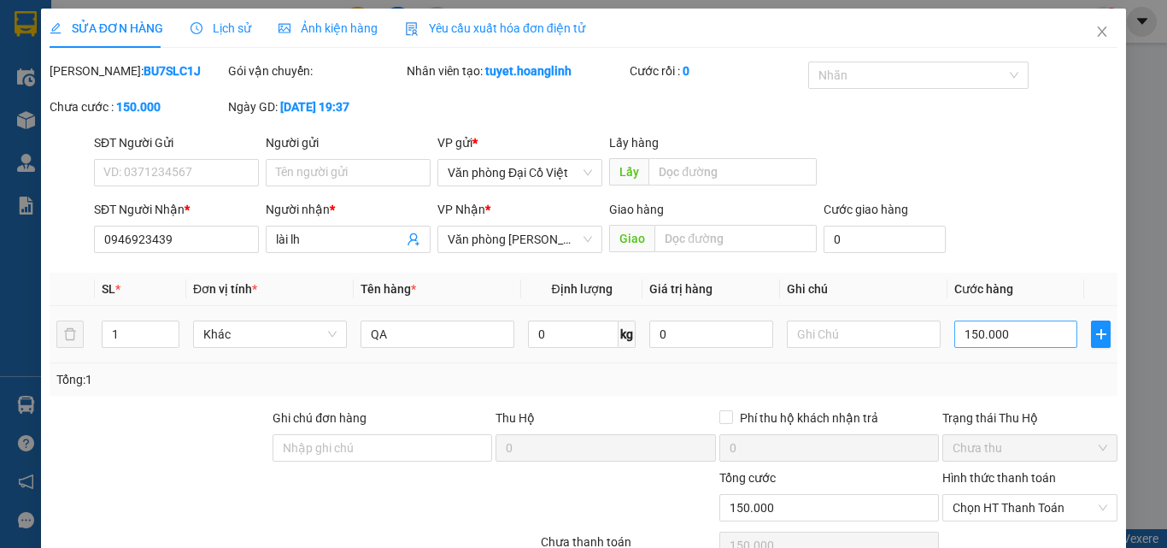
click at [980, 332] on input "150.000" at bounding box center [1015, 333] width 123 height 27
click at [982, 331] on input "150.000" at bounding box center [1015, 333] width 123 height 27
type input "2"
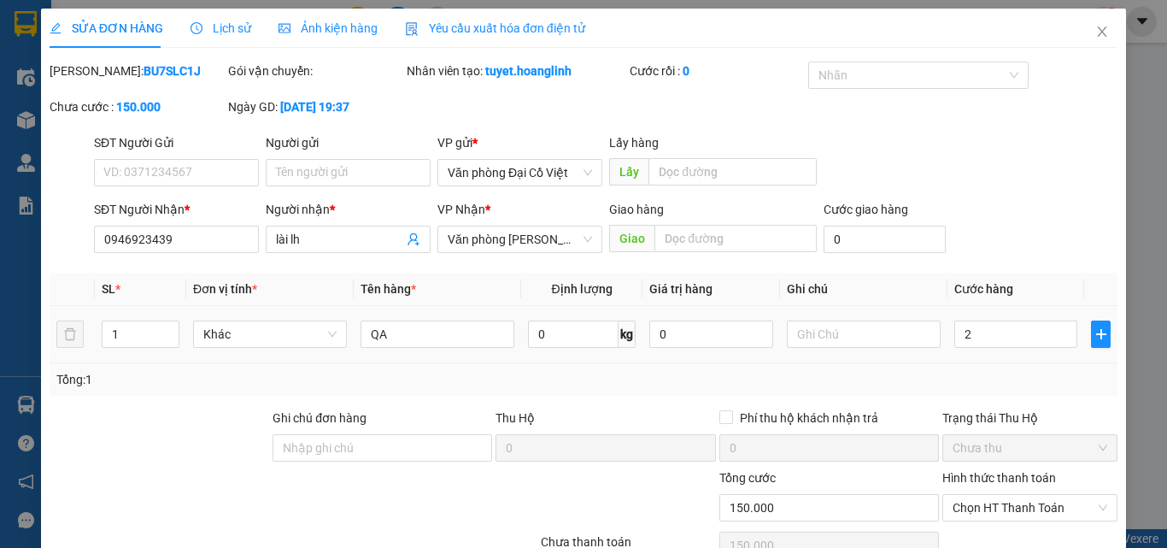
type input "2"
type input "0"
type input "01"
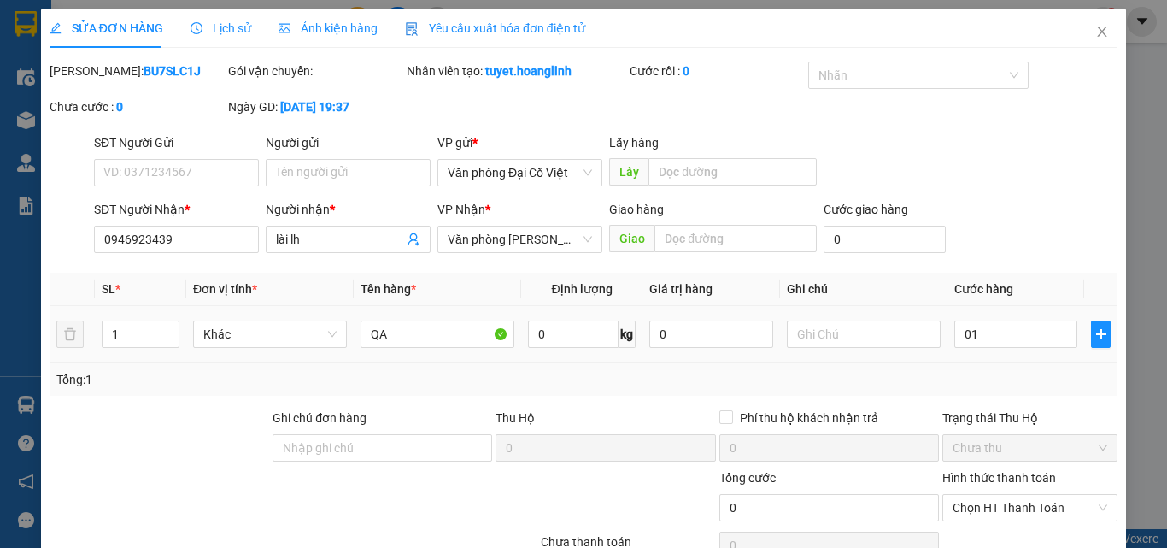
type input "1"
type input "12"
type input "0.120"
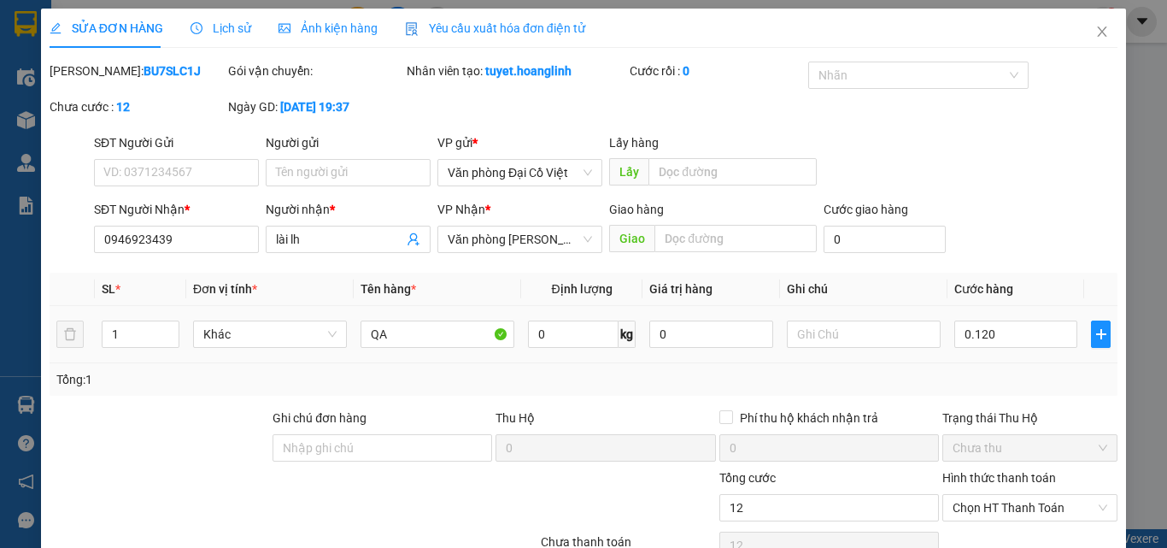
type input "120"
type input "0.120"
type input "120.000"
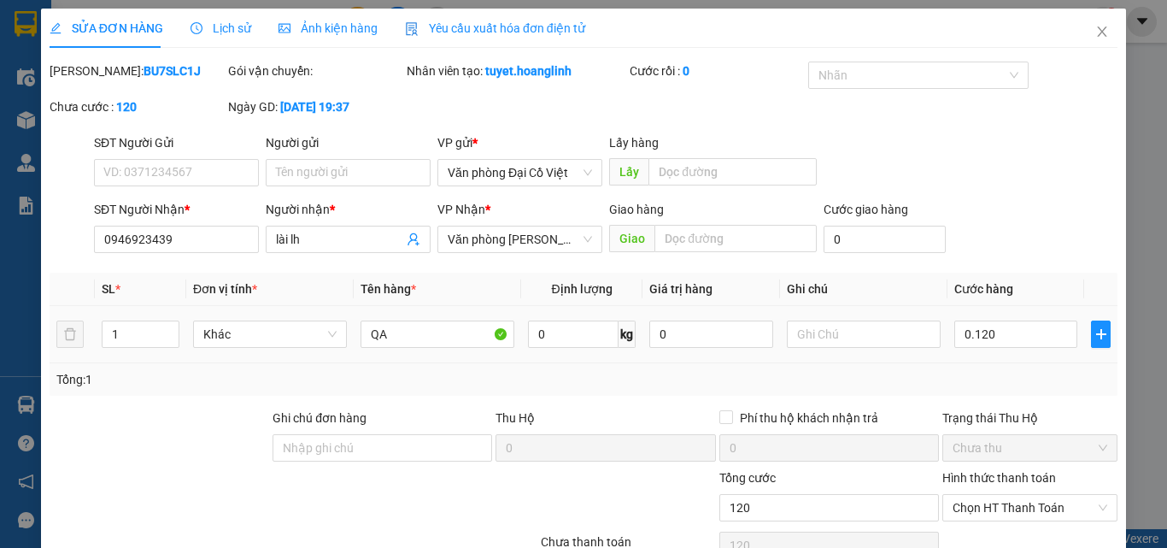
type input "120.000"
click at [1002, 372] on div "Tổng: 1" at bounding box center [583, 379] width 1054 height 19
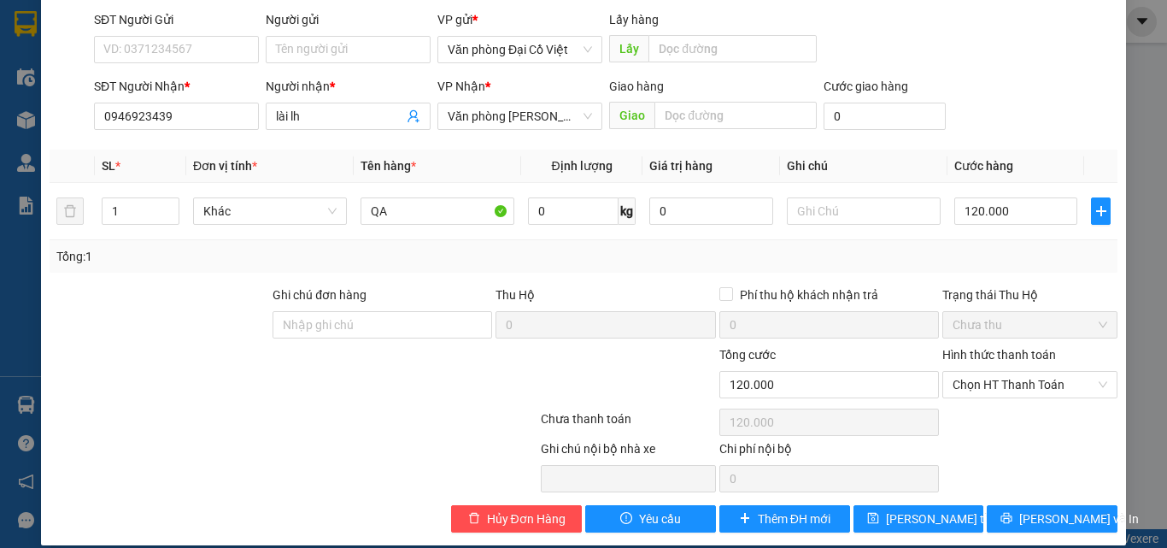
scroll to position [141, 0]
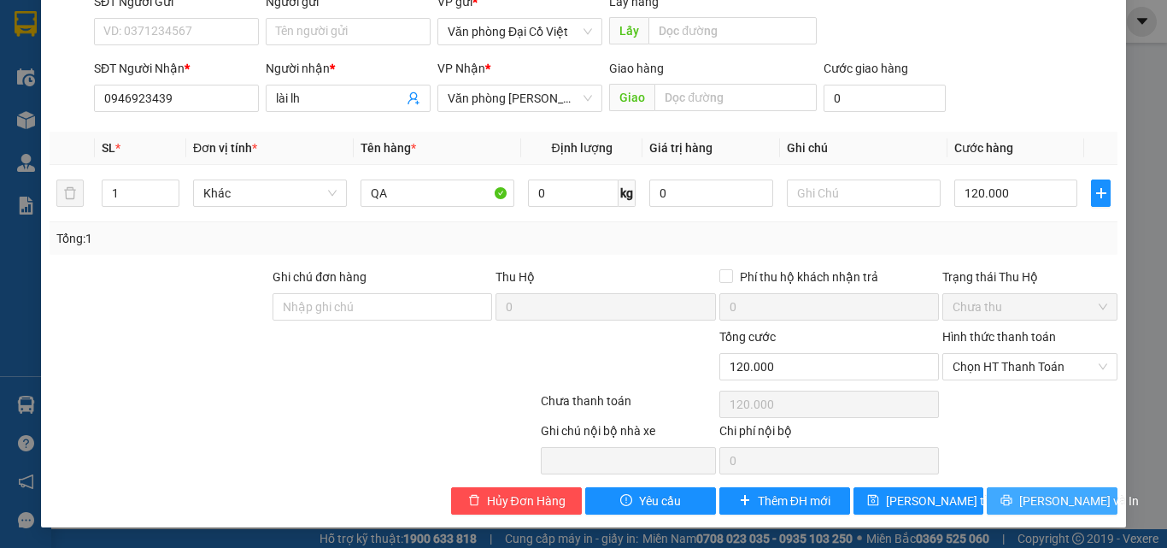
click at [1039, 496] on span "[PERSON_NAME] và In" at bounding box center [1079, 500] width 120 height 19
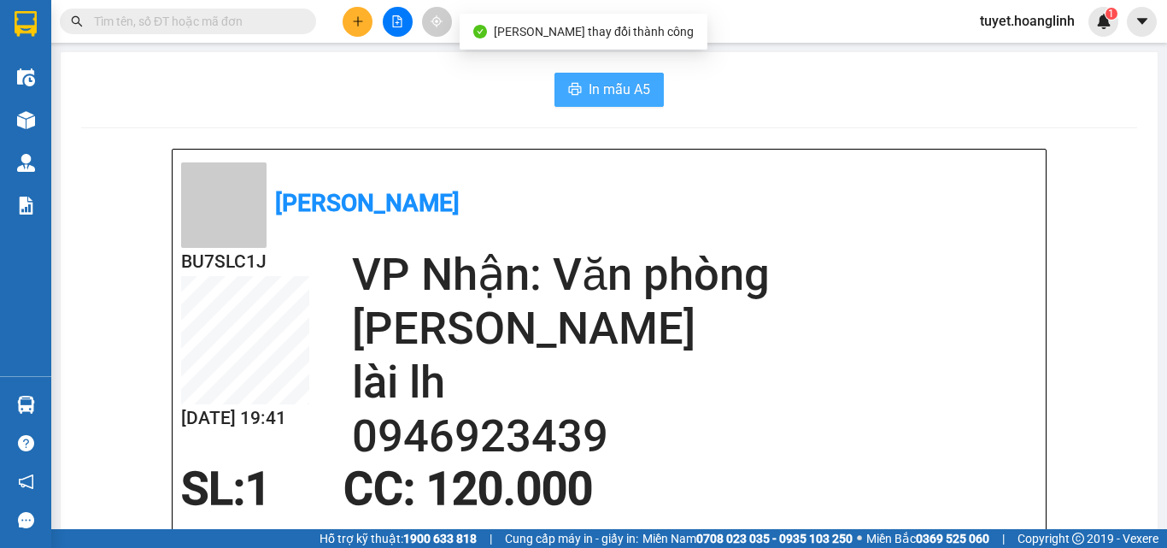
click at [590, 95] on span "In mẫu A5" at bounding box center [620, 89] width 62 height 21
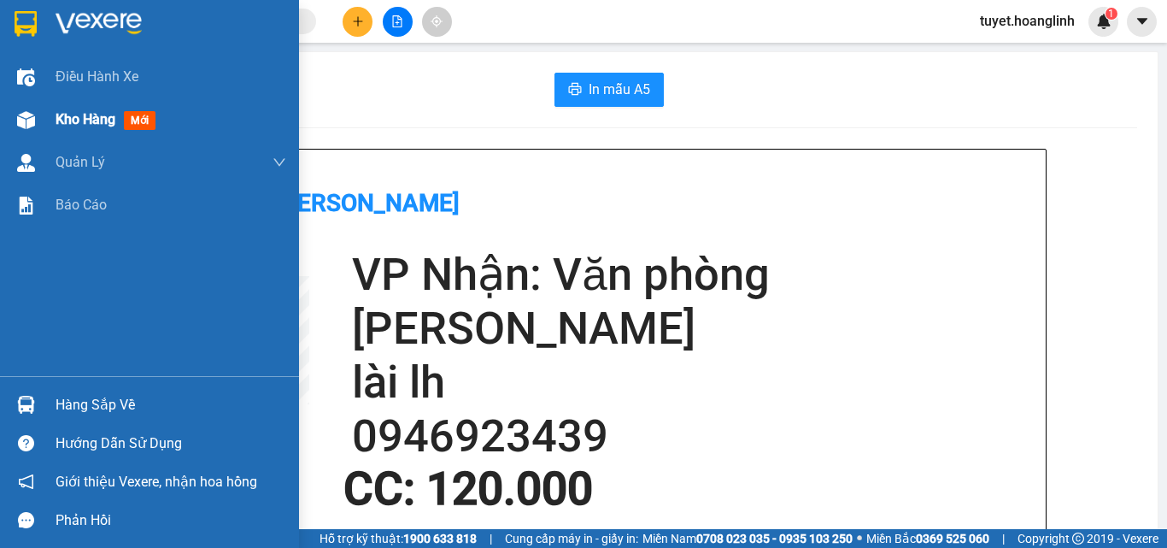
click at [20, 126] on img at bounding box center [26, 120] width 18 height 18
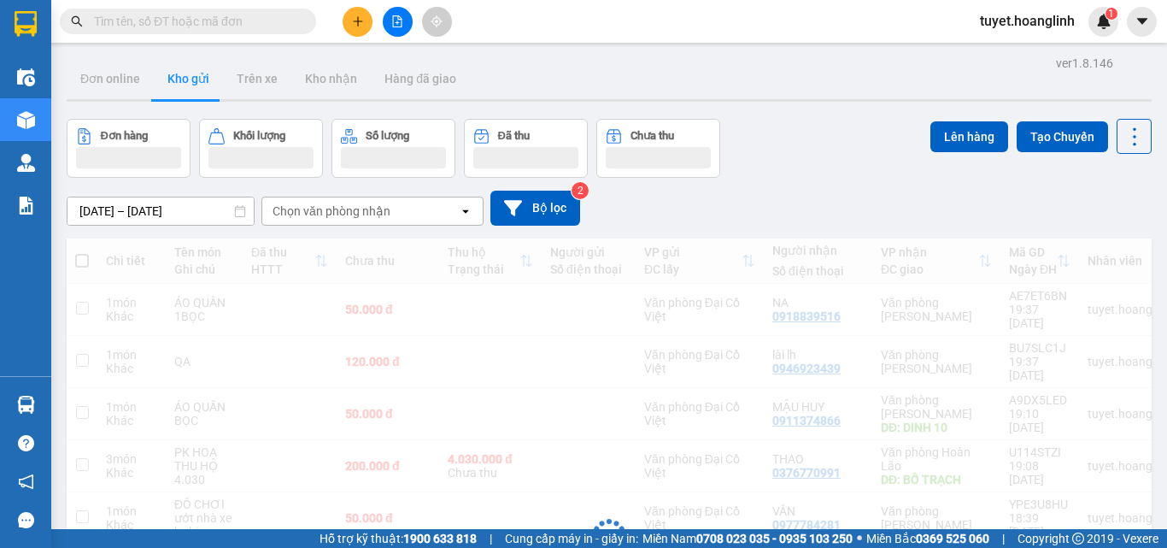
click at [453, 216] on div "Chọn văn phòng nhận" at bounding box center [360, 210] width 197 height 27
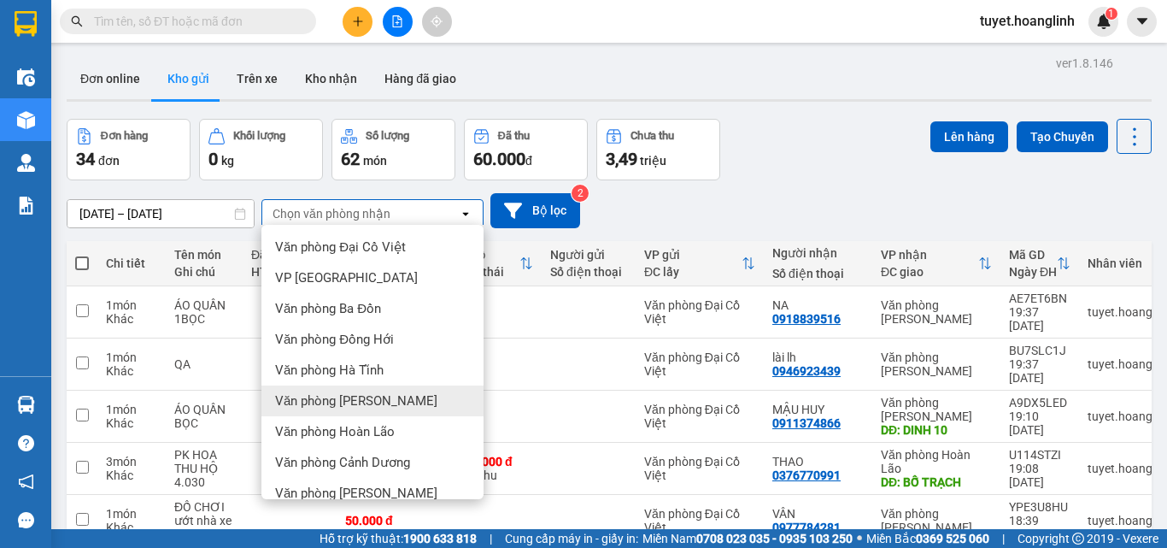
click at [377, 401] on span "Văn phòng [PERSON_NAME]" at bounding box center [356, 400] width 162 height 17
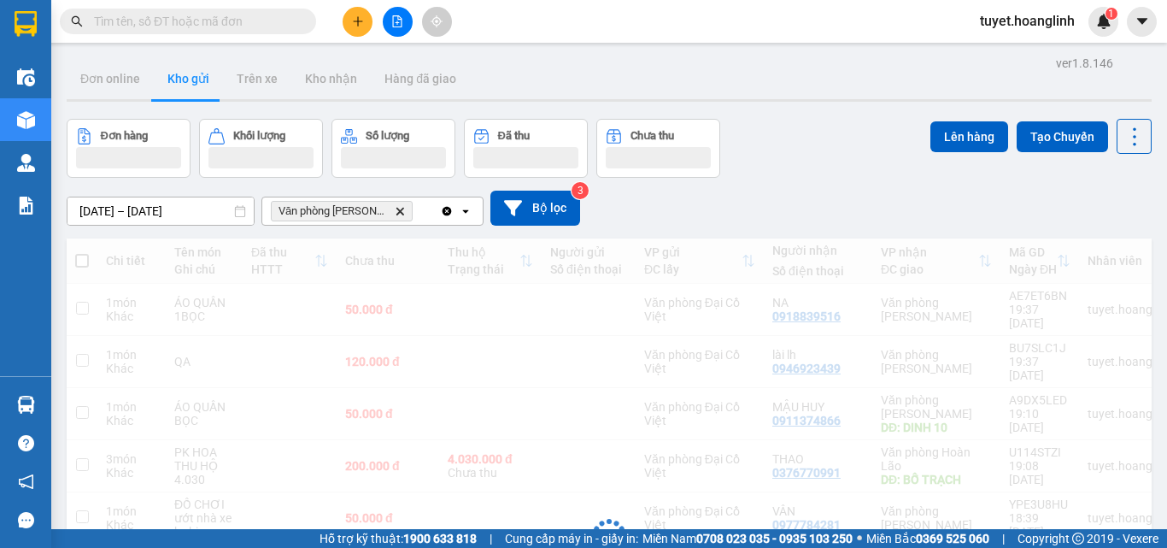
click at [408, 213] on div "Văn phòng [PERSON_NAME]" at bounding box center [351, 210] width 178 height 27
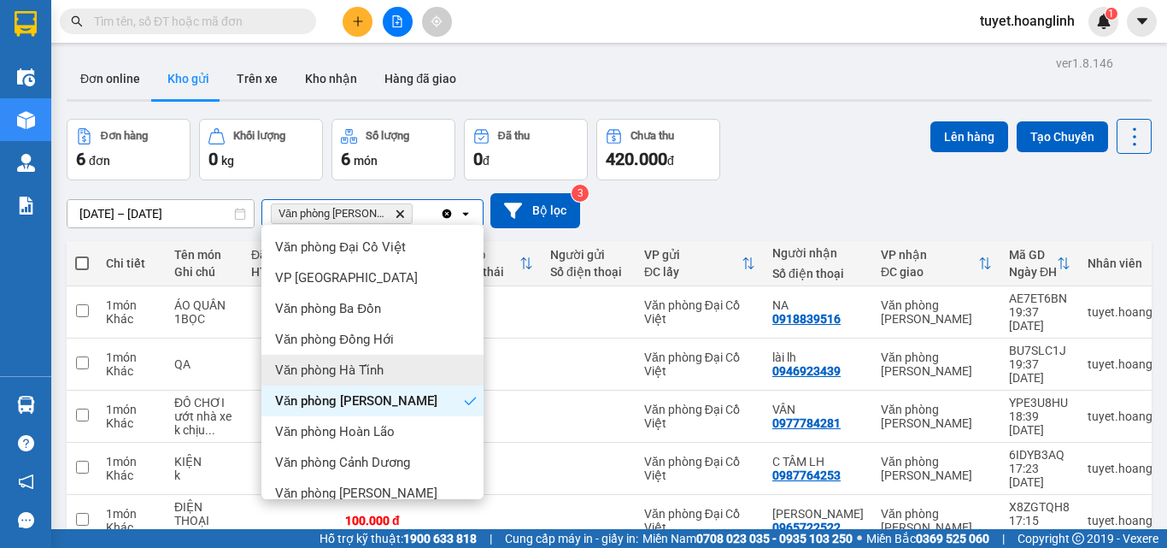
scroll to position [78, 0]
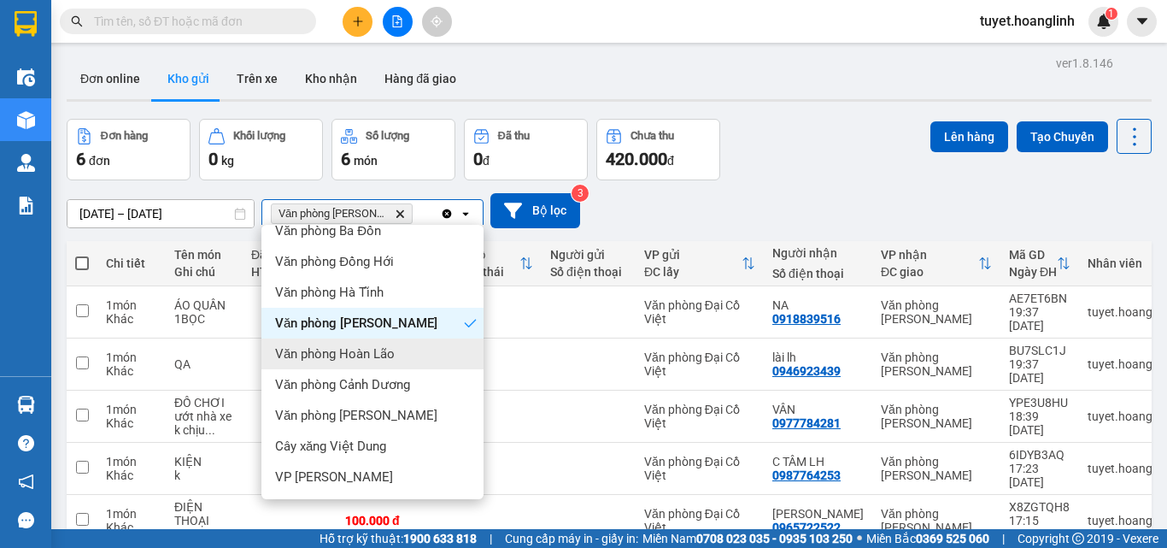
click at [386, 355] on span "Văn phòng Hoàn Lão" at bounding box center [335, 353] width 120 height 17
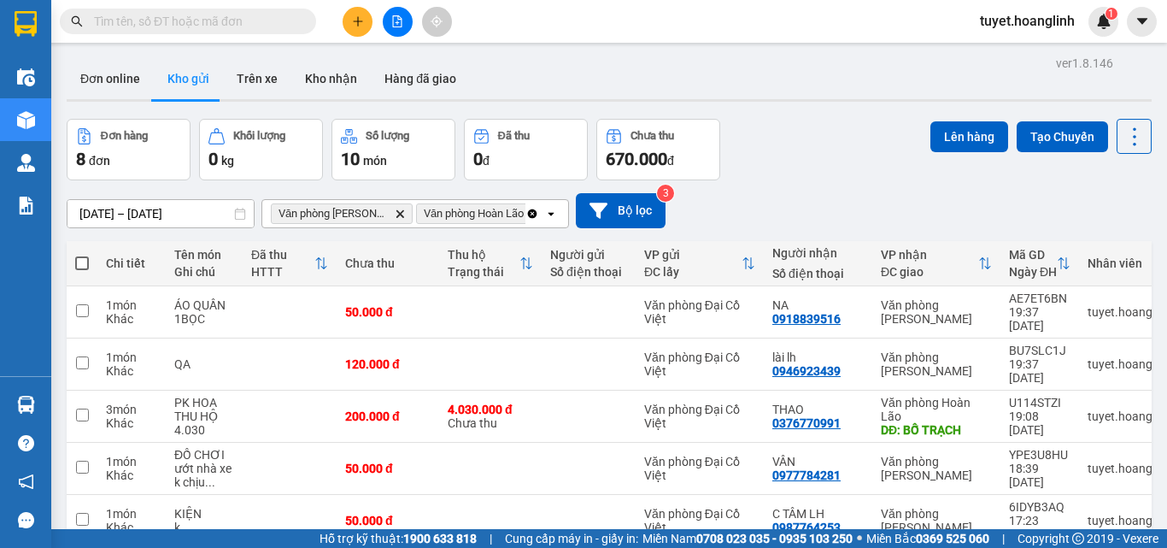
click at [76, 267] on span at bounding box center [82, 263] width 14 height 14
click at [82, 255] on input "checkbox" at bounding box center [82, 255] width 0 height 0
checkbox input "true"
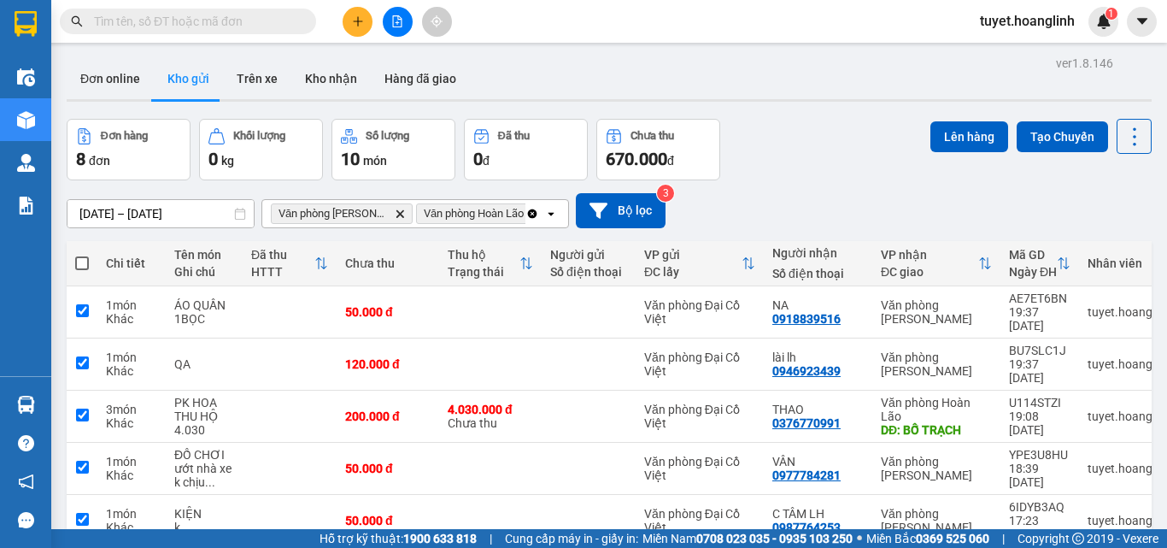
checkbox input "true"
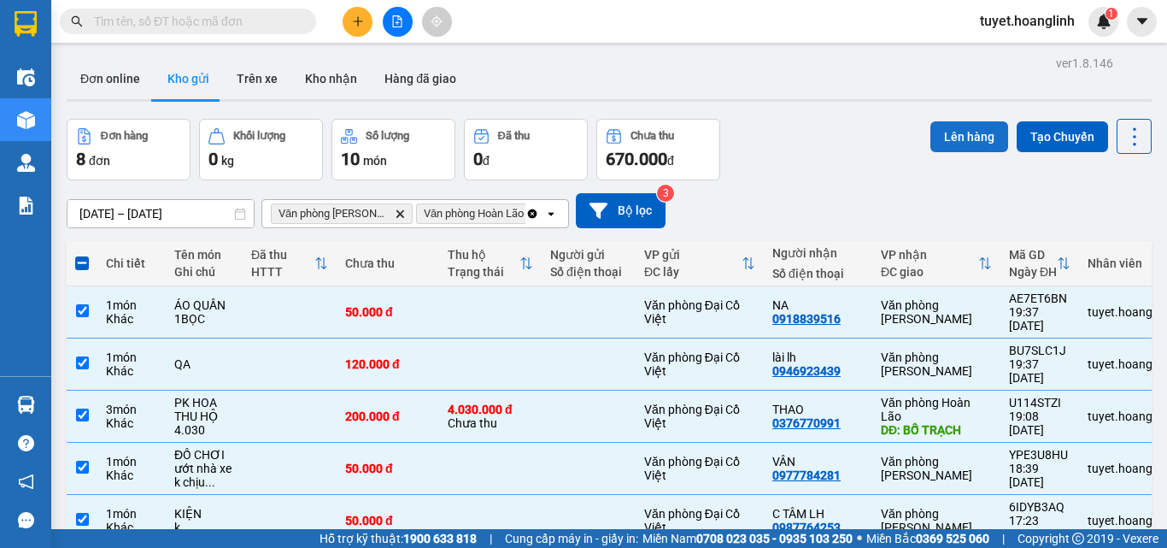
click at [934, 141] on button "Lên hàng" at bounding box center [969, 136] width 78 height 31
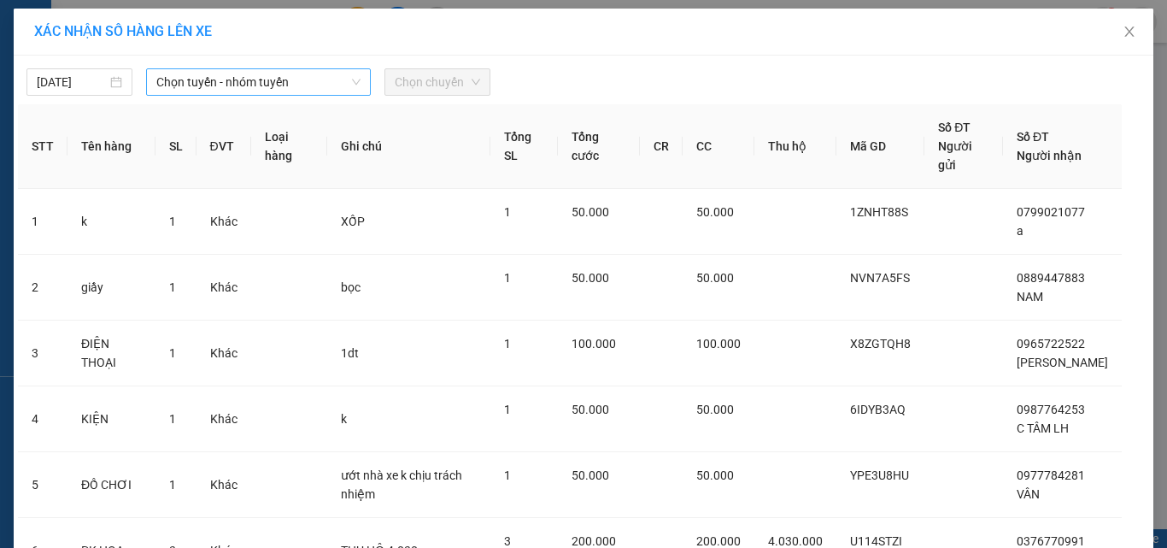
click at [253, 90] on span "Chọn tuyến - nhóm tuyến" at bounding box center [258, 82] width 204 height 26
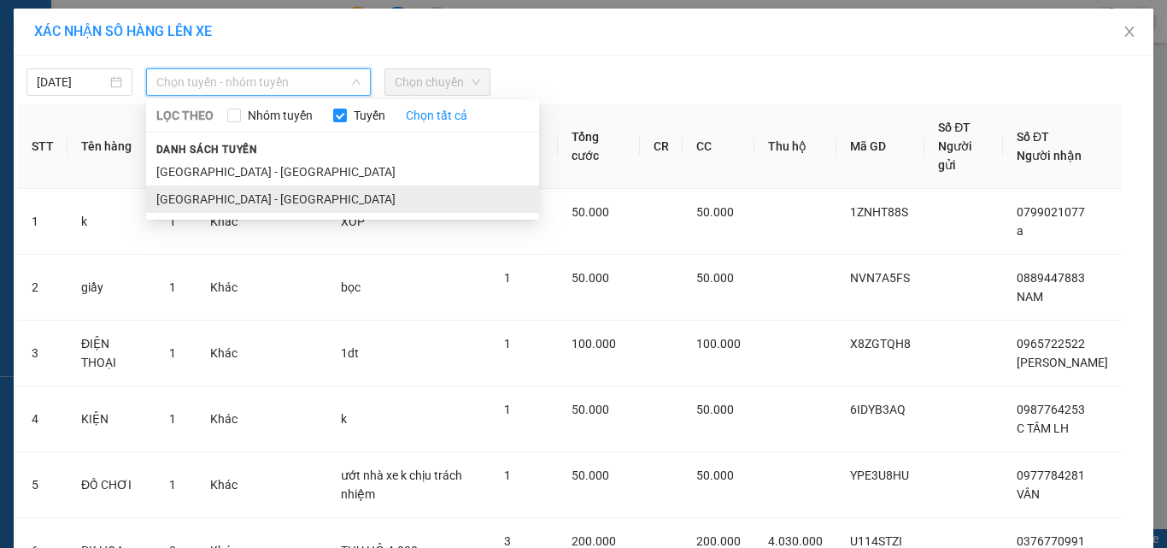
click at [229, 198] on li "[GEOGRAPHIC_DATA] - [GEOGRAPHIC_DATA]" at bounding box center [342, 198] width 393 height 27
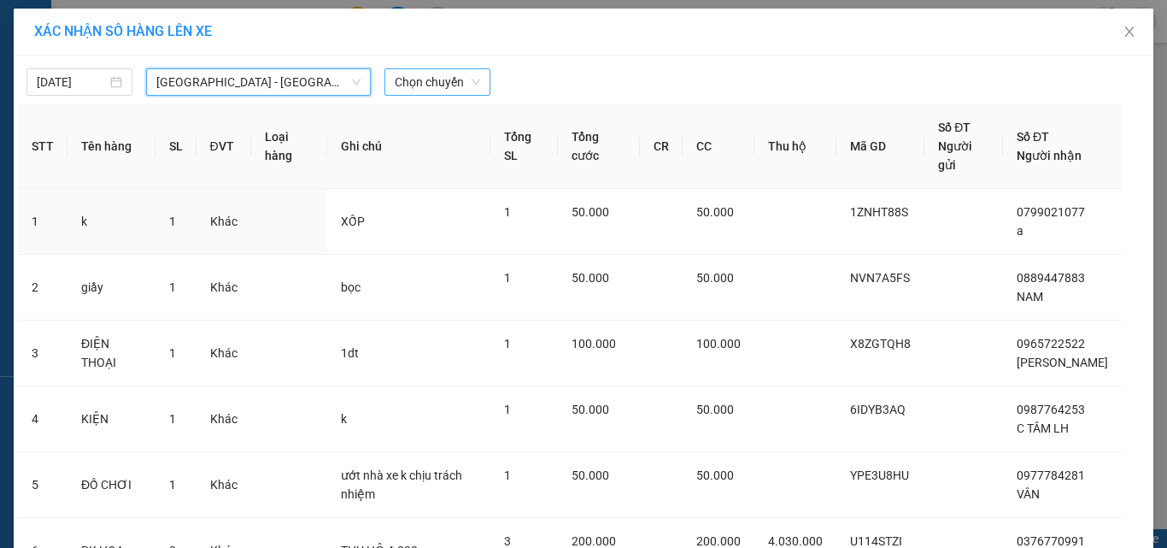
click at [425, 88] on span "Chọn chuyến" at bounding box center [437, 82] width 85 height 26
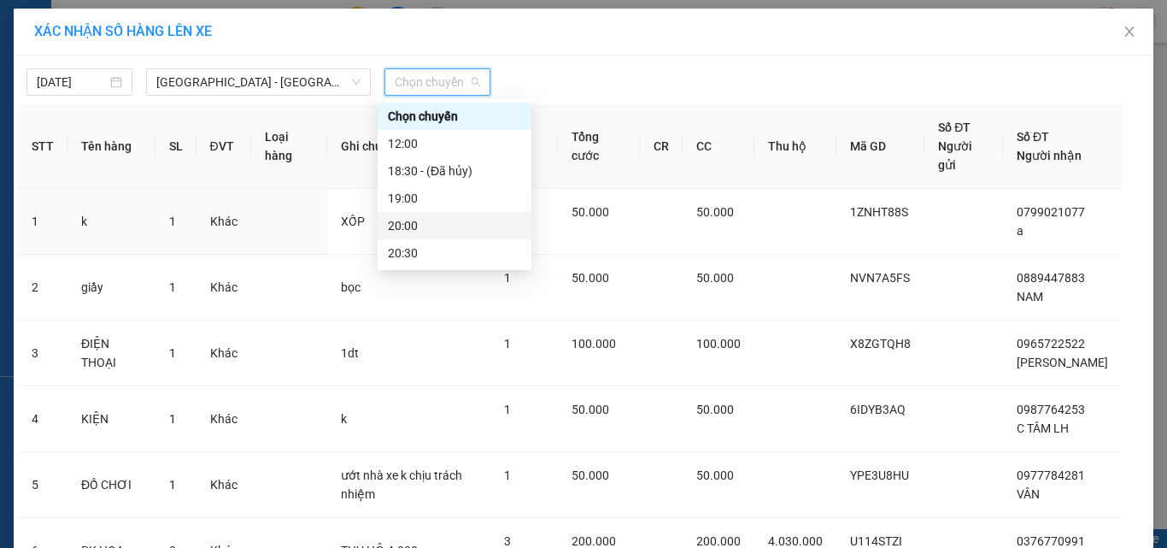
click at [430, 228] on div "20:00" at bounding box center [454, 225] width 133 height 19
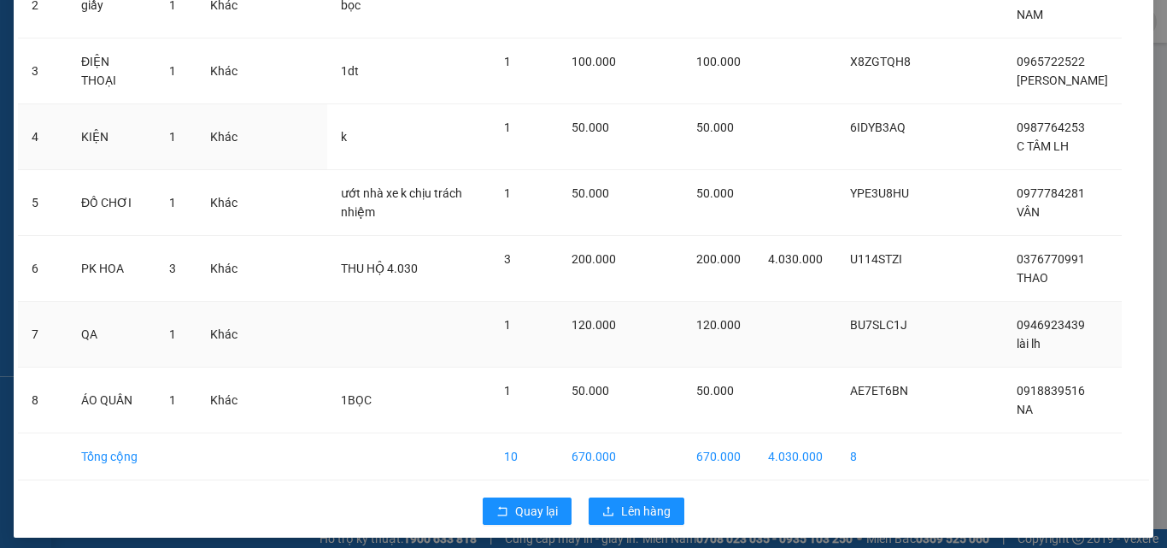
scroll to position [302, 0]
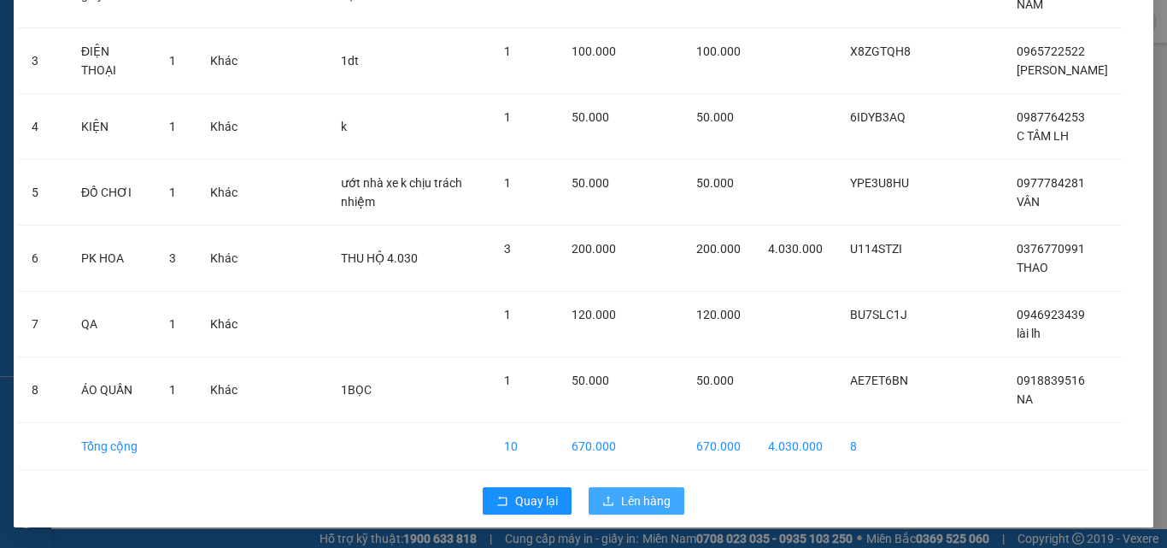
click at [631, 502] on span "Lên hàng" at bounding box center [646, 500] width 50 height 19
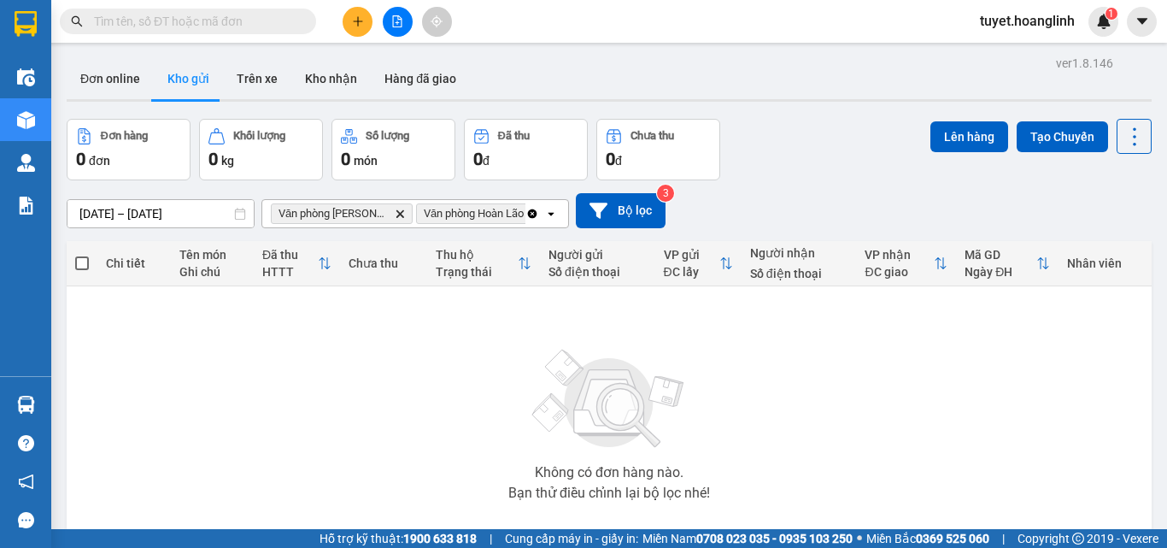
click at [526, 215] on icon "Clear all" at bounding box center [532, 214] width 14 height 14
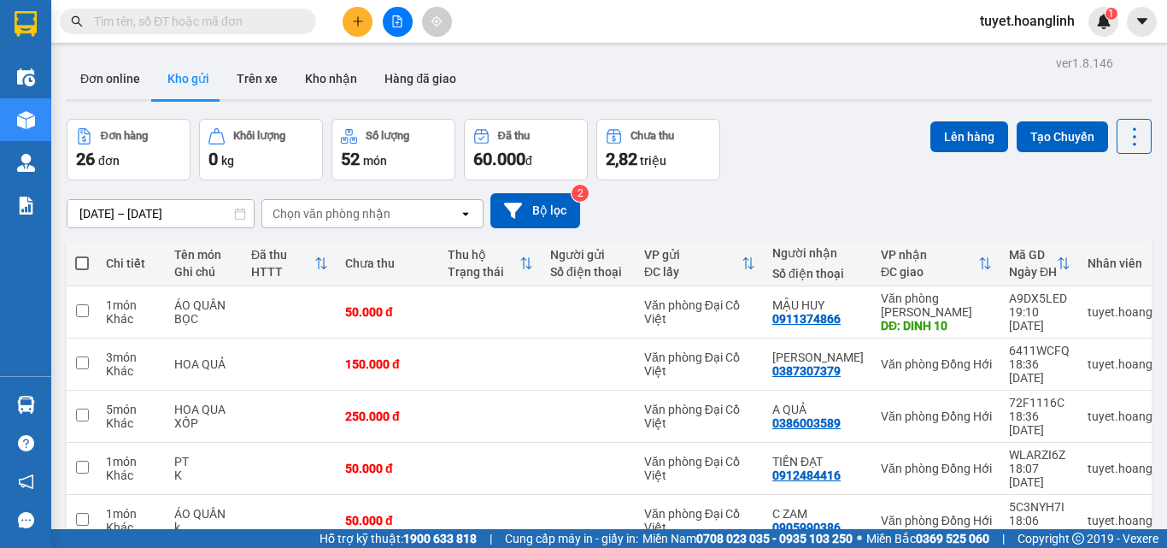
click at [402, 26] on icon "file-add" at bounding box center [397, 21] width 9 height 12
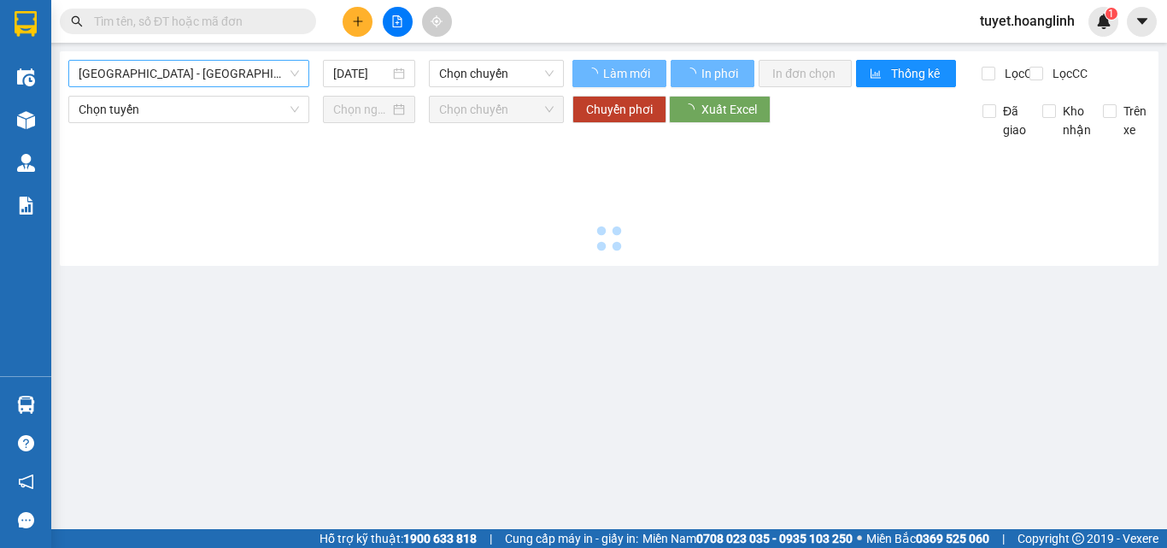
click at [223, 79] on span "[GEOGRAPHIC_DATA] - [GEOGRAPHIC_DATA]" at bounding box center [189, 74] width 220 height 26
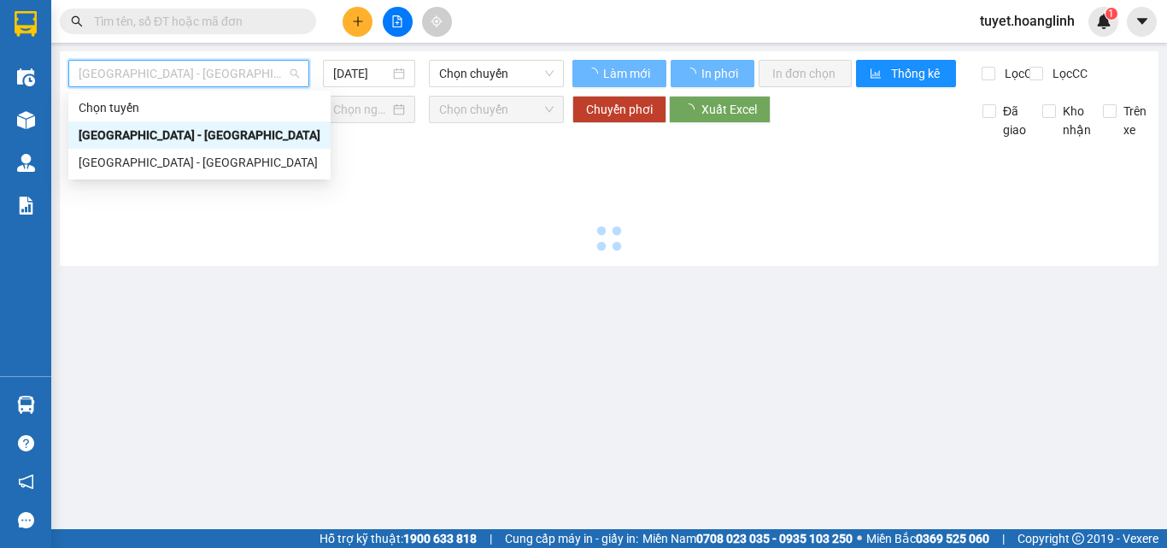
click at [186, 168] on div "[GEOGRAPHIC_DATA] - [GEOGRAPHIC_DATA]" at bounding box center [200, 162] width 242 height 19
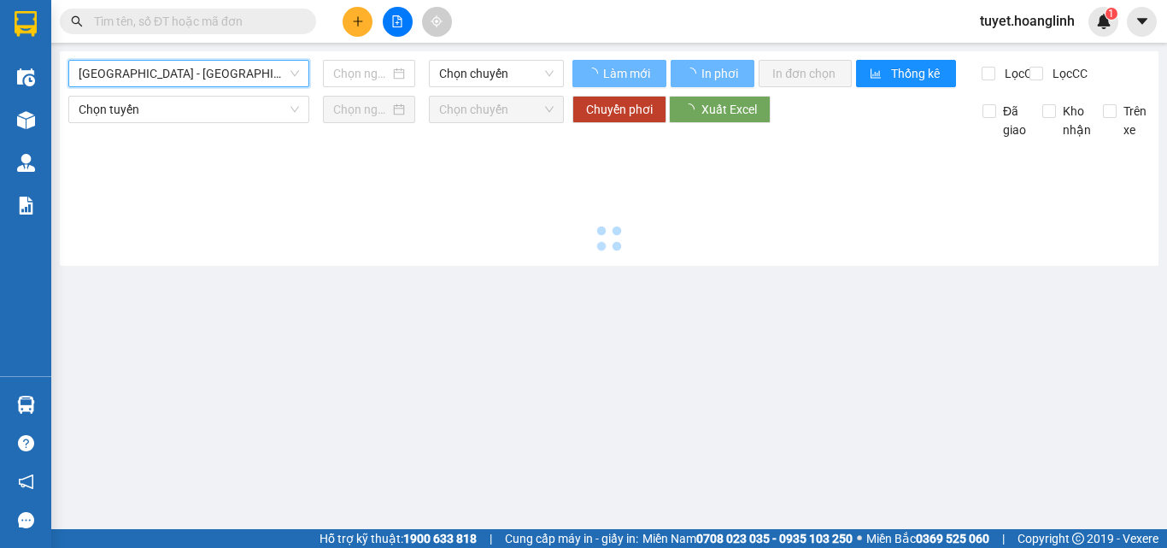
type input "[DATE]"
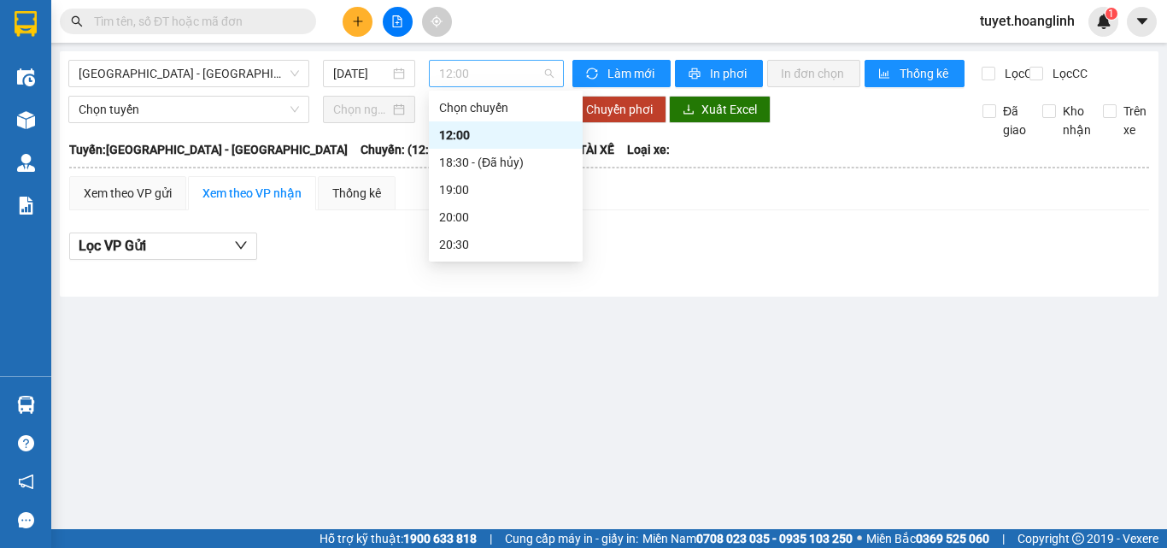
click at [502, 74] on span "12:00" at bounding box center [496, 74] width 114 height 26
click at [450, 187] on div "19:00" at bounding box center [505, 189] width 133 height 19
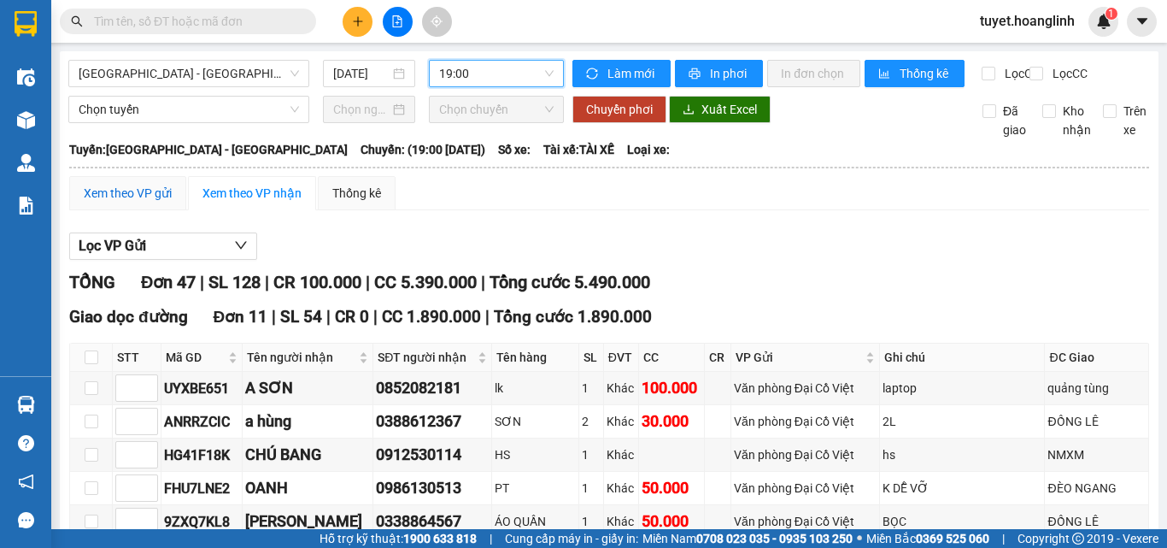
click at [119, 202] on div "Xem theo VP gửi" at bounding box center [128, 193] width 88 height 19
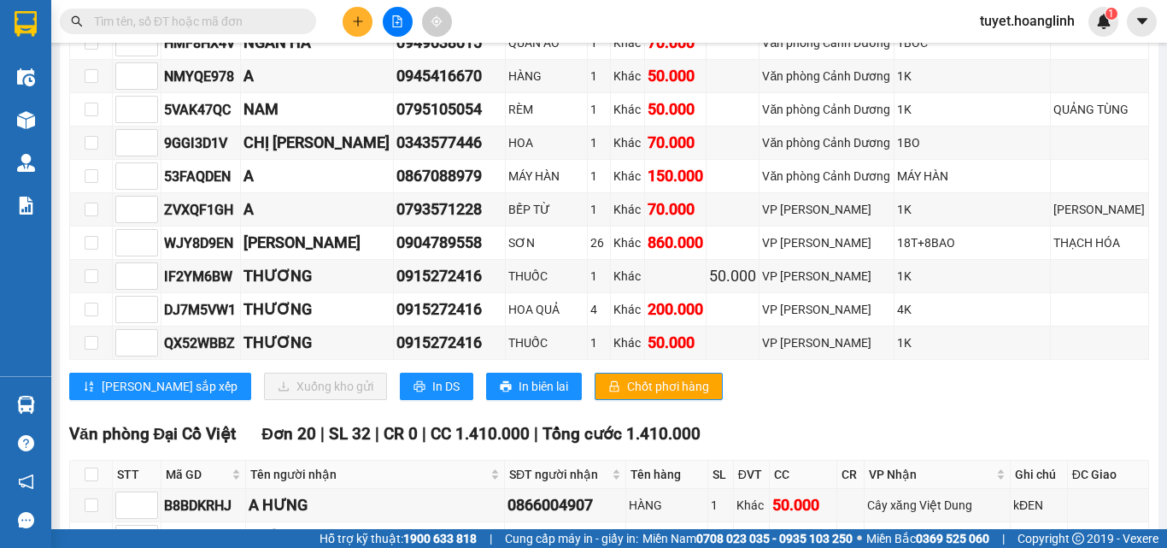
scroll to position [940, 0]
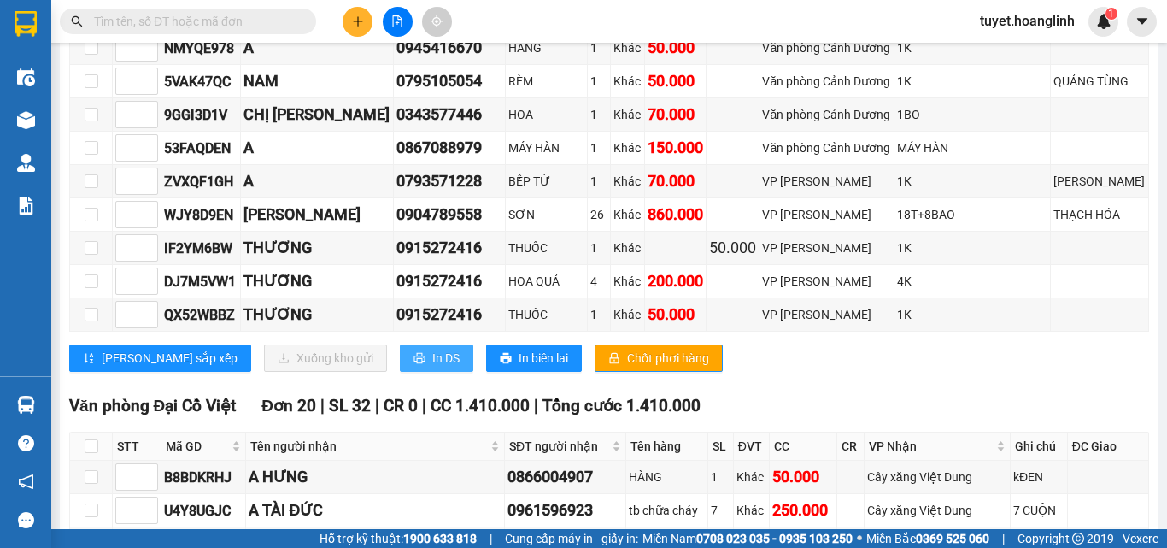
click at [432, 367] on span "In DS" at bounding box center [445, 358] width 27 height 19
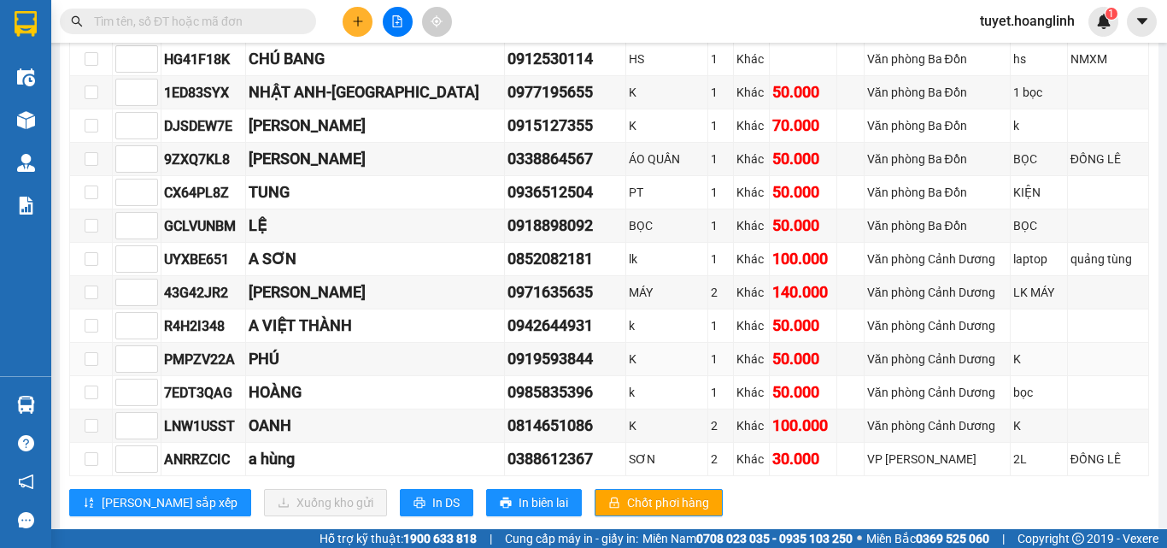
scroll to position [1640, 0]
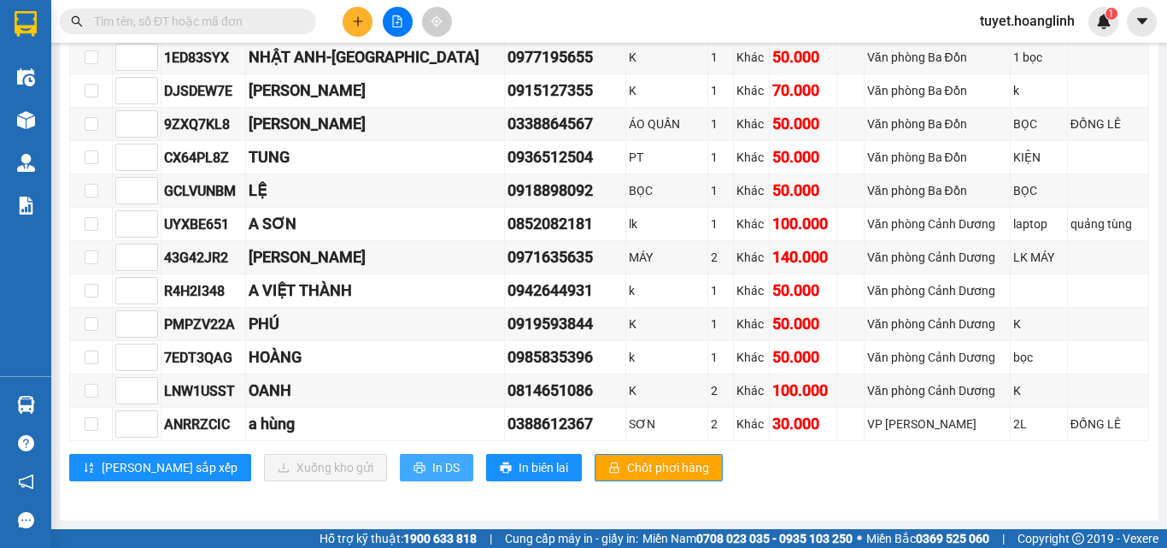
click at [414, 472] on icon "printer" at bounding box center [419, 467] width 11 height 11
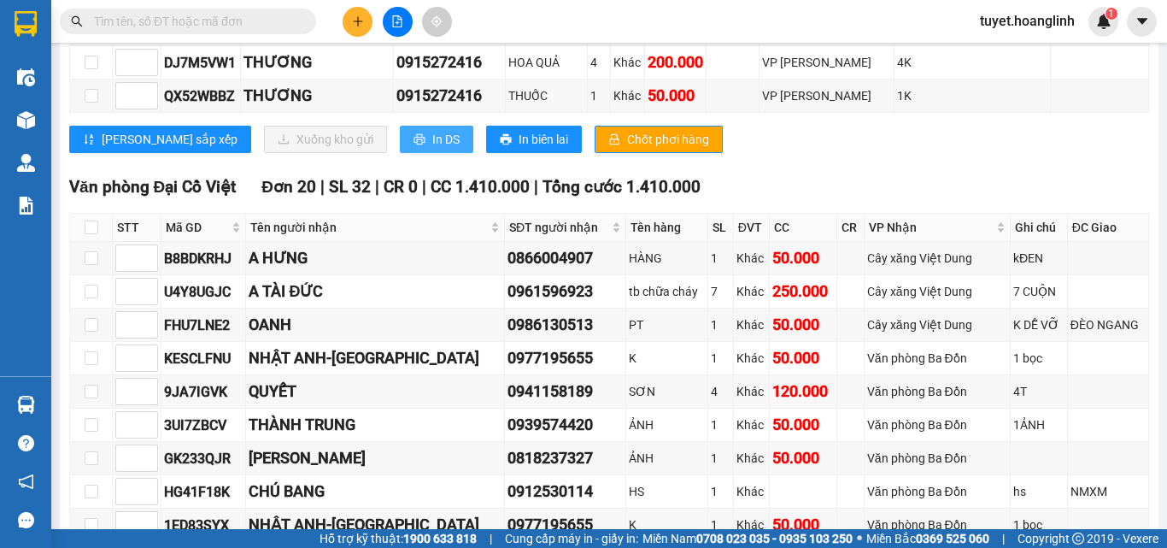
scroll to position [1128, 0]
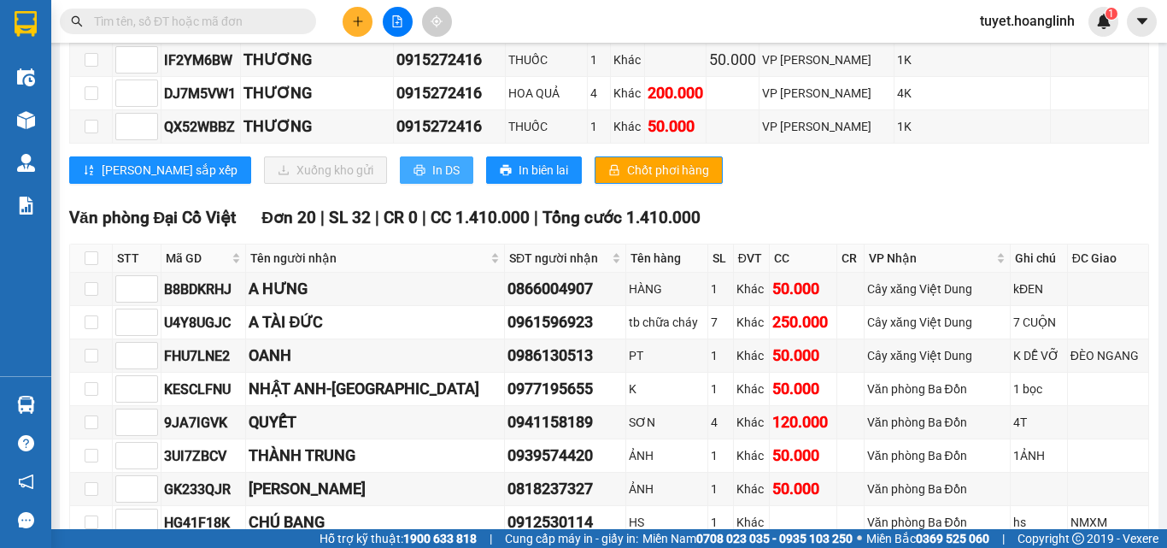
click at [432, 177] on span "In DS" at bounding box center [445, 170] width 27 height 19
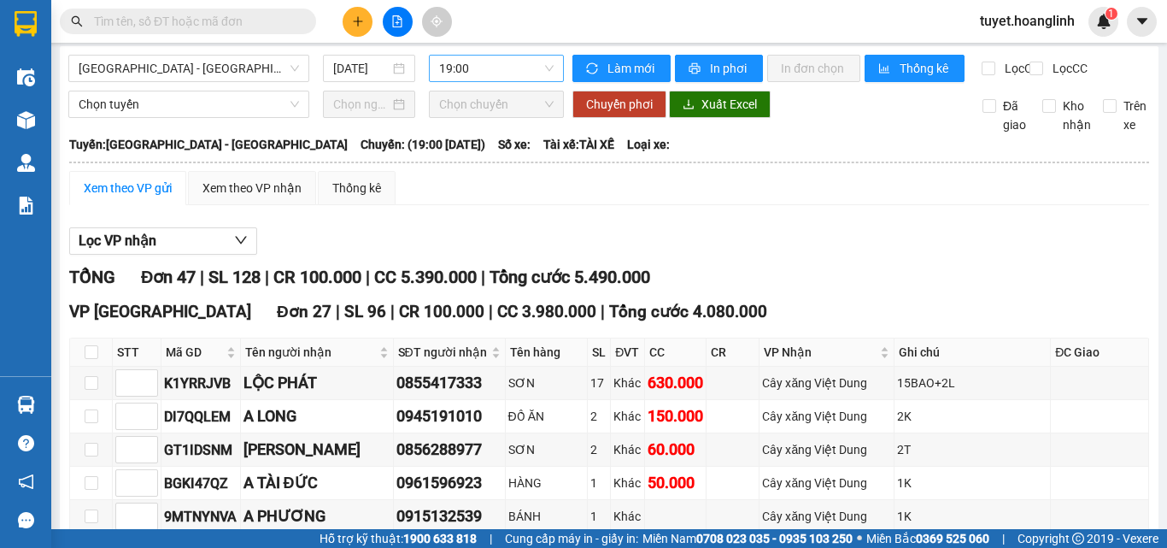
scroll to position [0, 0]
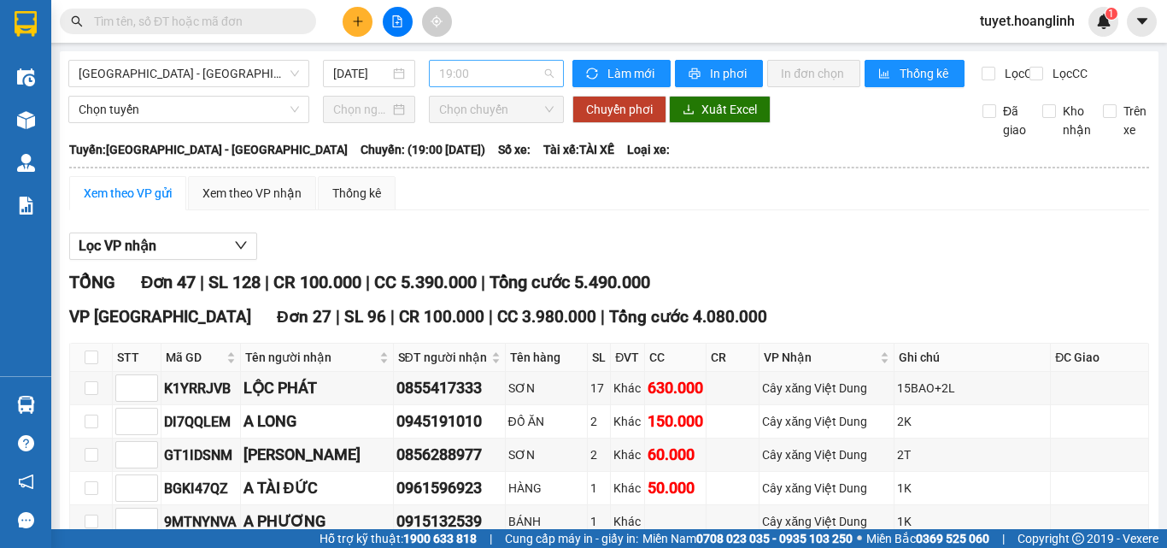
click at [460, 71] on span "19:00" at bounding box center [496, 74] width 114 height 26
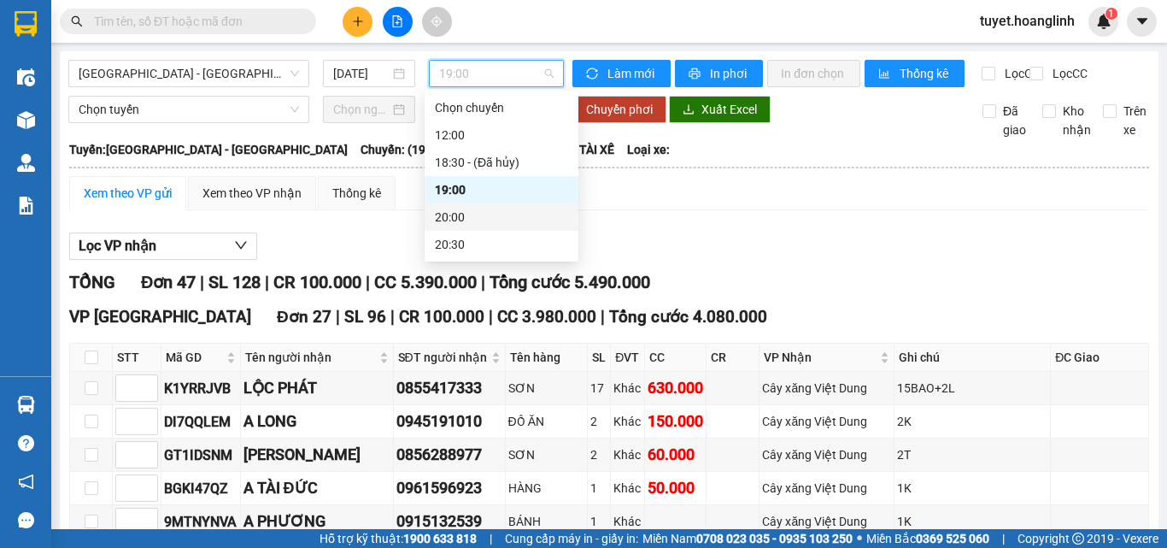
click at [467, 229] on div "20:00" at bounding box center [502, 216] width 154 height 27
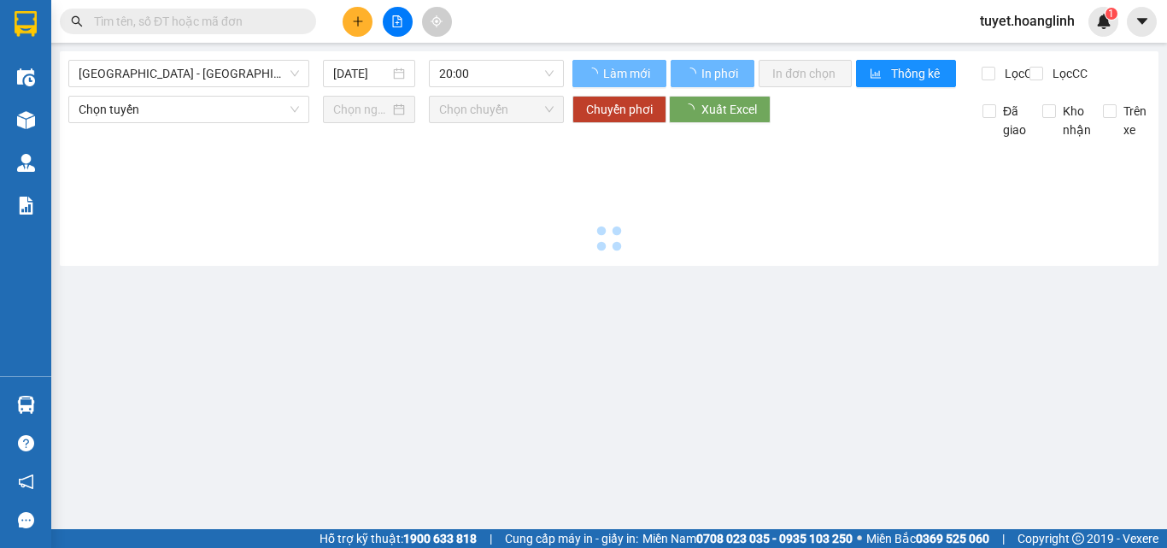
click at [467, 229] on div at bounding box center [609, 198] width 1082 height 118
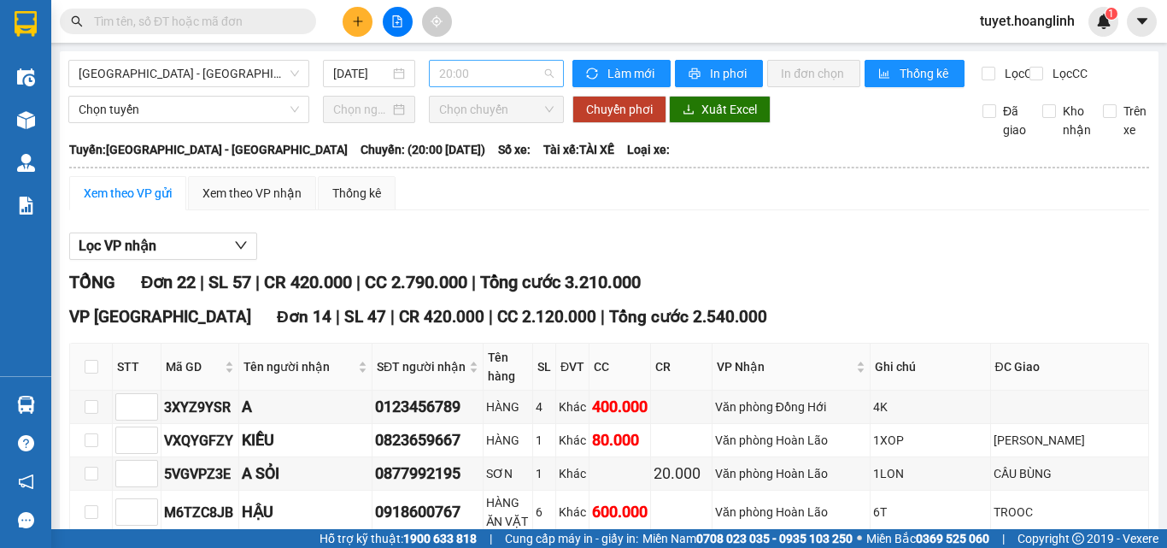
click at [496, 73] on span "20:00" at bounding box center [496, 74] width 114 height 26
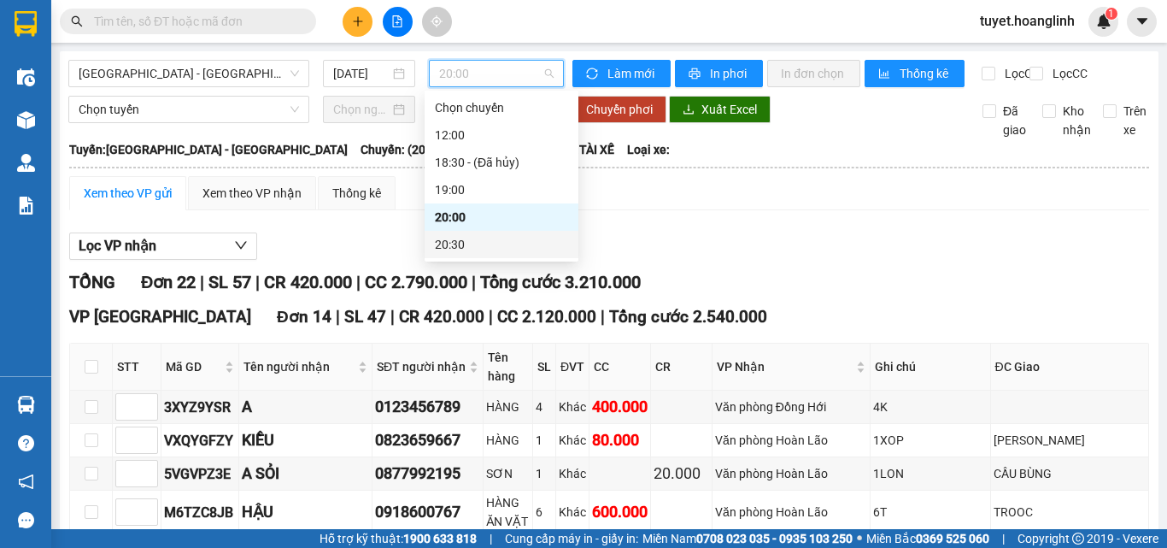
click at [481, 243] on div "20:30" at bounding box center [501, 244] width 133 height 19
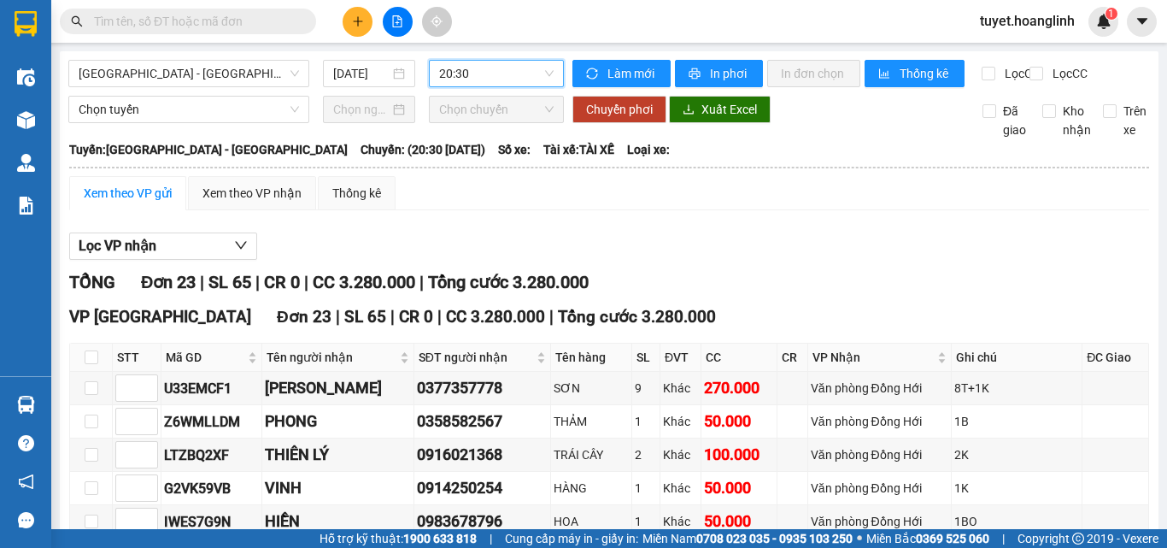
click at [451, 67] on span "20:30" at bounding box center [496, 74] width 114 height 26
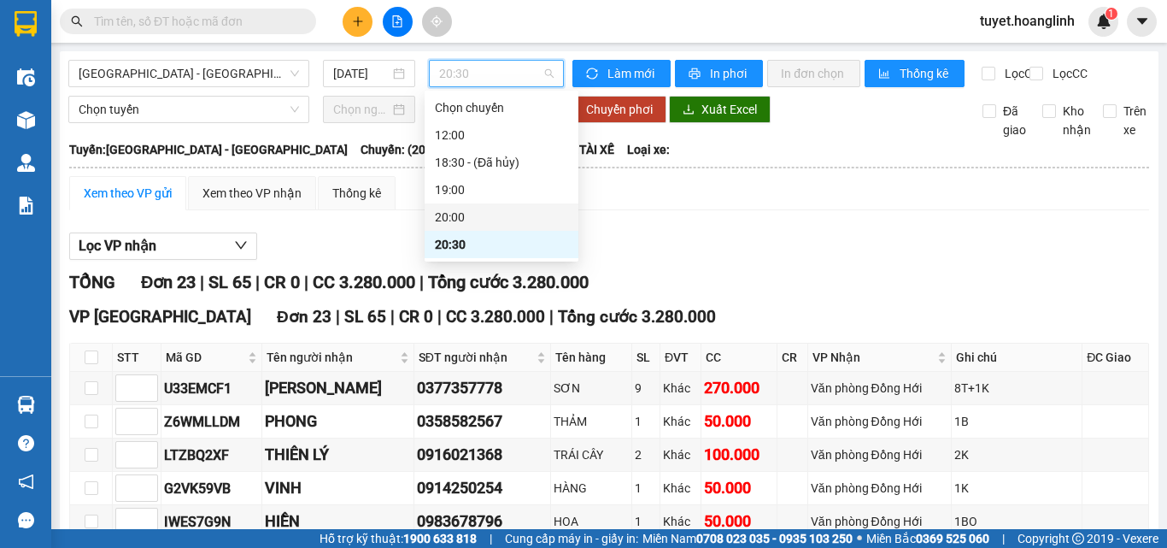
click at [505, 212] on div "20:00" at bounding box center [501, 217] width 133 height 19
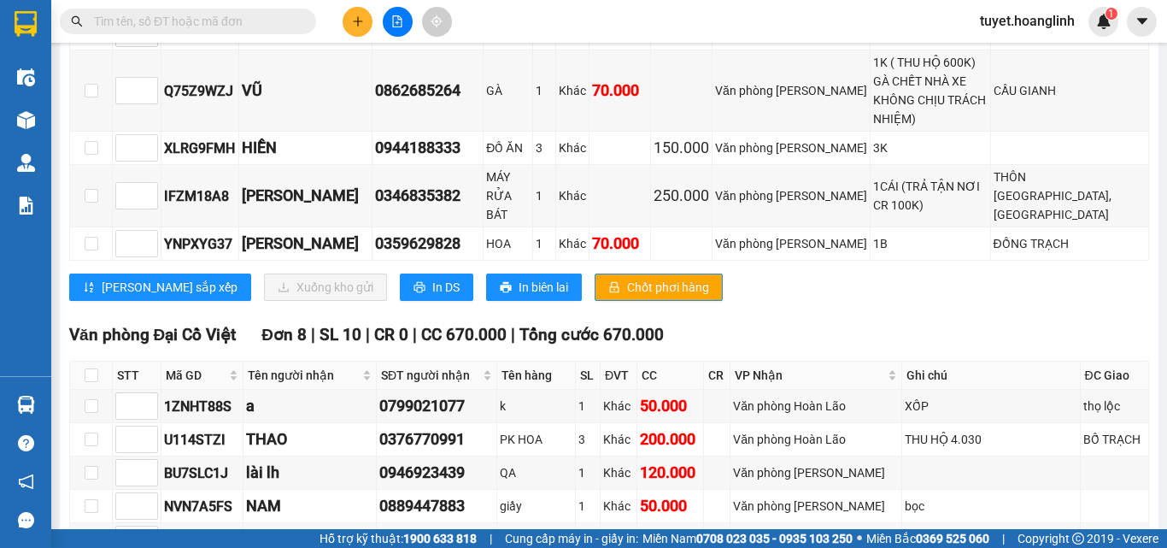
scroll to position [769, 0]
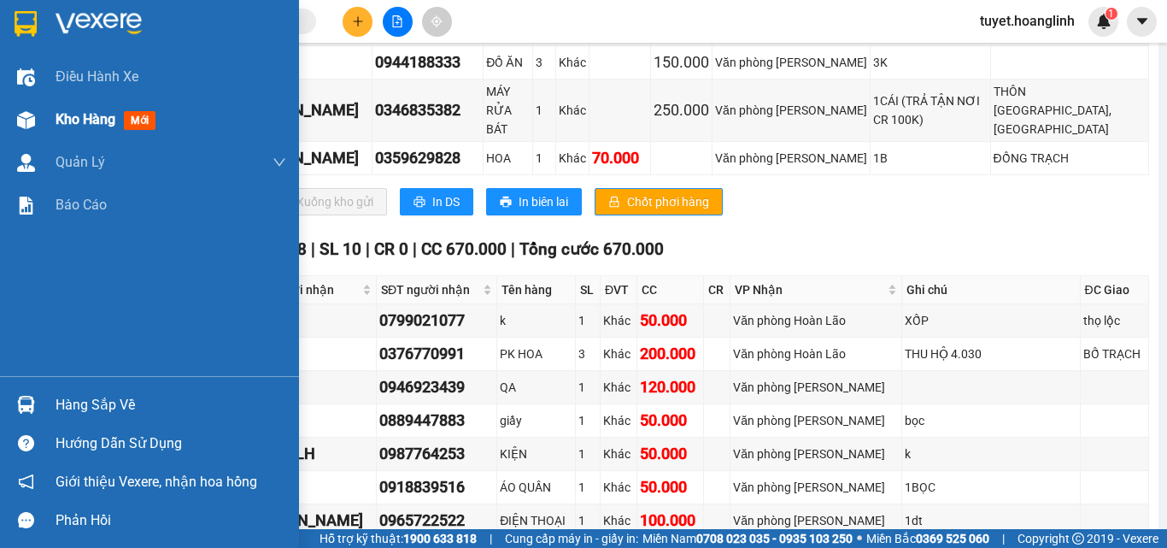
click at [8, 115] on div "Kho hàng mới" at bounding box center [149, 119] width 299 height 43
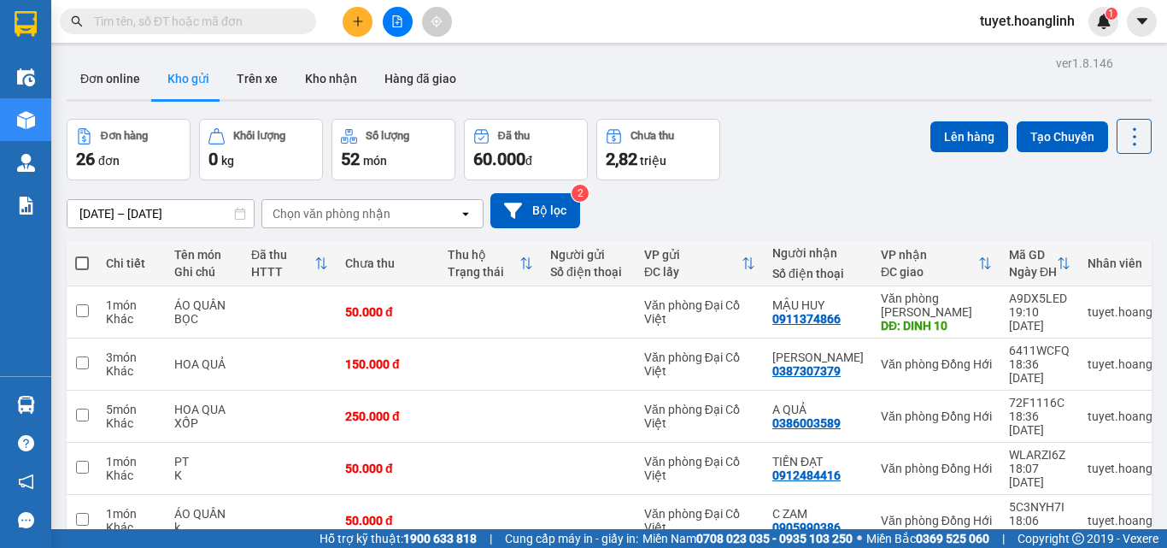
click at [431, 202] on div "Chọn văn phòng nhận" at bounding box center [360, 213] width 197 height 27
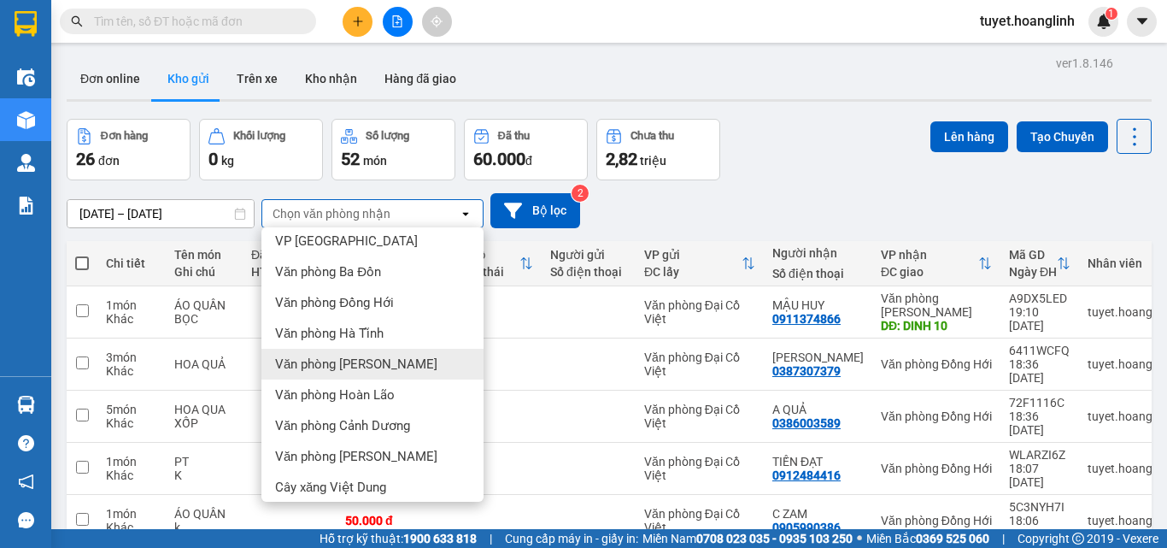
scroll to position [78, 0]
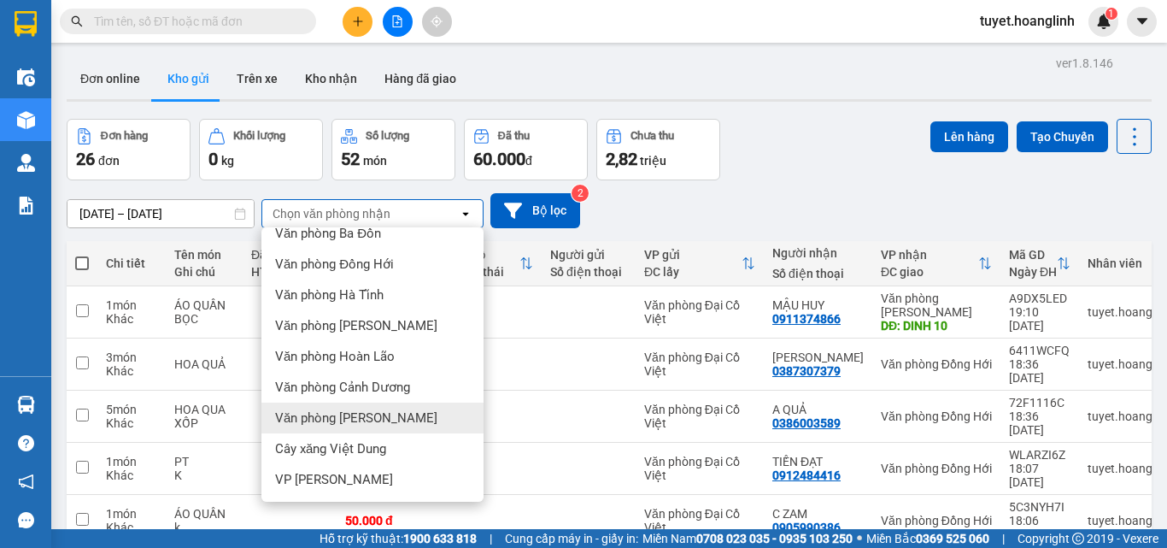
click at [380, 408] on div "Văn phòng [PERSON_NAME]" at bounding box center [372, 417] width 222 height 31
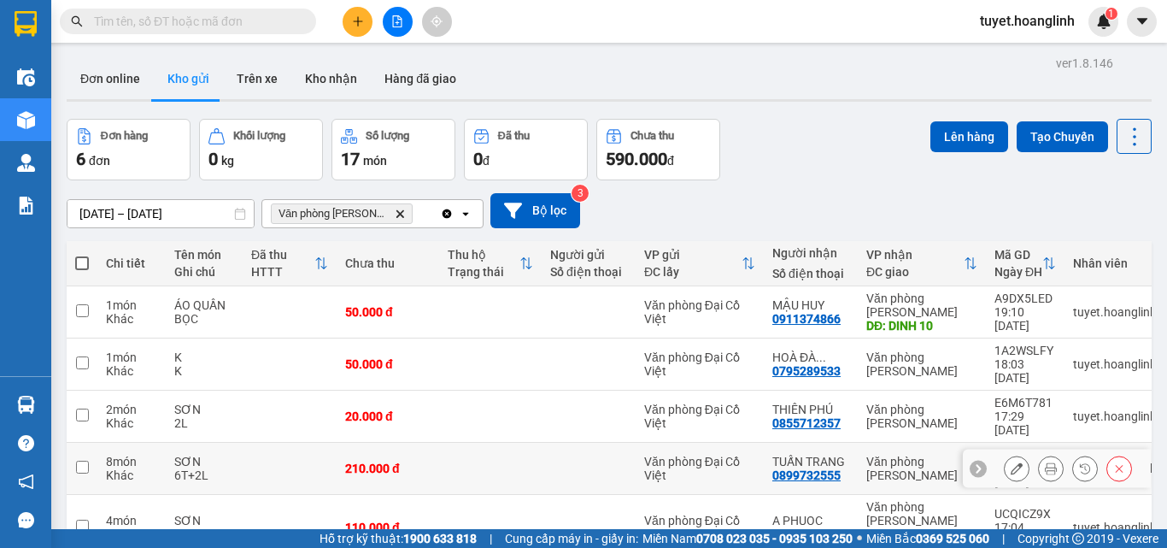
scroll to position [79, 0]
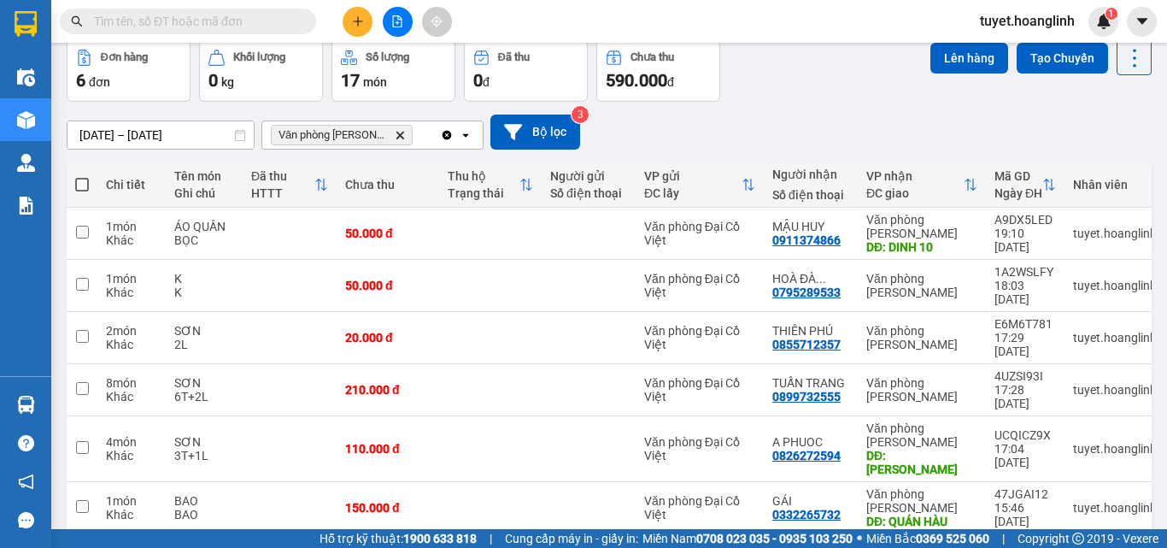
click at [84, 180] on span at bounding box center [82, 185] width 14 height 14
click at [82, 176] on input "checkbox" at bounding box center [82, 176] width 0 height 0
checkbox input "true"
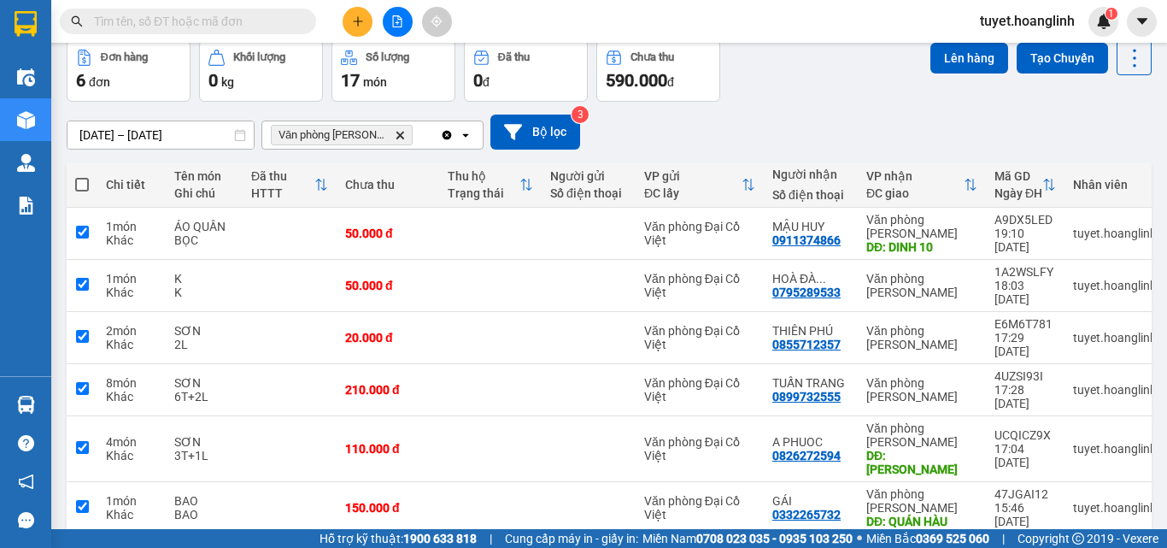
checkbox input "true"
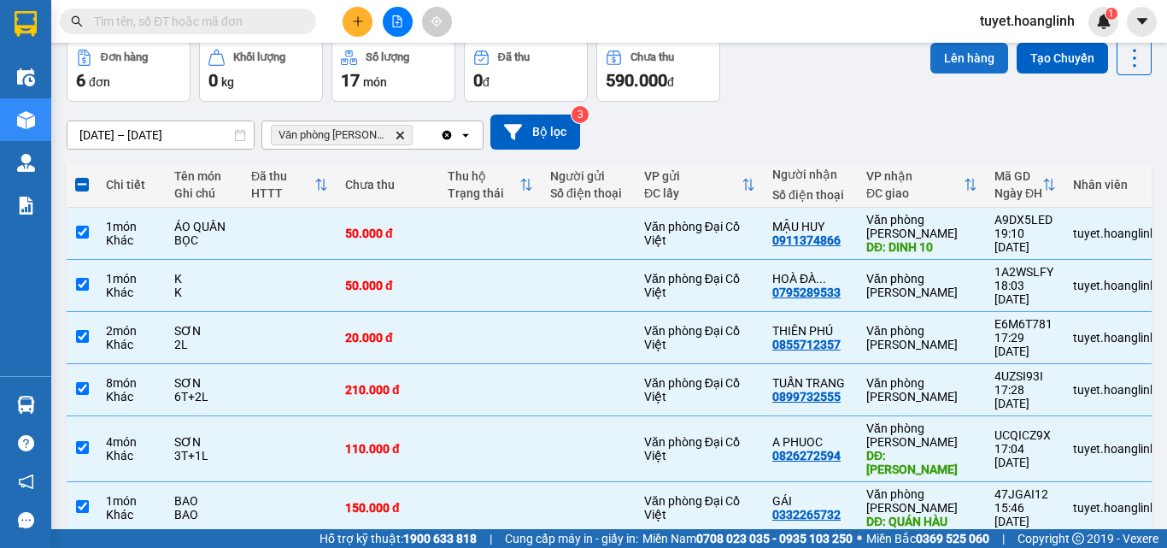
click at [953, 50] on button "Lên hàng" at bounding box center [969, 58] width 78 height 31
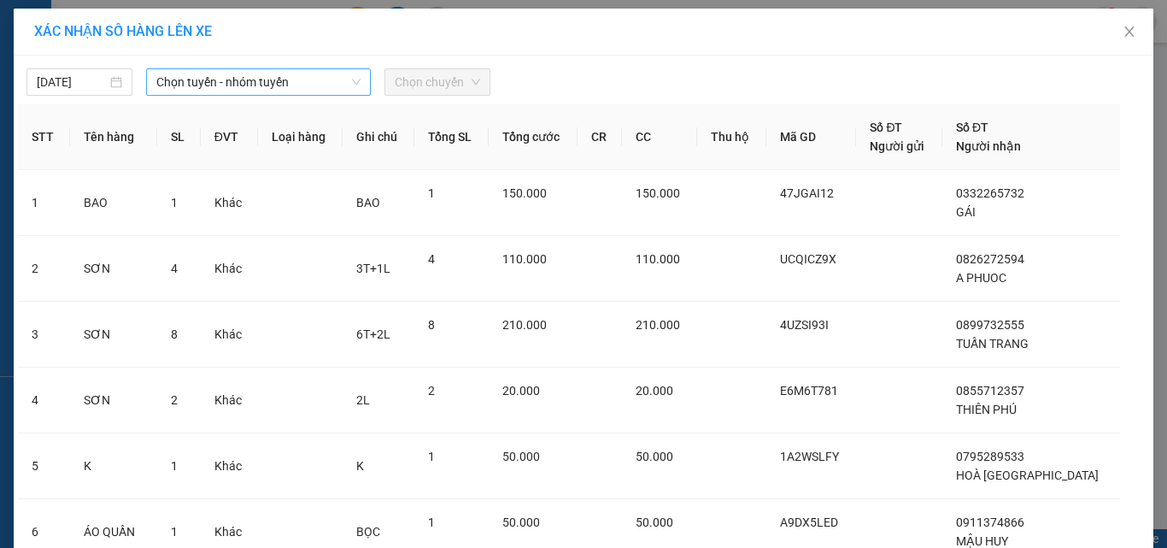
click at [274, 83] on span "Chọn tuyến - nhóm tuyến" at bounding box center [258, 82] width 204 height 26
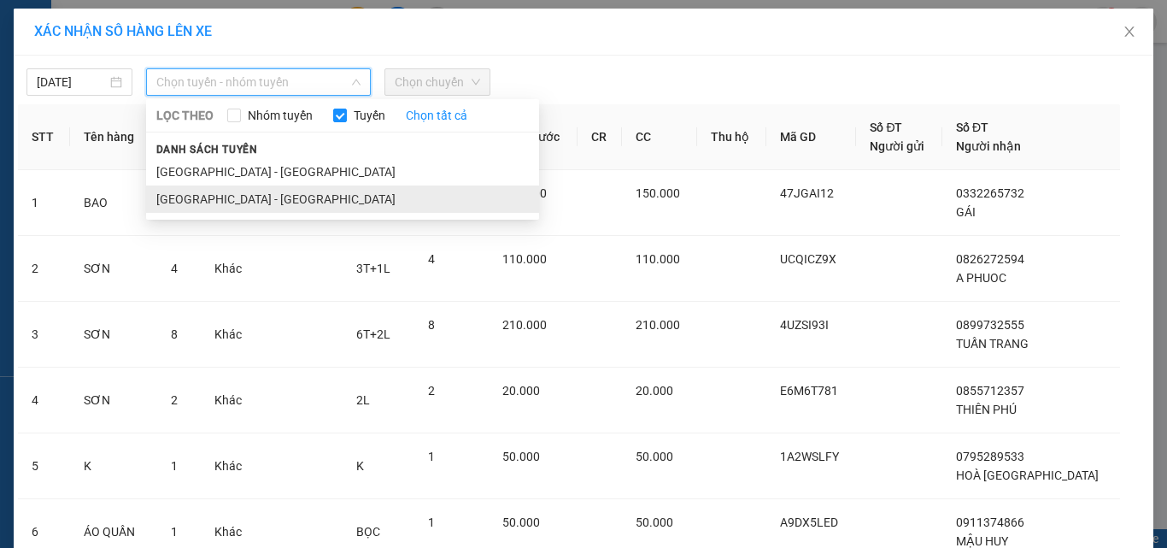
click at [221, 196] on li "[GEOGRAPHIC_DATA] - [GEOGRAPHIC_DATA]" at bounding box center [342, 198] width 393 height 27
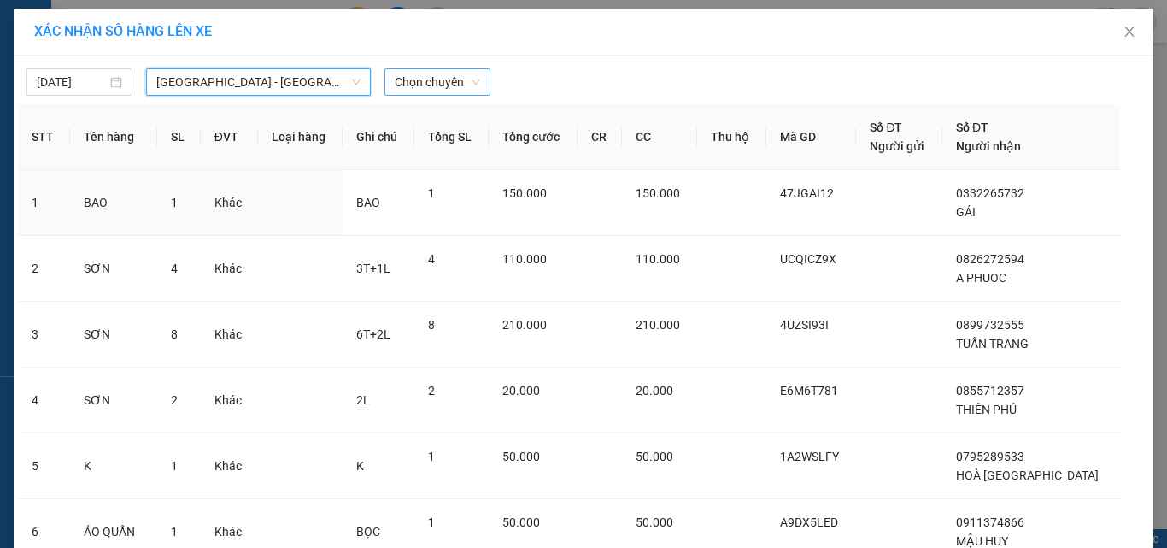
click at [459, 73] on span "Chọn chuyến" at bounding box center [437, 82] width 85 height 26
click at [436, 99] on body "Kết quả tìm kiếm ( 0 ) Bộ lọc No Data tuyet.hoanglinh 1 Điều hành xe Kho hàng m…" at bounding box center [583, 274] width 1167 height 548
click at [438, 94] on span "Chọn chuyến" at bounding box center [437, 82] width 85 height 26
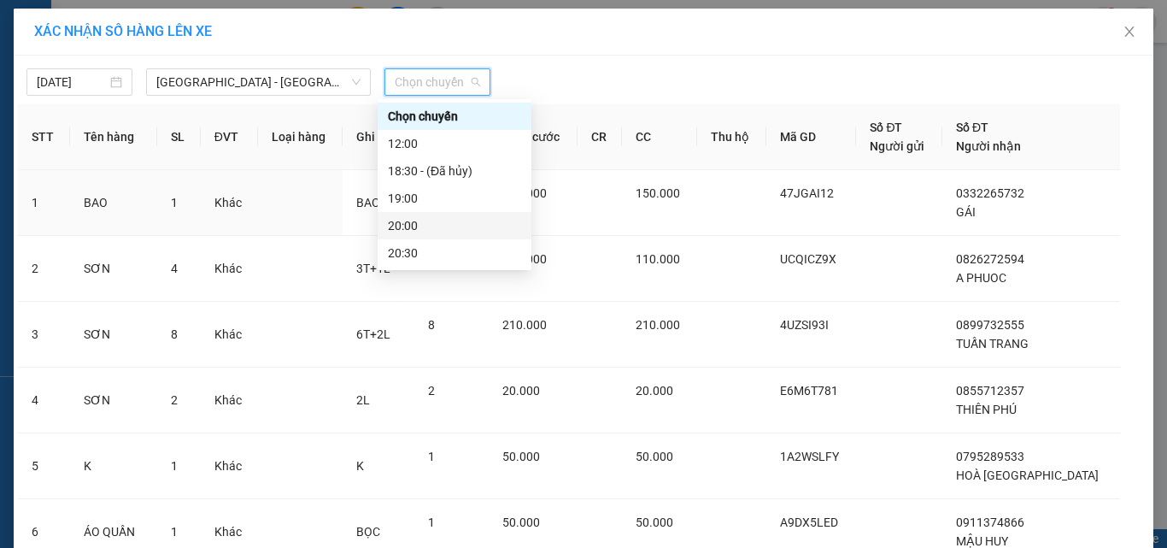
click at [412, 232] on div "20:00" at bounding box center [454, 225] width 133 height 19
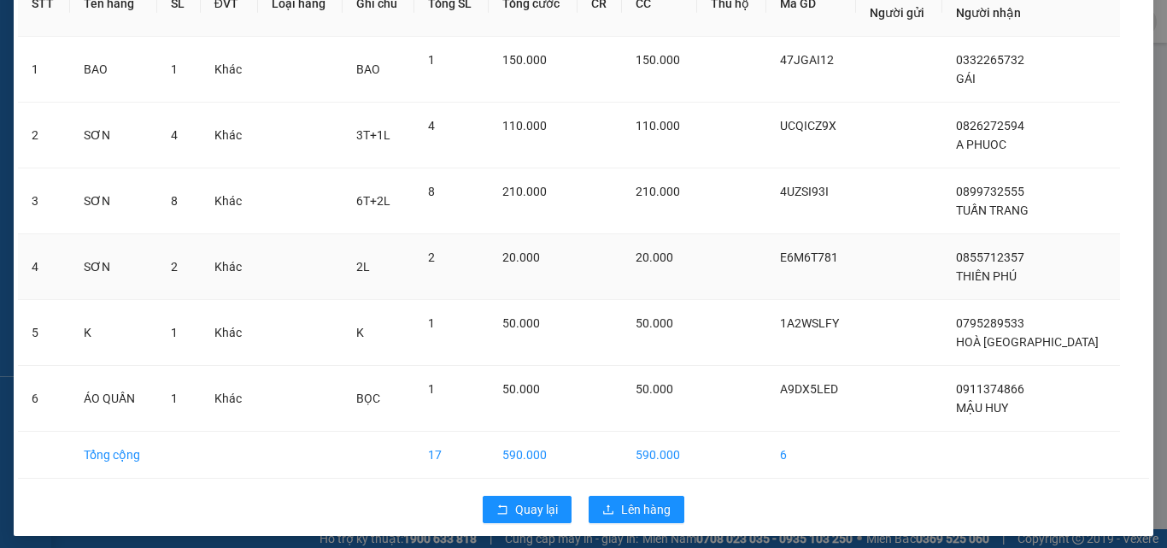
scroll to position [152, 0]
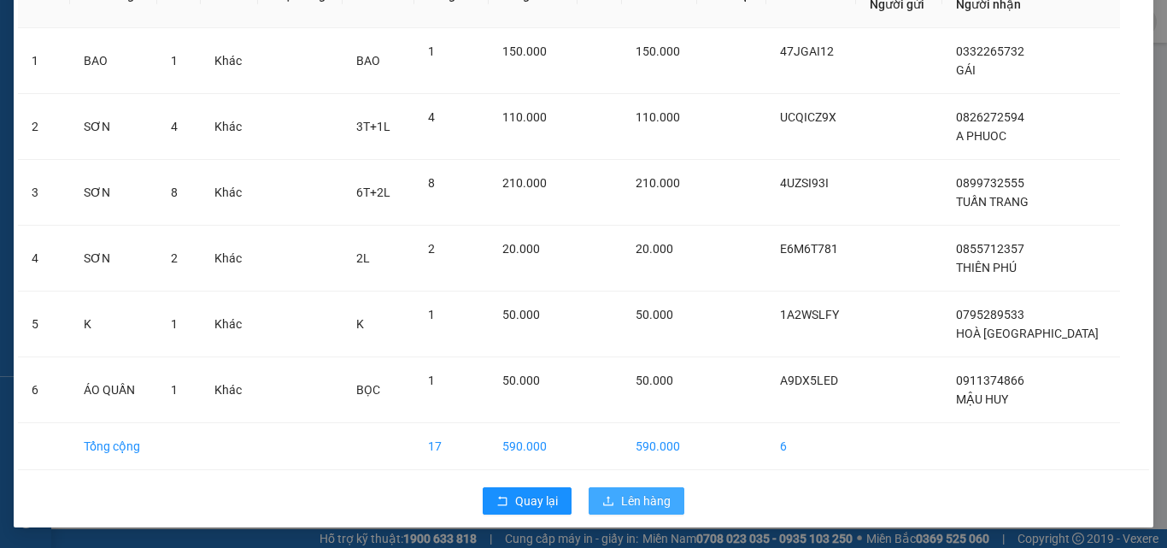
click at [621, 499] on span "Lên hàng" at bounding box center [646, 500] width 50 height 19
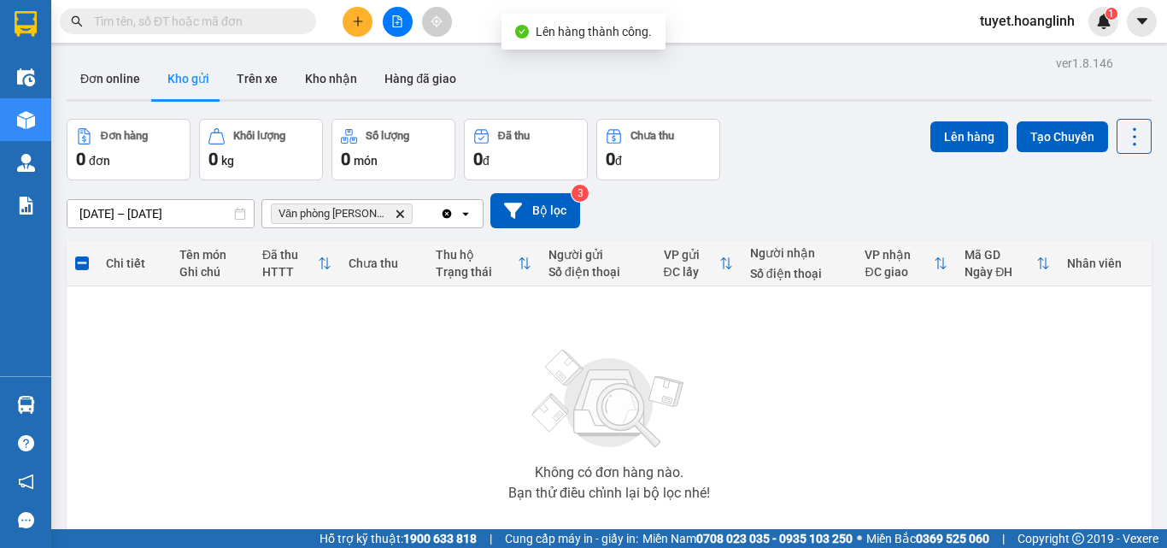
click at [381, 220] on span "Văn phòng [PERSON_NAME]" at bounding box center [342, 213] width 142 height 21
click at [396, 215] on icon "Văn phòng Lệ Thủy, close by backspace" at bounding box center [400, 213] width 8 height 8
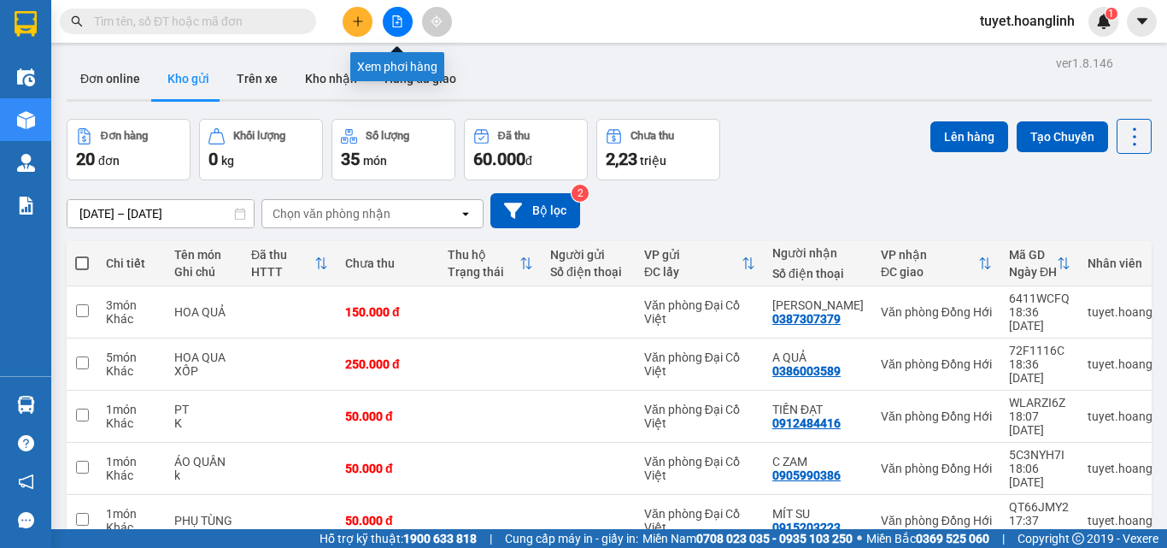
click at [402, 21] on icon "file-add" at bounding box center [397, 21] width 12 height 12
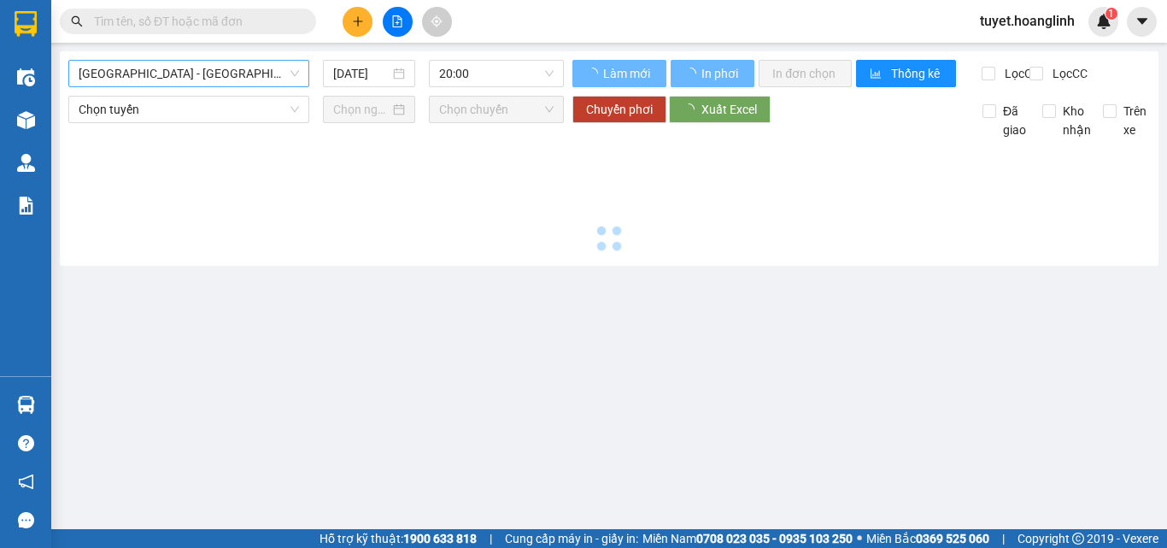
click at [215, 67] on span "[GEOGRAPHIC_DATA] - [GEOGRAPHIC_DATA]" at bounding box center [189, 74] width 220 height 26
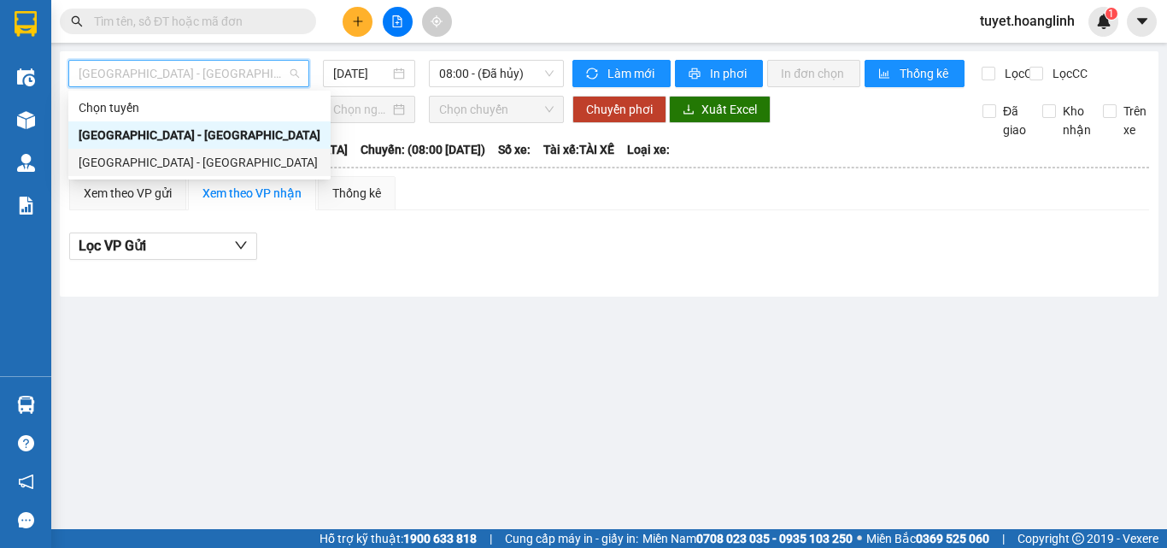
click at [179, 163] on div "[GEOGRAPHIC_DATA] - [GEOGRAPHIC_DATA]" at bounding box center [200, 162] width 242 height 19
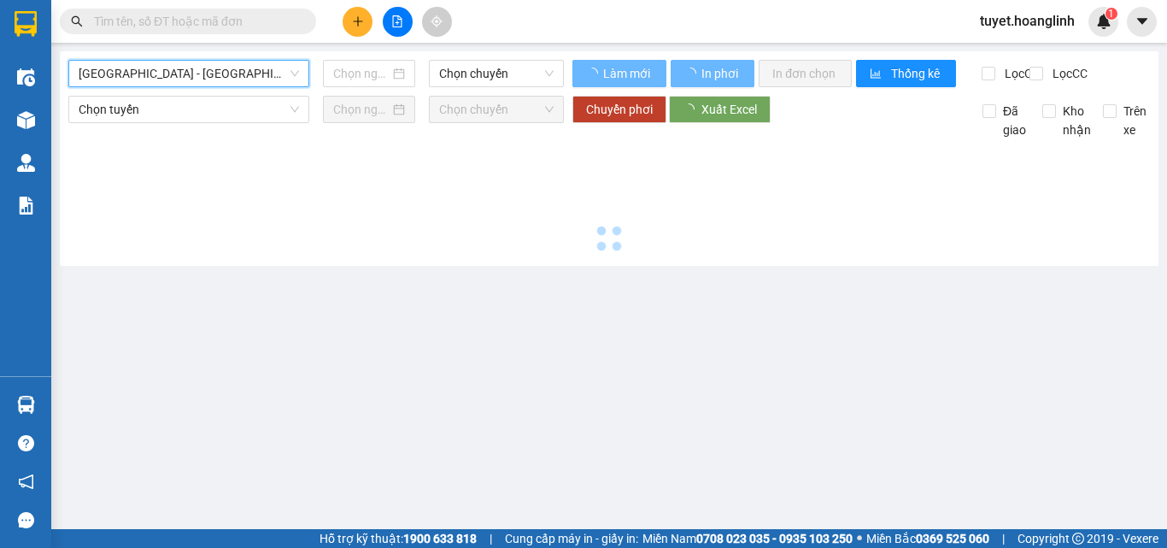
type input "[DATE]"
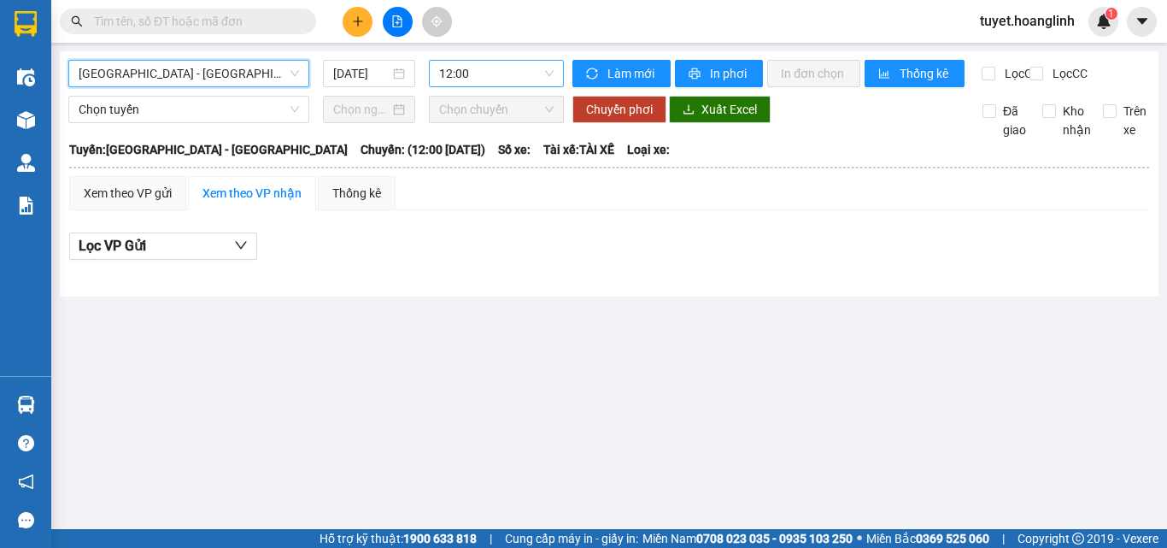
click at [492, 83] on span "12:00" at bounding box center [496, 74] width 114 height 26
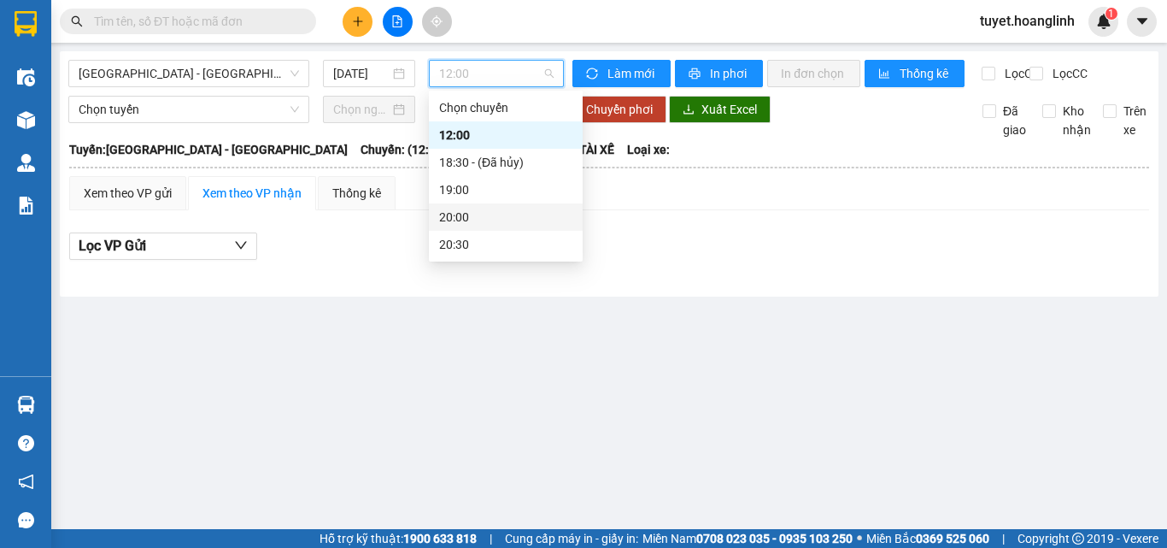
click at [446, 226] on div "20:00" at bounding box center [505, 217] width 133 height 19
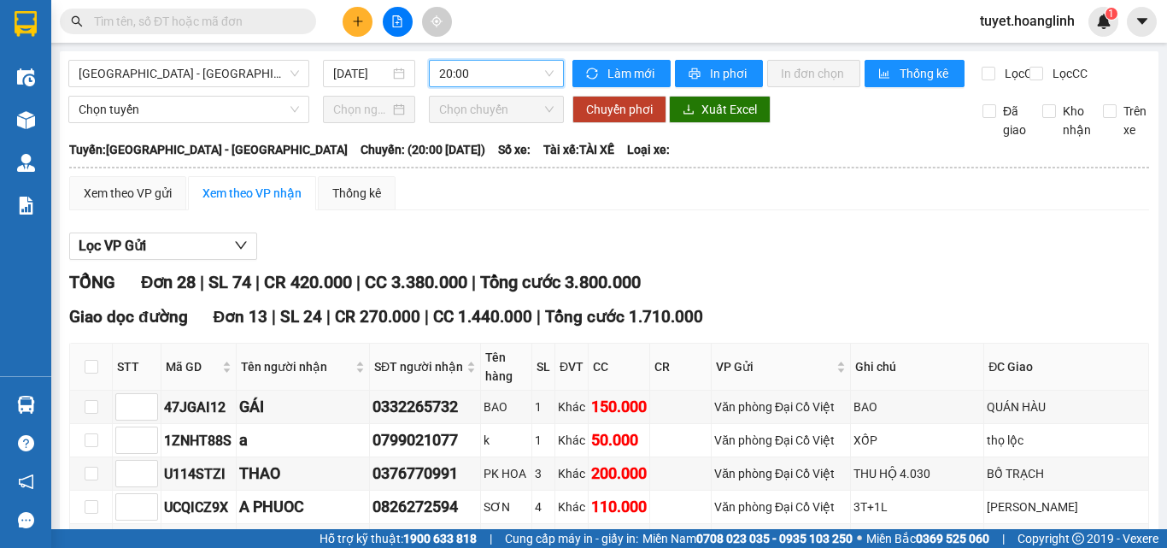
click at [155, 202] on div "Xem theo VP gửi" at bounding box center [128, 193] width 88 height 19
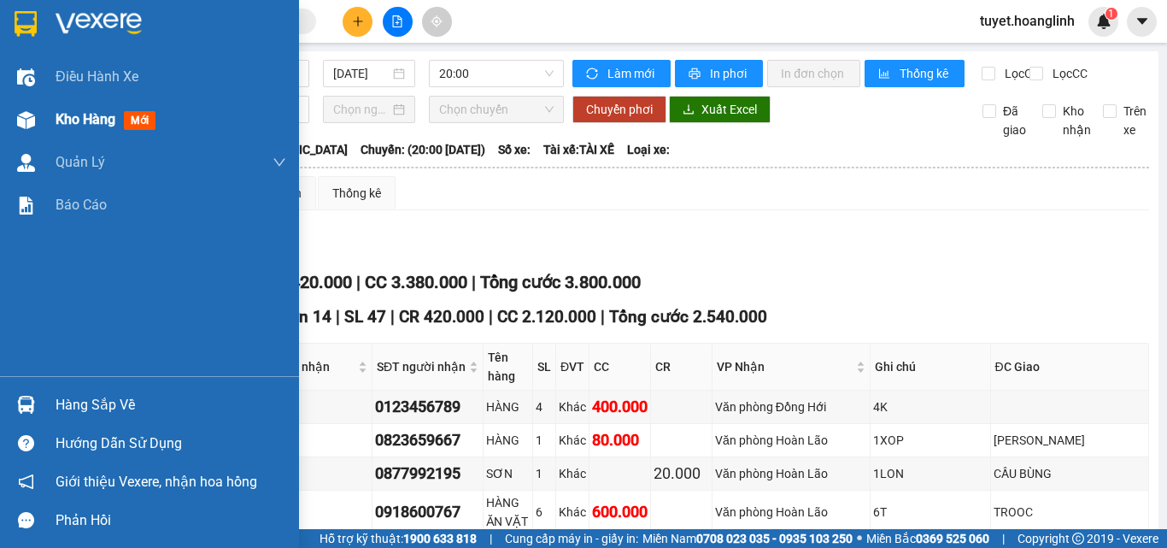
click at [78, 115] on span "Kho hàng" at bounding box center [86, 119] width 60 height 16
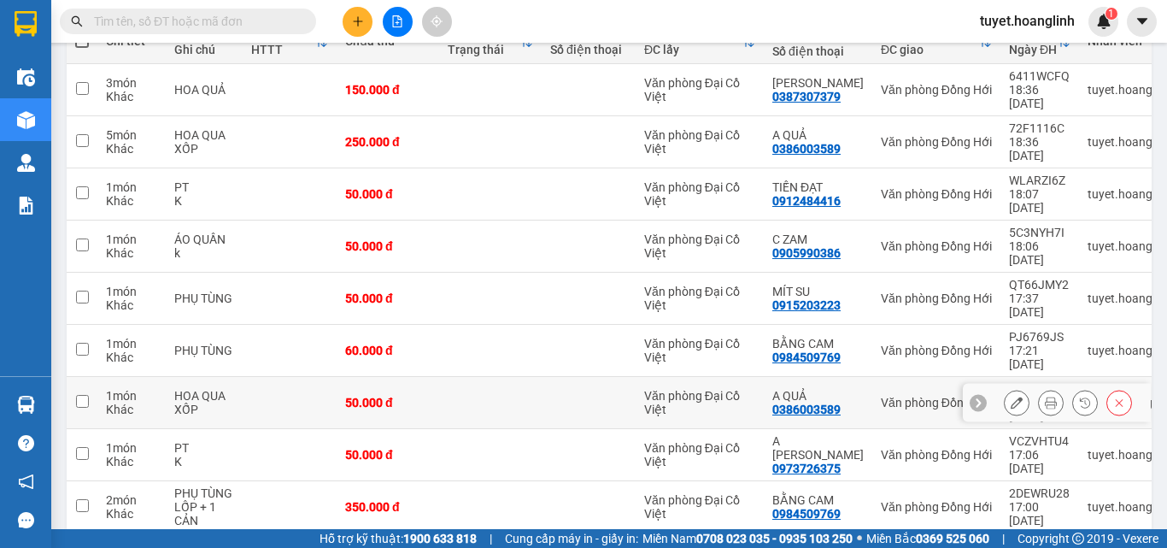
scroll to position [232, 0]
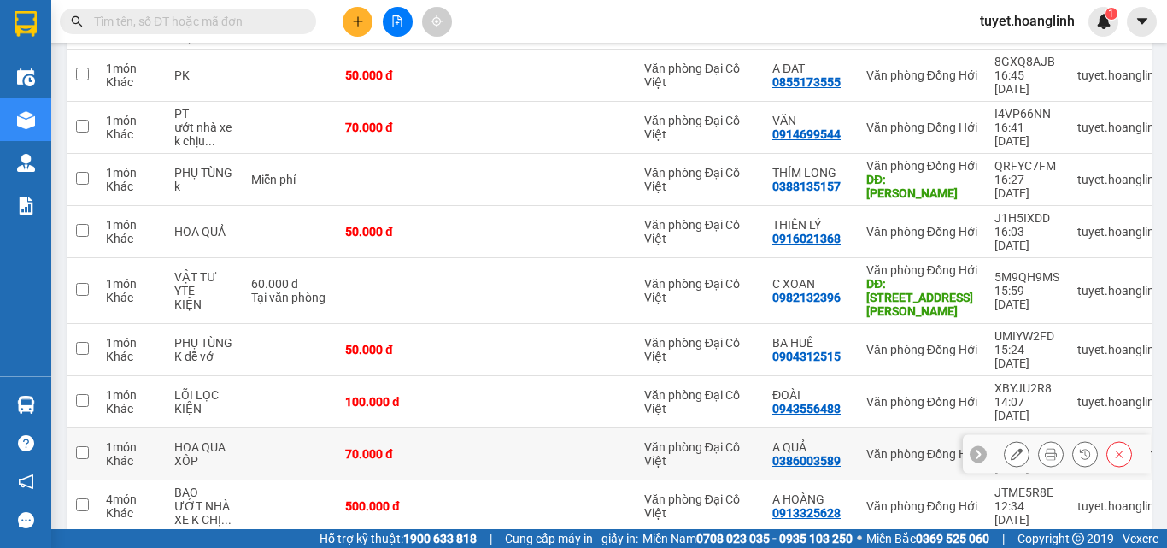
scroll to position [301, 0]
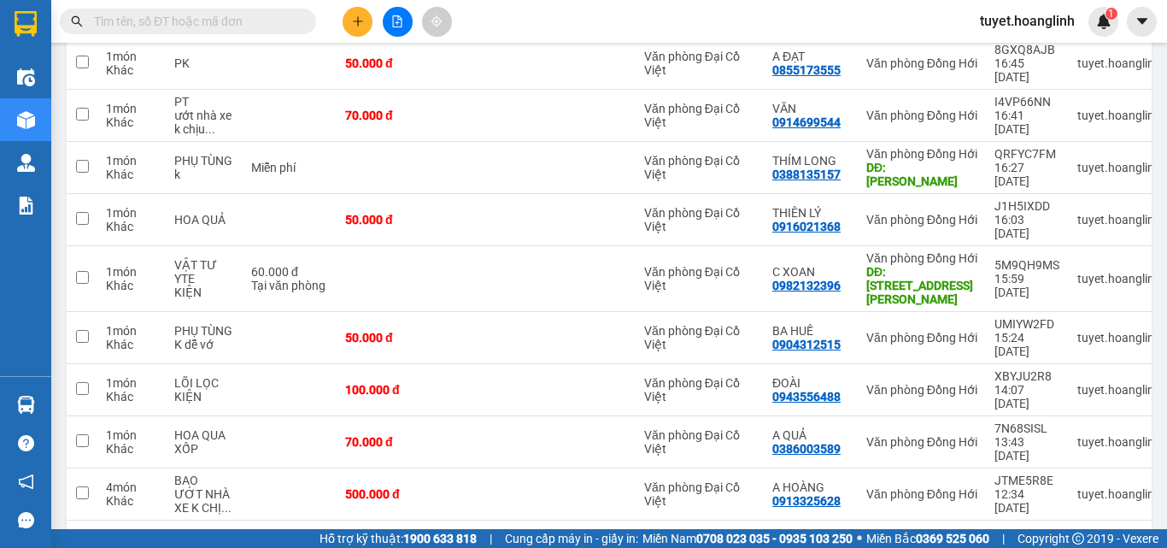
click at [923, 535] on button "1" at bounding box center [936, 548] width 26 height 26
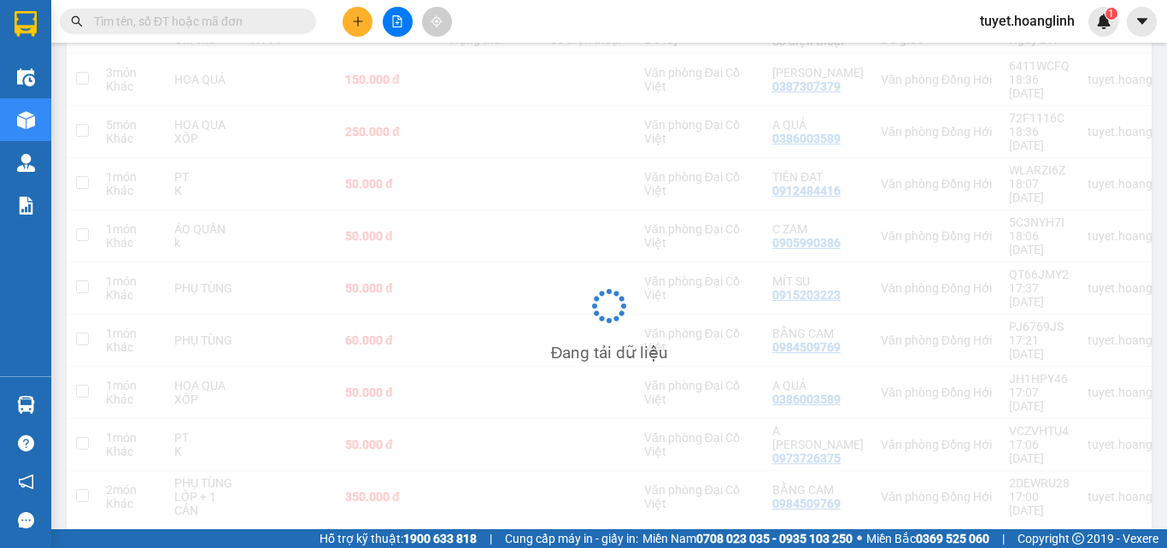
scroll to position [232, 0]
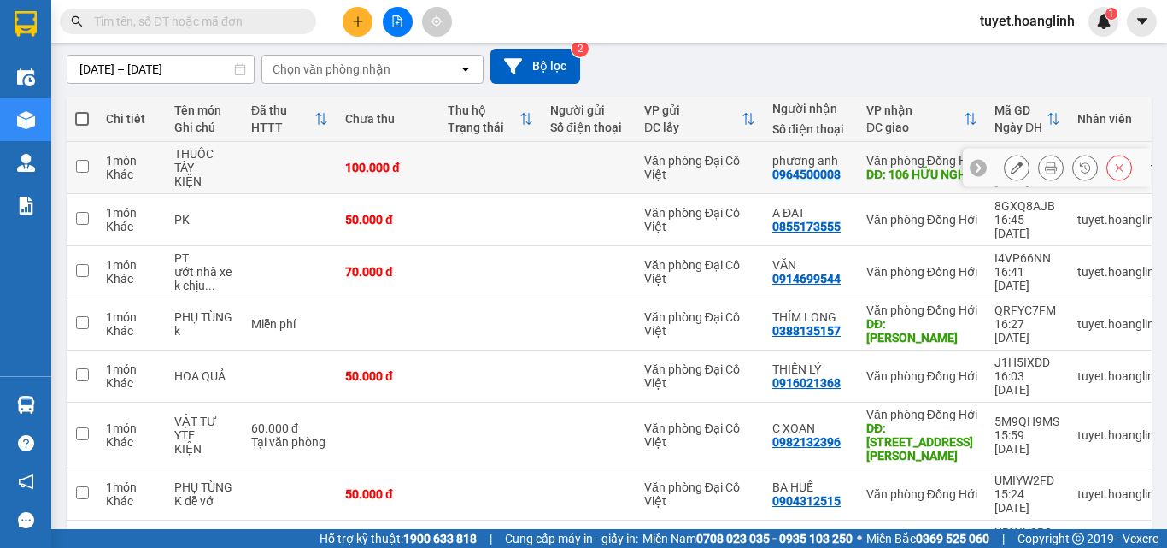
scroll to position [0, 0]
